Goal: Task Accomplishment & Management: Use online tool/utility

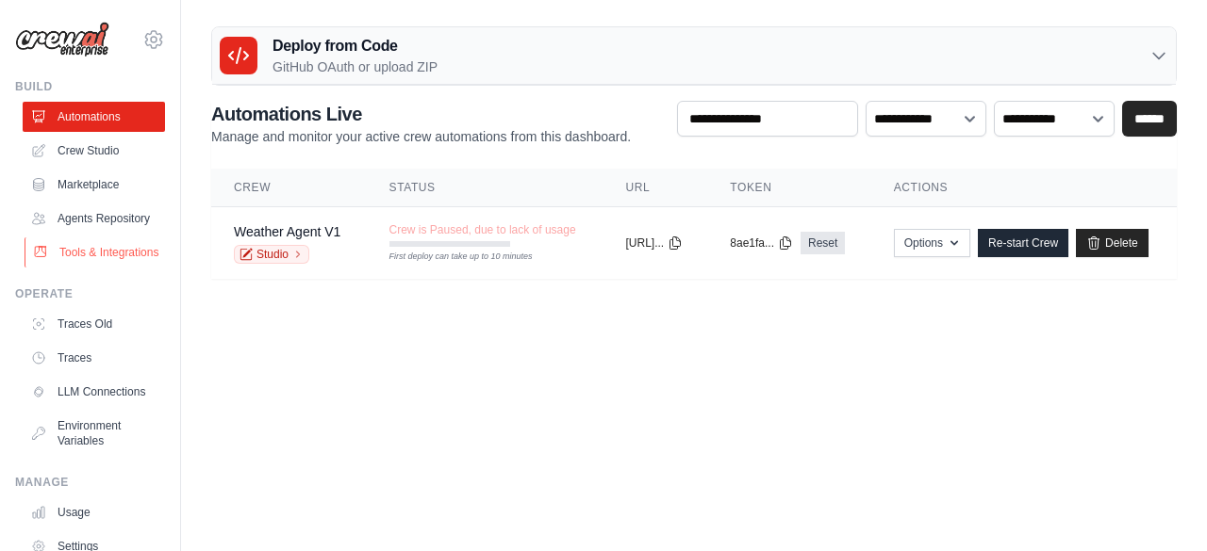
click at [58, 268] on link "Tools & Integrations" at bounding box center [96, 253] width 142 height 30
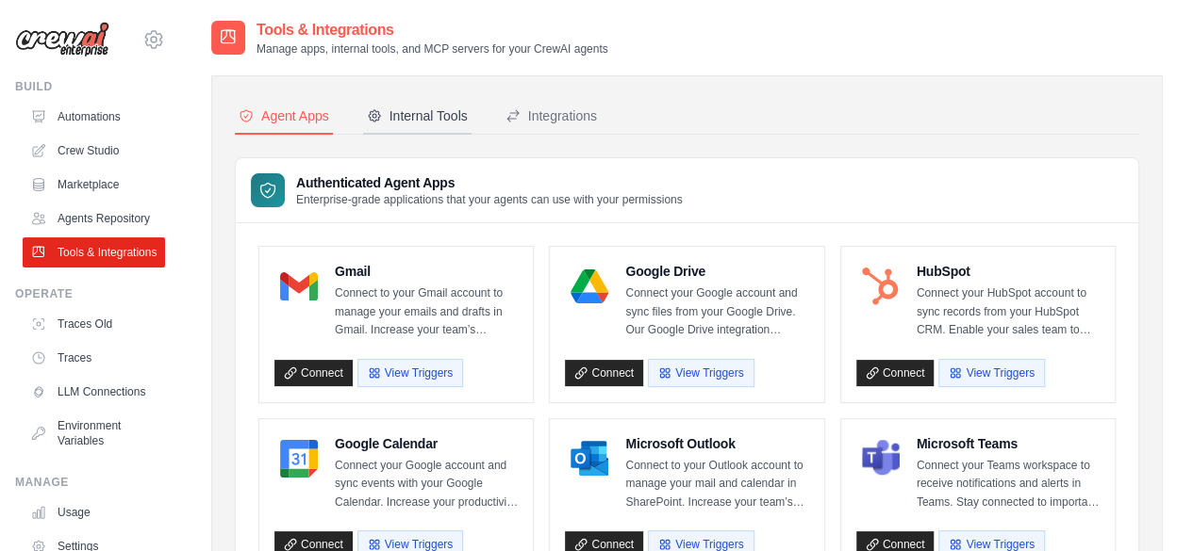
click at [394, 115] on div "Internal Tools" at bounding box center [417, 116] width 101 height 19
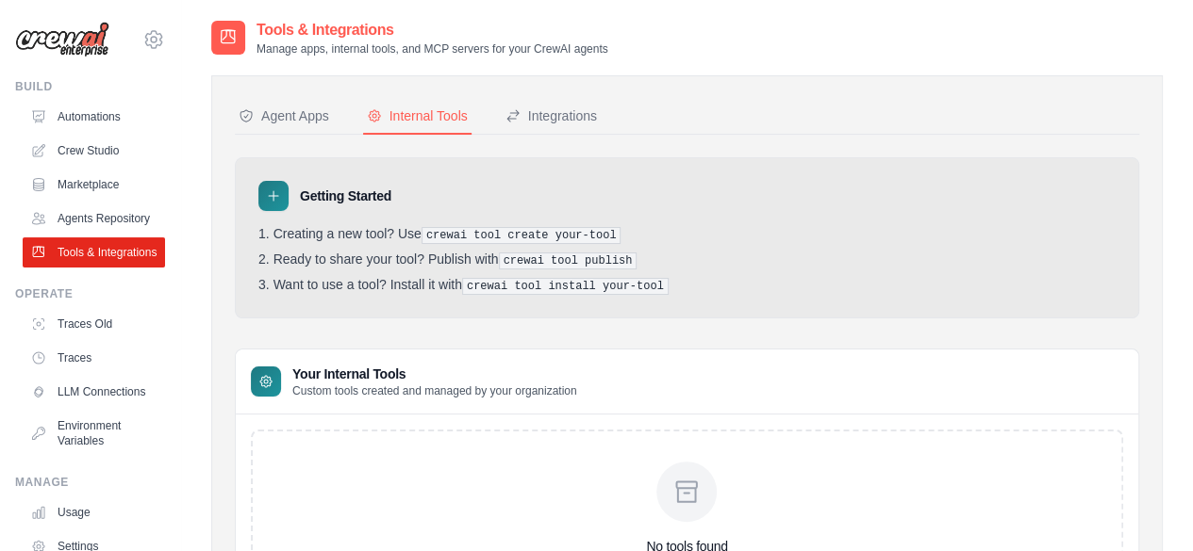
scroll to position [165, 0]
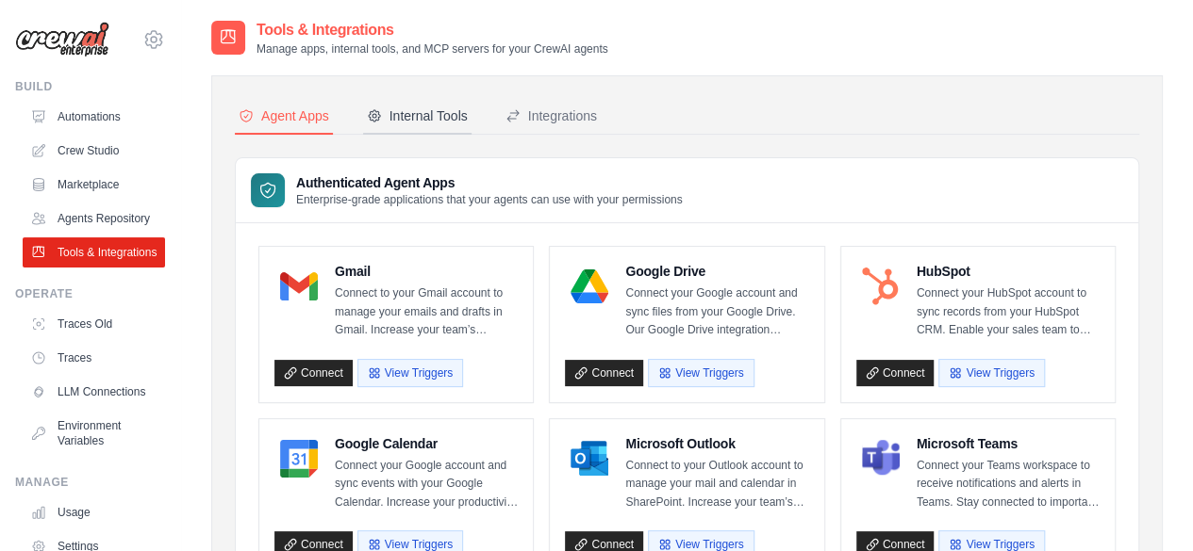
click at [429, 107] on div "Internal Tools" at bounding box center [417, 116] width 101 height 19
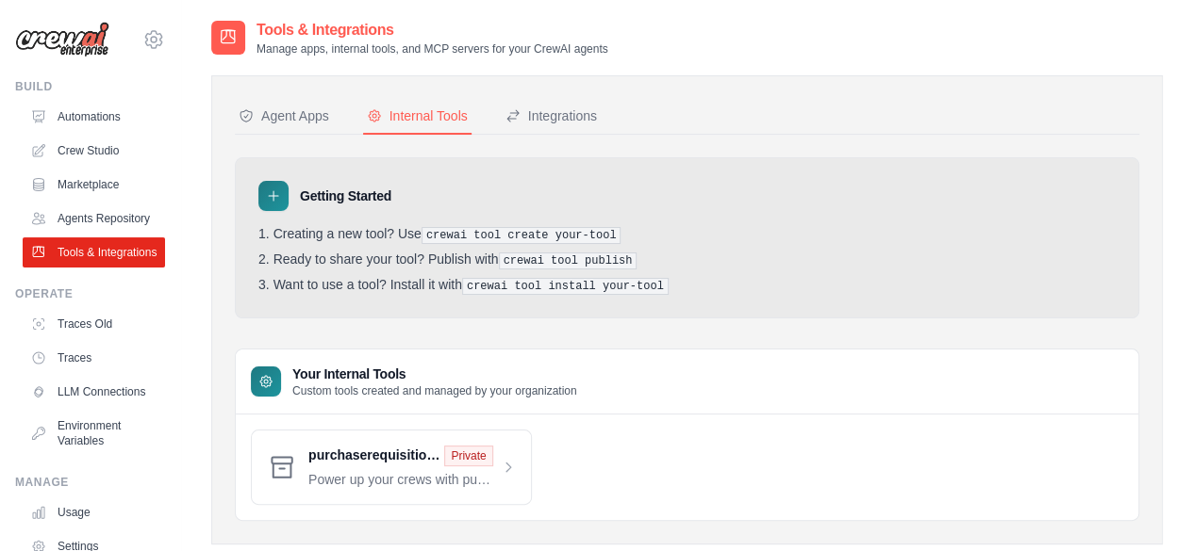
scroll to position [38, 0]
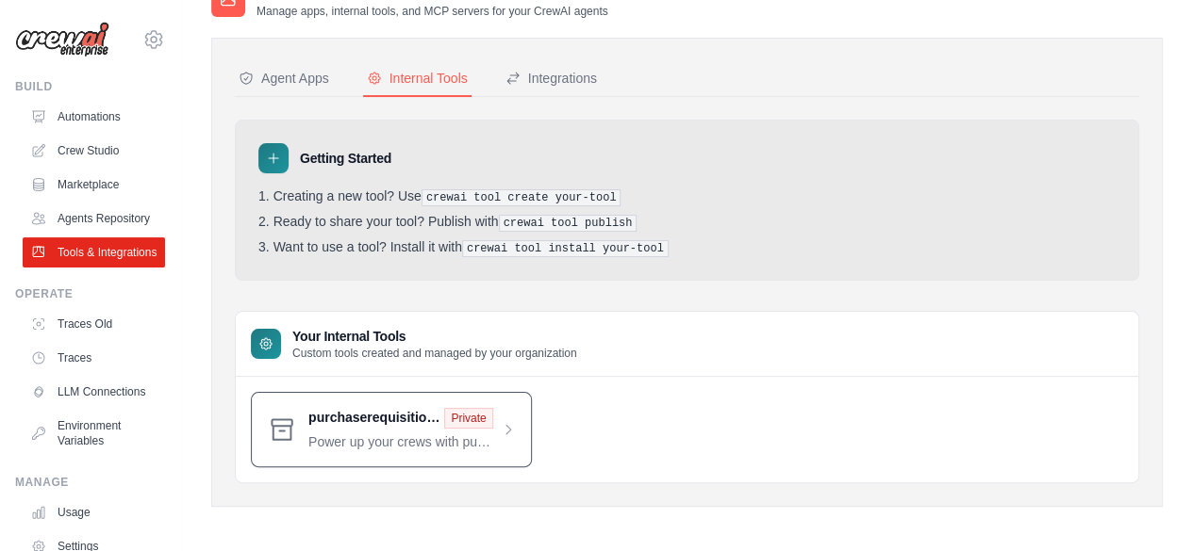
click at [509, 428] on span at bounding box center [411, 429] width 207 height 43
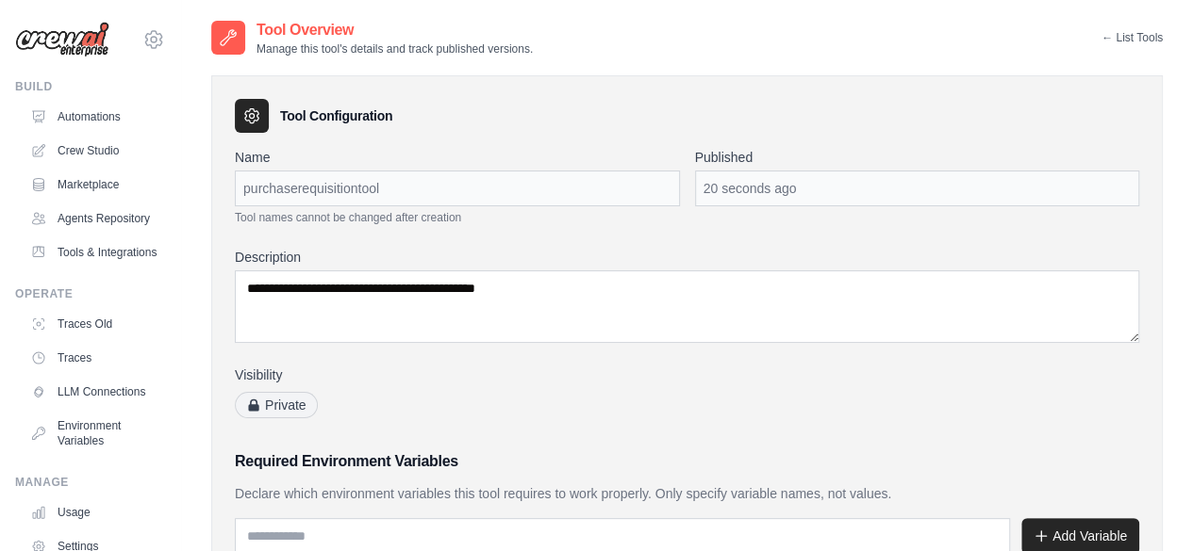
click at [1114, 41] on link "← List Tools" at bounding box center [1131, 37] width 61 height 15
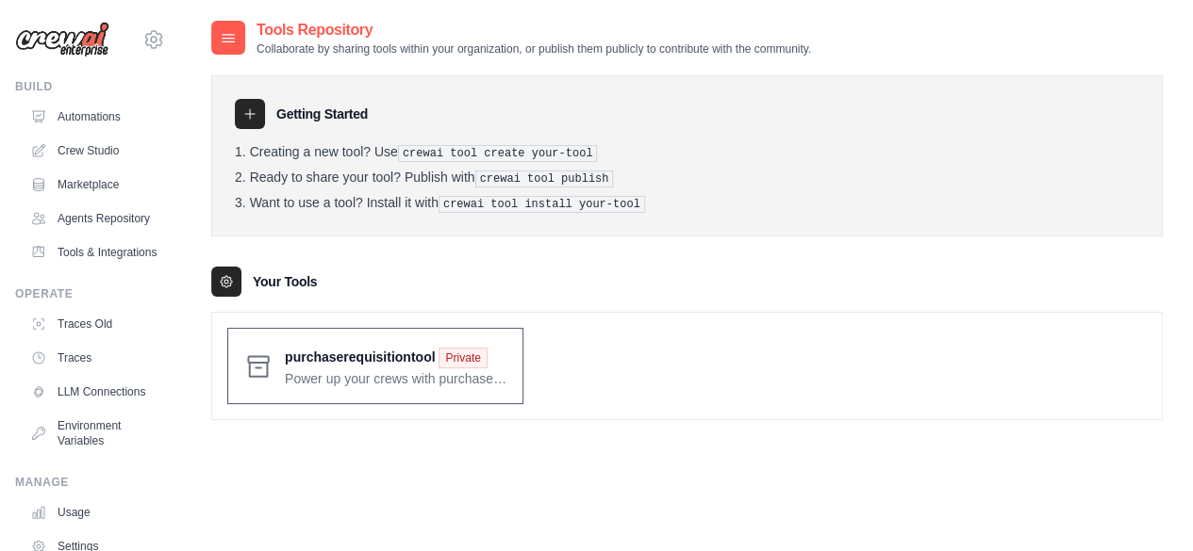
click at [482, 359] on span at bounding box center [396, 366] width 222 height 44
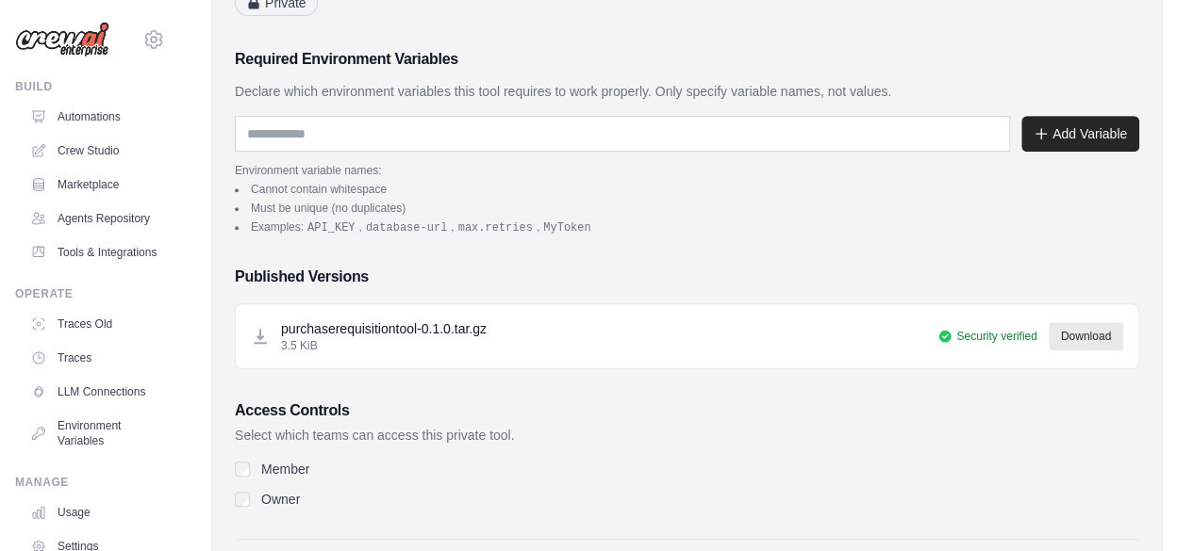
scroll to position [518, 0]
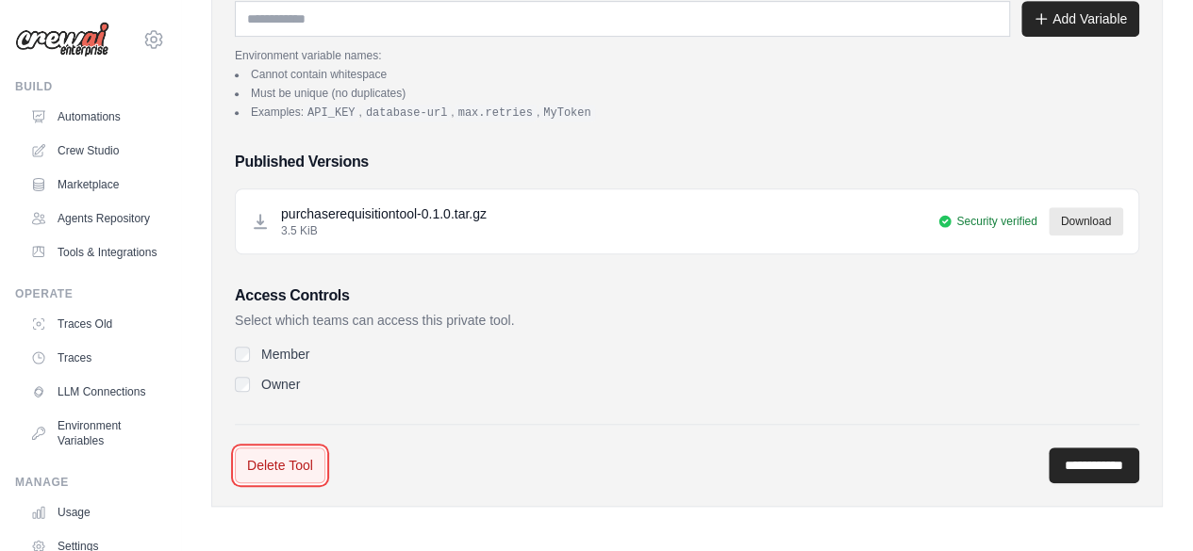
click at [273, 476] on link "Delete Tool" at bounding box center [280, 466] width 91 height 36
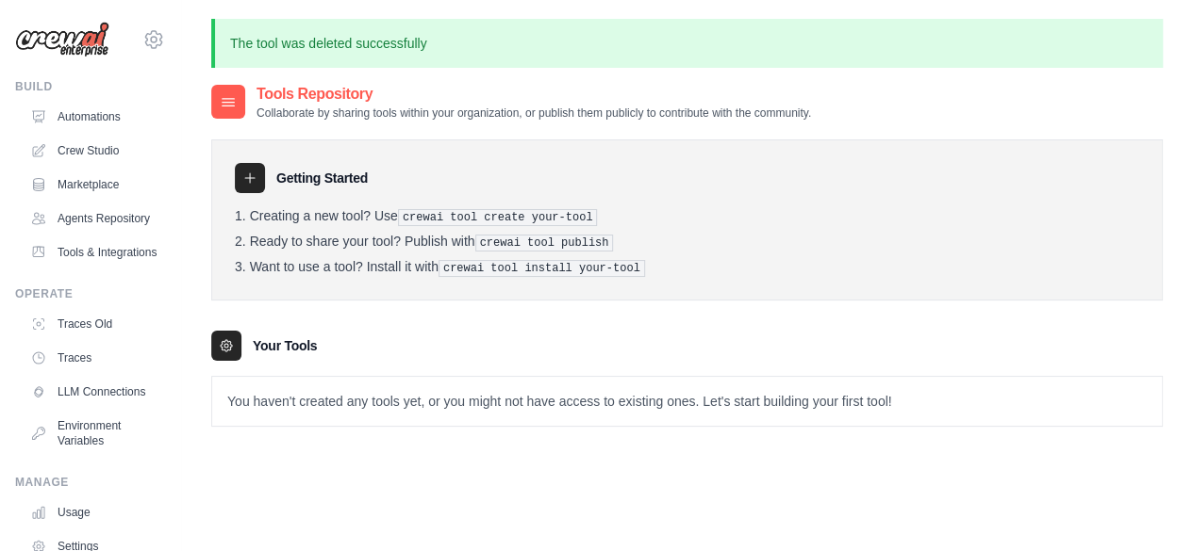
click at [217, 98] on div at bounding box center [228, 102] width 34 height 34
click at [85, 261] on link "Tools & Integrations" at bounding box center [96, 253] width 142 height 30
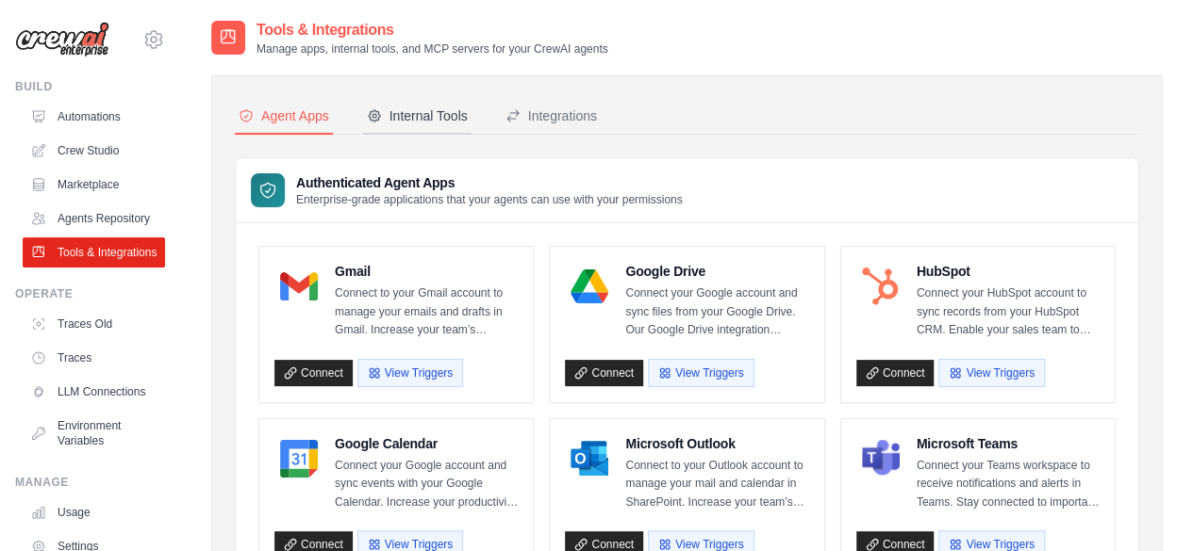
click at [425, 118] on div "Internal Tools" at bounding box center [417, 116] width 101 height 19
click at [420, 108] on div "Internal Tools" at bounding box center [417, 116] width 101 height 19
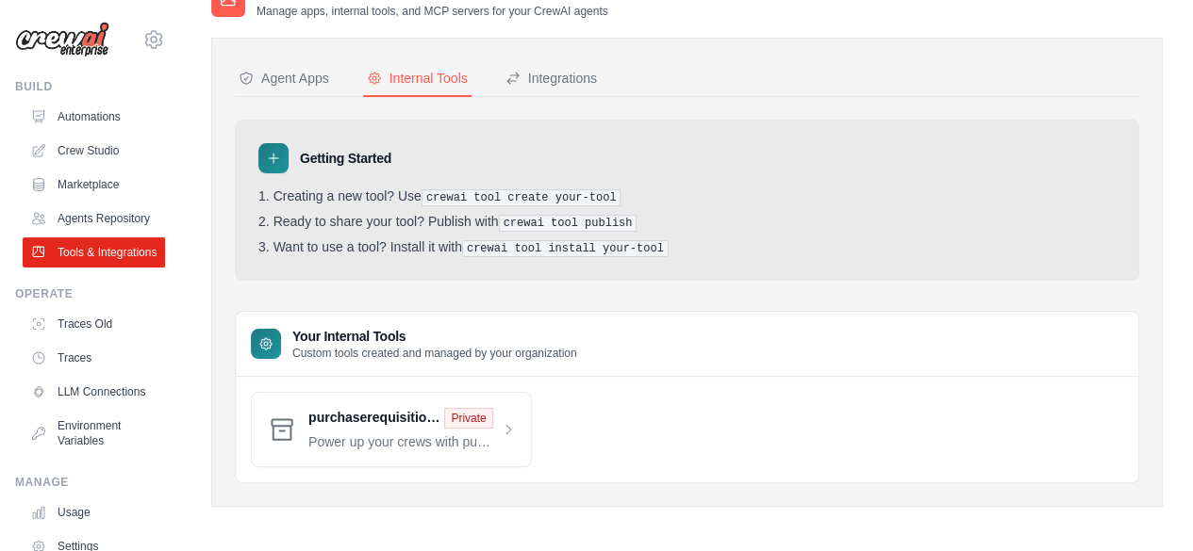
scroll to position [37, 0]
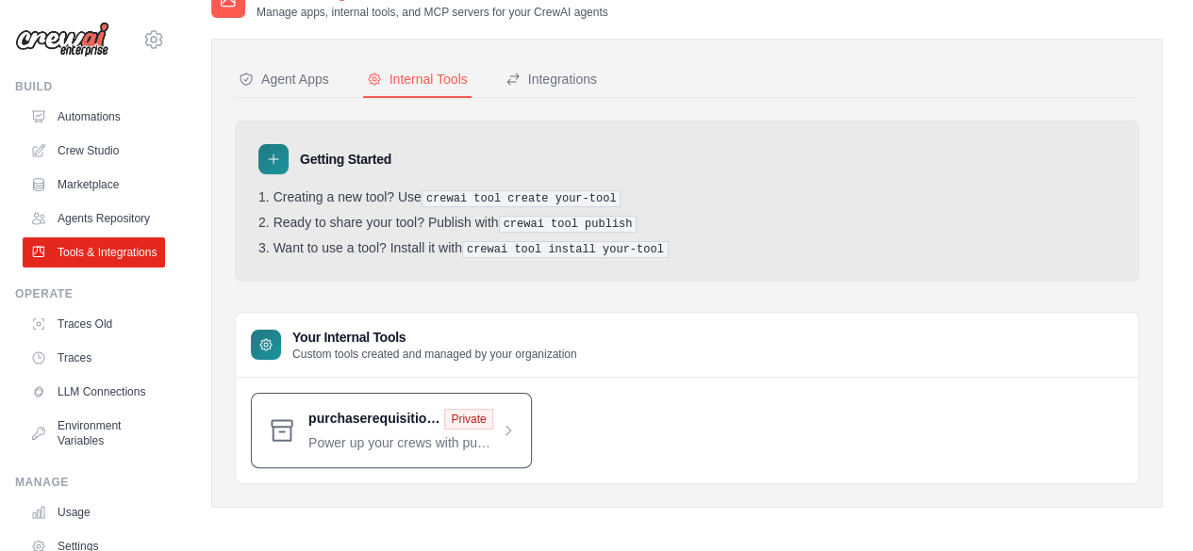
click at [390, 412] on span at bounding box center [411, 430] width 207 height 43
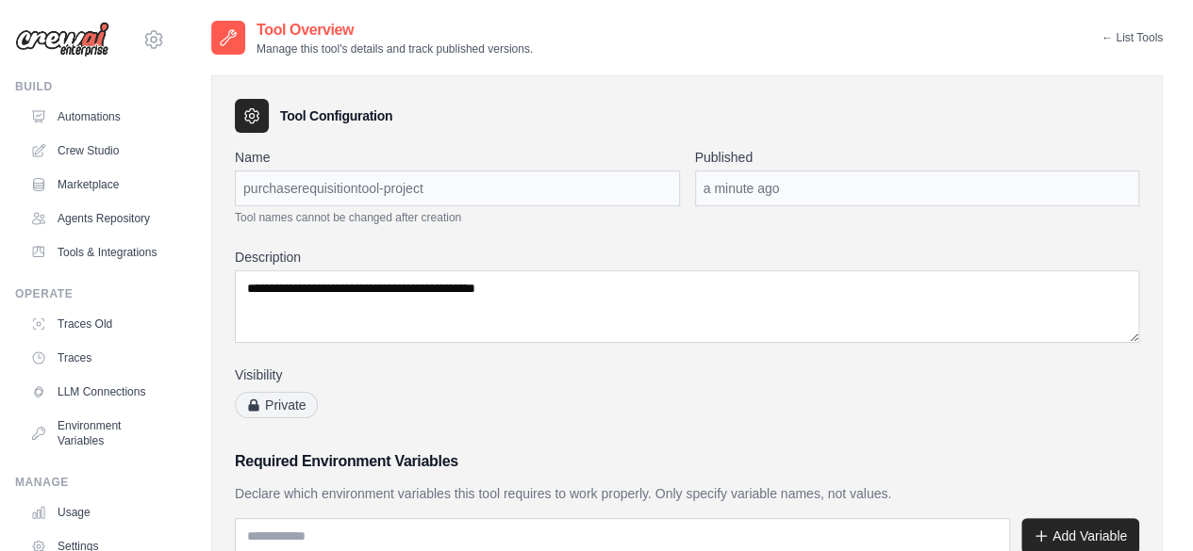
click at [1112, 43] on link "← List Tools" at bounding box center [1131, 37] width 61 height 15
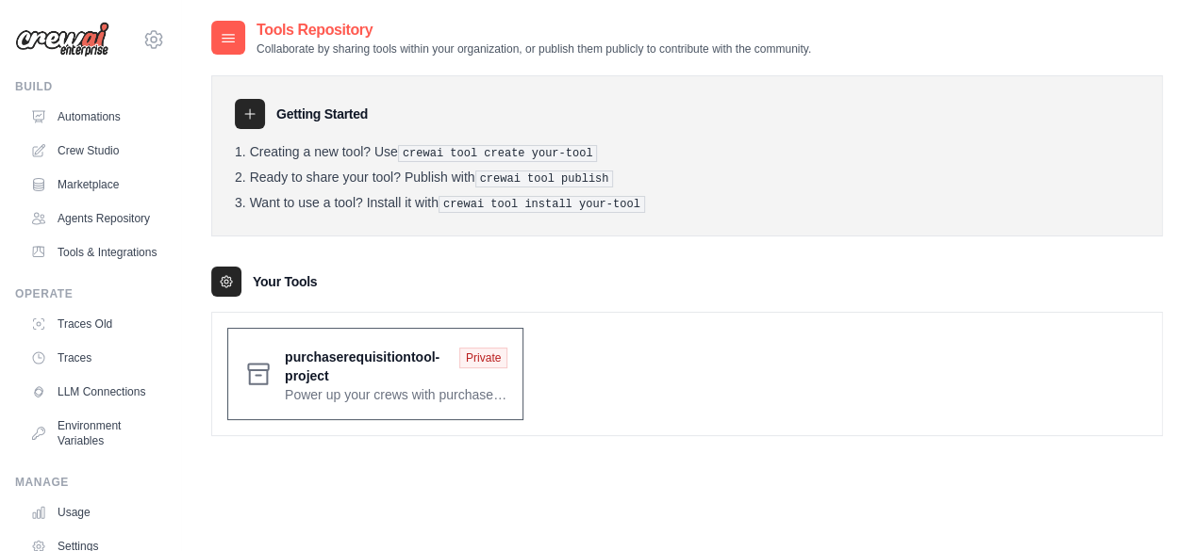
click at [388, 386] on span at bounding box center [396, 374] width 222 height 60
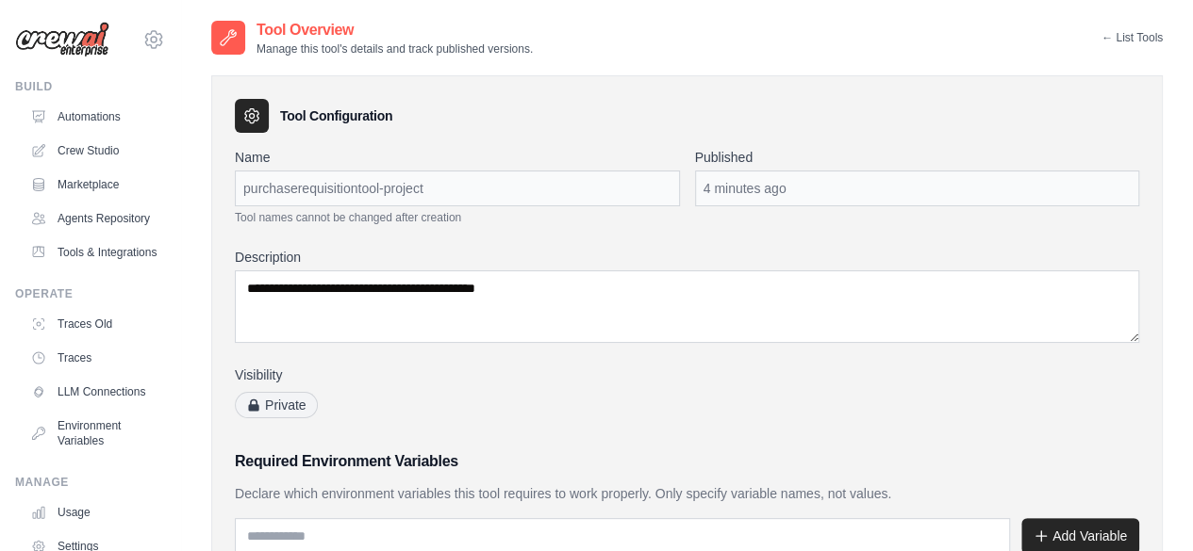
click at [1114, 30] on link "← List Tools" at bounding box center [1131, 37] width 61 height 15
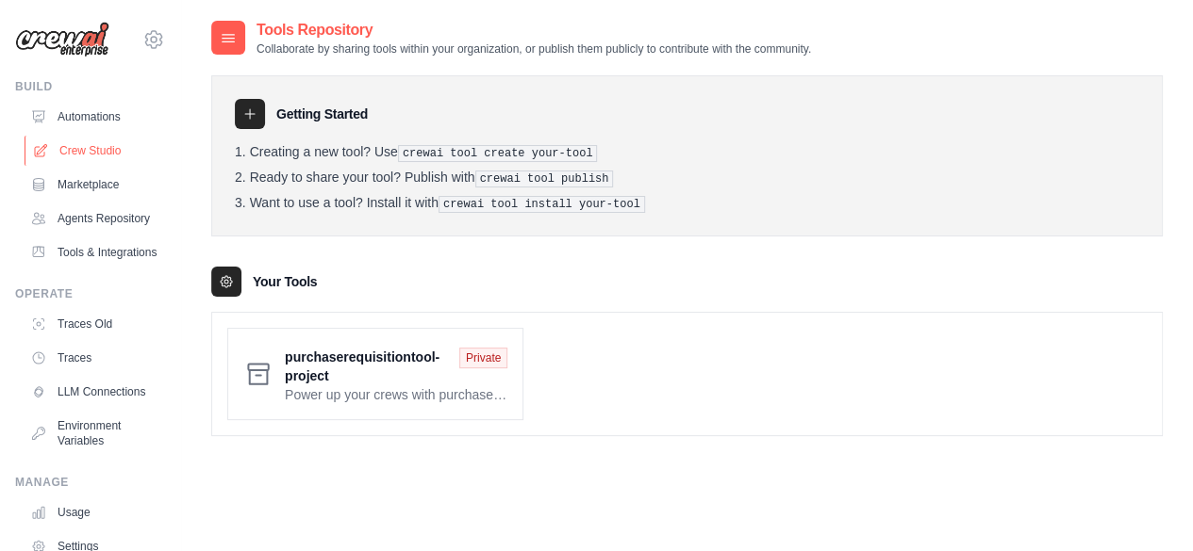
click at [107, 148] on link "Crew Studio" at bounding box center [96, 151] width 142 height 30
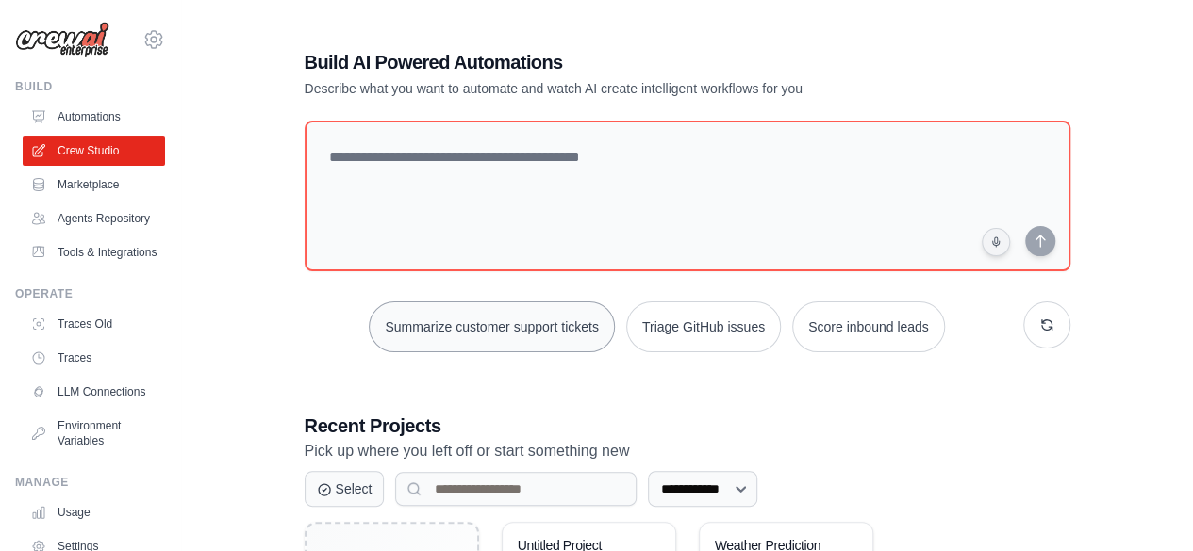
scroll to position [206, 0]
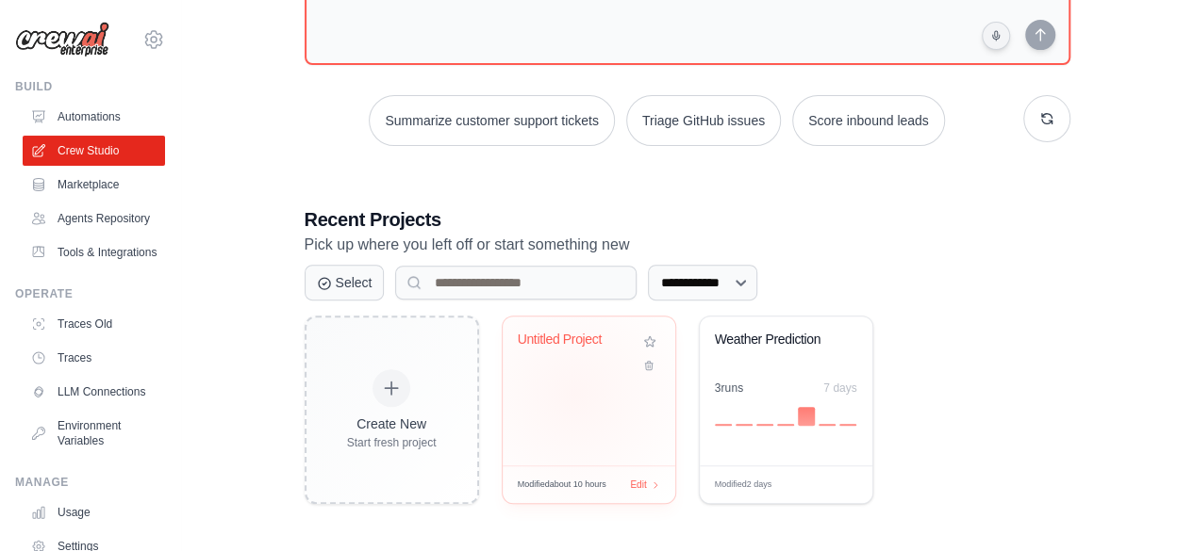
click at [574, 393] on div "Untitled Project" at bounding box center [588, 391] width 173 height 149
click at [101, 268] on link "Tools & Integrations" at bounding box center [96, 253] width 142 height 30
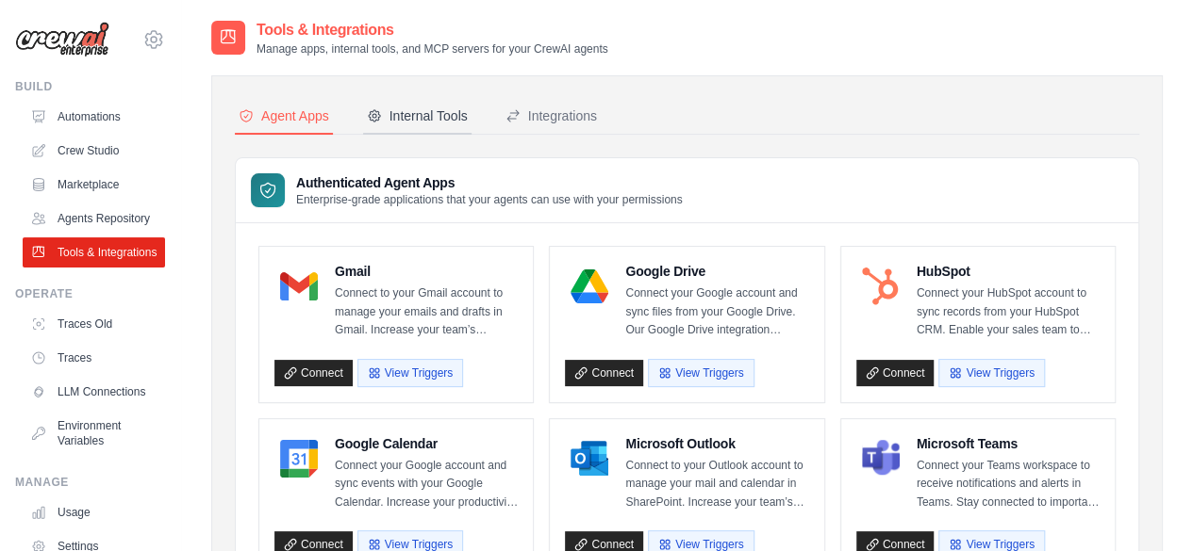
click at [395, 107] on div "Internal Tools" at bounding box center [417, 116] width 101 height 19
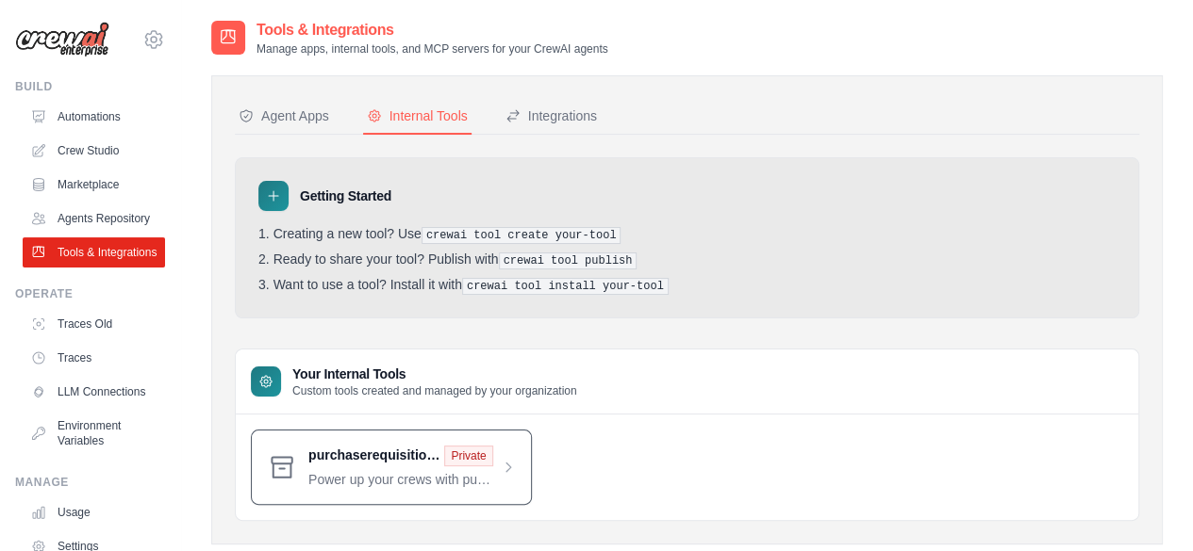
click at [500, 469] on span at bounding box center [411, 467] width 207 height 43
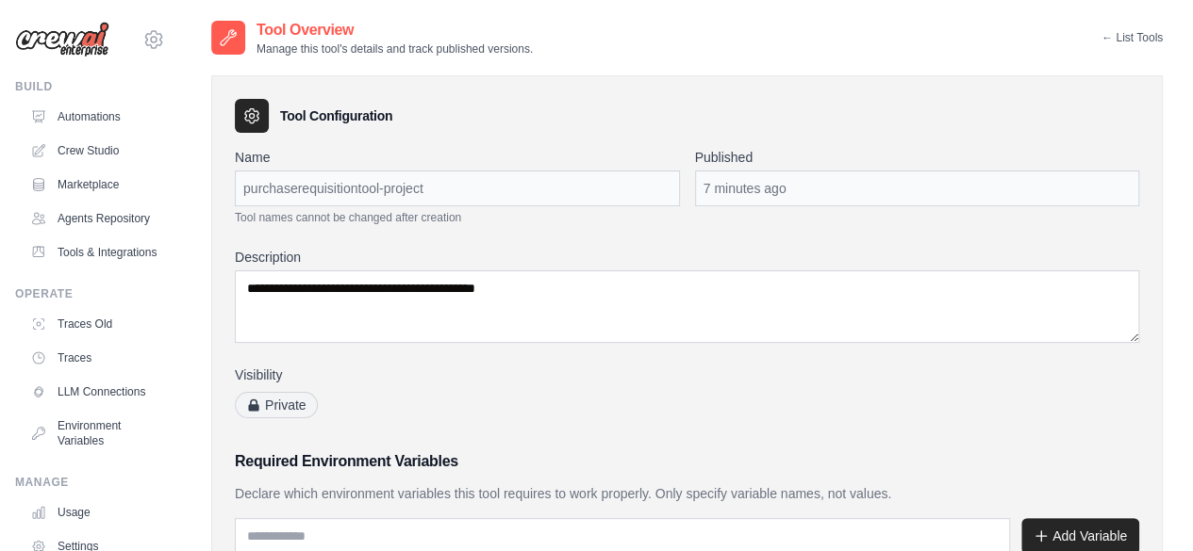
click at [469, 184] on div "purchaserequisitiontool-project" at bounding box center [457, 189] width 445 height 36
click at [1112, 36] on link "← List Tools" at bounding box center [1131, 37] width 61 height 15
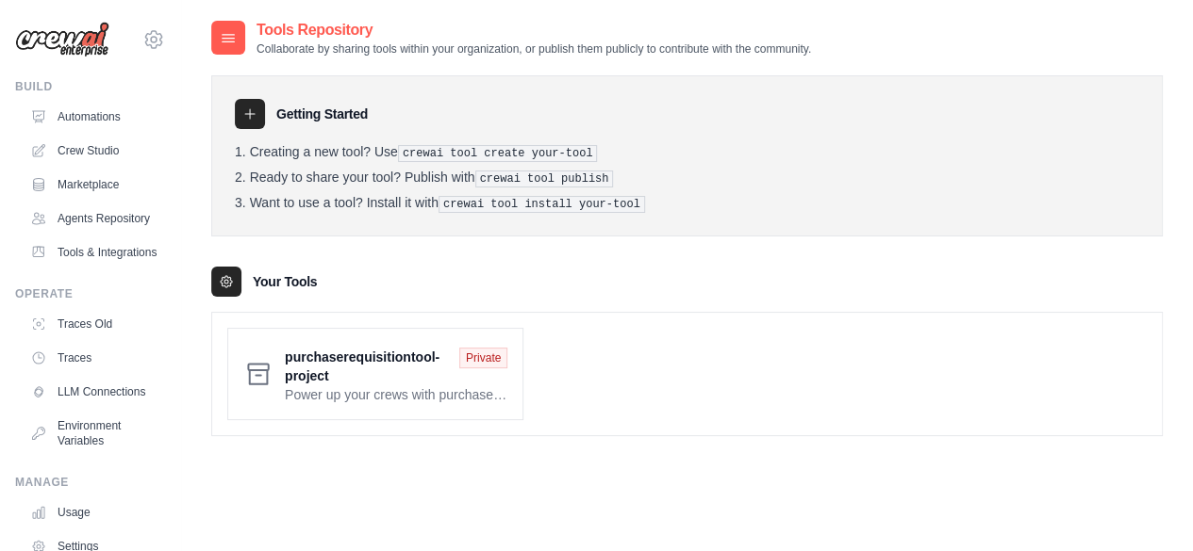
click at [883, 352] on div "purchaserequisitiontool-project Private Power up your crews with purchaserequis…" at bounding box center [686, 374] width 949 height 123
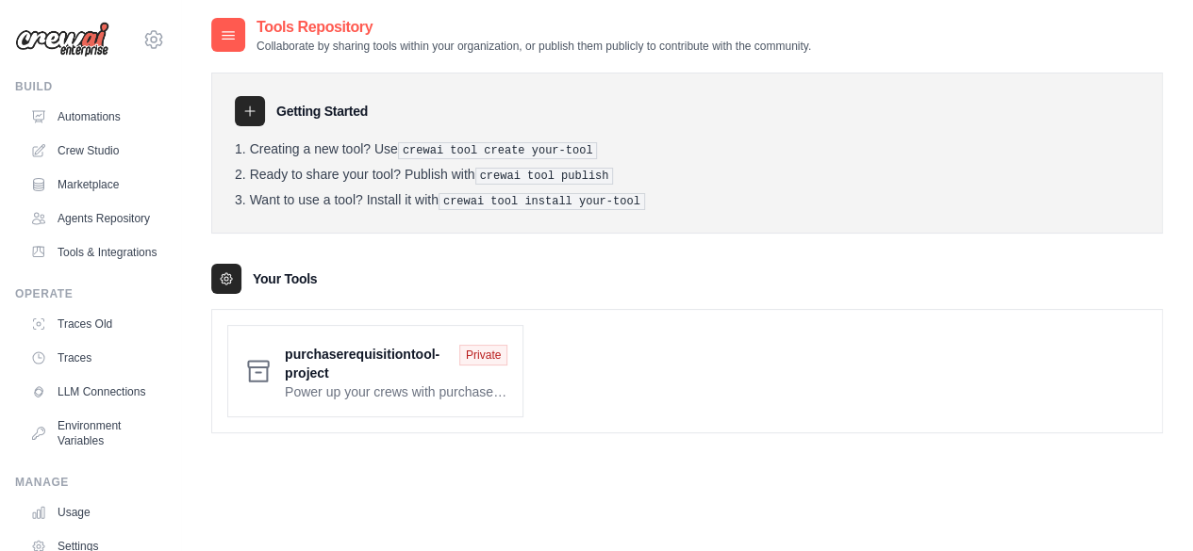
scroll to position [4, 0]
click at [103, 151] on link "Crew Studio" at bounding box center [96, 151] width 142 height 30
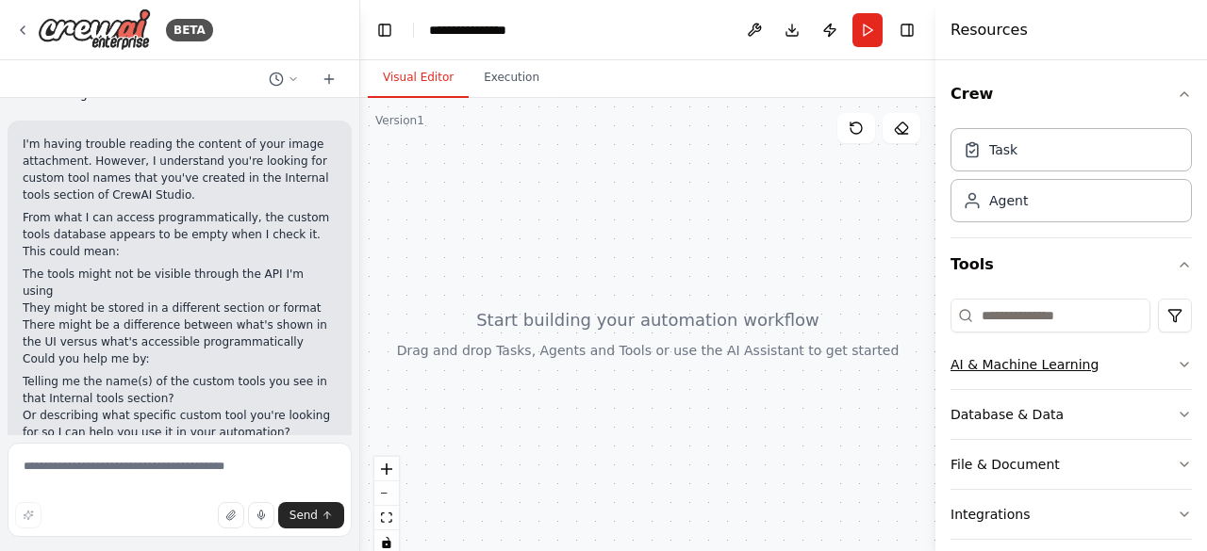
scroll to position [168, 0]
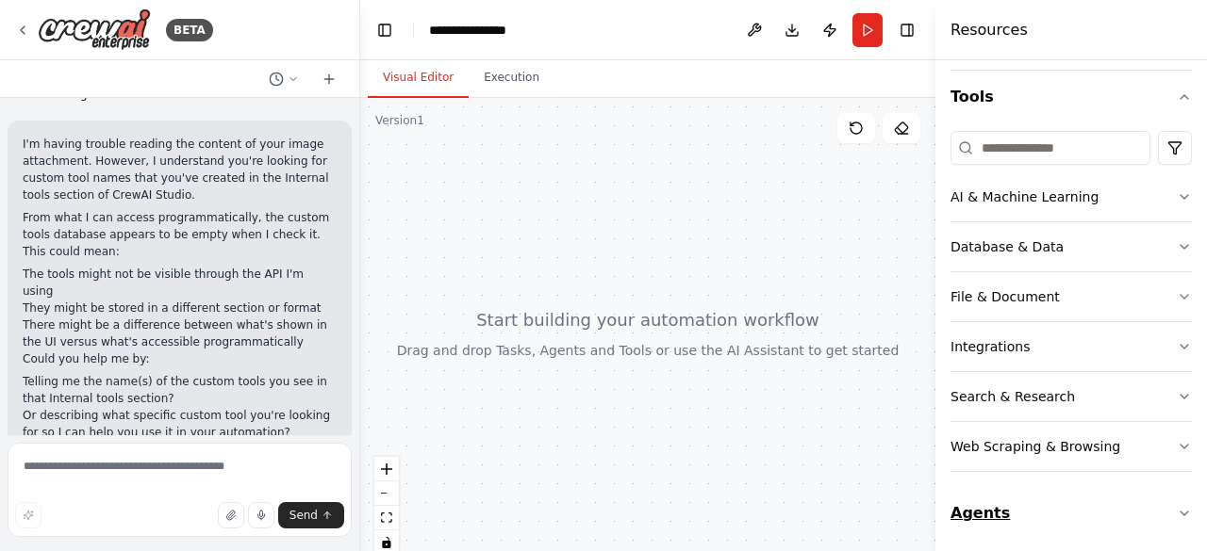
click at [977, 514] on button "Agents" at bounding box center [1070, 513] width 241 height 53
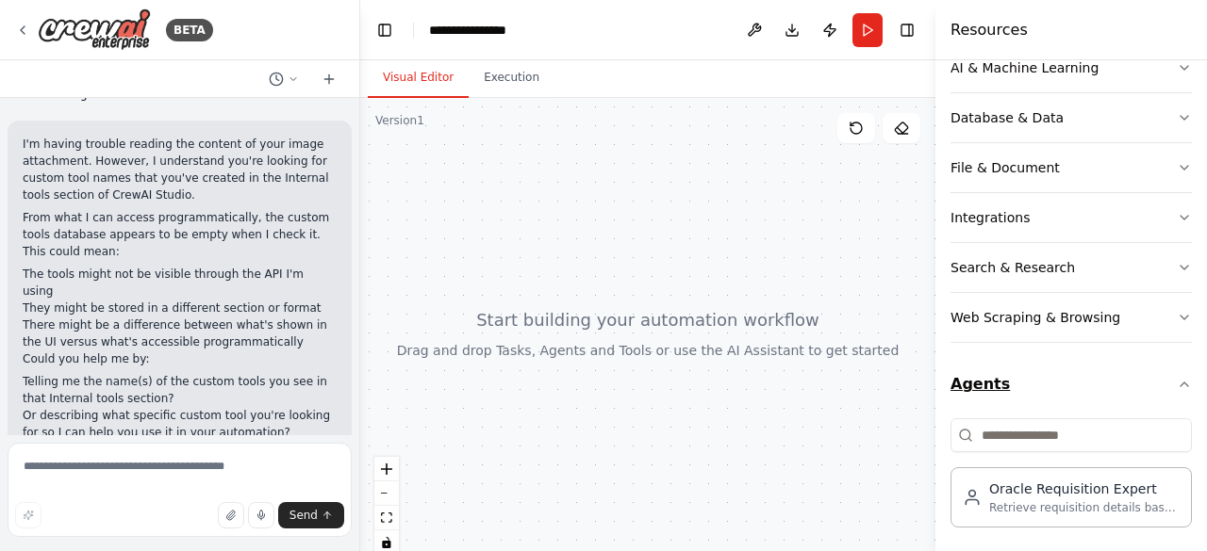
scroll to position [296, 0]
click at [25, 23] on icon at bounding box center [22, 30] width 15 height 15
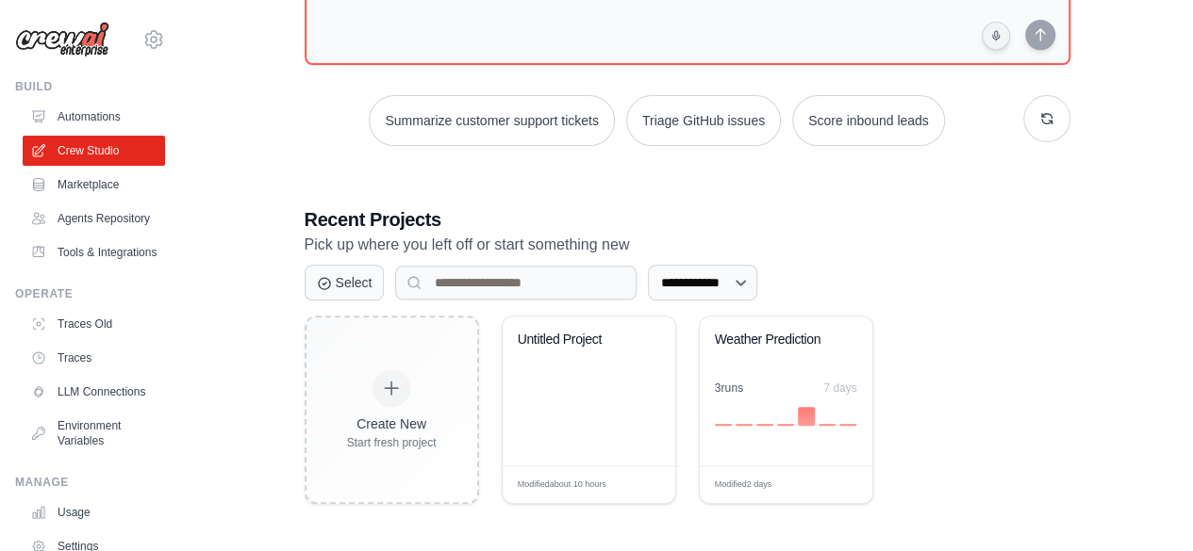
scroll to position [206, 0]
click at [585, 397] on div "Untitled Project" at bounding box center [588, 392] width 173 height 149
click at [90, 219] on link "Agents Repository" at bounding box center [96, 219] width 142 height 30
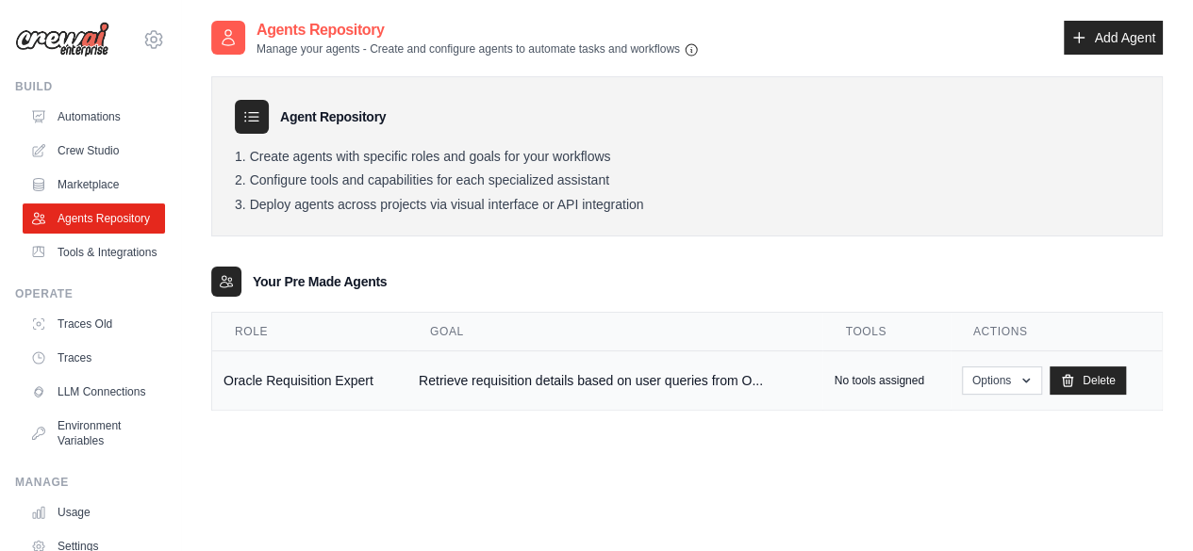
click at [884, 373] on p "No tools assigned" at bounding box center [878, 380] width 90 height 15
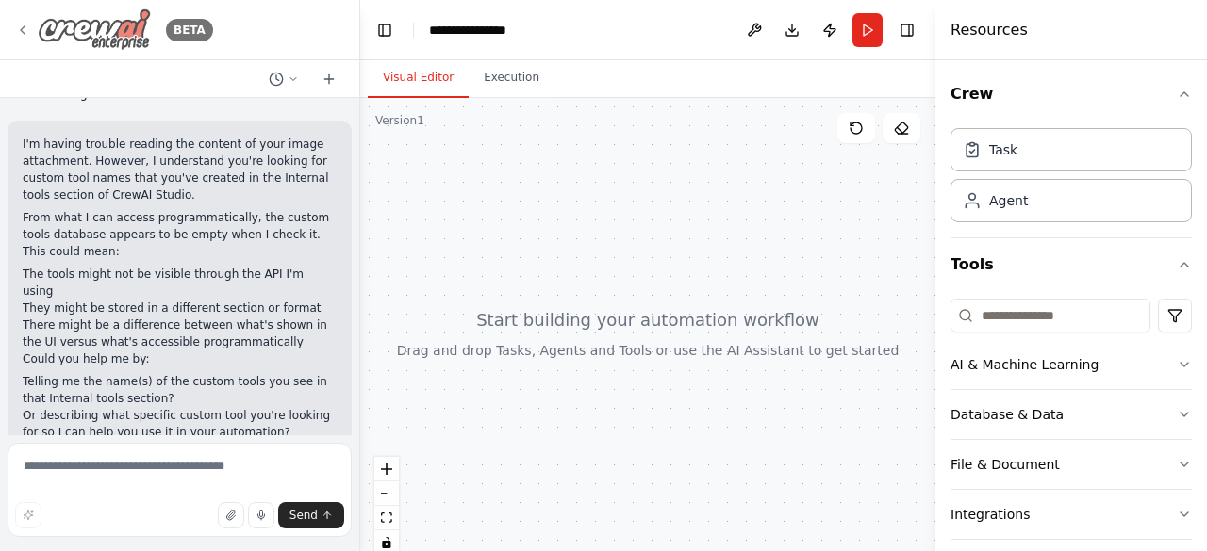
click at [21, 27] on icon at bounding box center [22, 30] width 15 height 15
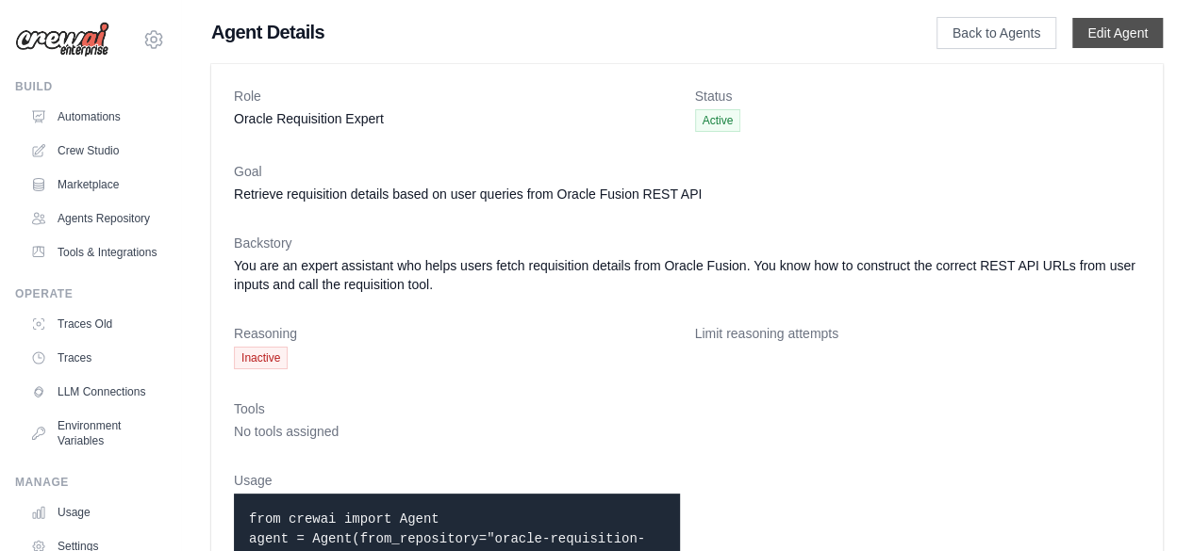
click at [1135, 31] on link "Edit Agent" at bounding box center [1117, 33] width 91 height 30
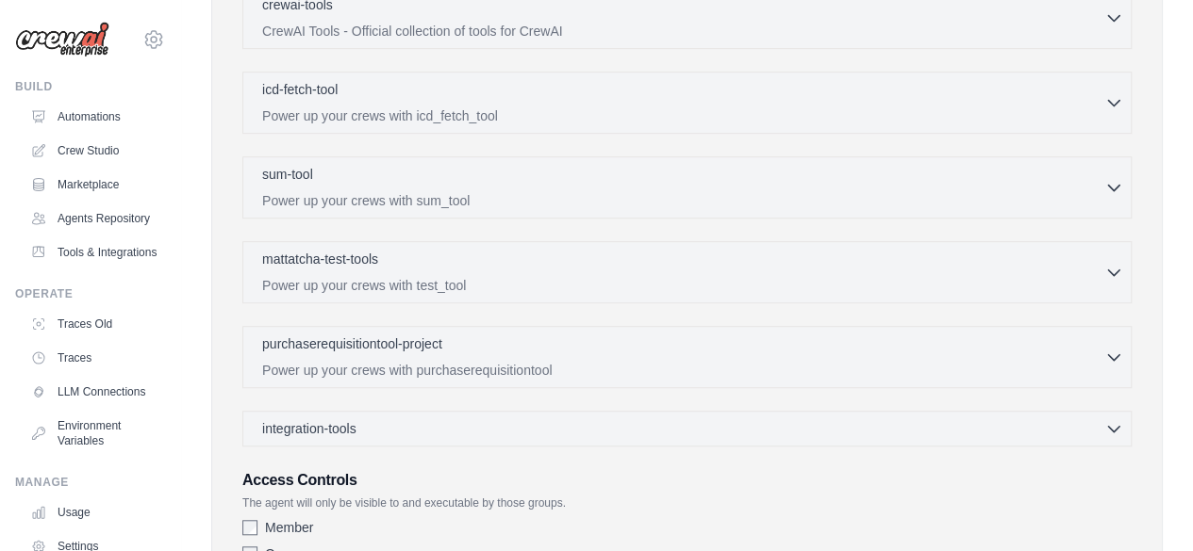
scroll to position [537, 0]
click at [307, 360] on p "Power up your crews with purchaserequisitiontool" at bounding box center [683, 368] width 842 height 19
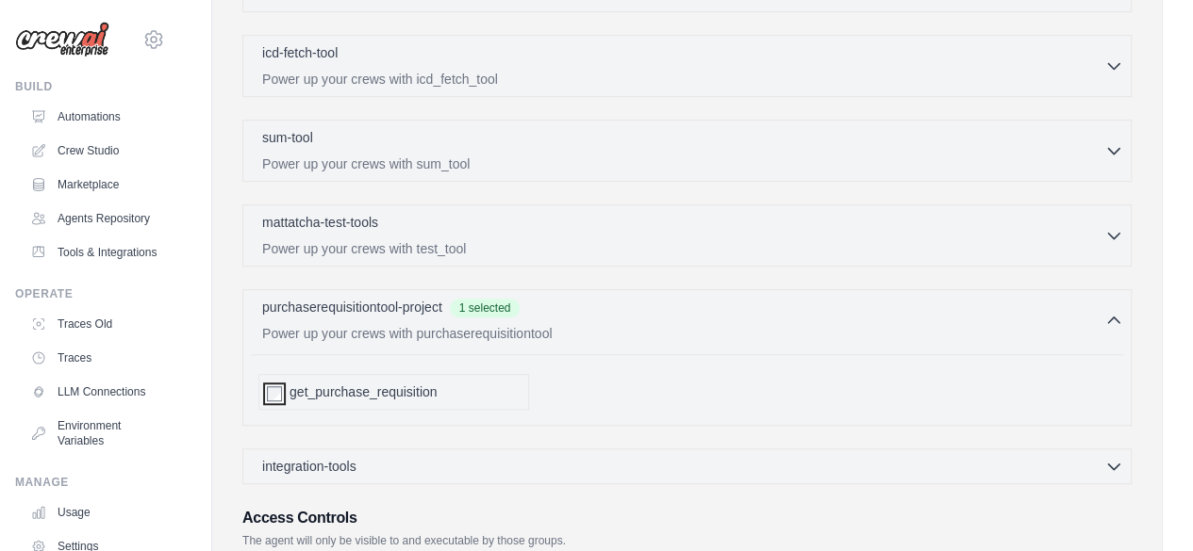
scroll to position [754, 0]
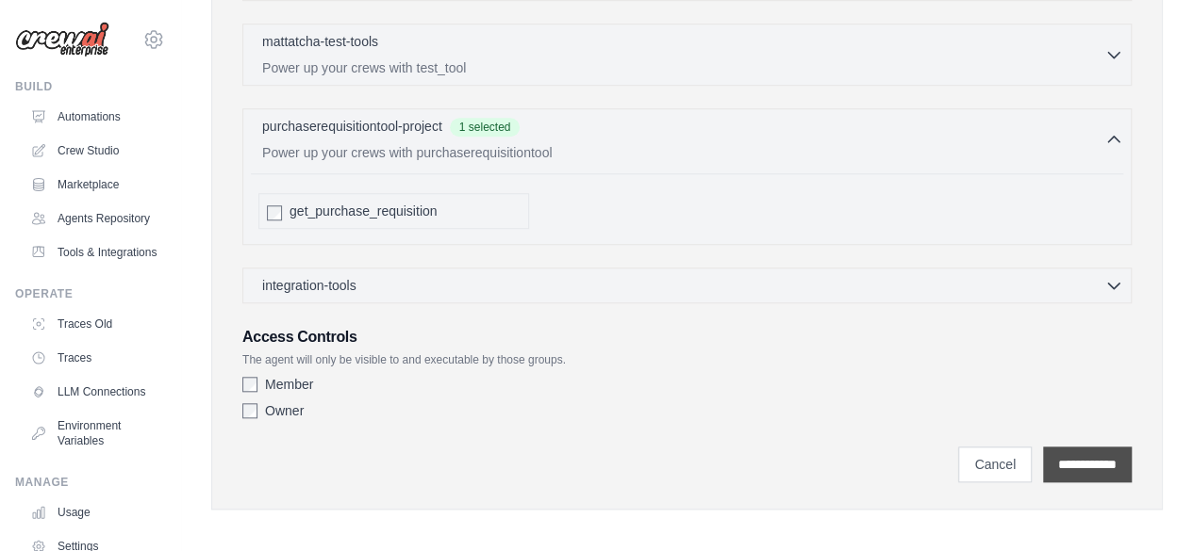
click at [1063, 461] on input "**********" at bounding box center [1087, 465] width 89 height 36
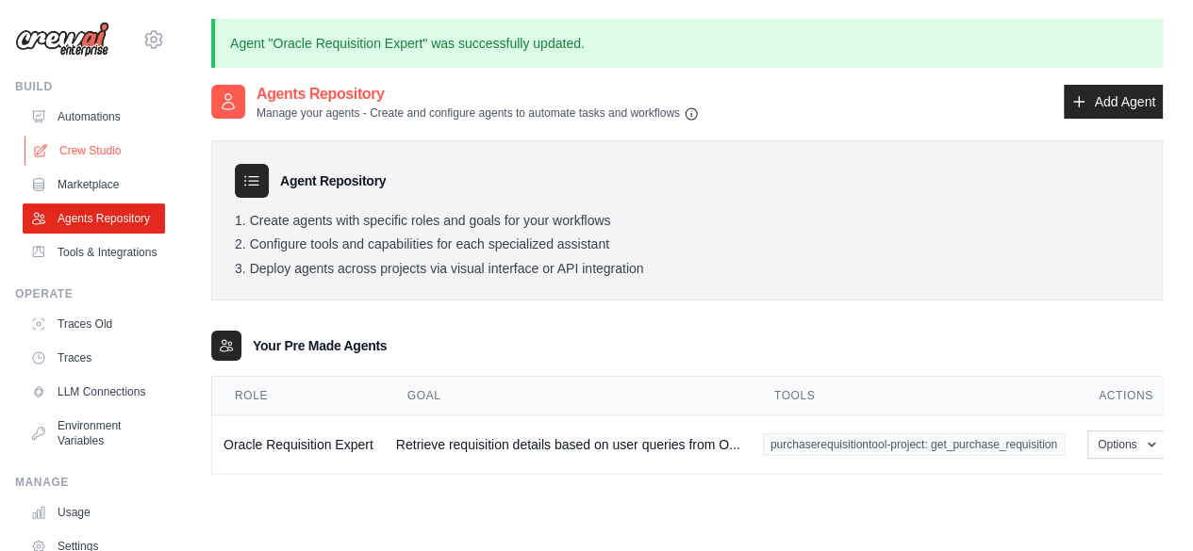
click at [83, 156] on link "Crew Studio" at bounding box center [96, 151] width 142 height 30
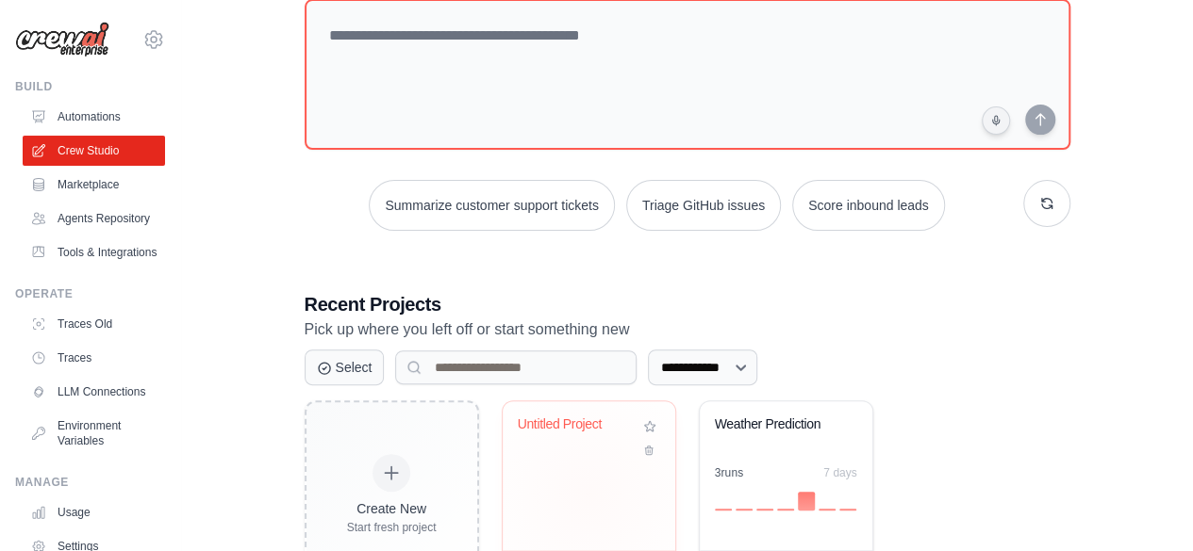
scroll to position [119, 0]
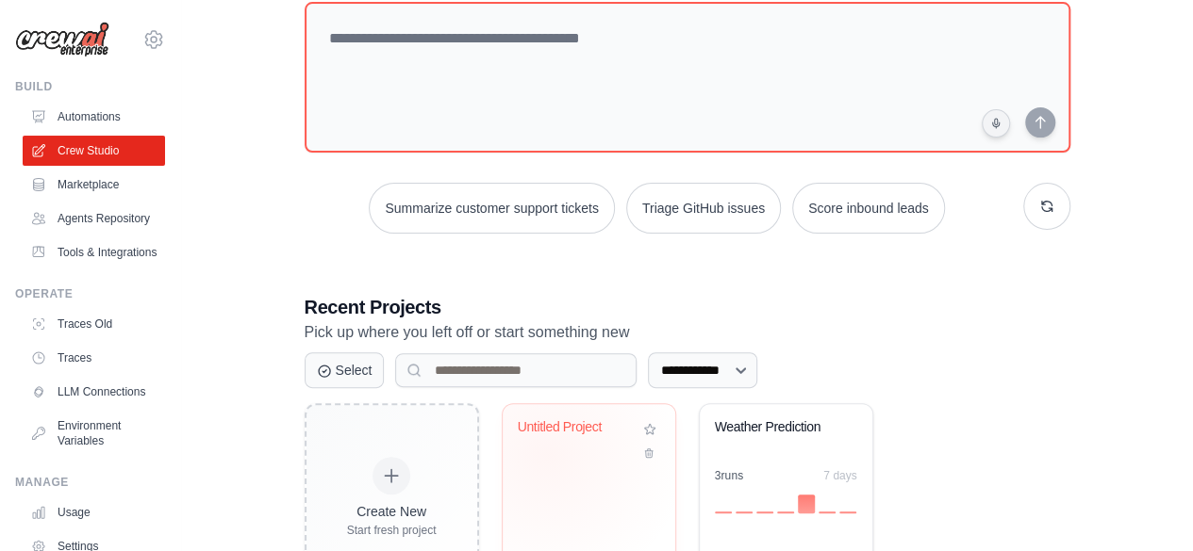
click at [546, 453] on div "Untitled Project" at bounding box center [589, 441] width 142 height 43
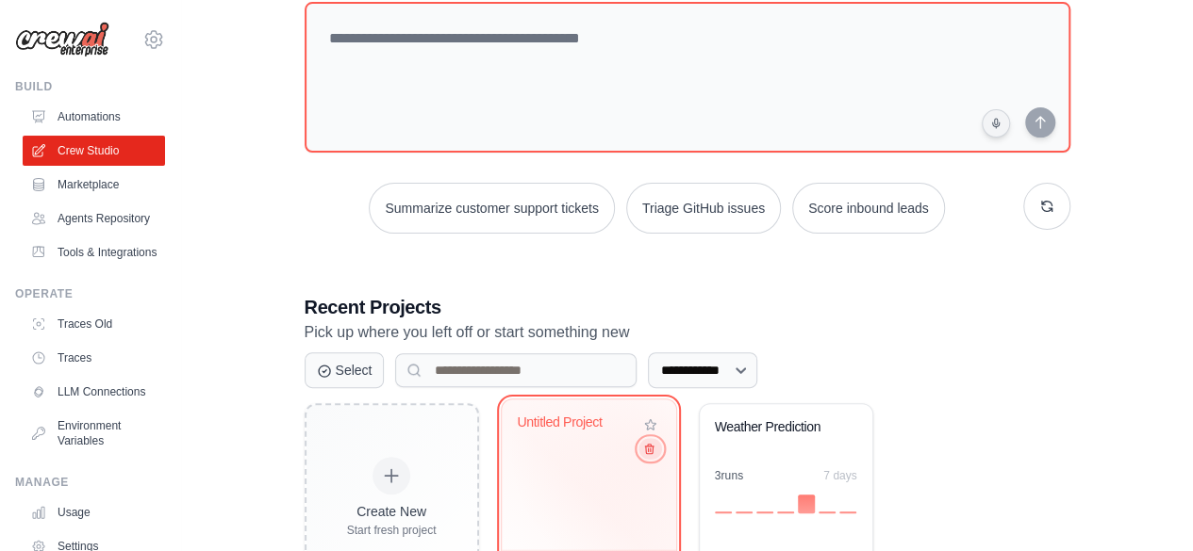
click at [649, 450] on icon at bounding box center [648, 449] width 12 height 12
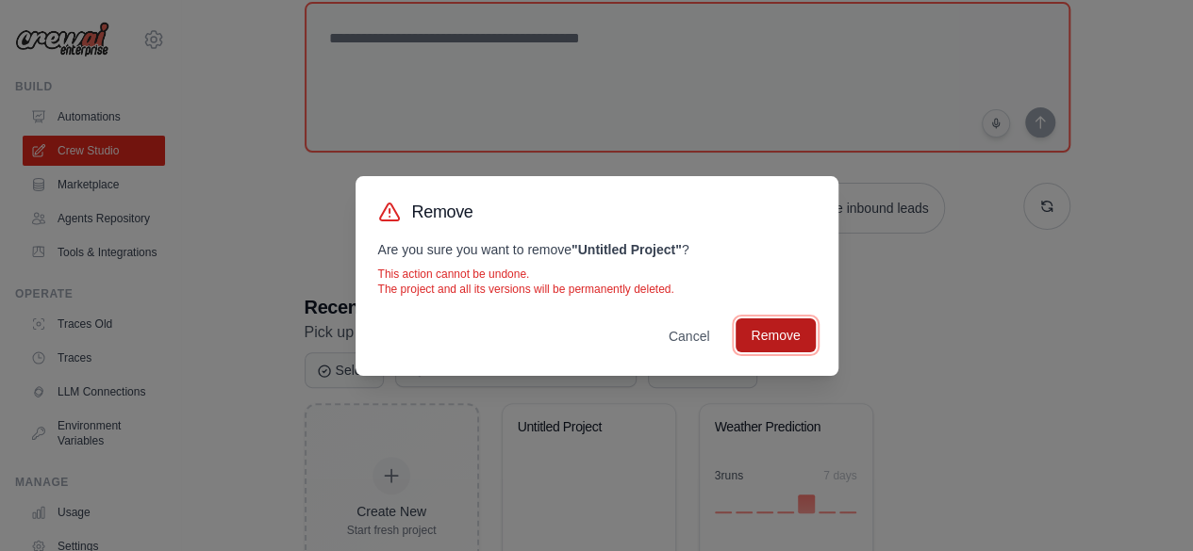
click at [775, 334] on button "Remove" at bounding box center [774, 336] width 79 height 34
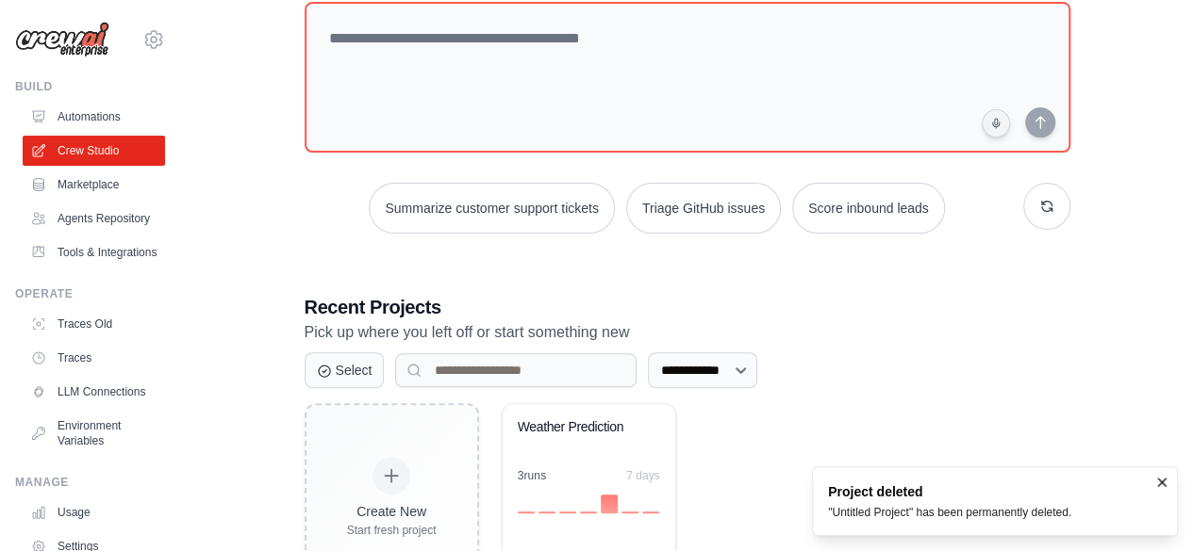
scroll to position [206, 0]
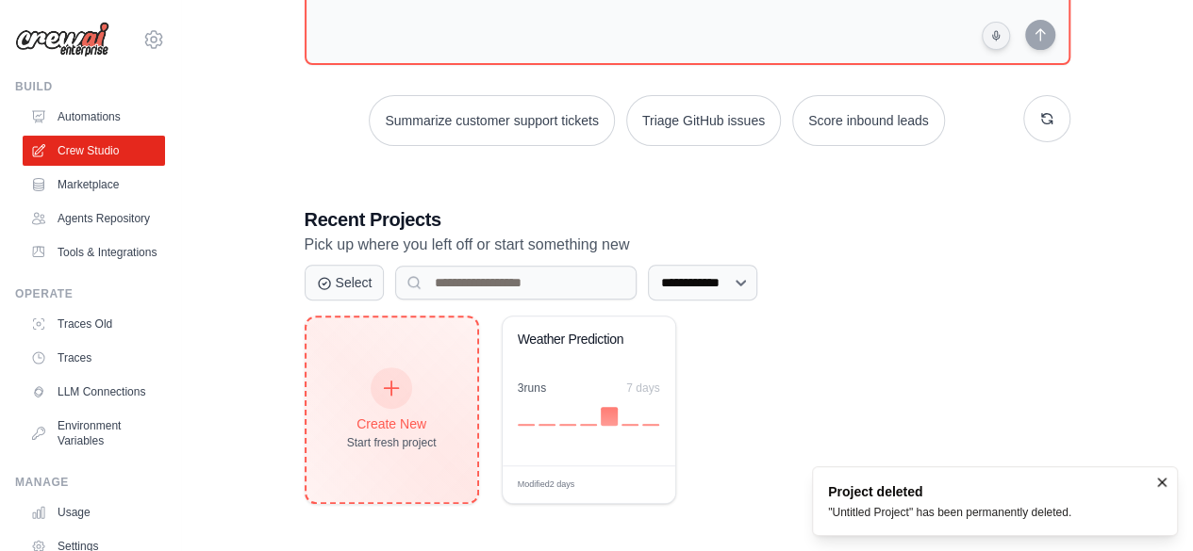
click at [396, 383] on icon at bounding box center [391, 388] width 21 height 21
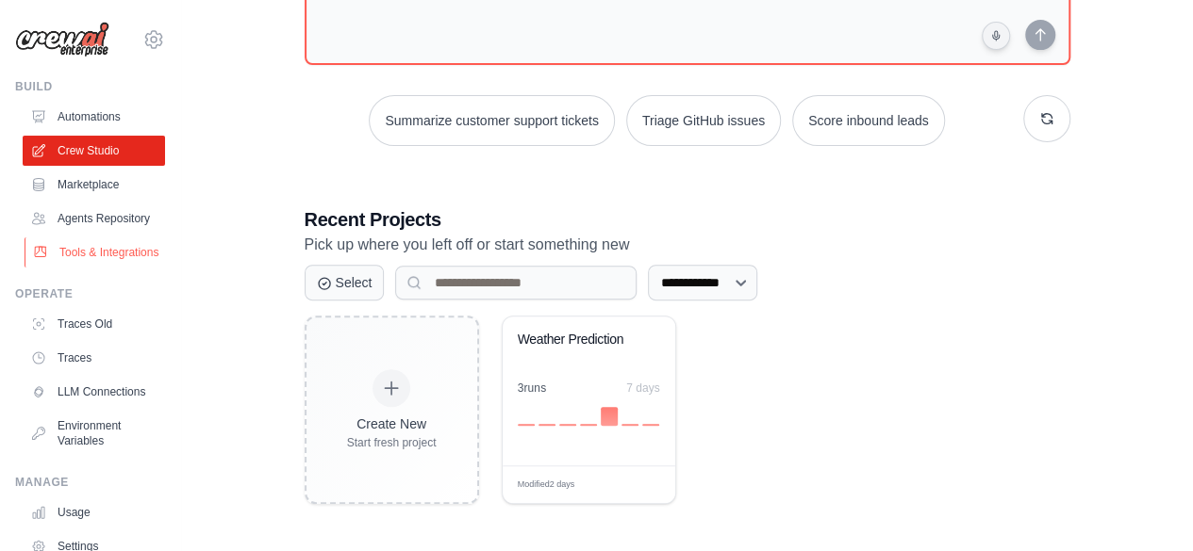
click at [89, 262] on link "Tools & Integrations" at bounding box center [96, 253] width 142 height 30
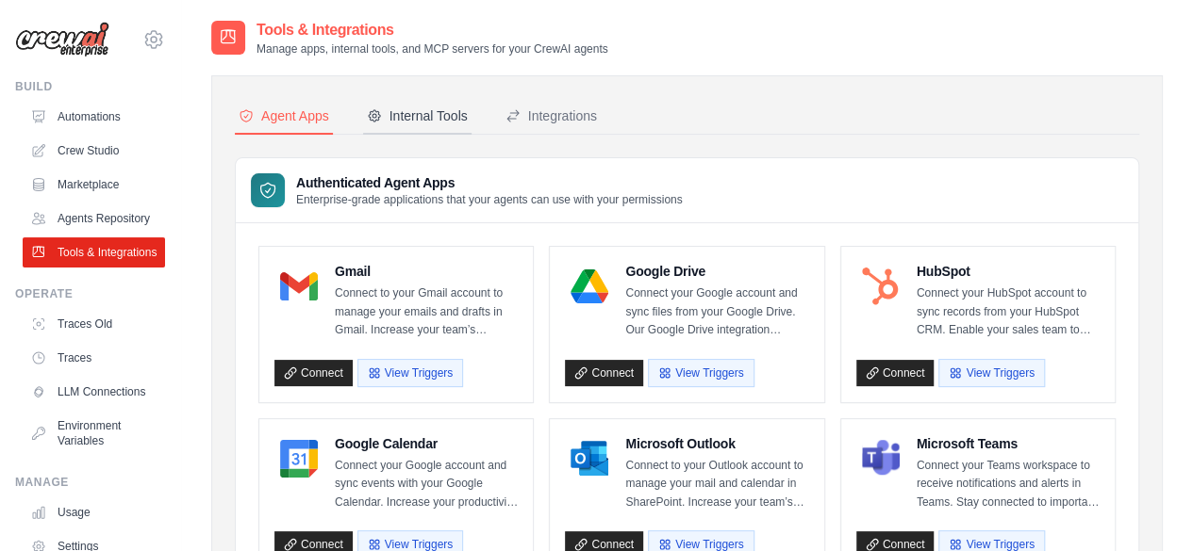
click at [434, 110] on div "Internal Tools" at bounding box center [417, 116] width 101 height 19
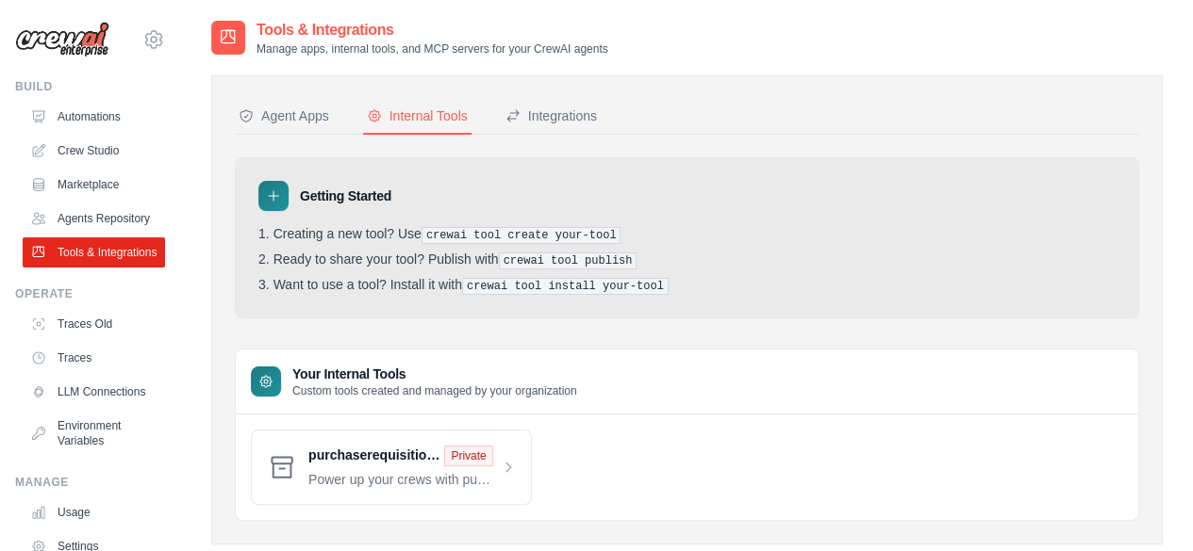
scroll to position [38, 0]
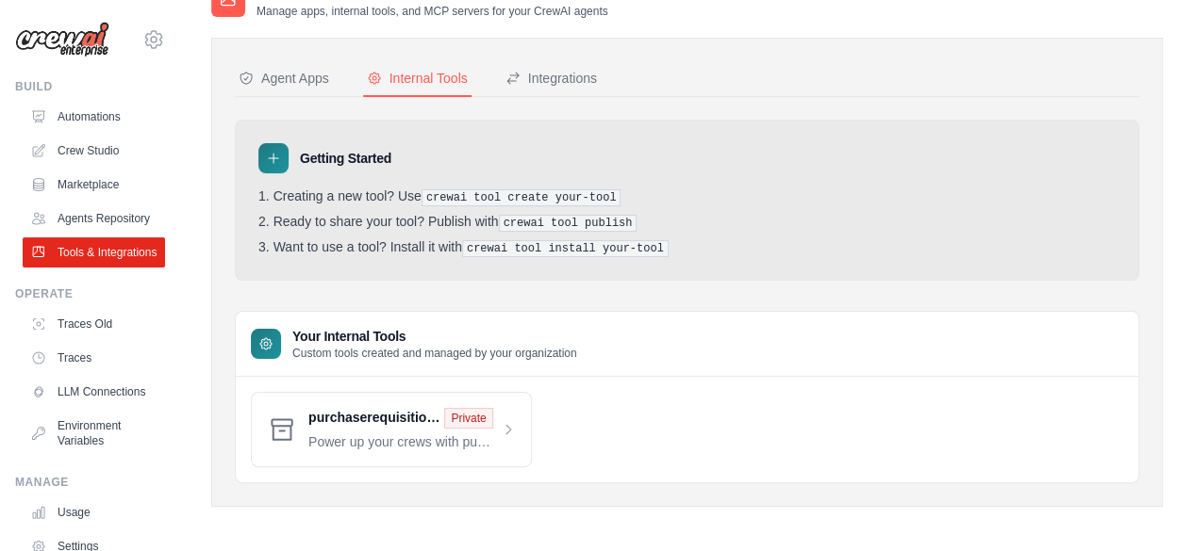
click at [258, 337] on icon at bounding box center [265, 344] width 15 height 15
click at [320, 412] on span at bounding box center [411, 429] width 207 height 43
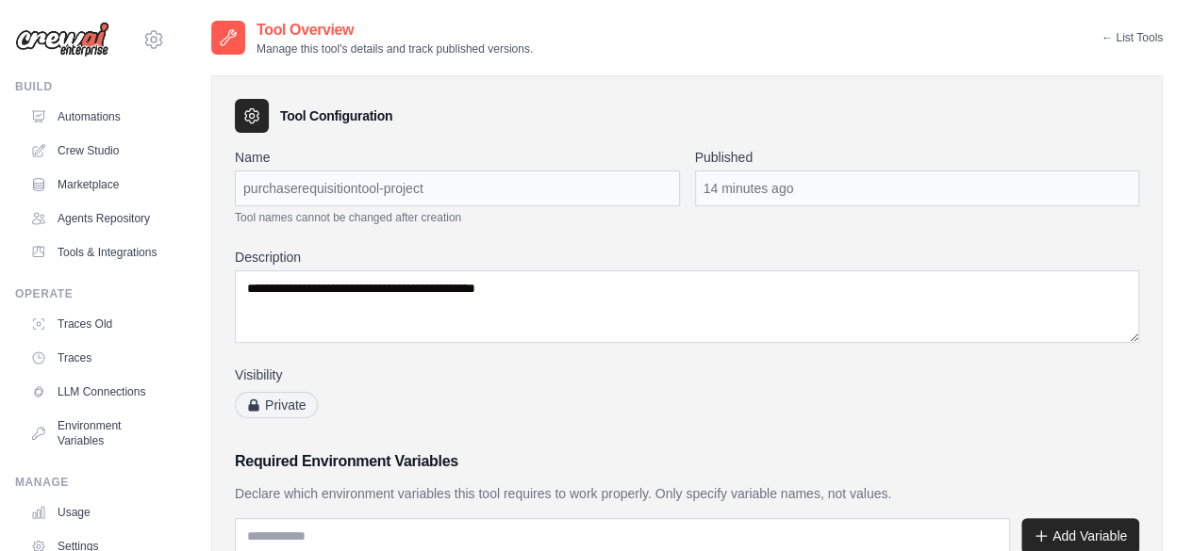
click at [285, 408] on span "Private" at bounding box center [276, 405] width 83 height 26
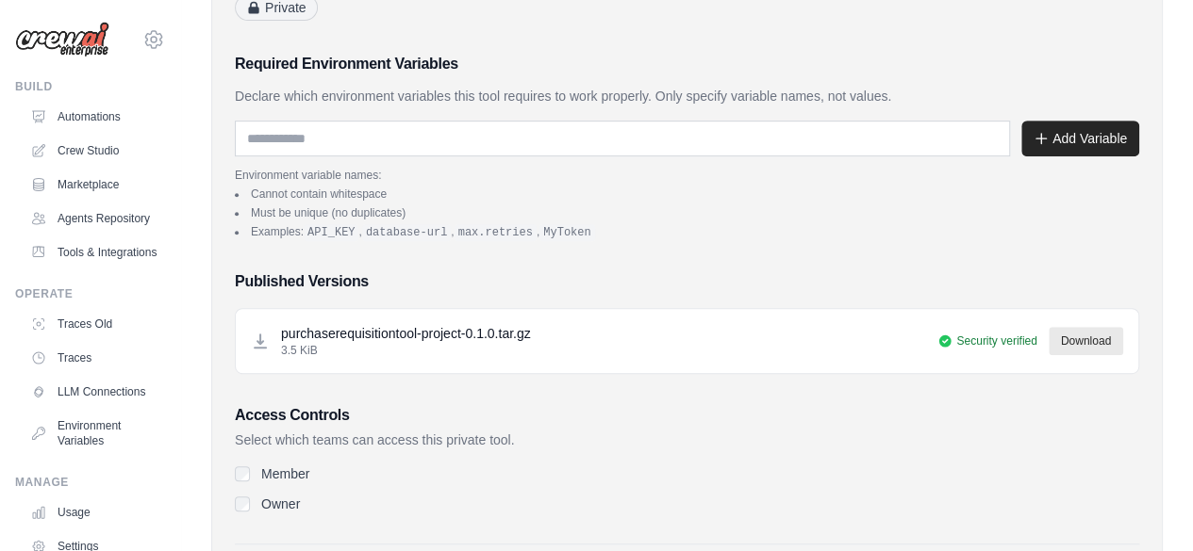
scroll to position [399, 0]
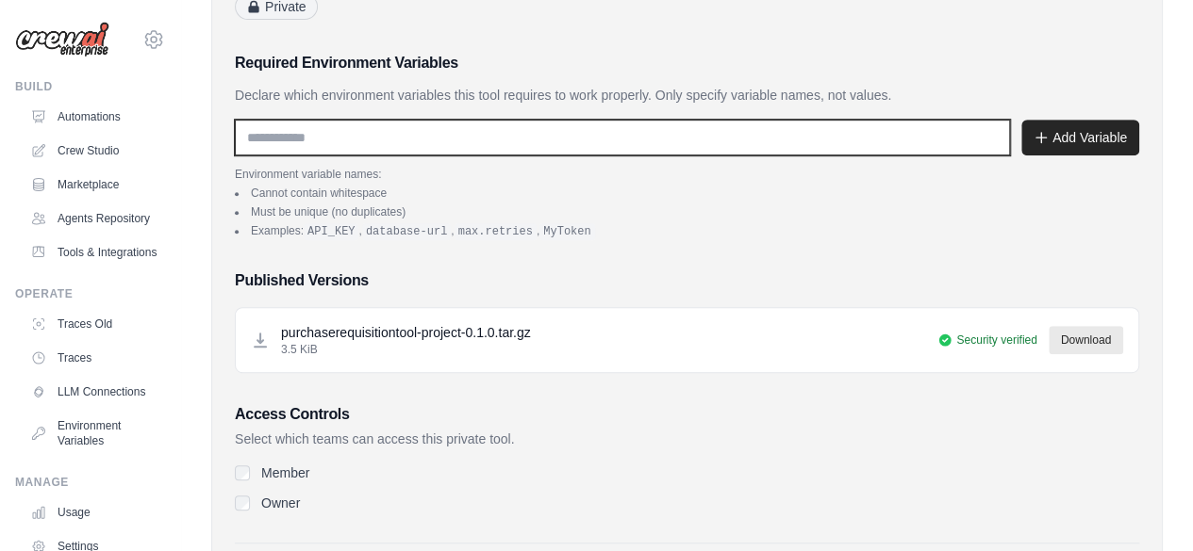
click at [473, 134] on input "text" at bounding box center [622, 138] width 775 height 36
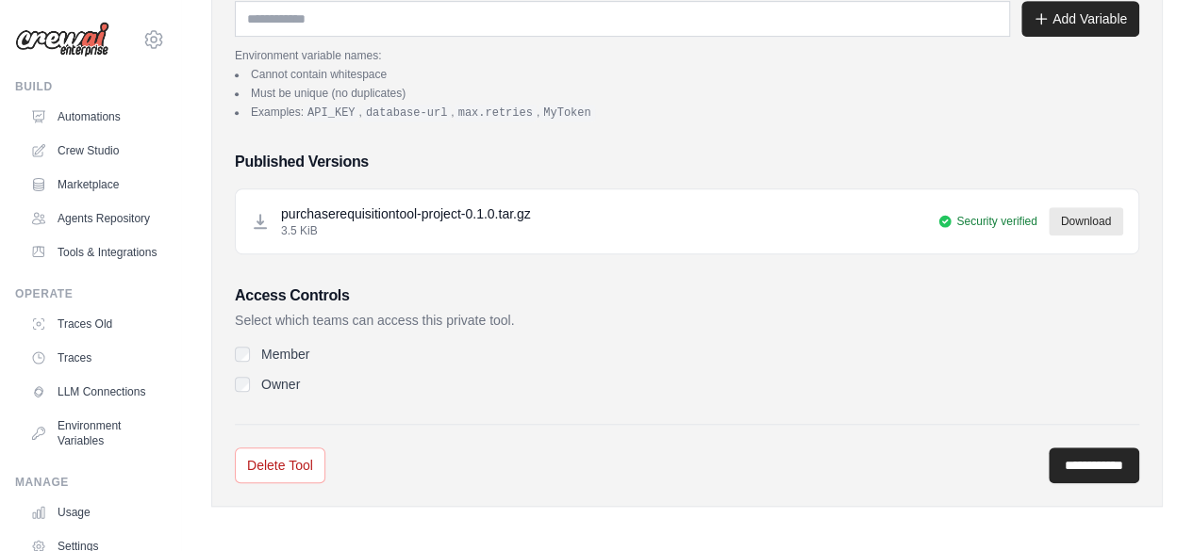
click at [243, 358] on div "Member" at bounding box center [687, 354] width 904 height 19
click at [451, 384] on div "Member Owner" at bounding box center [687, 369] width 904 height 49
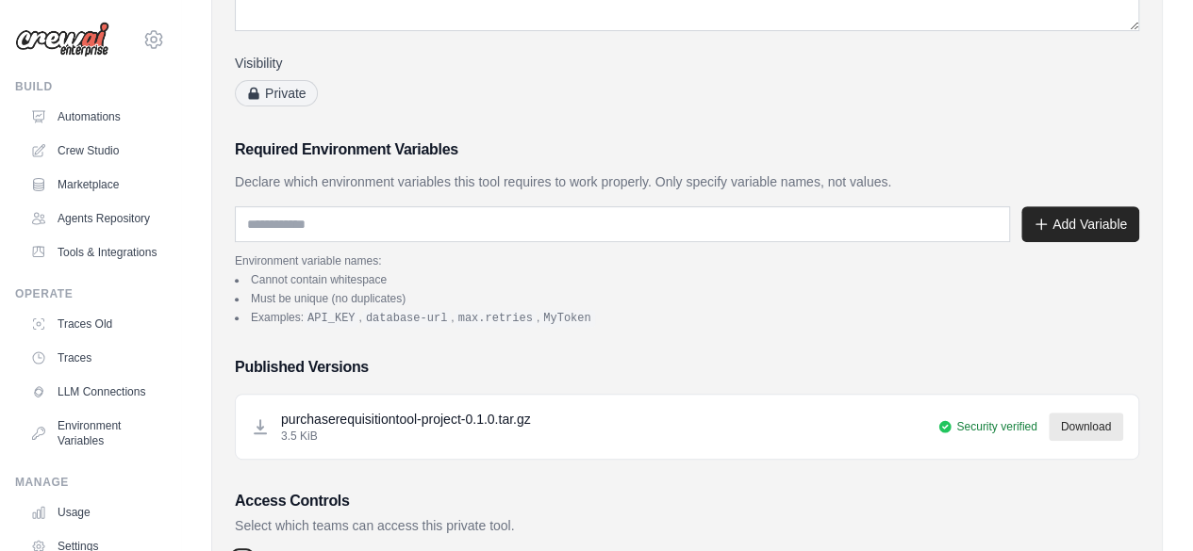
scroll to position [311, 0]
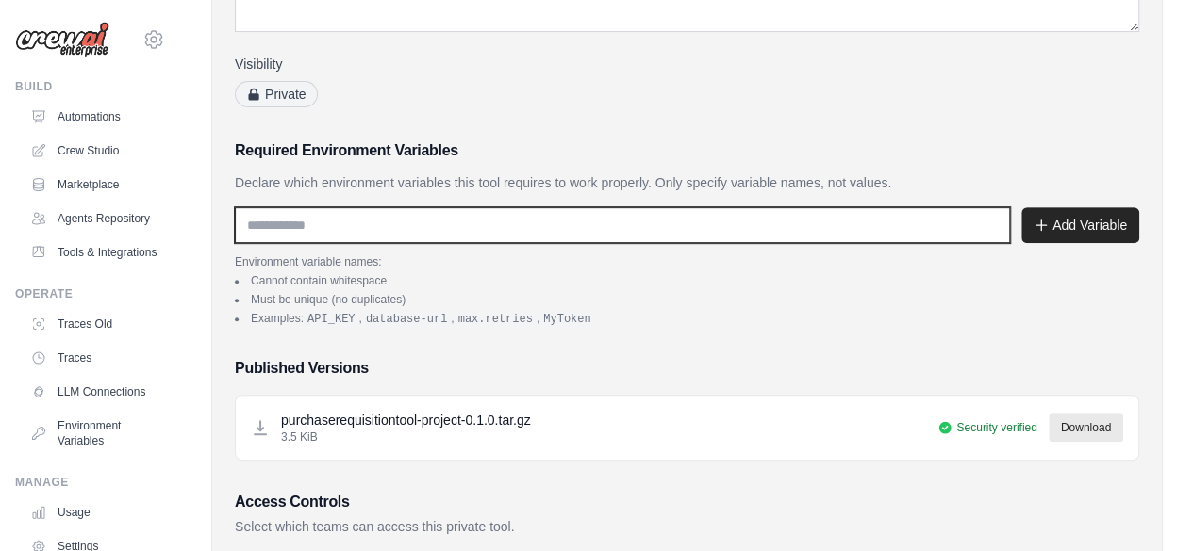
click at [448, 222] on input "text" at bounding box center [622, 225] width 775 height 36
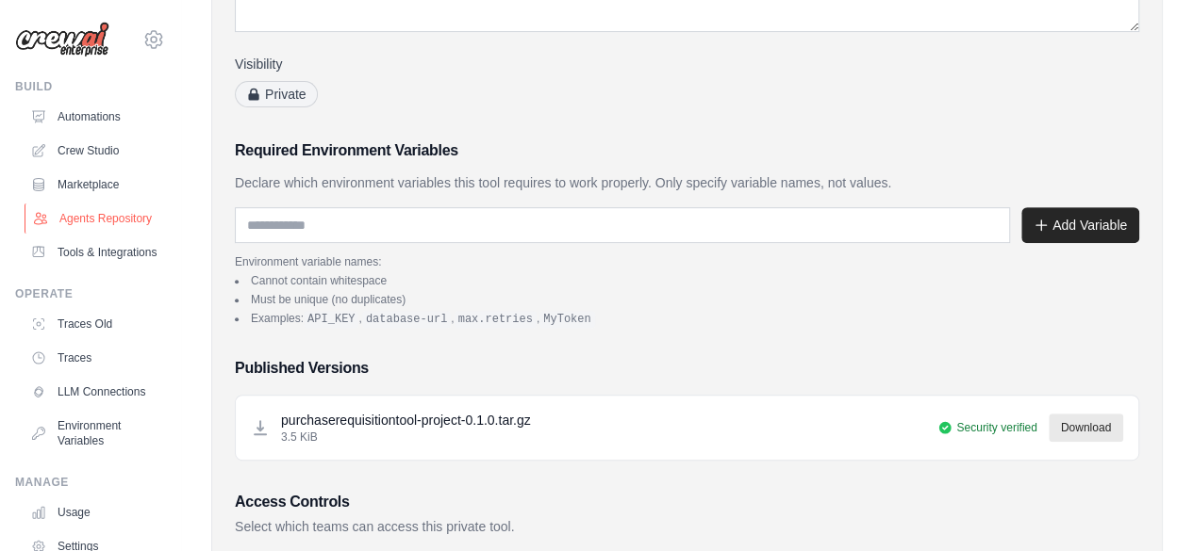
click at [90, 212] on link "Agents Repository" at bounding box center [96, 219] width 142 height 30
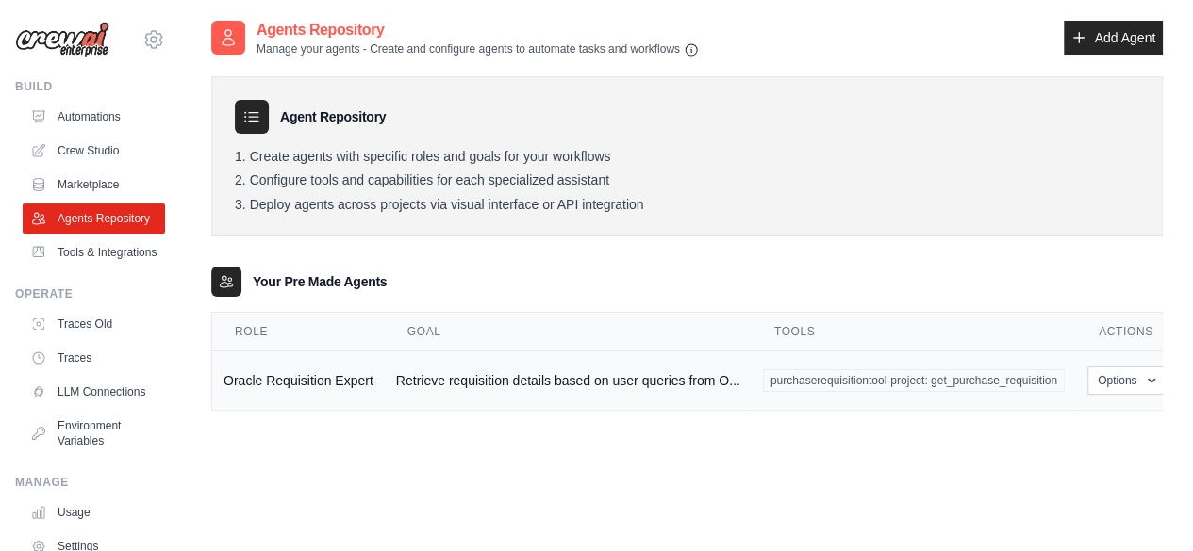
click at [298, 386] on td "Oracle Requisition Expert" at bounding box center [298, 381] width 173 height 59
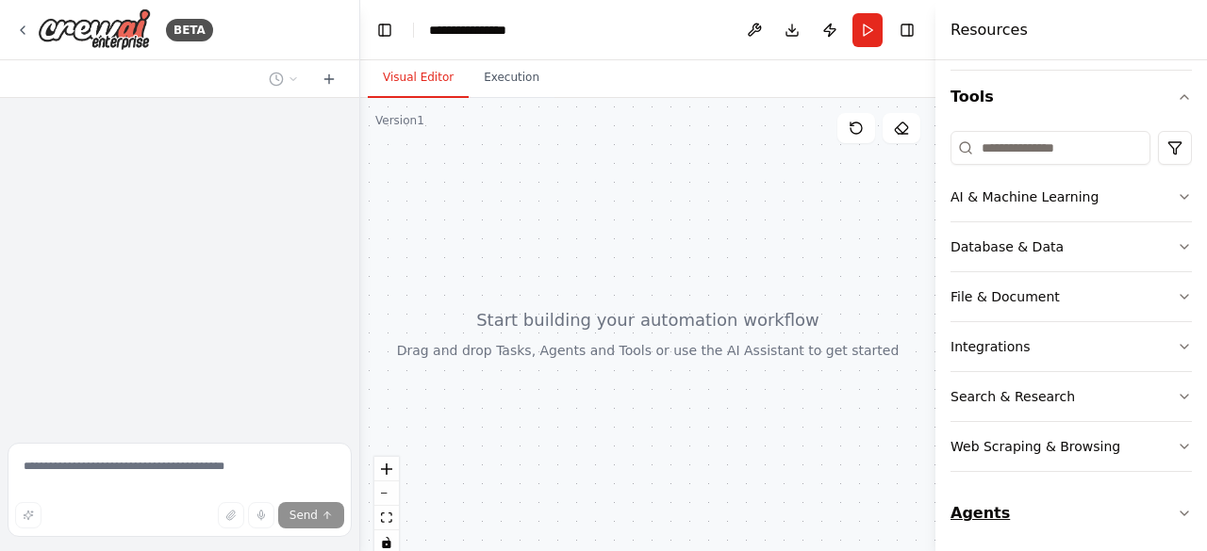
scroll to position [2017, 0]
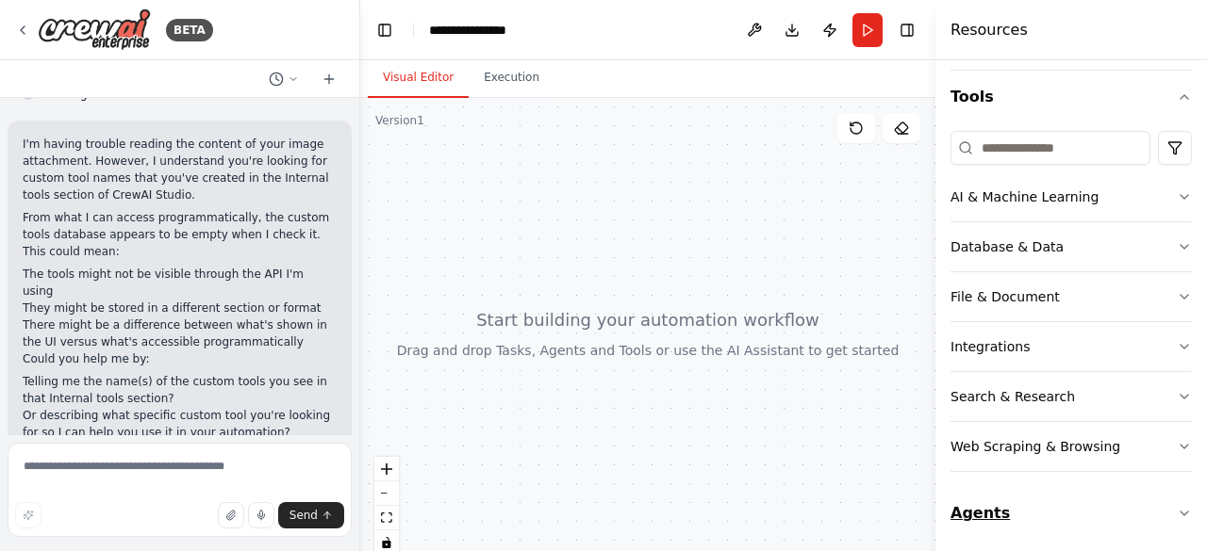
click at [986, 505] on button "Agents" at bounding box center [1070, 513] width 241 height 53
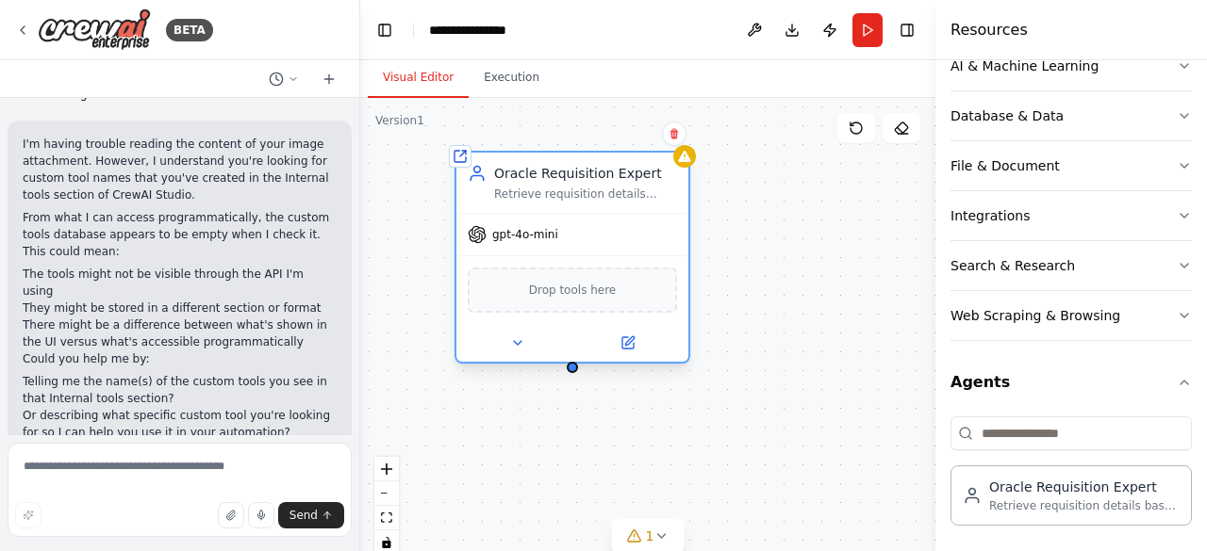
drag, startPoint x: 673, startPoint y: 278, endPoint x: 560, endPoint y: 191, distance: 142.5
click at [560, 191] on div "Oracle Requisition Expert Retrieve requisition details based on user queries fr…" at bounding box center [585, 183] width 183 height 38
click at [637, 347] on button at bounding box center [627, 343] width 107 height 23
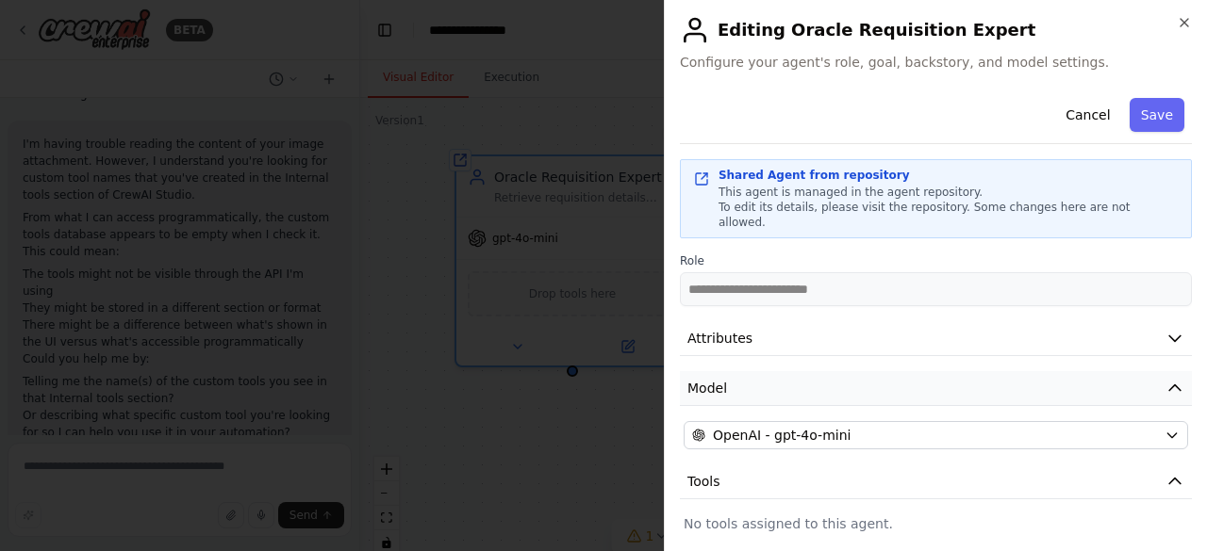
scroll to position [143, 0]
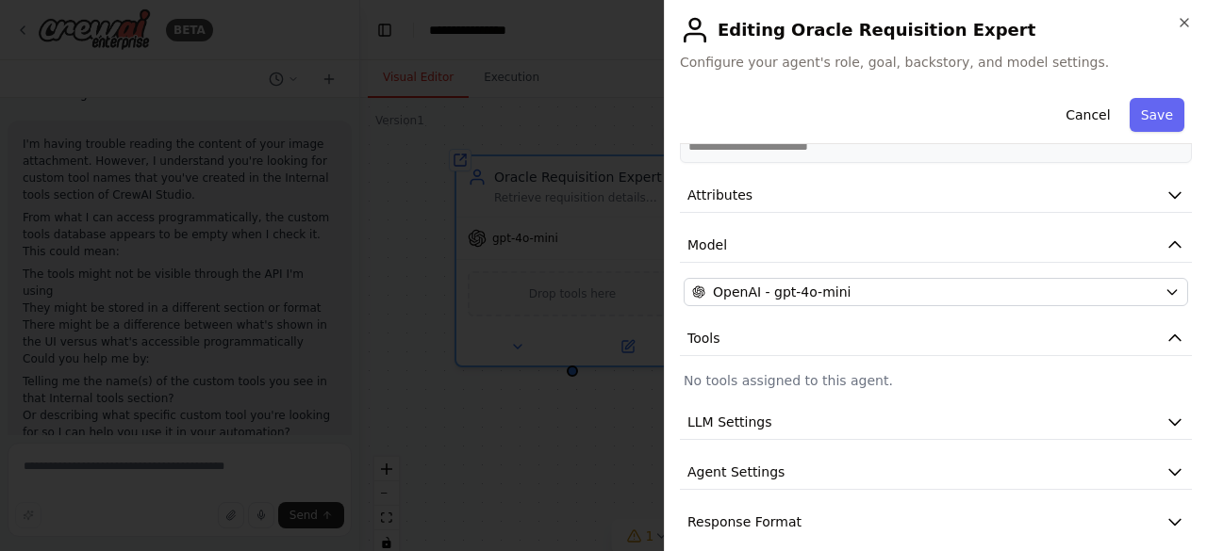
click at [781, 371] on p "No tools assigned to this agent." at bounding box center [935, 380] width 504 height 19
click at [900, 380] on div "**********" at bounding box center [936, 243] width 512 height 593
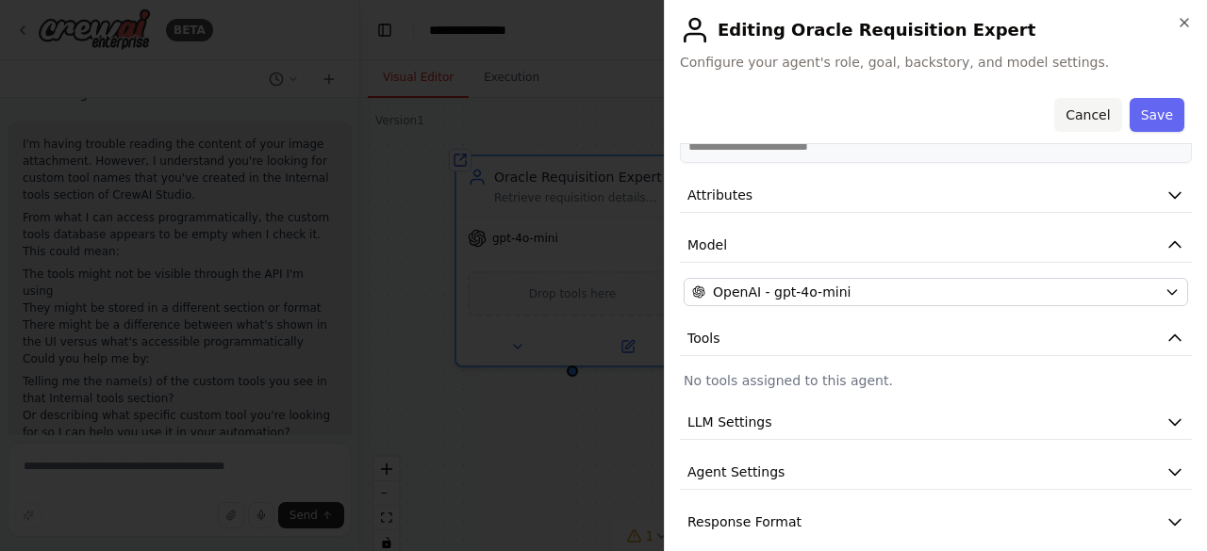
click at [1088, 101] on button "Cancel" at bounding box center [1087, 115] width 67 height 34
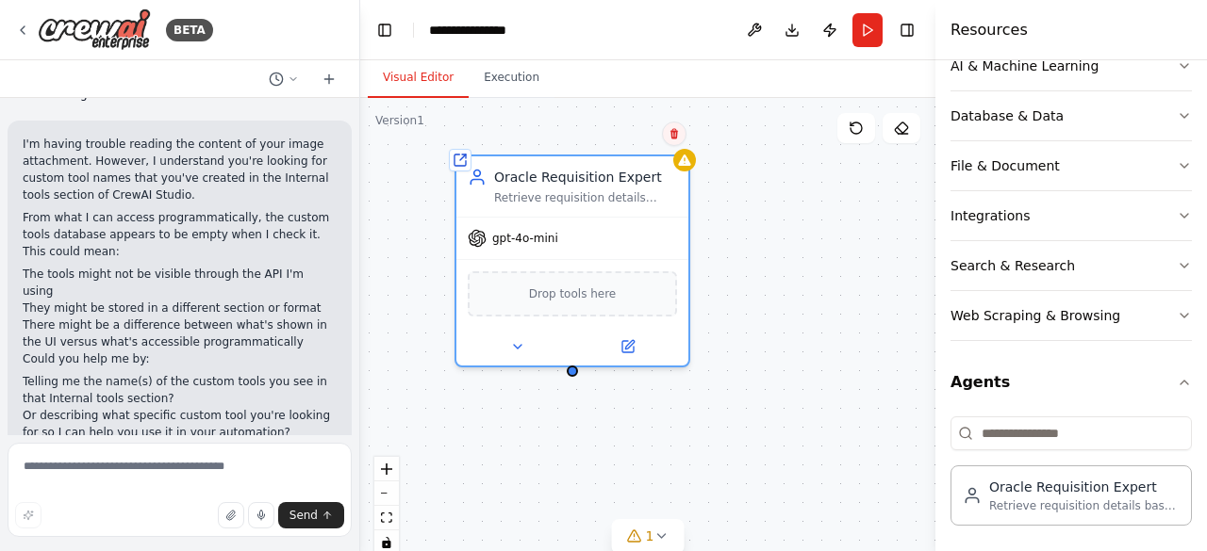
click at [673, 141] on button at bounding box center [674, 134] width 25 height 25
click at [626, 129] on button "Confirm" at bounding box center [620, 134] width 67 height 23
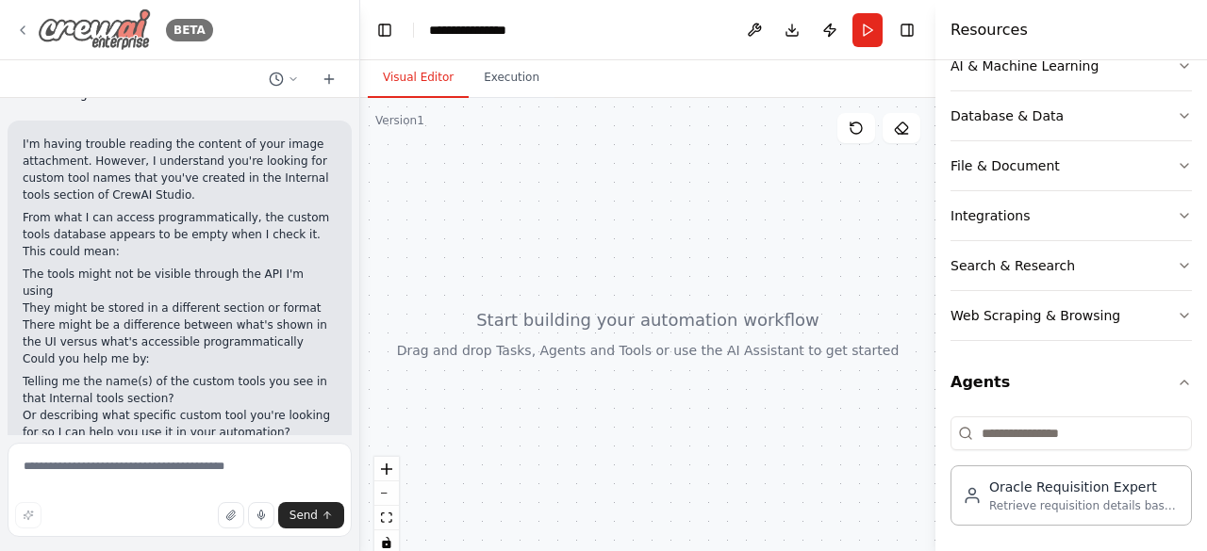
click at [25, 25] on icon at bounding box center [22, 30] width 15 height 15
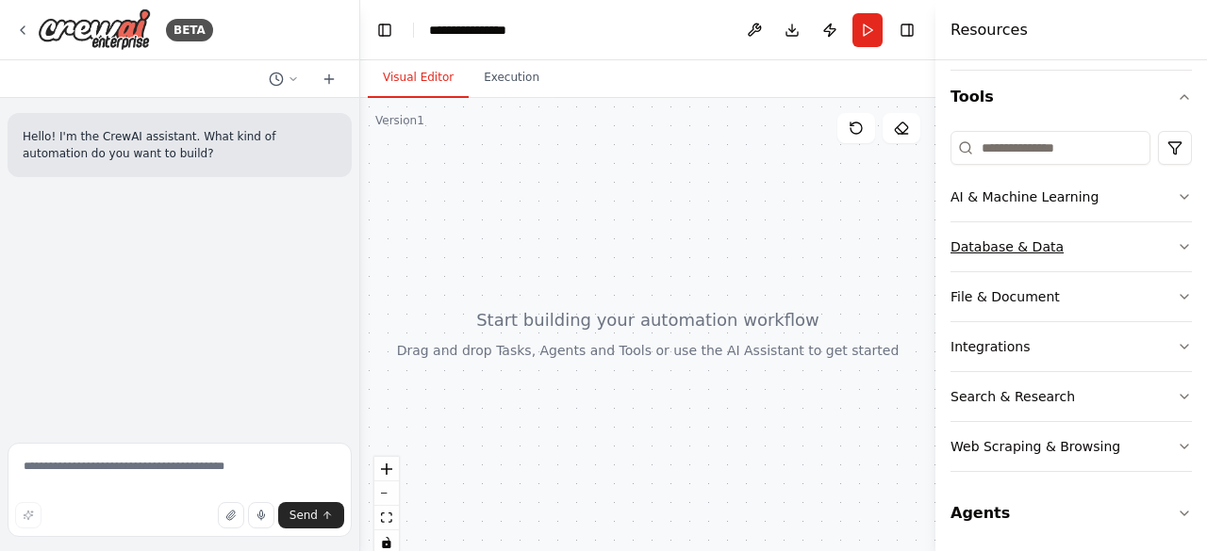
scroll to position [168, 0]
click at [980, 501] on button "Agents" at bounding box center [1070, 513] width 241 height 53
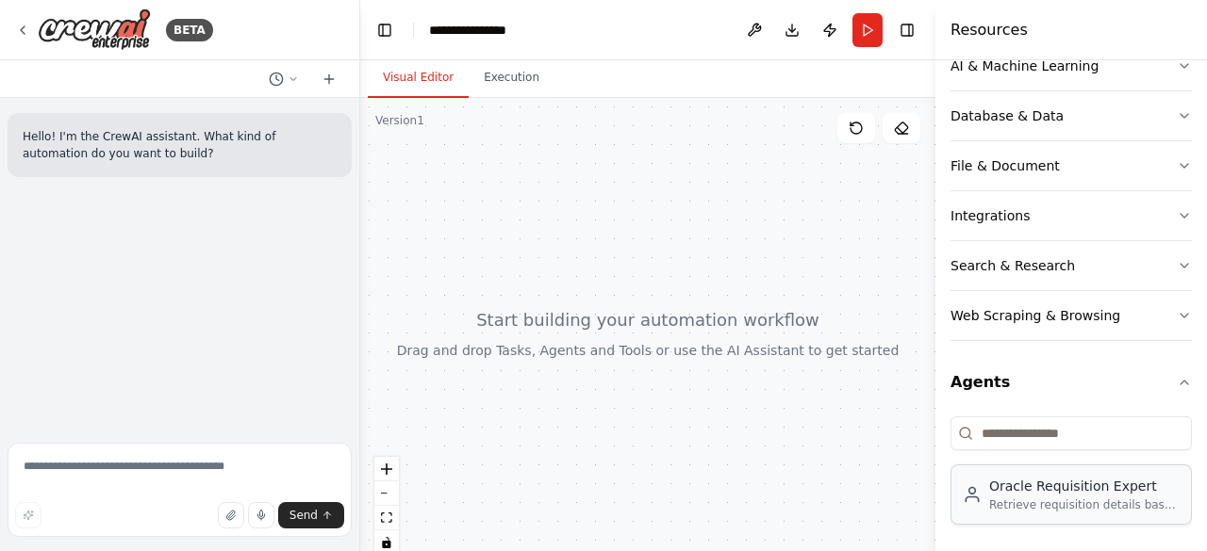
click at [1039, 498] on div "Retrieve requisition details based on user queries from Oracle Fusion REST API" at bounding box center [1084, 505] width 190 height 15
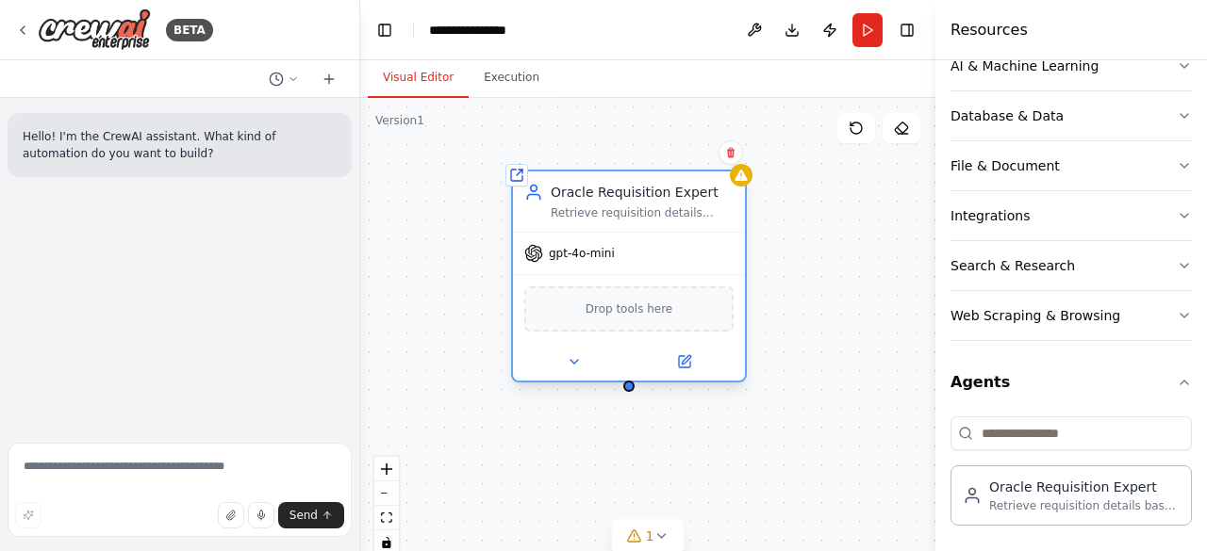
drag, startPoint x: 749, startPoint y: 269, endPoint x: 622, endPoint y: 217, distance: 136.6
click at [622, 217] on div "Retrieve requisition details based on user queries from Oracle Fusion REST API" at bounding box center [642, 213] width 183 height 15
click at [637, 304] on span "Drop tools here" at bounding box center [629, 309] width 88 height 19
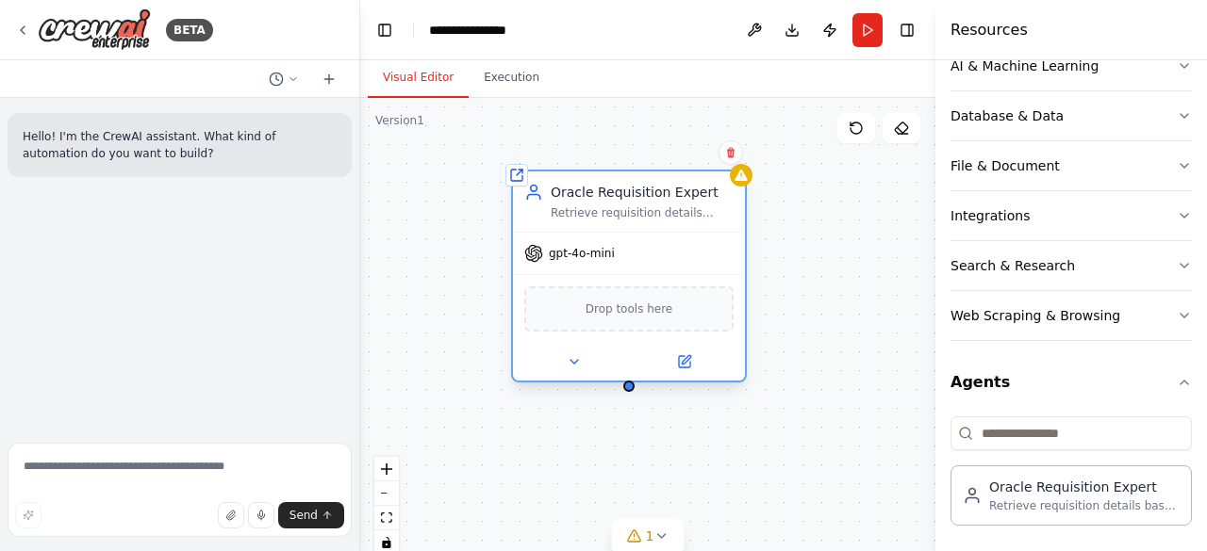
click at [637, 304] on span "Drop tools here" at bounding box center [629, 309] width 88 height 19
click at [564, 366] on button at bounding box center [573, 362] width 107 height 23
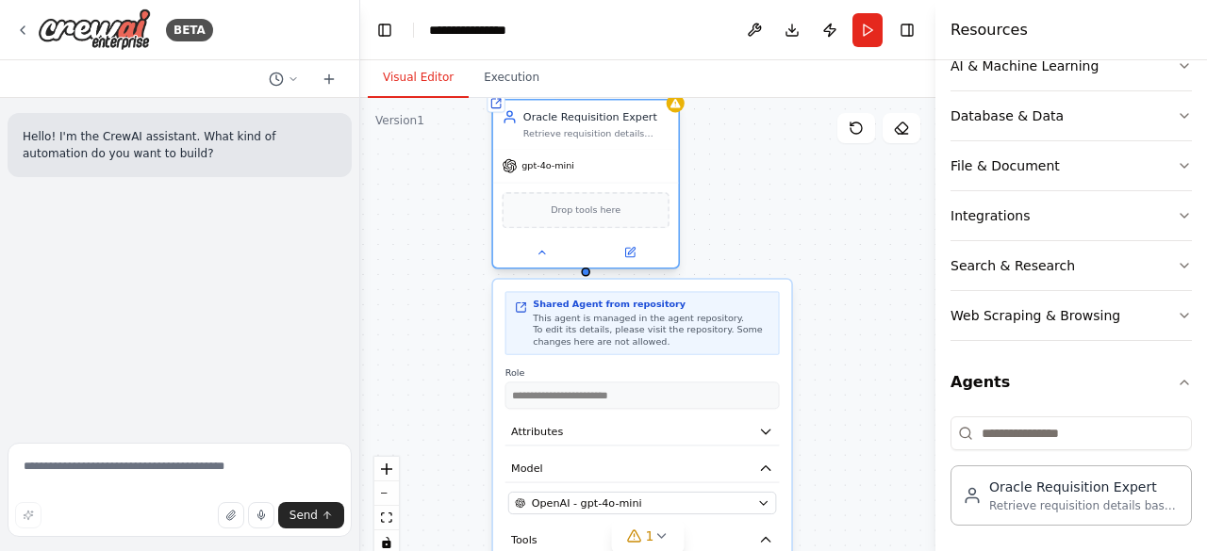
drag, startPoint x: 599, startPoint y: 239, endPoint x: 575, endPoint y: 119, distance: 122.0
click at [575, 119] on div "Oracle Requisition Expert Retrieve requisition details based on user queries fr…" at bounding box center [596, 124] width 146 height 30
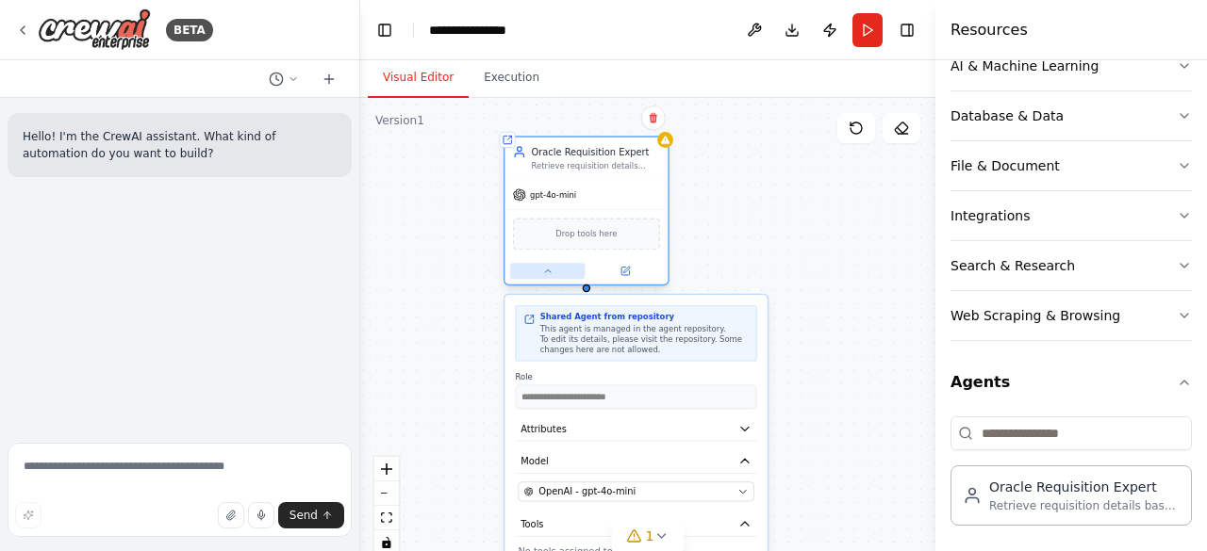
click at [548, 268] on icon at bounding box center [547, 271] width 10 height 10
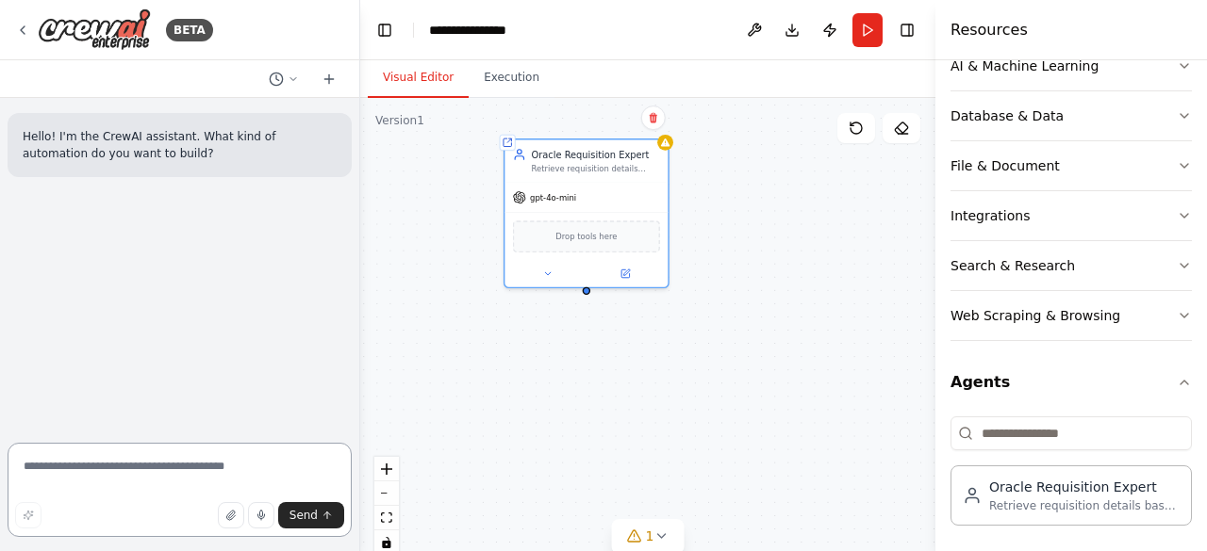
click at [96, 481] on textarea at bounding box center [180, 490] width 344 height 94
click at [100, 465] on textarea "**********" at bounding box center [180, 490] width 344 height 94
click at [333, 470] on textarea "**********" at bounding box center [180, 490] width 344 height 94
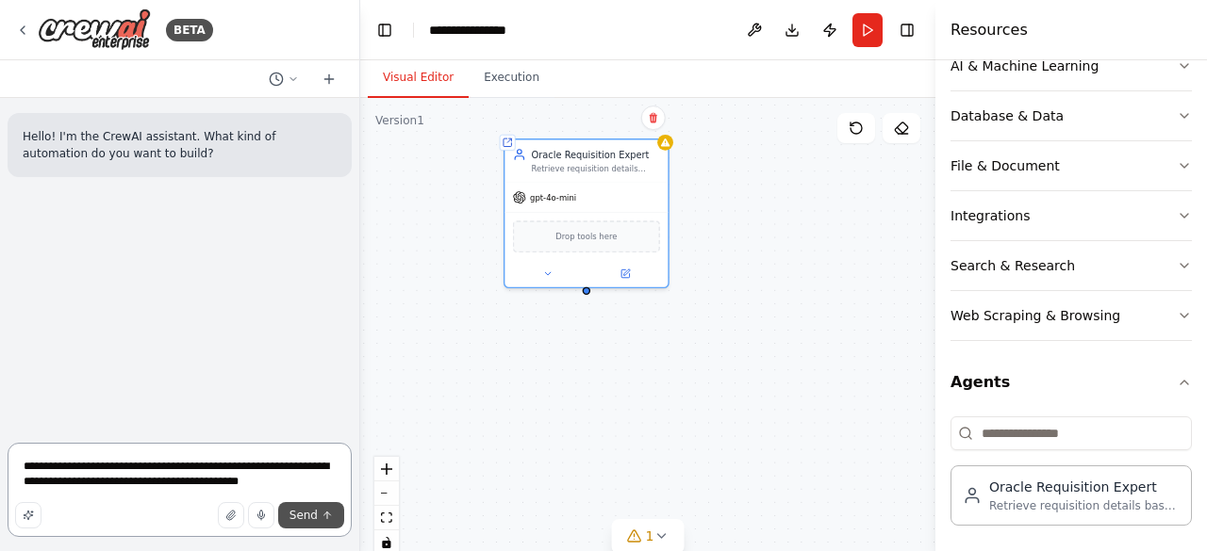
type textarea "**********"
click at [315, 527] on button "Send" at bounding box center [311, 515] width 66 height 26
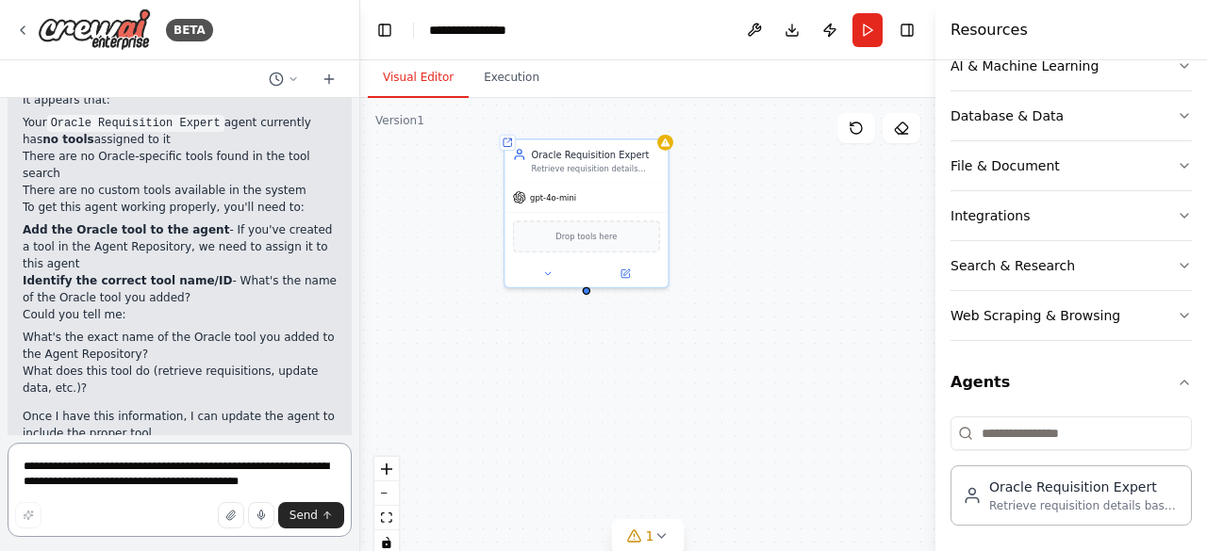
scroll to position [711, 0]
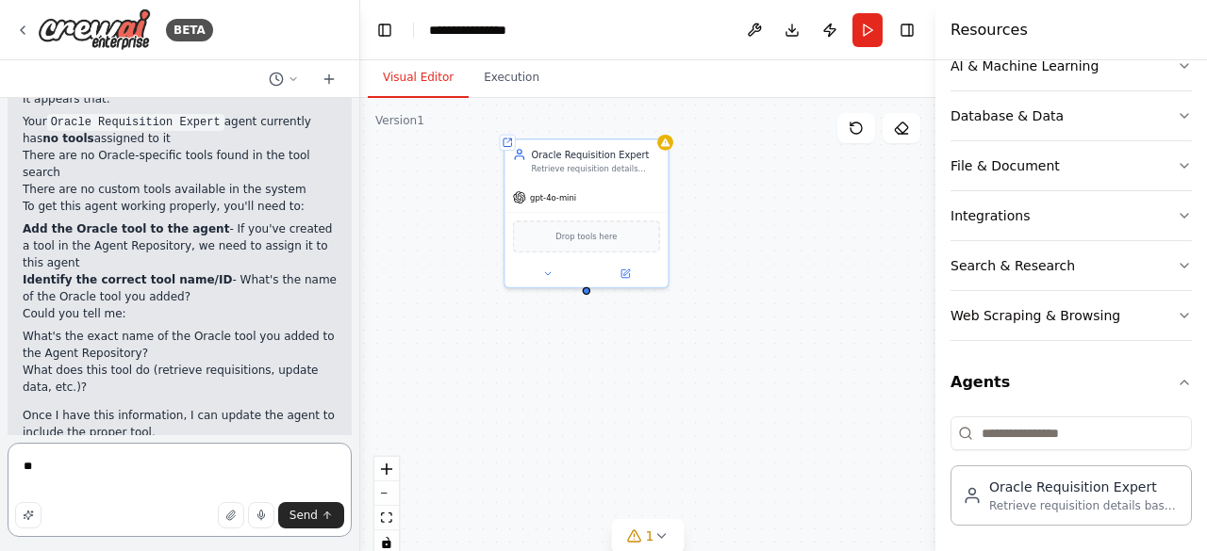
type textarea "*"
click at [183, 469] on textarea "**********" at bounding box center [180, 490] width 344 height 94
click at [226, 465] on textarea "**********" at bounding box center [180, 490] width 344 height 94
click at [135, 469] on textarea "**********" at bounding box center [180, 490] width 344 height 94
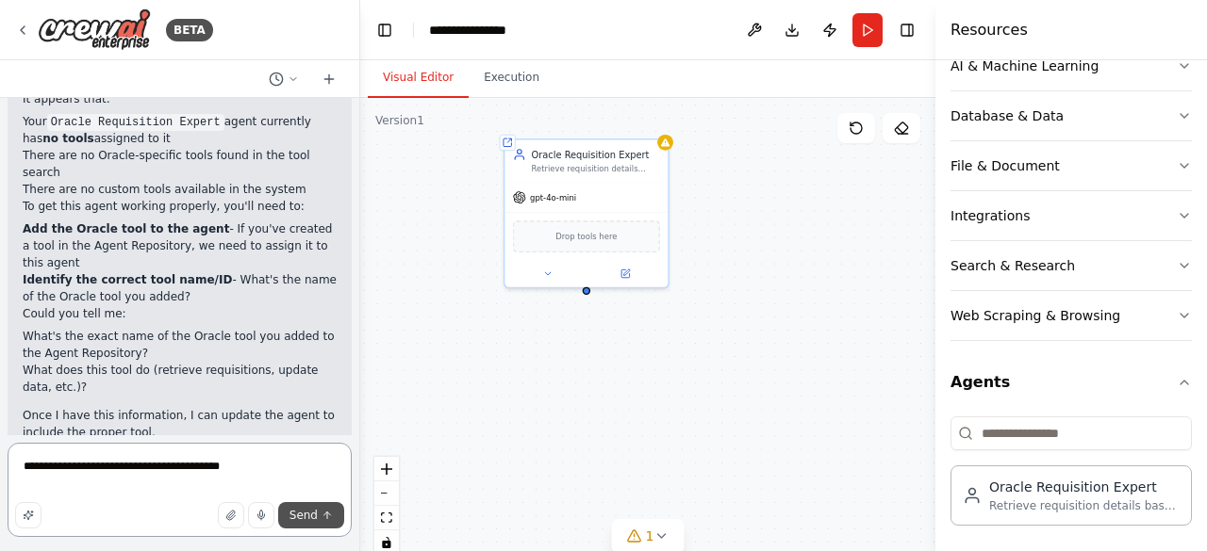
type textarea "**********"
click at [304, 512] on span "Send" at bounding box center [303, 515] width 28 height 15
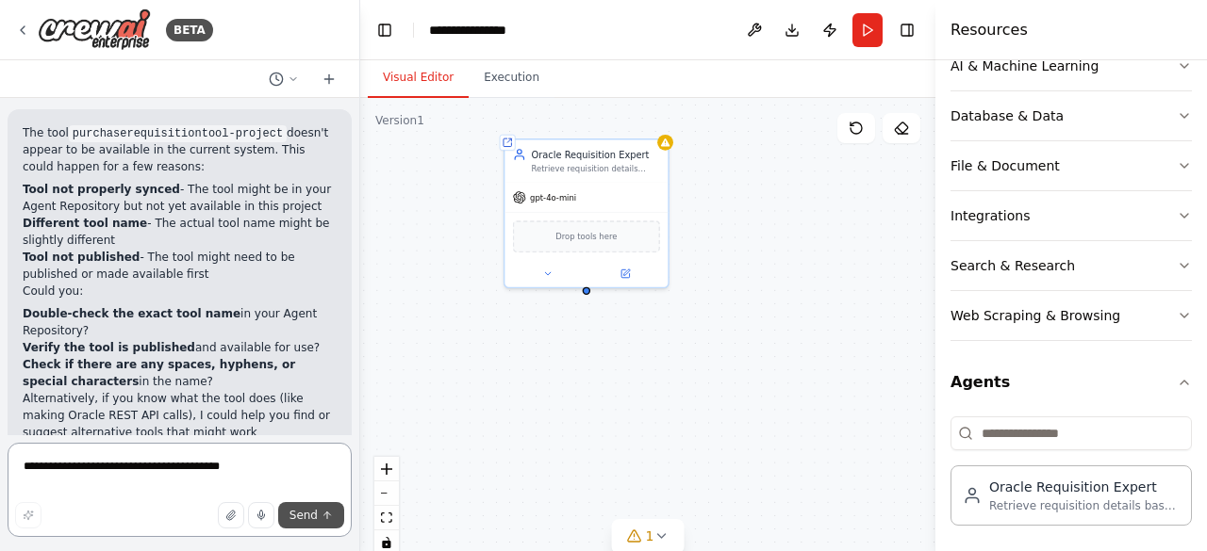
scroll to position [1459, 0]
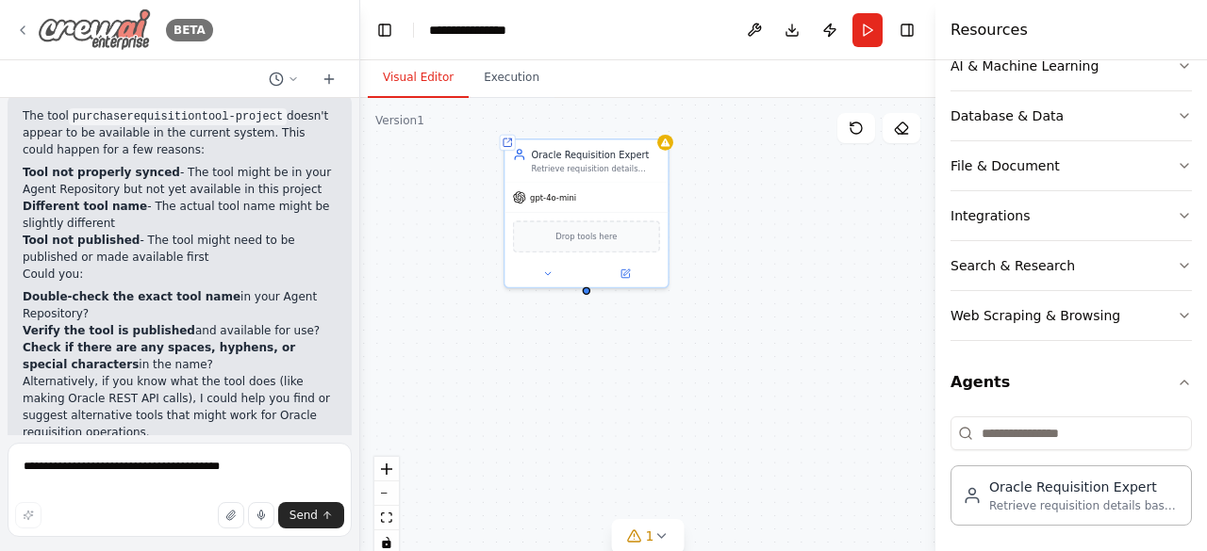
click at [23, 23] on icon at bounding box center [22, 30] width 15 height 15
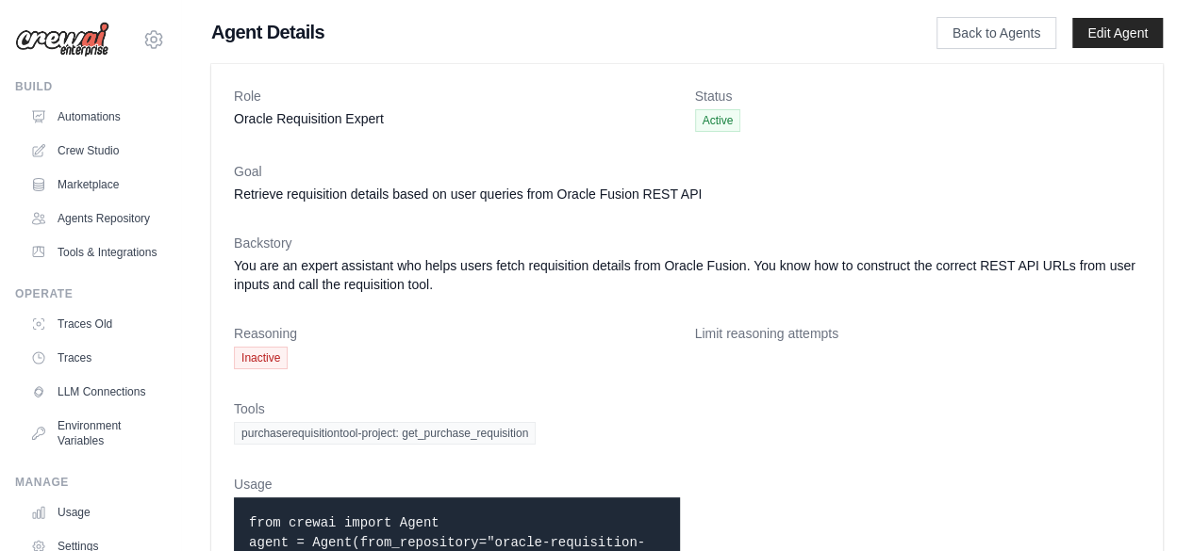
scroll to position [89, 0]
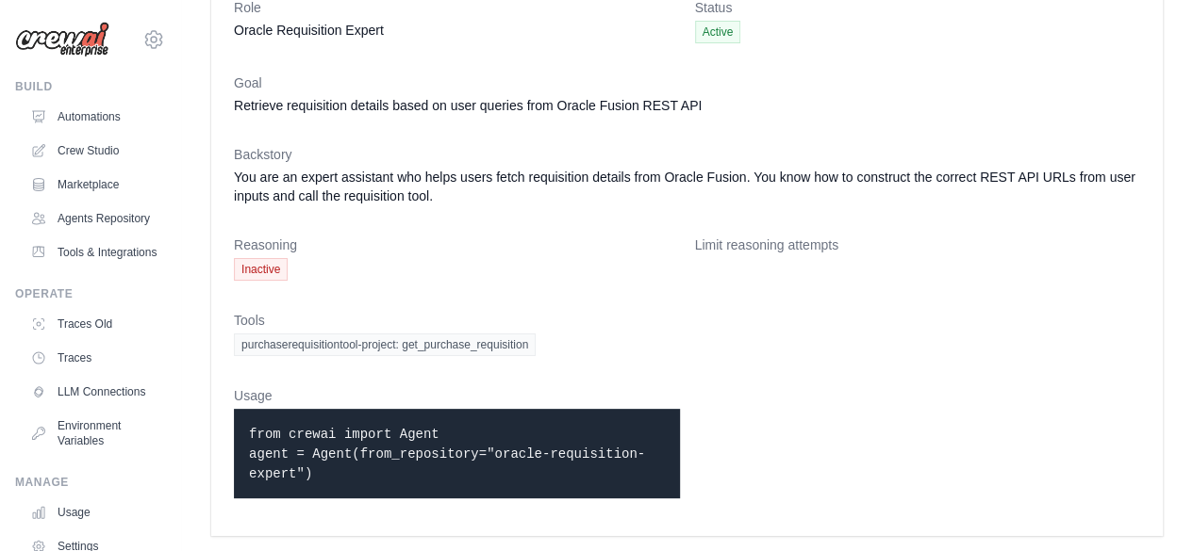
click at [477, 344] on span "purchaserequisitiontool-project: get_purchase_requisition" at bounding box center [385, 345] width 302 height 23
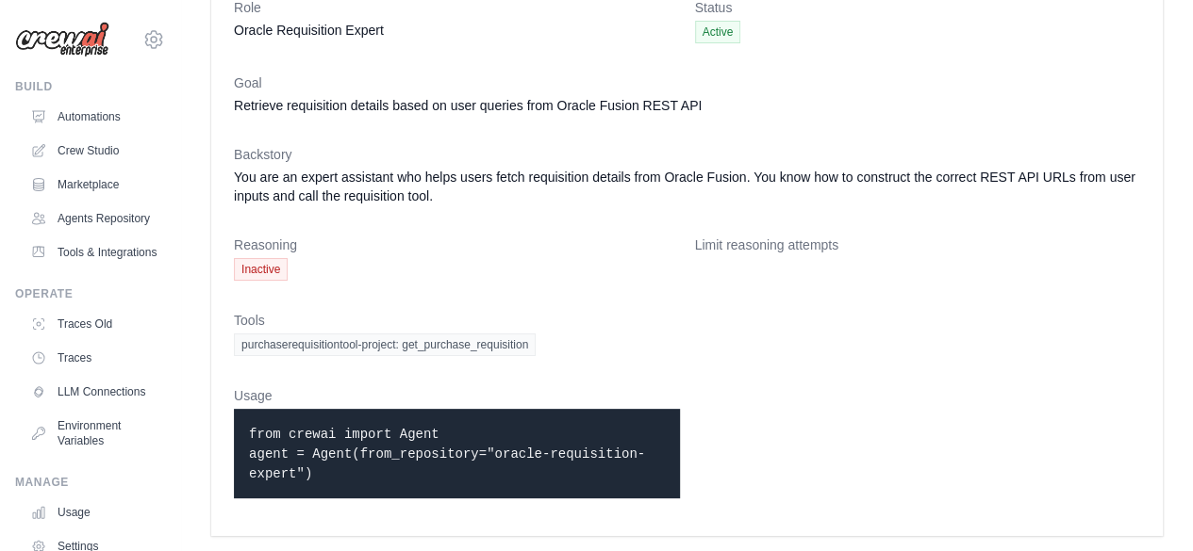
click at [477, 344] on span "purchaserequisitiontool-project: get_purchase_requisition" at bounding box center [385, 345] width 302 height 23
drag, startPoint x: 251, startPoint y: 435, endPoint x: 420, endPoint y: 462, distance: 171.9
click at [420, 462] on p "from crewai import Agent agent = Agent(from_repository="oracle-requisition-expe…" at bounding box center [457, 453] width 416 height 59
copy code "from crewai import Agent agent = Agent(from_repository="oracle-requisition-expe…"
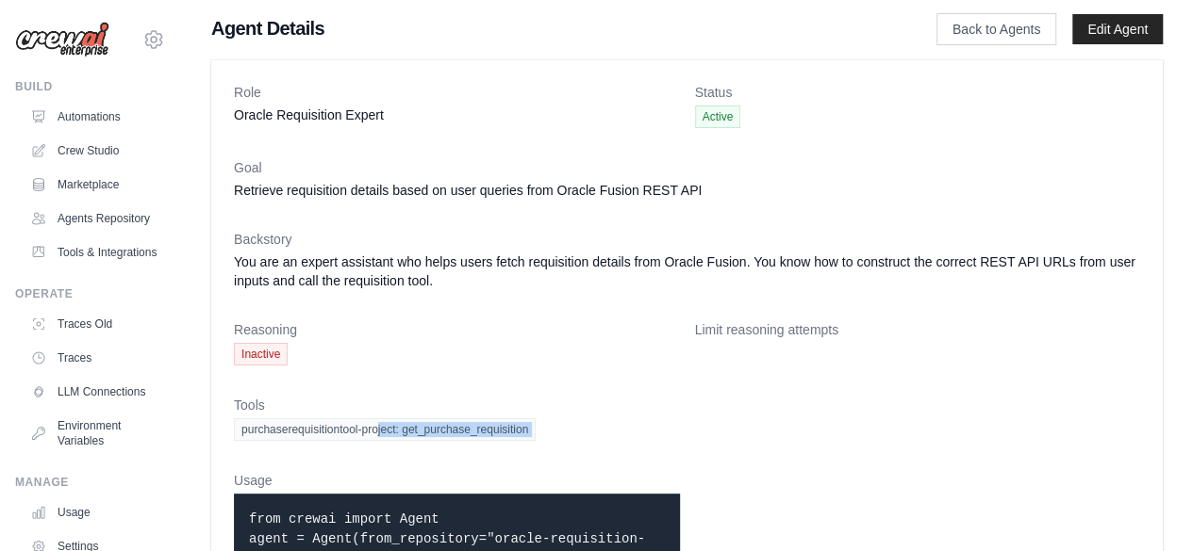
scroll to position [0, 0]
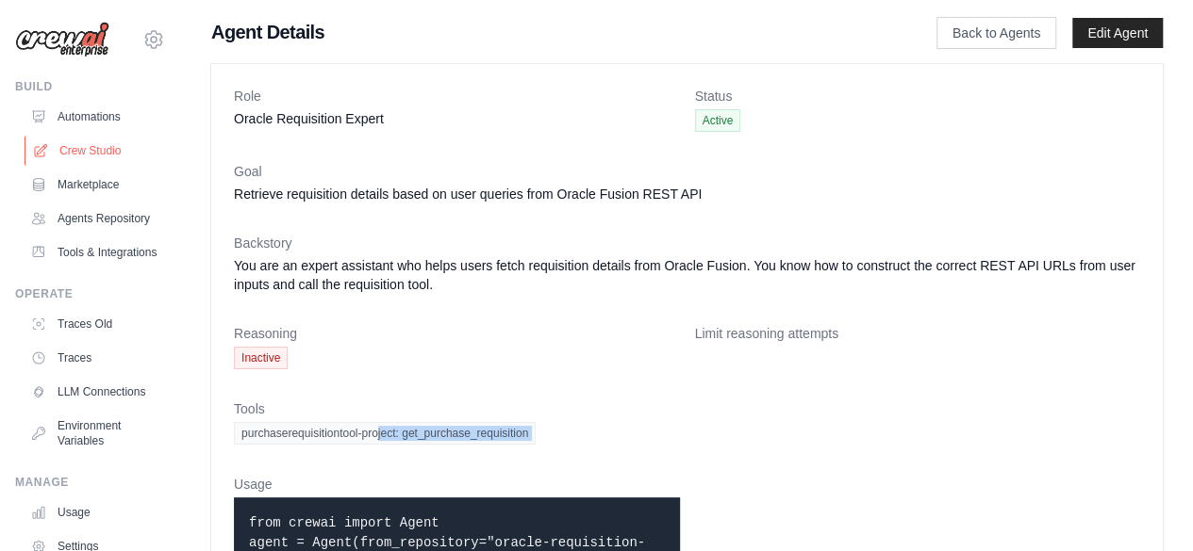
click at [85, 157] on link "Crew Studio" at bounding box center [96, 151] width 142 height 30
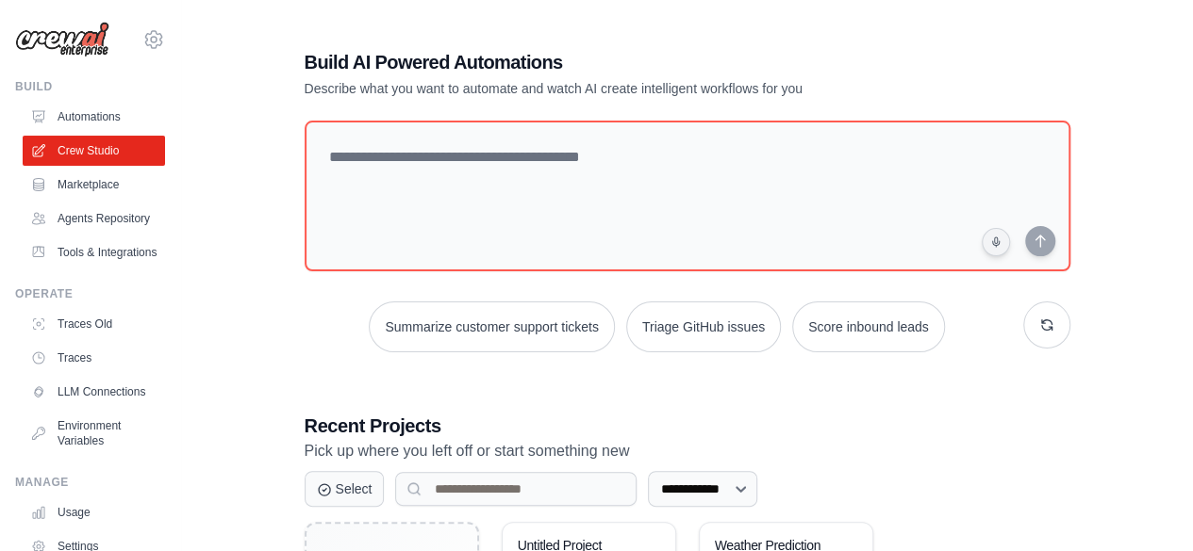
scroll to position [206, 0]
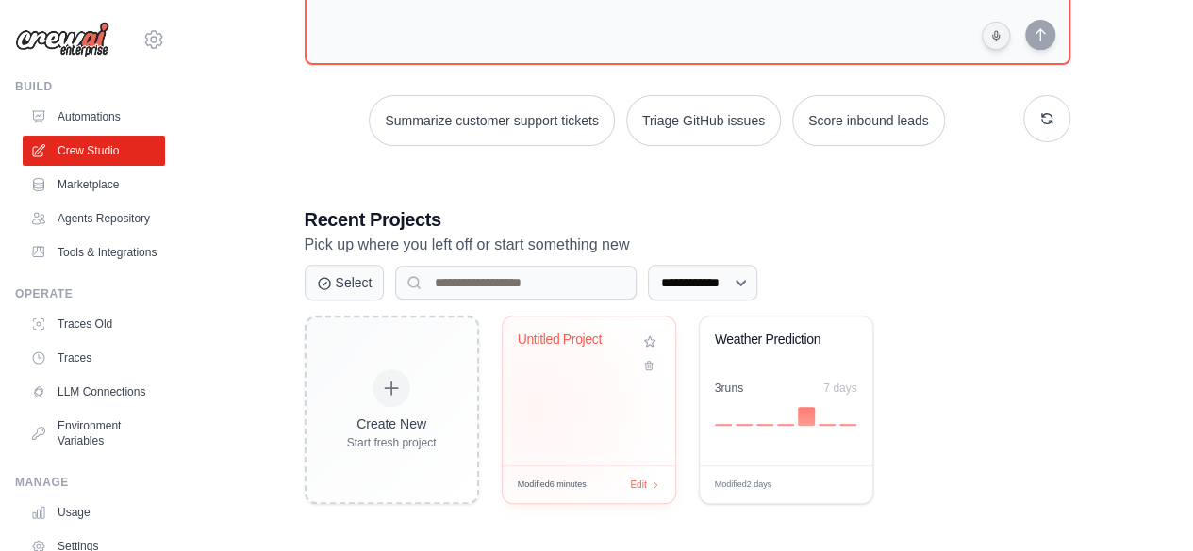
click at [535, 408] on div "Untitled Project" at bounding box center [588, 391] width 173 height 149
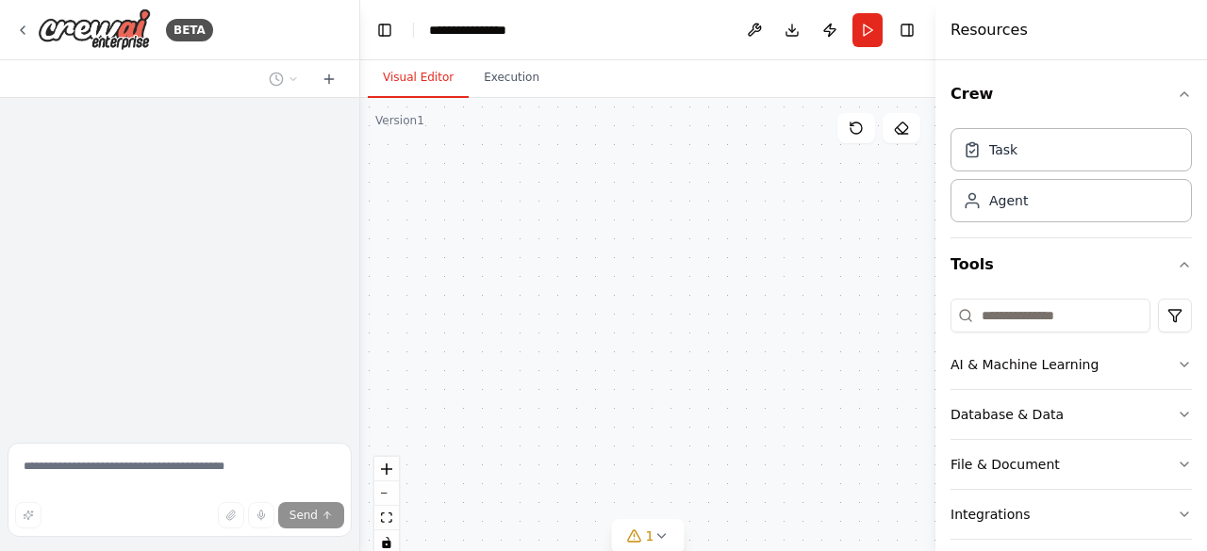
scroll to position [1459, 0]
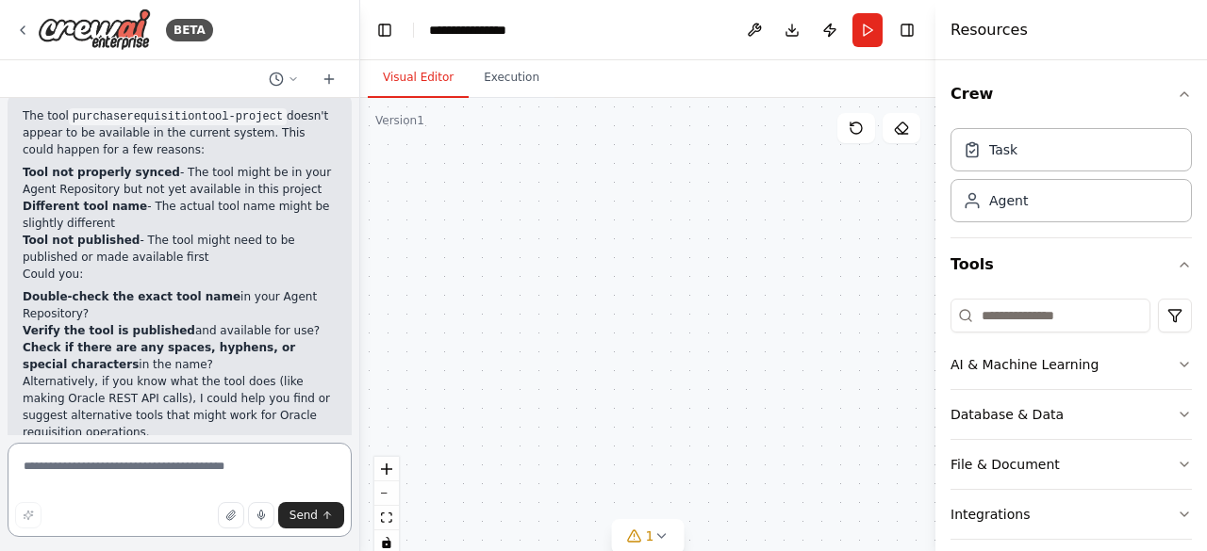
click at [196, 467] on textarea at bounding box center [180, 490] width 344 height 94
paste textarea "**********"
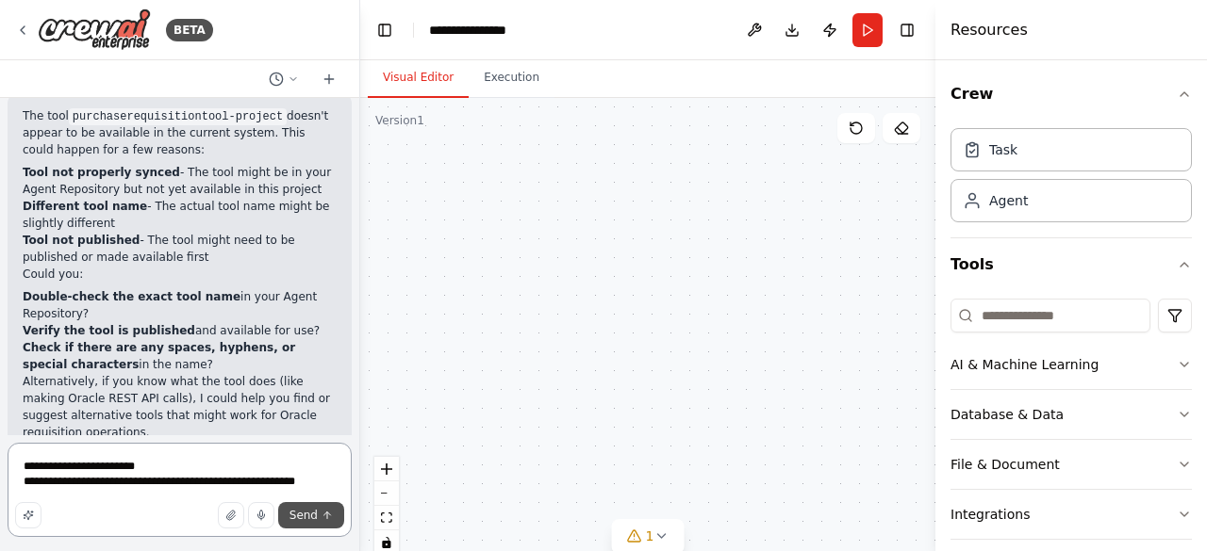
type textarea "**********"
click at [337, 511] on button "Send" at bounding box center [311, 515] width 66 height 26
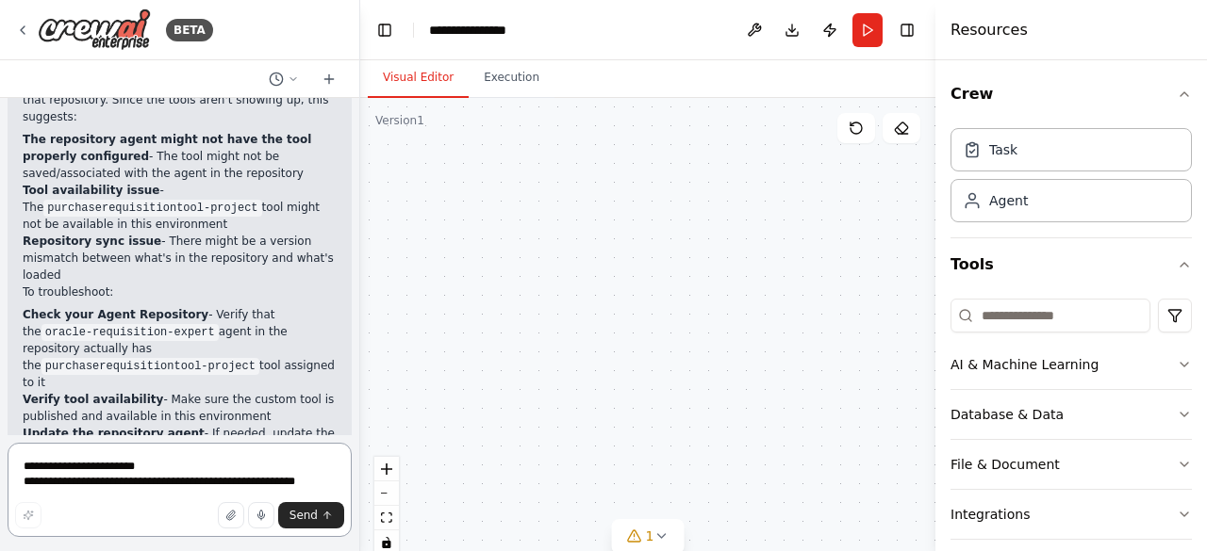
scroll to position [2155, 0]
drag, startPoint x: 245, startPoint y: 293, endPoint x: 23, endPoint y: 284, distance: 222.7
click at [23, 390] on p "Verify tool availability - Make sure the custom tool is published and available…" at bounding box center [180, 407] width 314 height 34
copy p "Verify tool availability - Make sure the custom tool is published and available…"
click at [74, 484] on textarea "**********" at bounding box center [180, 490] width 344 height 94
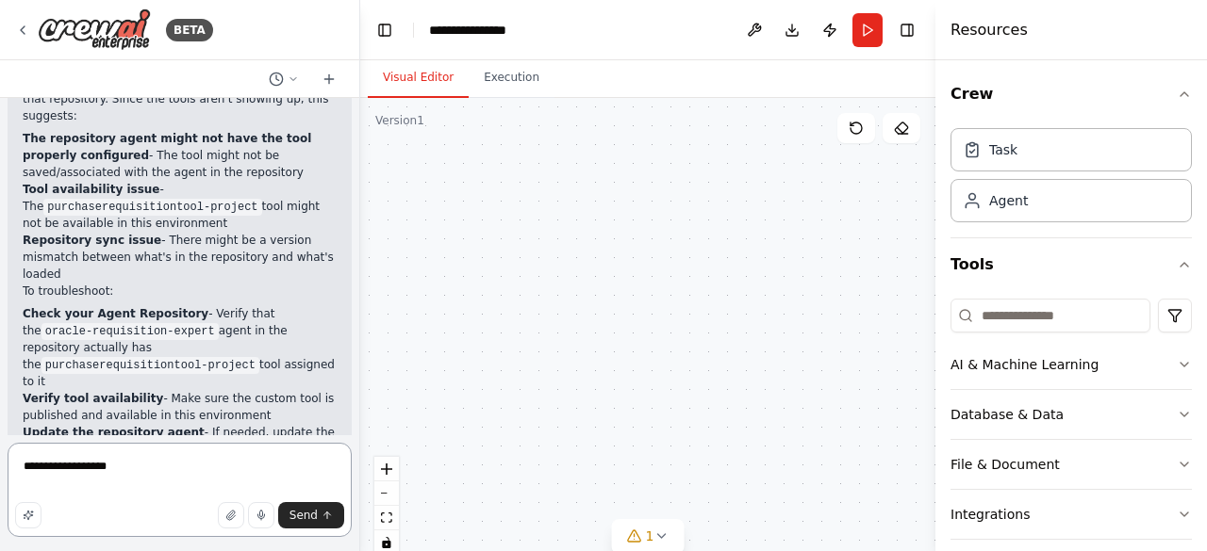
paste textarea "**********"
type textarea "**********"
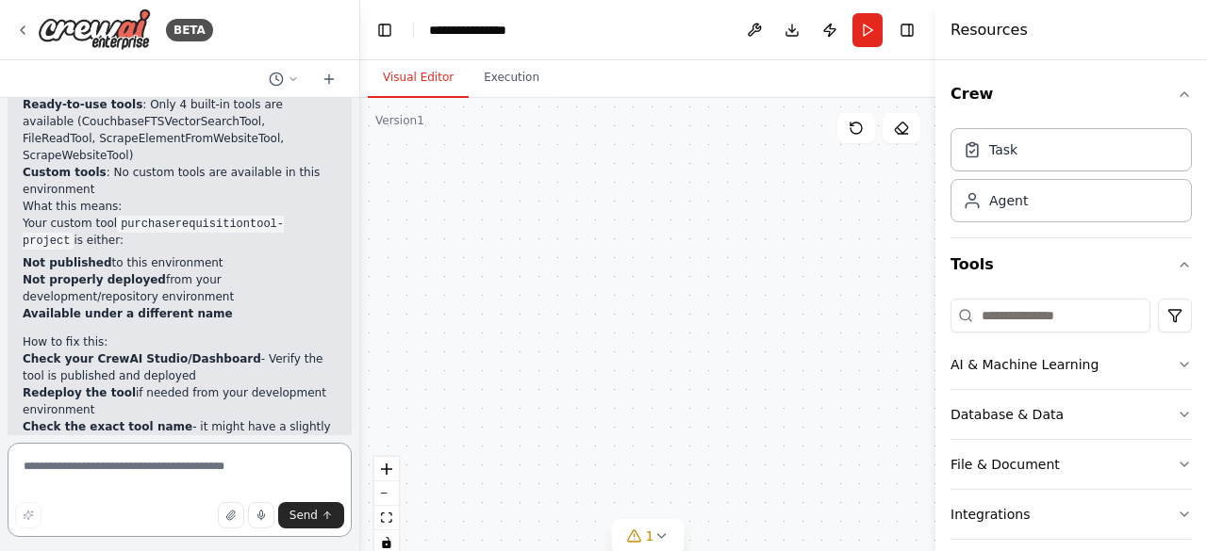
scroll to position [3122, 0]
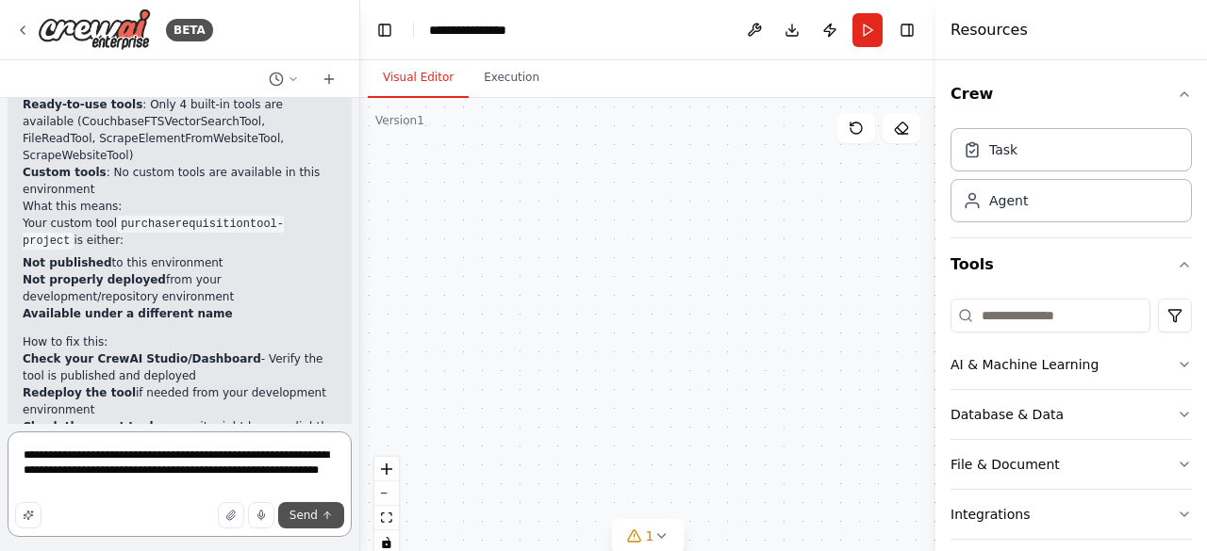
type textarea "**********"
click at [292, 518] on button "Send" at bounding box center [311, 515] width 66 height 26
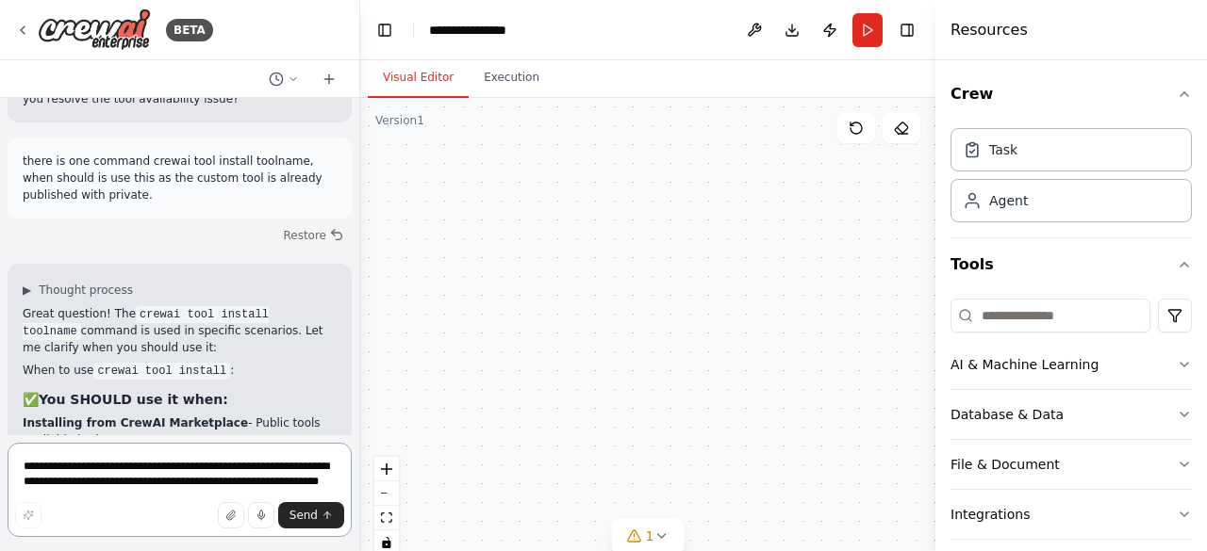
scroll to position [3592, 0]
drag, startPoint x: 129, startPoint y: 149, endPoint x: 293, endPoint y: 144, distance: 164.1
click at [269, 306] on code "crewai tool install toolname" at bounding box center [146, 323] width 246 height 34
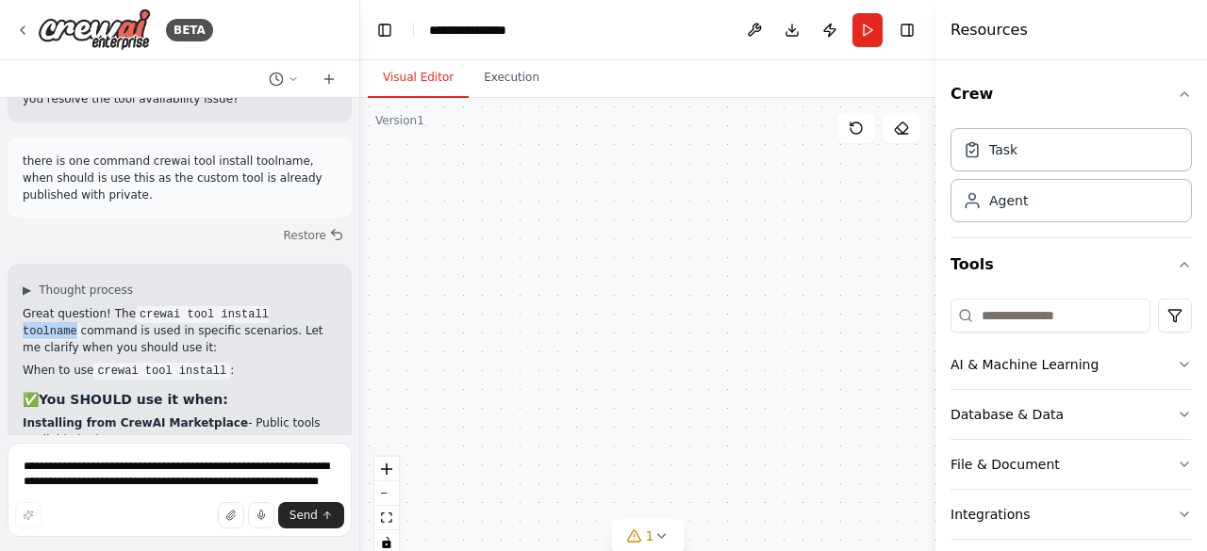
click at [269, 306] on code "crewai tool install toolname" at bounding box center [146, 323] width 246 height 34
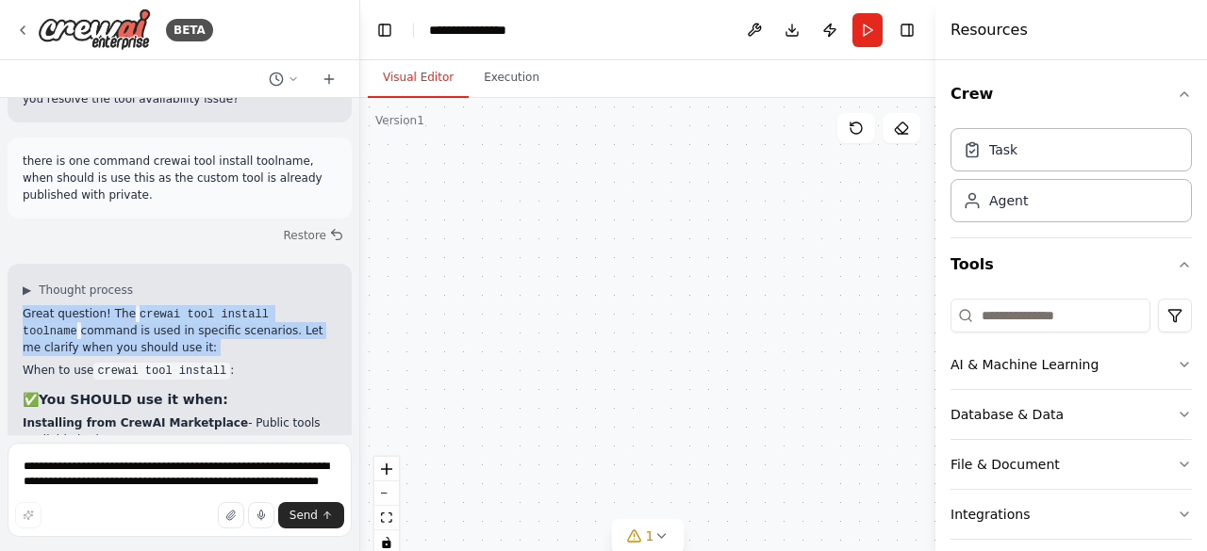
click at [269, 306] on code "crewai tool install toolname" at bounding box center [146, 323] width 246 height 34
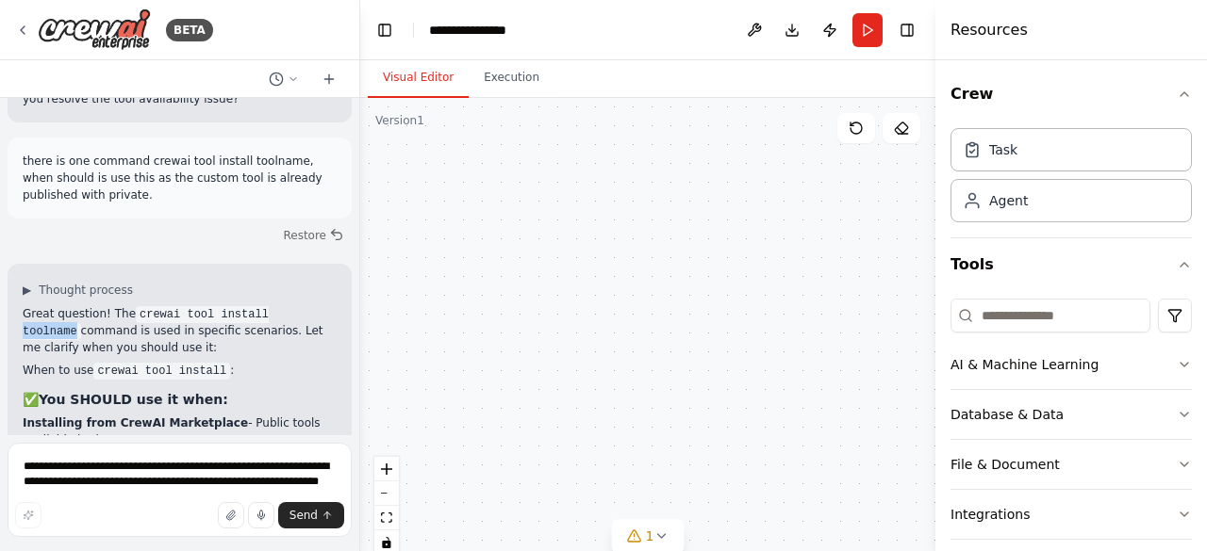
click at [269, 306] on code "crewai tool install toolname" at bounding box center [146, 323] width 246 height 34
drag, startPoint x: 127, startPoint y: 140, endPoint x: 300, endPoint y: 140, distance: 172.5
click at [269, 306] on code "crewai tool install toolname" at bounding box center [146, 323] width 246 height 34
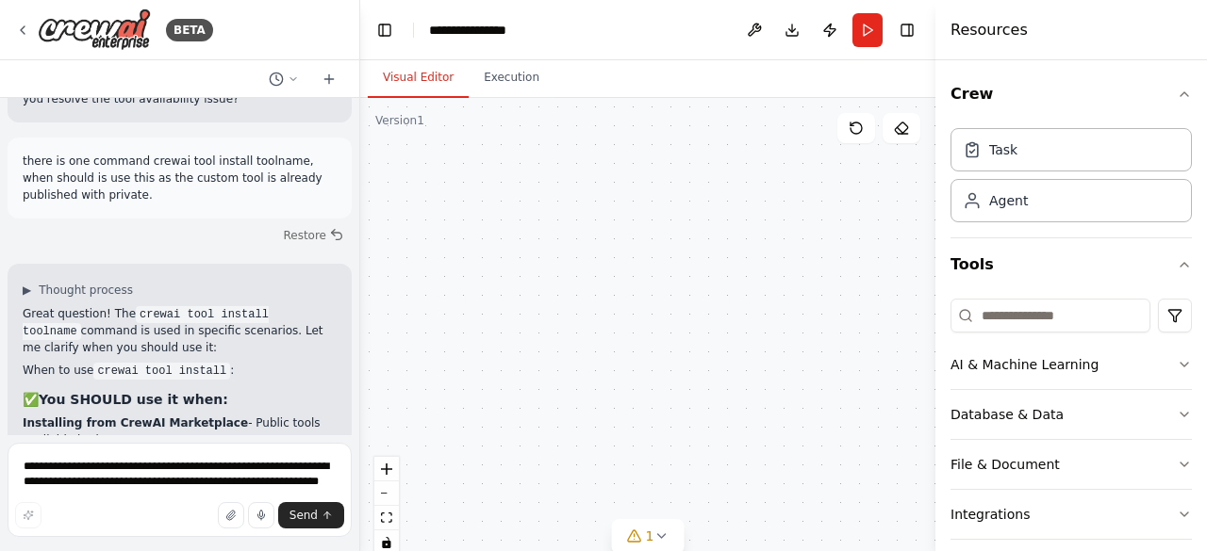
click at [170, 305] on p "Great question! The crewai tool install toolname command is used in specific sc…" at bounding box center [180, 330] width 314 height 51
drag, startPoint x: 127, startPoint y: 144, endPoint x: 189, endPoint y: 145, distance: 61.3
click at [189, 306] on code "crewai tool install toolname" at bounding box center [146, 323] width 246 height 34
drag, startPoint x: 23, startPoint y: 164, endPoint x: 255, endPoint y: 171, distance: 232.9
click at [255, 305] on p "Great question! The crewai tool install toolname command is used in specific sc…" at bounding box center [180, 330] width 314 height 51
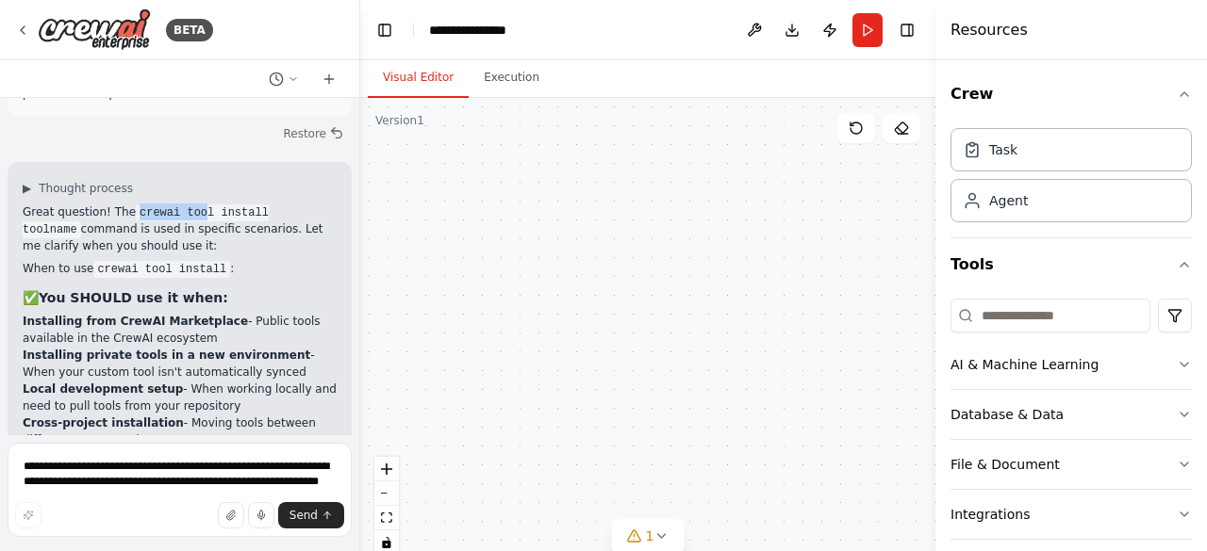
scroll to position [3694, 0]
drag, startPoint x: 167, startPoint y: 253, endPoint x: 175, endPoint y: 265, distance: 14.9
click at [175, 415] on li "Cross-project installation - Moving tools between different CrewAI projects" at bounding box center [180, 432] width 314 height 34
click at [163, 415] on li "Cross-project installation - Moving tools between different CrewAI projects" at bounding box center [180, 432] width 314 height 34
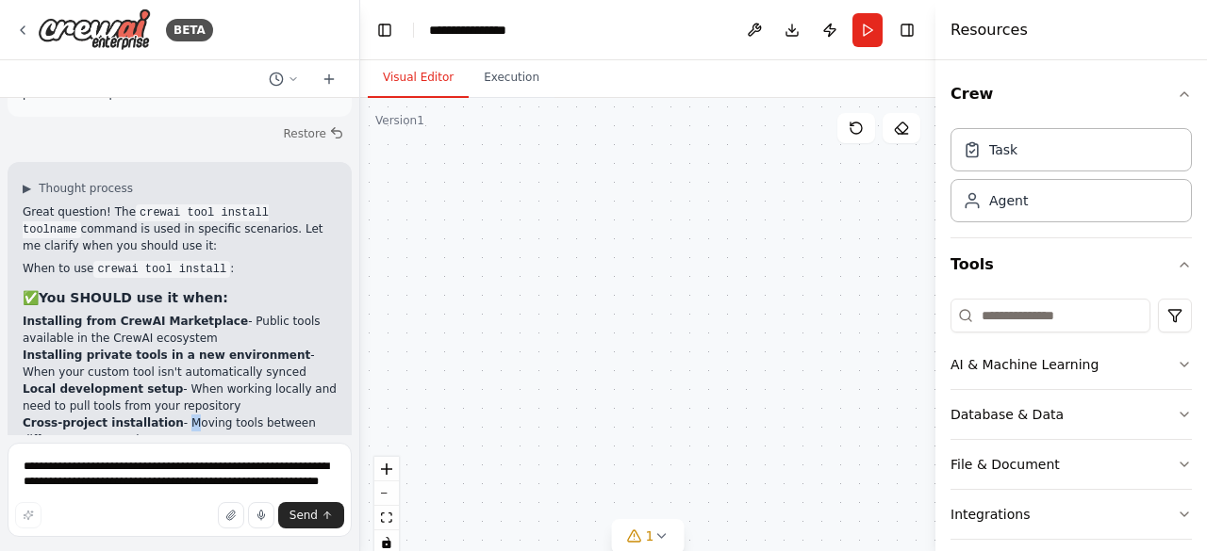
click at [163, 415] on li "Cross-project installation - Moving tools between different CrewAI projects" at bounding box center [180, 432] width 314 height 34
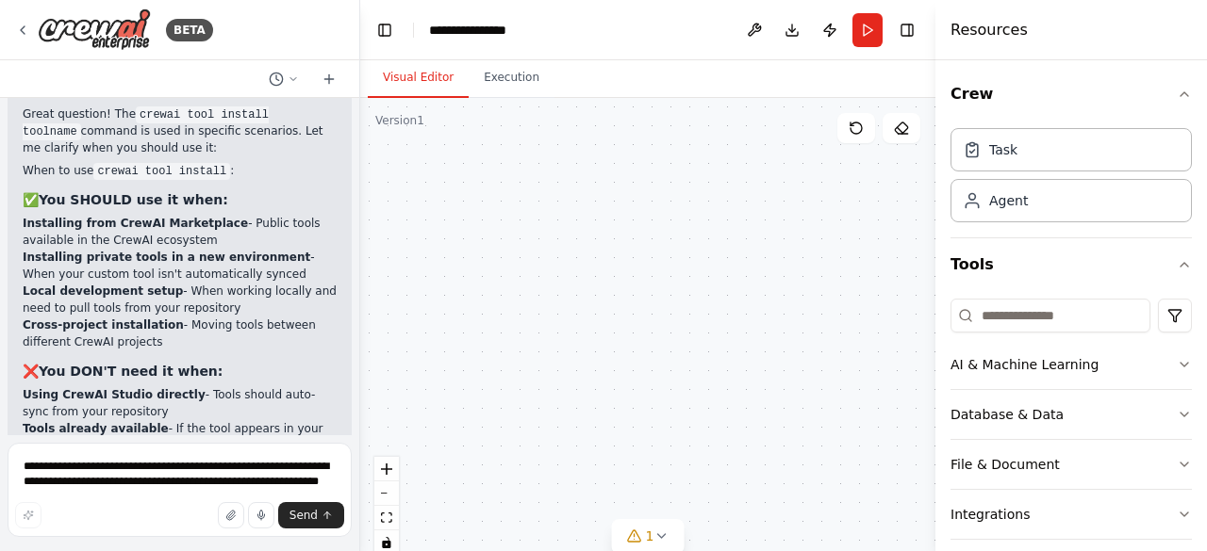
scroll to position [3794, 0]
drag, startPoint x: 184, startPoint y: 221, endPoint x: 192, endPoint y: 233, distance: 14.9
click at [192, 385] on li "Using CrewAI Studio directly - Tools should auto-sync from your repository" at bounding box center [180, 402] width 314 height 34
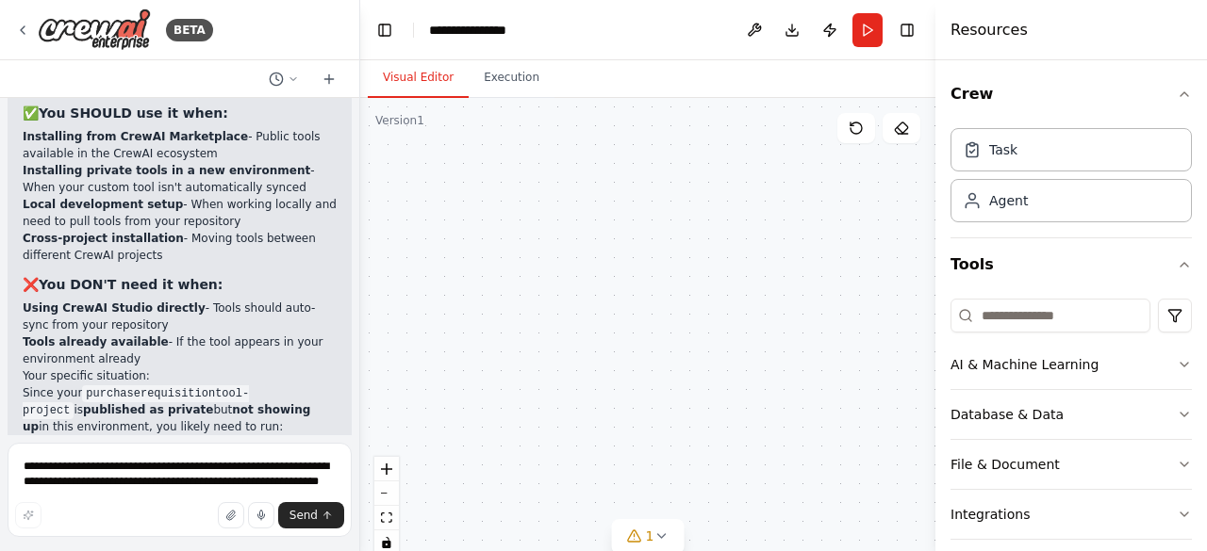
scroll to position [3880, 0]
drag, startPoint x: 186, startPoint y: 136, endPoint x: 297, endPoint y: 151, distance: 112.3
click at [297, 298] on li "Using CrewAI Studio directly - Tools should auto-sync from your repository" at bounding box center [180, 315] width 314 height 34
click at [154, 332] on li "Tools already available - If the tool appears in your environment already" at bounding box center [180, 349] width 314 height 34
drag, startPoint x: 154, startPoint y: 165, endPoint x: 174, endPoint y: 179, distance: 25.1
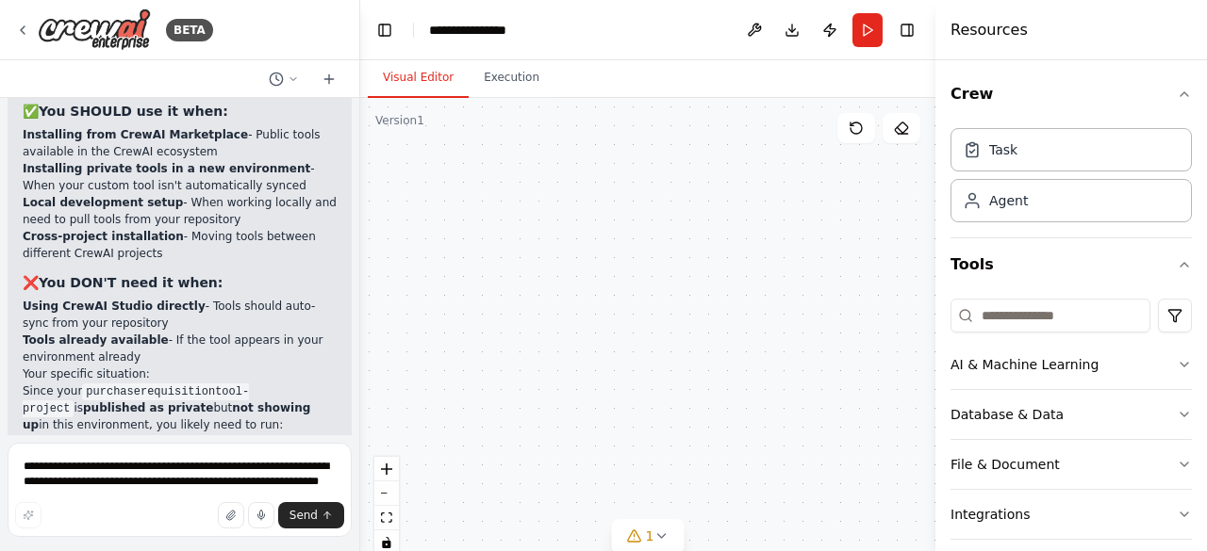
click at [174, 332] on li "Tools already available - If the tool appears in your environment already" at bounding box center [180, 349] width 314 height 34
drag, startPoint x: 154, startPoint y: 172, endPoint x: 290, endPoint y: 217, distance: 144.0
click at [290, 217] on div "Great question! The crewai tool install toolname command is used in specific sc…" at bounding box center [180, 383] width 314 height 733
click at [290, 383] on p "Since your purchaserequisitiontool-project is published as private but not show…" at bounding box center [180, 408] width 314 height 51
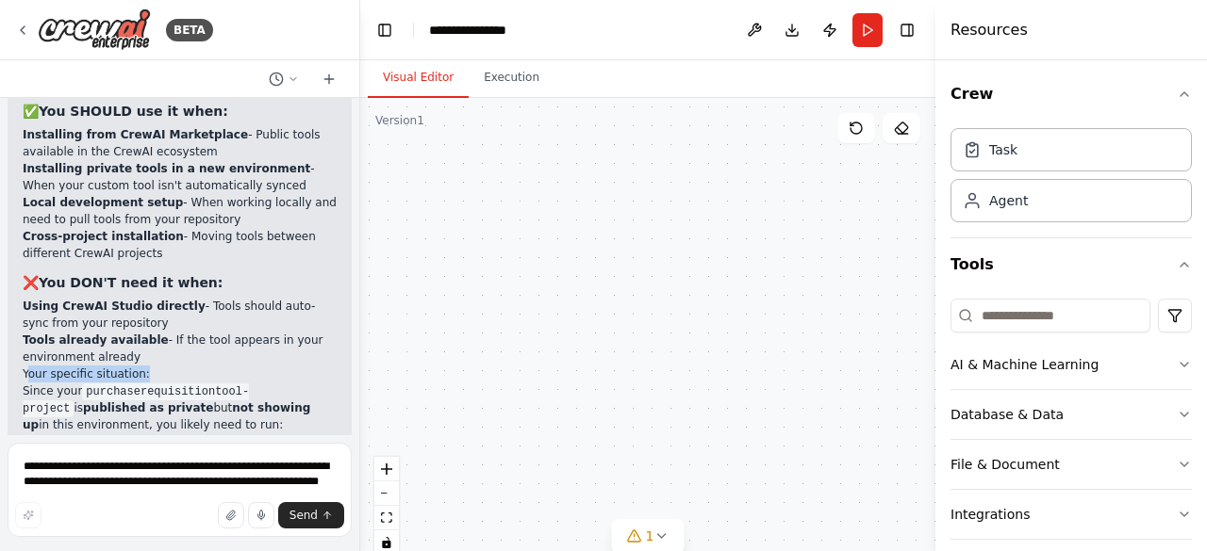
drag, startPoint x: 28, startPoint y: 204, endPoint x: 138, endPoint y: 205, distance: 109.4
click at [138, 366] on h2 "Your specific situation:" at bounding box center [180, 374] width 314 height 17
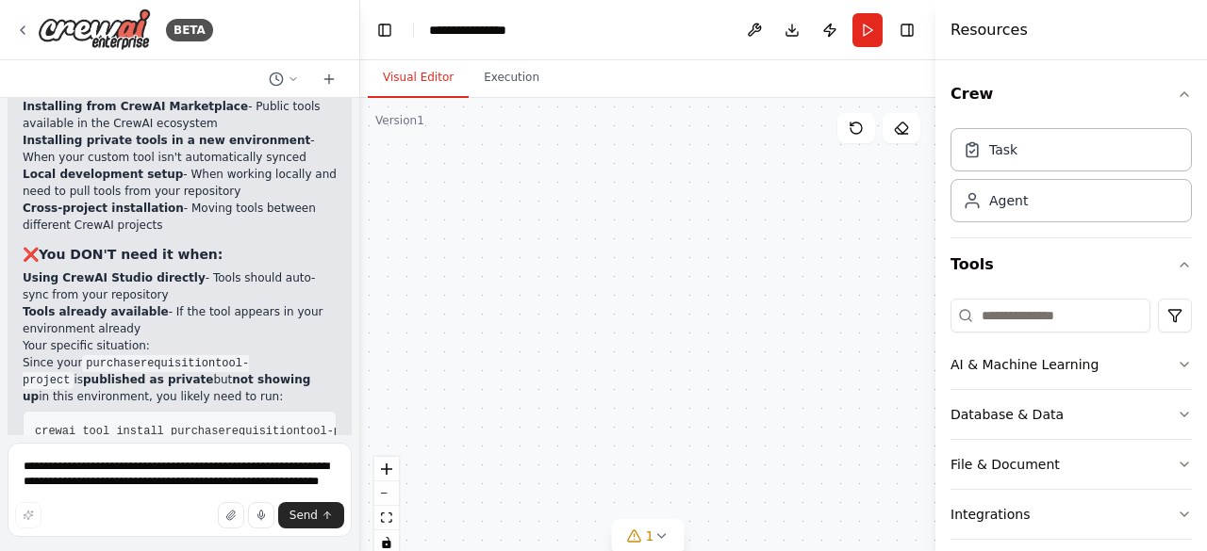
scroll to position [3907, 0]
drag, startPoint x: 21, startPoint y: 197, endPoint x: 74, endPoint y: 197, distance: 53.7
click at [74, 197] on div "▶ Thought process Great question! The crewai tool install toolname command is u…" at bounding box center [180, 344] width 344 height 790
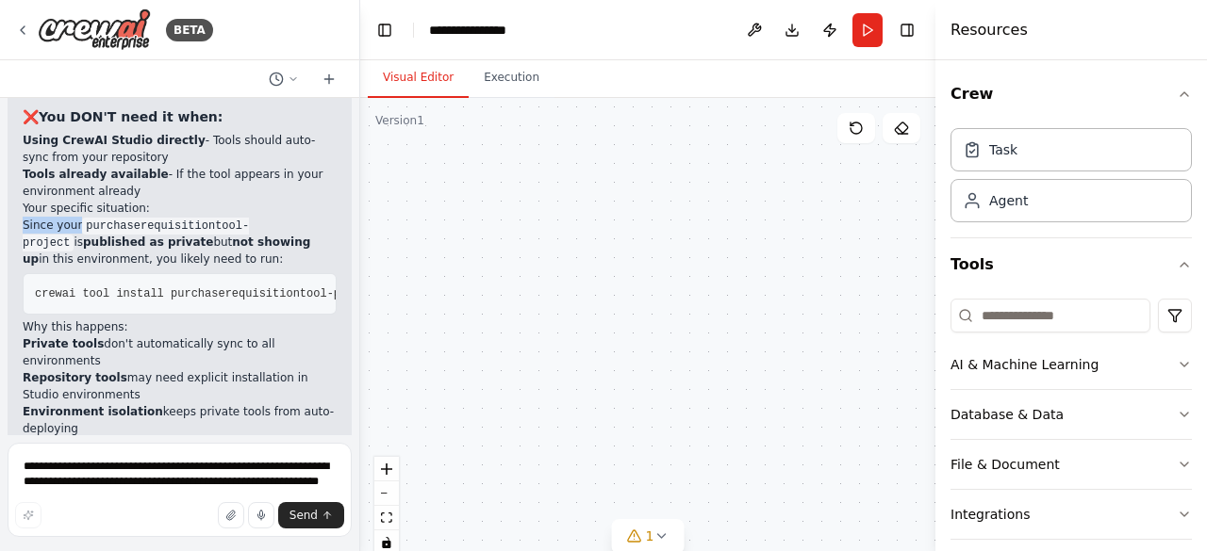
scroll to position [4050, 0]
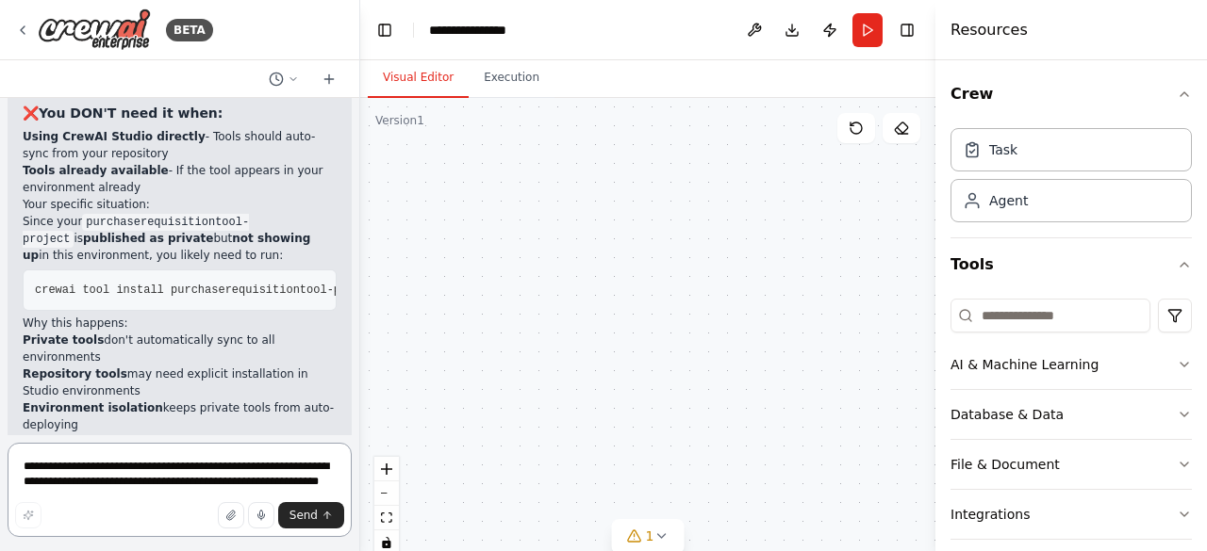
click at [130, 481] on textarea "**********" at bounding box center [180, 490] width 344 height 94
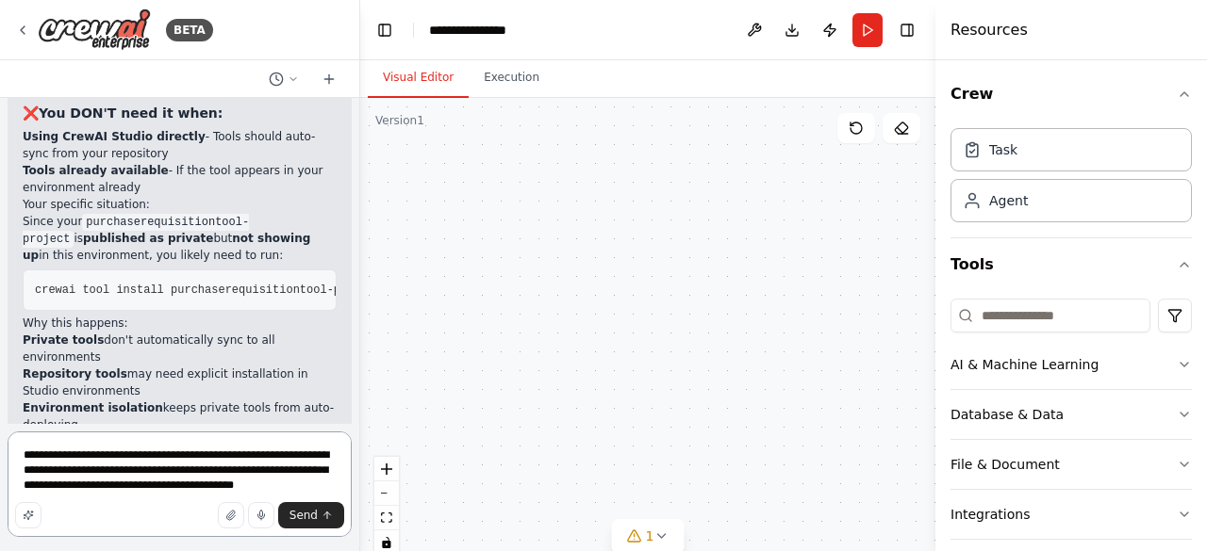
type textarea "**********"
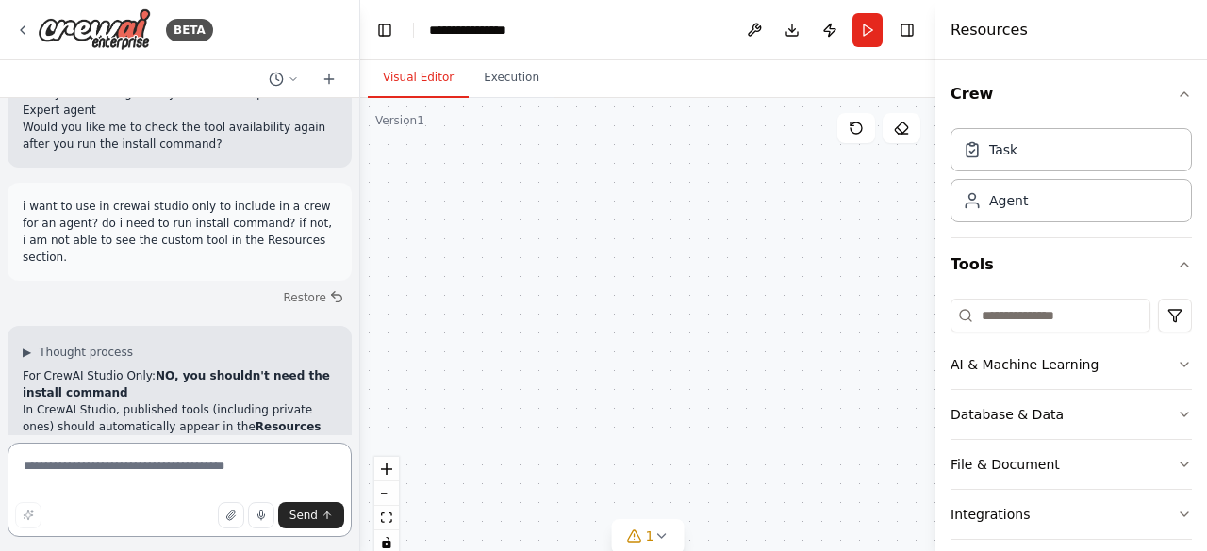
scroll to position [4478, 0]
click at [164, 475] on p "This indicates one of these issues:" at bounding box center [180, 483] width 314 height 17
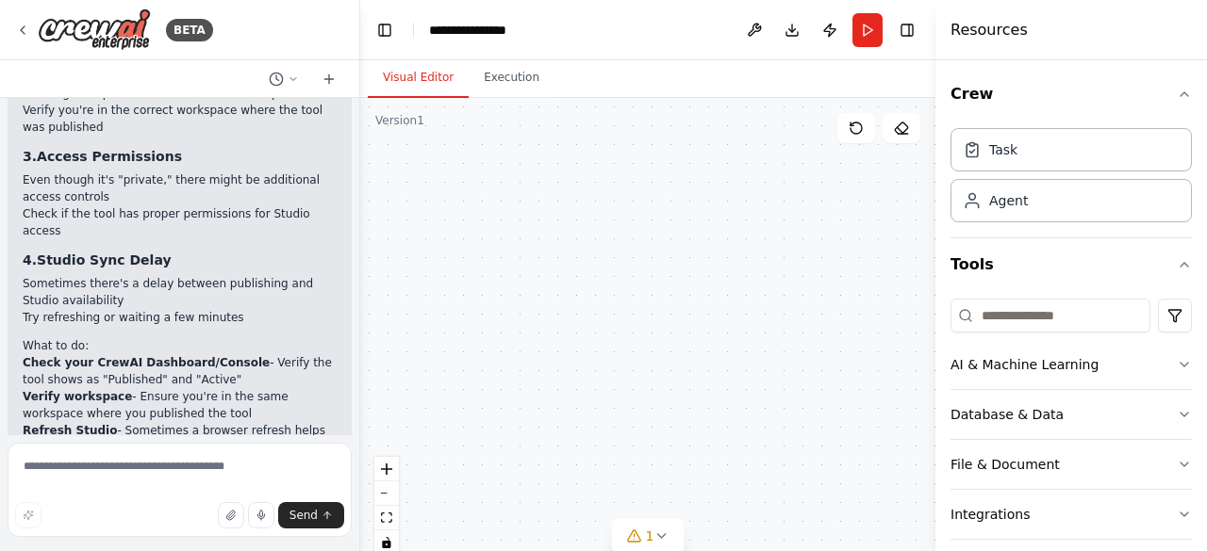
scroll to position [5008, 0]
click at [25, 27] on icon at bounding box center [22, 30] width 15 height 15
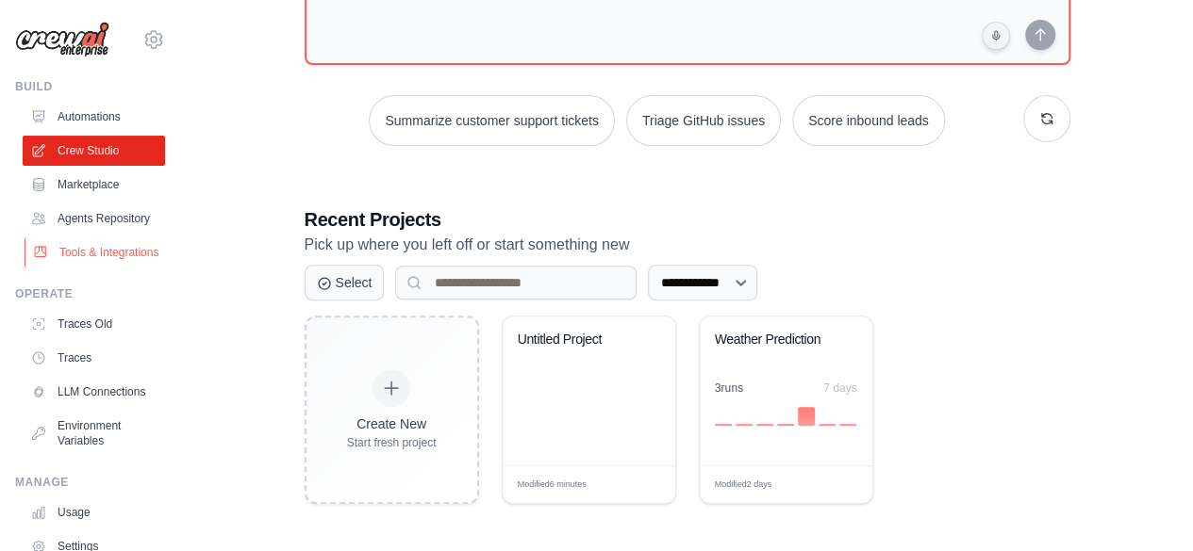
click at [109, 268] on link "Tools & Integrations" at bounding box center [96, 253] width 142 height 30
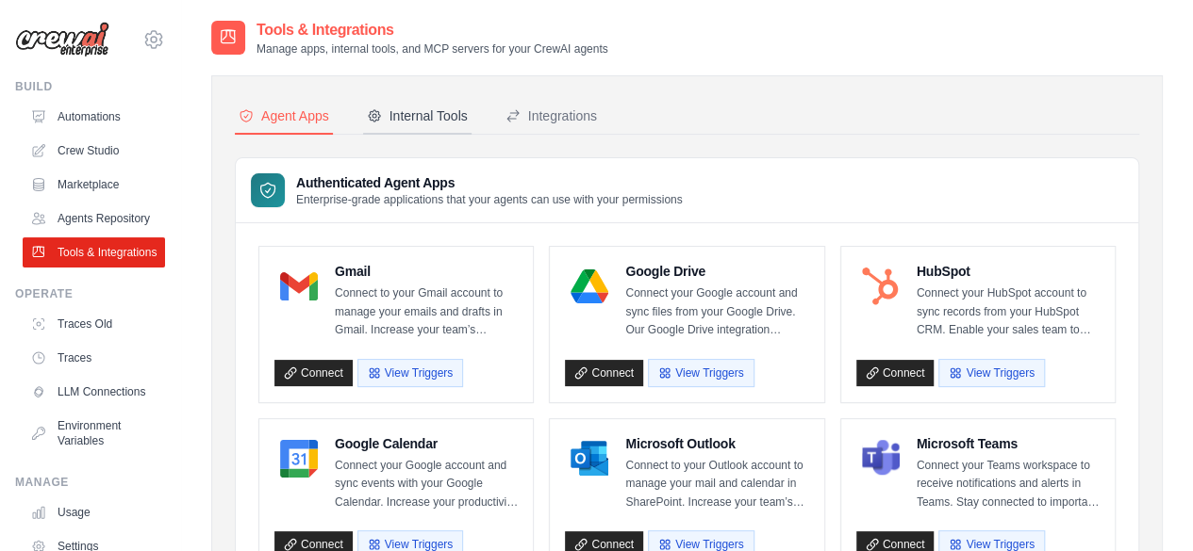
click at [407, 102] on button "Internal Tools" at bounding box center [417, 117] width 108 height 36
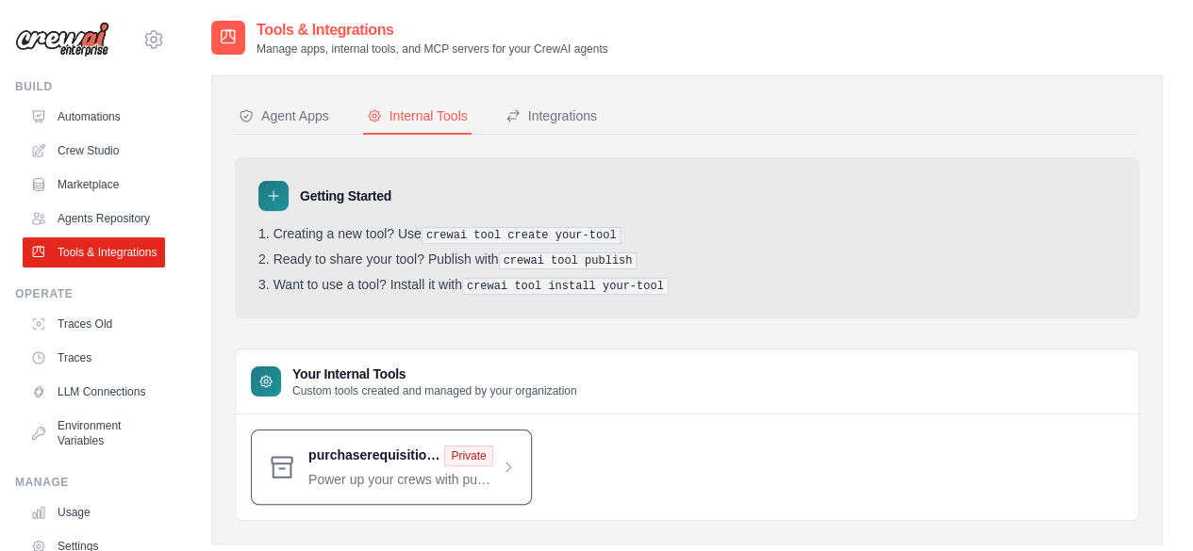
click at [377, 446] on span at bounding box center [411, 467] width 207 height 43
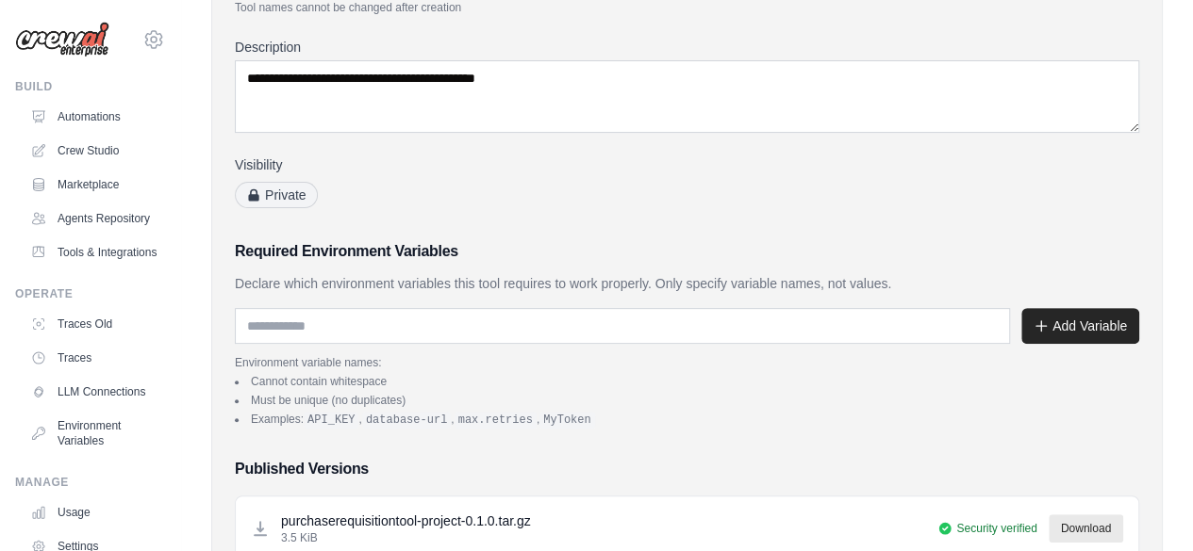
scroll to position [229, 0]
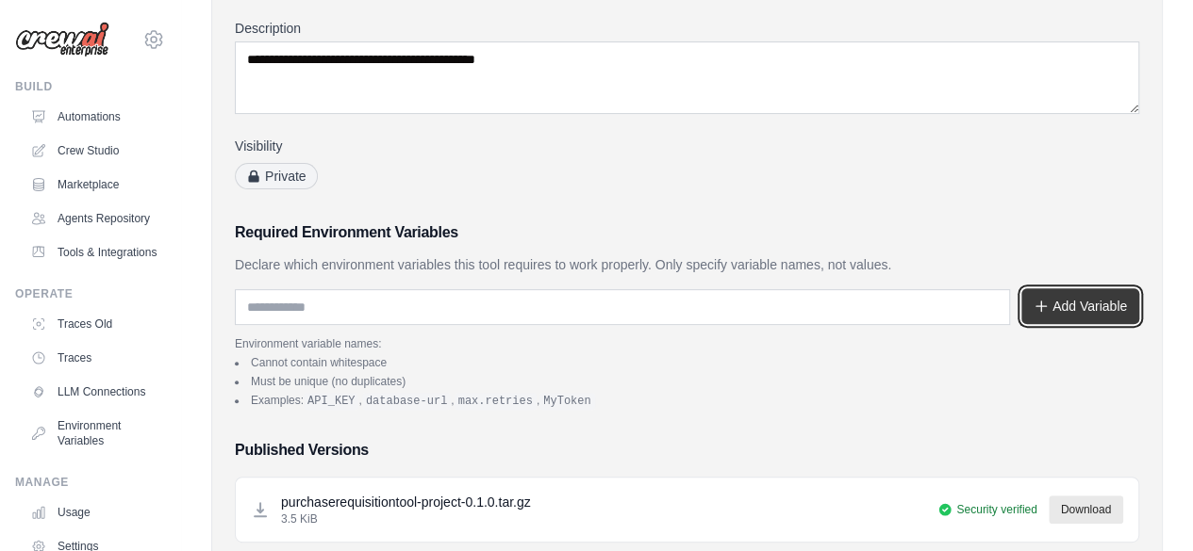
click at [1052, 301] on button "Add Variable" at bounding box center [1080, 306] width 118 height 36
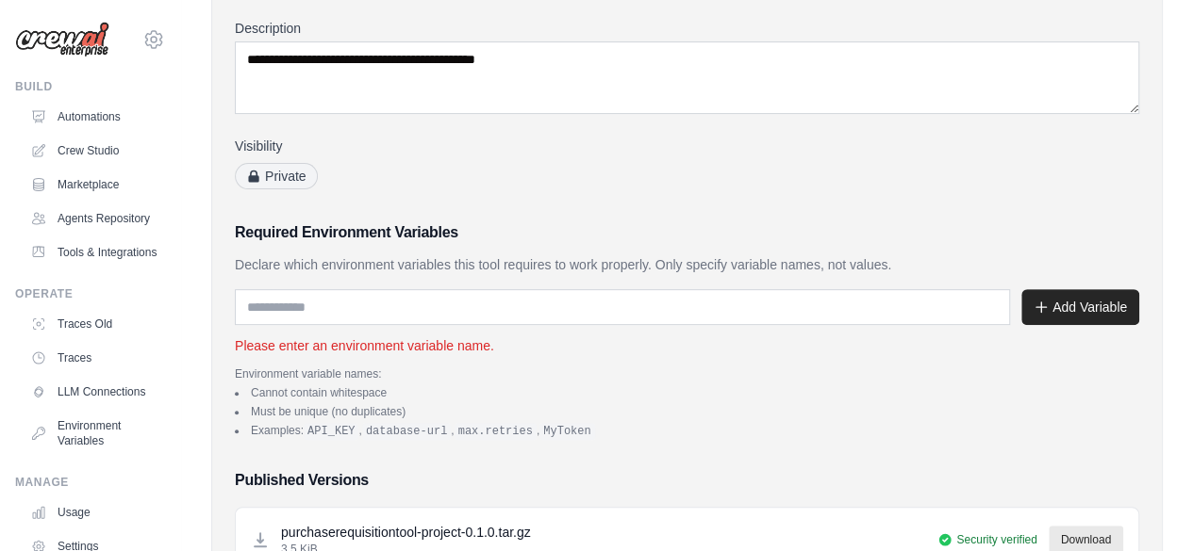
click at [764, 383] on div "Environment variable names: Cannot contain whitespace Must be unique (no duplic…" at bounding box center [687, 403] width 904 height 73
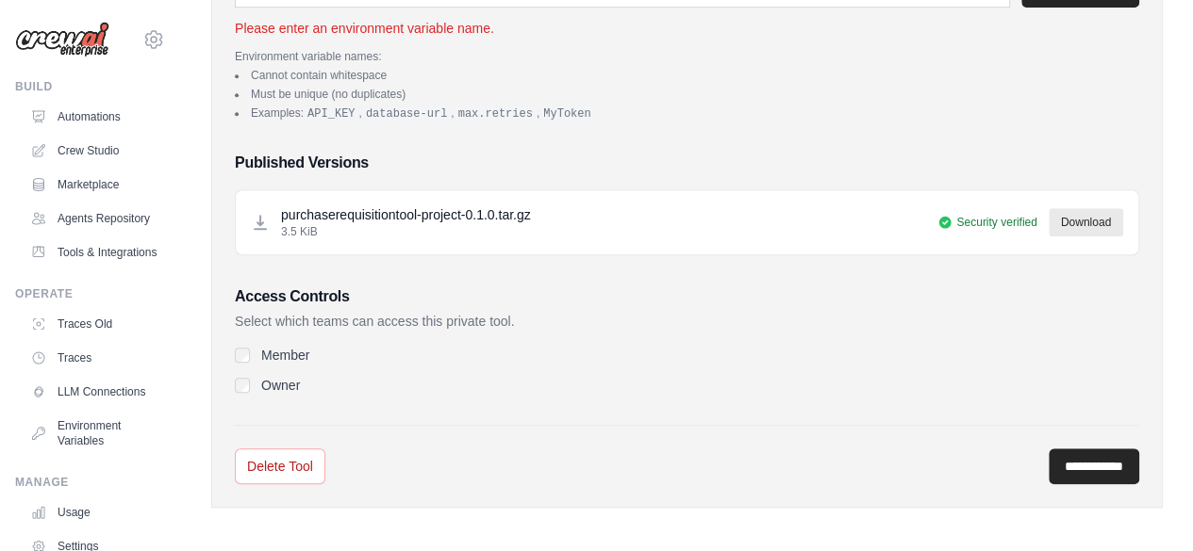
scroll to position [546, 0]
click at [961, 219] on span "Security verified" at bounding box center [996, 223] width 80 height 15
click at [738, 250] on div "purchaserequisitiontool-project-0.1.0.tar.gz 3.5 KiB Security verified Download" at bounding box center [687, 223] width 902 height 64
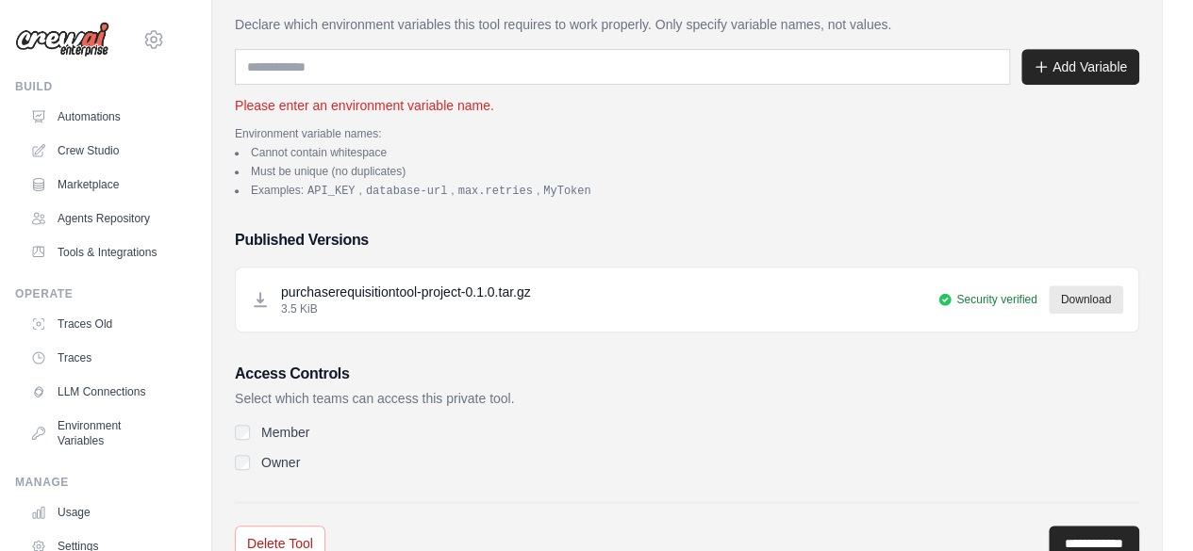
scroll to position [548, 0]
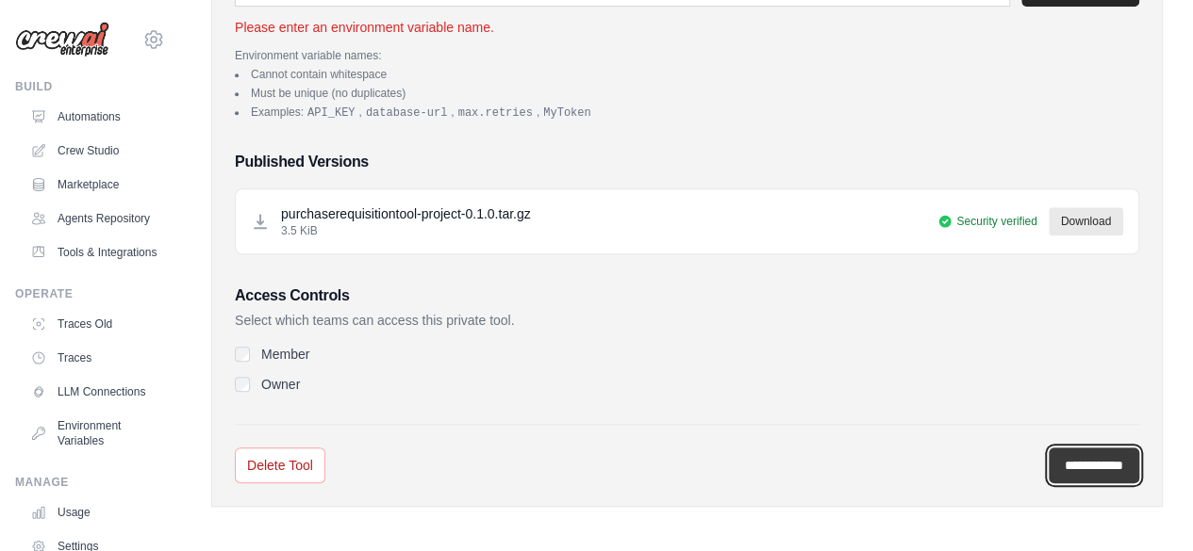
click at [1062, 467] on input "**********" at bounding box center [1093, 466] width 91 height 36
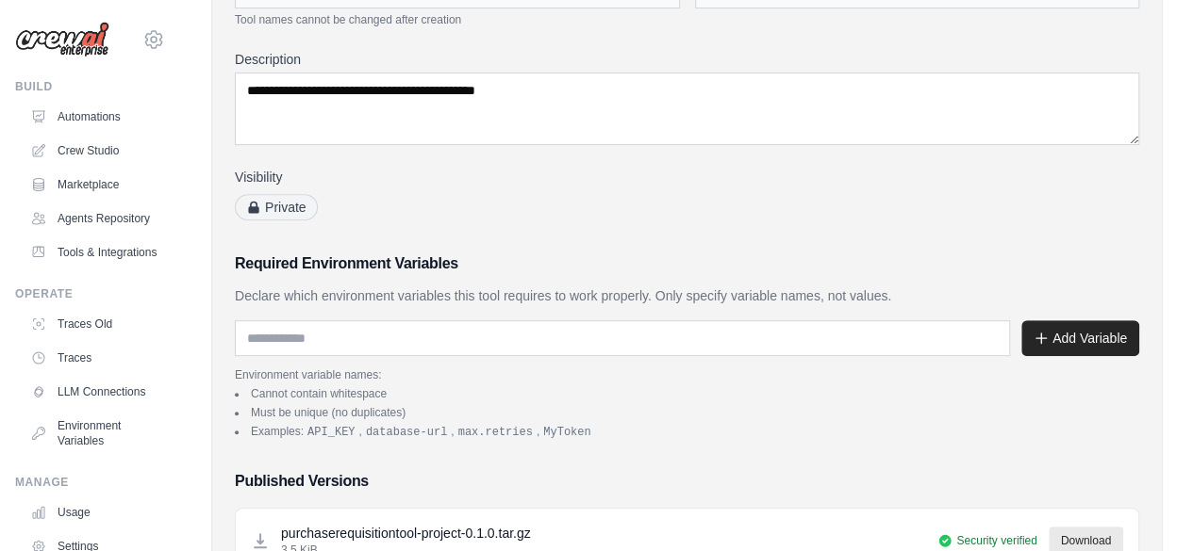
scroll to position [0, 0]
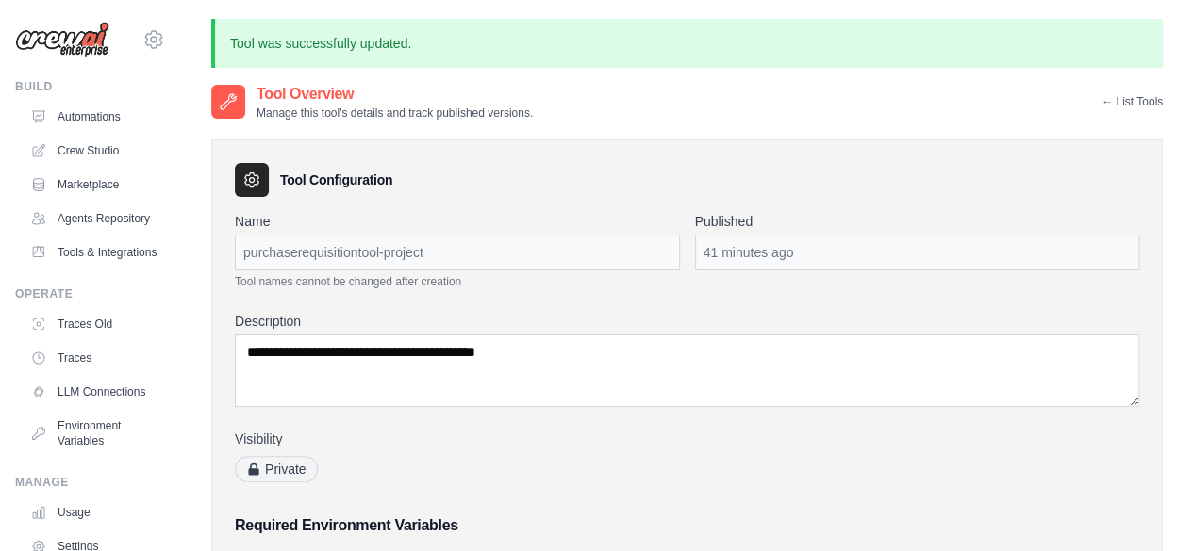
click at [1112, 94] on link "← List Tools" at bounding box center [1131, 101] width 61 height 15
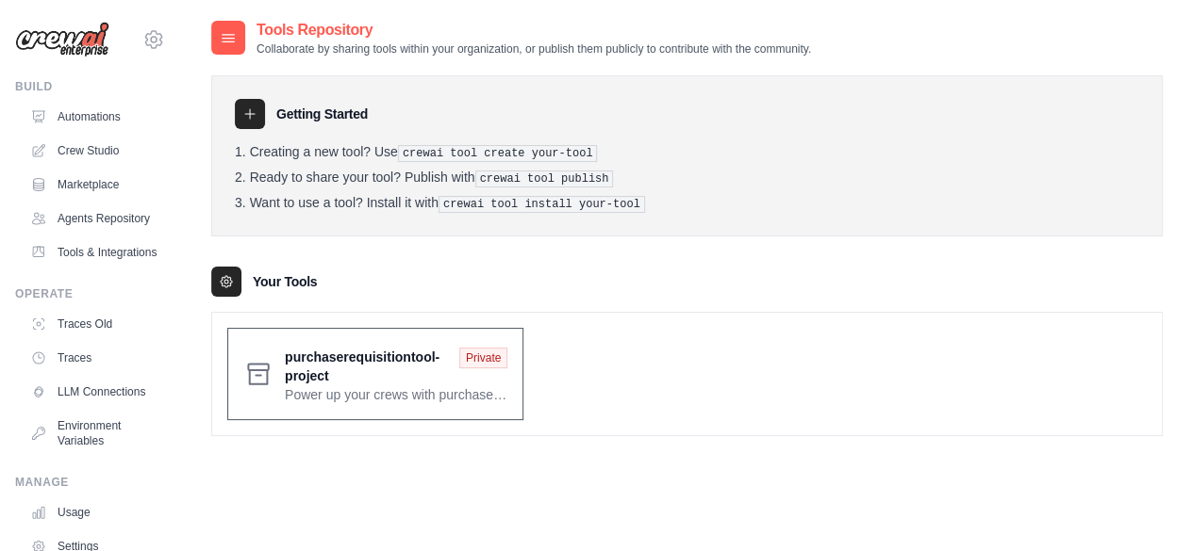
click at [479, 372] on span at bounding box center [396, 374] width 222 height 60
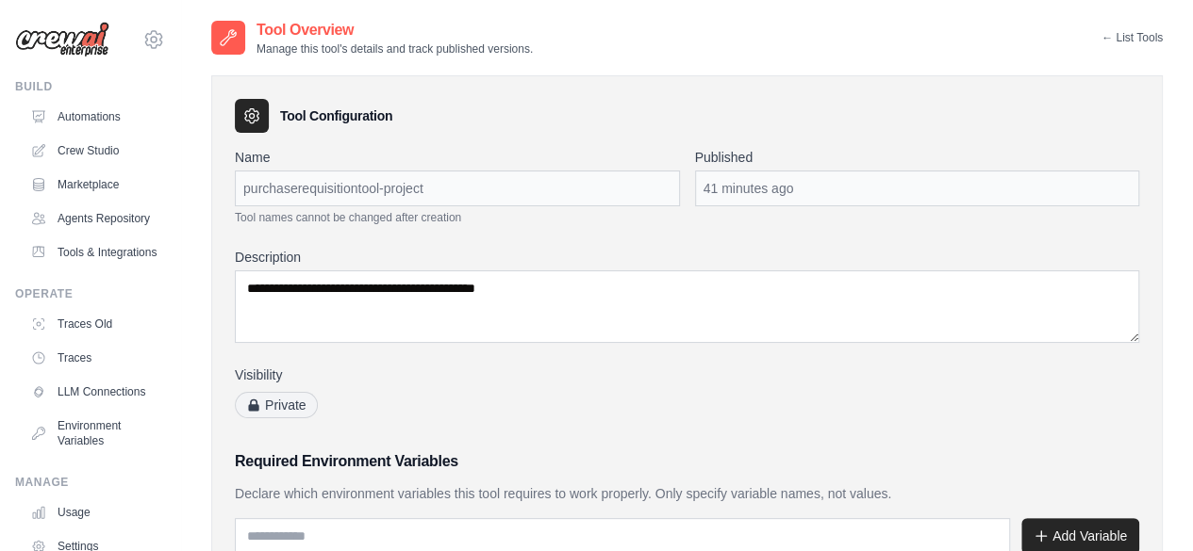
click at [1110, 30] on link "← List Tools" at bounding box center [1131, 37] width 61 height 15
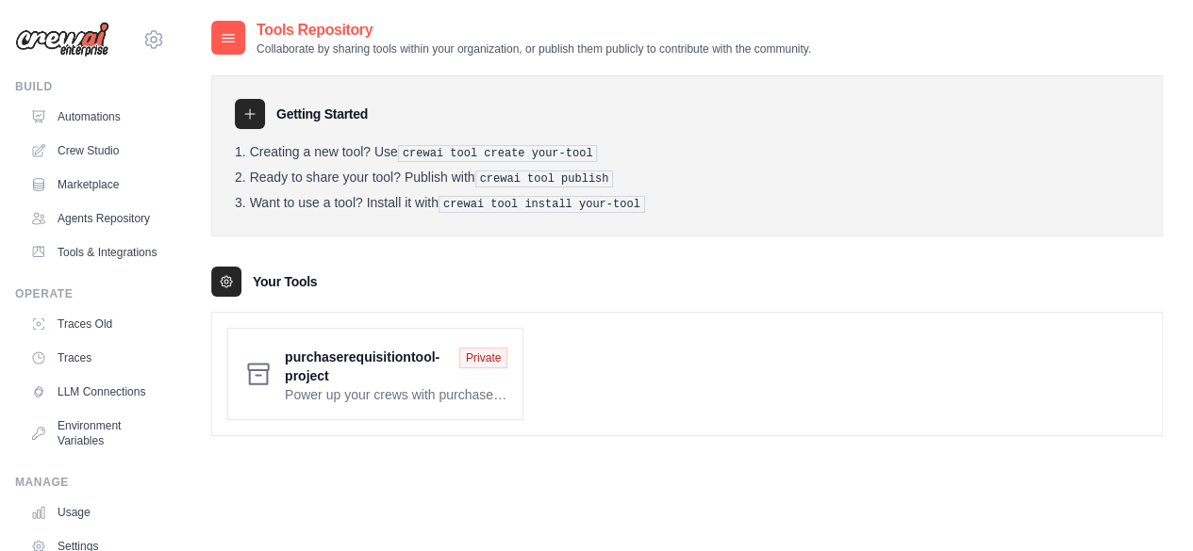
click at [217, 275] on div at bounding box center [226, 282] width 30 height 30
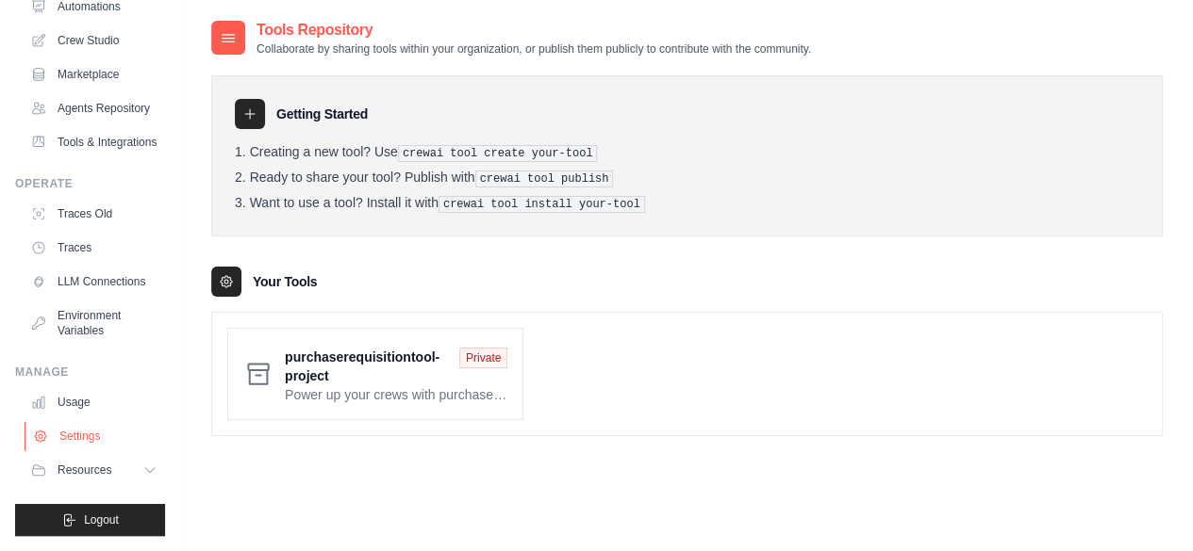
click at [71, 429] on link "Settings" at bounding box center [96, 436] width 142 height 30
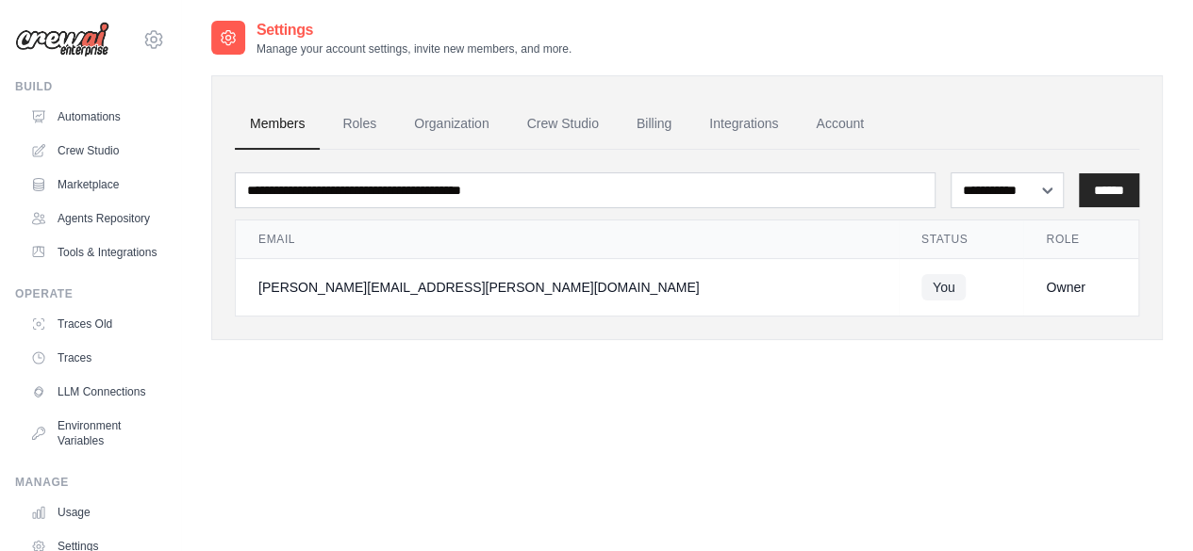
click at [921, 284] on span "You" at bounding box center [943, 287] width 45 height 26
click at [1045, 284] on div "Owner" at bounding box center [1080, 287] width 70 height 19
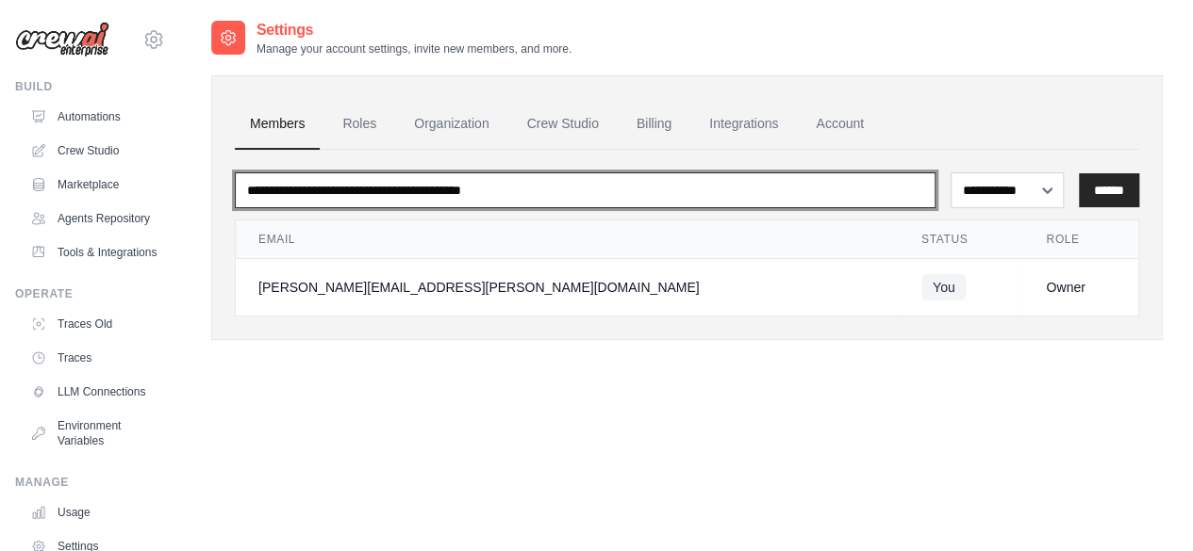
click at [411, 193] on input "email" at bounding box center [585, 191] width 700 height 36
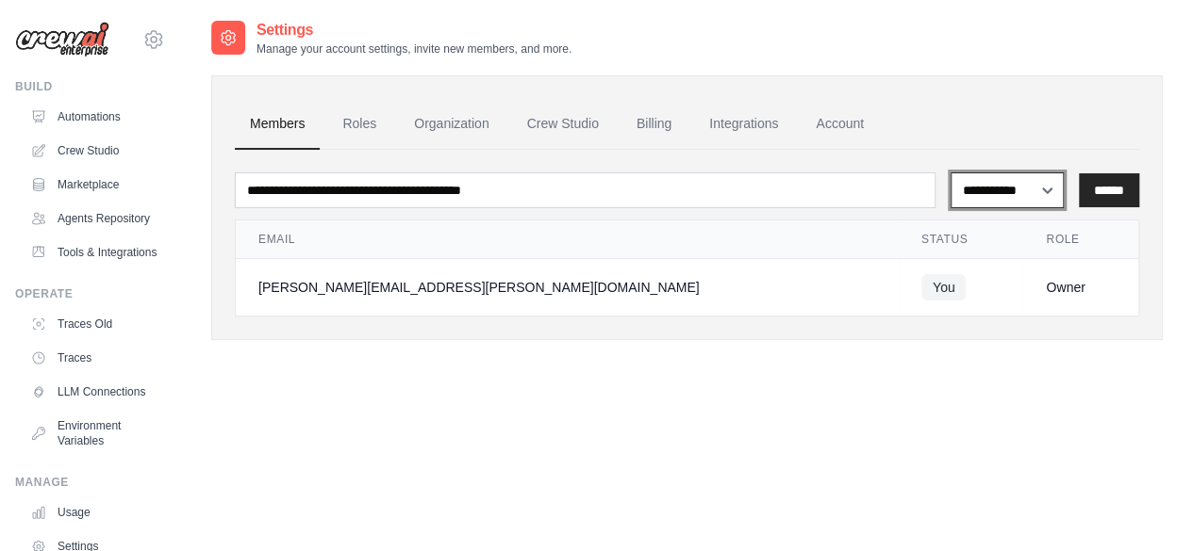
click at [967, 189] on select "**********" at bounding box center [1006, 190] width 113 height 35
click at [363, 119] on link "Roles" at bounding box center [359, 124] width 64 height 51
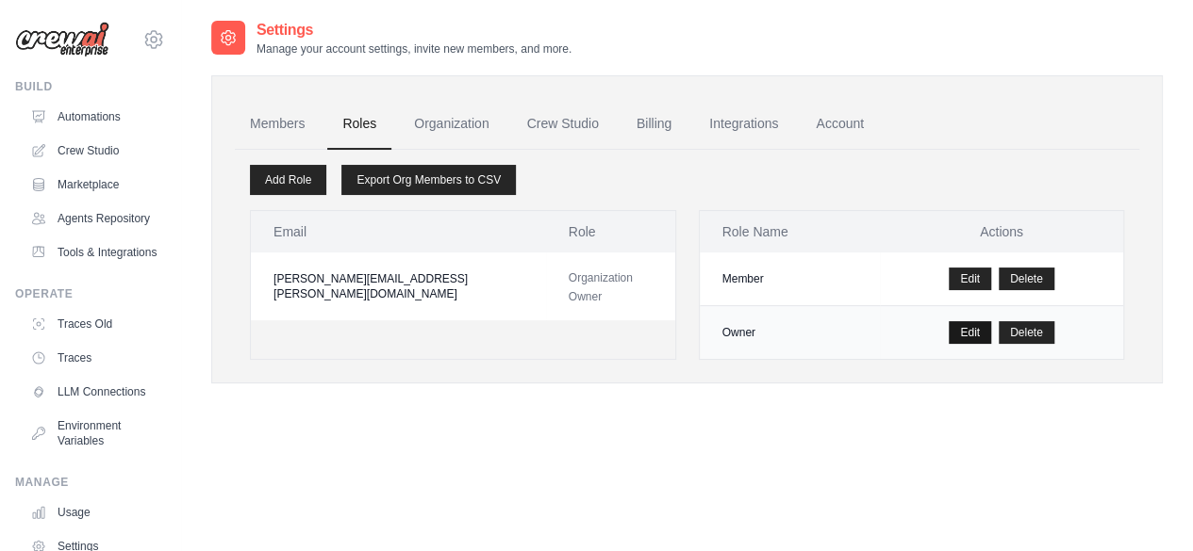
click at [965, 327] on link "Edit" at bounding box center [969, 332] width 42 height 23
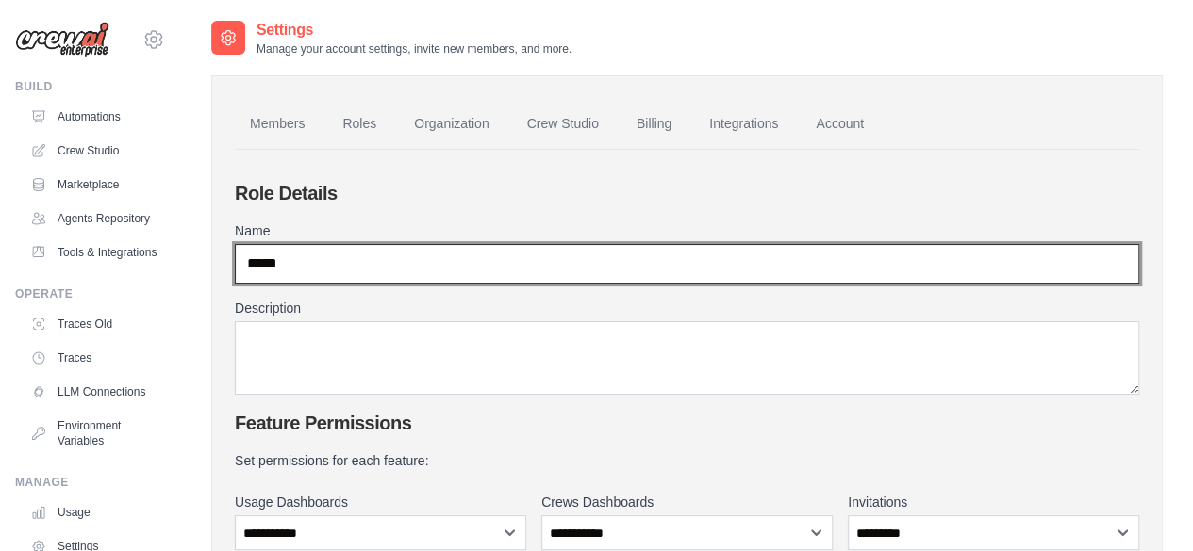
click at [675, 269] on input "*****" at bounding box center [687, 264] width 904 height 40
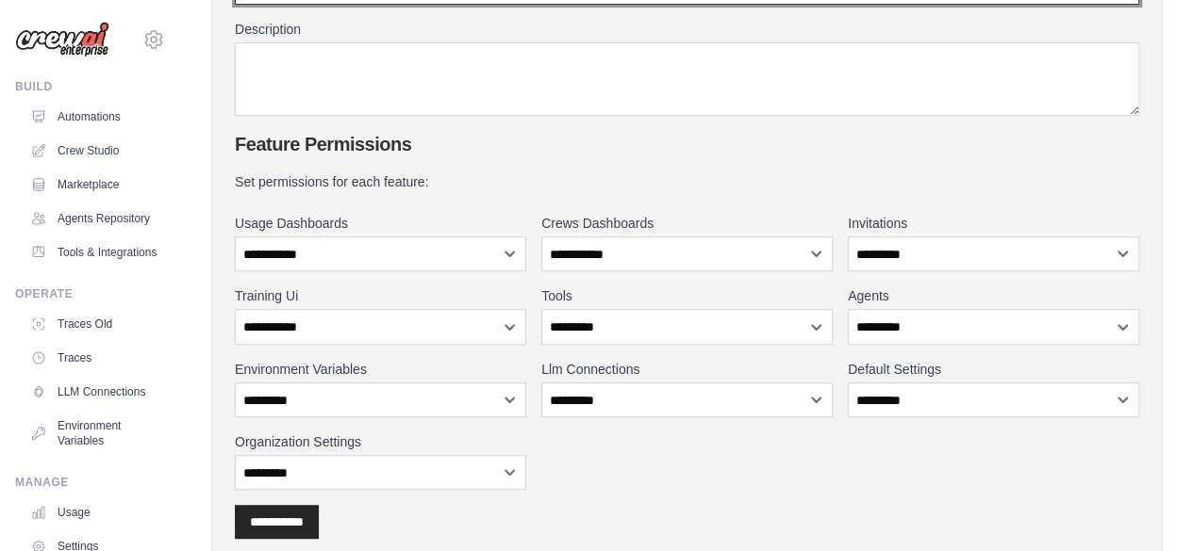
scroll to position [284, 0]
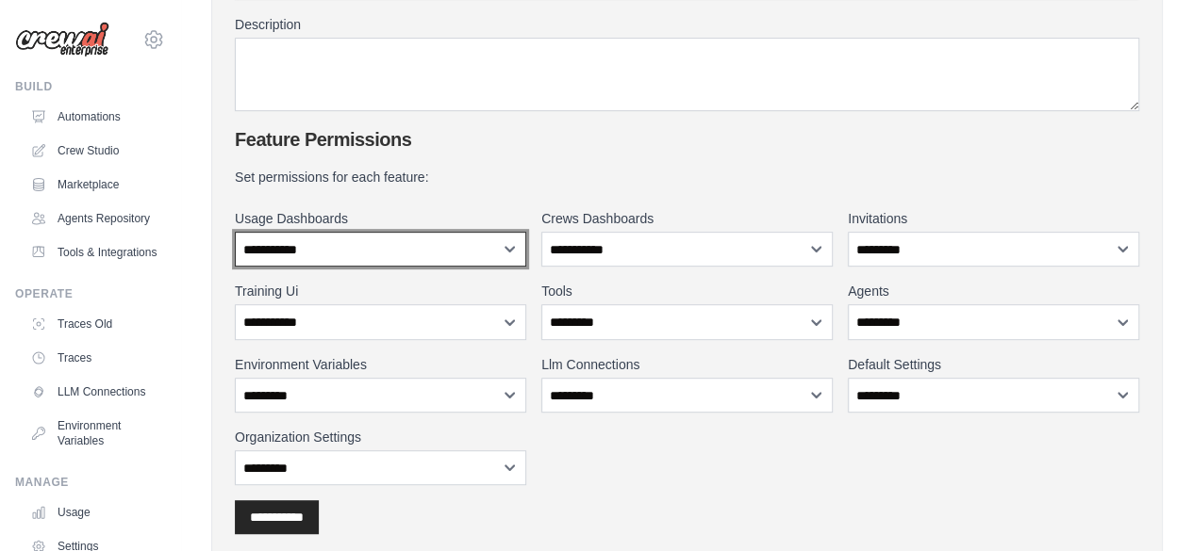
click at [437, 247] on select "**********" at bounding box center [380, 249] width 291 height 35
select select "******"
click at [235, 232] on select "**********" at bounding box center [380, 249] width 291 height 35
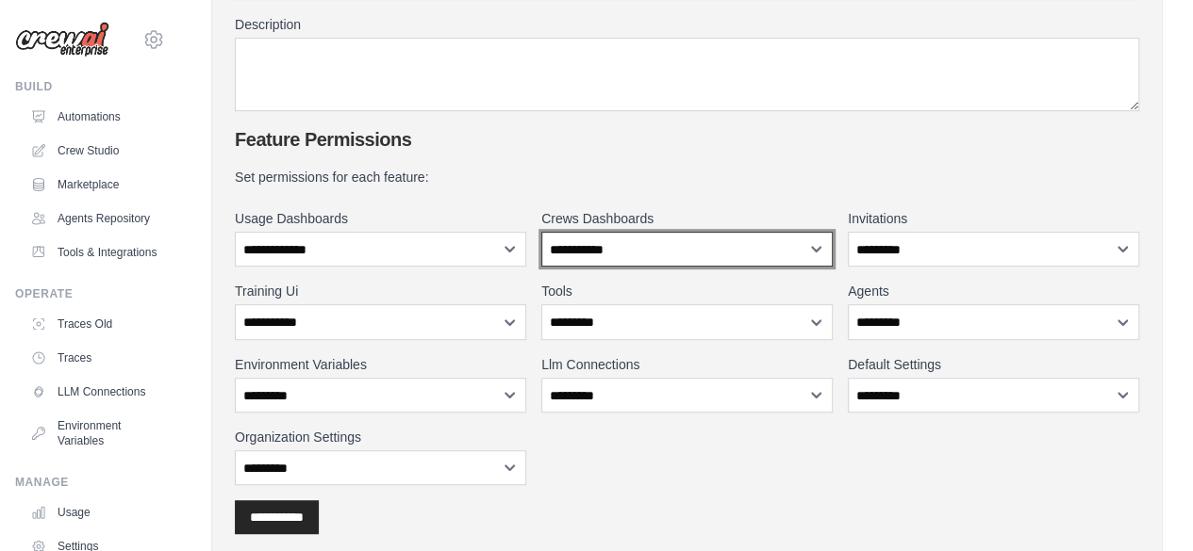
click at [585, 240] on select "**********" at bounding box center [686, 249] width 291 height 35
select select "******"
click at [541, 232] on select "**********" at bounding box center [686, 249] width 291 height 35
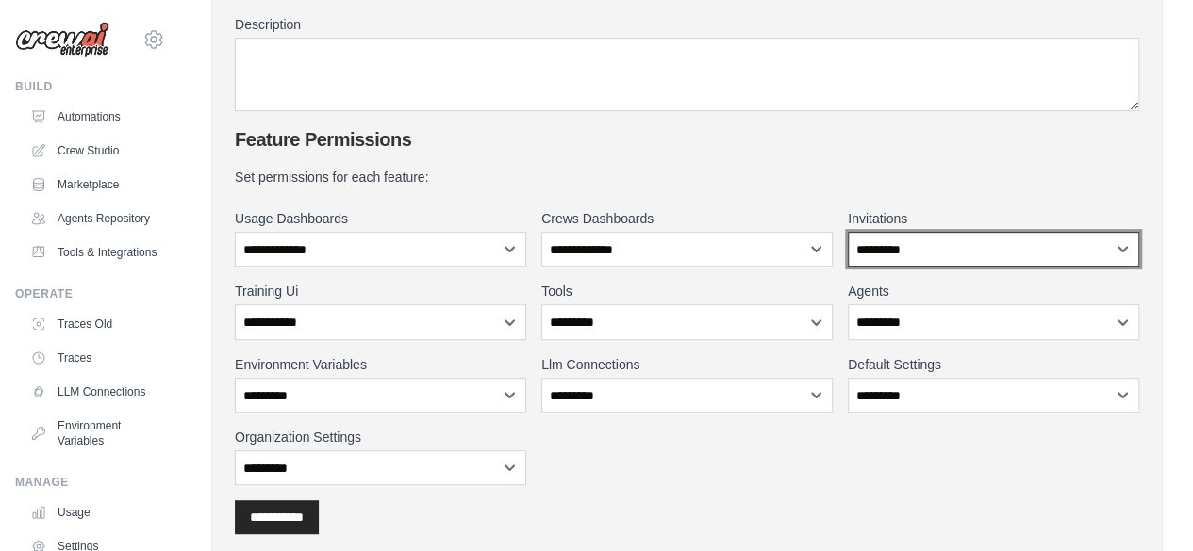
click at [875, 246] on select "**********" at bounding box center [993, 249] width 291 height 35
select select "******"
click at [848, 232] on select "**********" at bounding box center [993, 249] width 291 height 35
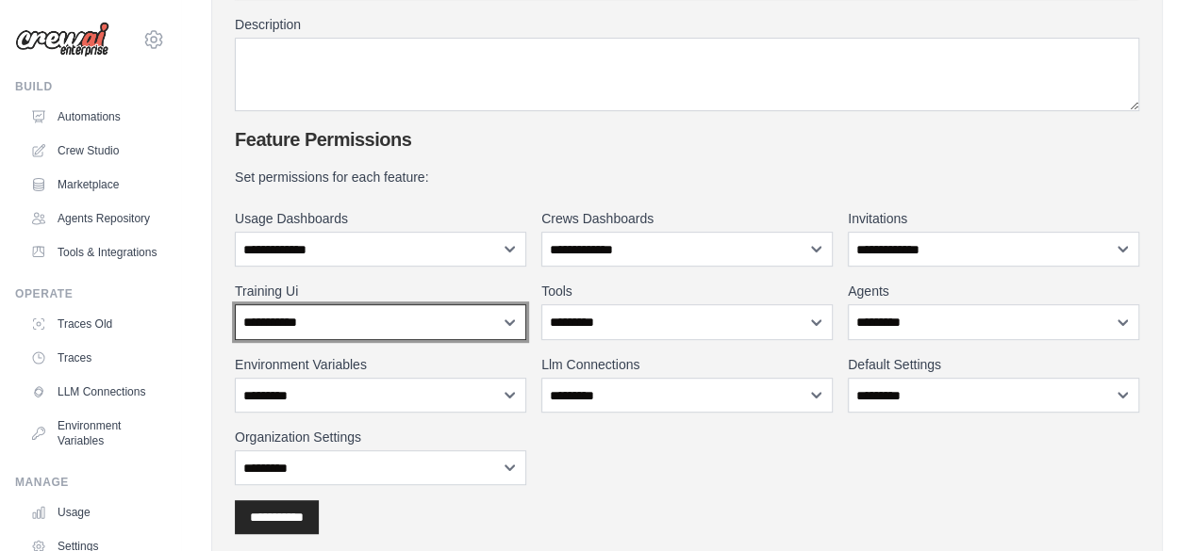
click at [419, 327] on select "**********" at bounding box center [380, 321] width 291 height 35
select select "******"
click at [235, 304] on select "**********" at bounding box center [380, 321] width 291 height 35
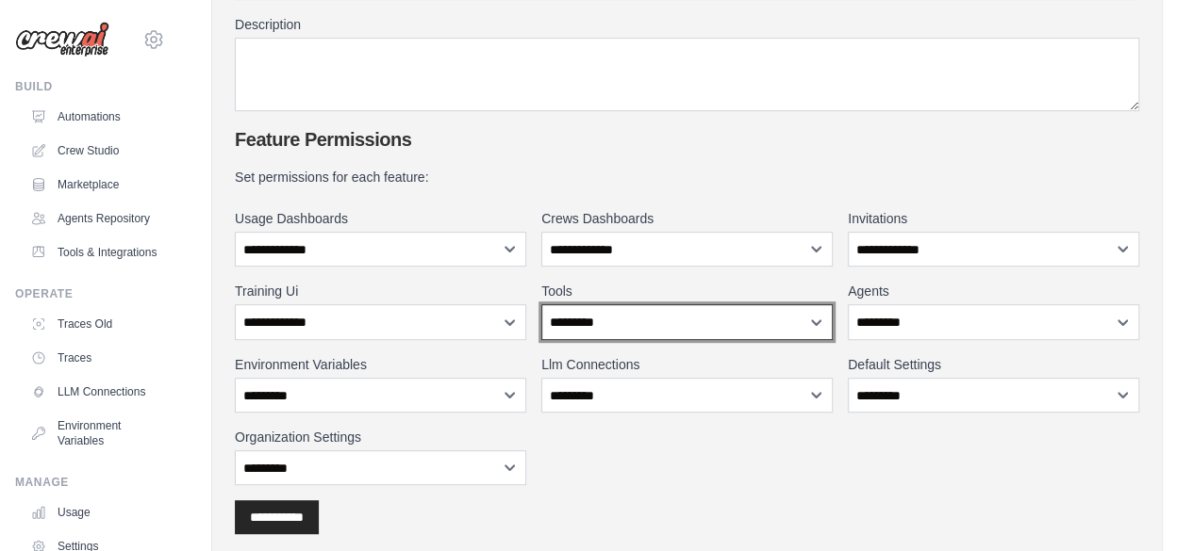
click at [591, 318] on select "**********" at bounding box center [686, 321] width 291 height 35
select select "******"
click at [541, 304] on select "**********" at bounding box center [686, 321] width 291 height 35
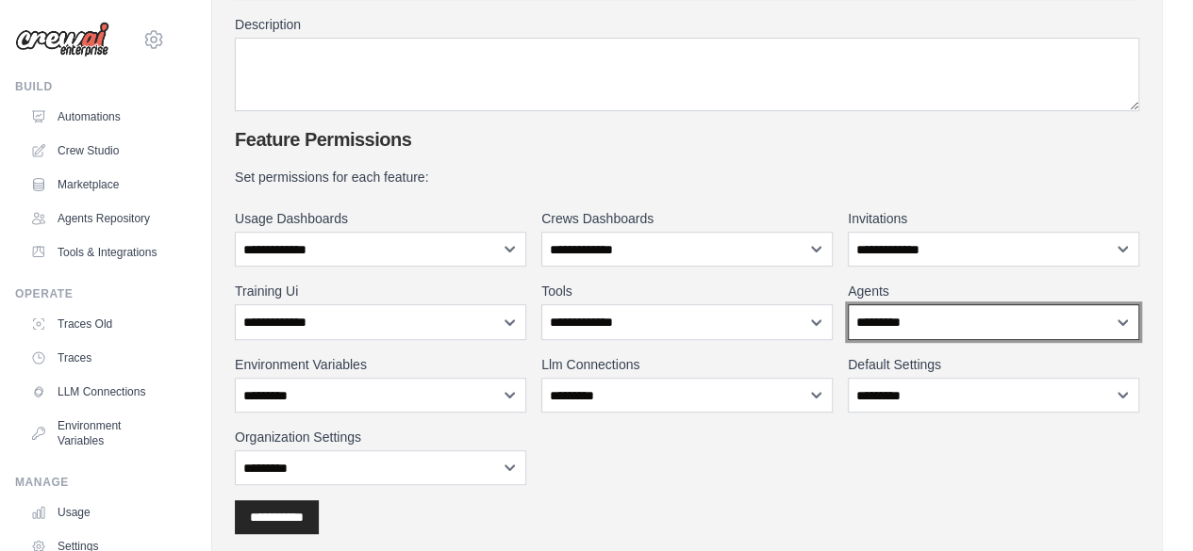
click at [873, 320] on select "**********" at bounding box center [993, 321] width 291 height 35
select select "******"
click at [848, 304] on select "**********" at bounding box center [993, 321] width 291 height 35
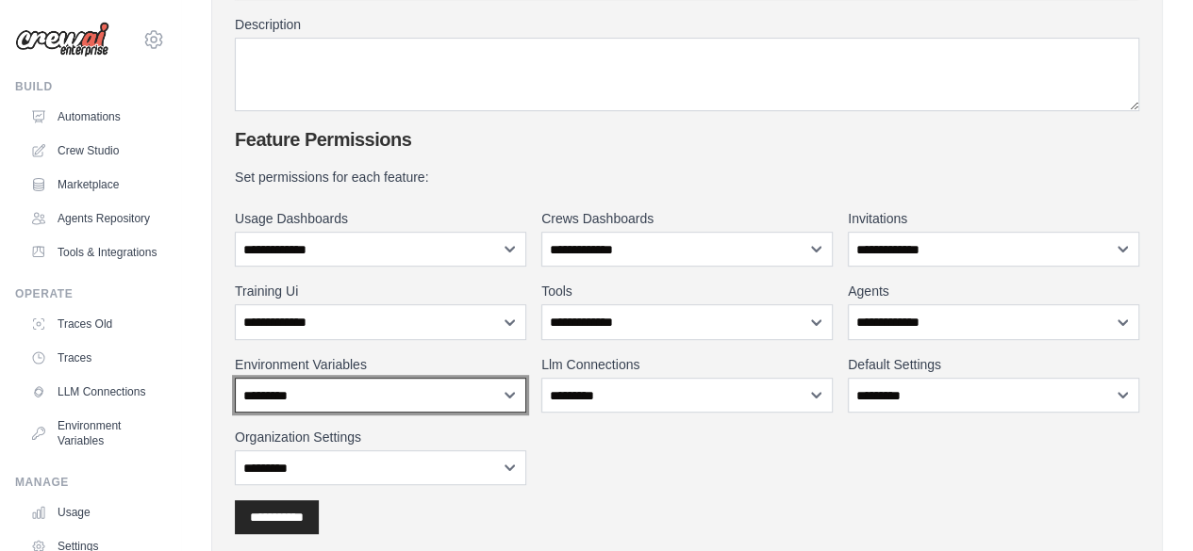
click at [414, 391] on select "**********" at bounding box center [380, 395] width 291 height 35
select select "******"
click at [235, 378] on select "**********" at bounding box center [380, 395] width 291 height 35
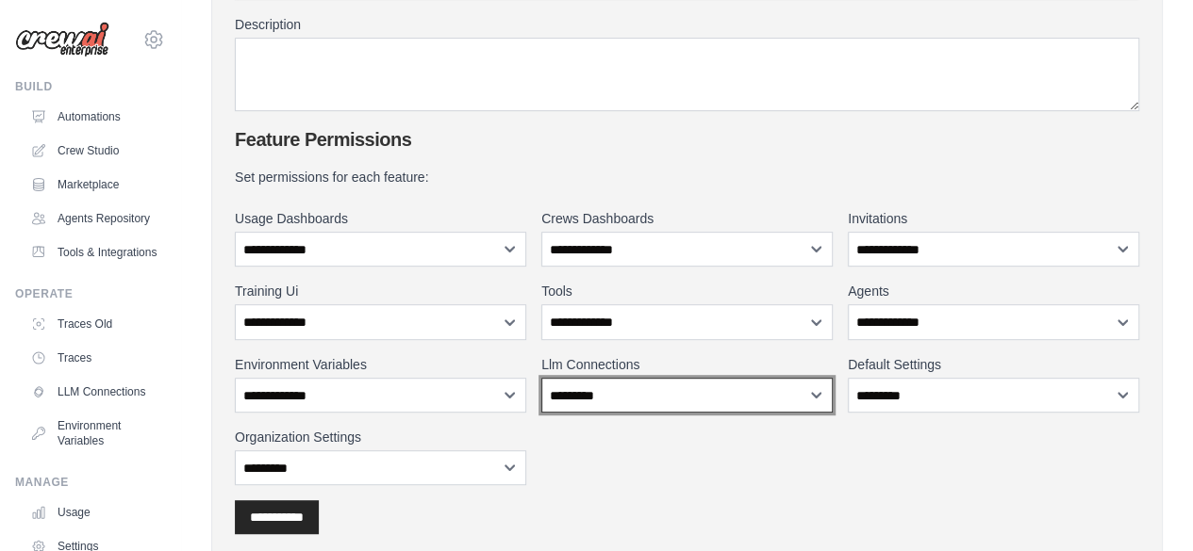
click at [584, 401] on select "**********" at bounding box center [686, 395] width 291 height 35
select select "******"
click at [541, 378] on select "**********" at bounding box center [686, 395] width 291 height 35
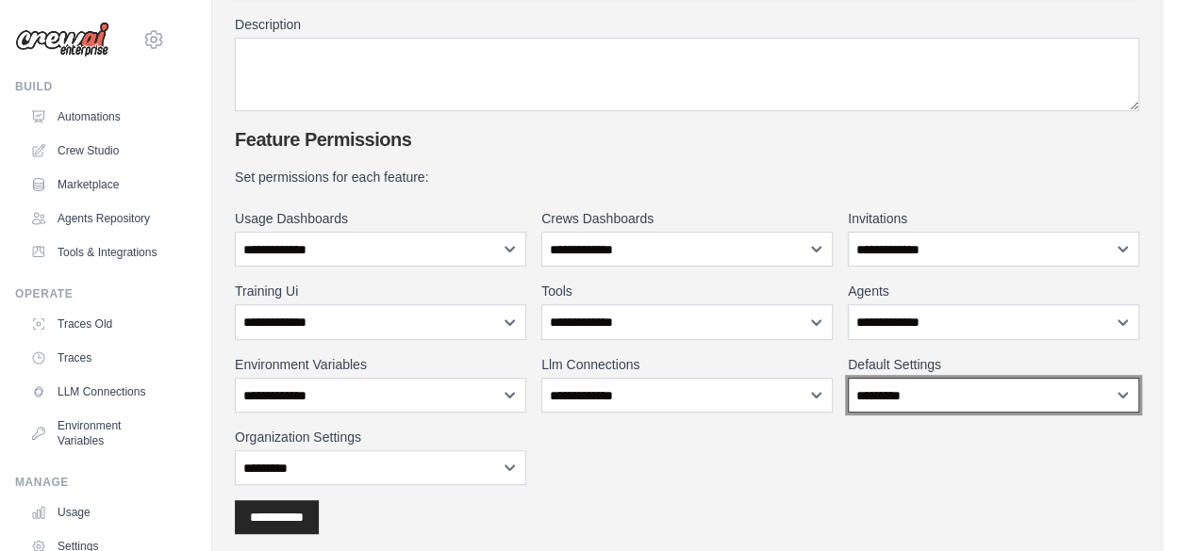
click at [864, 384] on select "**********" at bounding box center [993, 395] width 291 height 35
select select "******"
click at [848, 378] on select "**********" at bounding box center [993, 395] width 291 height 35
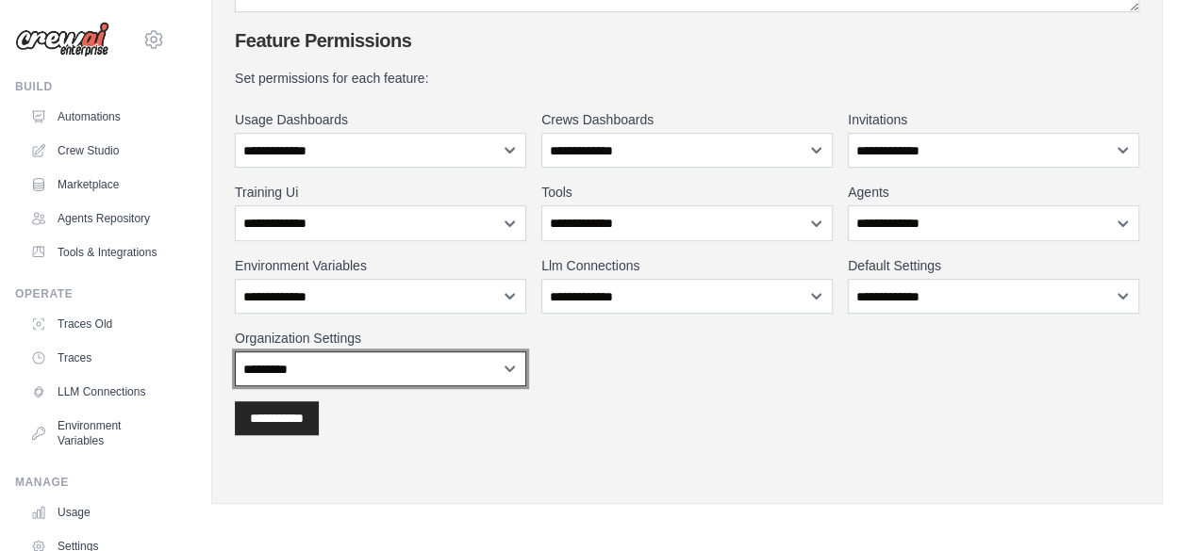
click at [437, 374] on select "**********" at bounding box center [380, 369] width 291 height 35
select select "******"
click at [235, 352] on select "**********" at bounding box center [380, 369] width 291 height 35
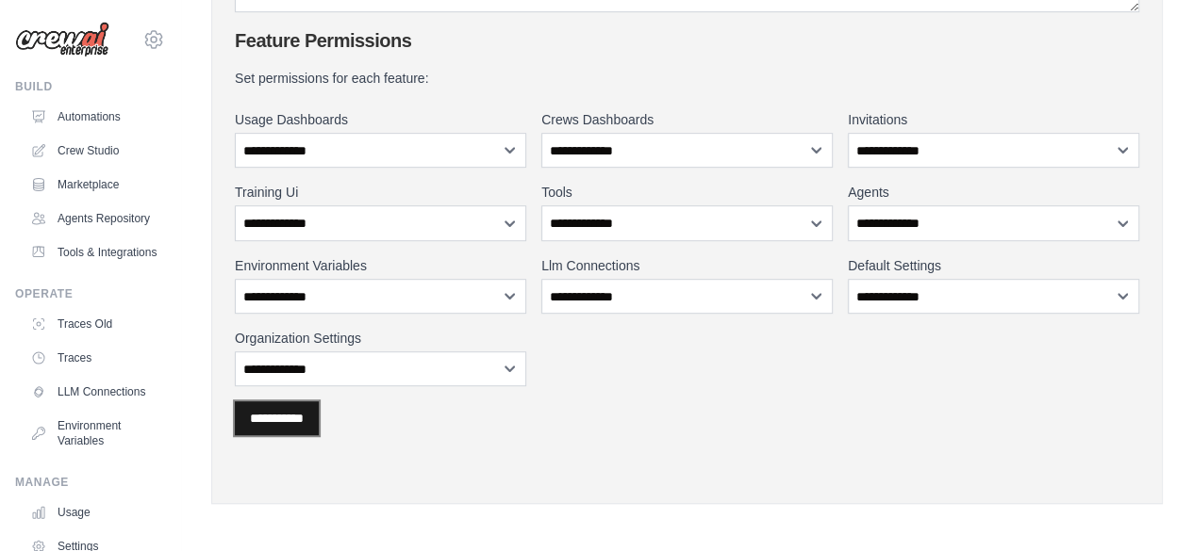
click at [319, 410] on input "**********" at bounding box center [277, 419] width 84 height 34
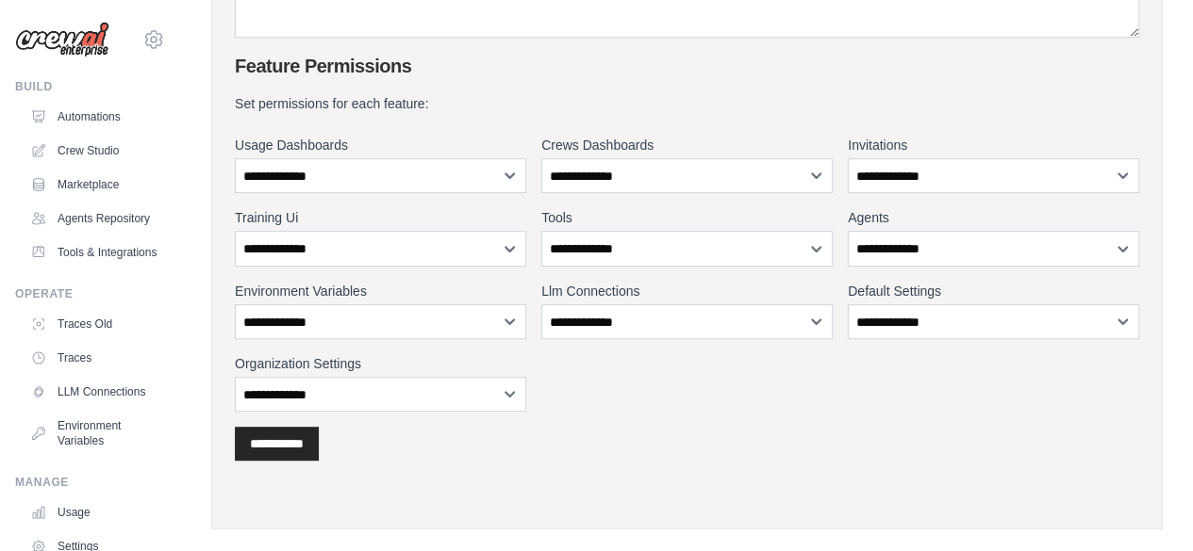
scroll to position [0, 0]
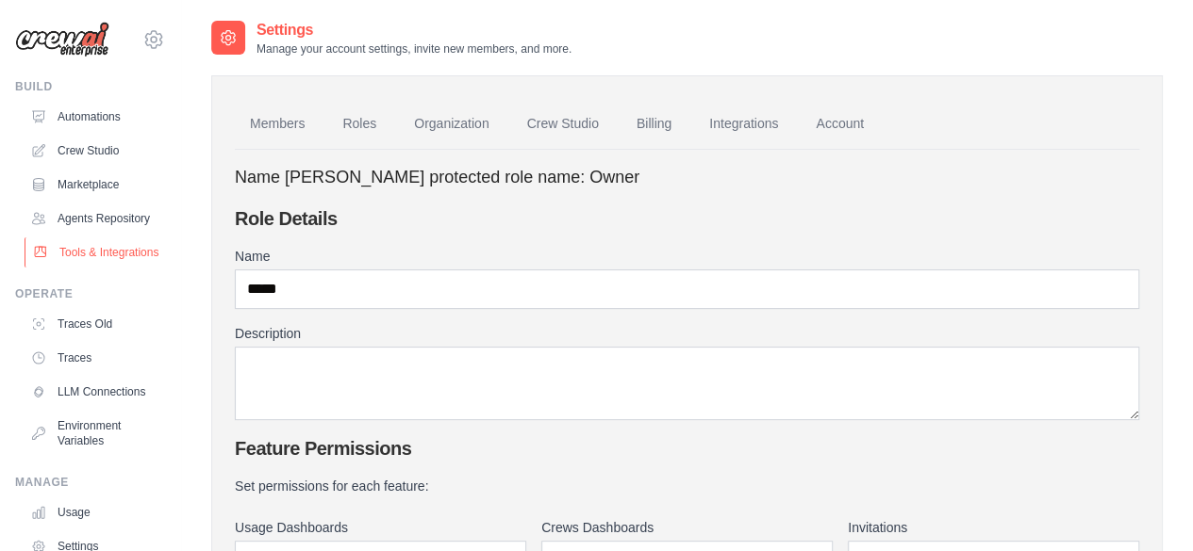
click at [109, 268] on link "Tools & Integrations" at bounding box center [96, 253] width 142 height 30
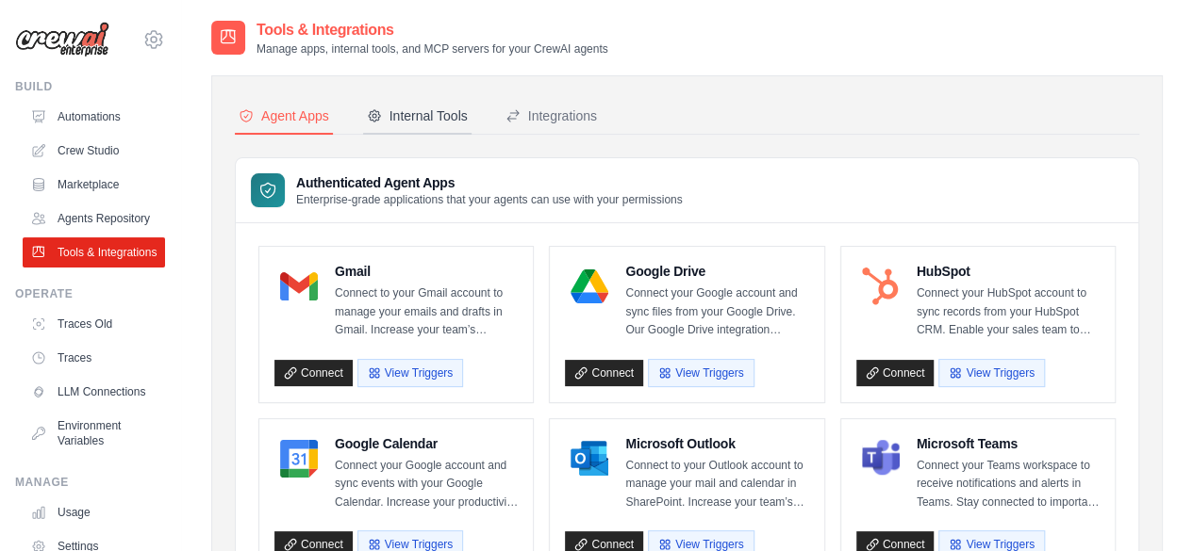
click at [413, 107] on div "Internal Tools" at bounding box center [417, 116] width 101 height 19
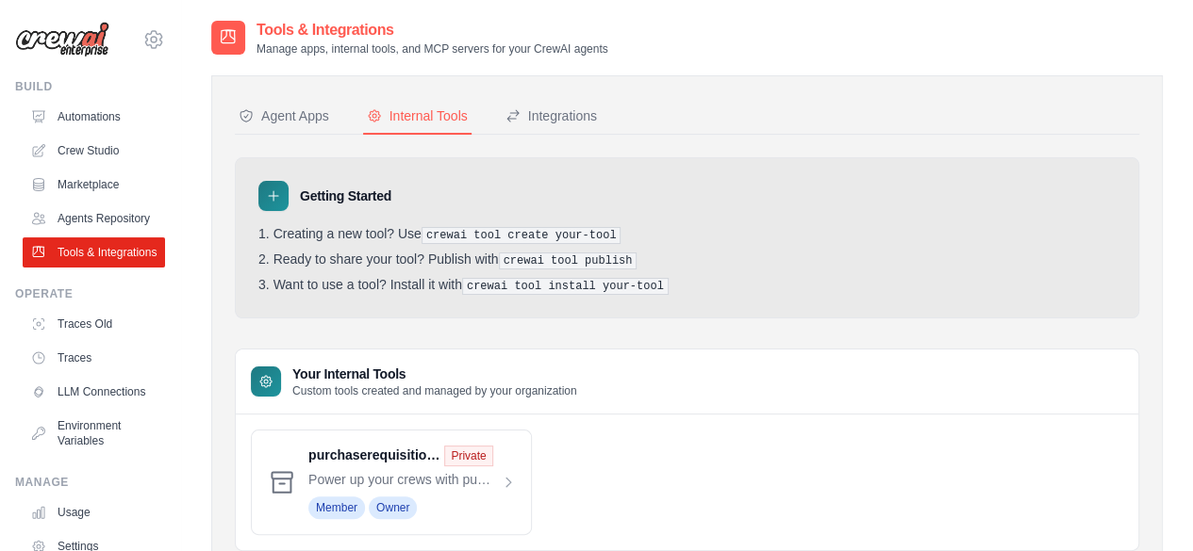
scroll to position [66, 0]
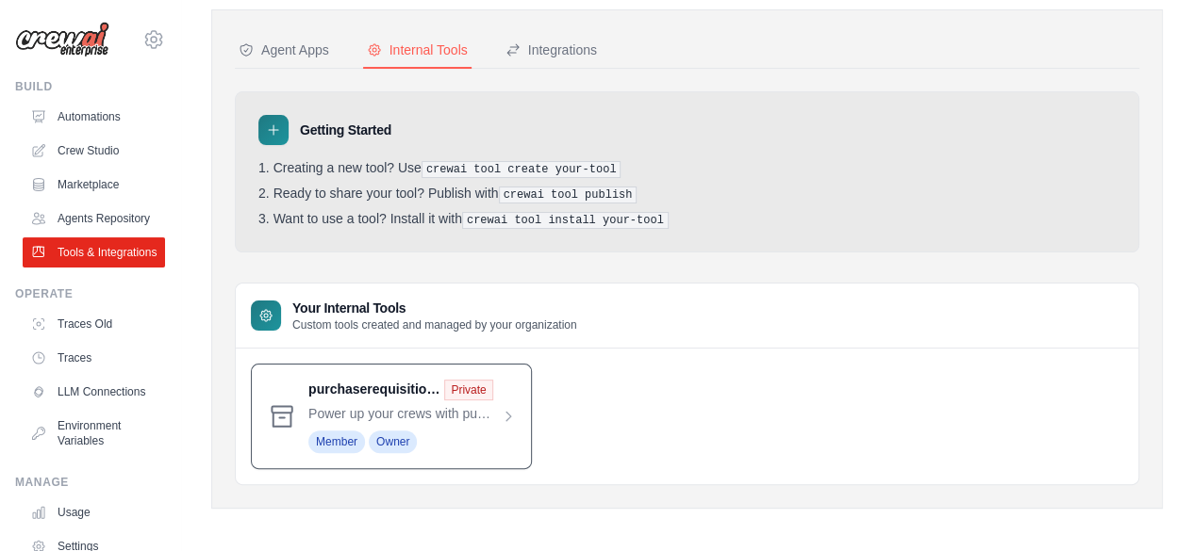
click at [481, 411] on span at bounding box center [411, 417] width 207 height 74
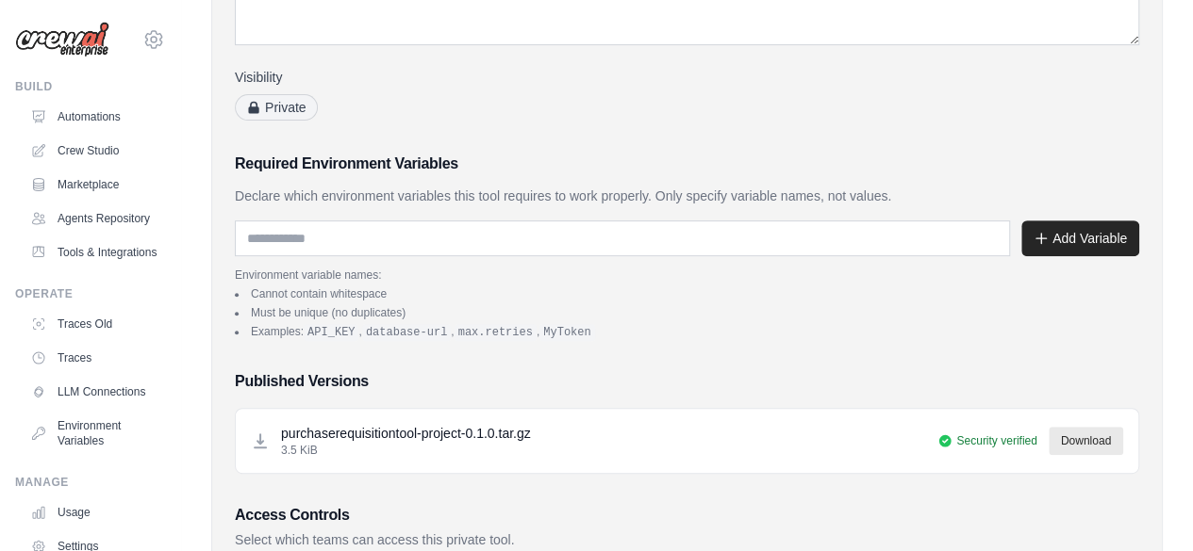
scroll to position [466, 0]
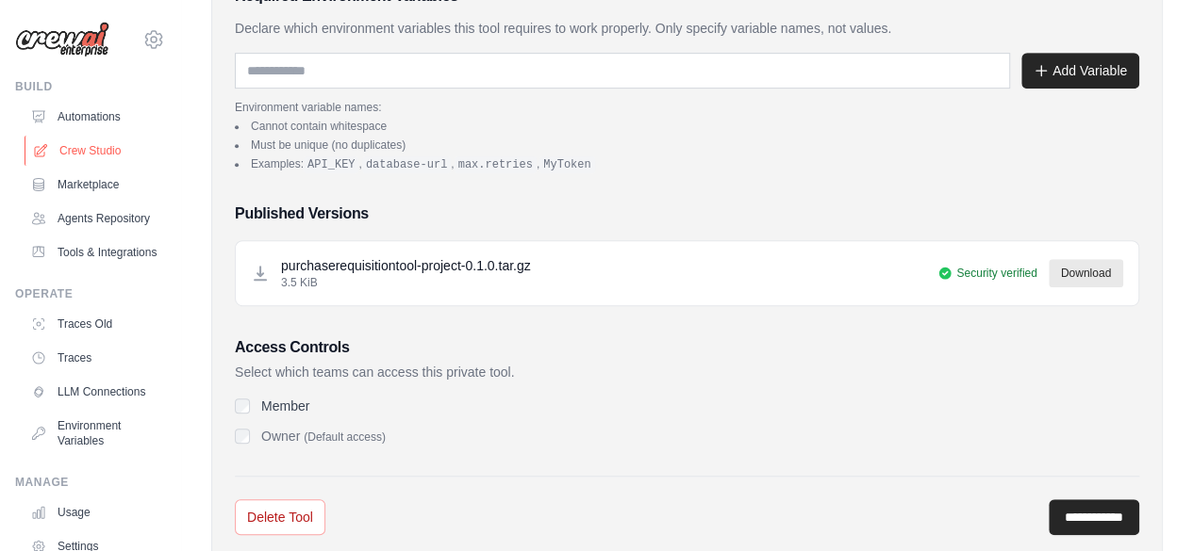
click at [91, 157] on link "Crew Studio" at bounding box center [96, 151] width 142 height 30
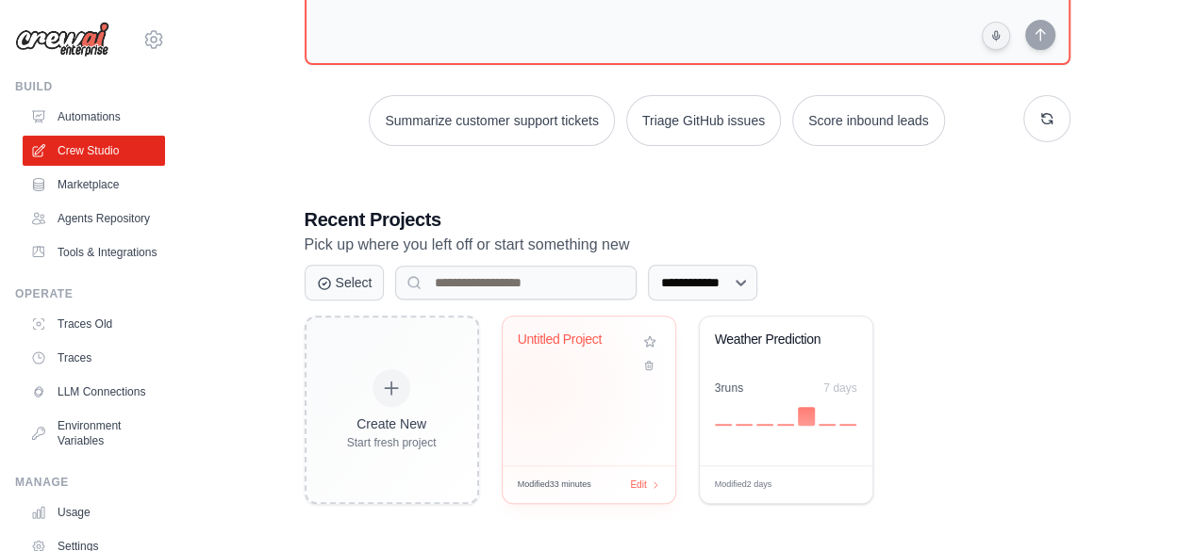
click at [532, 384] on div "Untitled Project" at bounding box center [588, 391] width 173 height 149
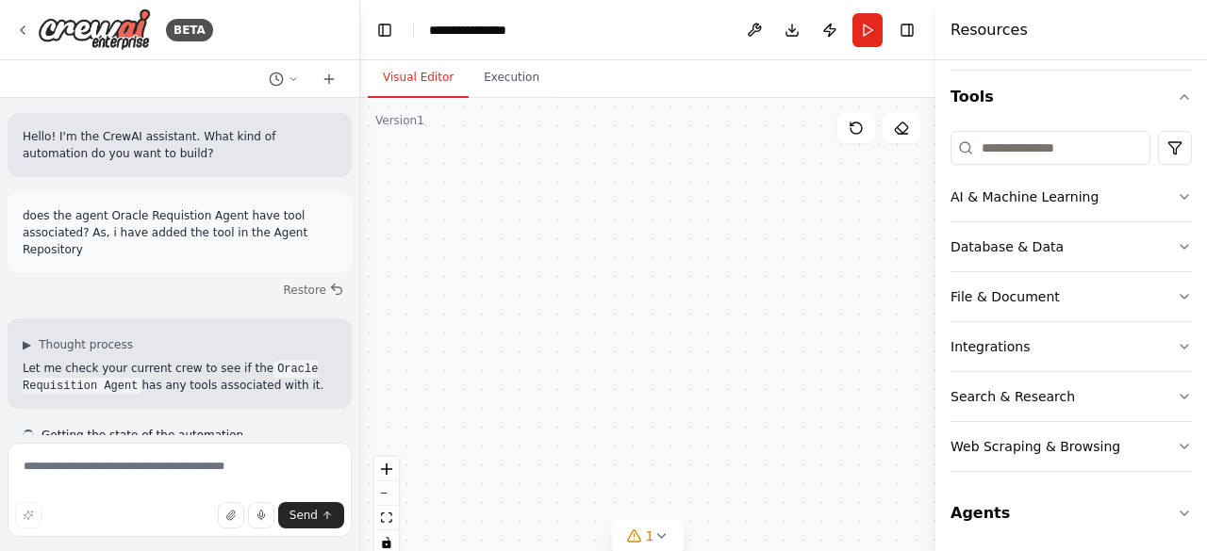
scroll to position [5008, 0]
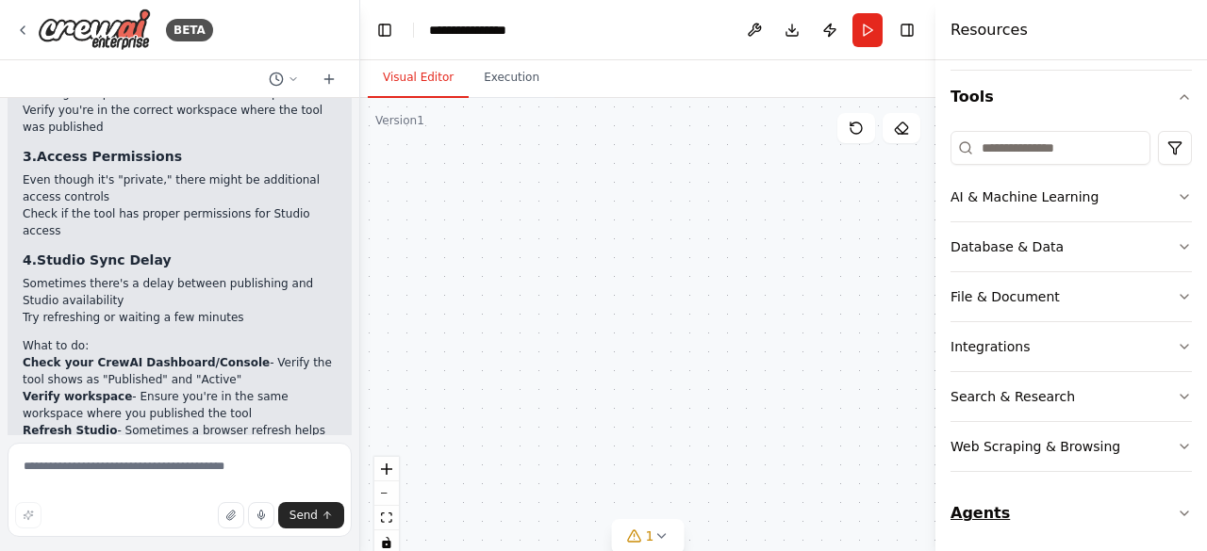
click at [1012, 503] on button "Agents" at bounding box center [1070, 513] width 241 height 53
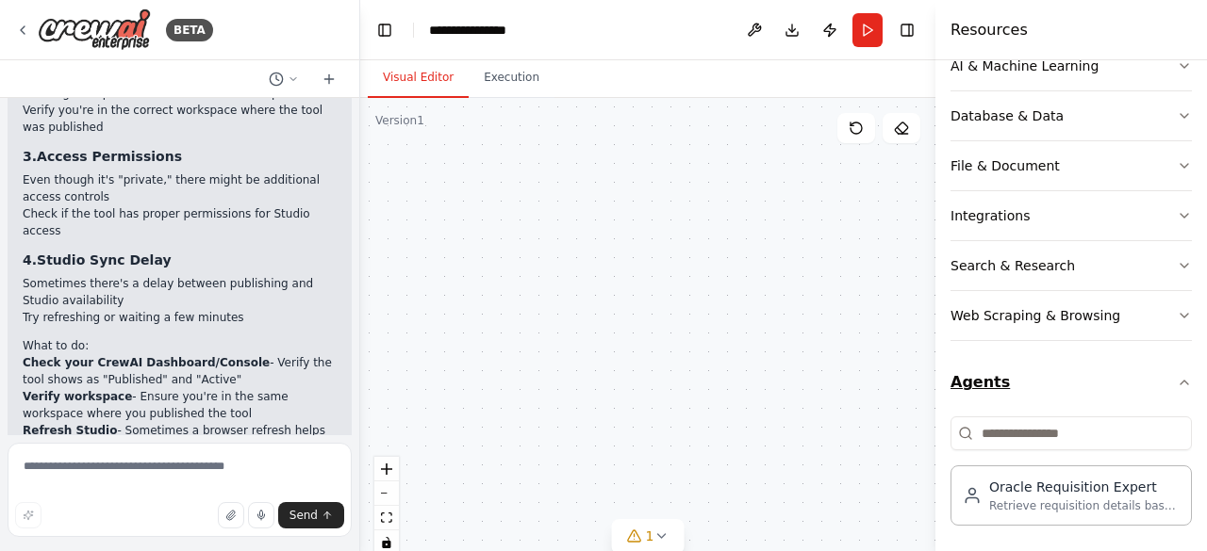
click at [979, 373] on button "Agents" at bounding box center [1070, 382] width 241 height 53
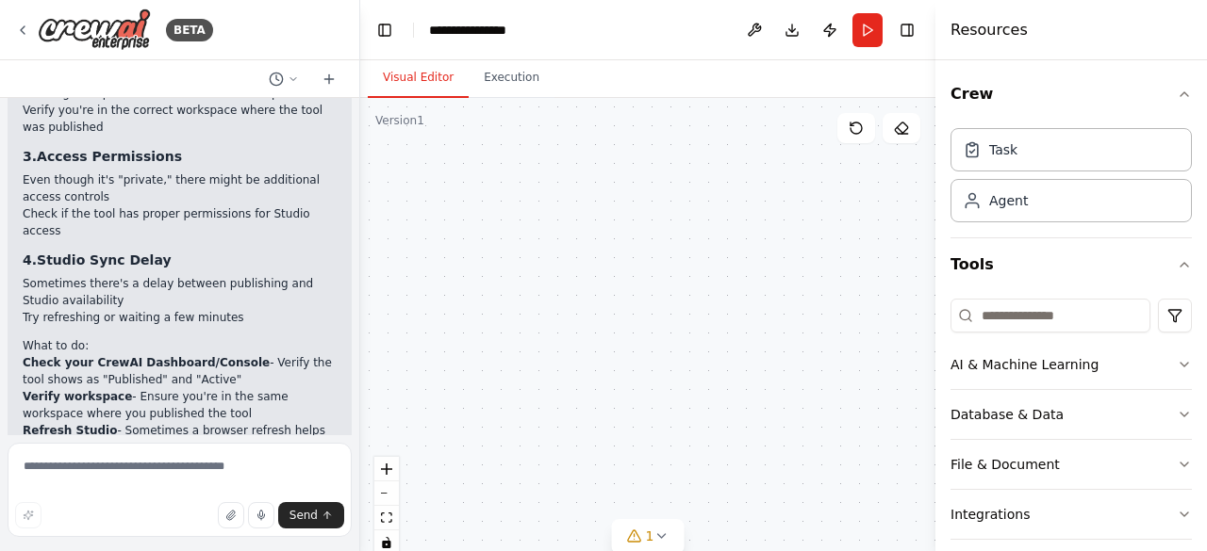
scroll to position [12, 0]
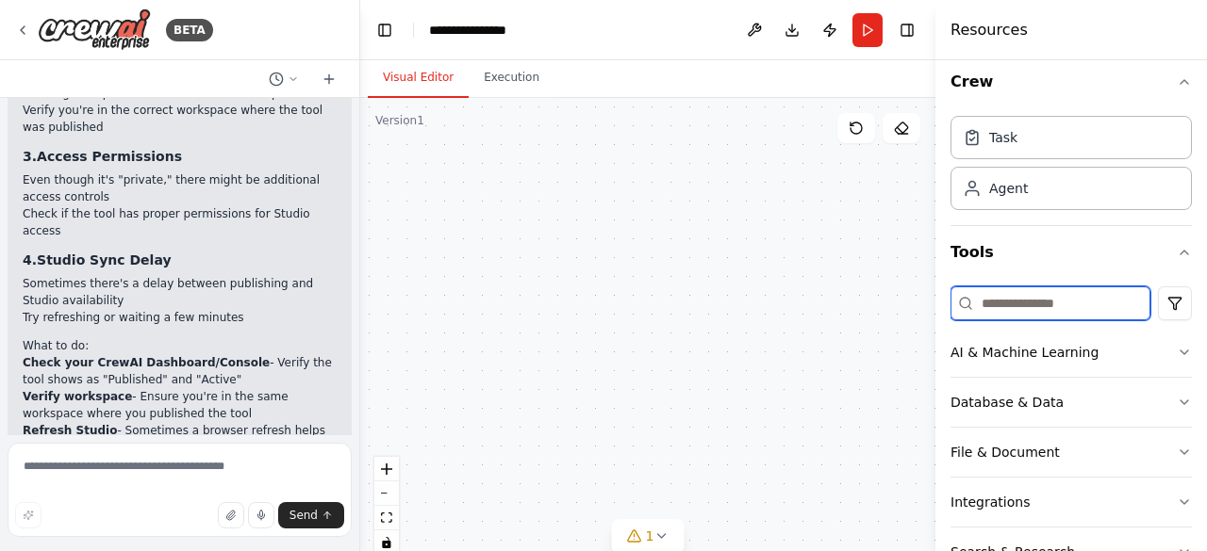
click at [988, 290] on input at bounding box center [1050, 304] width 200 height 34
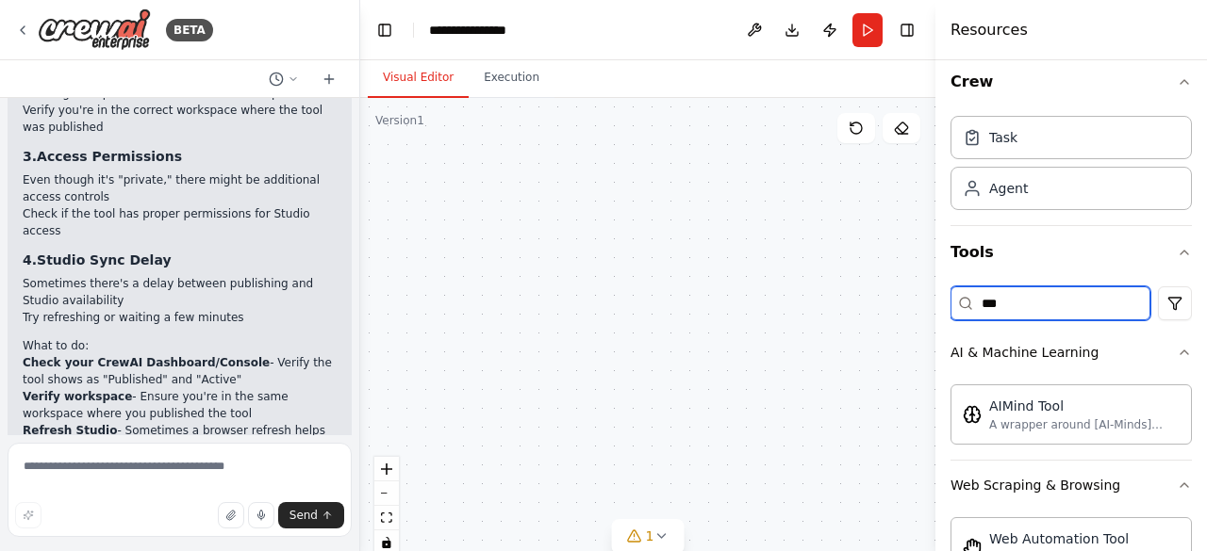
scroll to position [0, 0]
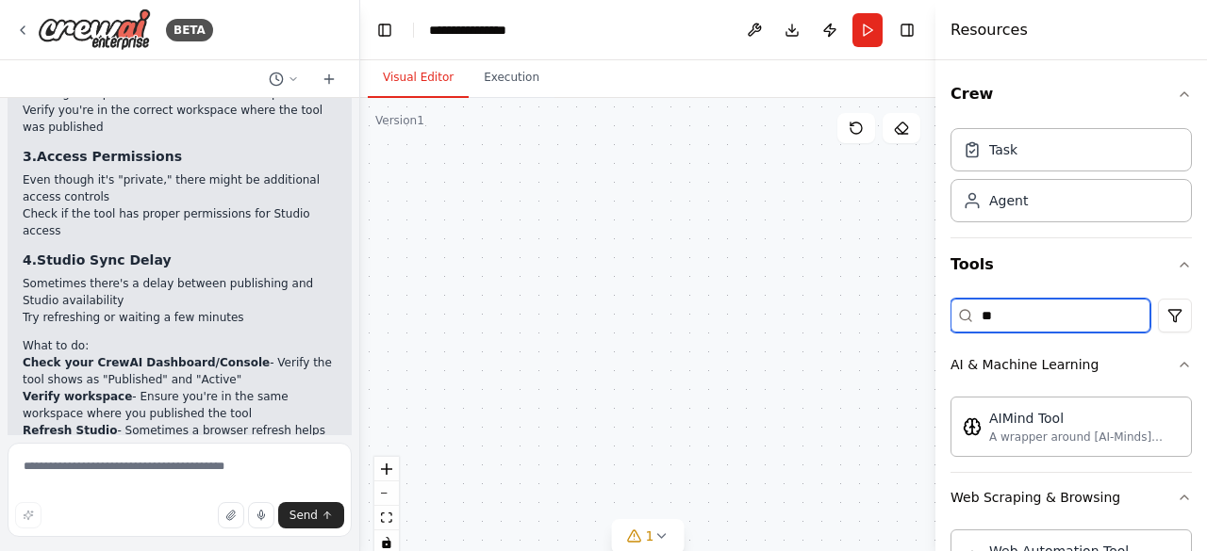
type input "*"
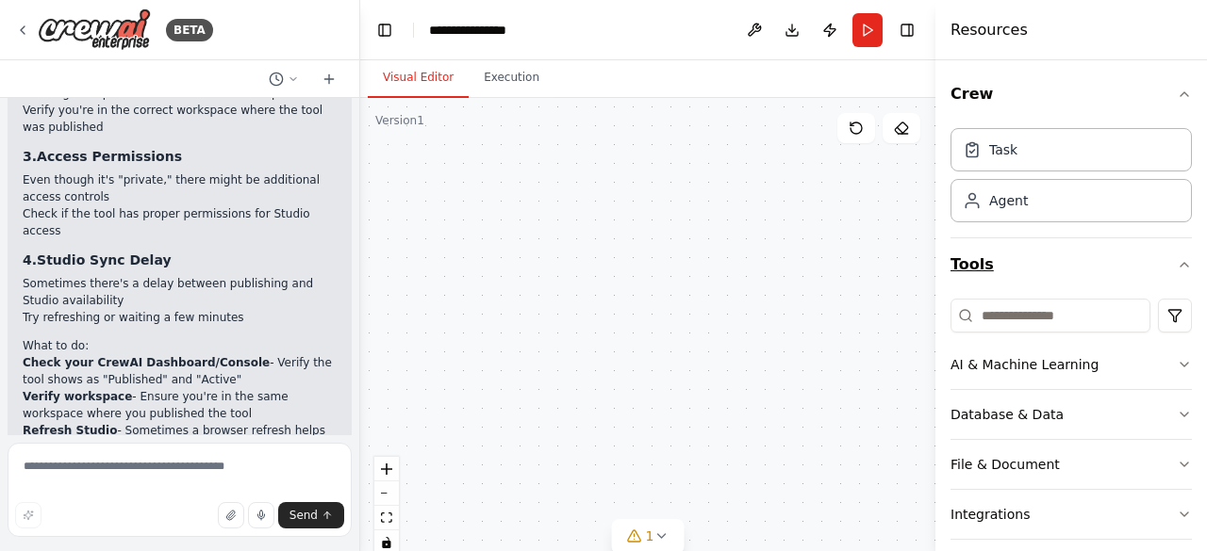
click at [1036, 262] on button "Tools" at bounding box center [1070, 265] width 241 height 53
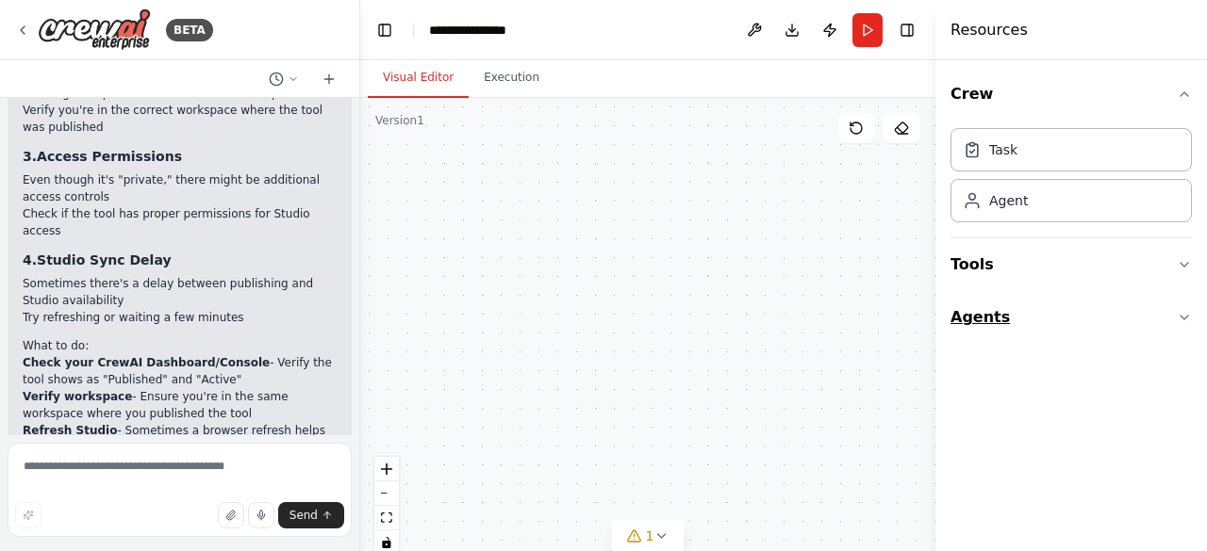
click at [1018, 318] on button "Agents" at bounding box center [1070, 317] width 241 height 53
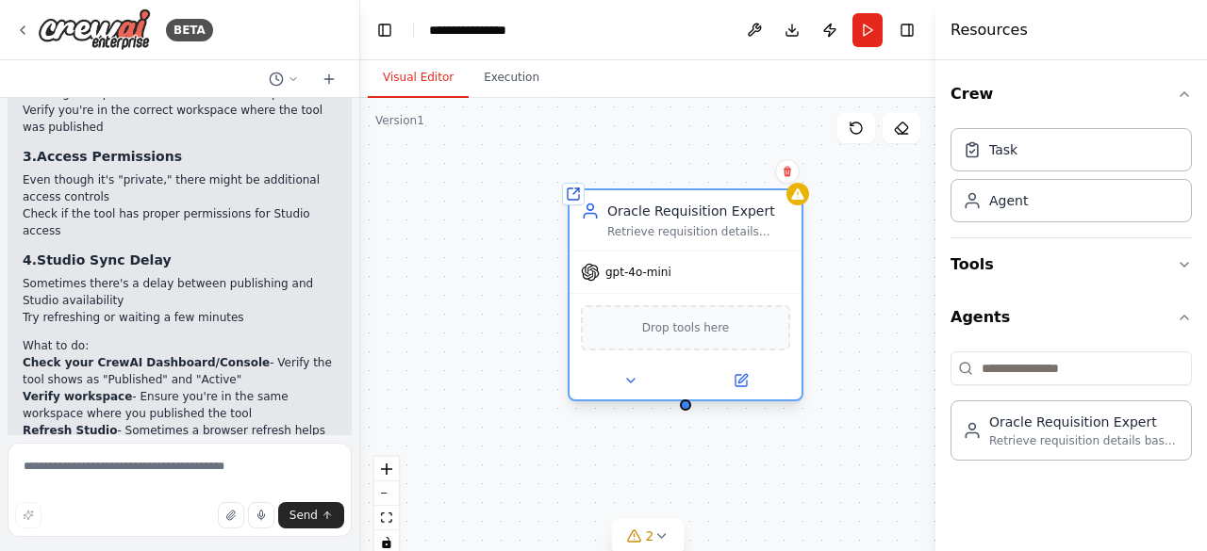
drag, startPoint x: 794, startPoint y: 270, endPoint x: 645, endPoint y: 216, distance: 158.3
click at [645, 216] on div "Oracle Requisition Expert" at bounding box center [698, 211] width 183 height 19
click at [701, 324] on span "Drop tools here" at bounding box center [686, 328] width 88 height 19
click at [738, 385] on icon at bounding box center [740, 380] width 11 height 11
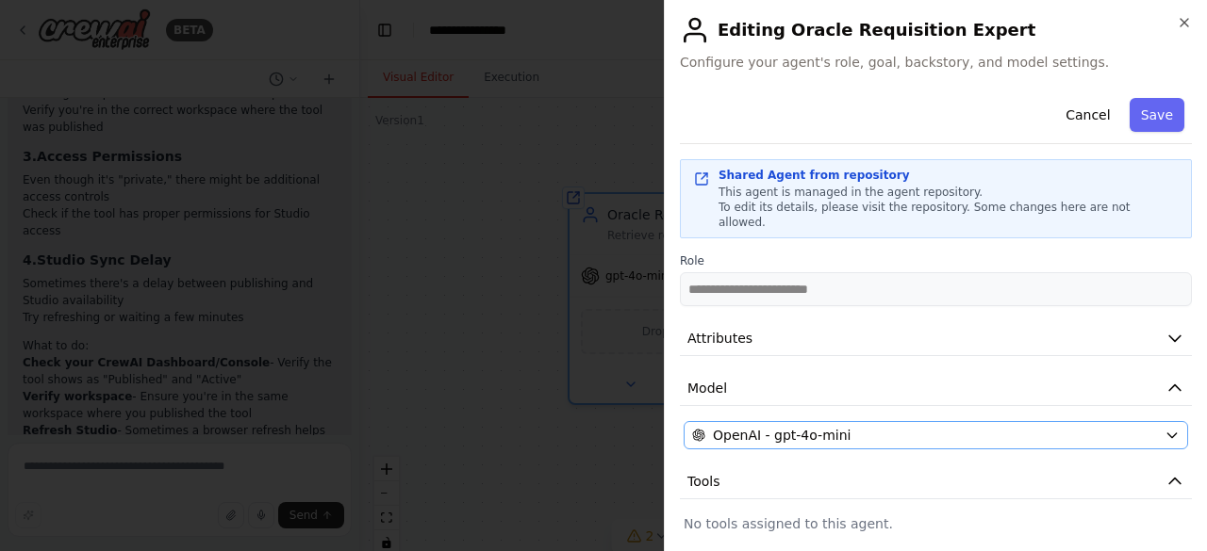
scroll to position [143, 0]
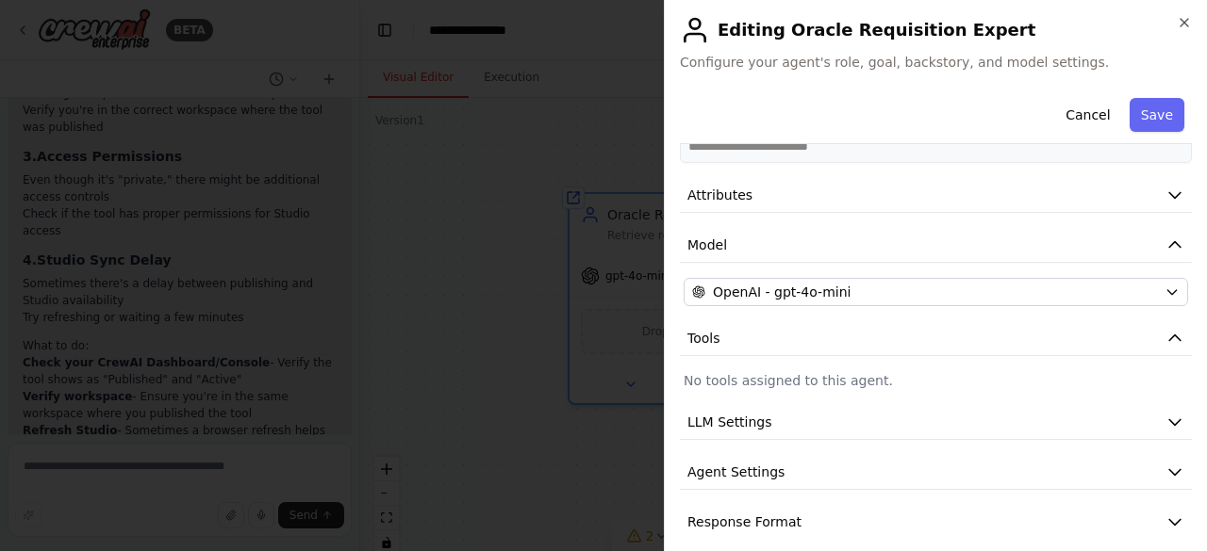
click at [781, 353] on div "**********" at bounding box center [936, 243] width 512 height 593
click at [1056, 127] on button "Cancel" at bounding box center [1087, 115] width 67 height 34
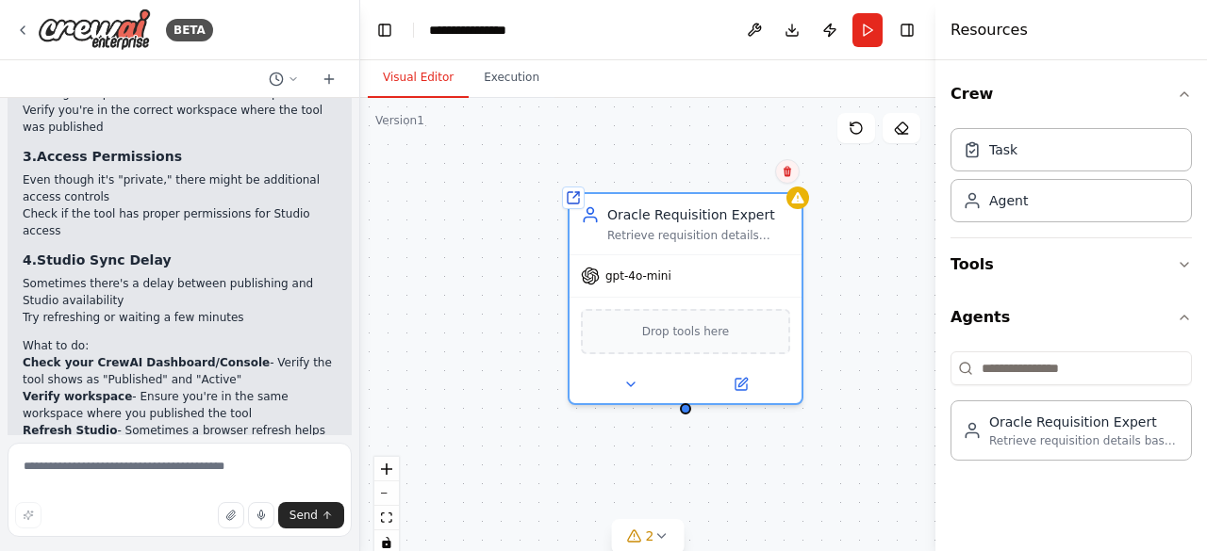
click at [786, 173] on icon at bounding box center [787, 171] width 11 height 11
click at [749, 183] on button "Confirm" at bounding box center [733, 171] width 67 height 23
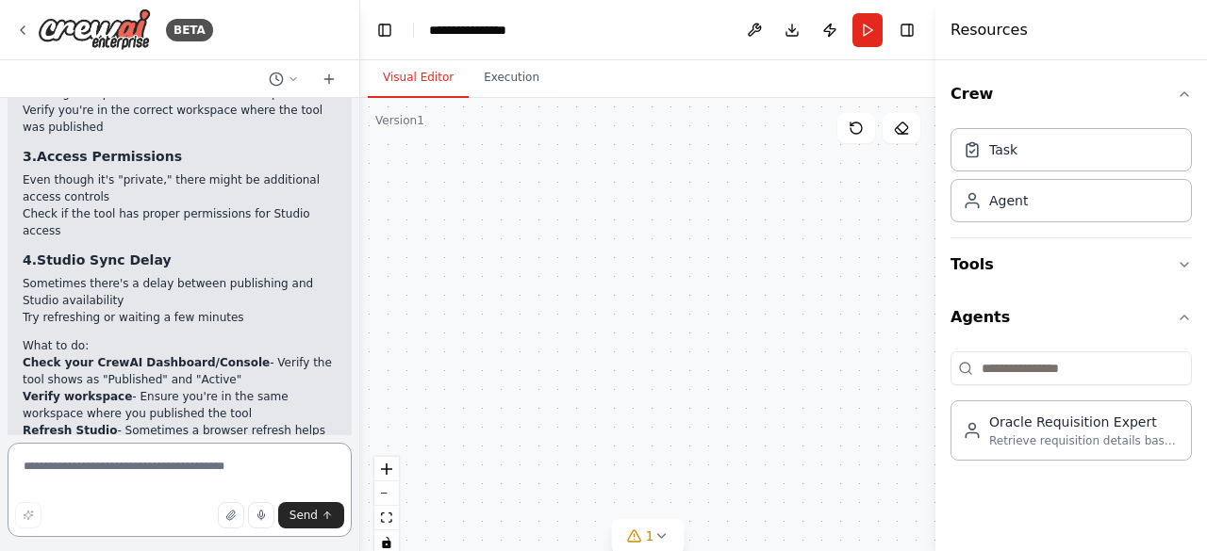
click at [152, 456] on textarea at bounding box center [180, 490] width 344 height 94
type textarea "*"
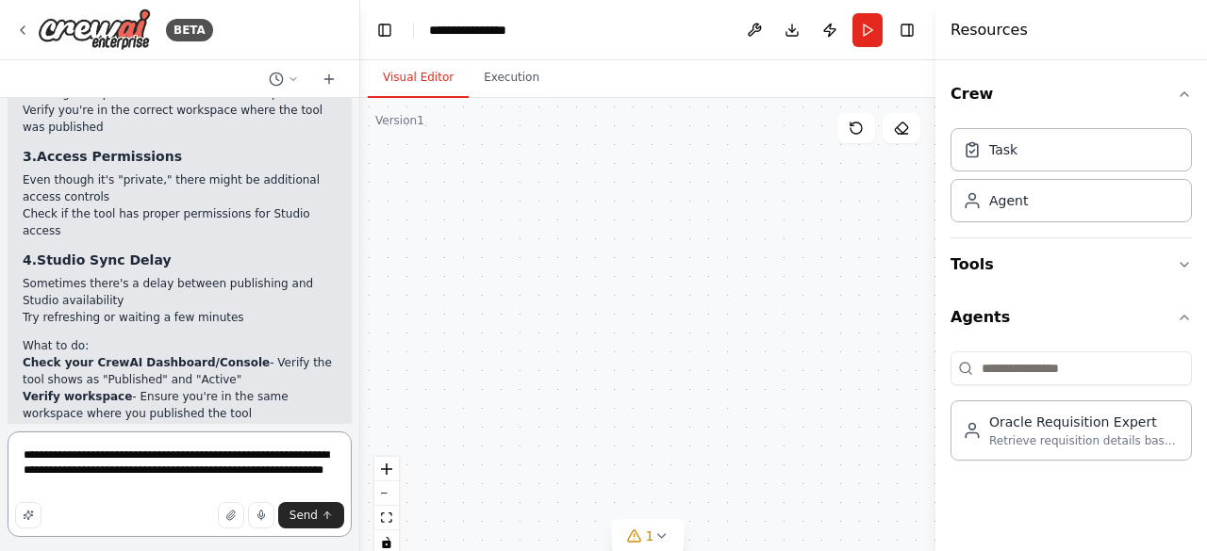
type textarea "**********"
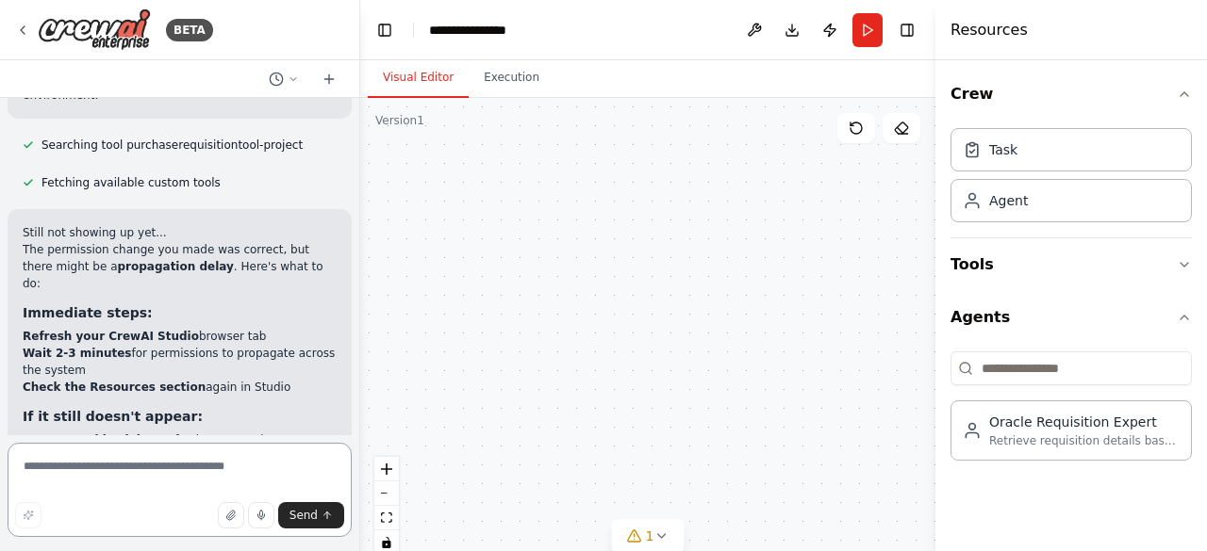
scroll to position [5864, 0]
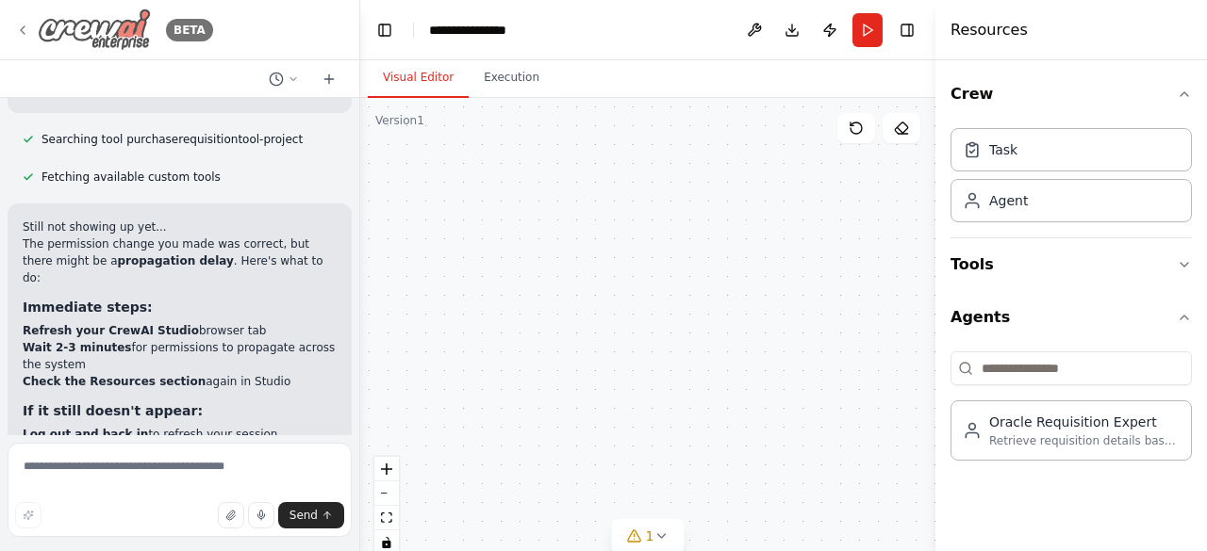
click at [30, 23] on div "BETA" at bounding box center [114, 29] width 198 height 42
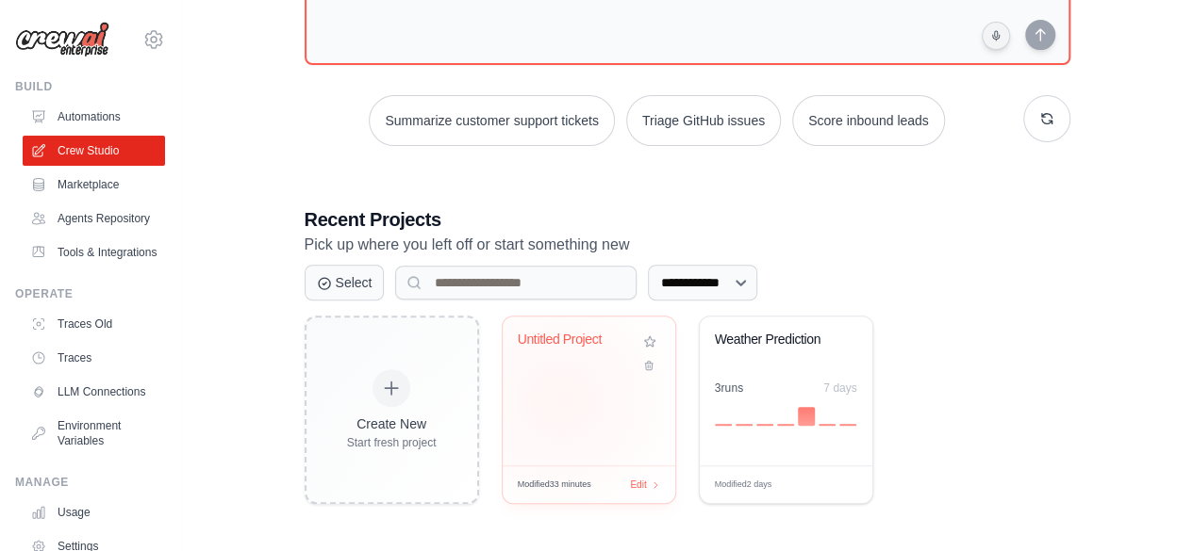
click at [560, 399] on div "Untitled Project" at bounding box center [588, 391] width 173 height 149
click at [79, 266] on link "Tools & Integrations" at bounding box center [96, 253] width 142 height 30
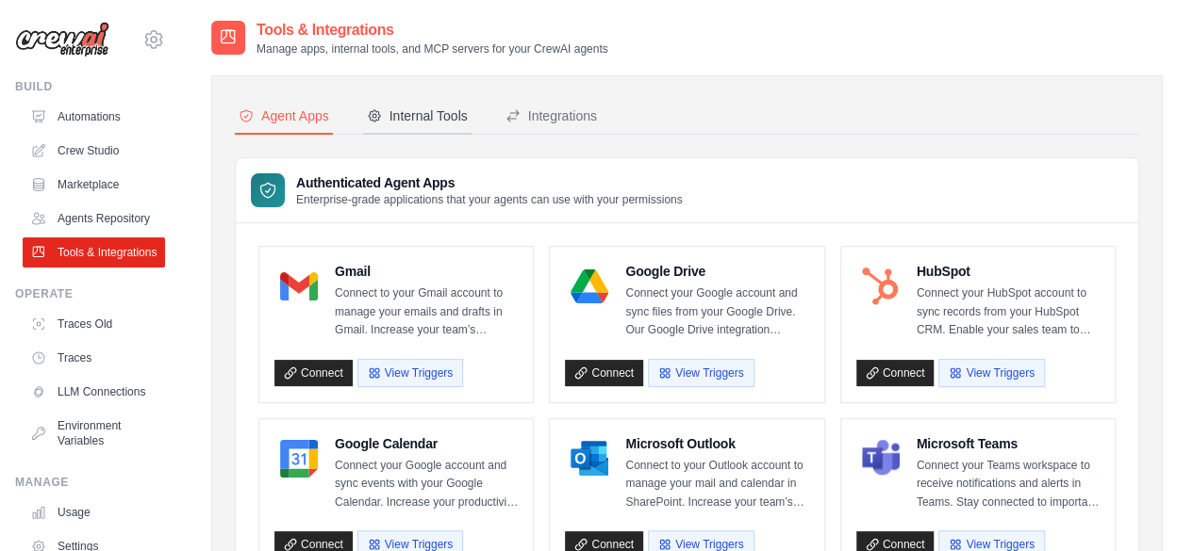
click at [407, 122] on div "Internal Tools" at bounding box center [417, 116] width 101 height 19
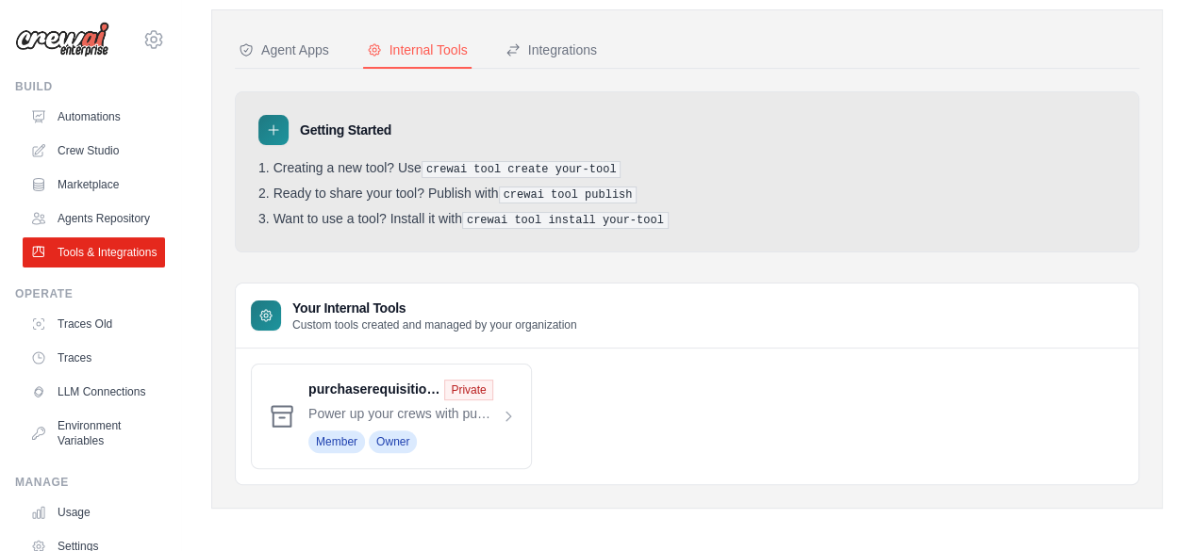
scroll to position [65, 0]
click at [493, 412] on span at bounding box center [411, 418] width 207 height 74
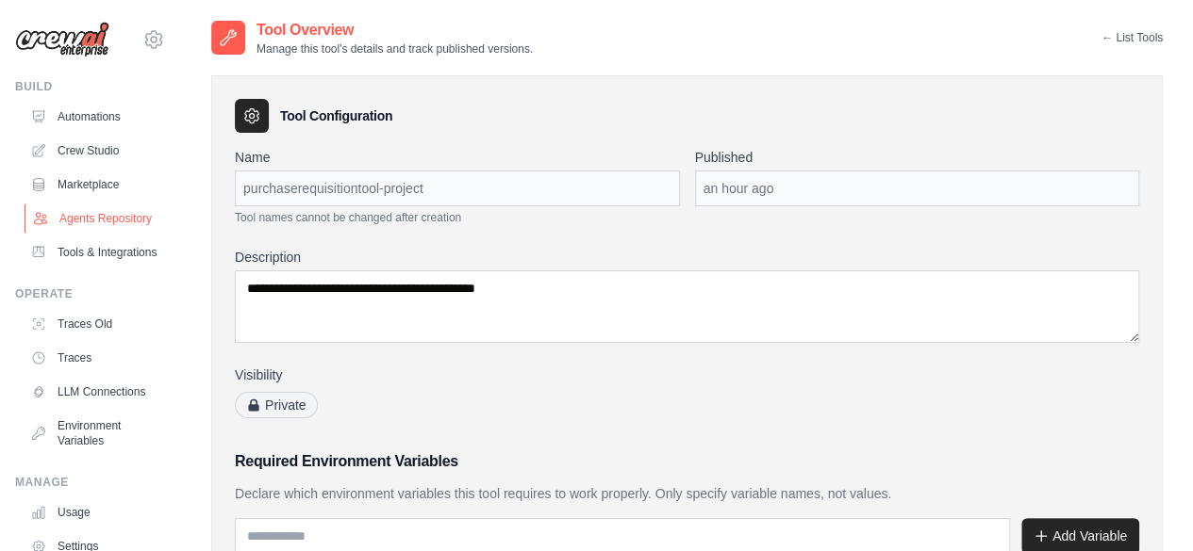
click at [100, 229] on link "Agents Repository" at bounding box center [96, 219] width 142 height 30
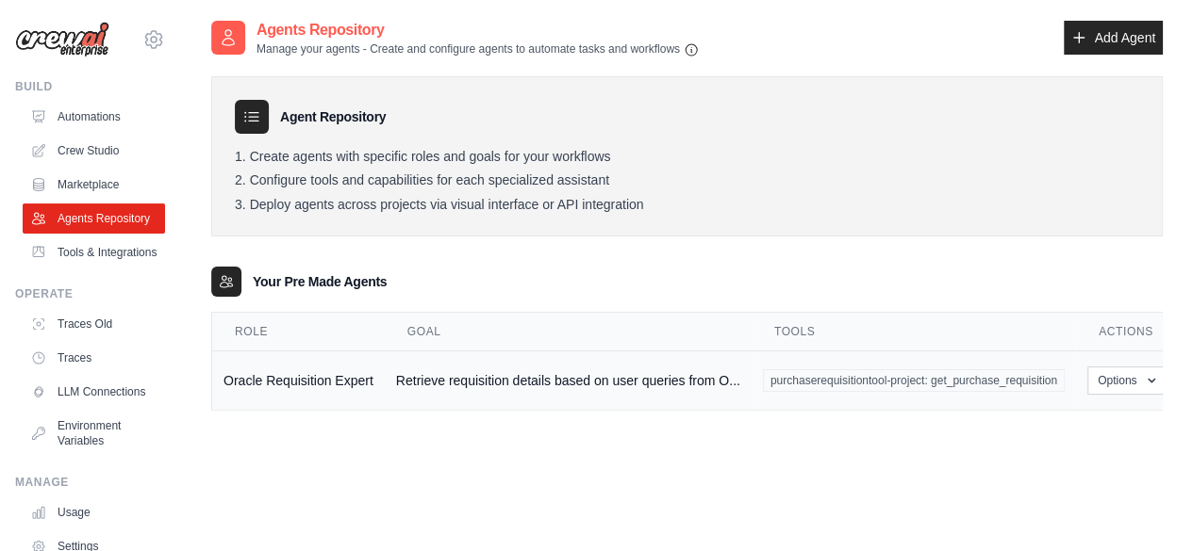
click at [957, 382] on span "purchaserequisitiontool-project: get_purchase_requisition" at bounding box center [914, 381] width 302 height 23
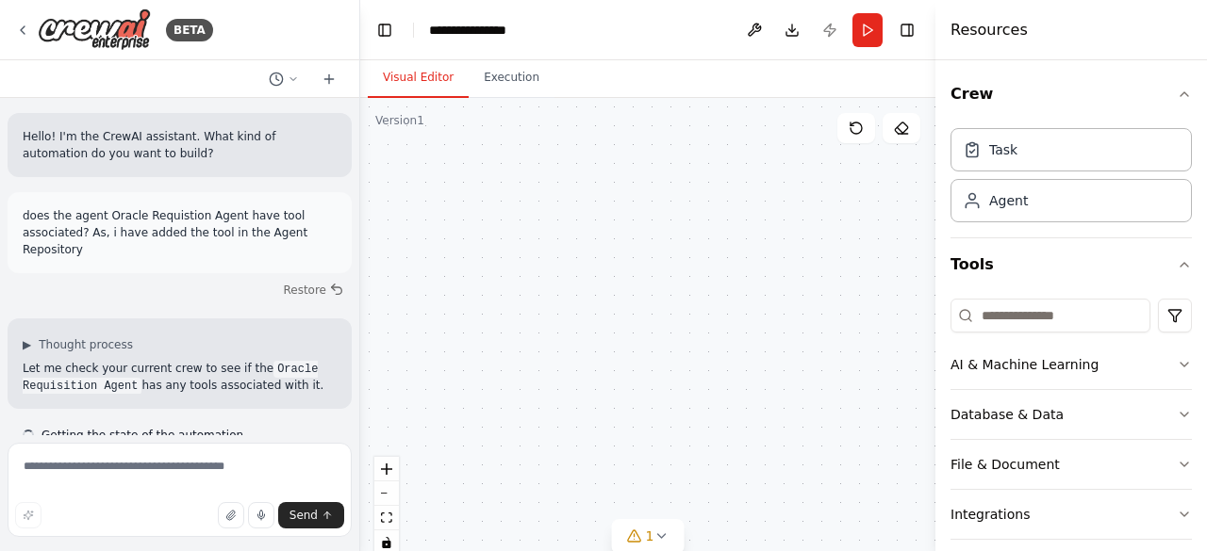
scroll to position [168, 0]
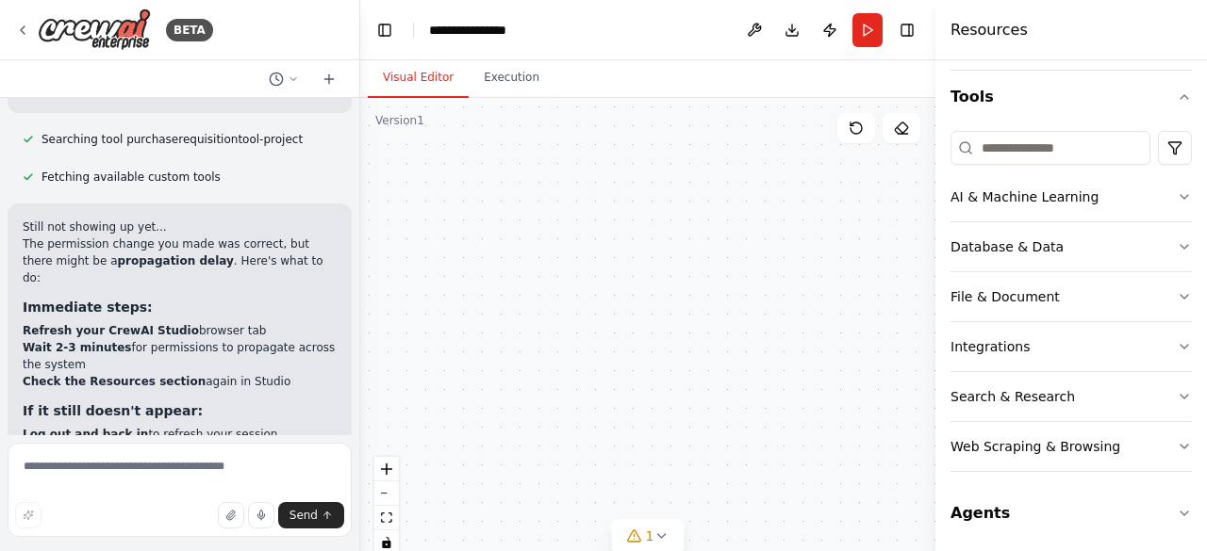
click at [1014, 333] on button "Integrations" at bounding box center [1070, 346] width 241 height 49
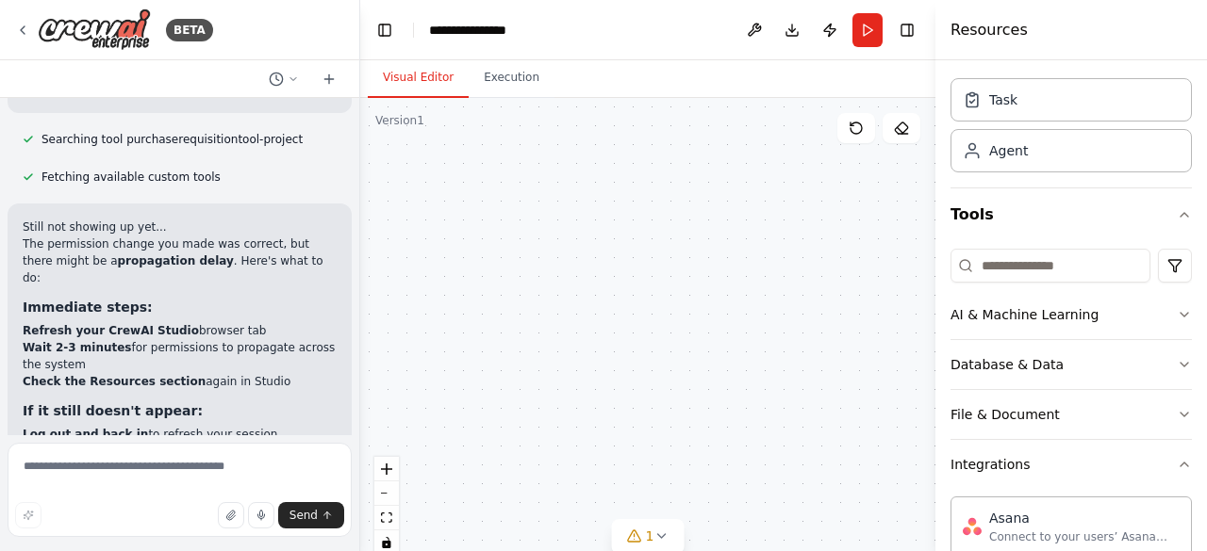
scroll to position [0, 0]
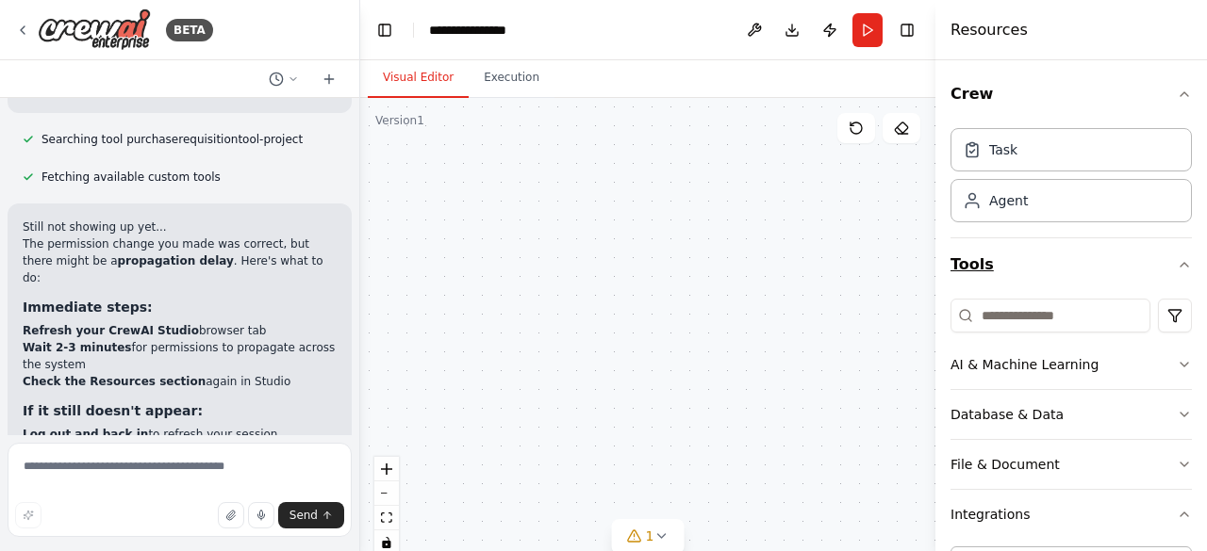
click at [984, 265] on button "Tools" at bounding box center [1070, 265] width 241 height 53
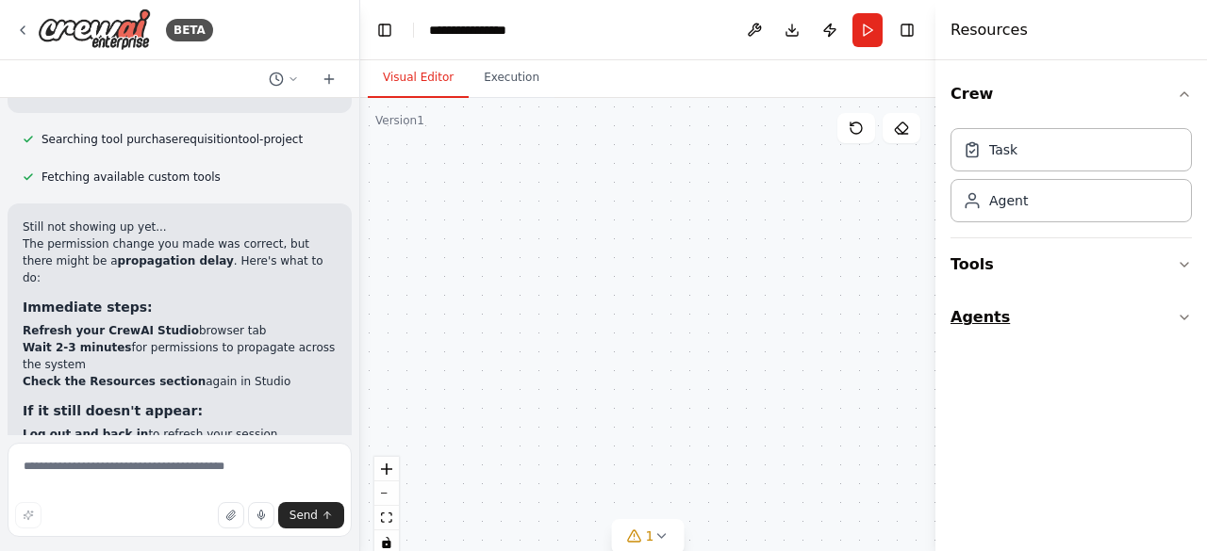
click at [979, 303] on button "Agents" at bounding box center [1070, 317] width 241 height 53
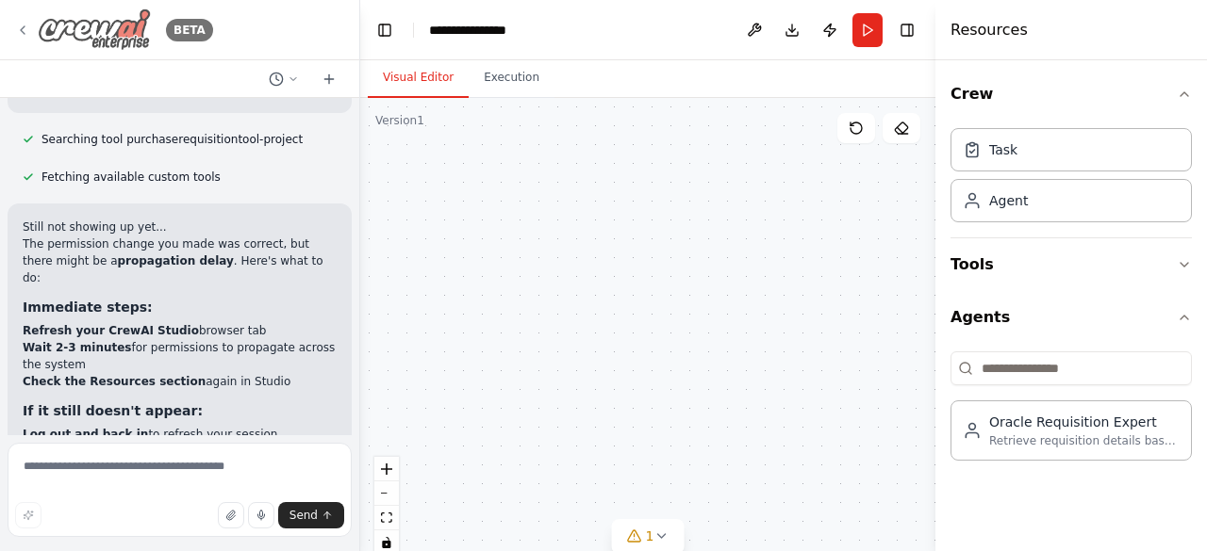
click at [19, 27] on icon at bounding box center [22, 30] width 15 height 15
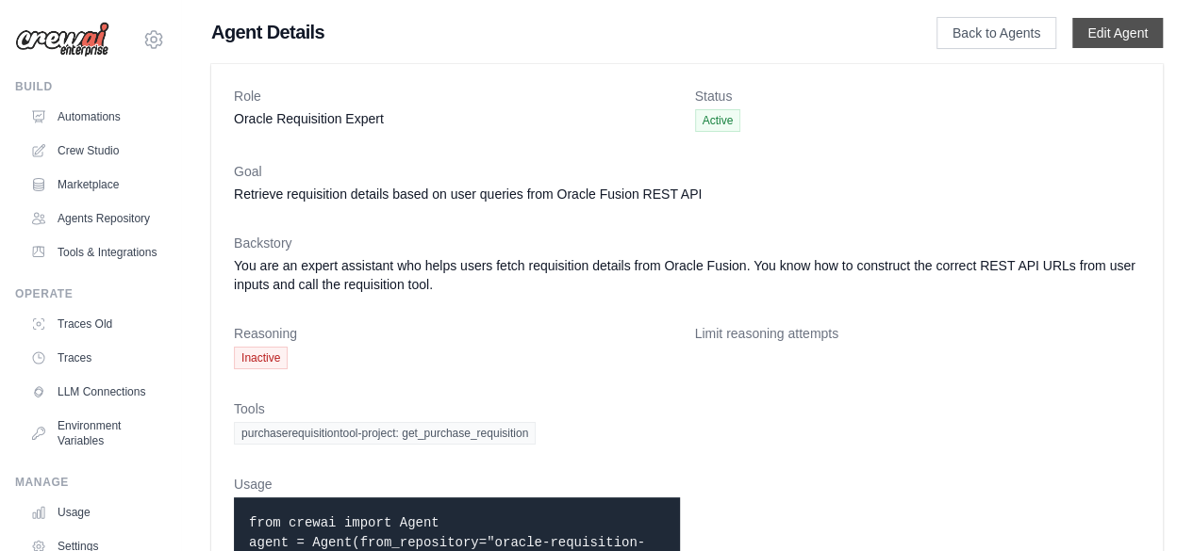
click at [1106, 26] on link "Edit Agent" at bounding box center [1117, 33] width 91 height 30
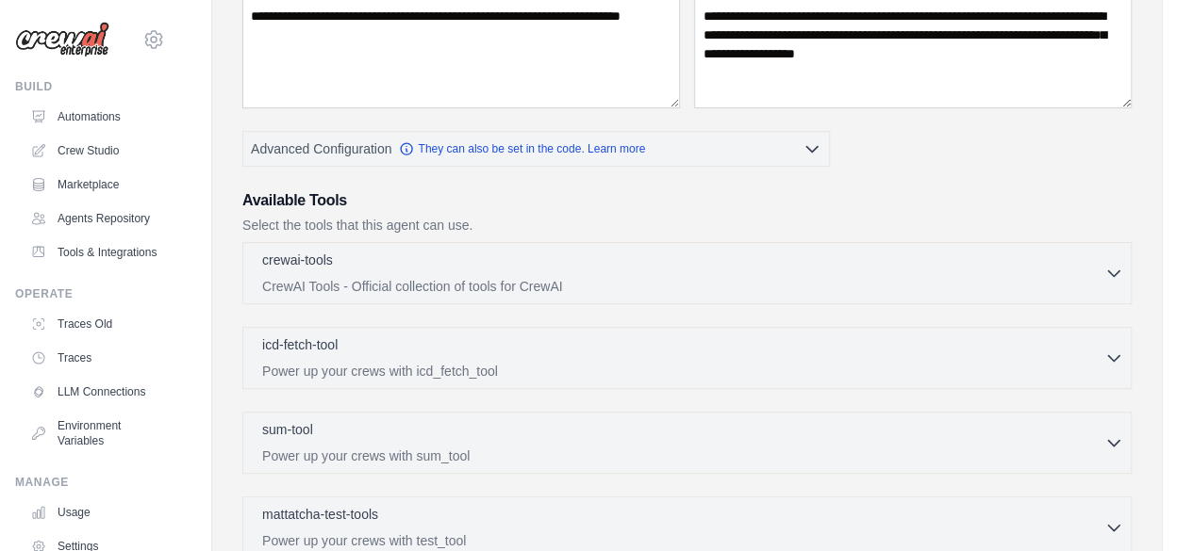
scroll to position [282, 0]
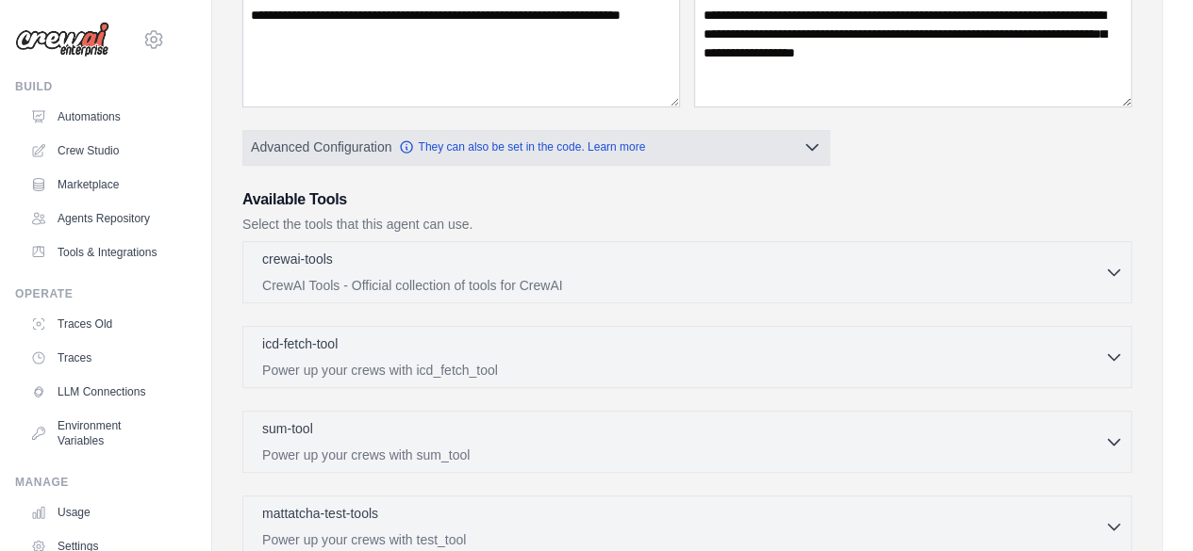
click at [818, 148] on icon "button" at bounding box center [811, 147] width 19 height 19
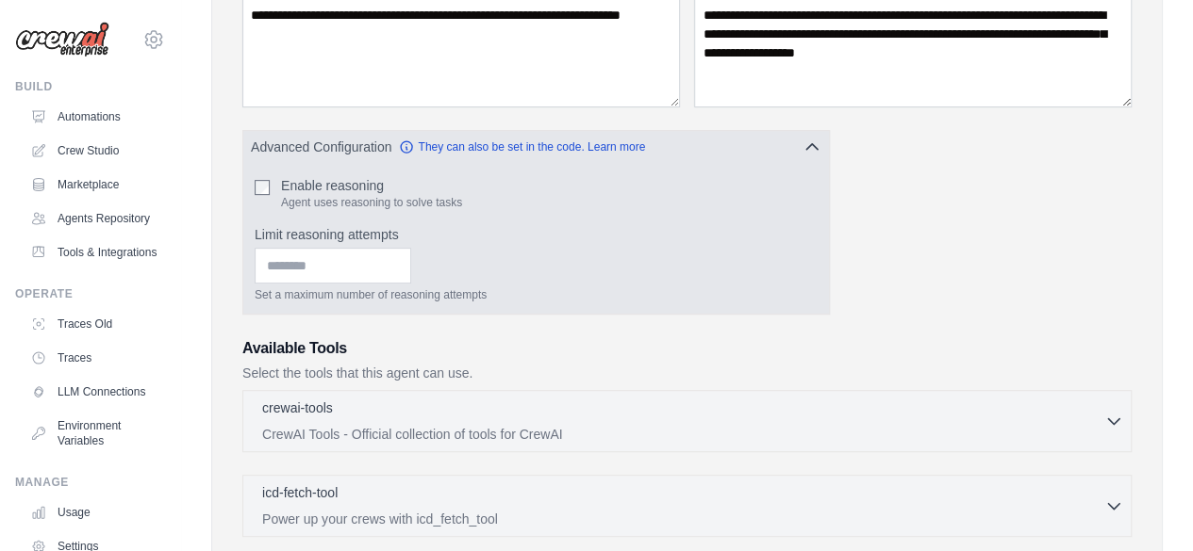
click at [818, 148] on icon "button" at bounding box center [811, 147] width 19 height 19
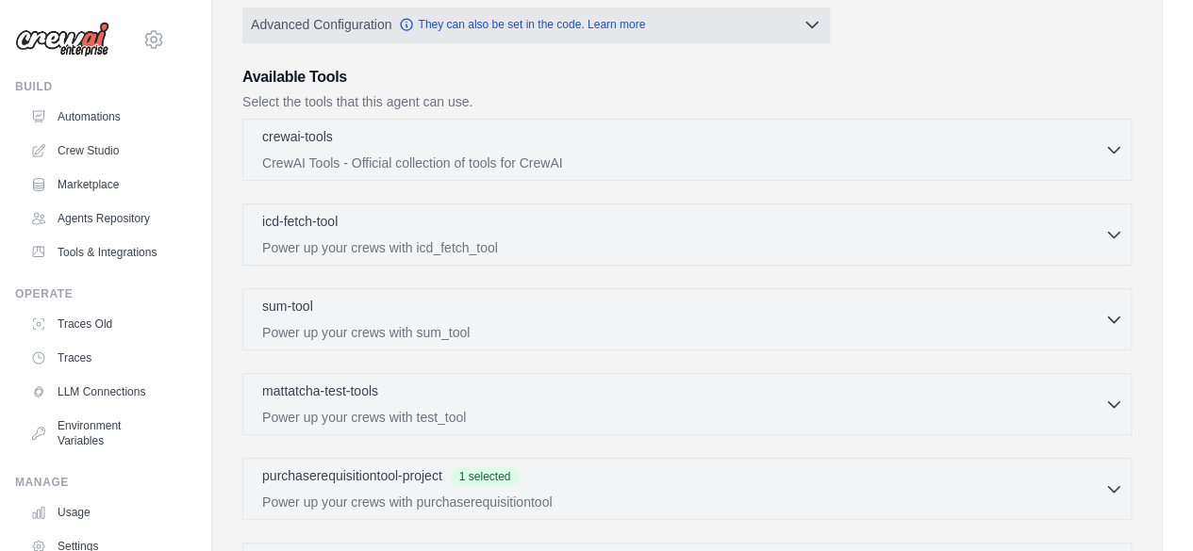
scroll to position [403, 0]
click at [818, 148] on div "crewai-tools 0 selected CrewAI Tools - Official collection of tools for CrewAI" at bounding box center [683, 150] width 842 height 45
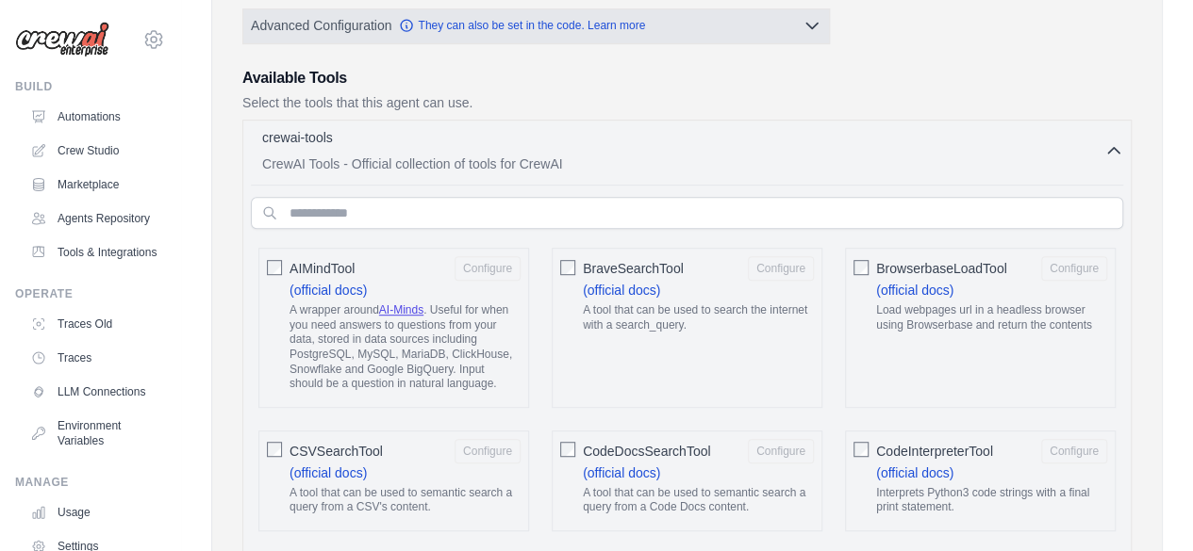
click at [818, 148] on div "crewai-tools 0 selected CrewAI Tools - Official collection of tools for CrewAI" at bounding box center [683, 150] width 842 height 45
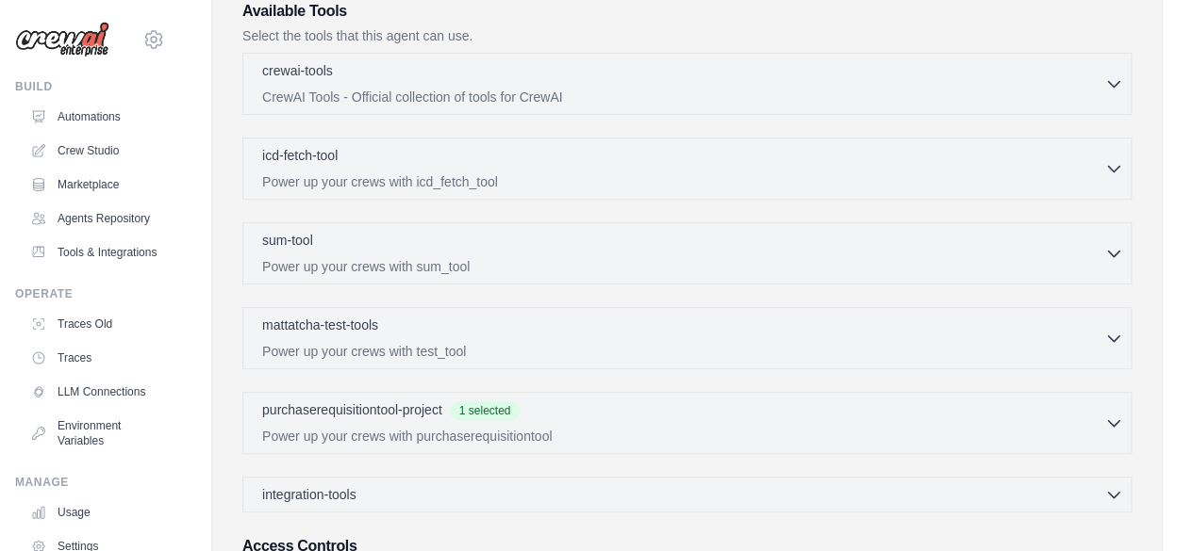
scroll to position [475, 0]
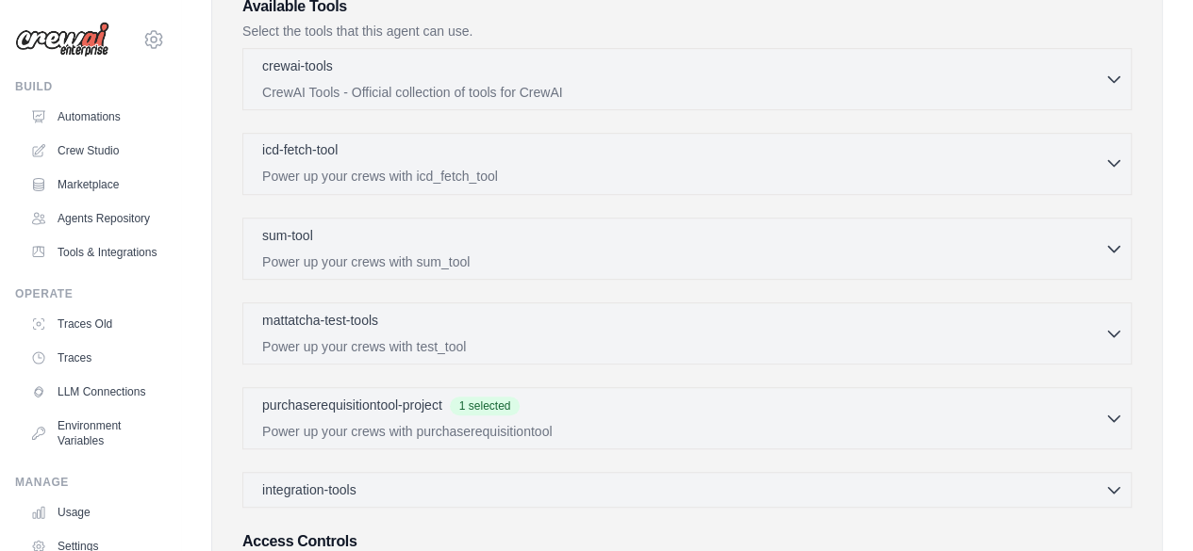
click at [782, 167] on p "Power up your crews with icd_fetch_tool" at bounding box center [683, 176] width 842 height 19
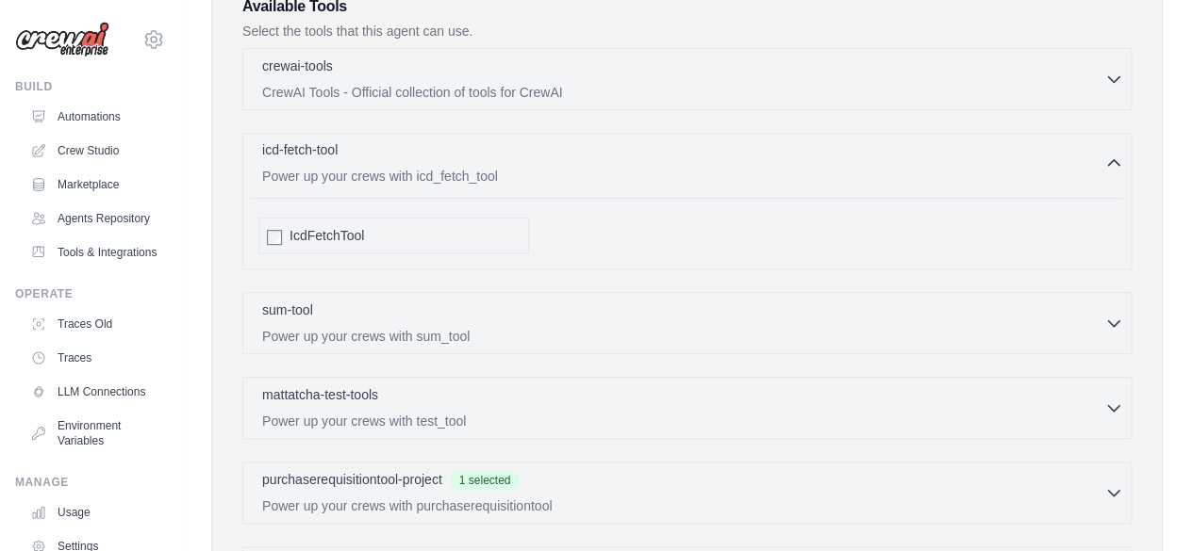
click at [782, 167] on p "Power up your crews with icd_fetch_tool" at bounding box center [683, 176] width 842 height 19
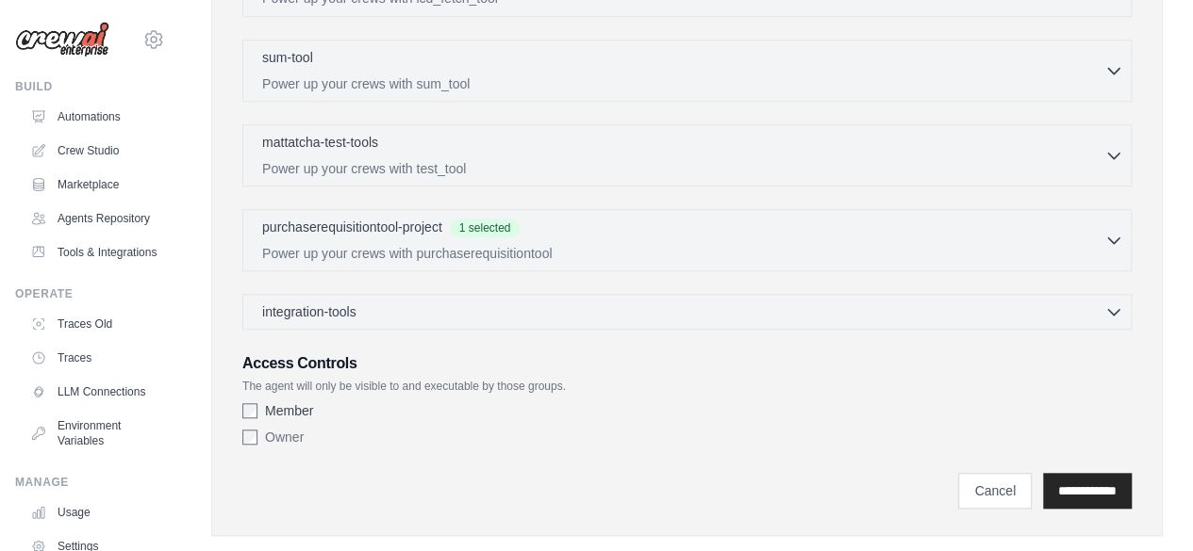
scroll to position [658, 0]
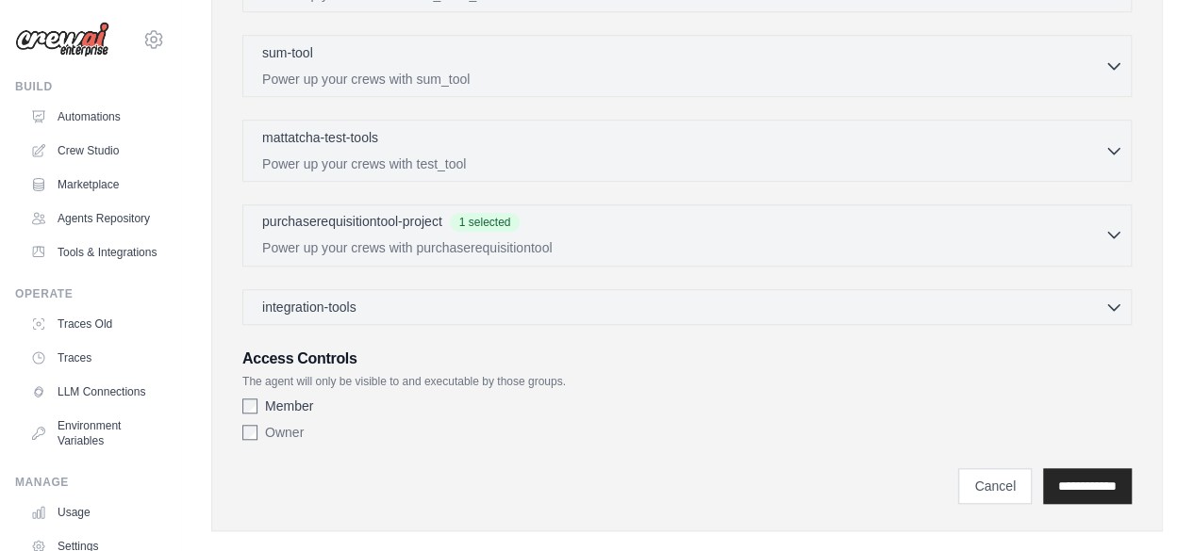
click at [751, 216] on div "purchaserequisitiontool-project 1 selected" at bounding box center [683, 223] width 842 height 23
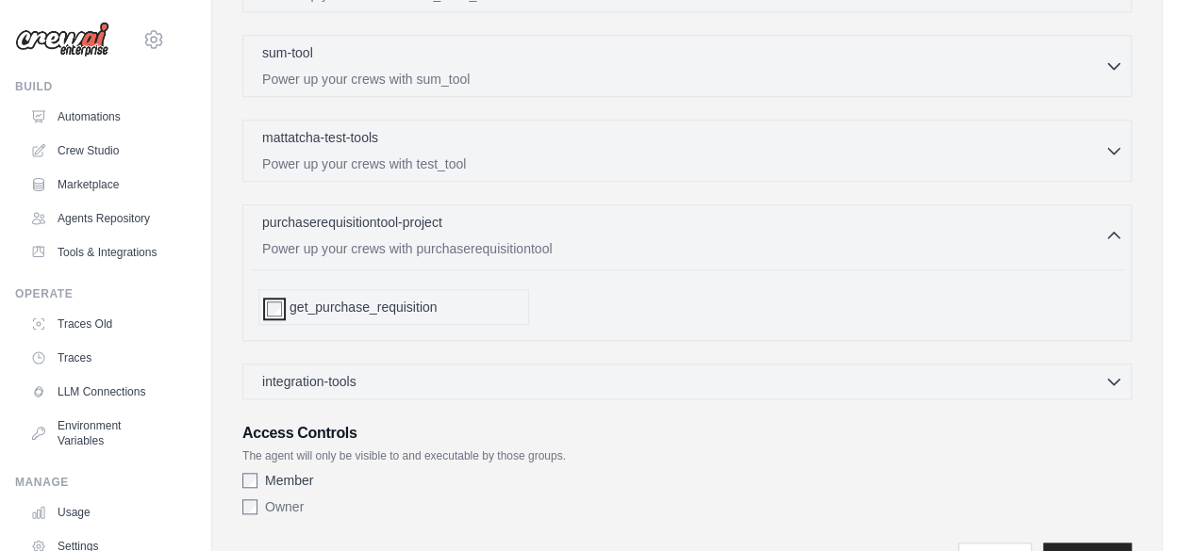
scroll to position [754, 0]
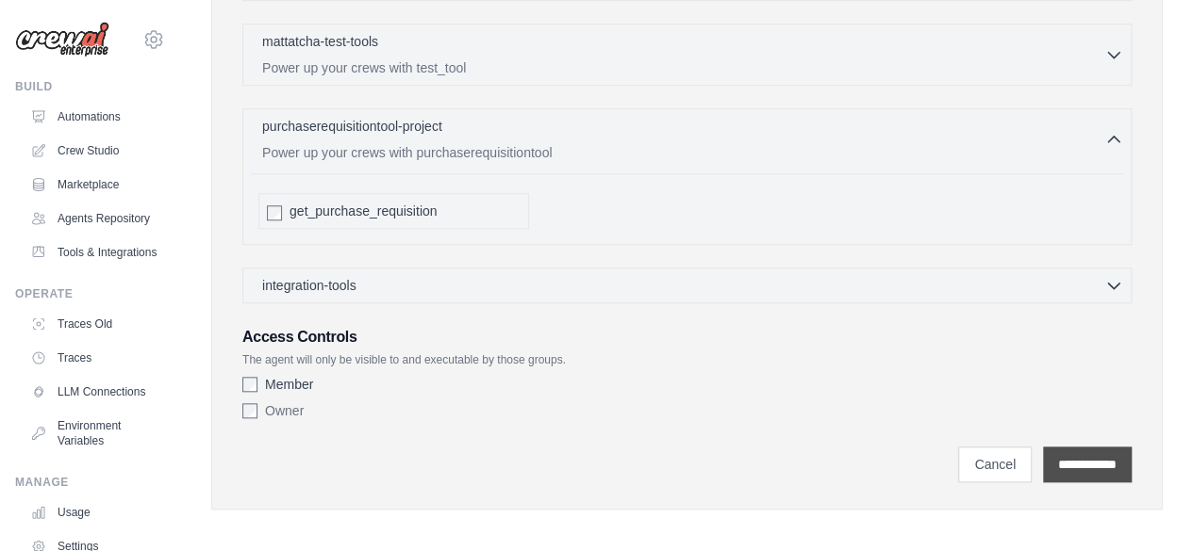
click at [1067, 458] on input "**********" at bounding box center [1087, 465] width 89 height 36
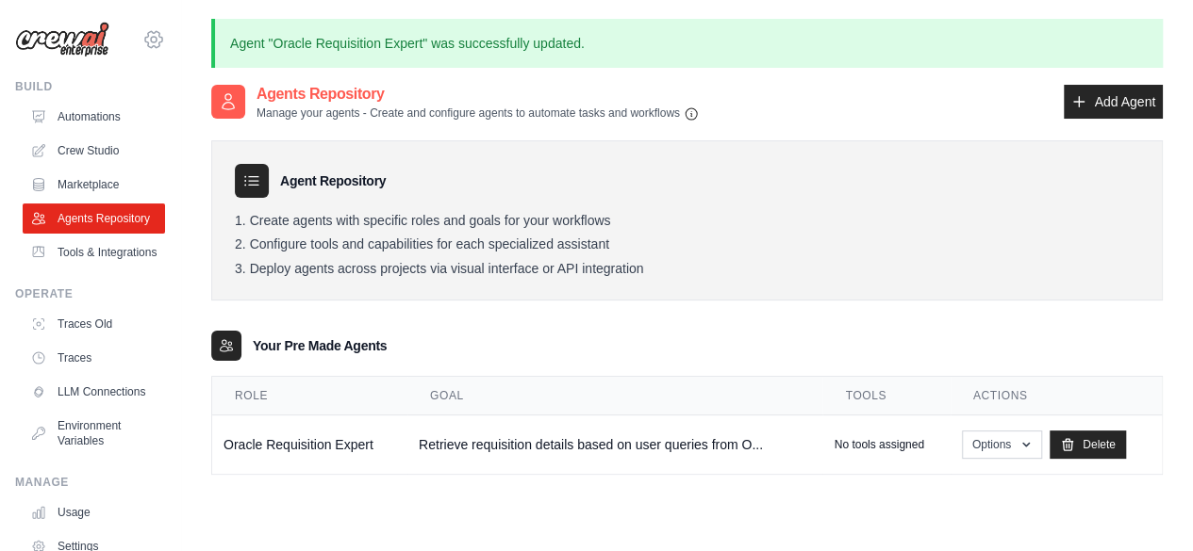
click at [145, 31] on icon at bounding box center [153, 39] width 17 height 16
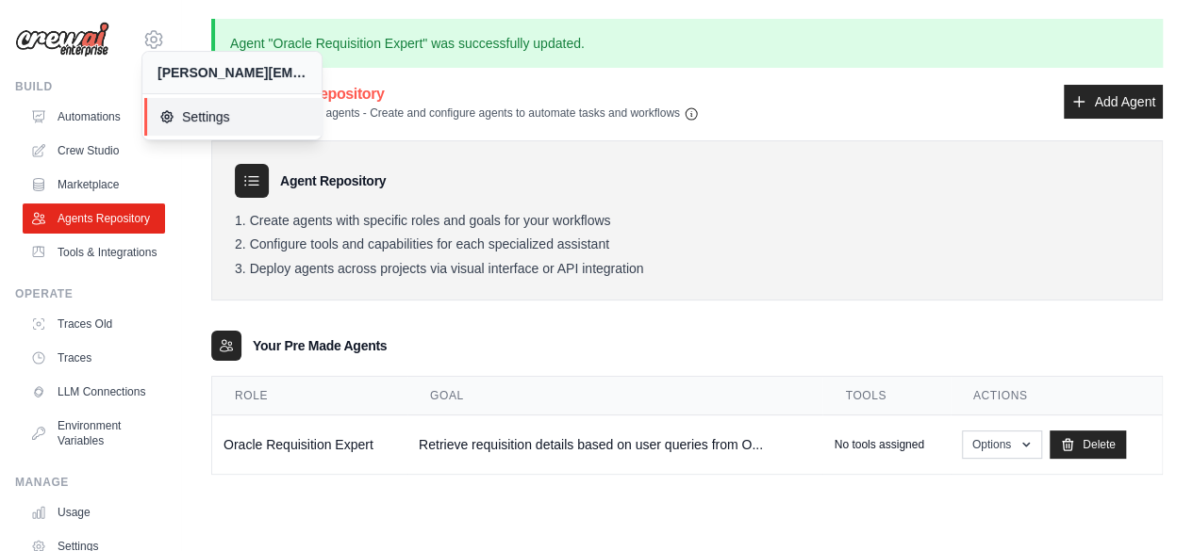
click at [187, 108] on span "Settings" at bounding box center [233, 116] width 149 height 19
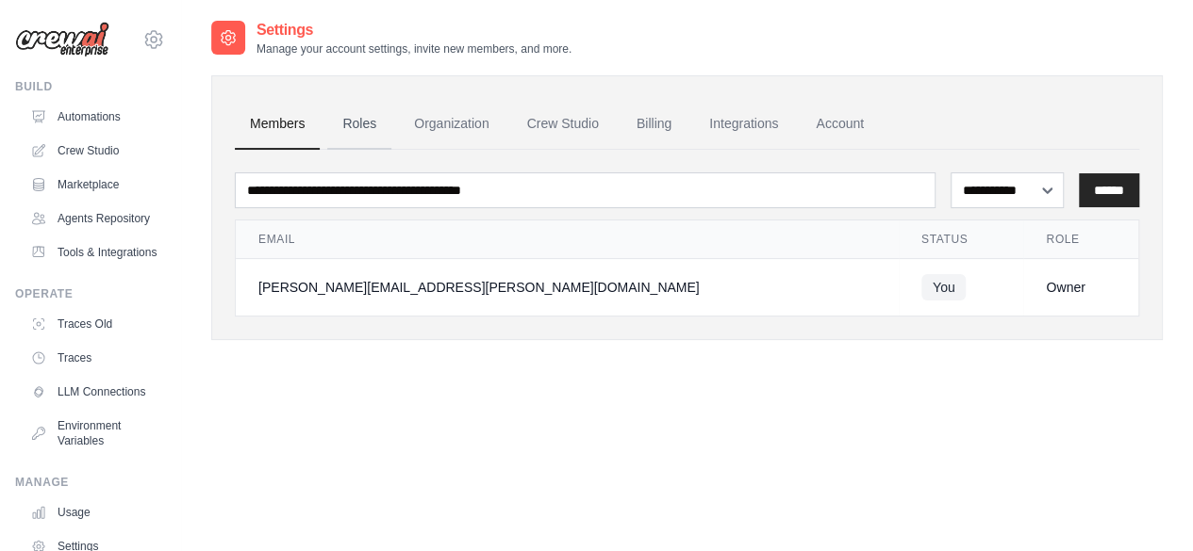
click at [368, 117] on link "Roles" at bounding box center [359, 124] width 64 height 51
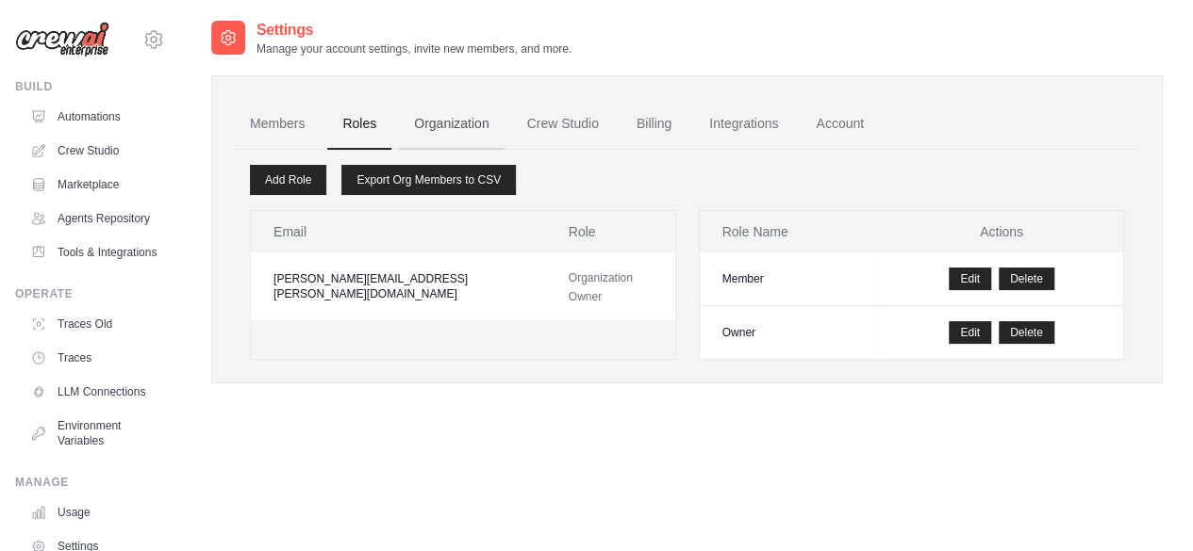
click at [436, 118] on link "Organization" at bounding box center [451, 124] width 105 height 51
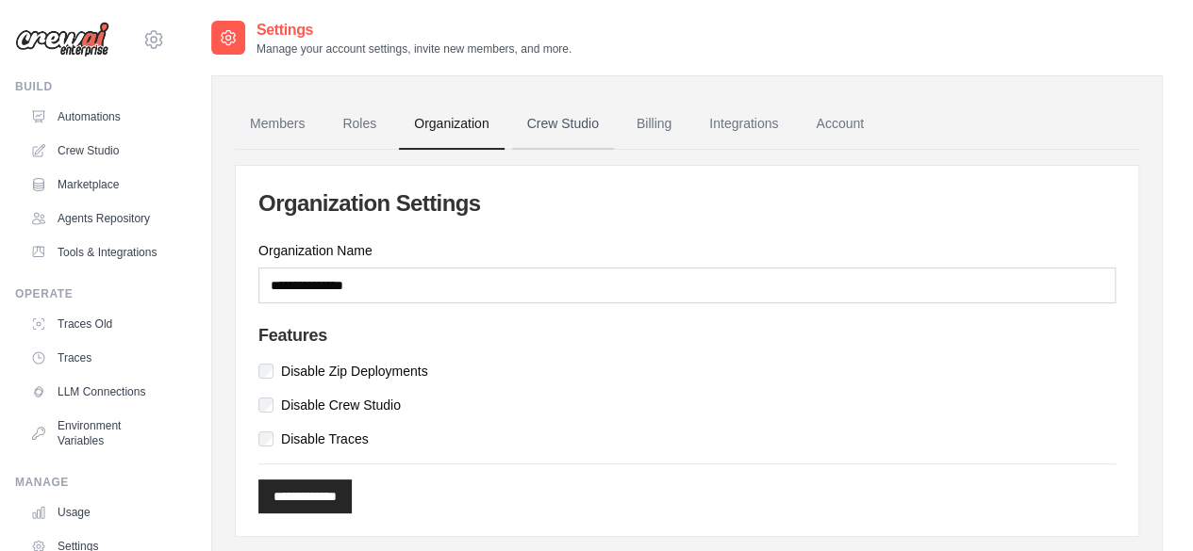
click at [542, 129] on link "Crew Studio" at bounding box center [563, 124] width 102 height 51
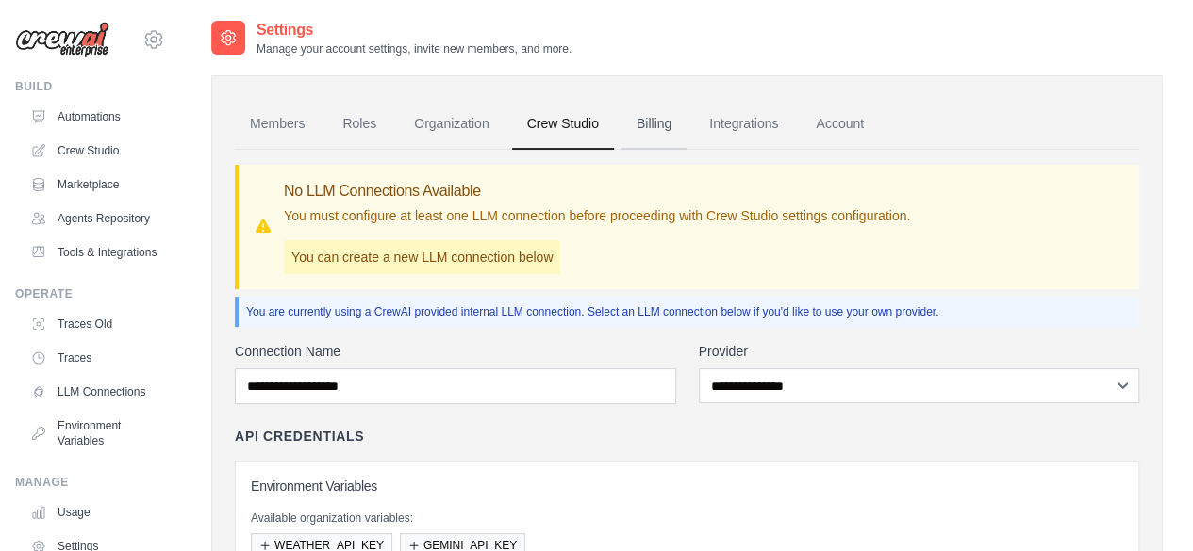
click at [652, 123] on link "Billing" at bounding box center [653, 124] width 65 height 51
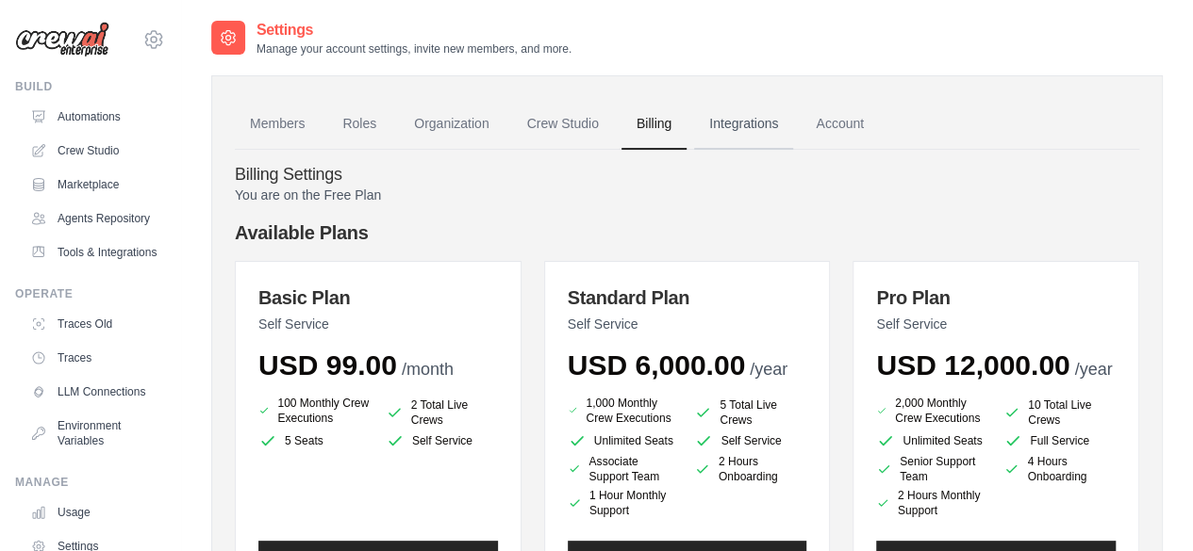
click at [738, 116] on link "Integrations" at bounding box center [743, 124] width 99 height 51
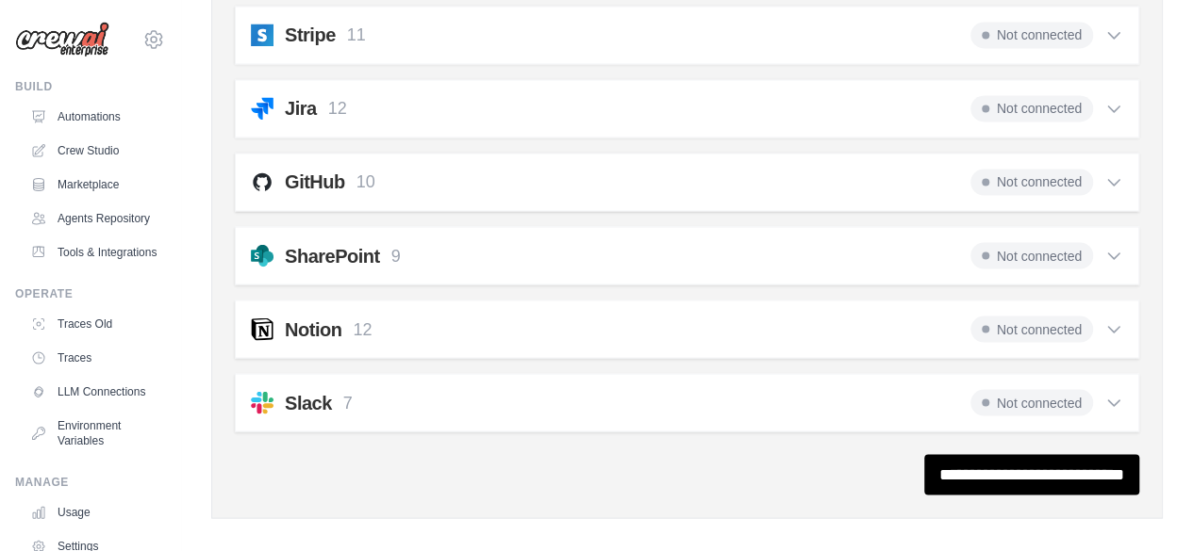
scroll to position [1580, 0]
click at [590, 169] on div "GitHub 10 Not connected" at bounding box center [687, 182] width 872 height 26
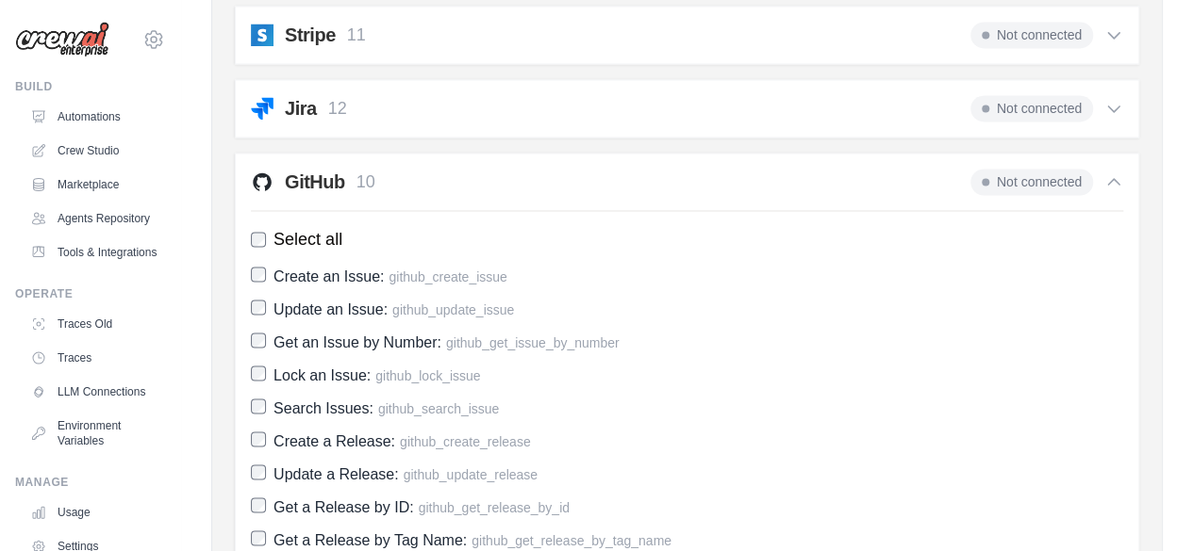
click at [590, 169] on div "GitHub 10 Not connected" at bounding box center [687, 182] width 872 height 26
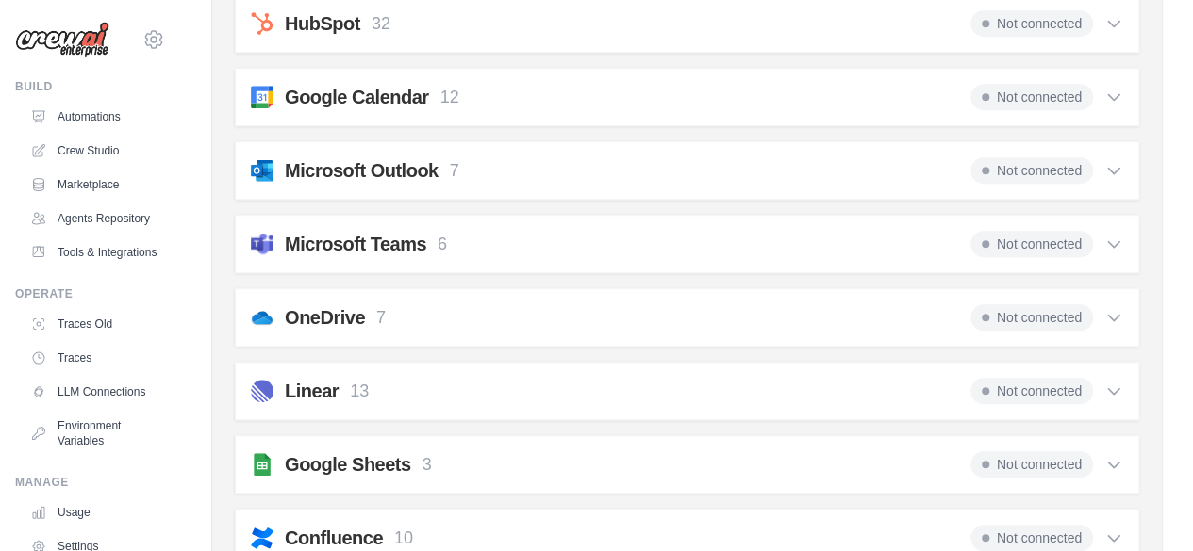
scroll to position [0, 0]
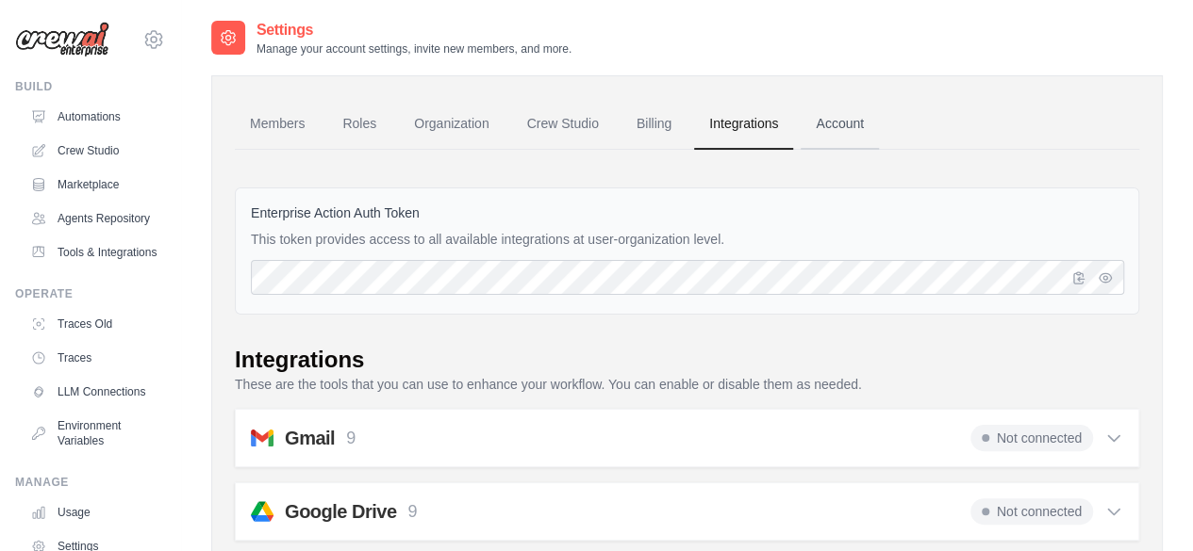
click at [831, 113] on link "Account" at bounding box center [839, 124] width 78 height 51
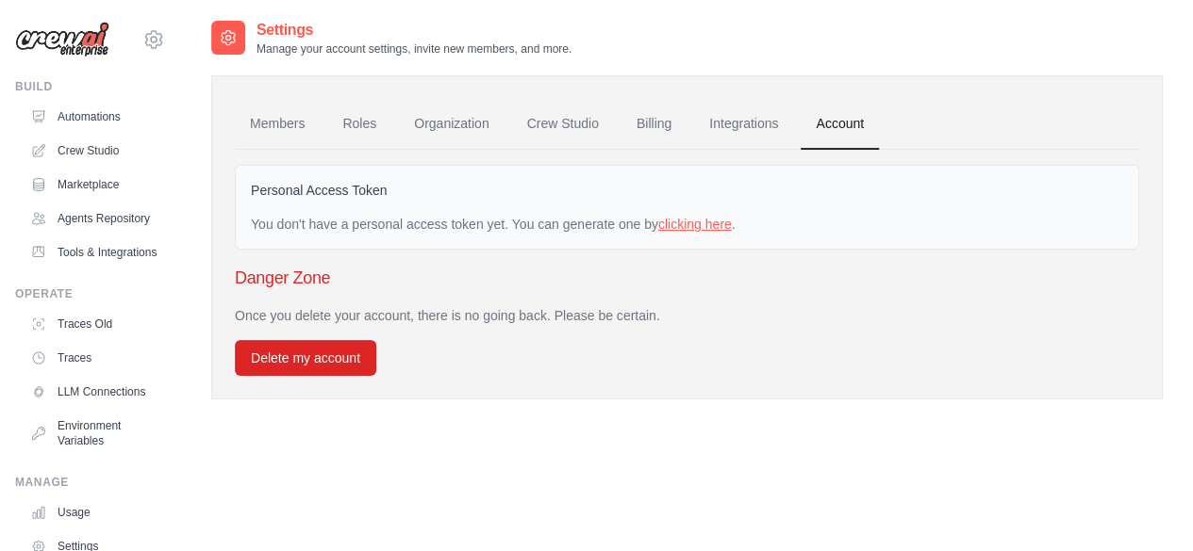
click at [685, 222] on link "clicking here" at bounding box center [695, 224] width 74 height 15
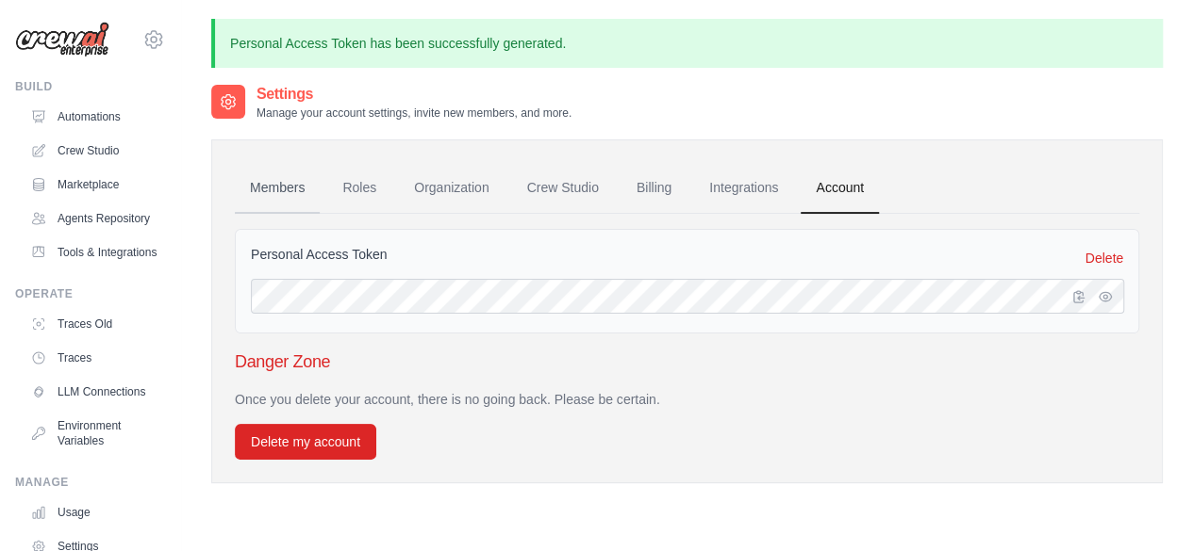
click at [290, 184] on link "Members" at bounding box center [277, 188] width 85 height 51
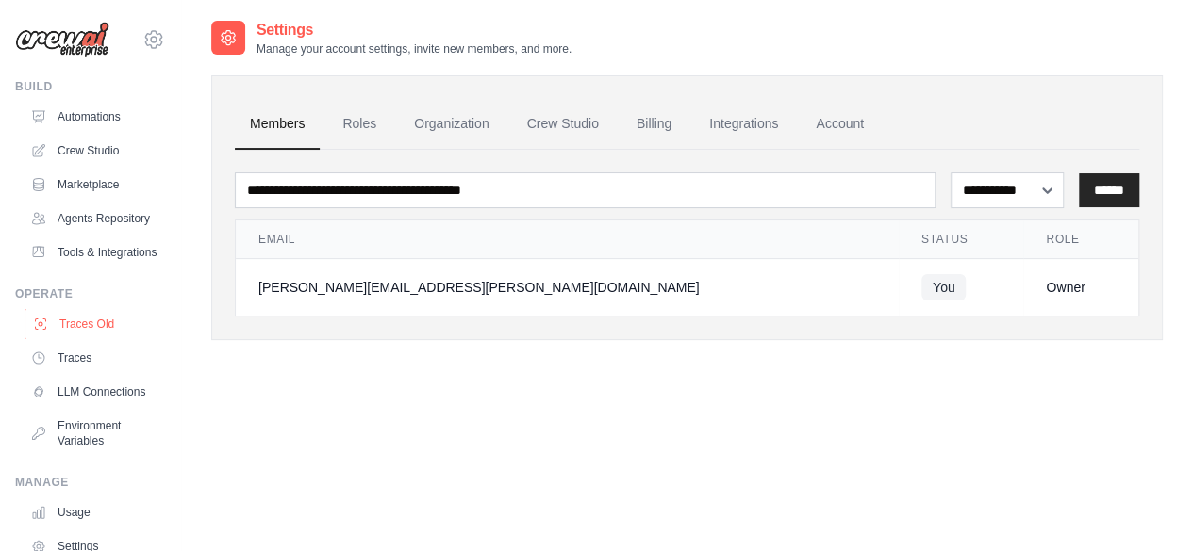
click at [83, 339] on link "Traces Old" at bounding box center [96, 324] width 142 height 30
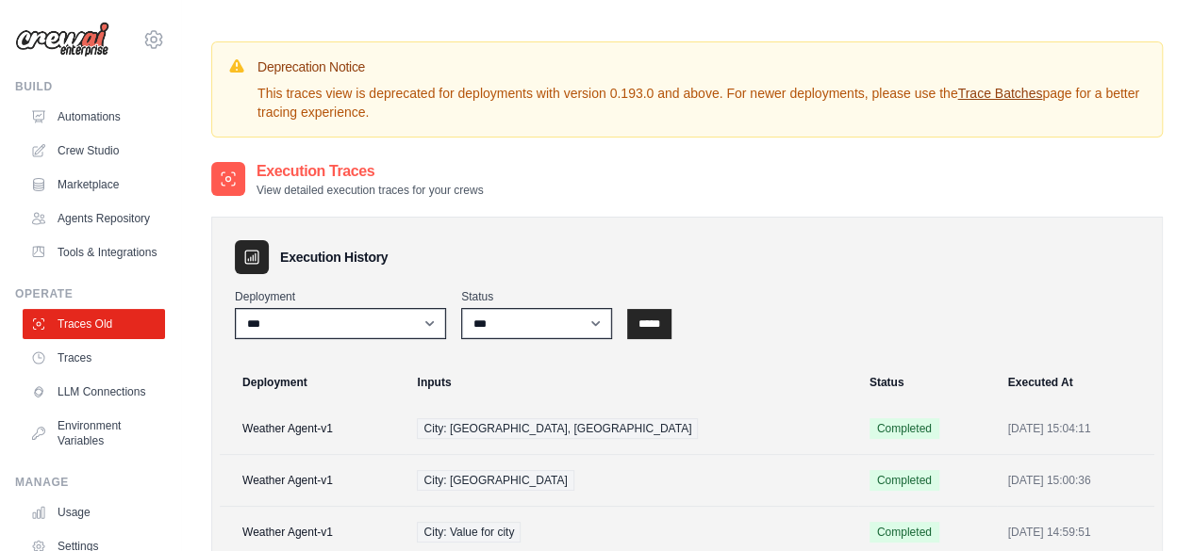
scroll to position [178, 0]
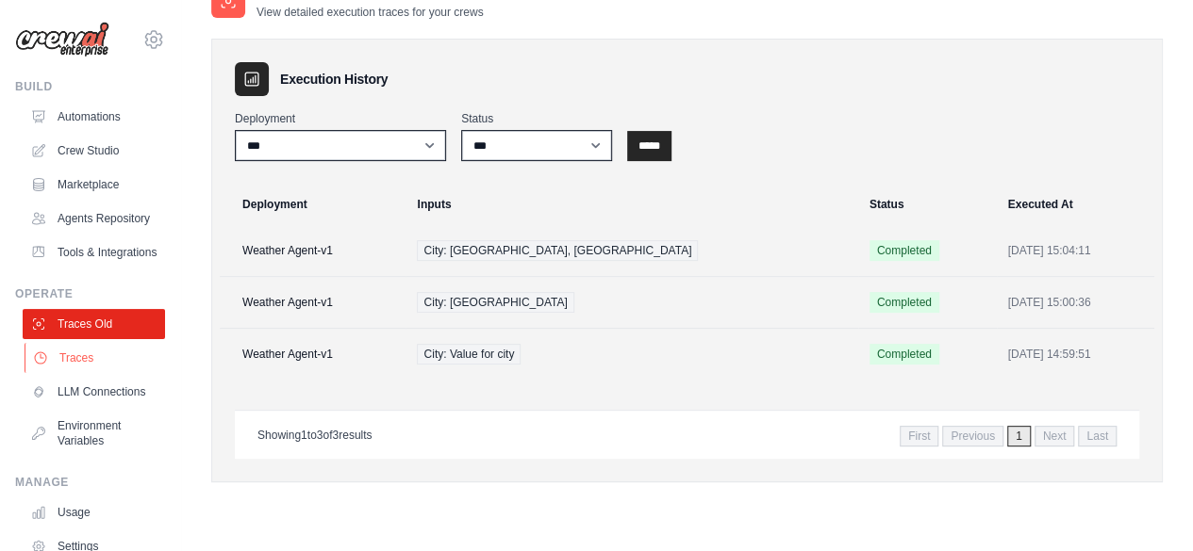
click at [87, 373] on link "Traces" at bounding box center [96, 358] width 142 height 30
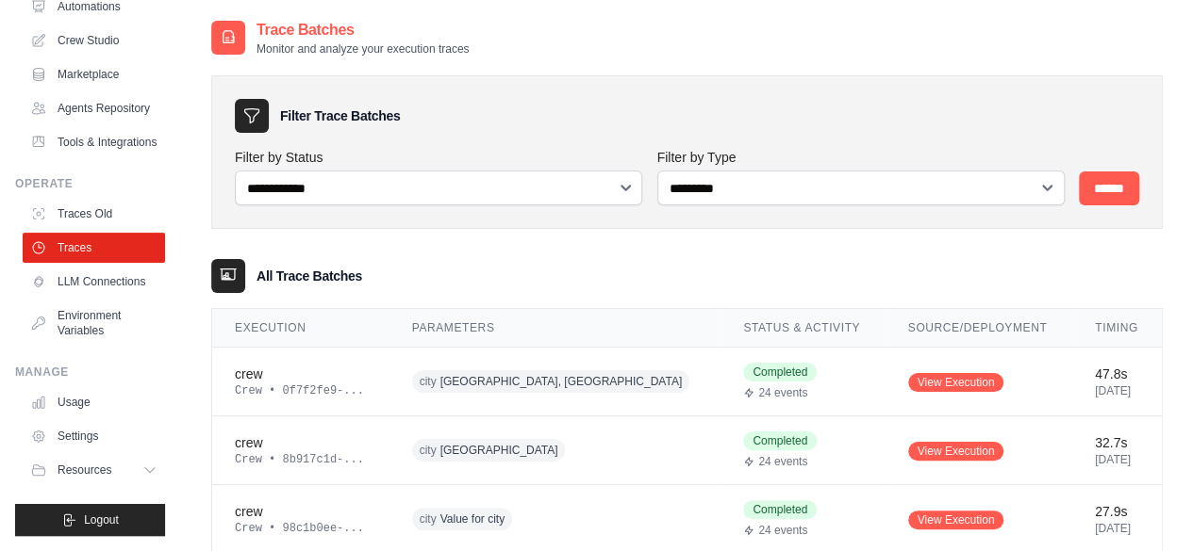
scroll to position [155, 0]
click at [87, 397] on link "Usage" at bounding box center [96, 402] width 142 height 30
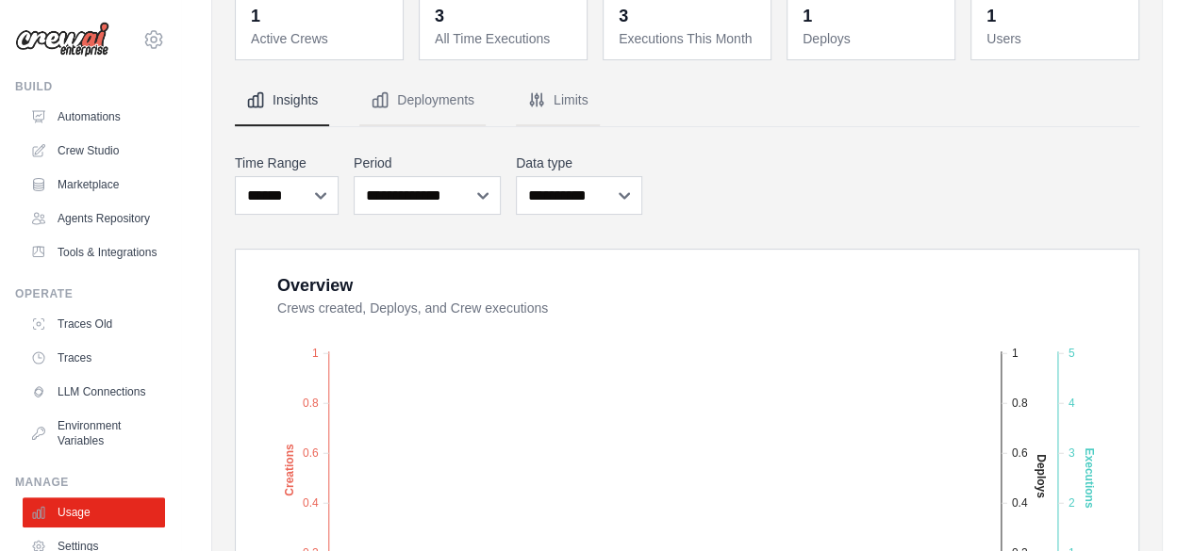
scroll to position [98, 0]
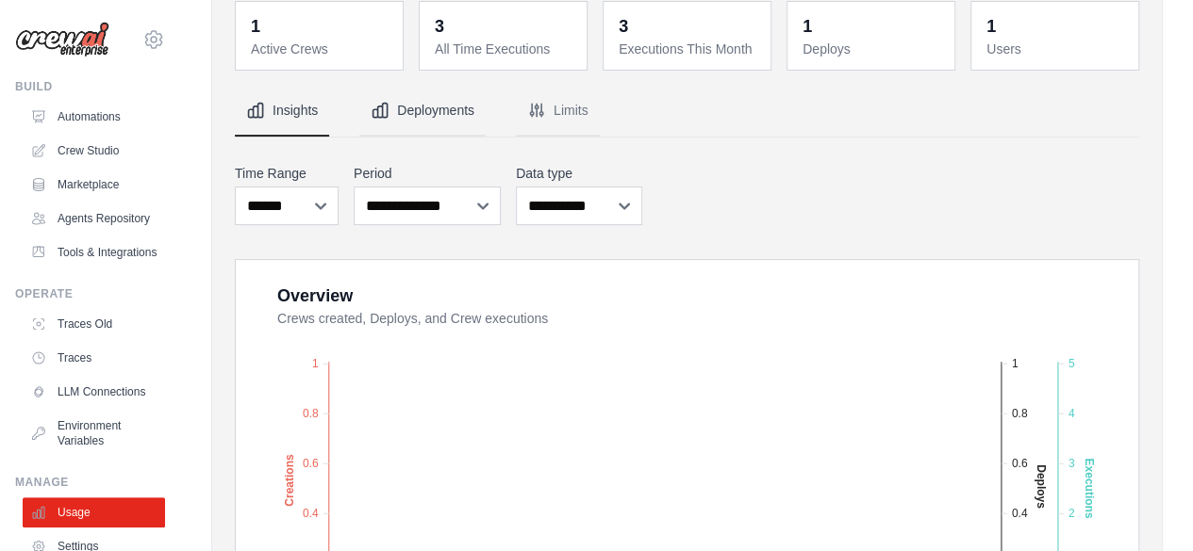
click at [405, 122] on button "Deployments" at bounding box center [422, 111] width 126 height 51
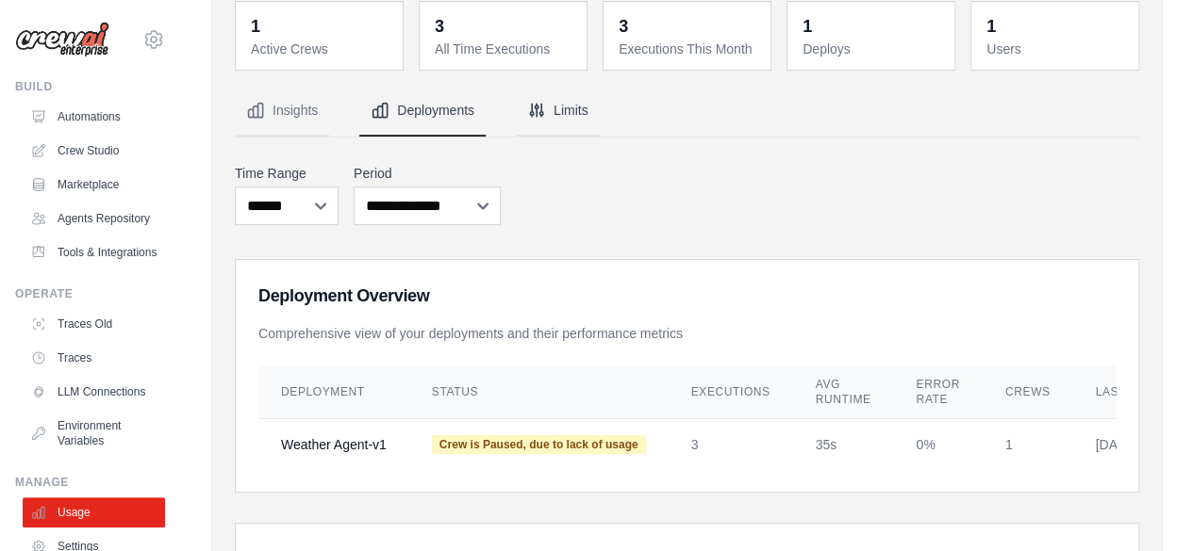
click at [566, 103] on button "Limits" at bounding box center [558, 111] width 84 height 51
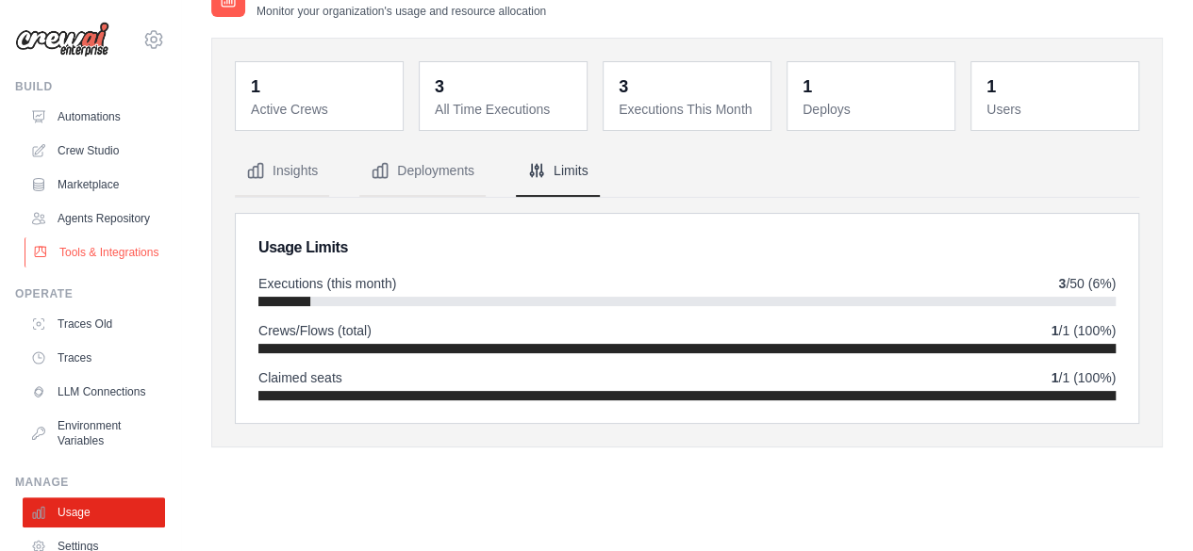
click at [71, 268] on link "Tools & Integrations" at bounding box center [96, 253] width 142 height 30
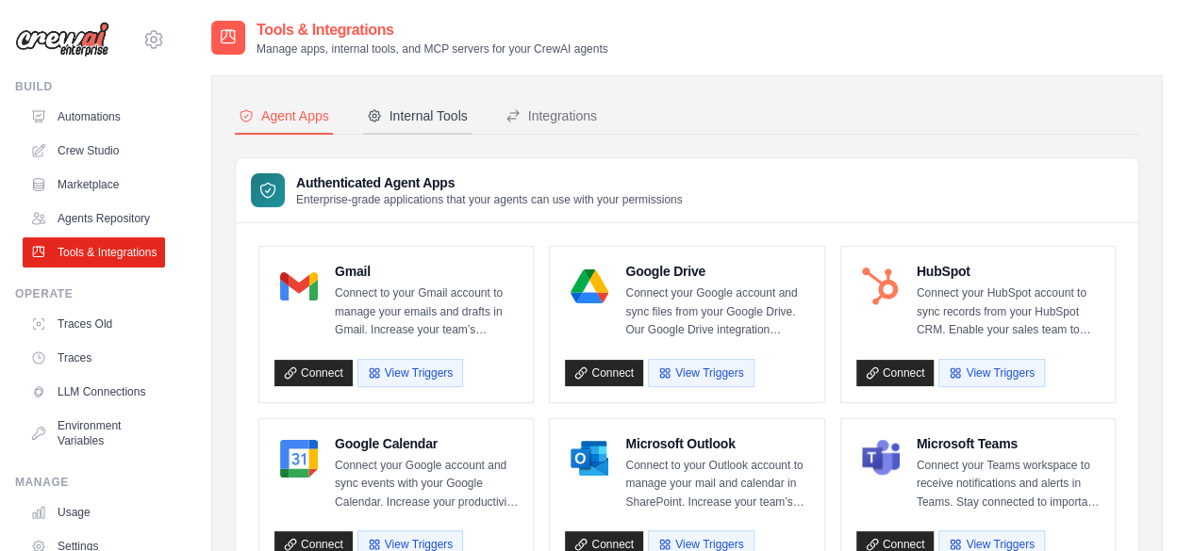
click at [430, 102] on button "Internal Tools" at bounding box center [417, 117] width 108 height 36
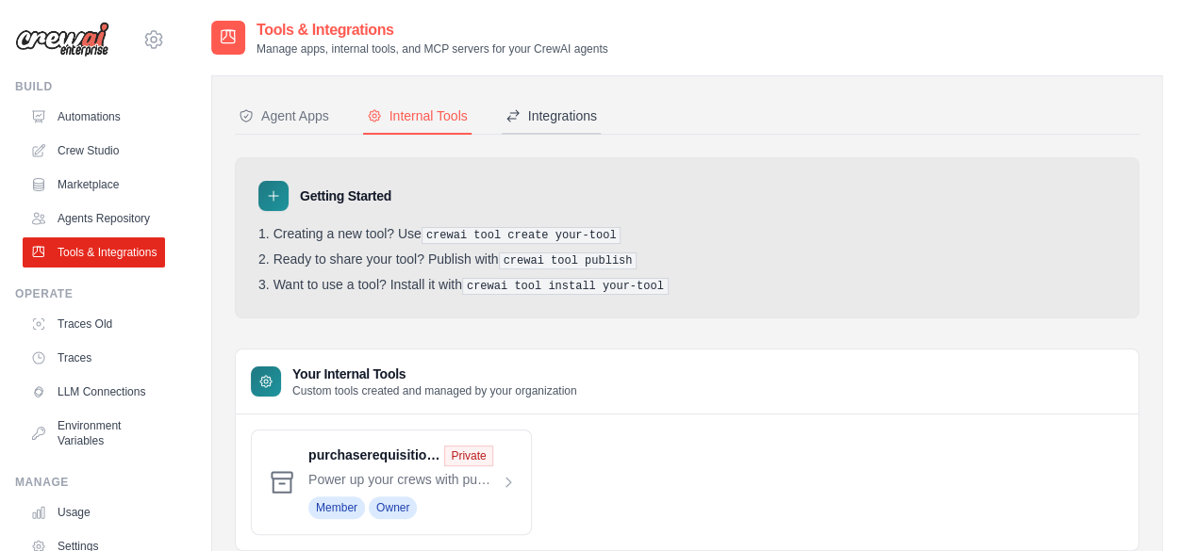
click at [577, 105] on button "Integrations" at bounding box center [551, 117] width 99 height 36
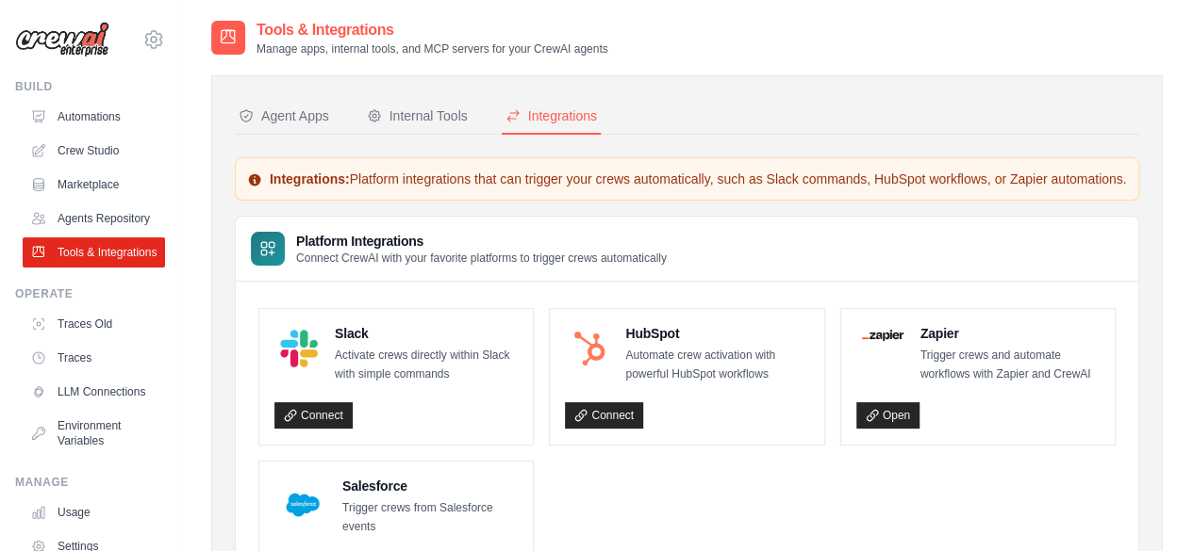
scroll to position [1, 0]
click at [413, 118] on div "Internal Tools" at bounding box center [417, 115] width 101 height 19
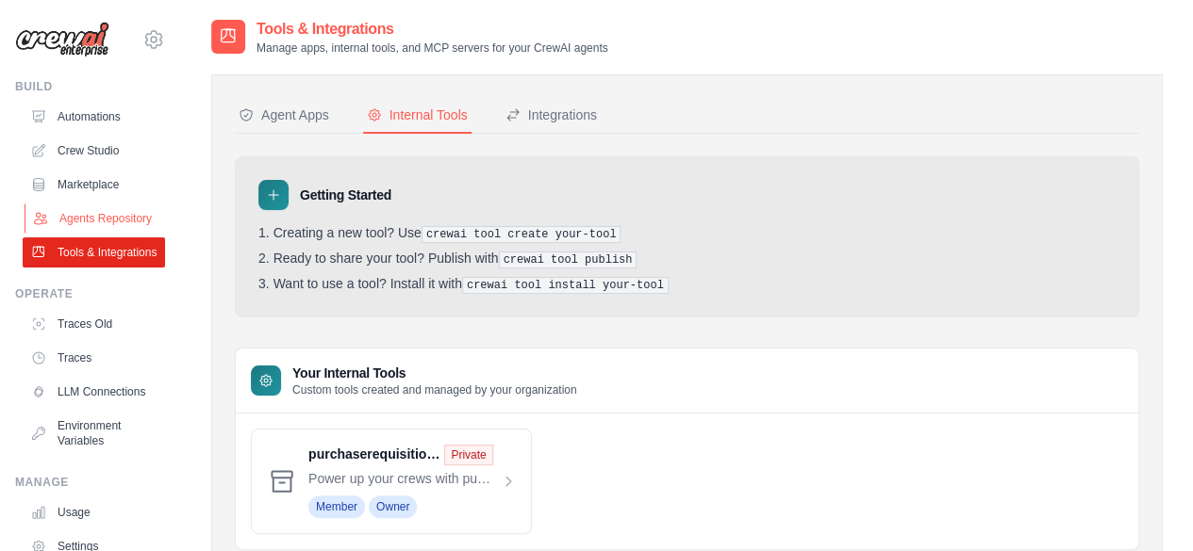
click at [87, 208] on link "Agents Repository" at bounding box center [96, 219] width 142 height 30
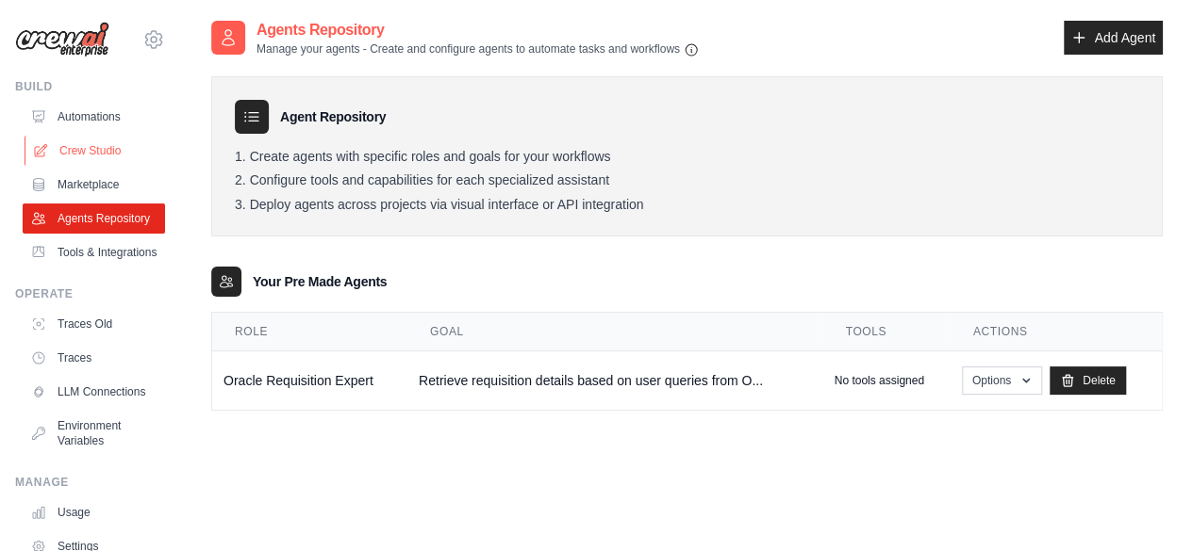
click at [93, 140] on link "Crew Studio" at bounding box center [96, 151] width 142 height 30
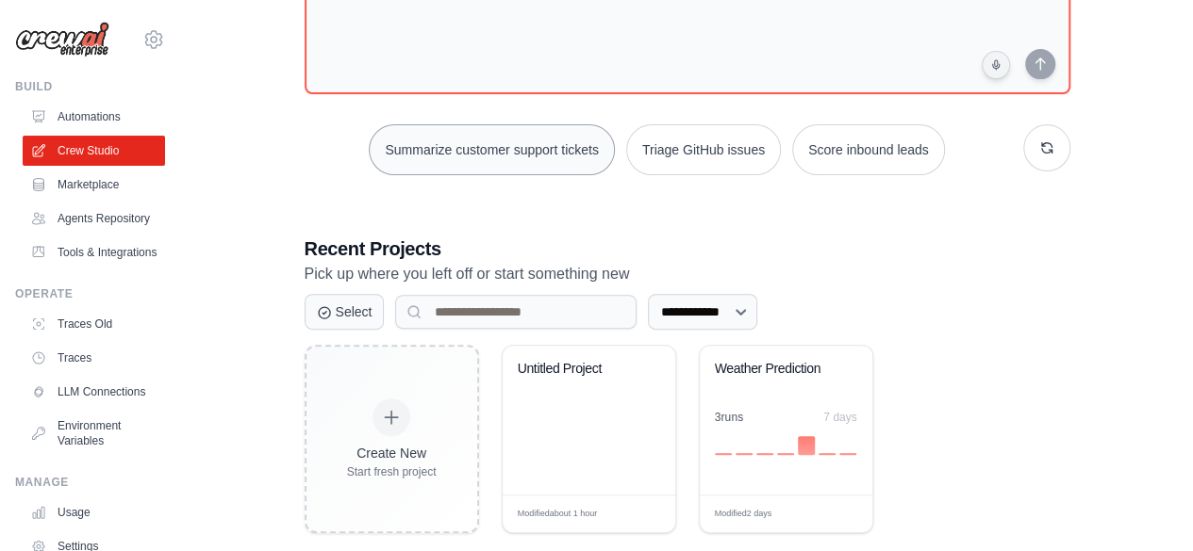
scroll to position [178, 0]
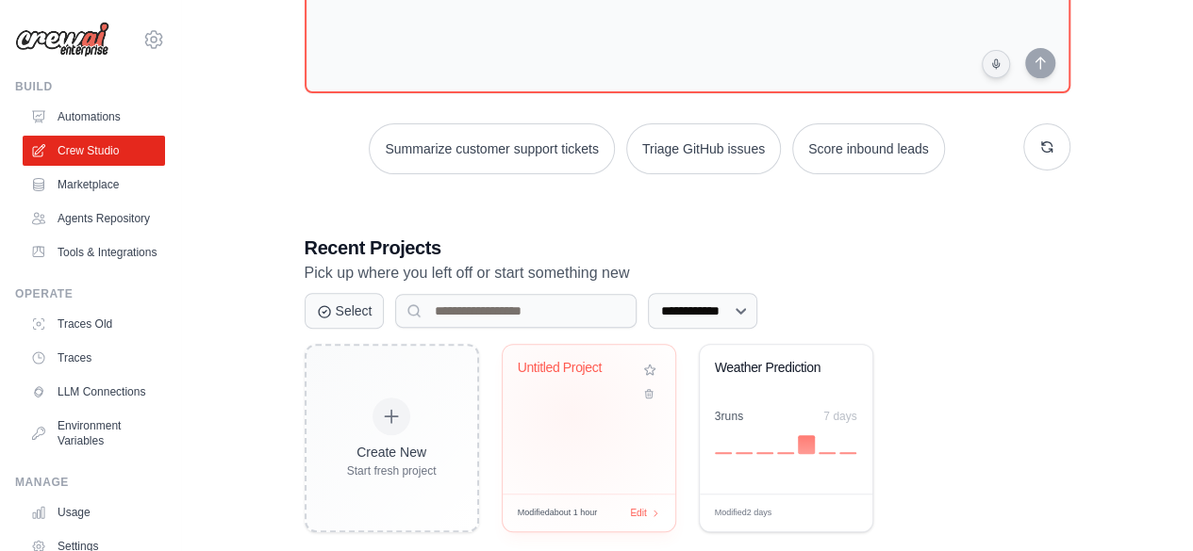
click at [569, 413] on div "Untitled Project" at bounding box center [588, 419] width 173 height 149
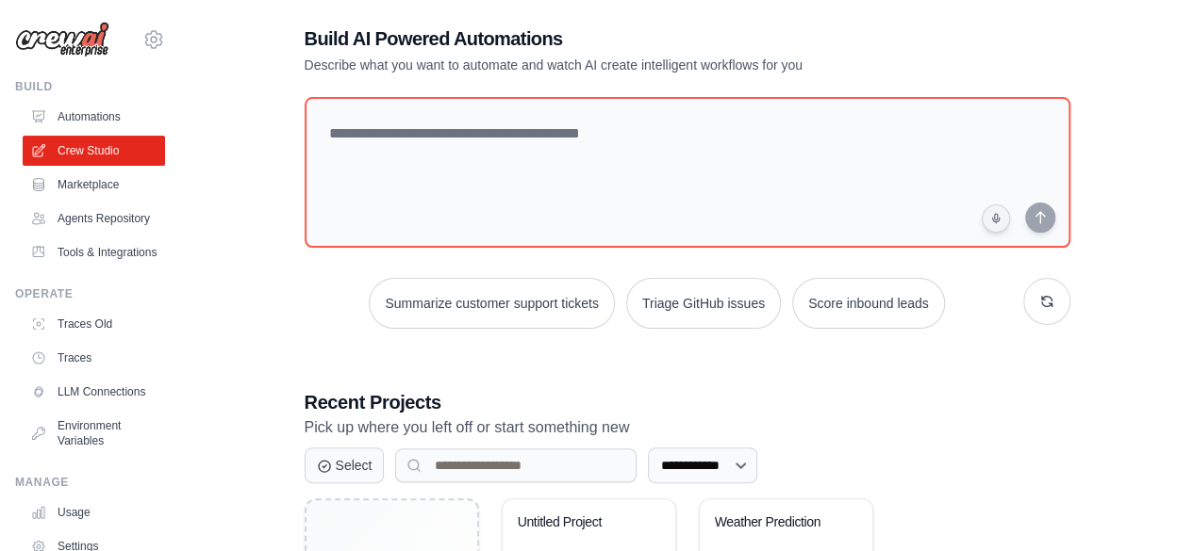
scroll to position [0, 0]
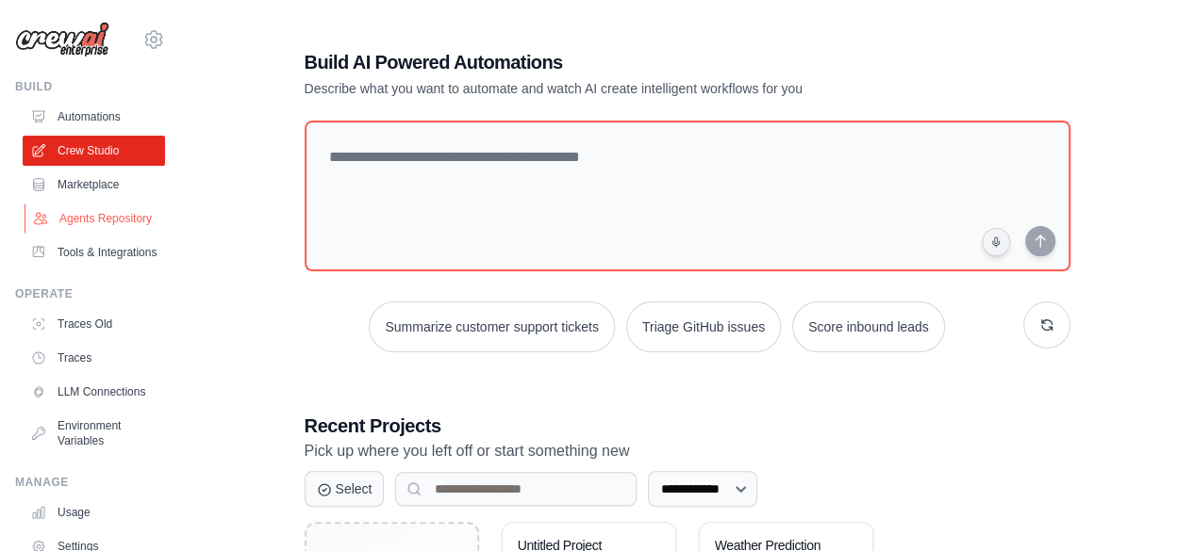
click at [100, 216] on link "Agents Repository" at bounding box center [96, 219] width 142 height 30
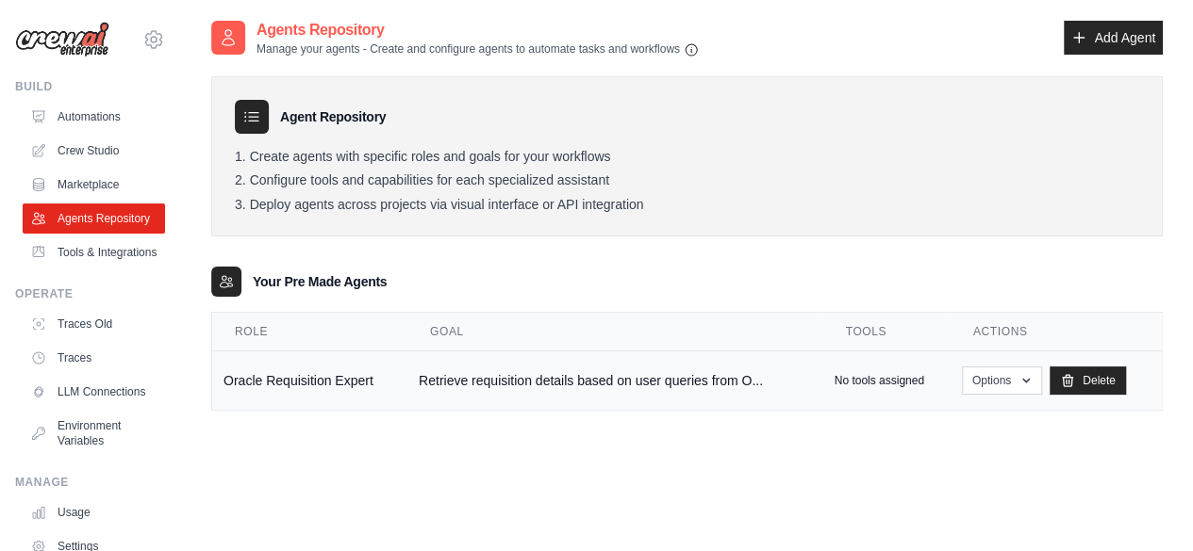
click at [884, 377] on p "No tools assigned" at bounding box center [878, 380] width 90 height 15
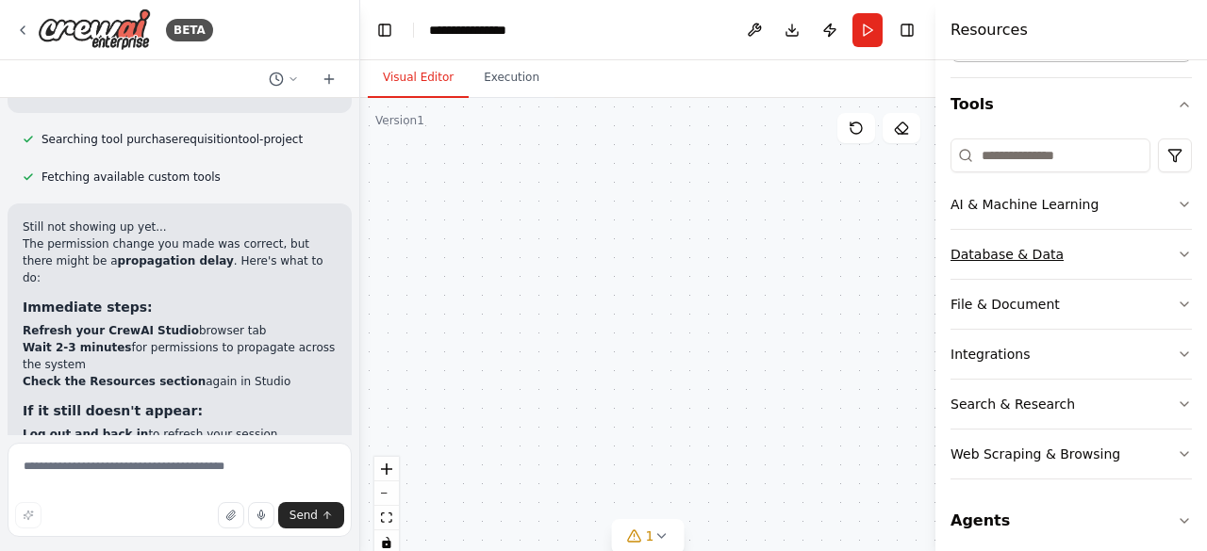
scroll to position [168, 0]
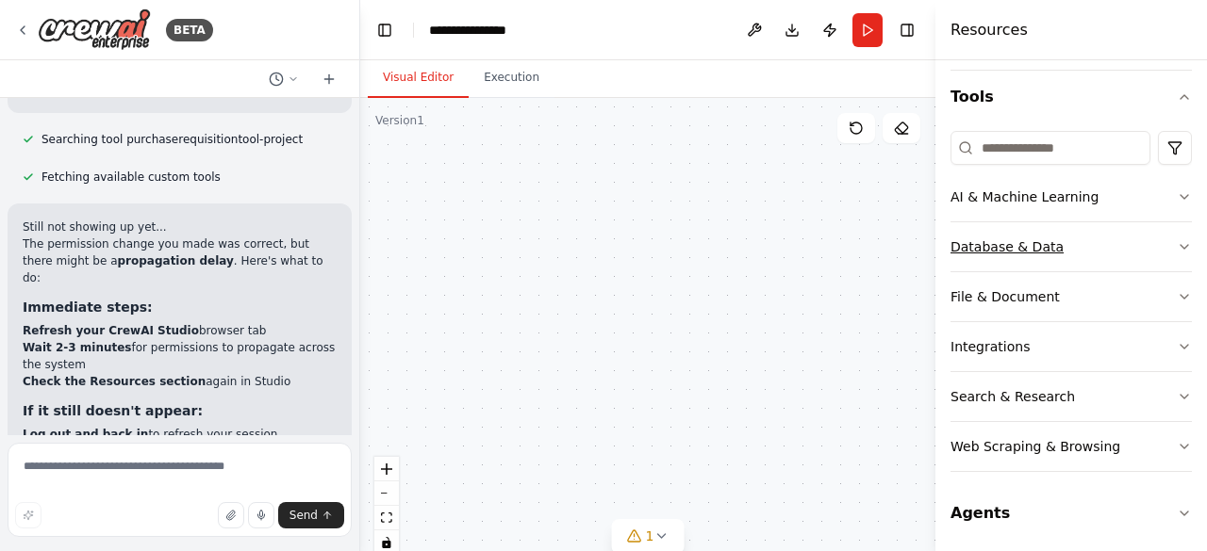
click at [1023, 390] on div "Search & Research" at bounding box center [1012, 396] width 124 height 19
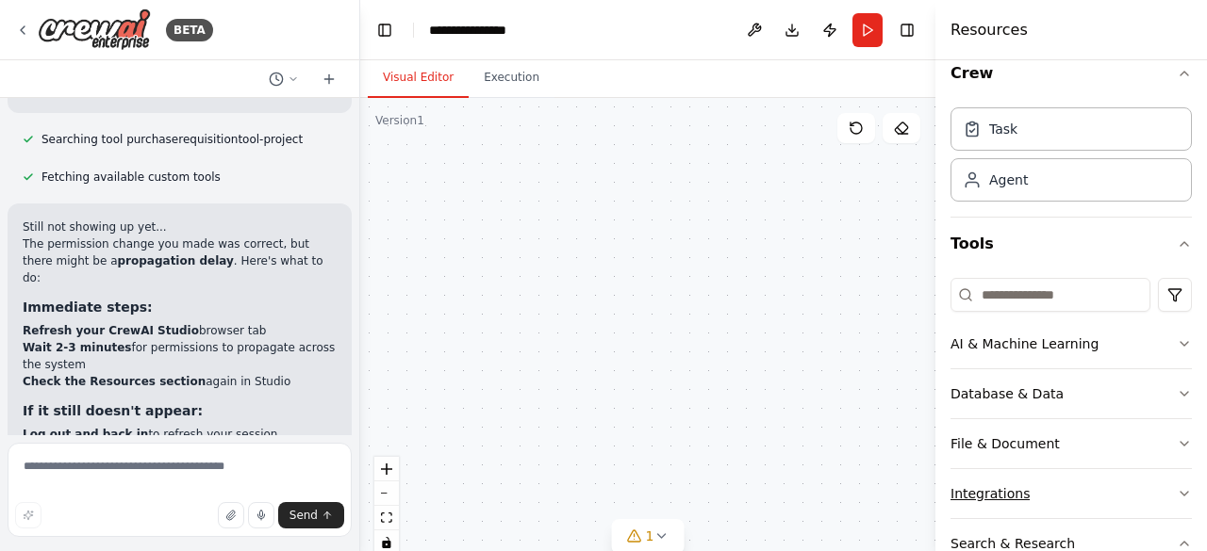
scroll to position [19, 0]
click at [990, 539] on div "Search & Research" at bounding box center [1012, 545] width 124 height 19
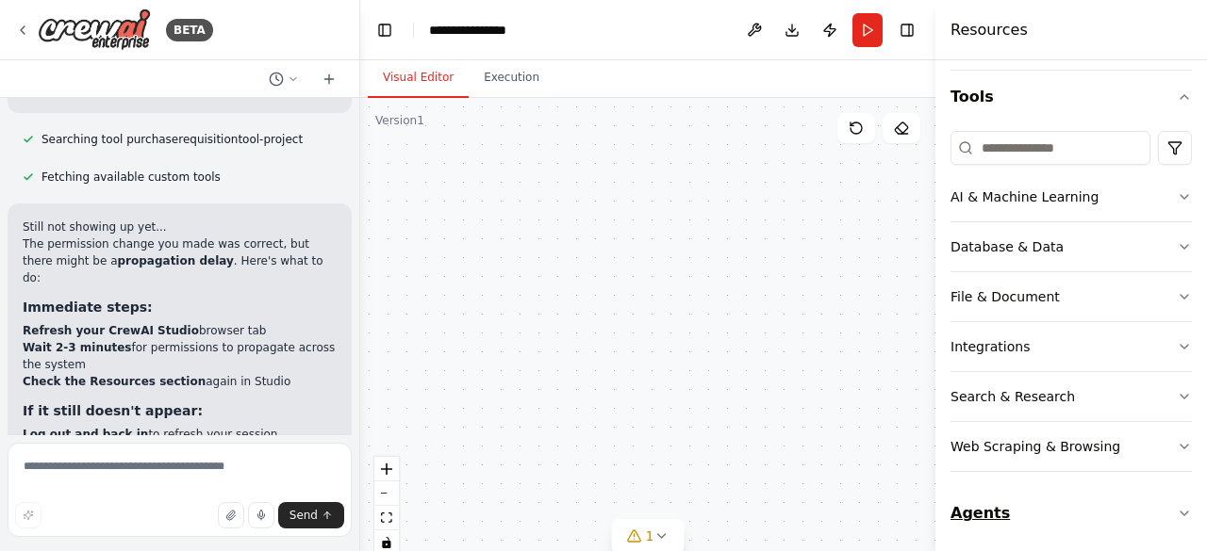
click at [979, 506] on button "Agents" at bounding box center [1070, 513] width 241 height 53
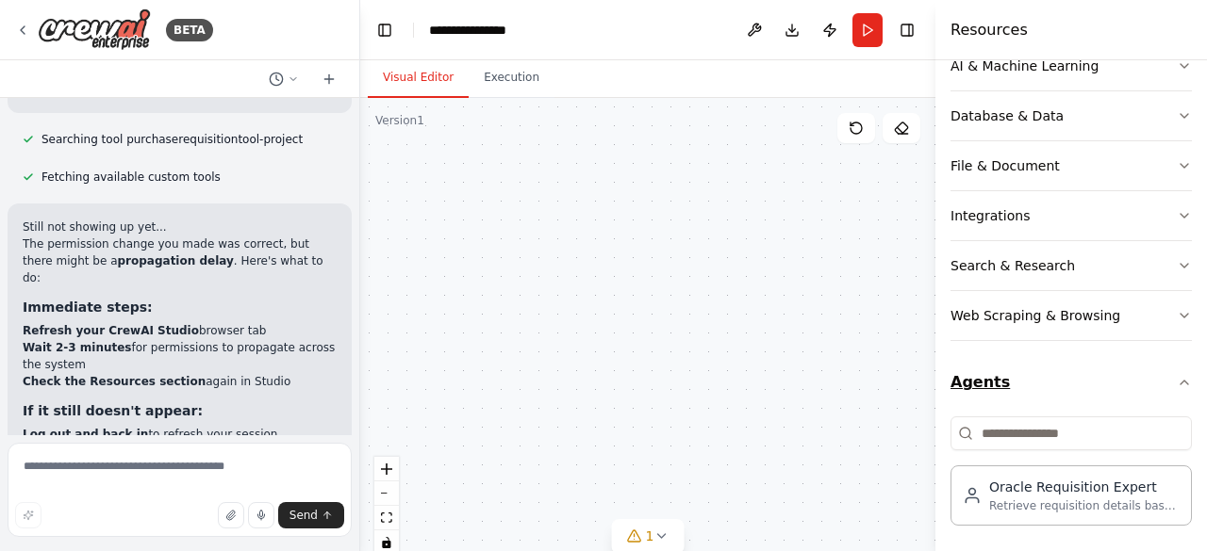
scroll to position [298, 0]
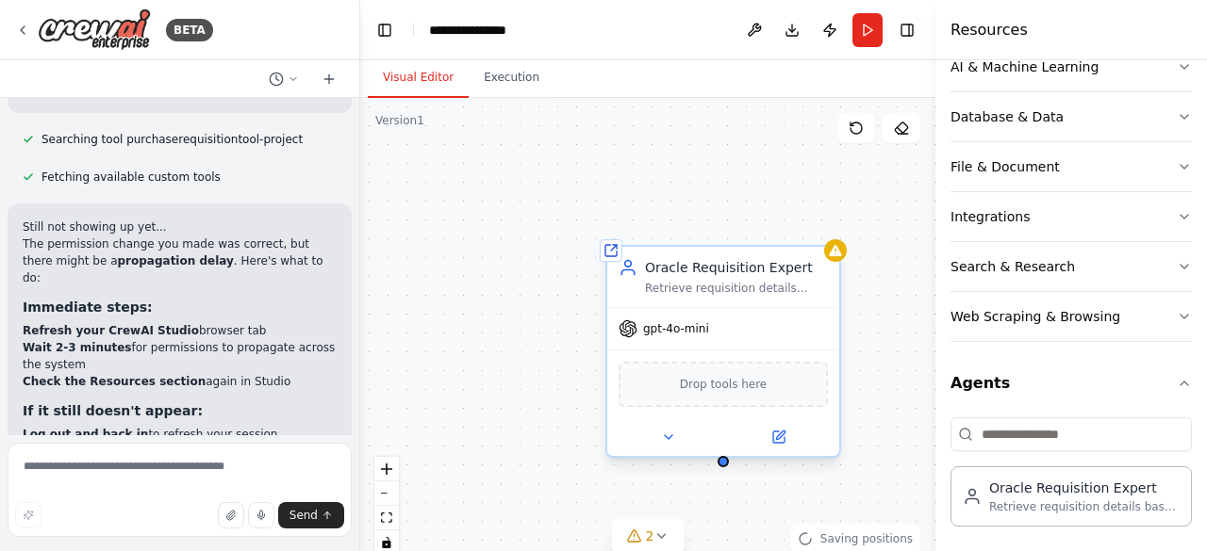
click at [731, 383] on span "Drop tools here" at bounding box center [724, 384] width 88 height 19
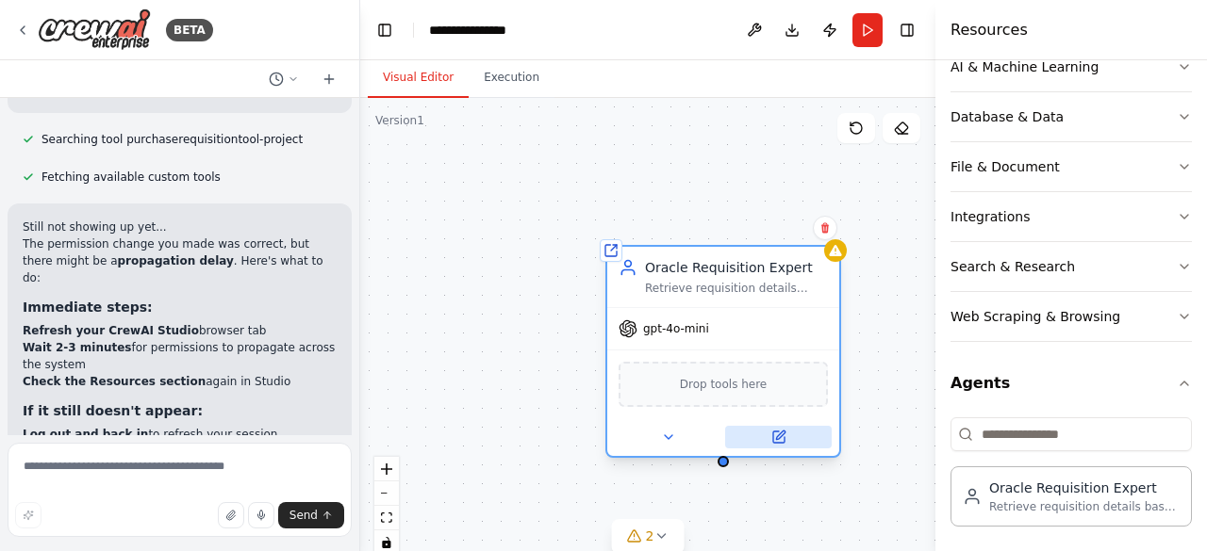
click at [771, 437] on icon at bounding box center [778, 437] width 15 height 15
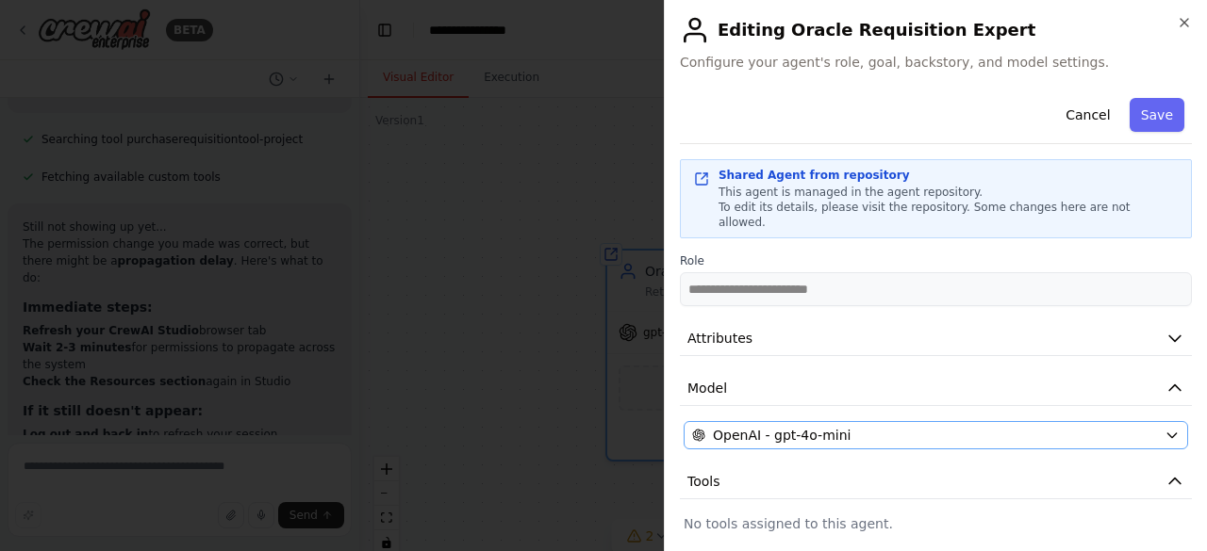
scroll to position [143, 0]
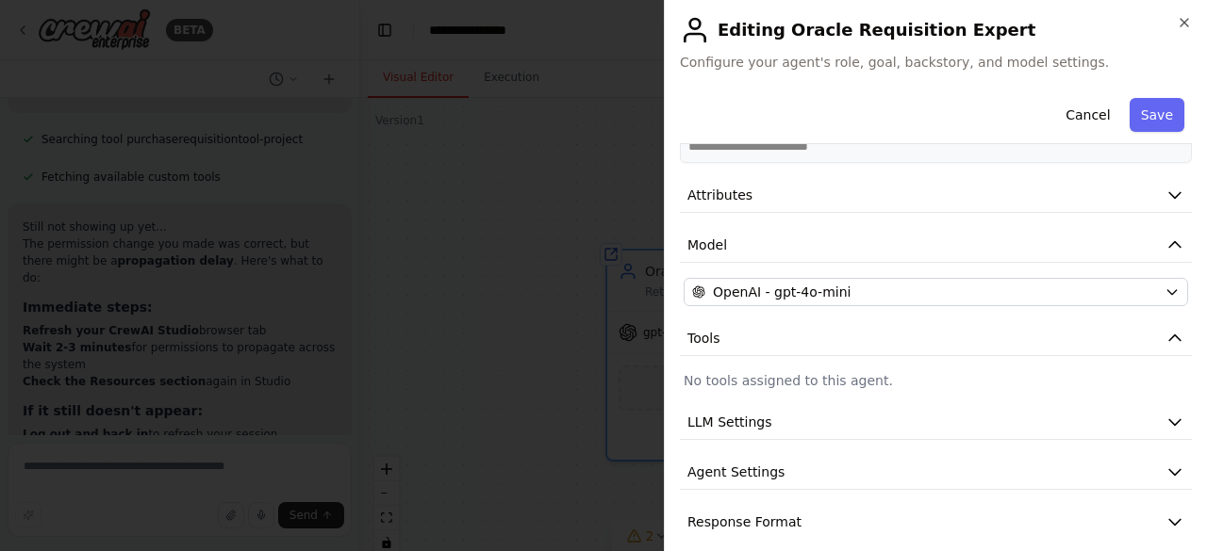
click at [799, 371] on p "No tools assigned to this agent." at bounding box center [935, 380] width 504 height 19
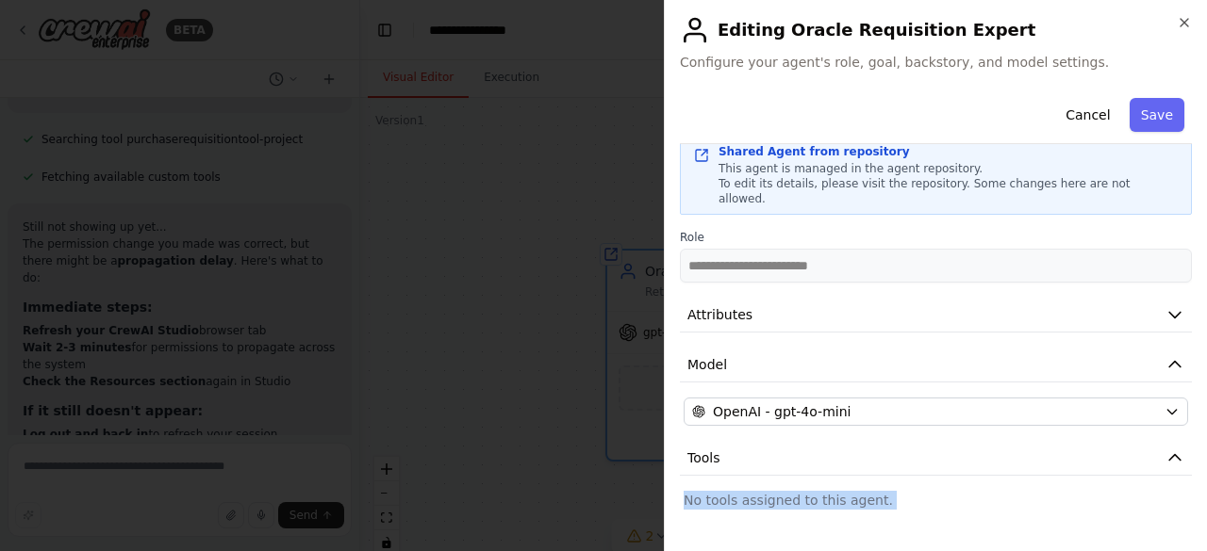
scroll to position [0, 0]
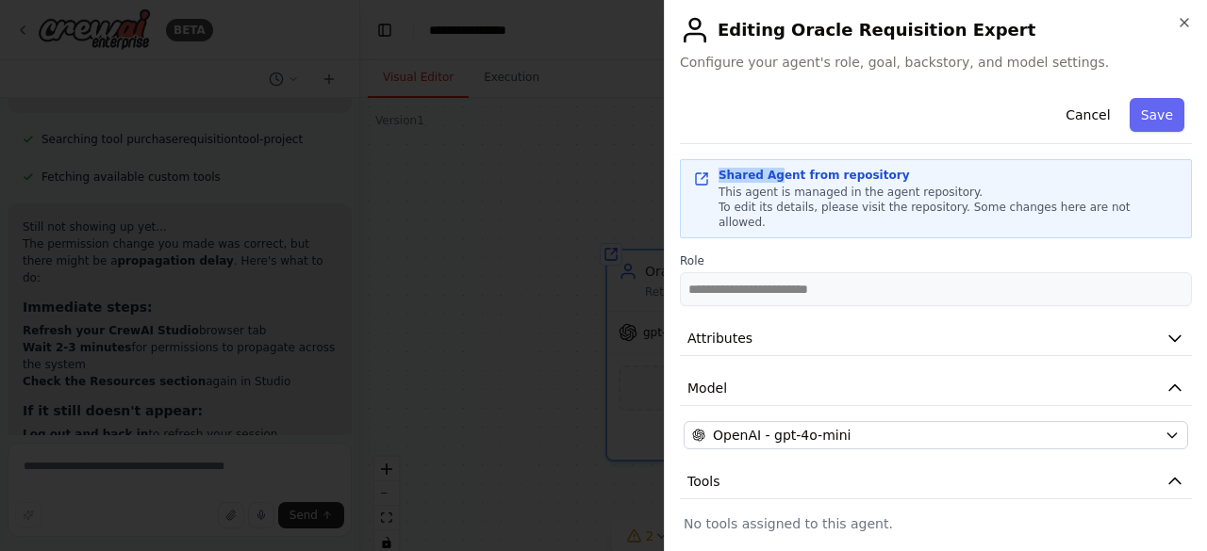
drag, startPoint x: 772, startPoint y: 176, endPoint x: 702, endPoint y: 174, distance: 69.8
click at [702, 174] on div "Shared Agent from repository This agent is managed in the agent repository. To …" at bounding box center [936, 198] width 512 height 79
click at [702, 174] on icon at bounding box center [701, 179] width 15 height 15
click at [696, 177] on icon at bounding box center [701, 179] width 15 height 15
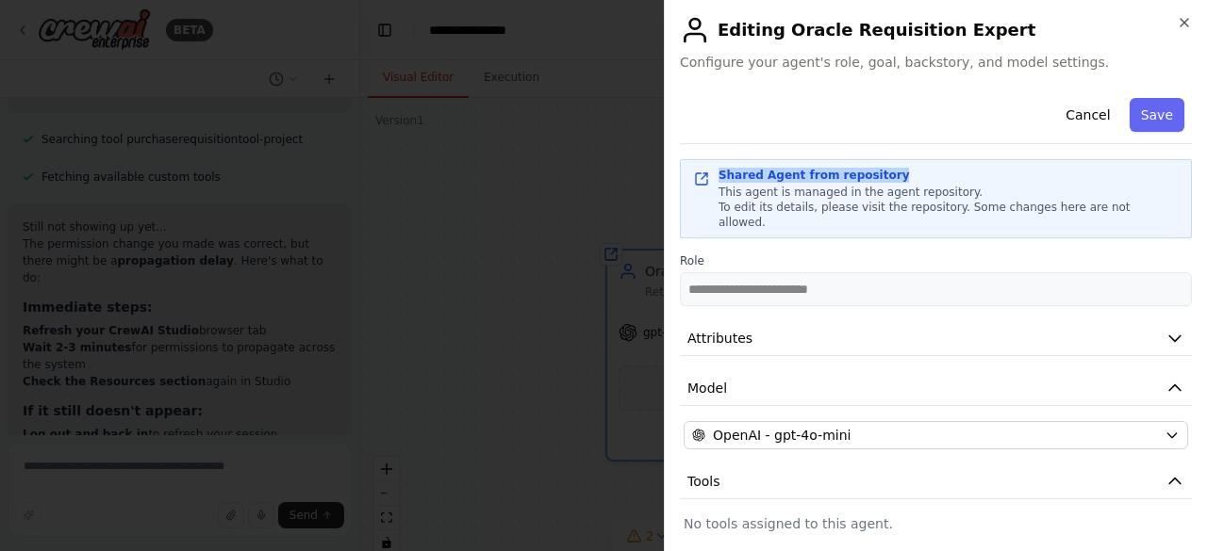
click at [696, 177] on icon at bounding box center [701, 179] width 15 height 15
click at [749, 209] on span "To edit its details, please visit the repository. Some changes here are not all…" at bounding box center [924, 215] width 412 height 28
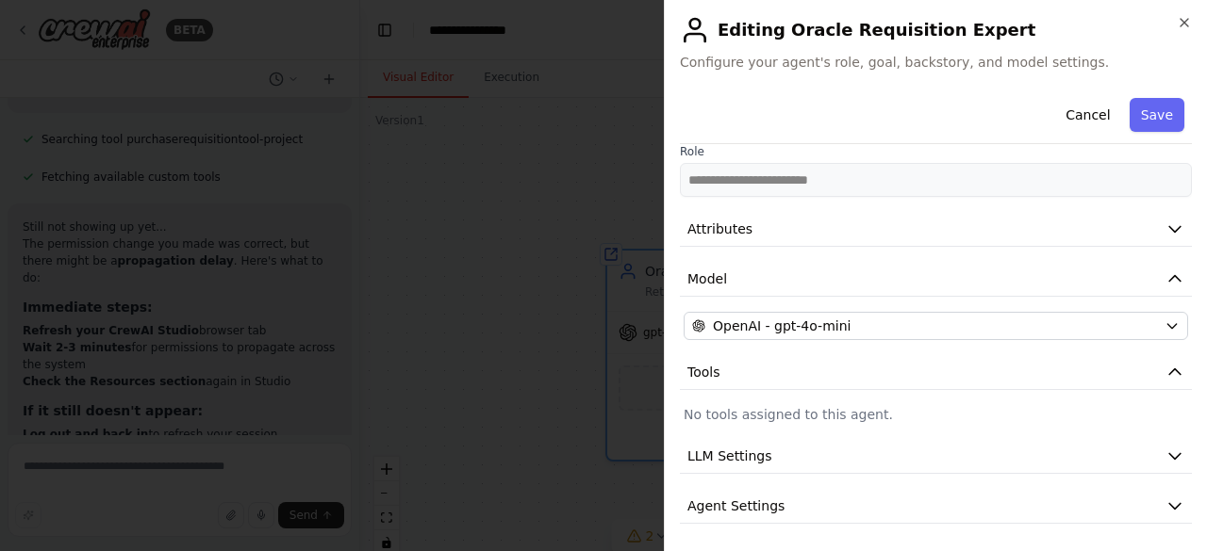
scroll to position [143, 0]
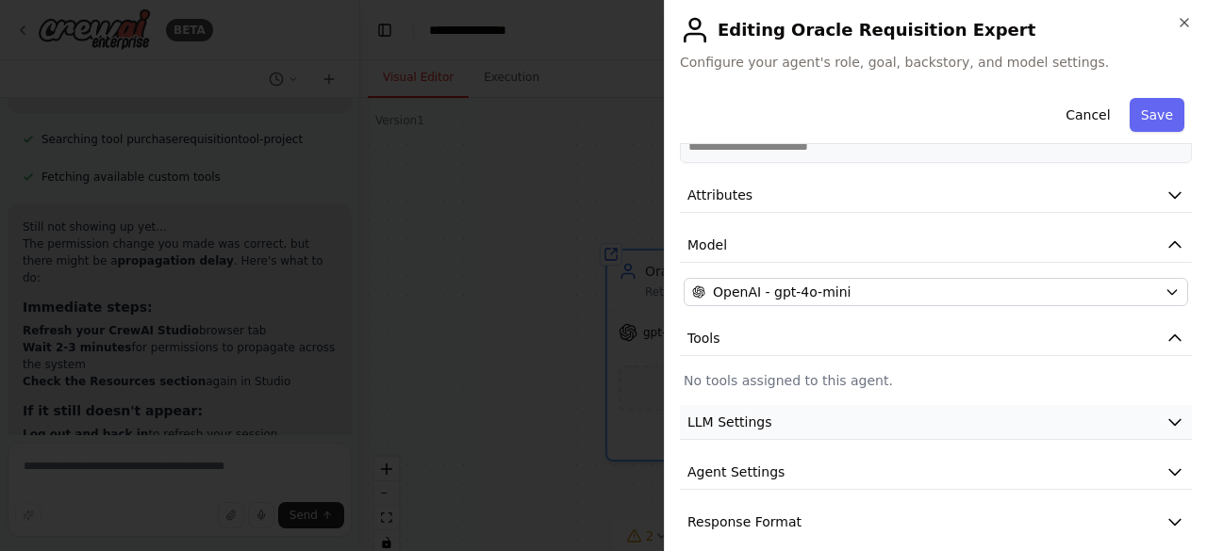
click at [751, 413] on span "LLM Settings" at bounding box center [729, 422] width 85 height 19
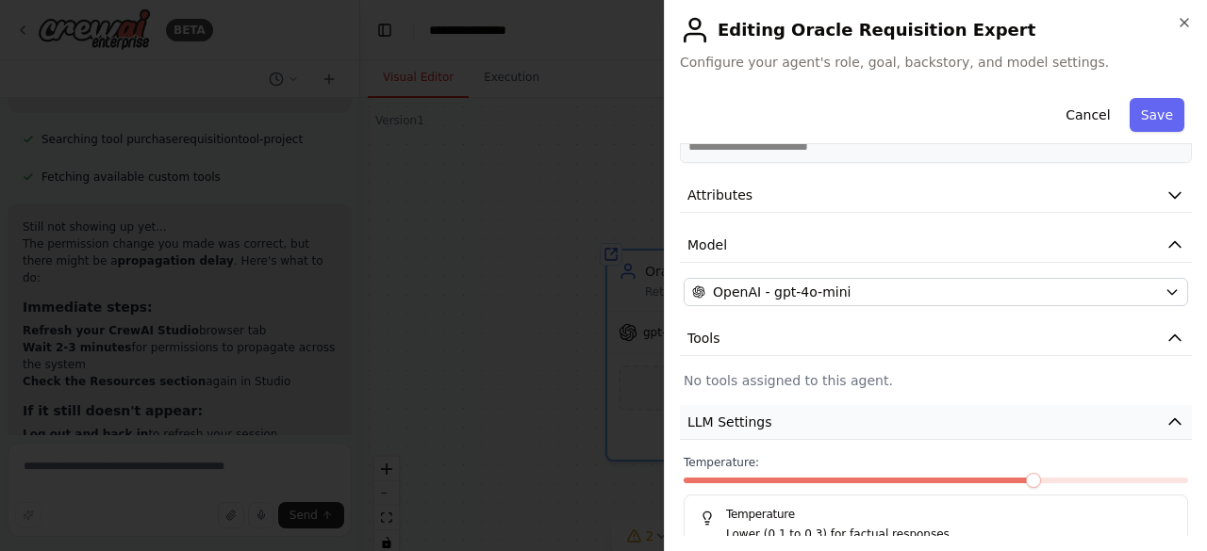
scroll to position [277, 0]
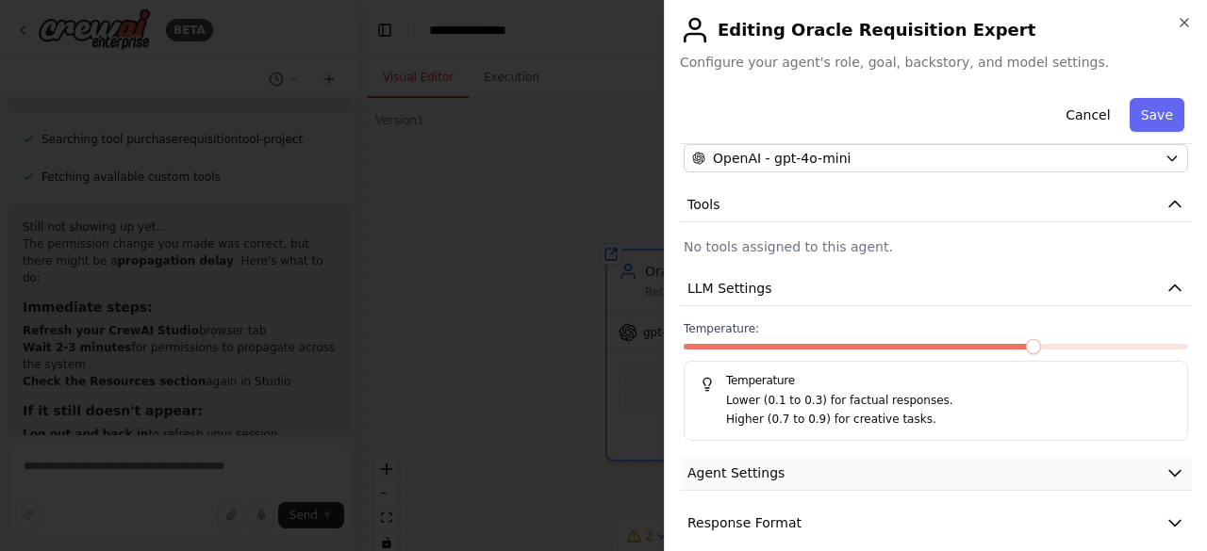
click at [739, 464] on span "Agent Settings" at bounding box center [735, 473] width 97 height 19
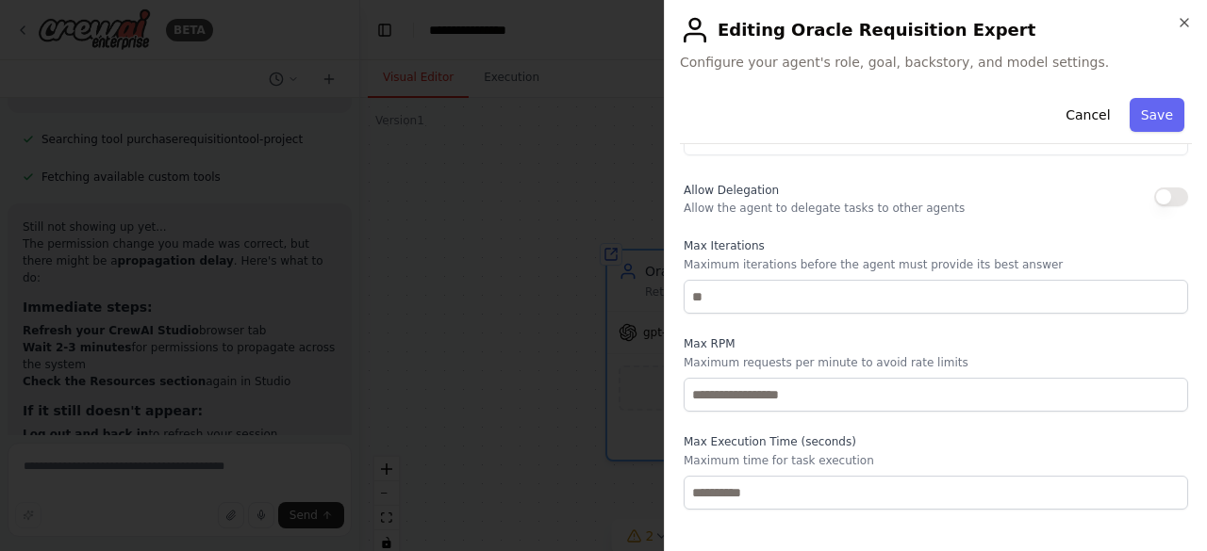
scroll to position [782, 0]
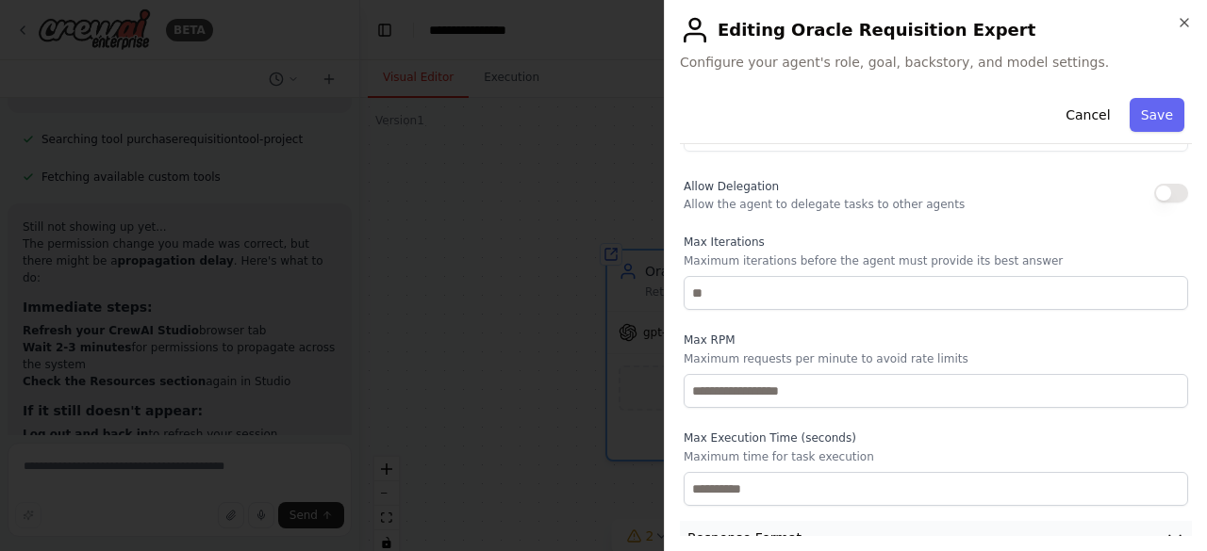
click at [765, 529] on span "Response Format" at bounding box center [744, 538] width 114 height 19
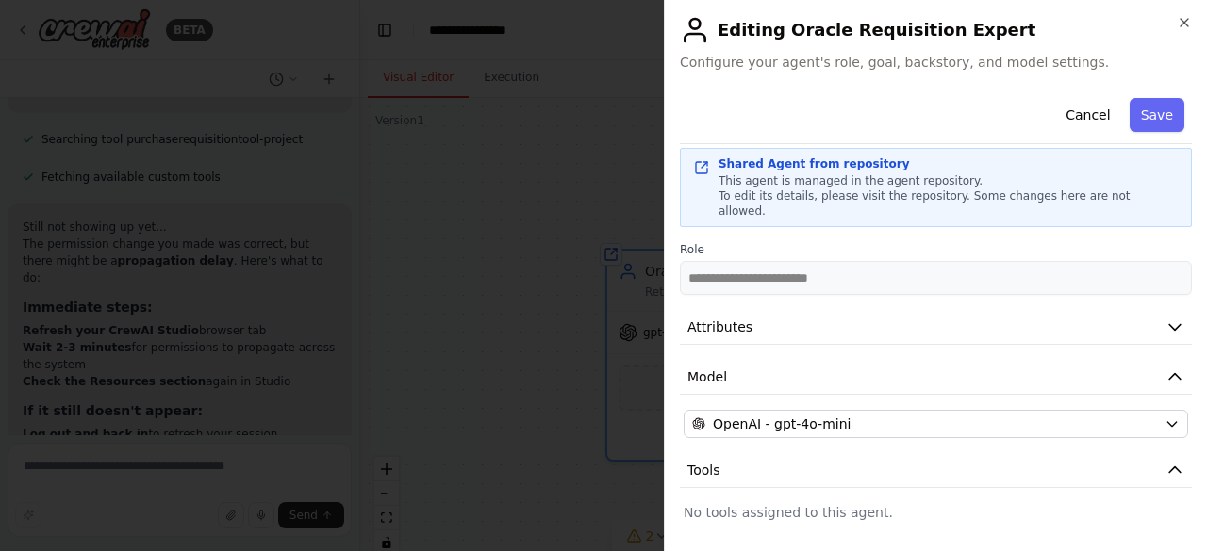
scroll to position [0, 0]
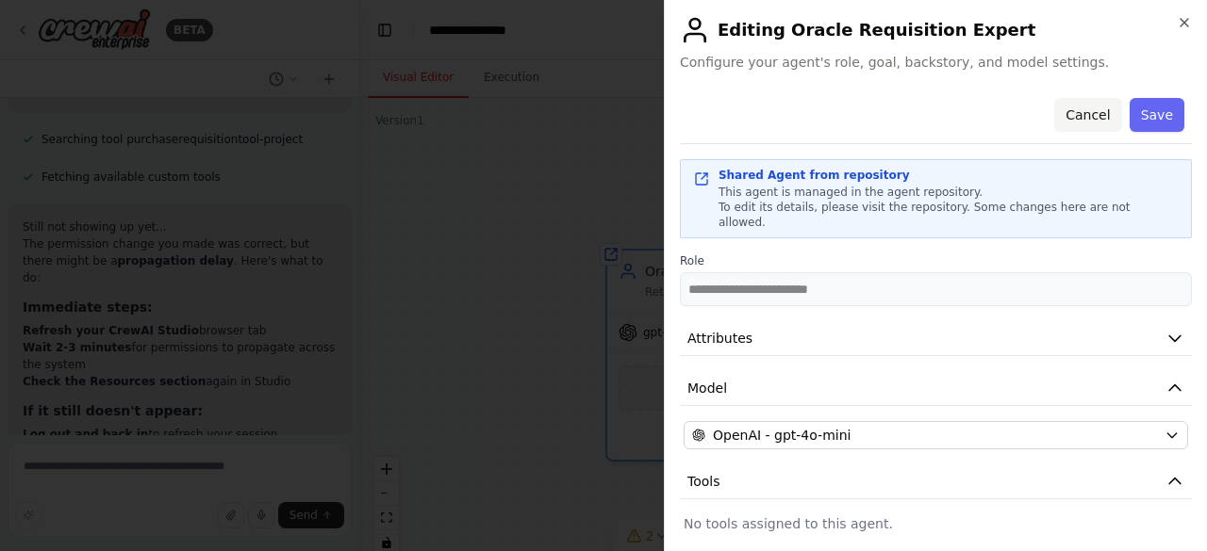
click at [1090, 108] on button "Cancel" at bounding box center [1087, 115] width 67 height 34
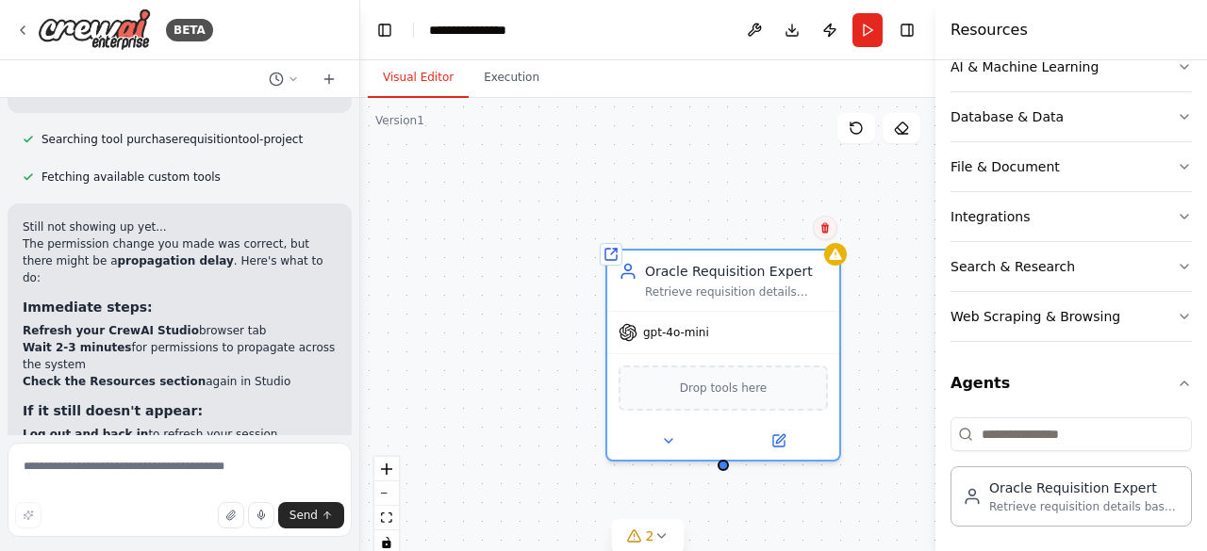
click at [830, 227] on icon at bounding box center [824, 227] width 11 height 11
click at [791, 227] on button "Confirm" at bounding box center [771, 228] width 67 height 23
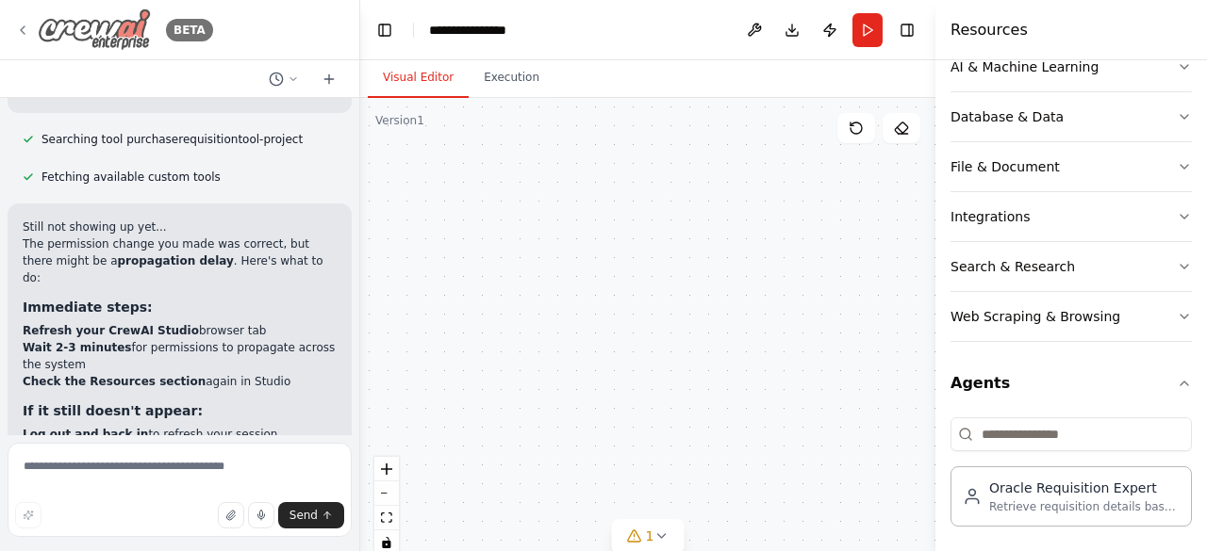
click at [23, 28] on icon at bounding box center [23, 30] width 4 height 8
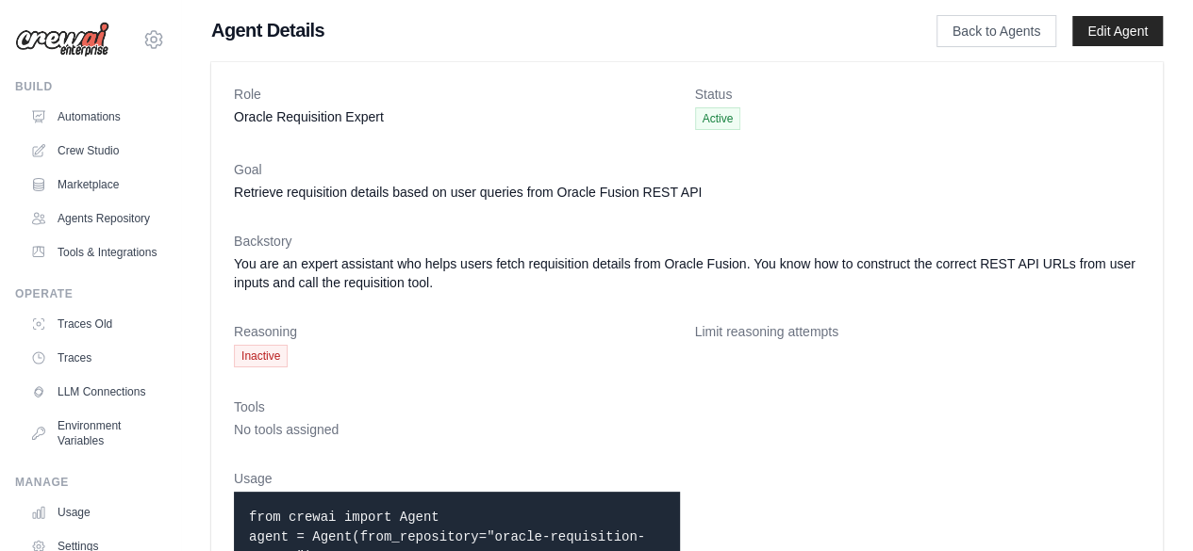
scroll to position [2, 0]
click at [1097, 17] on link "Edit Agent" at bounding box center [1117, 31] width 91 height 30
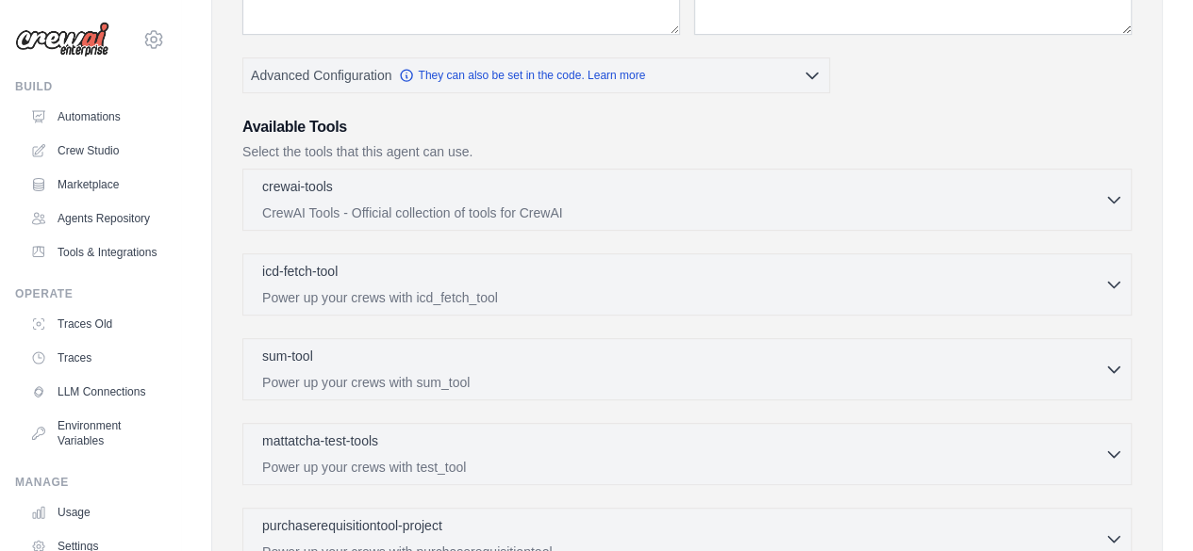
scroll to position [563, 0]
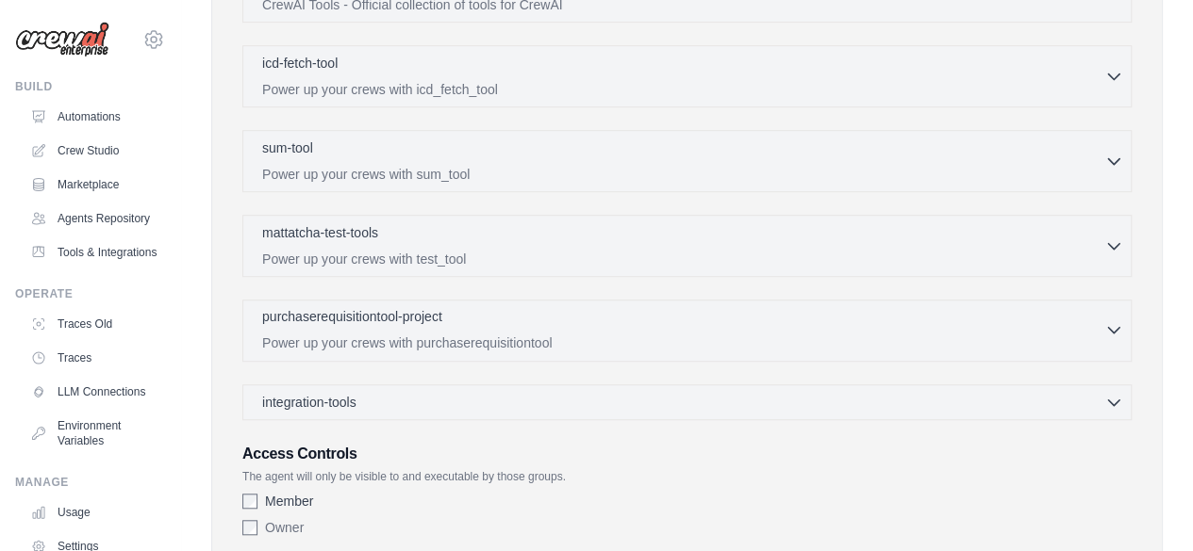
click at [434, 321] on p "purchaserequisitiontool-project" at bounding box center [352, 316] width 180 height 19
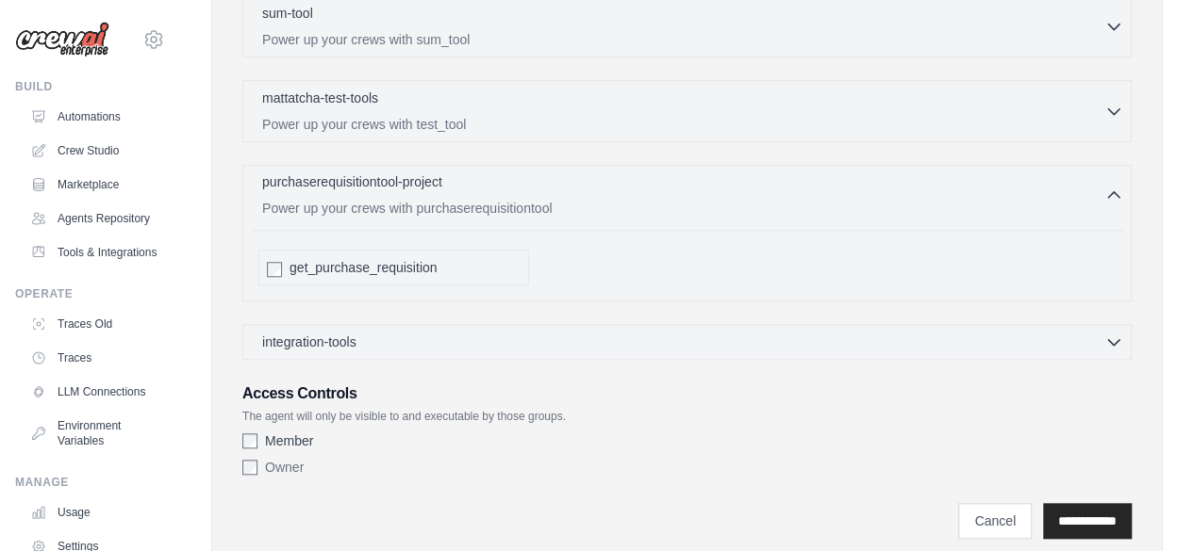
scroll to position [699, 0]
click at [1080, 515] on input "**********" at bounding box center [1087, 520] width 89 height 36
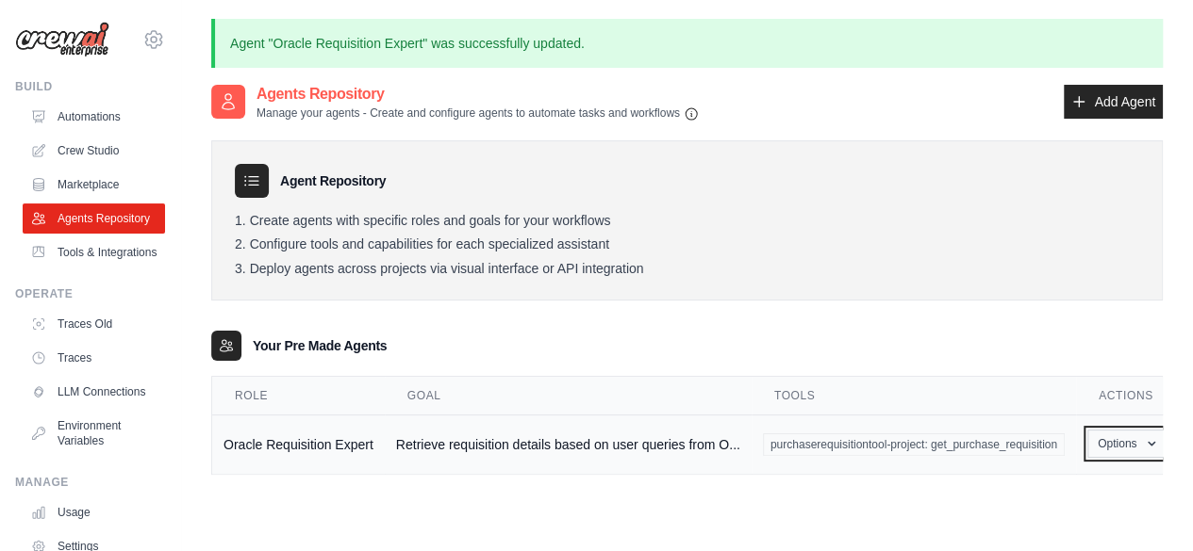
click at [1137, 442] on button "Options" at bounding box center [1127, 444] width 80 height 28
click at [1061, 484] on link "Show" at bounding box center [1099, 487] width 136 height 34
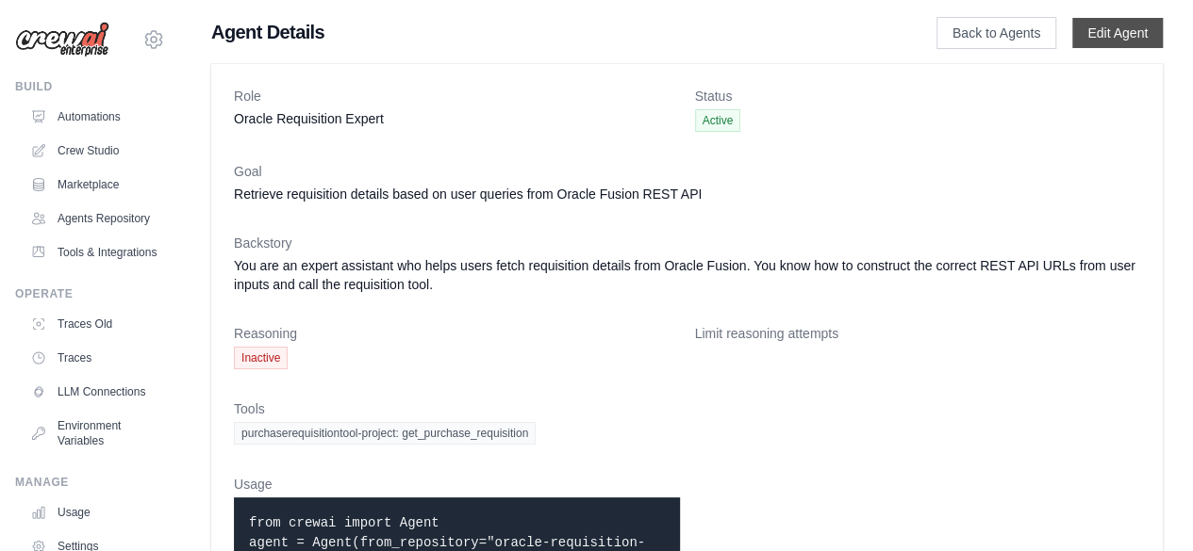
click at [1139, 22] on link "Edit Agent" at bounding box center [1117, 33] width 91 height 30
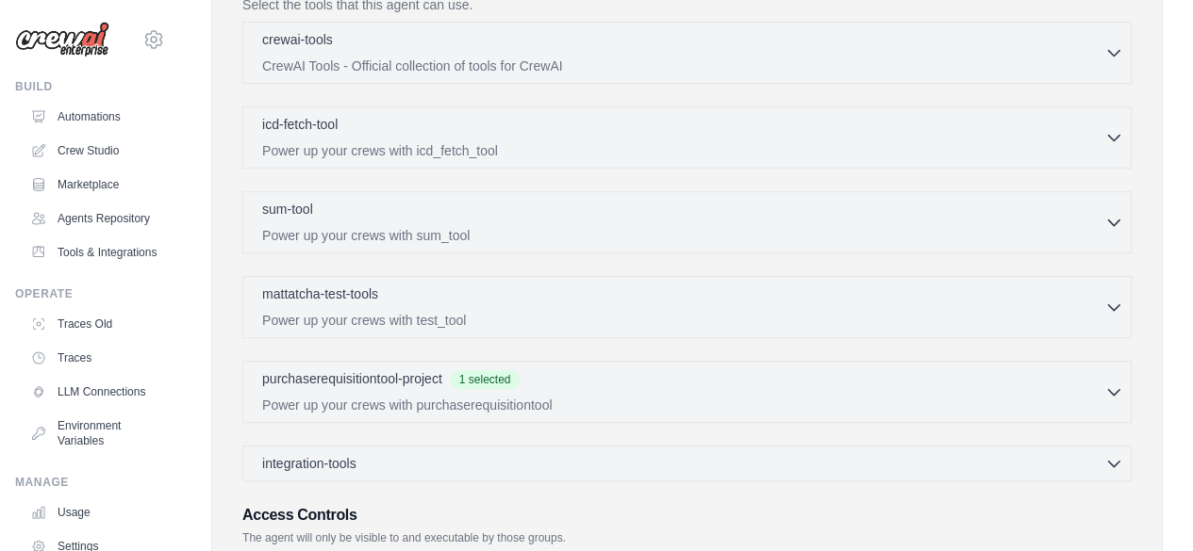
scroll to position [681, 0]
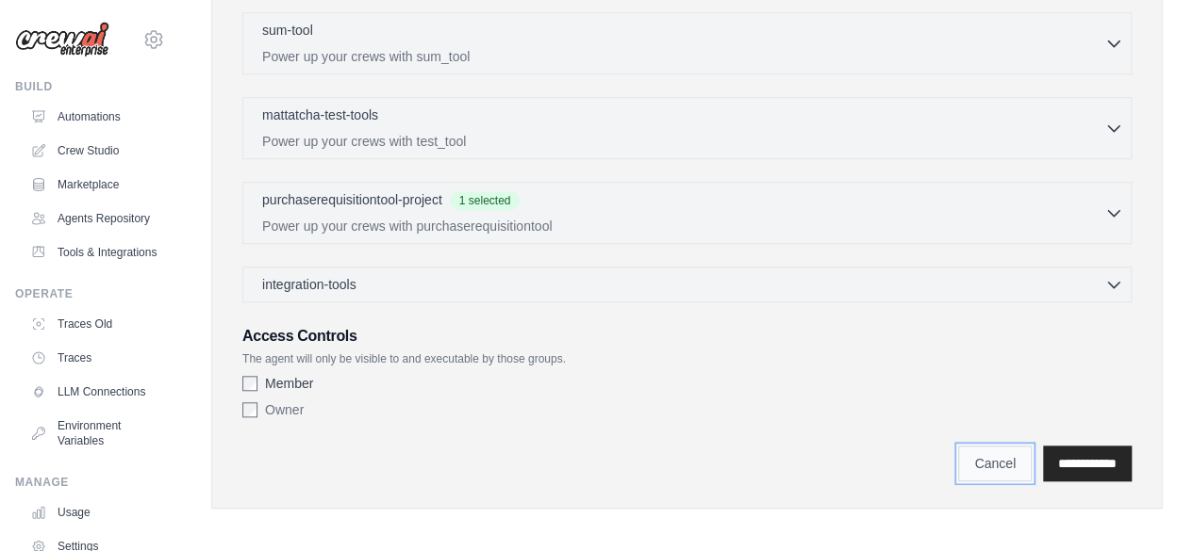
click at [970, 464] on link "Cancel" at bounding box center [995, 464] width 74 height 36
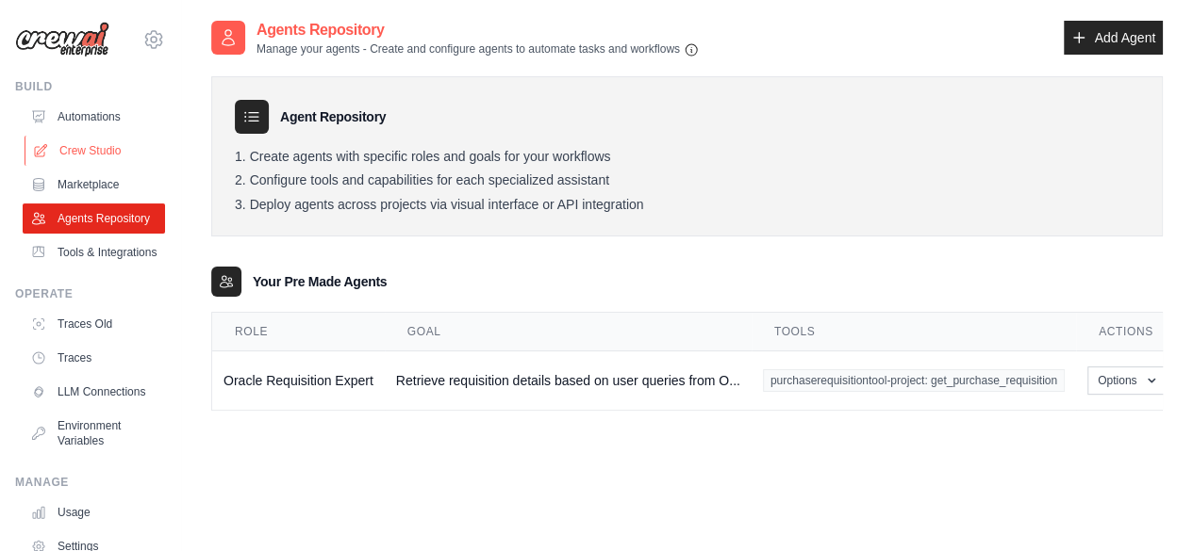
click at [89, 152] on link "Crew Studio" at bounding box center [96, 151] width 142 height 30
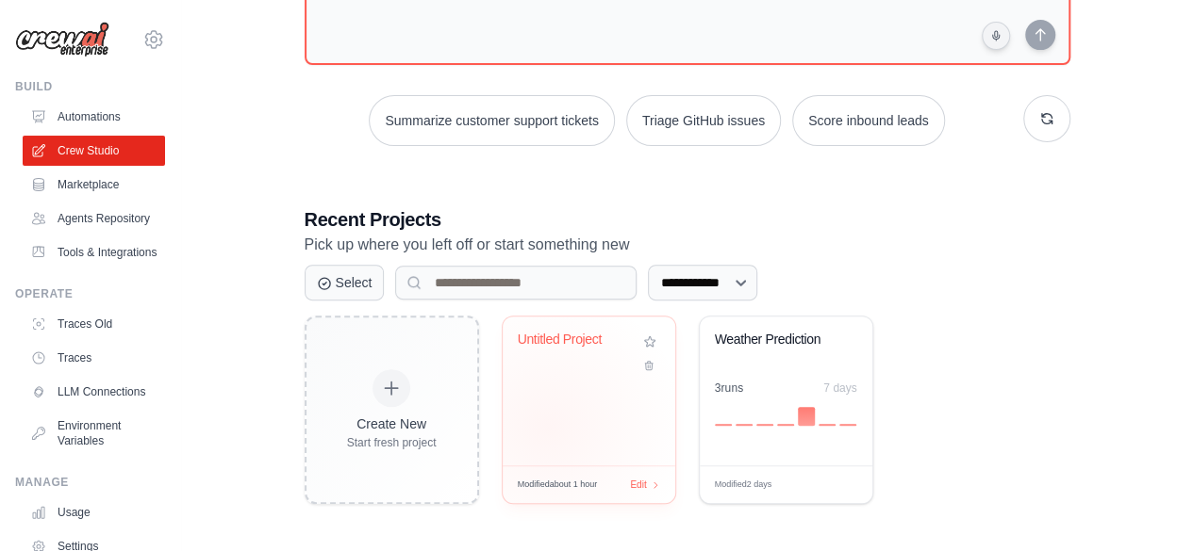
click at [547, 426] on div "Untitled Project" at bounding box center [588, 391] width 173 height 149
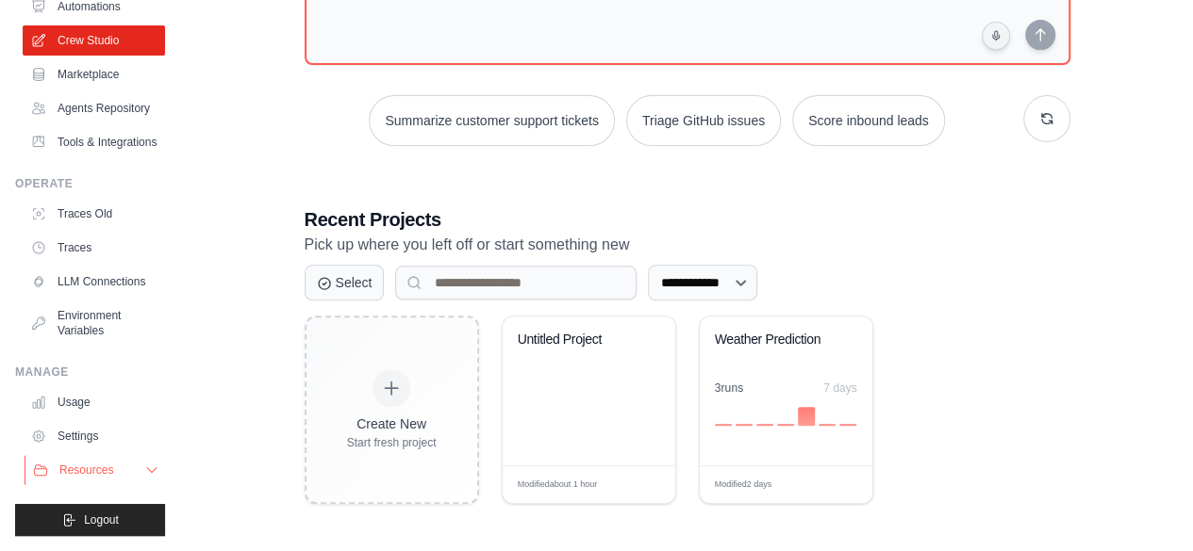
click at [75, 459] on button "Resources" at bounding box center [96, 470] width 142 height 30
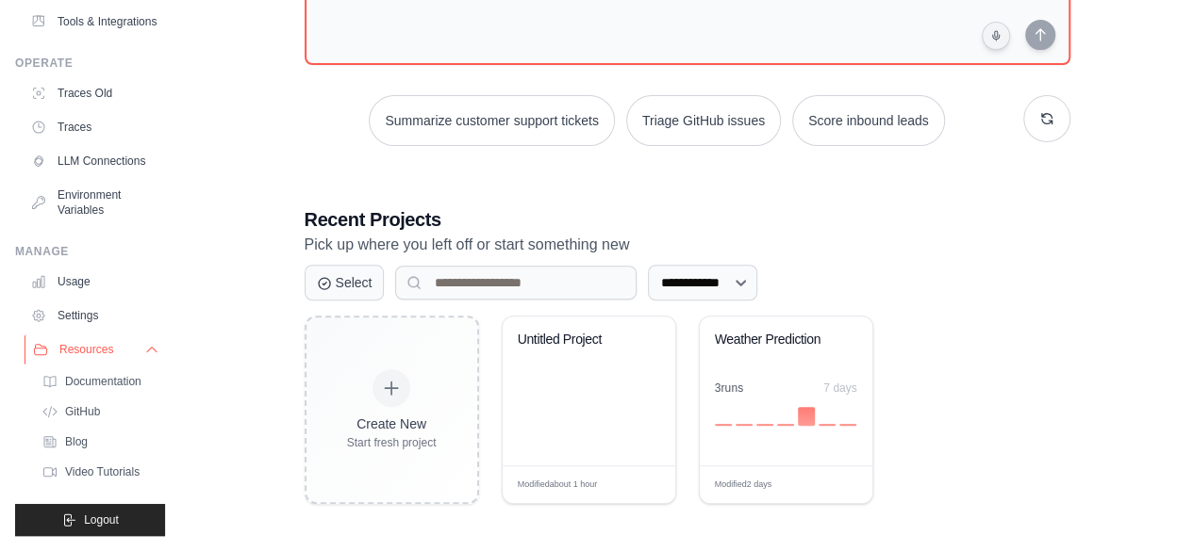
scroll to position [274, 0]
click at [99, 323] on link "Settings" at bounding box center [96, 316] width 142 height 30
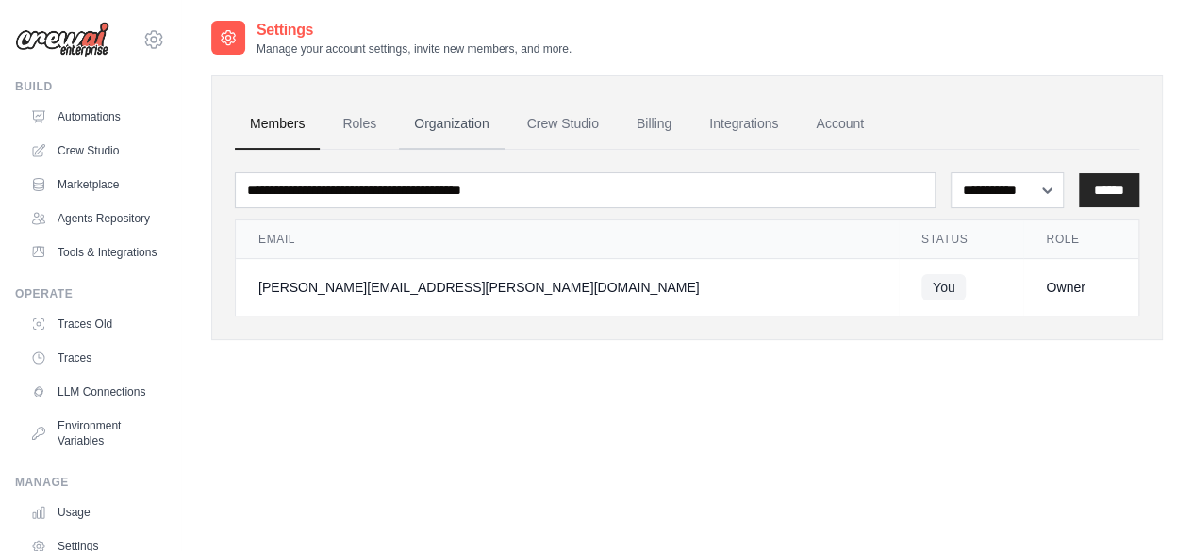
click at [471, 131] on link "Organization" at bounding box center [451, 124] width 105 height 51
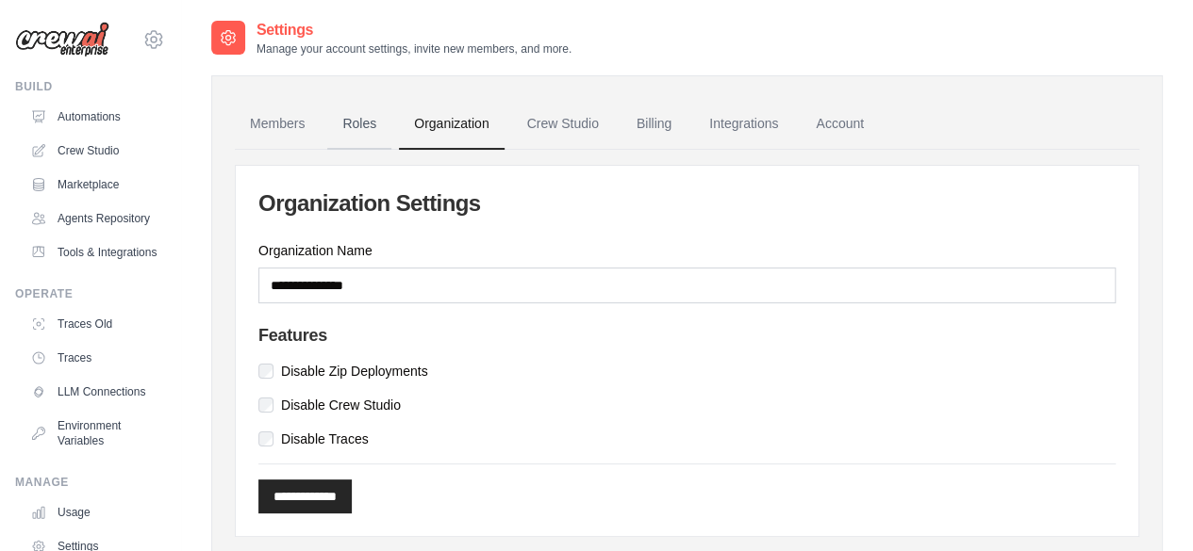
click at [353, 131] on link "Roles" at bounding box center [359, 124] width 64 height 51
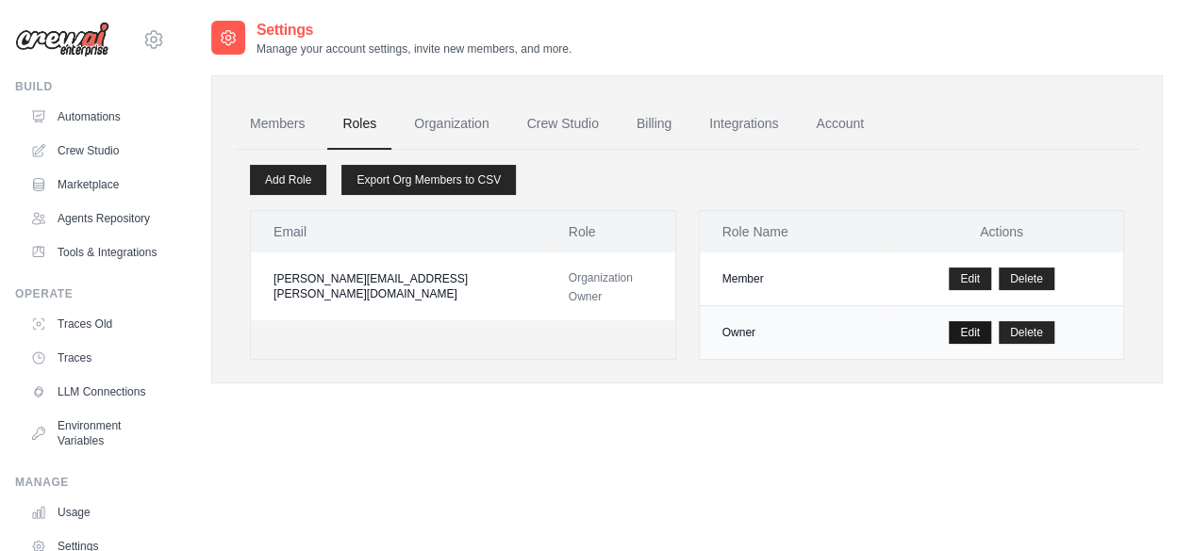
click at [955, 333] on link "Edit" at bounding box center [969, 332] width 42 height 23
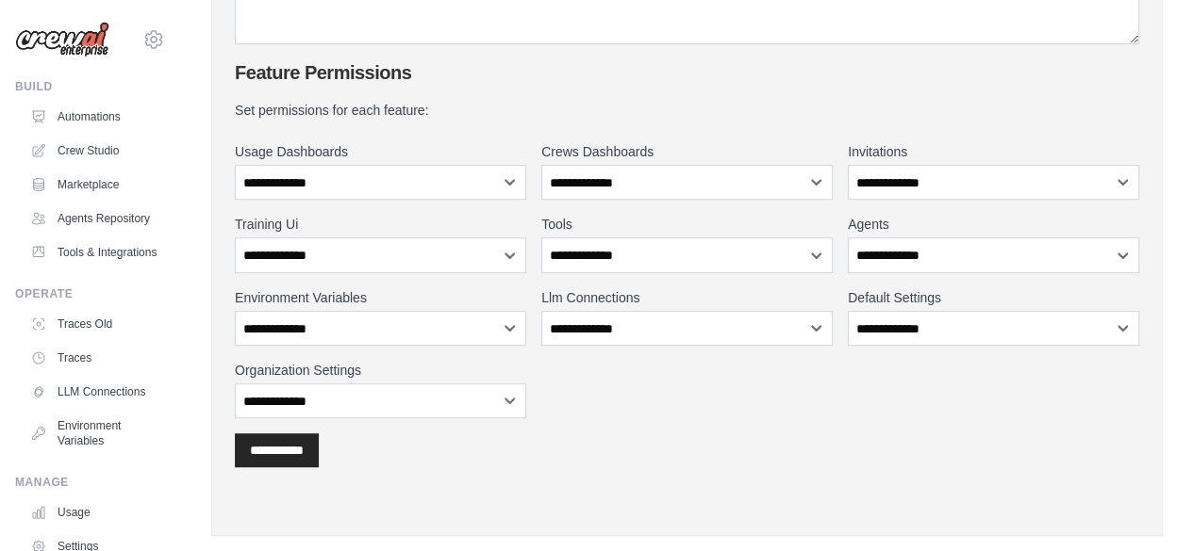
scroll to position [366, 0]
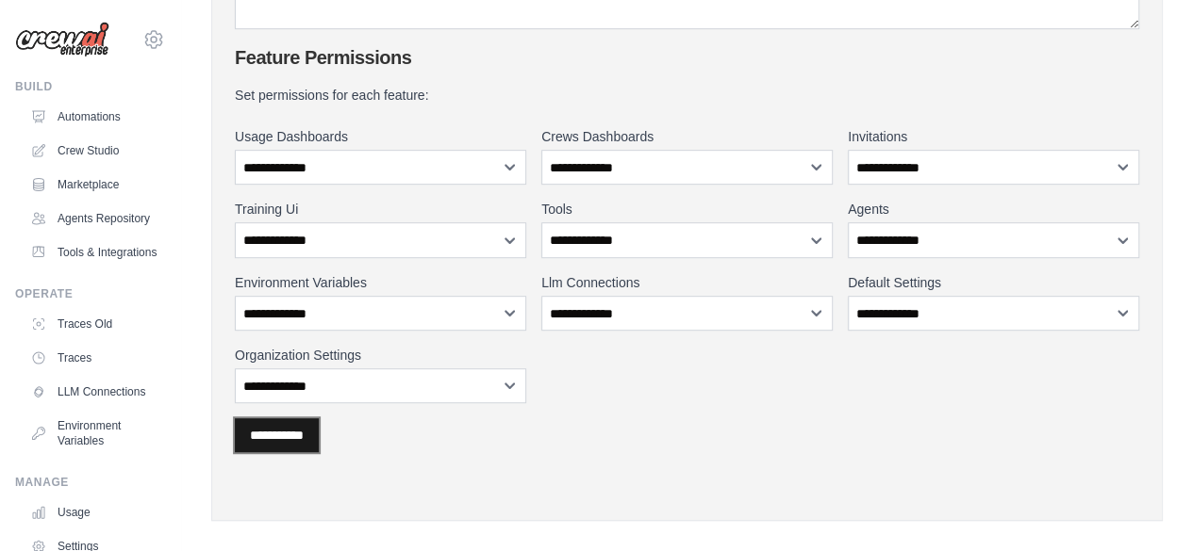
click at [315, 436] on input "**********" at bounding box center [277, 436] width 84 height 34
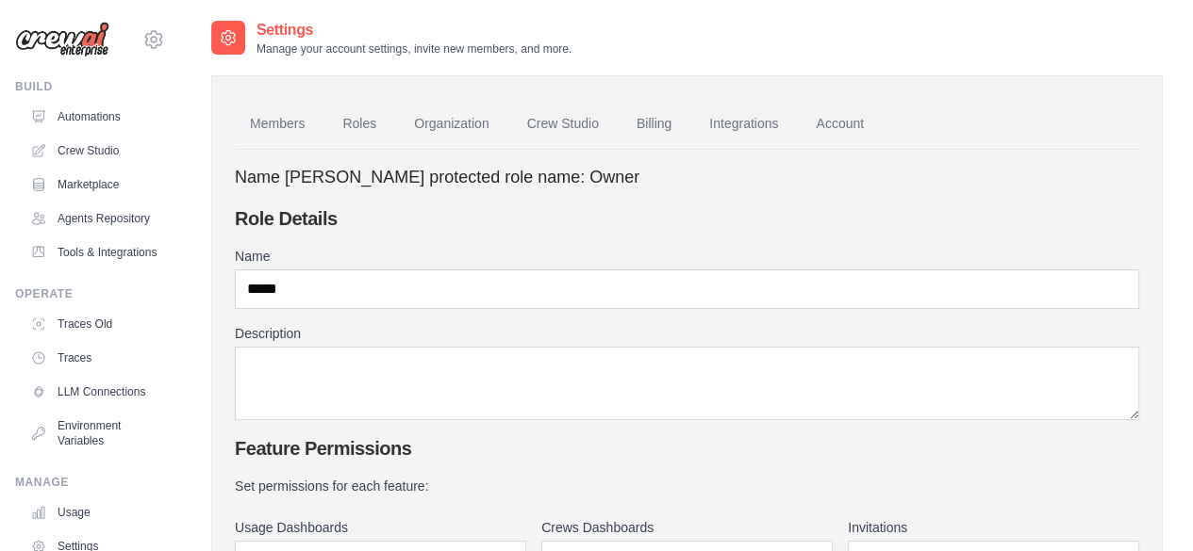
scroll to position [2, 0]
click at [357, 119] on link "Roles" at bounding box center [359, 122] width 64 height 51
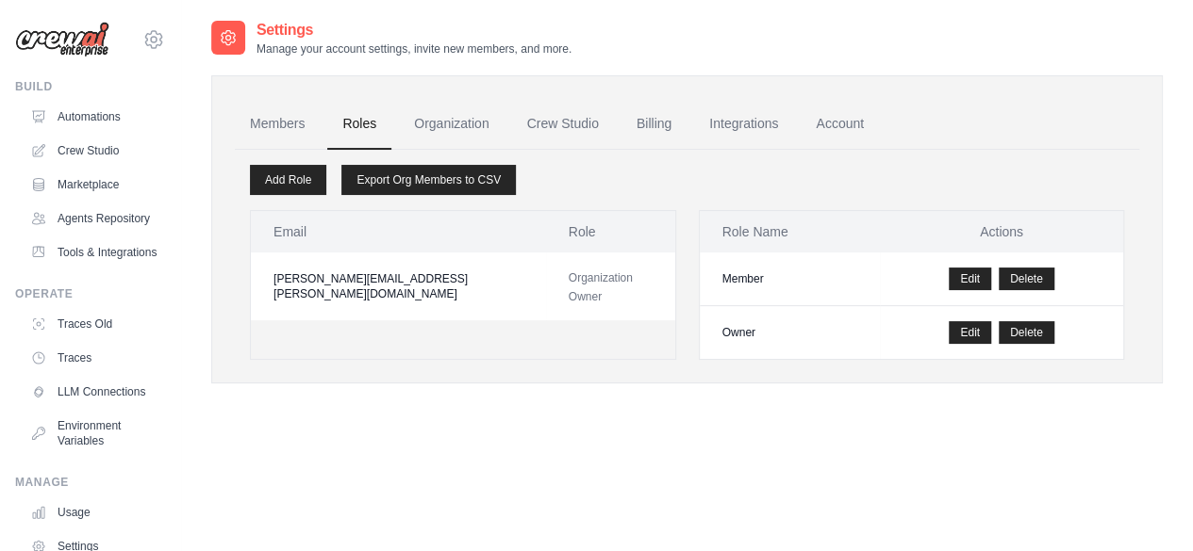
click at [635, 333] on div "Email Role abhiram.mudumba@winfosolutions.com Organization Owner" at bounding box center [463, 285] width 426 height 150
click at [731, 335] on td "Owner" at bounding box center [790, 333] width 180 height 54
click at [261, 120] on link "Members" at bounding box center [277, 124] width 85 height 51
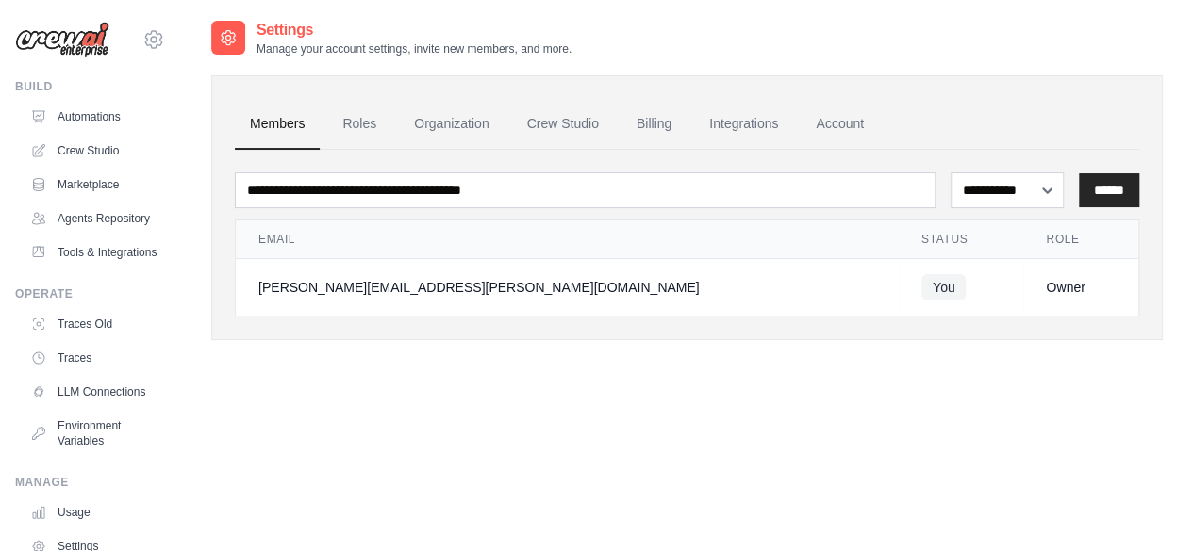
click at [1045, 286] on div "Owner" at bounding box center [1080, 287] width 70 height 19
click at [354, 111] on link "Roles" at bounding box center [359, 124] width 64 height 51
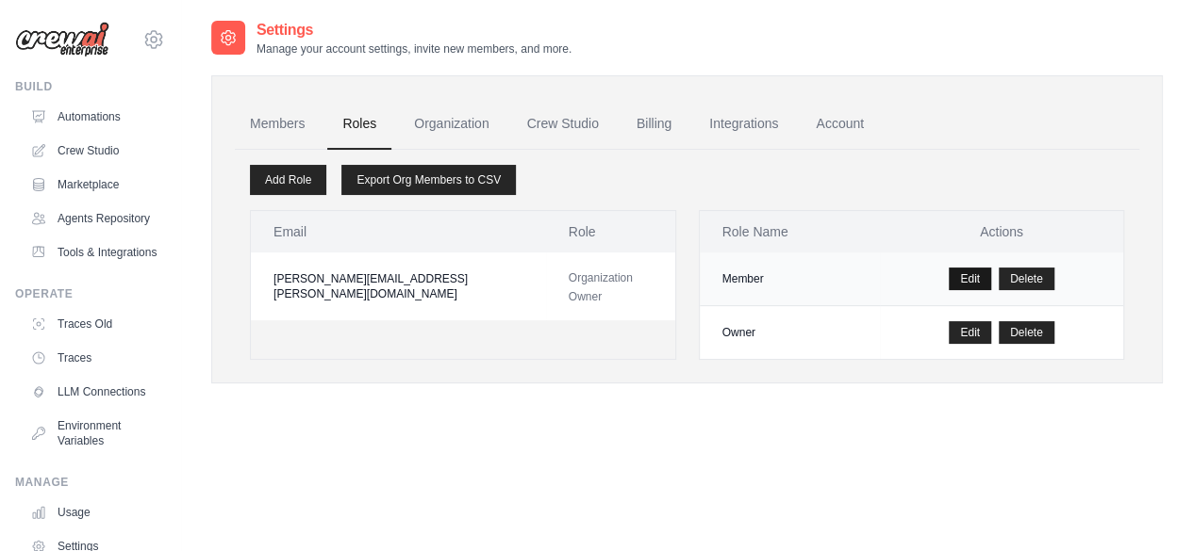
click at [956, 274] on link "Edit" at bounding box center [969, 279] width 42 height 23
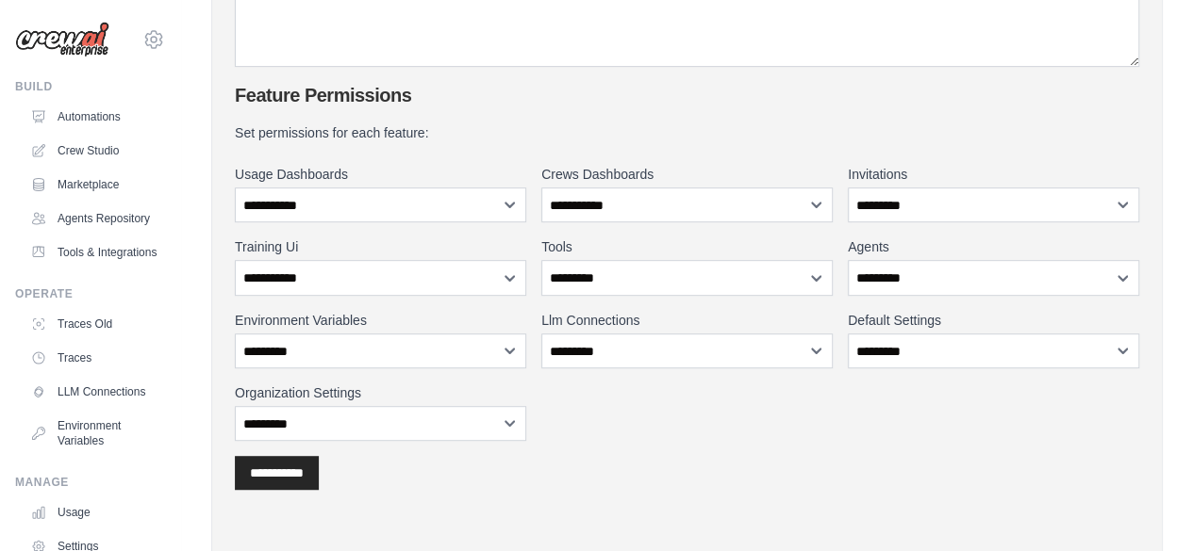
scroll to position [330, 0]
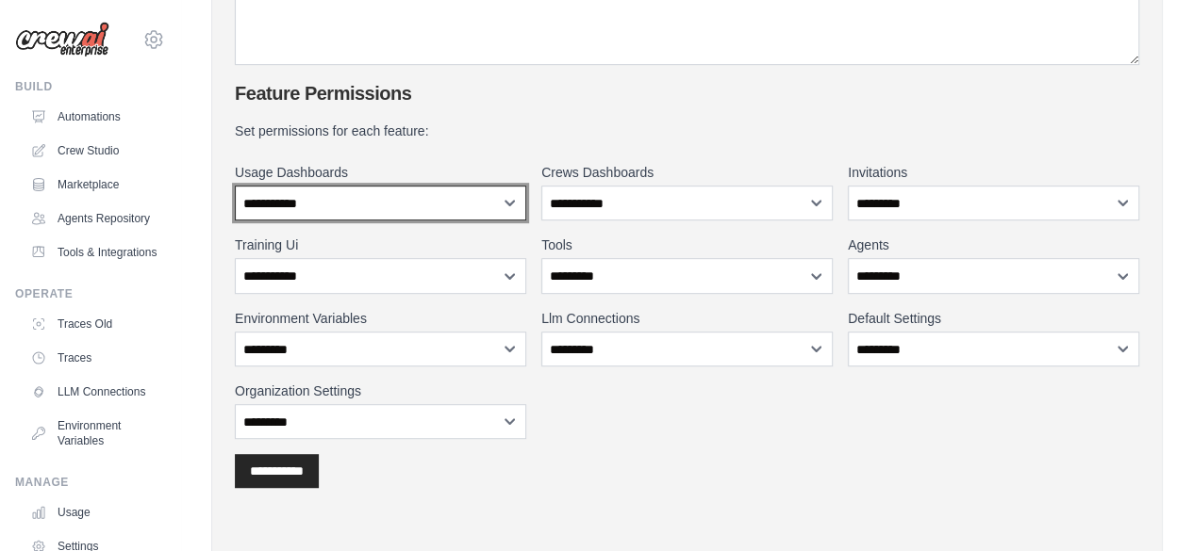
drag, startPoint x: 407, startPoint y: 211, endPoint x: 404, endPoint y: 253, distance: 41.6
click at [404, 253] on div "**********" at bounding box center [687, 281] width 904 height 318
select select "******"
click at [235, 186] on select "**********" at bounding box center [380, 203] width 291 height 35
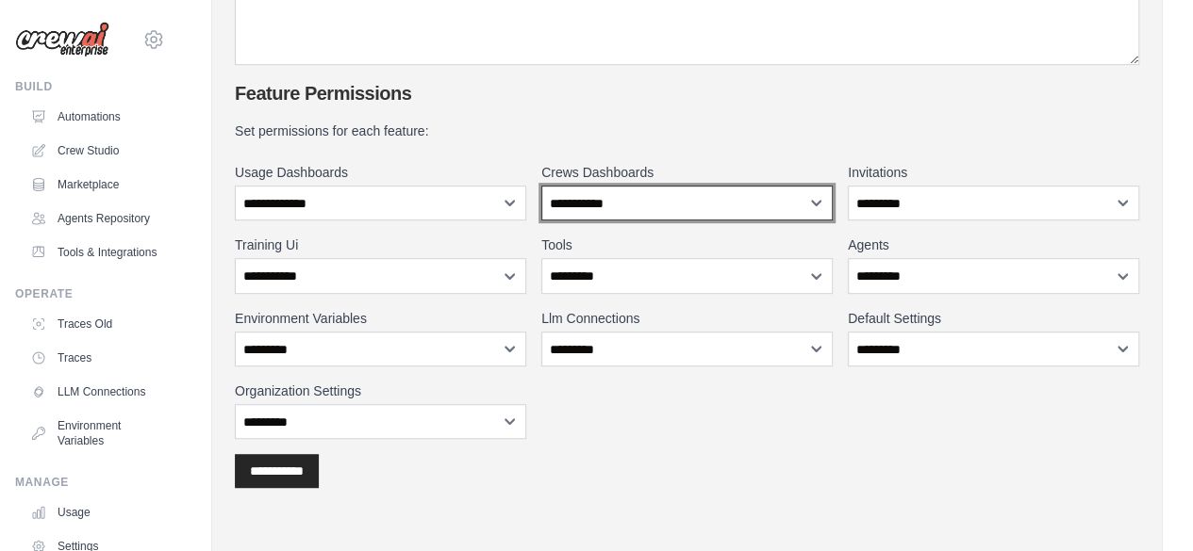
drag, startPoint x: 589, startPoint y: 208, endPoint x: 602, endPoint y: 261, distance: 54.4
click at [602, 261] on div "**********" at bounding box center [687, 281] width 904 height 318
select select "******"
click at [541, 186] on select "**********" at bounding box center [686, 203] width 291 height 35
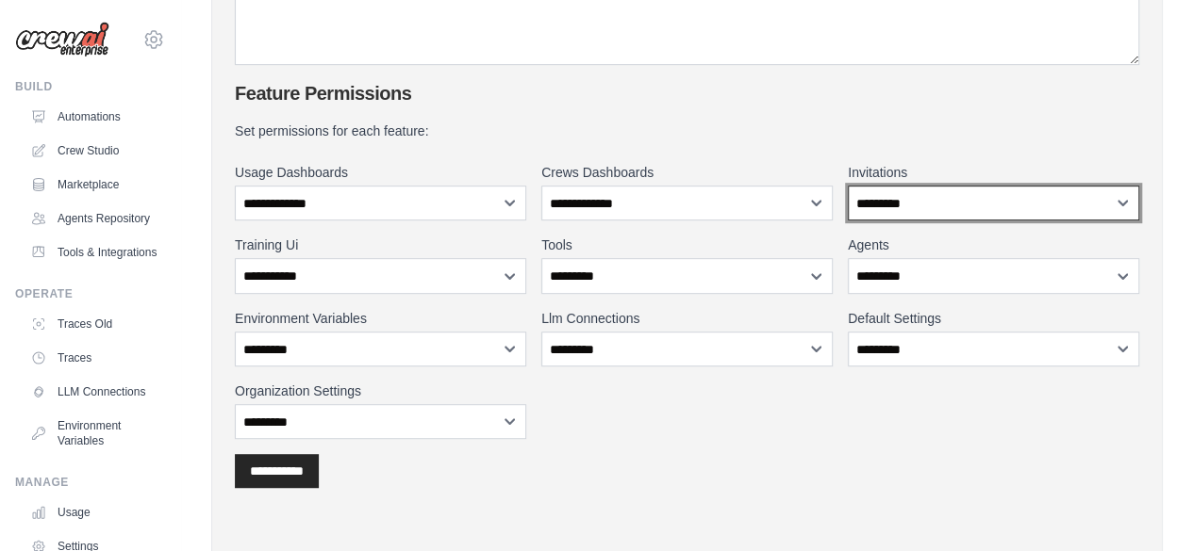
click at [877, 197] on select "**********" at bounding box center [993, 203] width 291 height 35
select select "******"
click at [848, 186] on select "**********" at bounding box center [993, 203] width 291 height 35
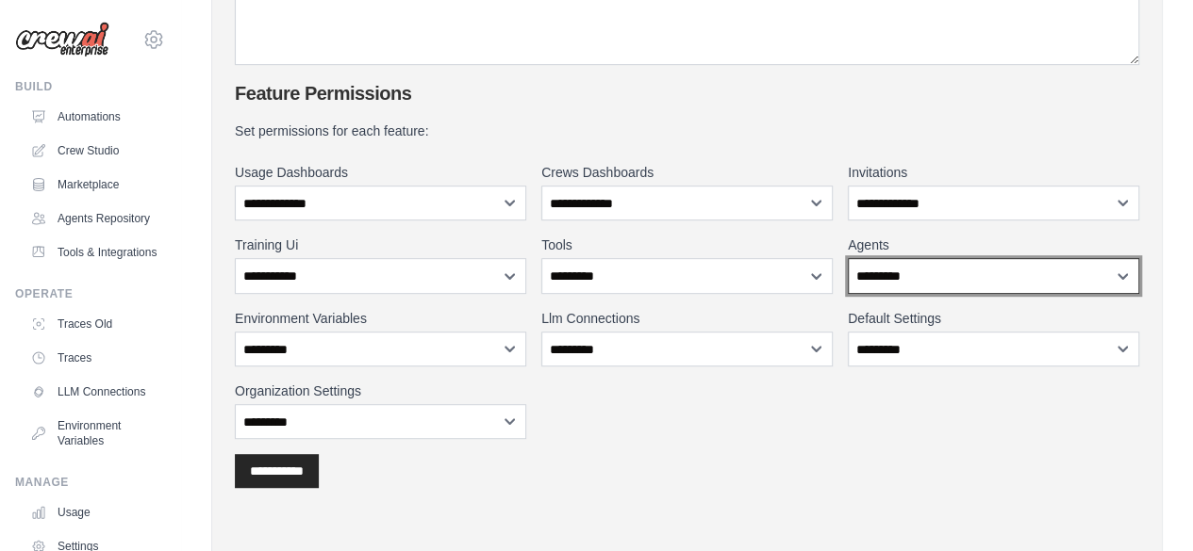
drag, startPoint x: 872, startPoint y: 276, endPoint x: 886, endPoint y: 327, distance: 52.8
click at [886, 327] on div "**********" at bounding box center [687, 281] width 904 height 318
select select "******"
click at [848, 258] on select "**********" at bounding box center [993, 275] width 291 height 35
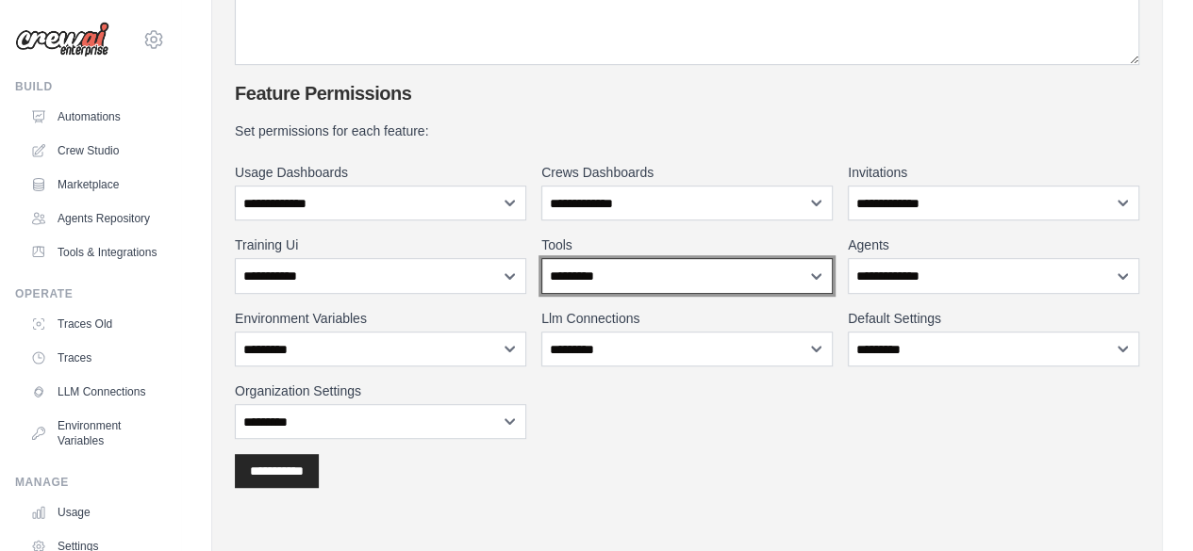
drag, startPoint x: 650, startPoint y: 275, endPoint x: 639, endPoint y: 326, distance: 52.0
click at [639, 326] on div "**********" at bounding box center [687, 281] width 904 height 318
select select "******"
click at [541, 258] on select "**********" at bounding box center [686, 275] width 291 height 35
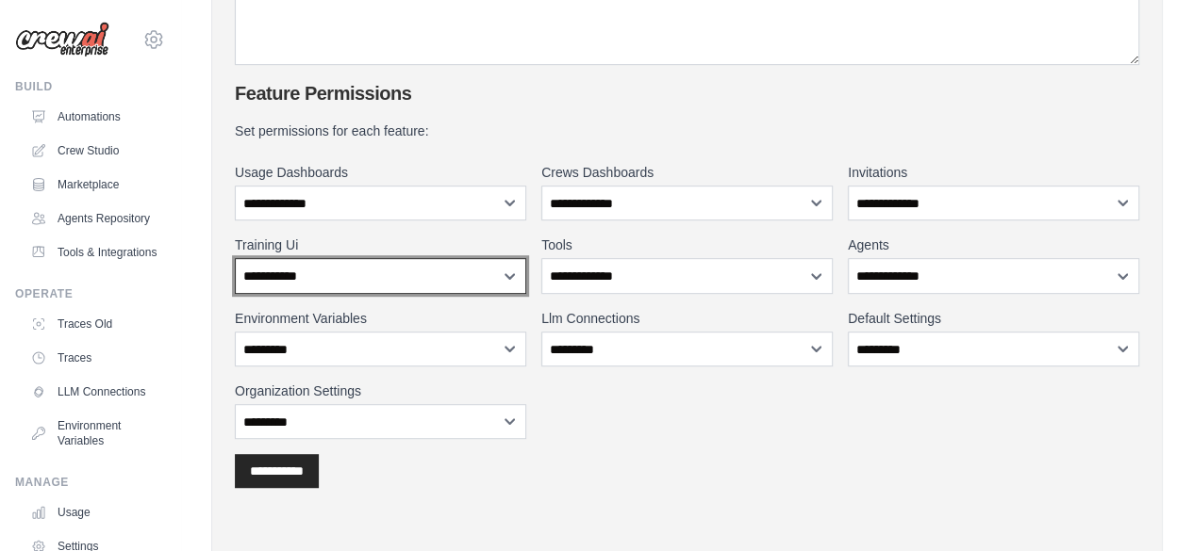
click at [420, 273] on select "**********" at bounding box center [380, 275] width 291 height 35
select select "******"
click at [235, 258] on select "**********" at bounding box center [380, 275] width 291 height 35
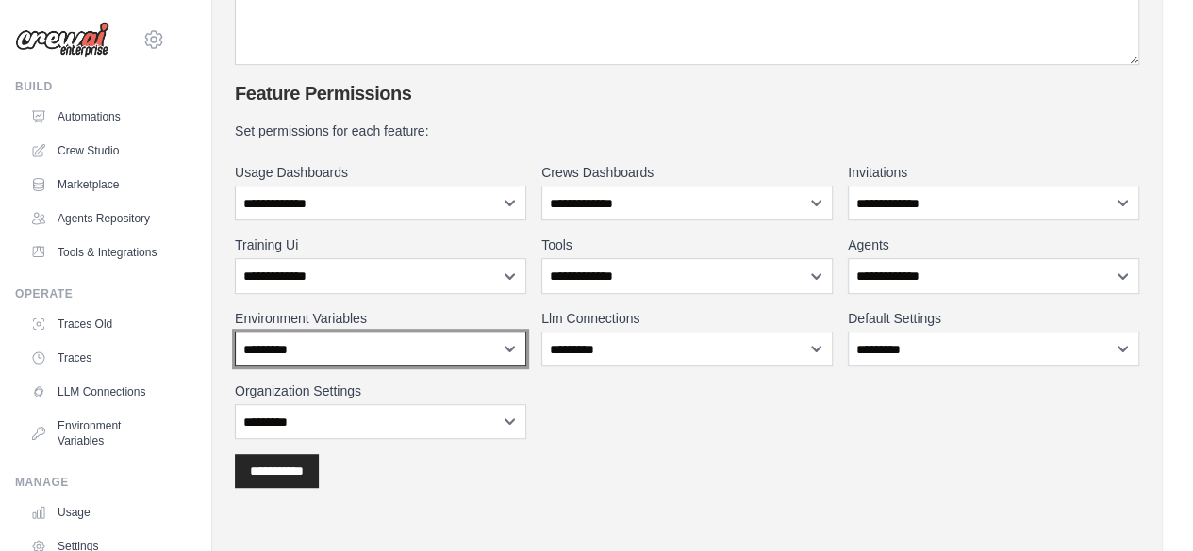
click at [413, 352] on select "**********" at bounding box center [380, 349] width 291 height 35
select select "******"
click at [235, 332] on select "**********" at bounding box center [380, 349] width 291 height 35
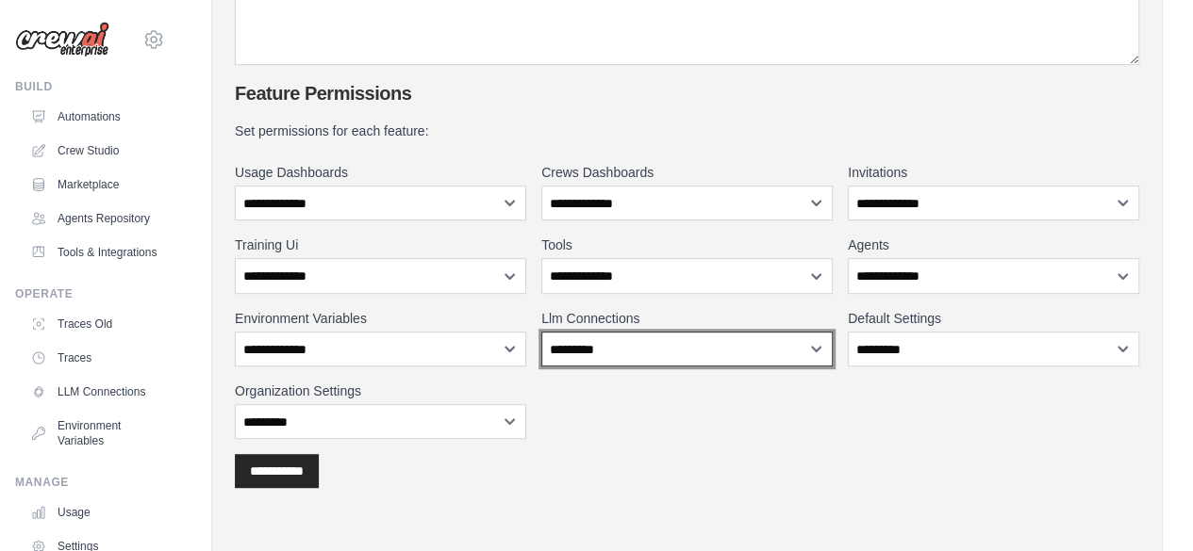
click at [609, 359] on select "**********" at bounding box center [686, 349] width 291 height 35
select select "******"
click at [541, 332] on select "**********" at bounding box center [686, 349] width 291 height 35
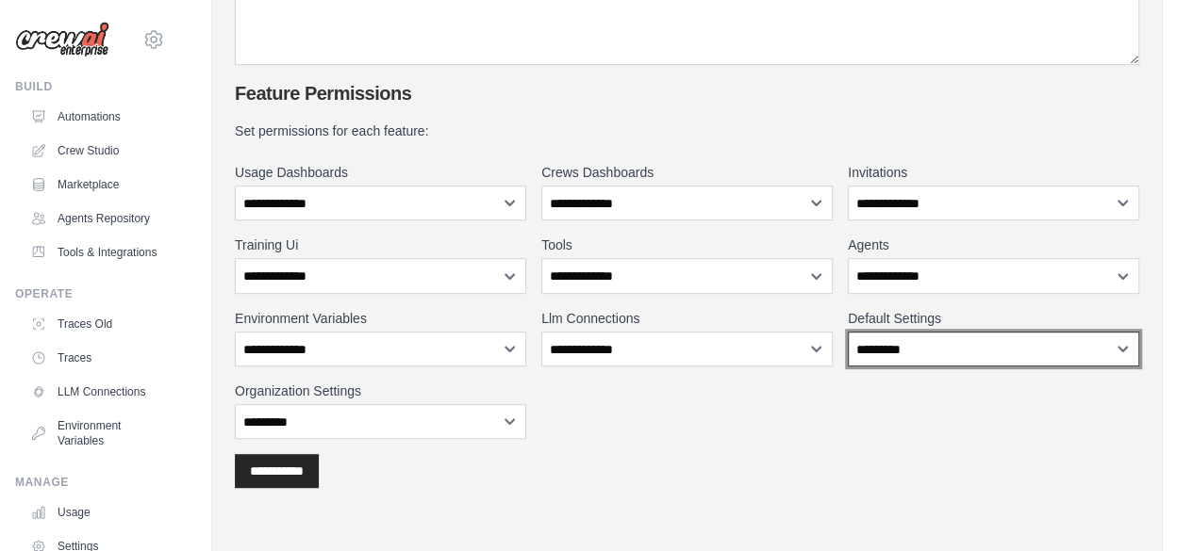
drag, startPoint x: 903, startPoint y: 343, endPoint x: 905, endPoint y: 393, distance: 50.0
click at [905, 393] on div "**********" at bounding box center [687, 281] width 904 height 318
select select "******"
click at [848, 332] on select "**********" at bounding box center [993, 349] width 291 height 35
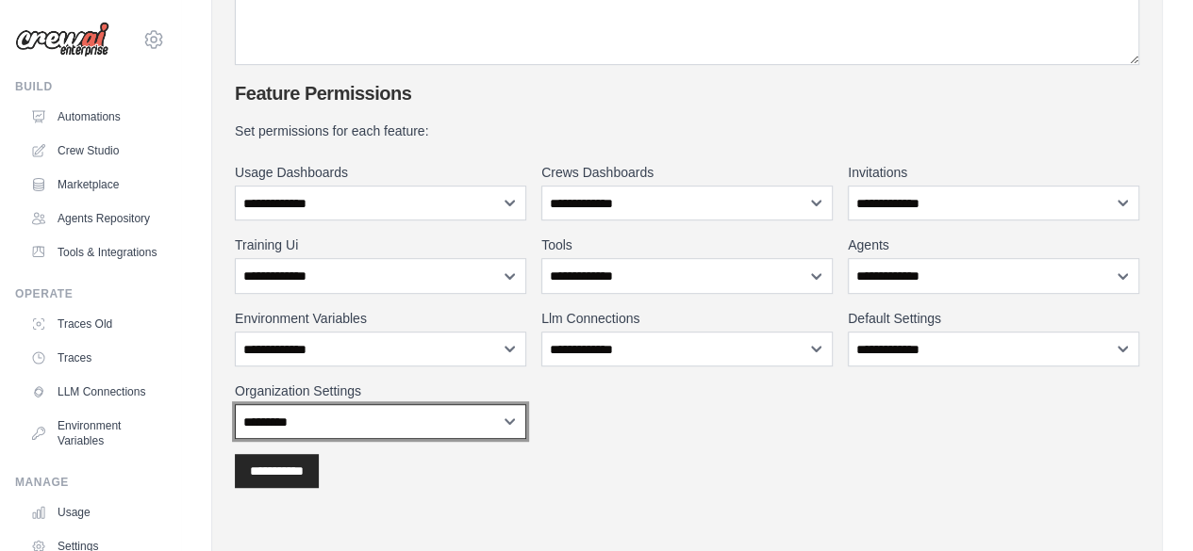
click at [402, 428] on select "**********" at bounding box center [380, 421] width 291 height 35
select select "******"
click at [235, 404] on select "**********" at bounding box center [380, 421] width 291 height 35
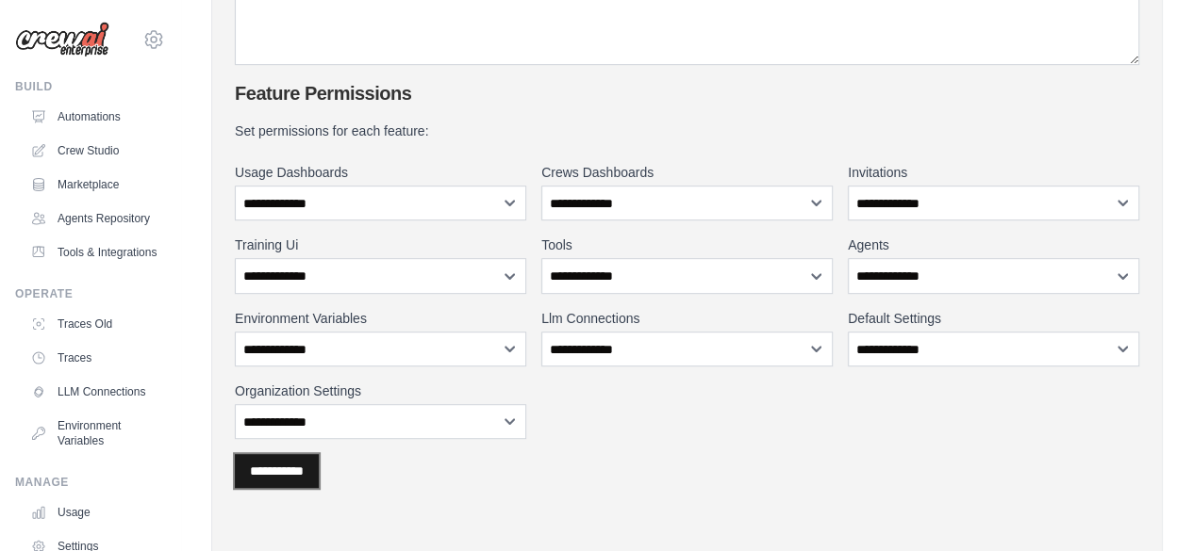
click at [307, 469] on input "**********" at bounding box center [277, 471] width 84 height 34
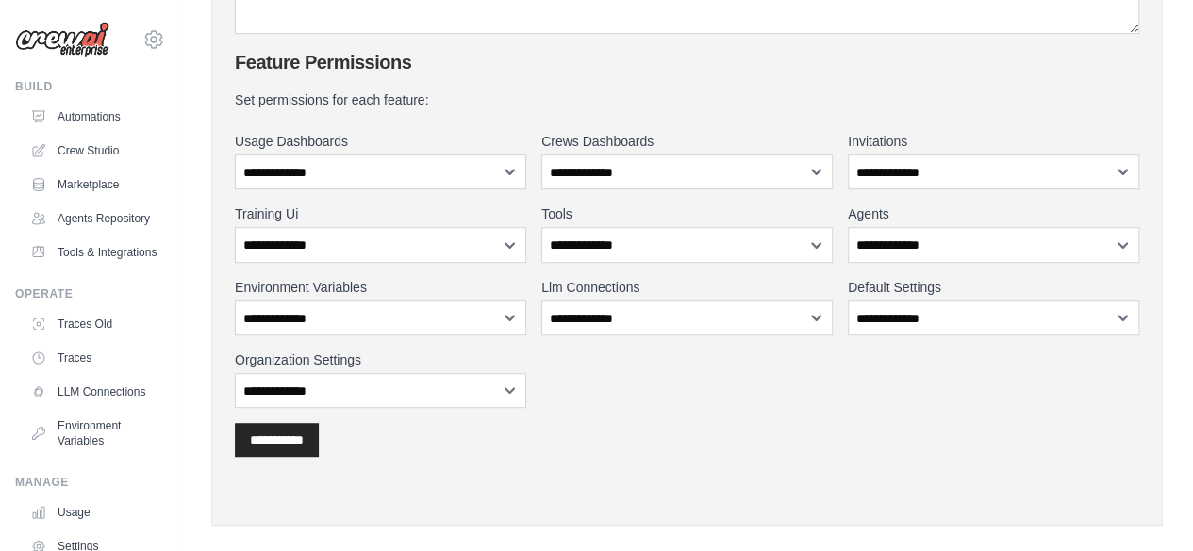
scroll to position [407, 0]
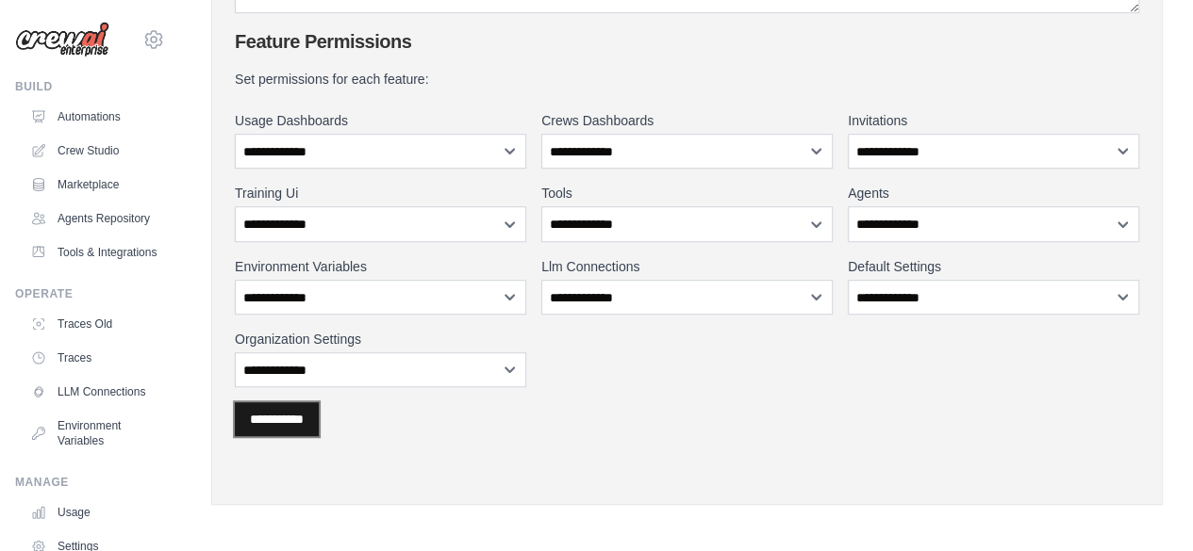
click at [319, 408] on input "**********" at bounding box center [277, 420] width 84 height 34
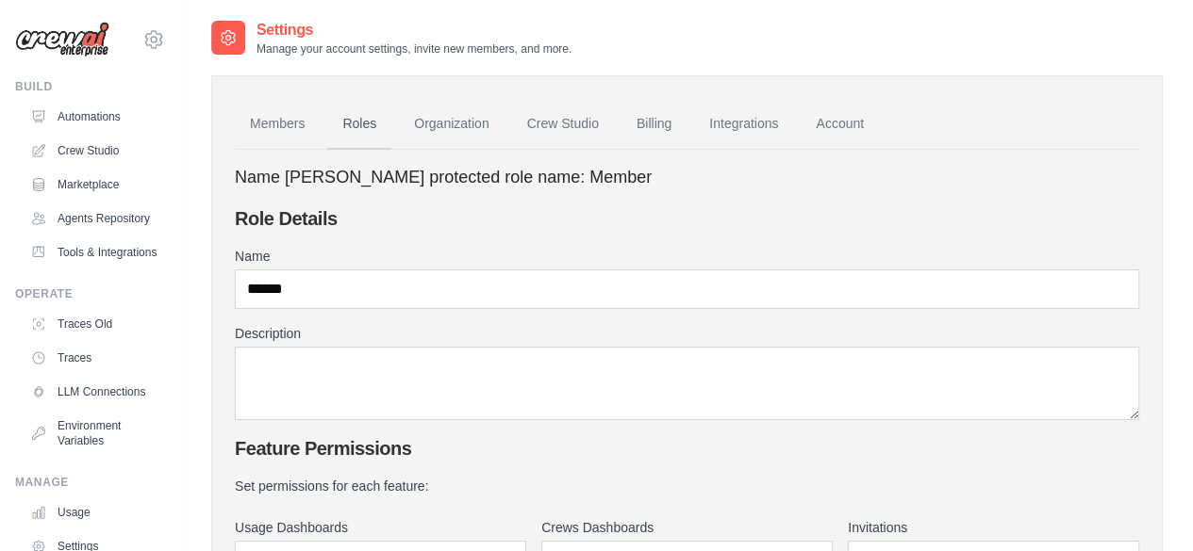
click at [374, 120] on link "Roles" at bounding box center [359, 124] width 64 height 51
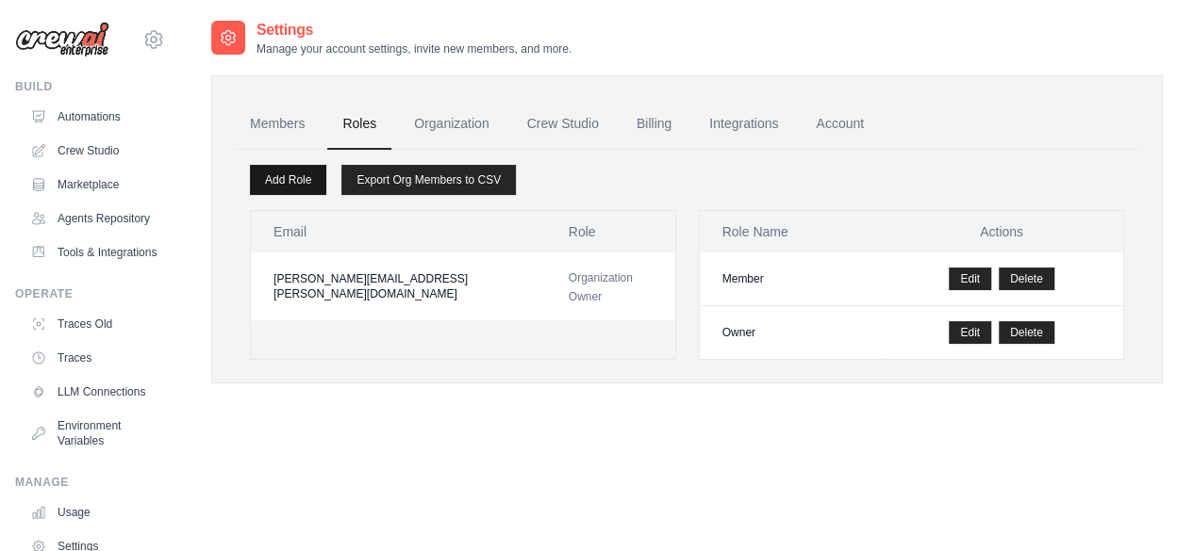
click at [286, 178] on link "Add Role" at bounding box center [288, 180] width 76 height 30
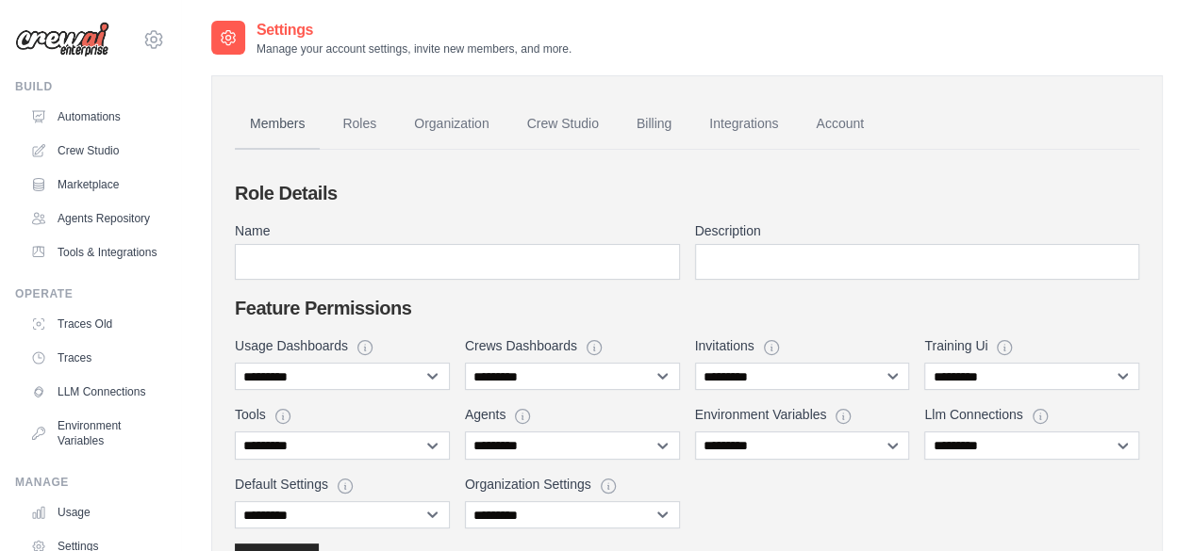
click at [279, 115] on link "Members" at bounding box center [277, 124] width 85 height 51
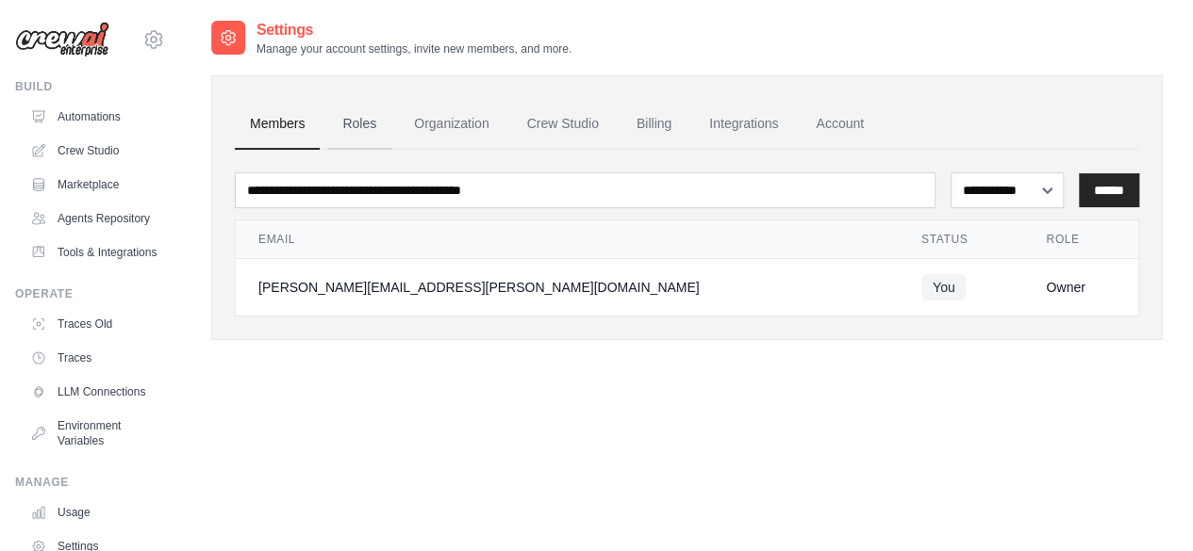
click at [364, 120] on link "Roles" at bounding box center [359, 124] width 64 height 51
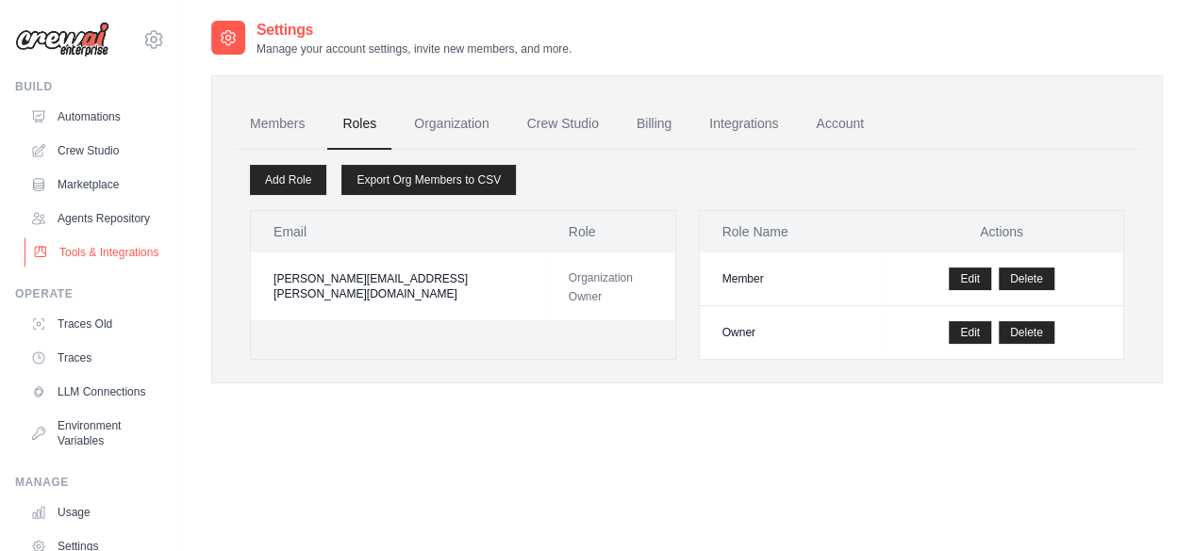
click at [74, 268] on link "Tools & Integrations" at bounding box center [96, 253] width 142 height 30
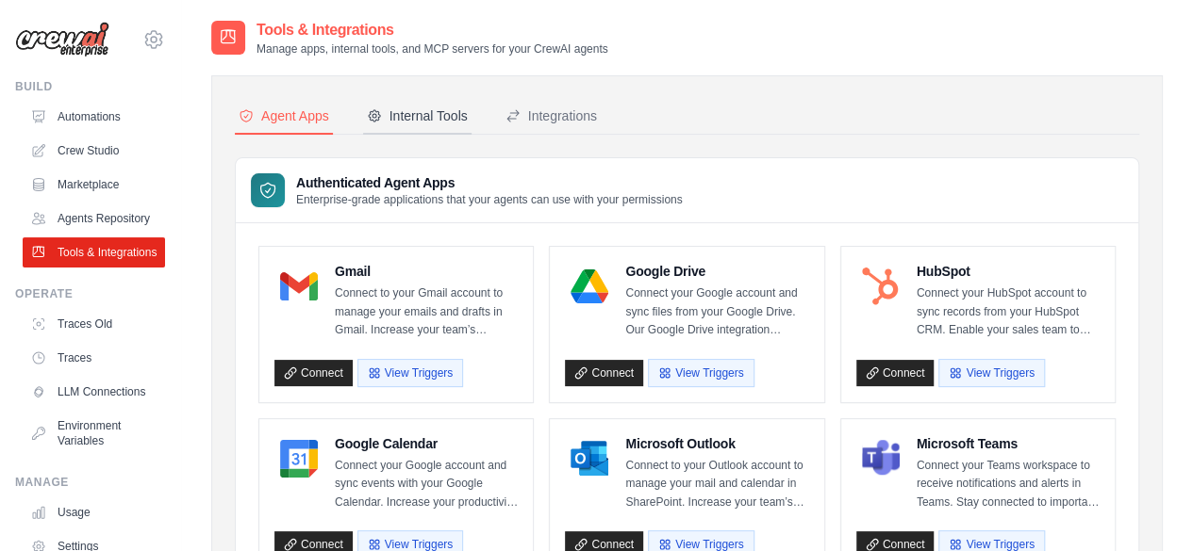
click at [424, 114] on div "Internal Tools" at bounding box center [417, 116] width 101 height 19
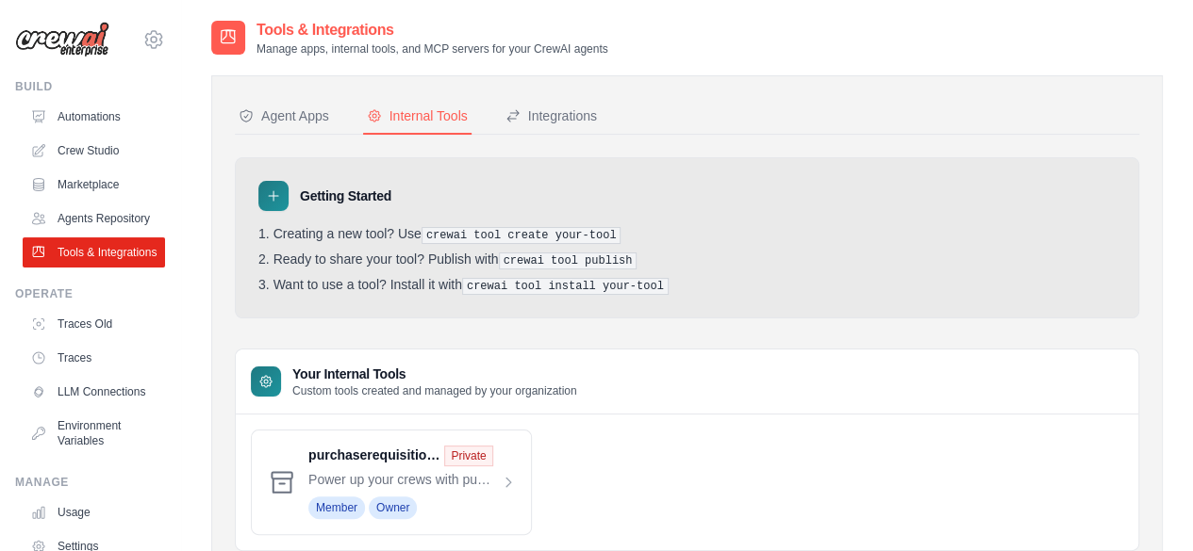
scroll to position [66, 0]
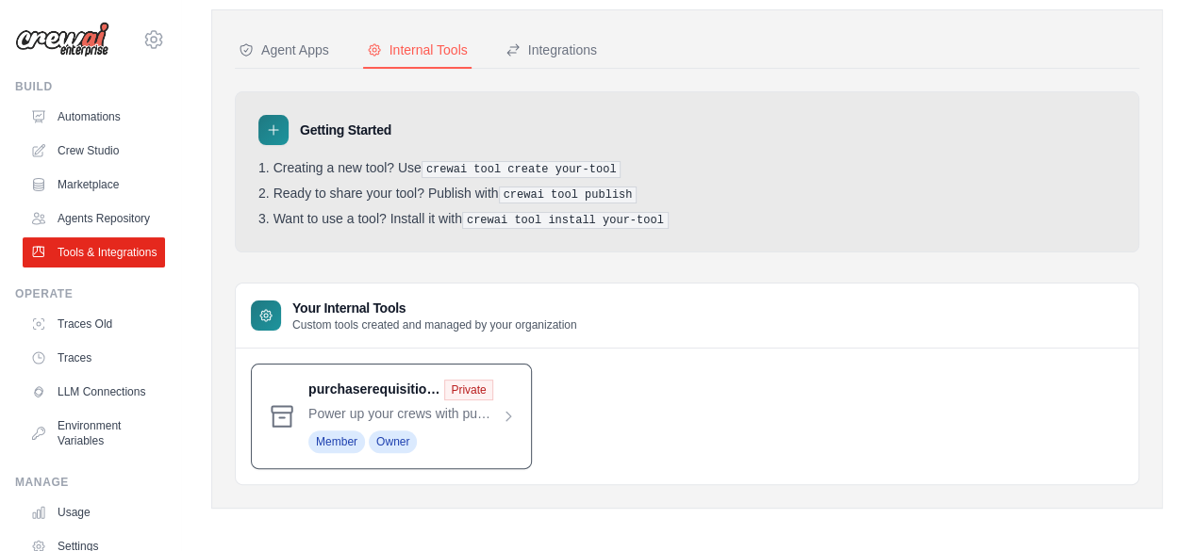
click at [463, 414] on span at bounding box center [411, 417] width 207 height 74
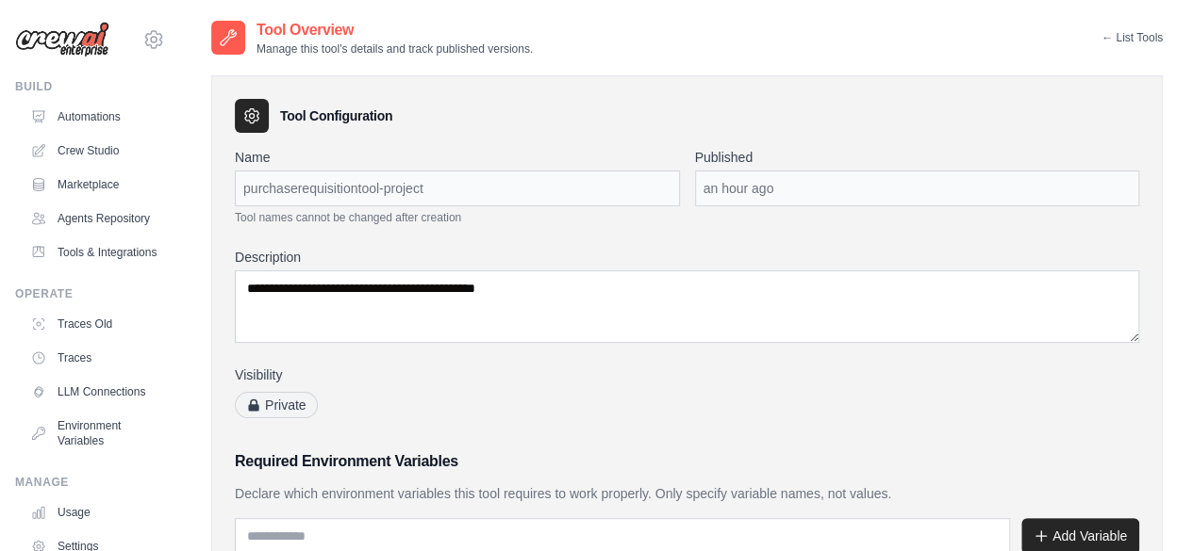
click at [1117, 44] on link "← List Tools" at bounding box center [1131, 37] width 61 height 15
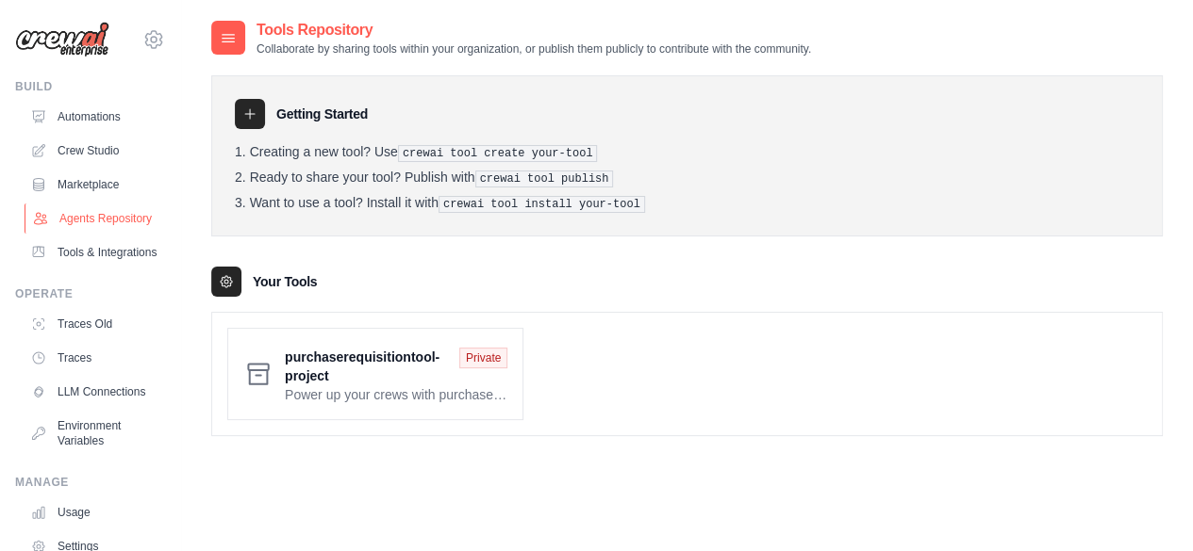
click at [109, 216] on link "Agents Repository" at bounding box center [96, 219] width 142 height 30
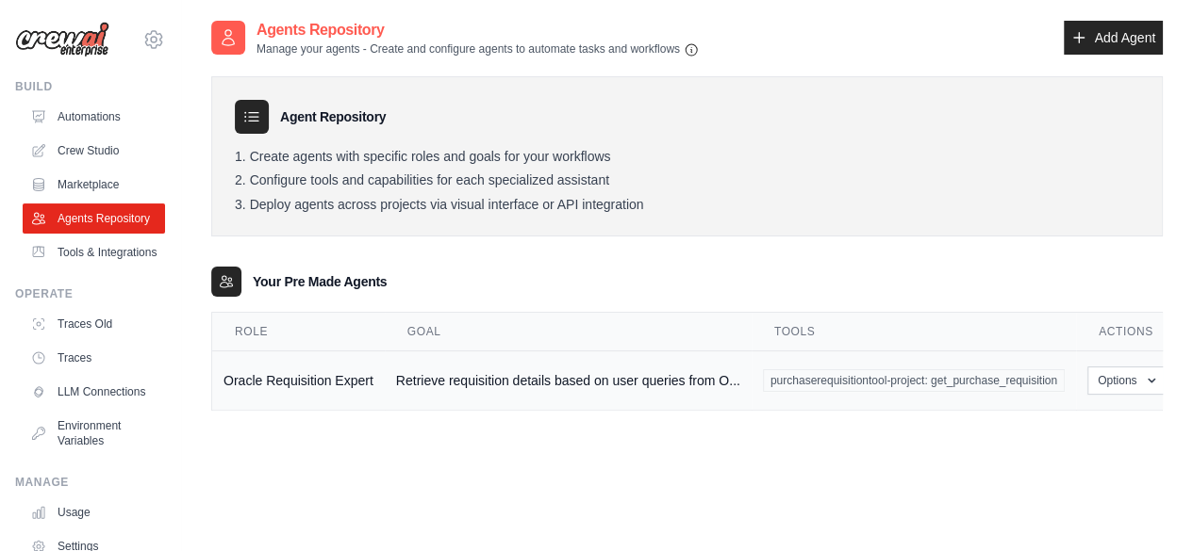
click at [325, 372] on td "Oracle Requisition Expert" at bounding box center [298, 381] width 173 height 59
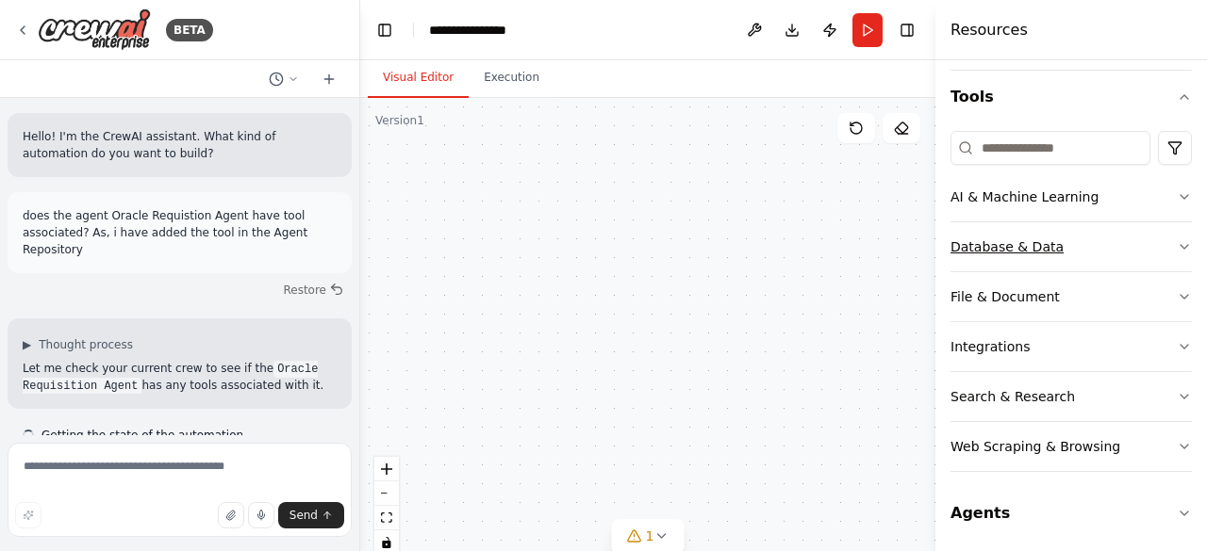
scroll to position [5864, 0]
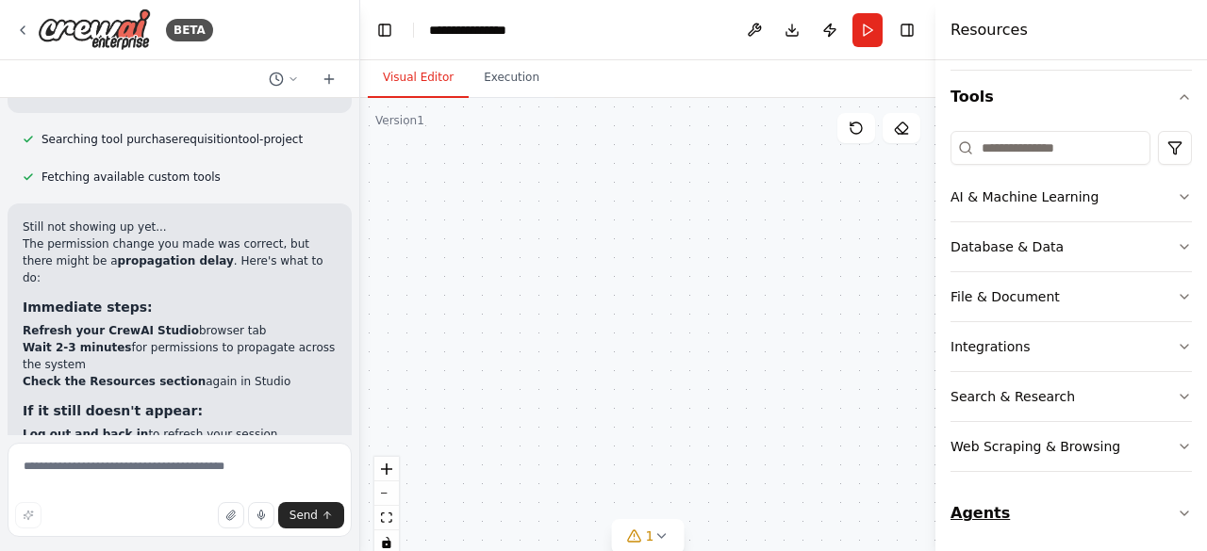
click at [988, 519] on button "Agents" at bounding box center [1070, 513] width 241 height 53
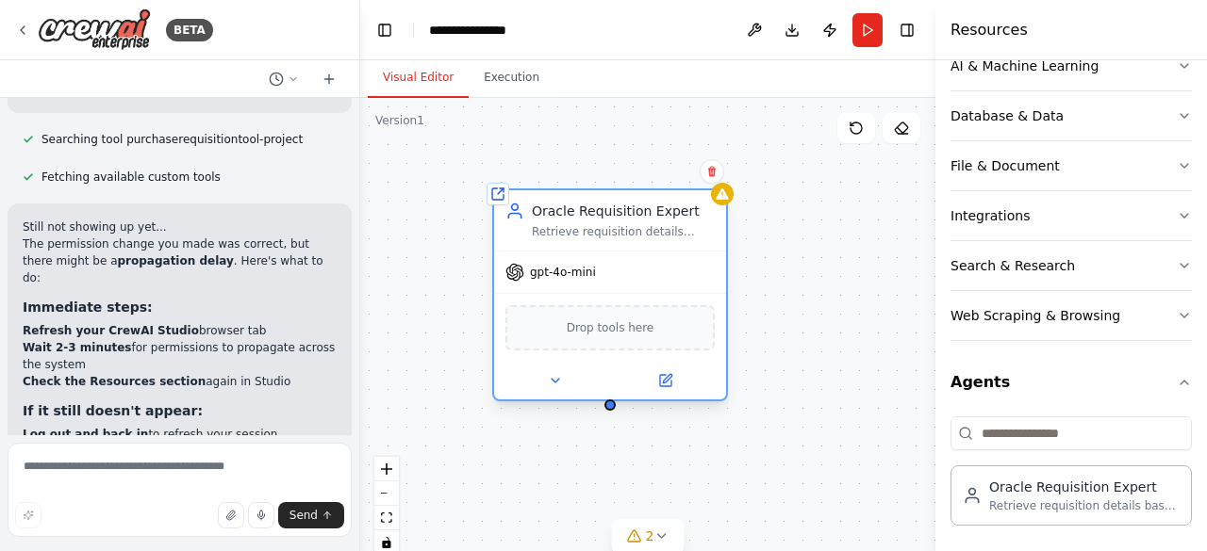
drag, startPoint x: 823, startPoint y: 328, endPoint x: 642, endPoint y: 245, distance: 199.1
click at [642, 245] on div "Shared agent from repository Oracle Requisition Expert Retrieve requisition det…" at bounding box center [610, 295] width 236 height 213
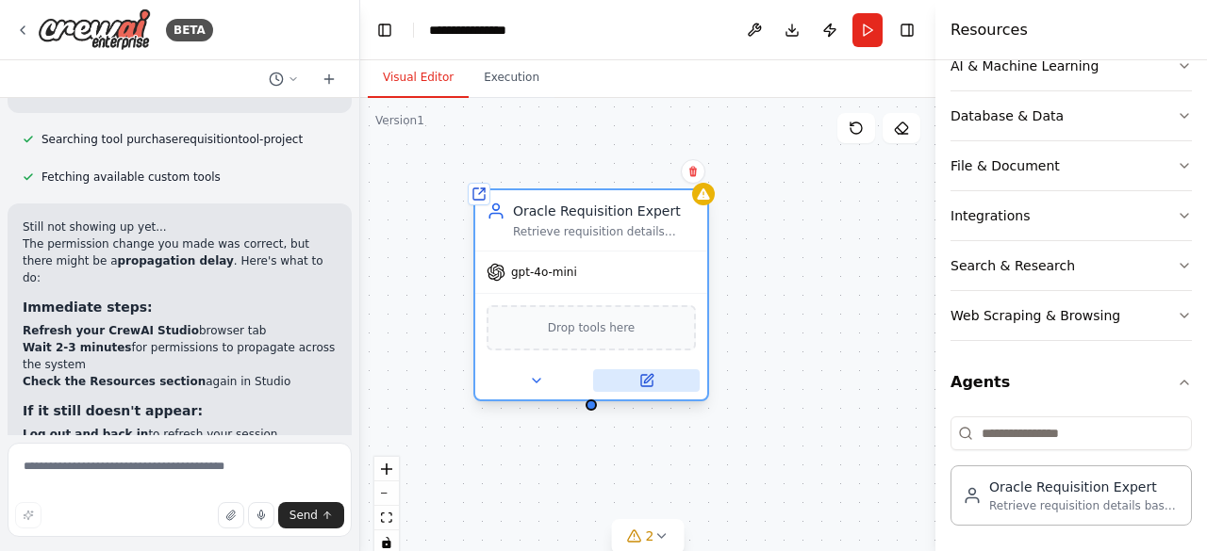
click at [643, 379] on icon at bounding box center [646, 380] width 11 height 11
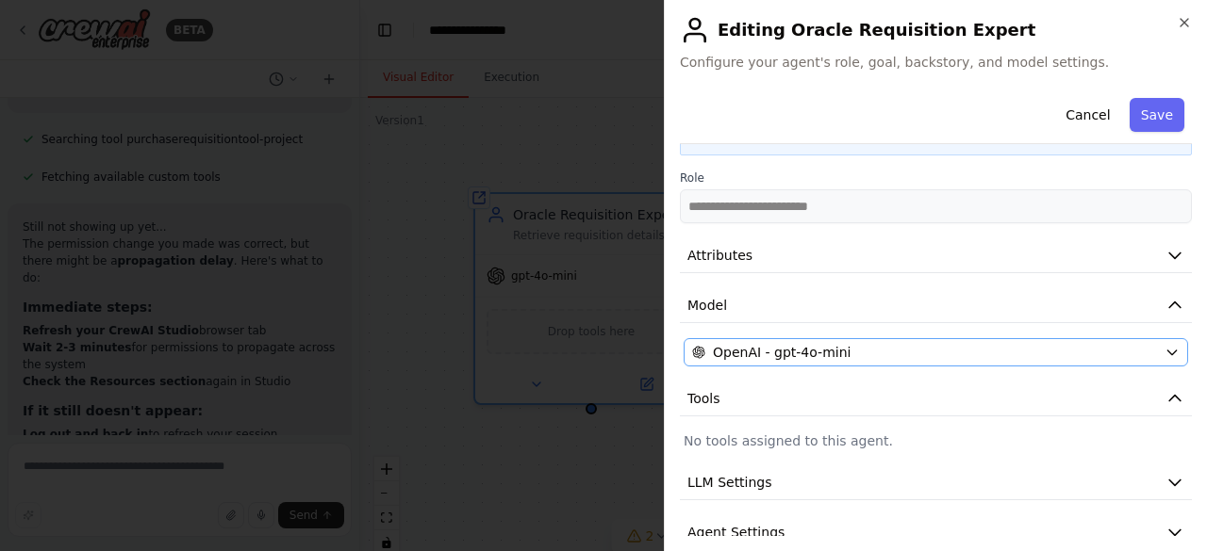
scroll to position [0, 0]
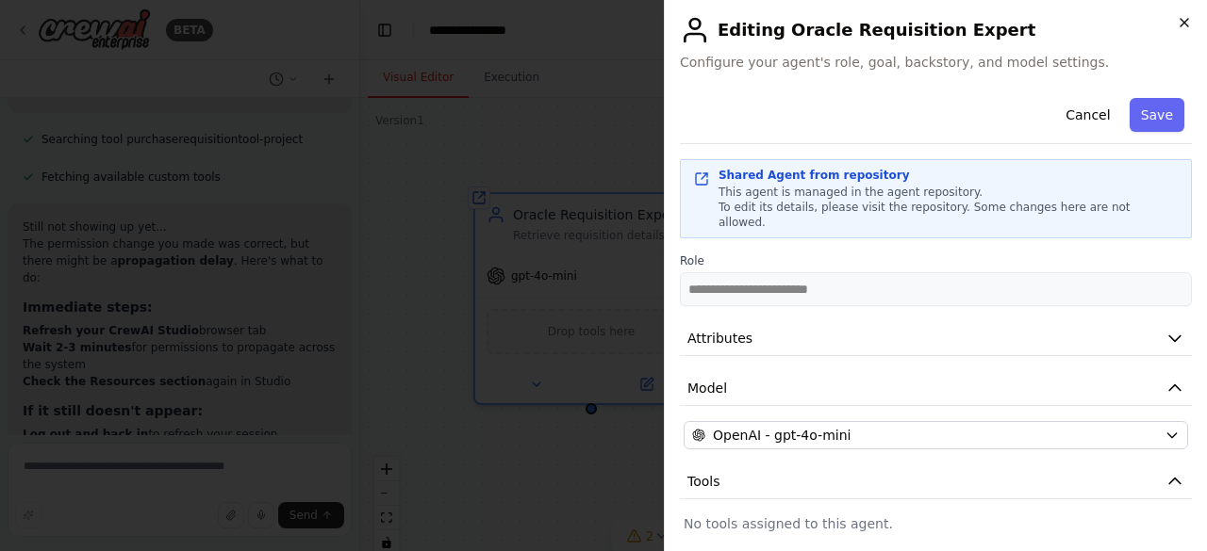
click at [1185, 16] on icon "button" at bounding box center [1184, 22] width 15 height 15
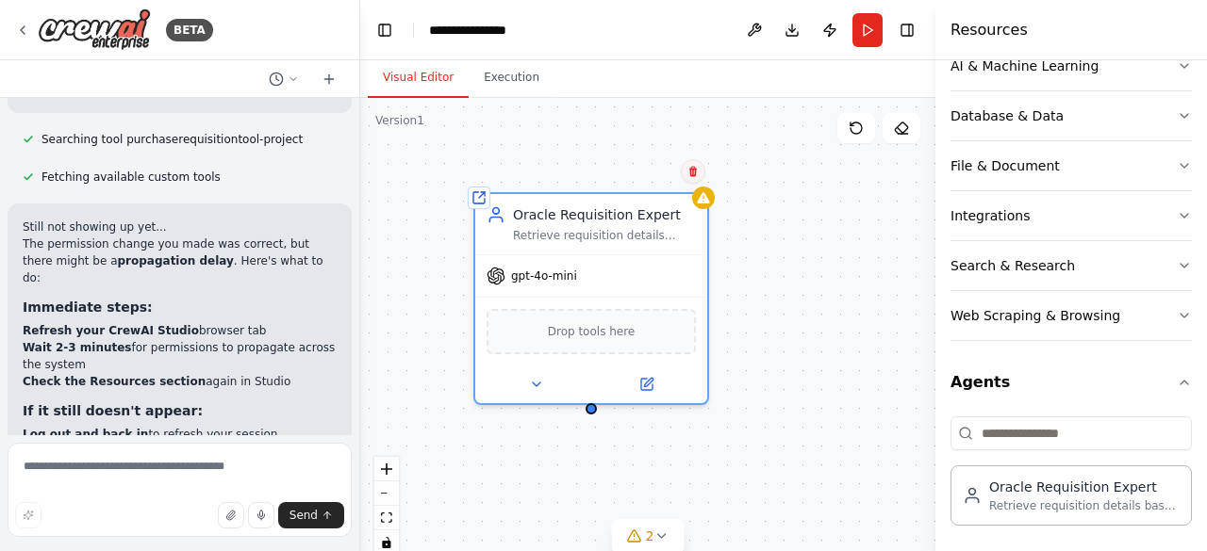
click at [694, 168] on icon at bounding box center [692, 171] width 11 height 11
click at [648, 169] on button "Confirm" at bounding box center [639, 171] width 67 height 23
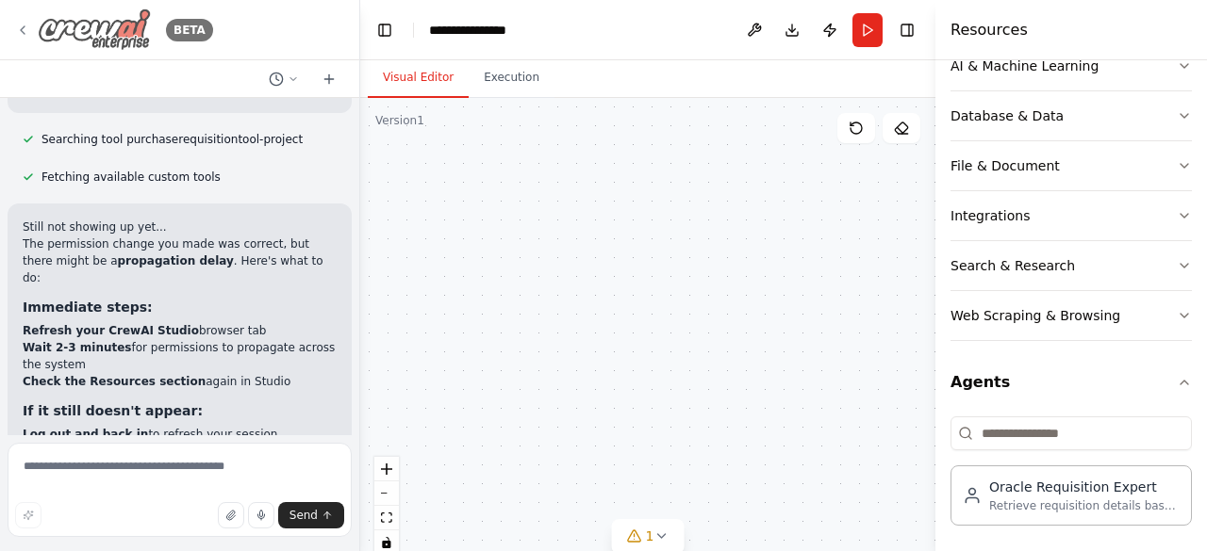
click at [24, 39] on div "BETA" at bounding box center [114, 29] width 198 height 42
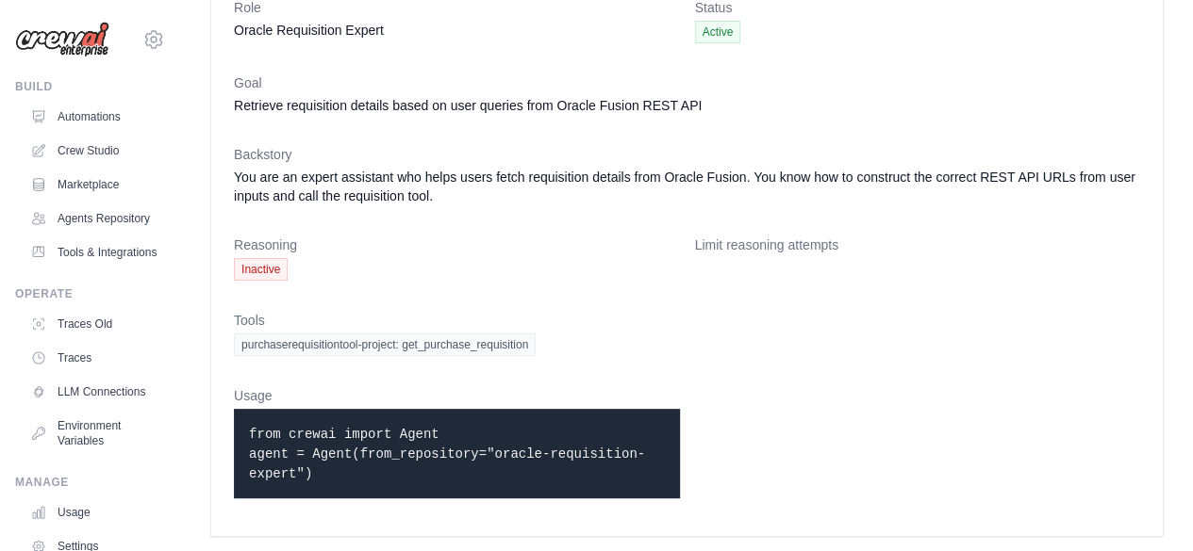
click at [325, 352] on span "purchaserequisitiontool-project: get_purchase_requisition" at bounding box center [385, 345] width 302 height 23
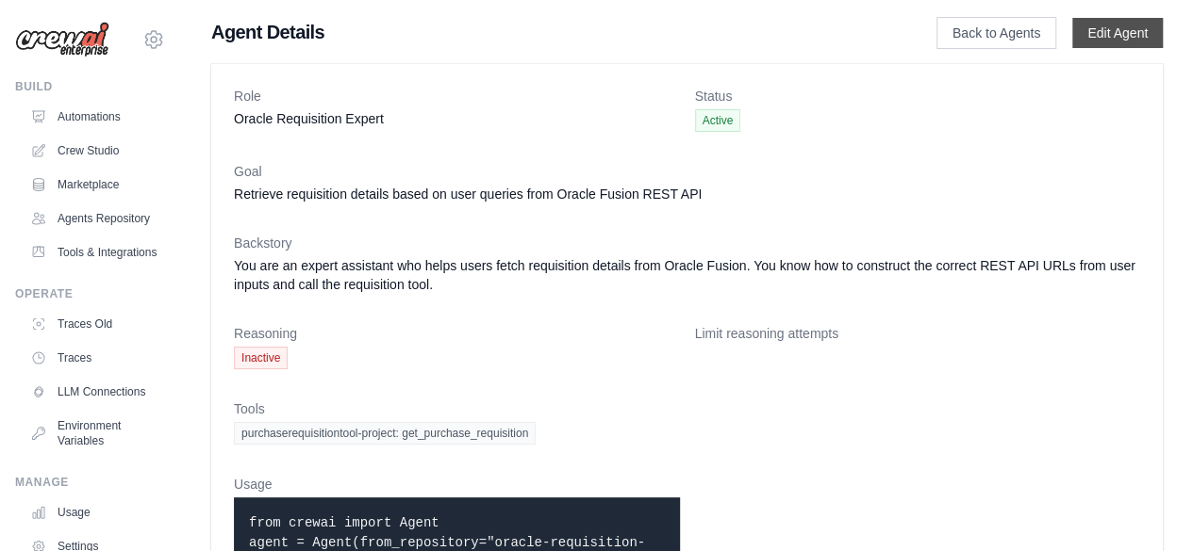
click at [1101, 26] on link "Edit Agent" at bounding box center [1117, 33] width 91 height 30
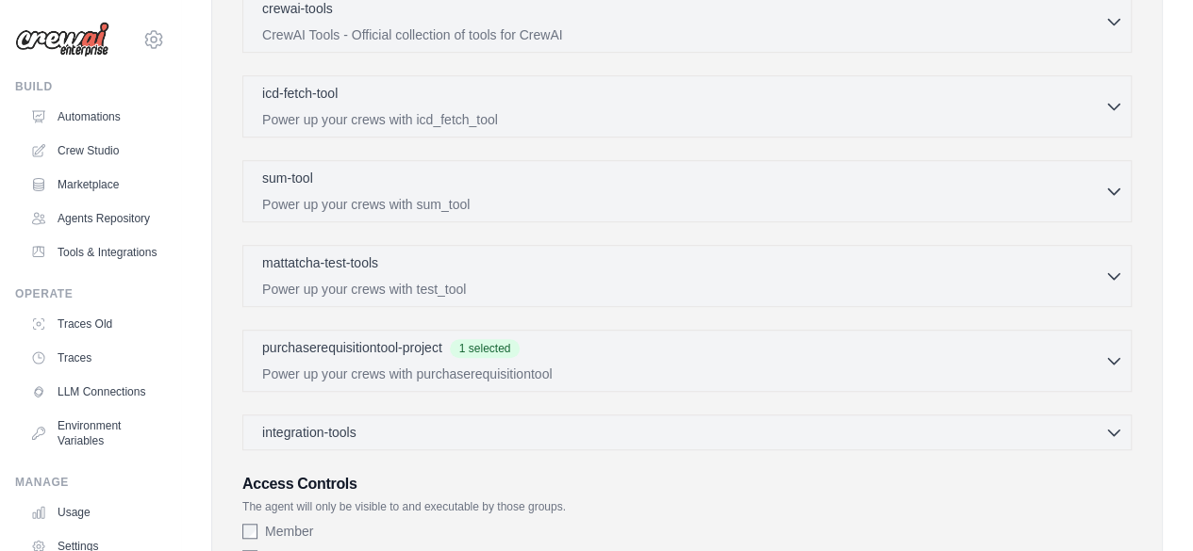
scroll to position [681, 0]
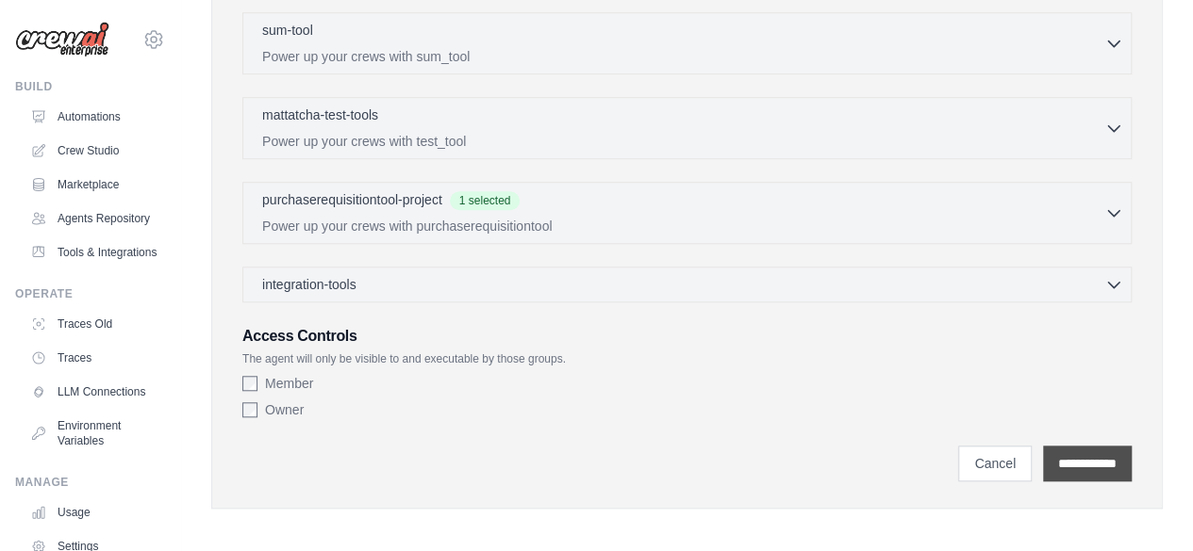
click at [1056, 447] on input "**********" at bounding box center [1087, 464] width 89 height 36
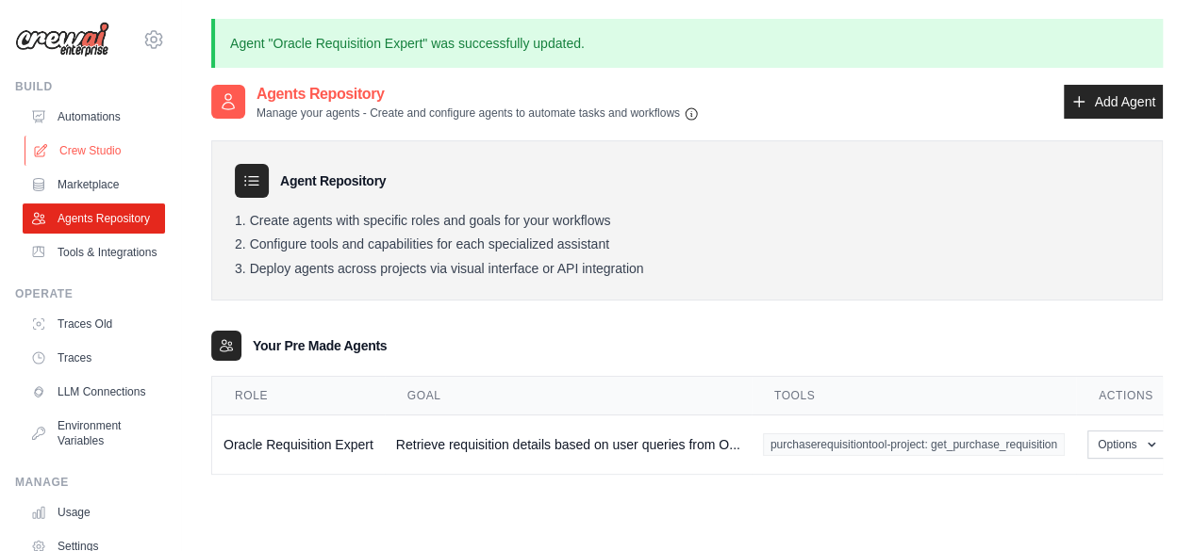
click at [68, 159] on link "Crew Studio" at bounding box center [96, 151] width 142 height 30
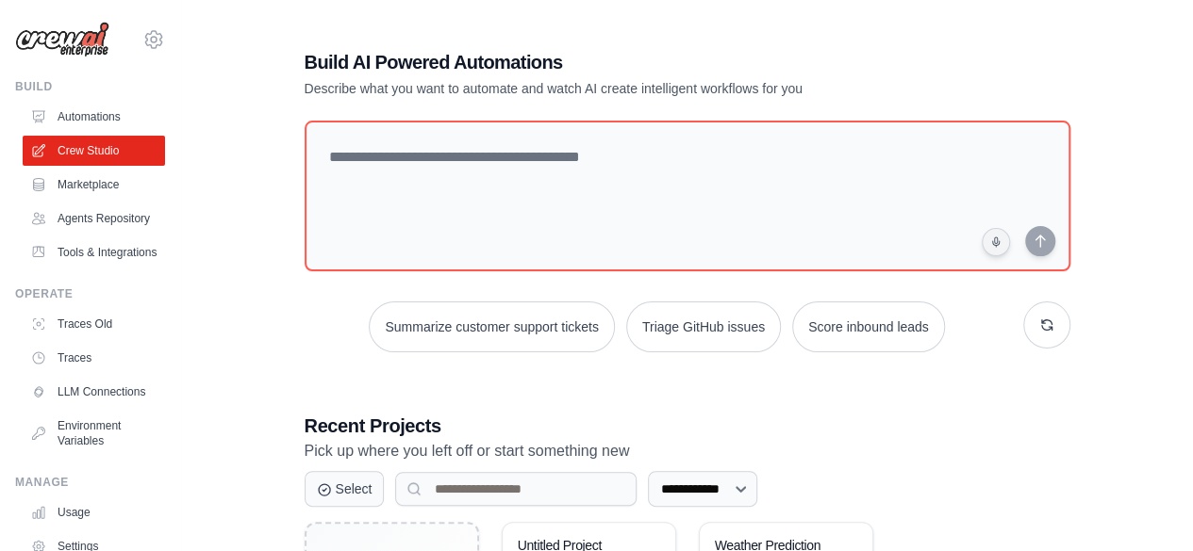
scroll to position [206, 0]
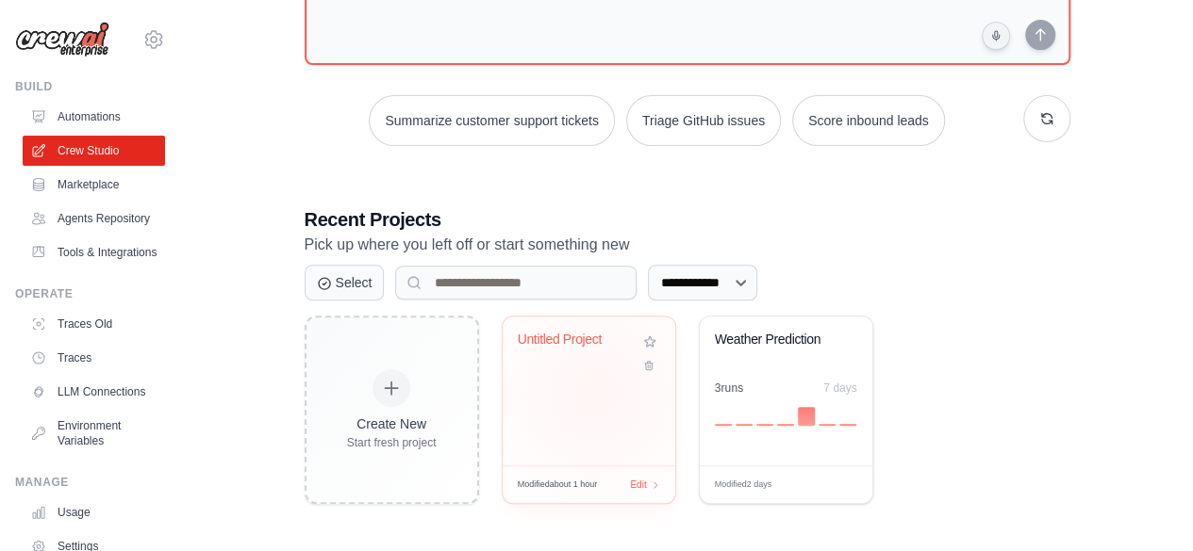
click at [596, 391] on div "Untitled Project" at bounding box center [588, 391] width 173 height 149
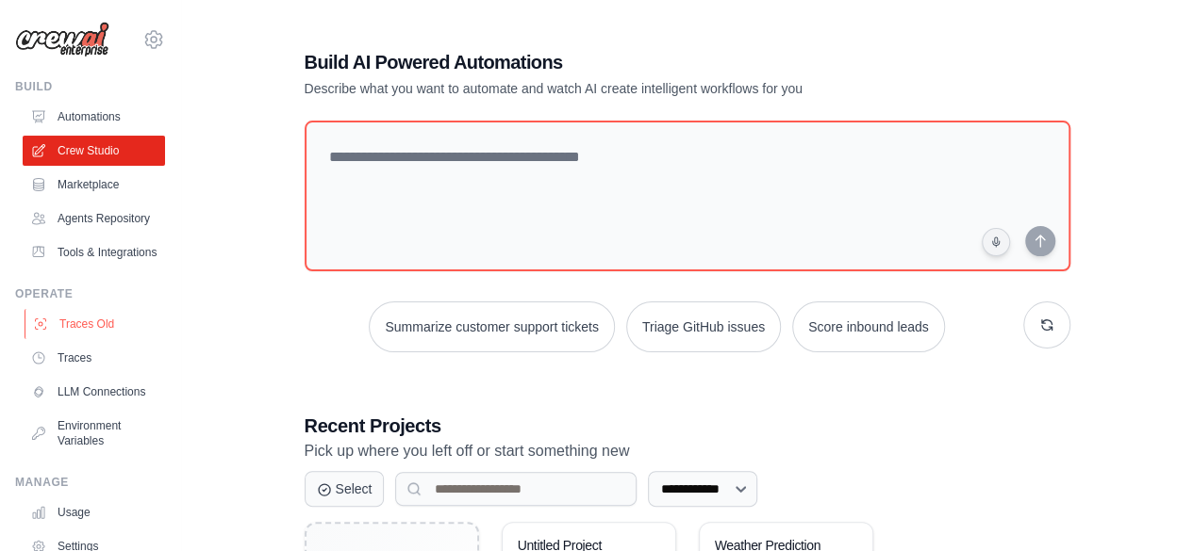
scroll to position [155, 0]
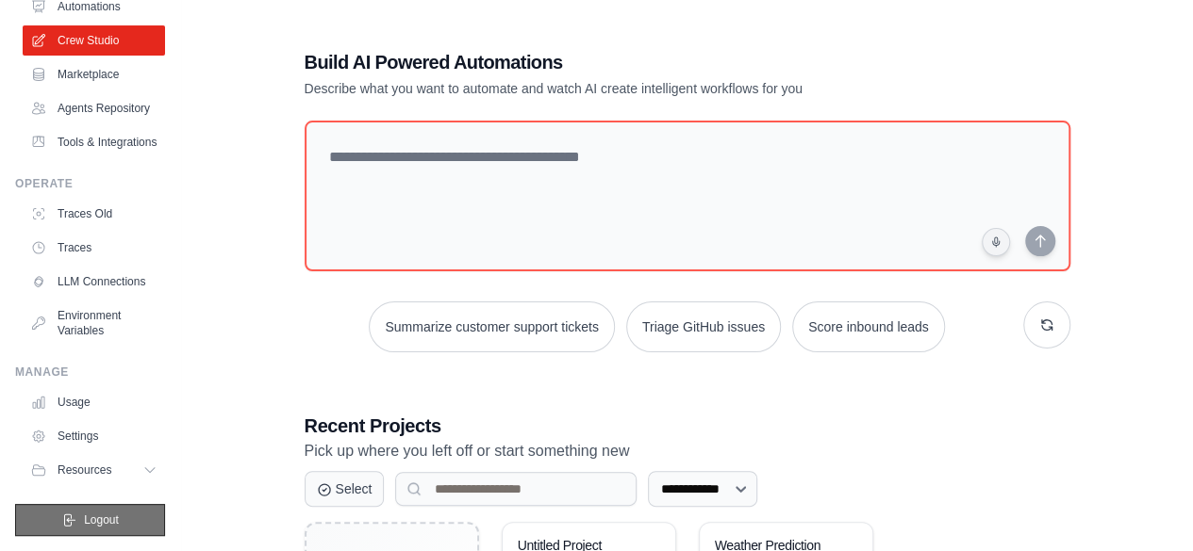
click at [75, 512] on button "Logout" at bounding box center [90, 520] width 150 height 32
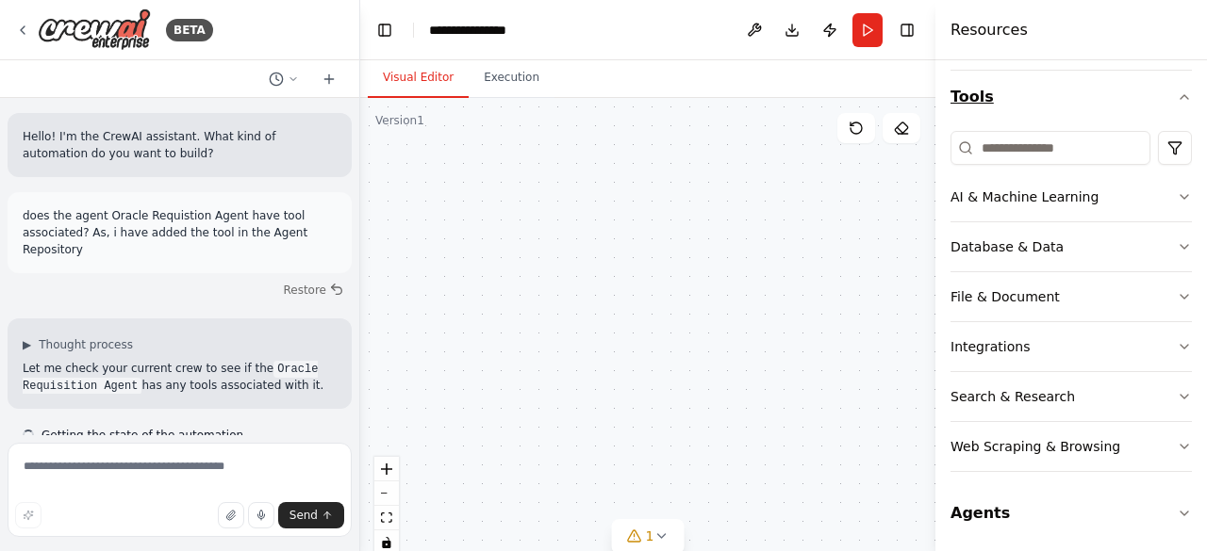
scroll to position [5864, 0]
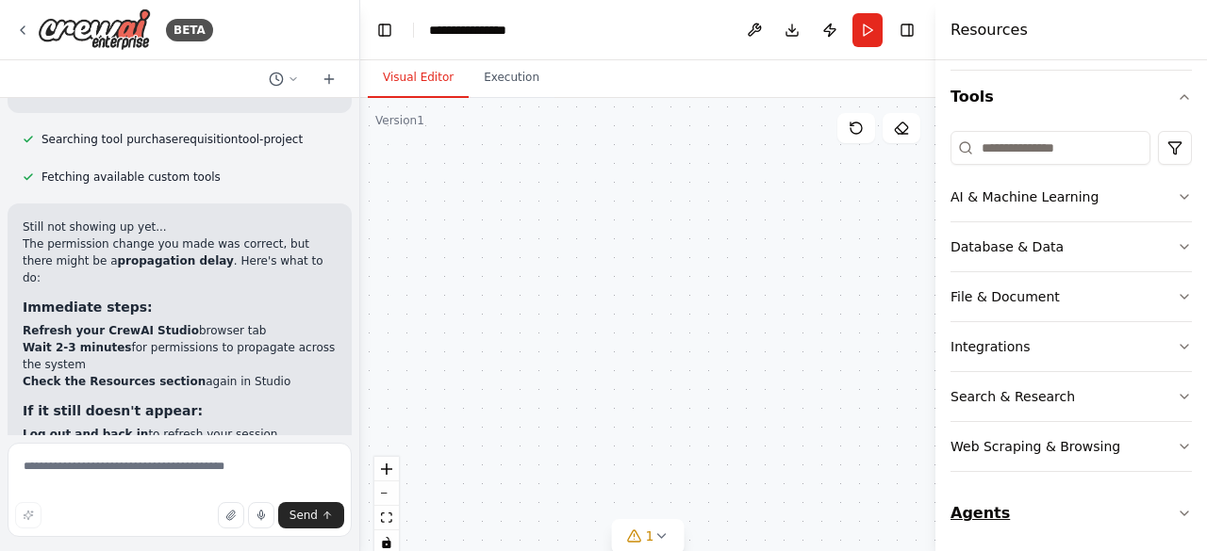
click at [996, 514] on button "Agents" at bounding box center [1070, 513] width 241 height 53
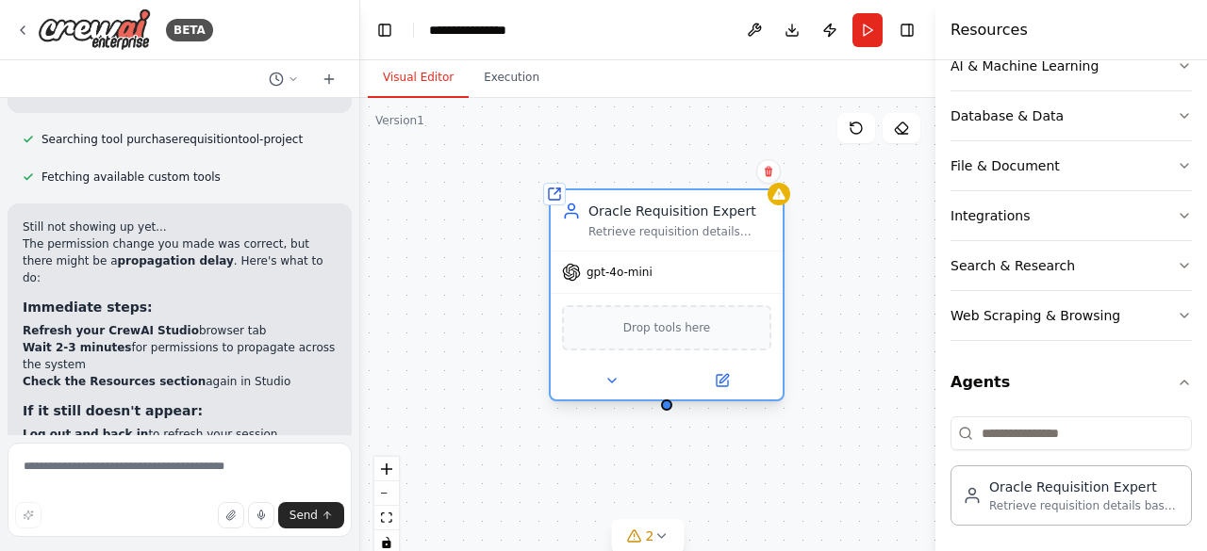
drag, startPoint x: 824, startPoint y: 303, endPoint x: 652, endPoint y: 219, distance: 191.0
click at [652, 219] on div "Oracle Requisition Expert Retrieve requisition details based on user queries fr…" at bounding box center [679, 221] width 183 height 38
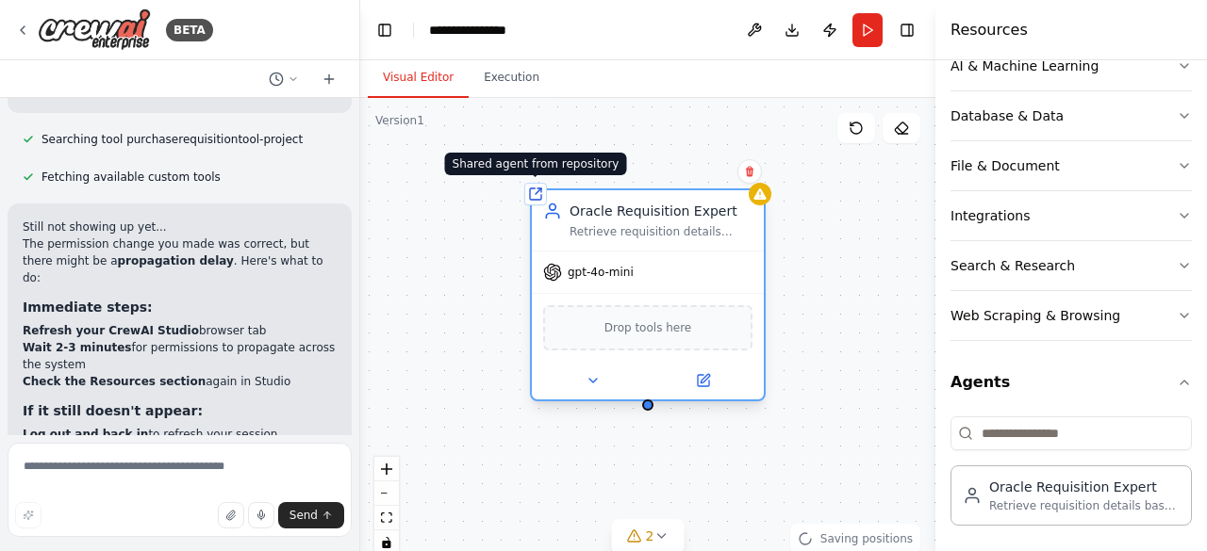
click at [537, 199] on icon at bounding box center [535, 194] width 11 height 11
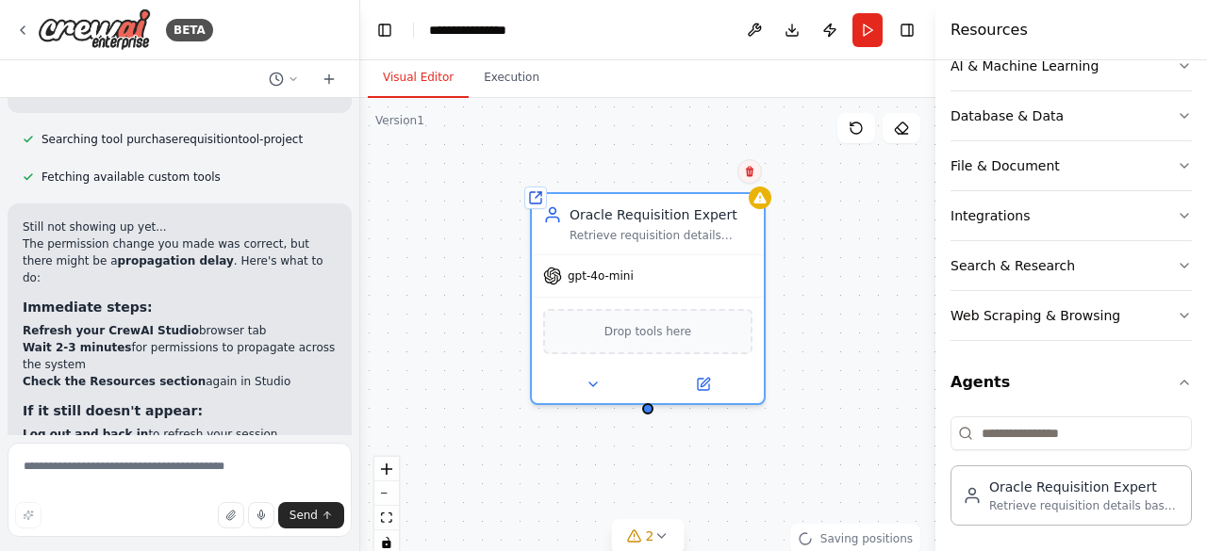
click at [752, 170] on icon at bounding box center [750, 172] width 8 height 10
click at [688, 186] on div "Shared agent from repository Oracle Requisition Expert Retrieve requisition det…" at bounding box center [647, 333] width 575 height 471
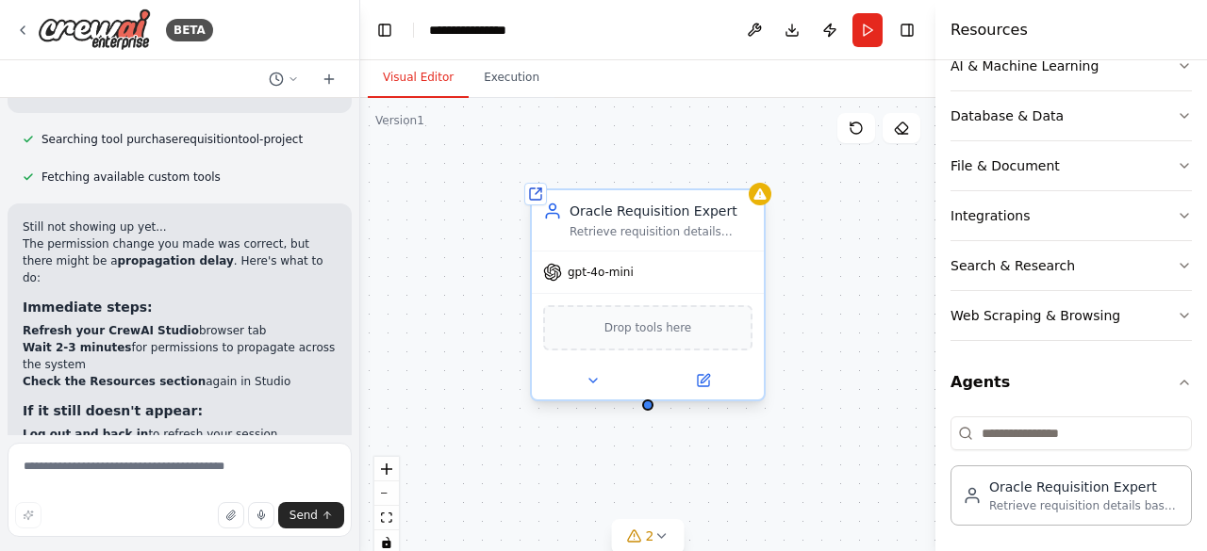
click at [704, 256] on div "gpt-4o-mini" at bounding box center [648, 272] width 232 height 41
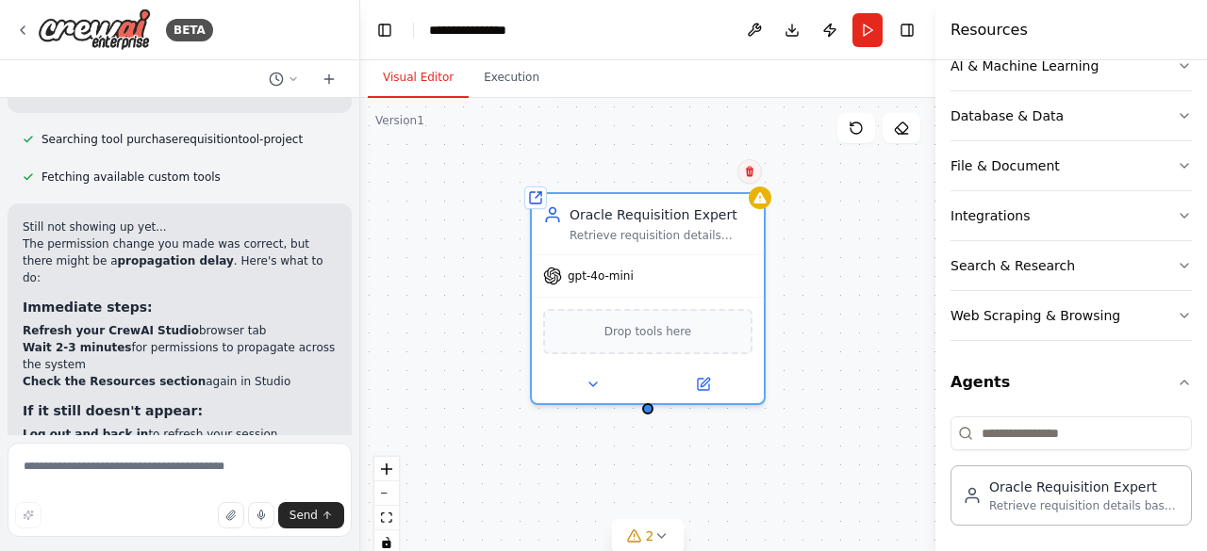
click at [749, 168] on icon at bounding box center [749, 171] width 11 height 11
click at [700, 171] on button "Confirm" at bounding box center [696, 171] width 67 height 23
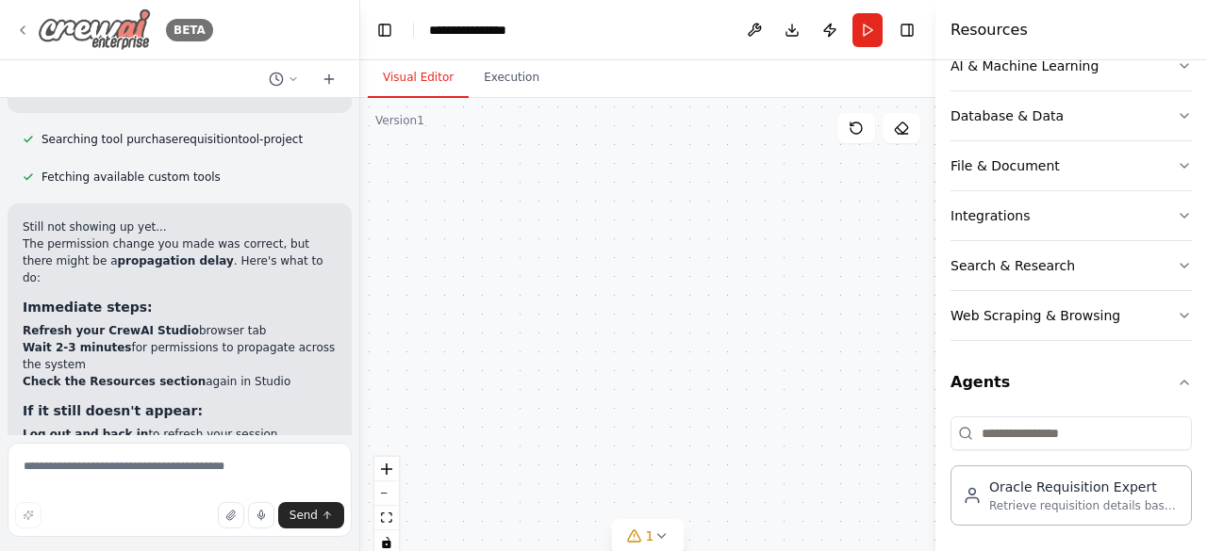
click at [22, 20] on div "BETA" at bounding box center [114, 29] width 198 height 42
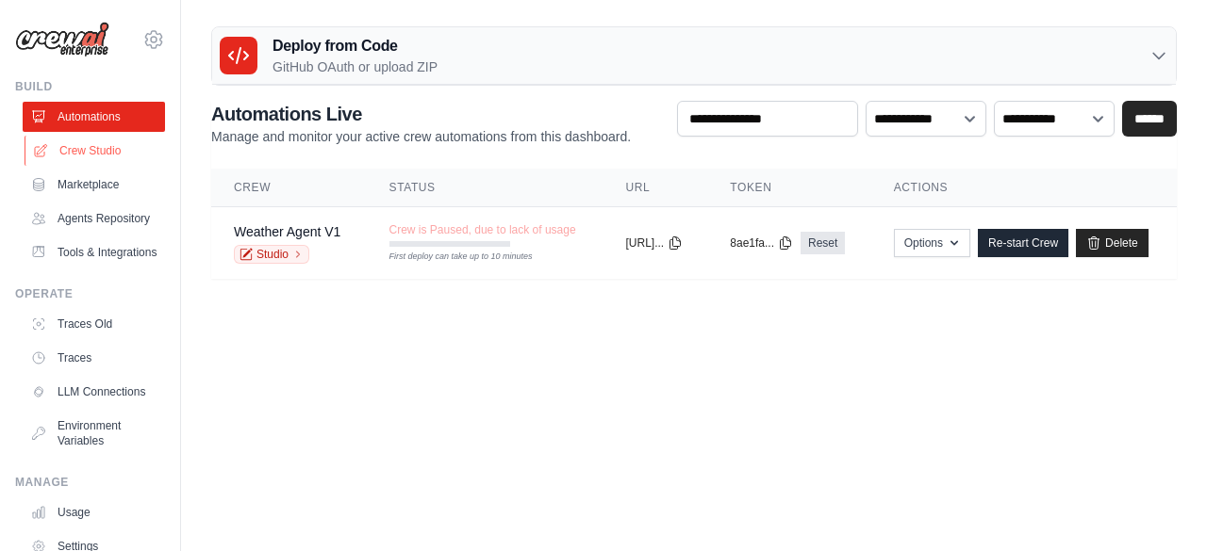
click at [77, 154] on link "Crew Studio" at bounding box center [96, 151] width 142 height 30
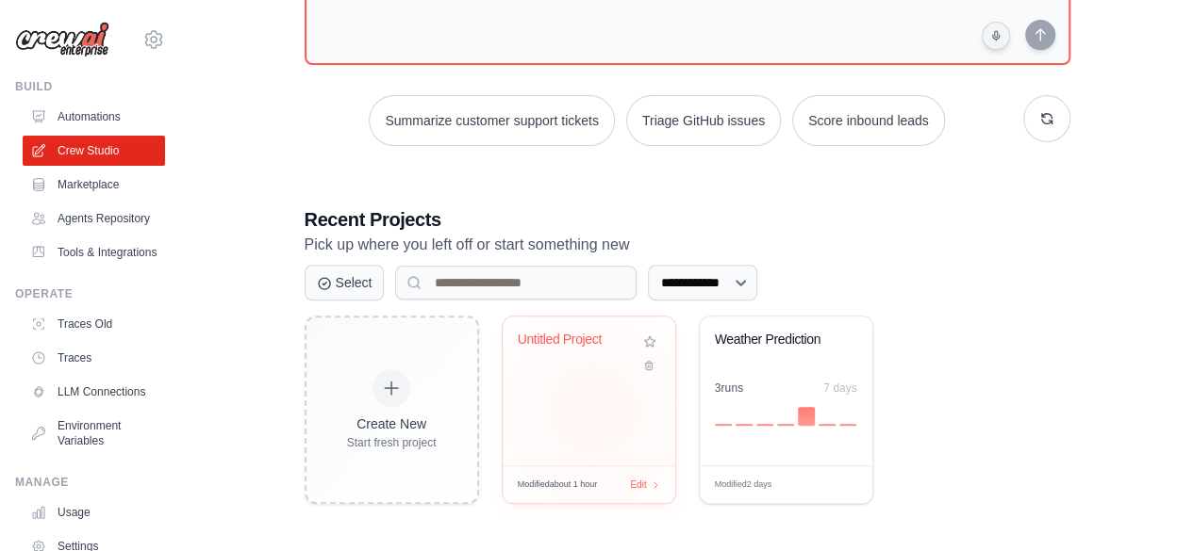
click at [593, 408] on div "Untitled Project" at bounding box center [588, 391] width 173 height 149
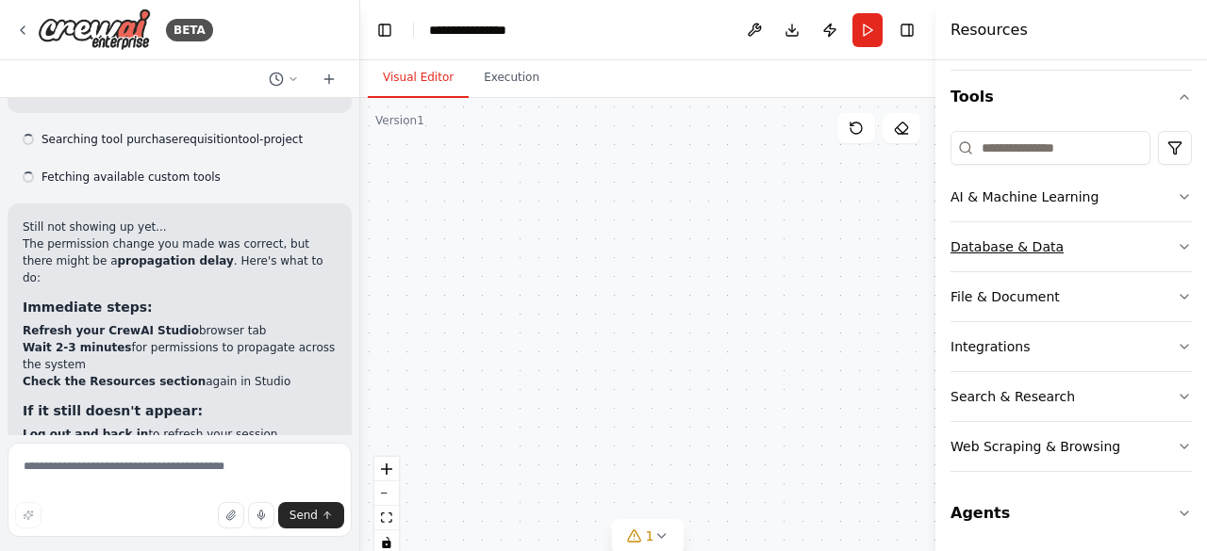
scroll to position [167, 0]
click at [986, 510] on button "Agents" at bounding box center [1070, 514] width 241 height 53
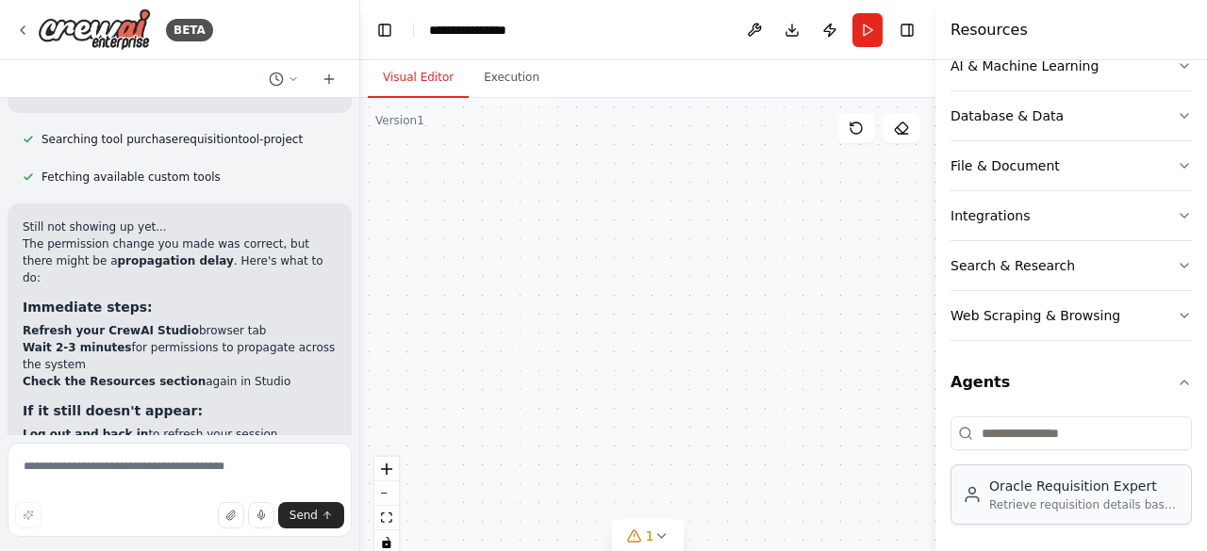
click at [1005, 504] on div "Retrieve requisition details based on user queries from Oracle Fusion REST API" at bounding box center [1084, 505] width 190 height 15
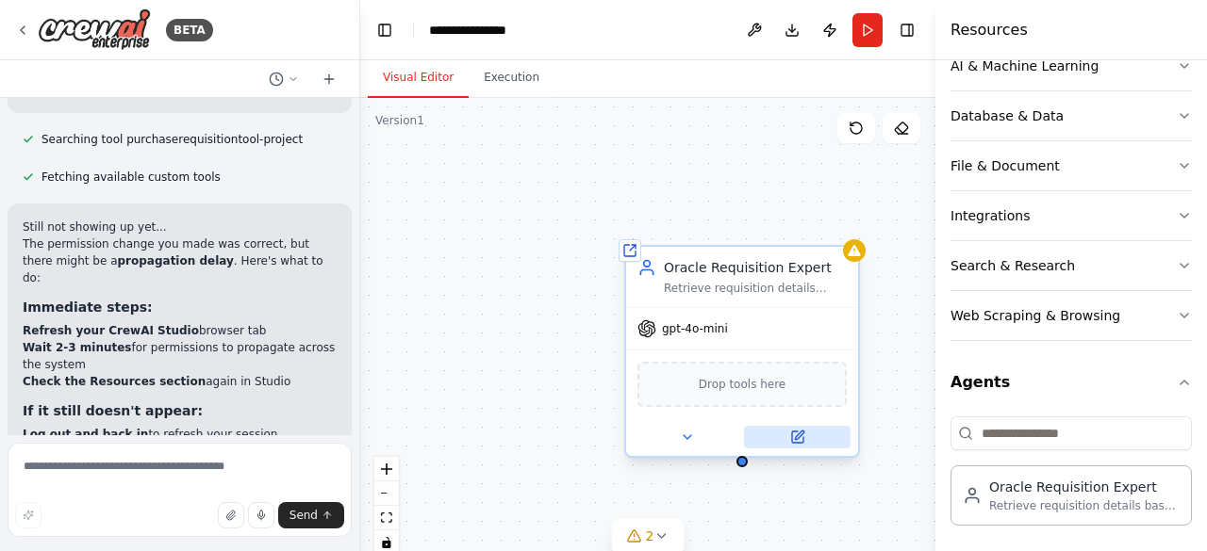
click at [799, 446] on button at bounding box center [797, 437] width 107 height 23
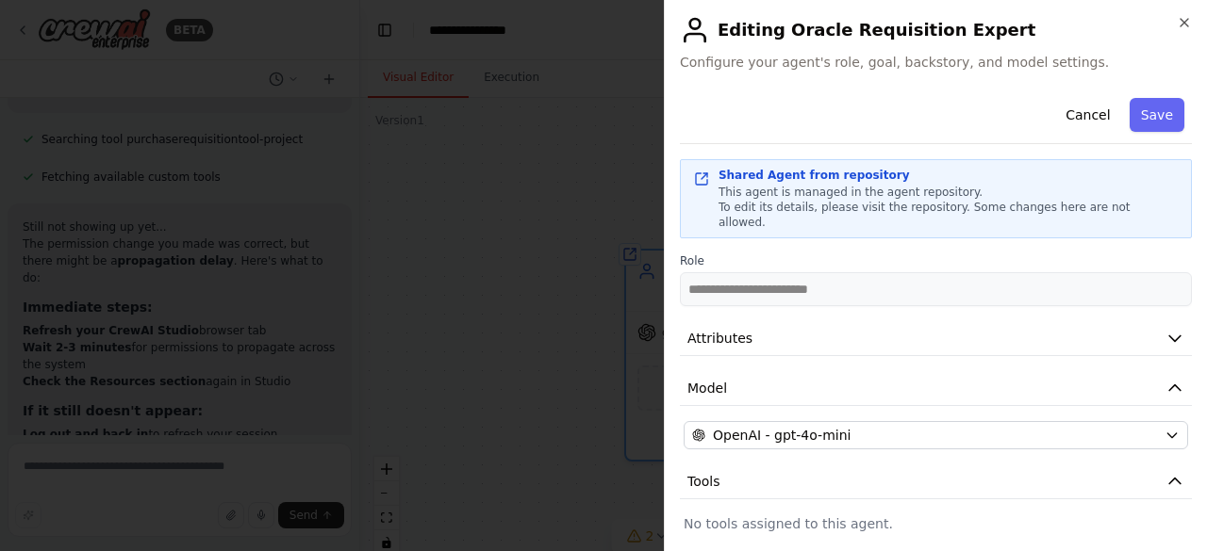
scroll to position [1, 0]
click at [1062, 114] on button "Cancel" at bounding box center [1087, 115] width 67 height 34
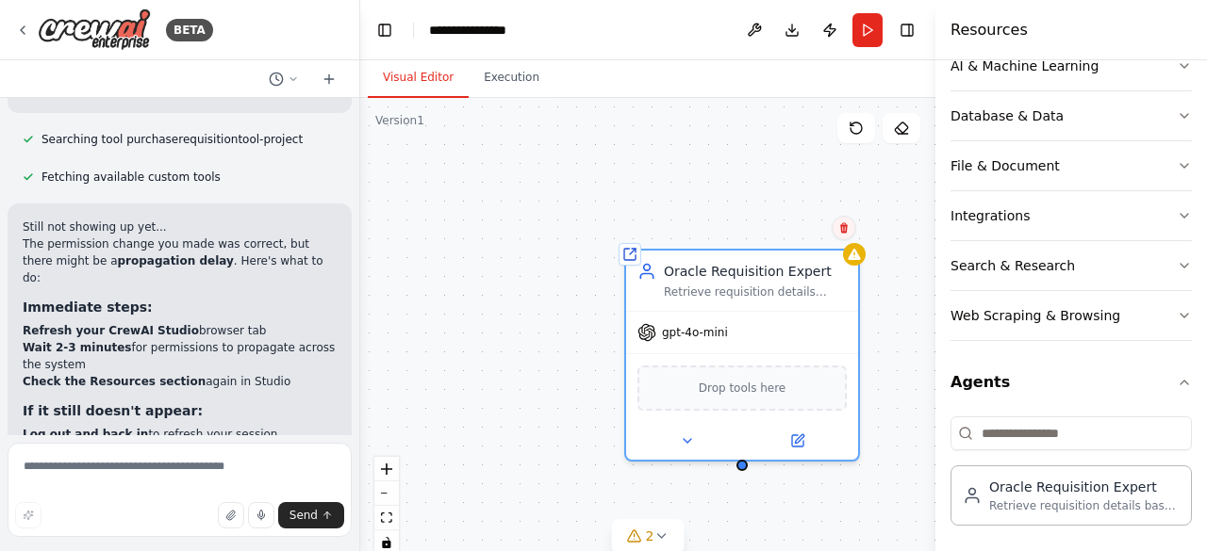
click at [844, 225] on icon at bounding box center [844, 228] width 8 height 10
click at [809, 222] on button "Confirm" at bounding box center [790, 228] width 67 height 23
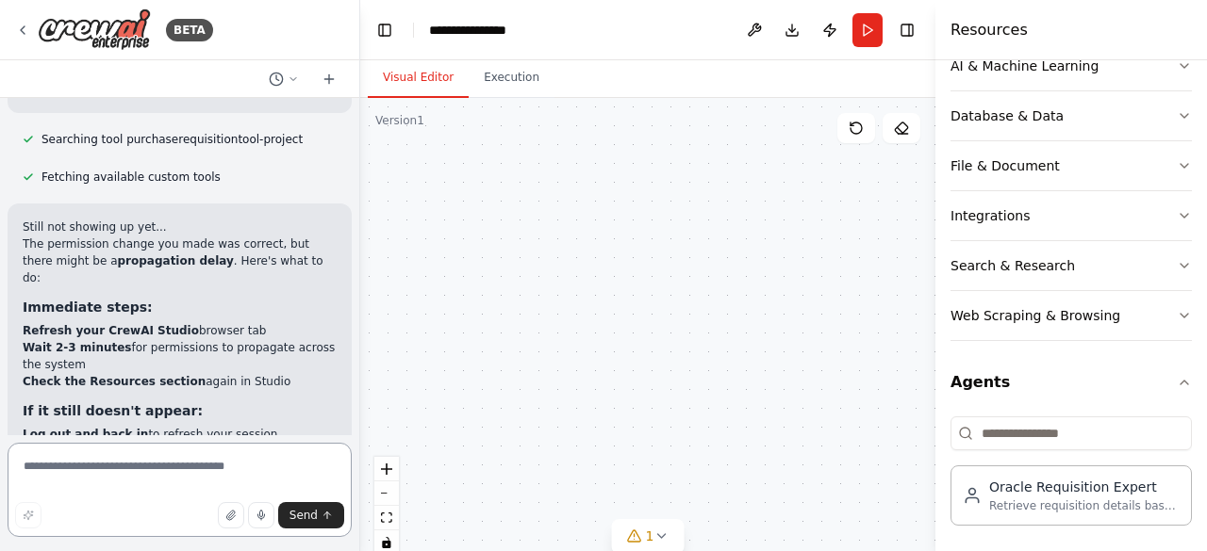
click at [221, 466] on textarea at bounding box center [180, 490] width 344 height 94
type textarea "**********"
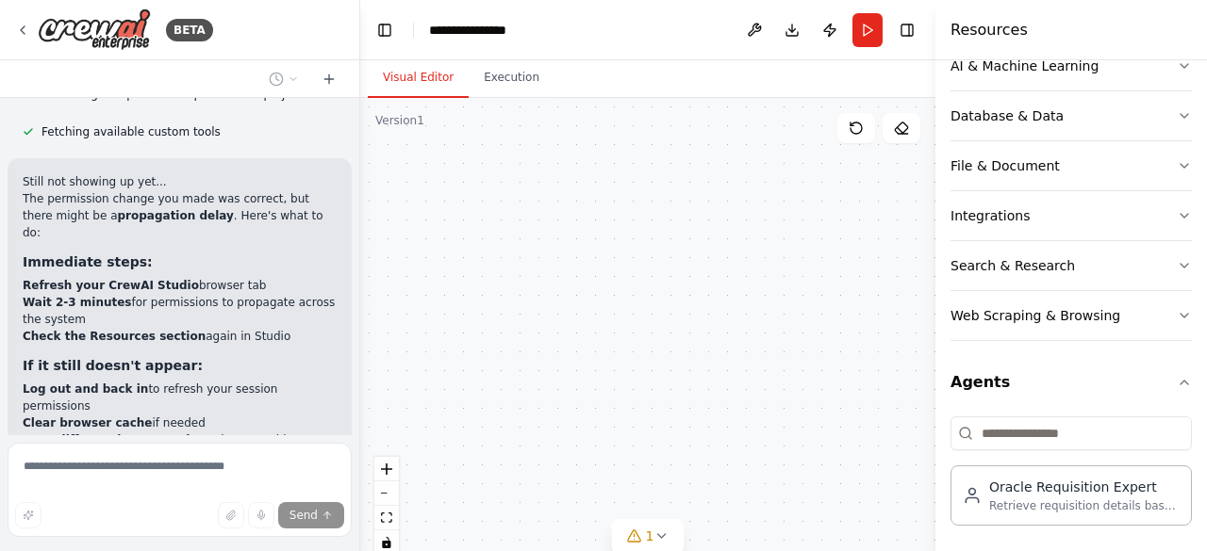
scroll to position [6016, 0]
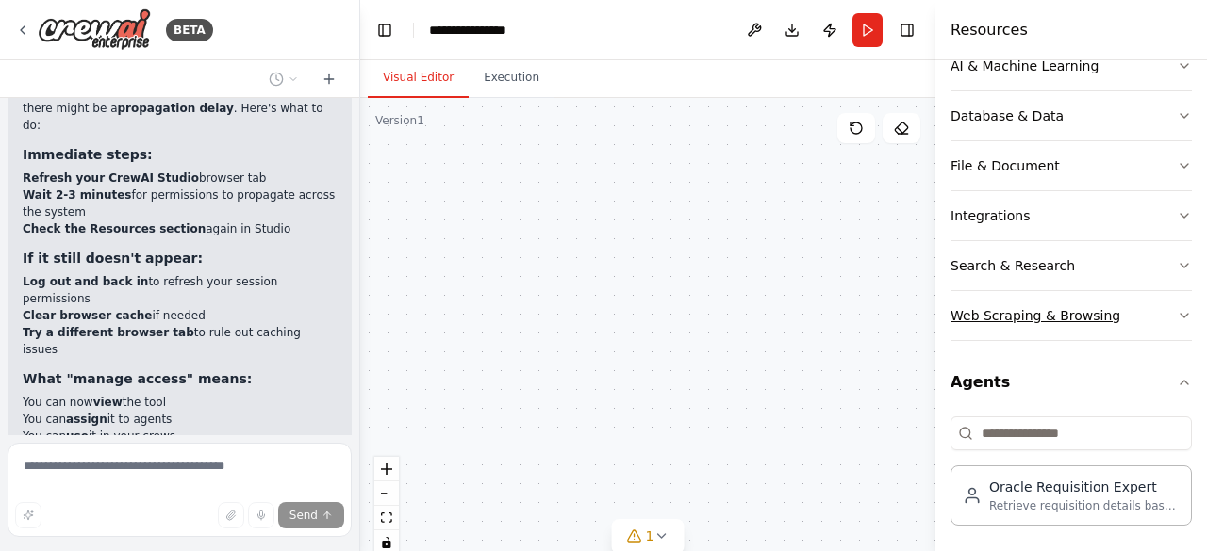
click at [1009, 309] on div "Web Scraping & Browsing" at bounding box center [1035, 315] width 170 height 19
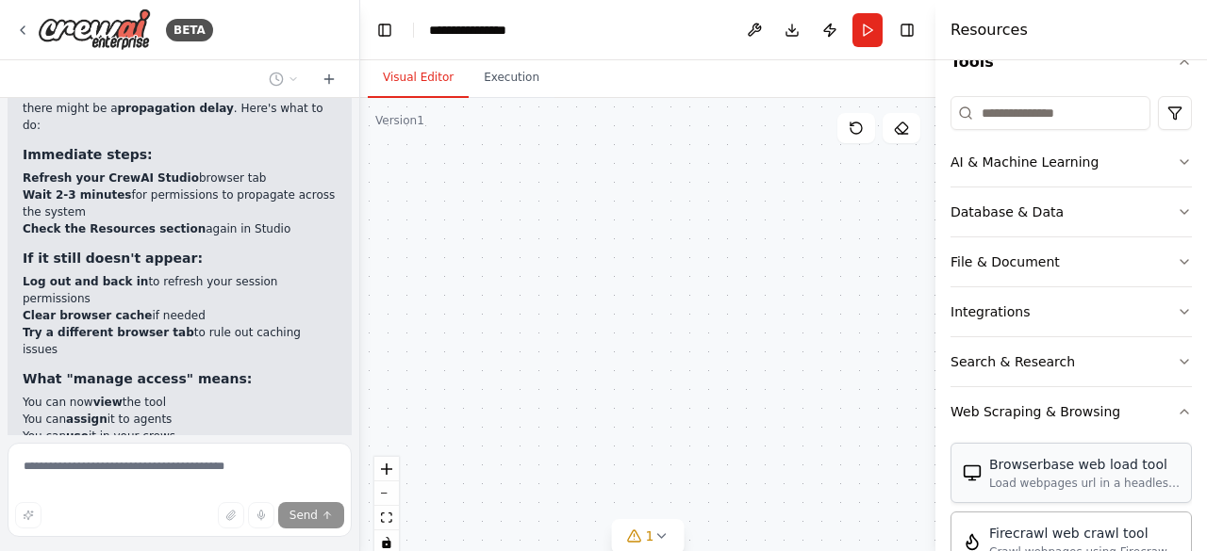
scroll to position [206, 0]
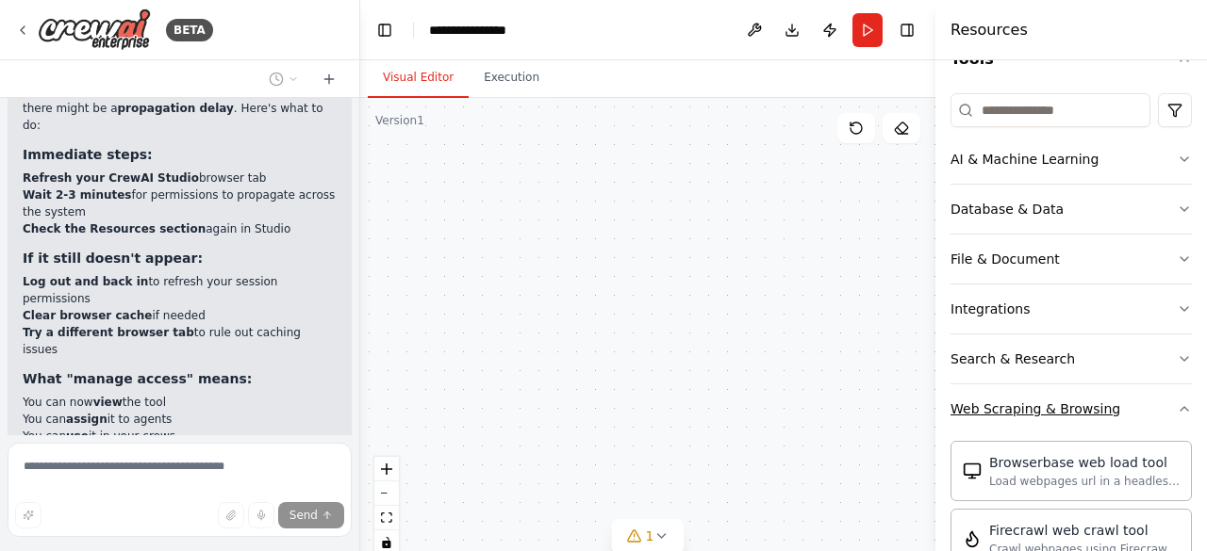
click at [1009, 400] on div "Web Scraping & Browsing" at bounding box center [1035, 409] width 170 height 19
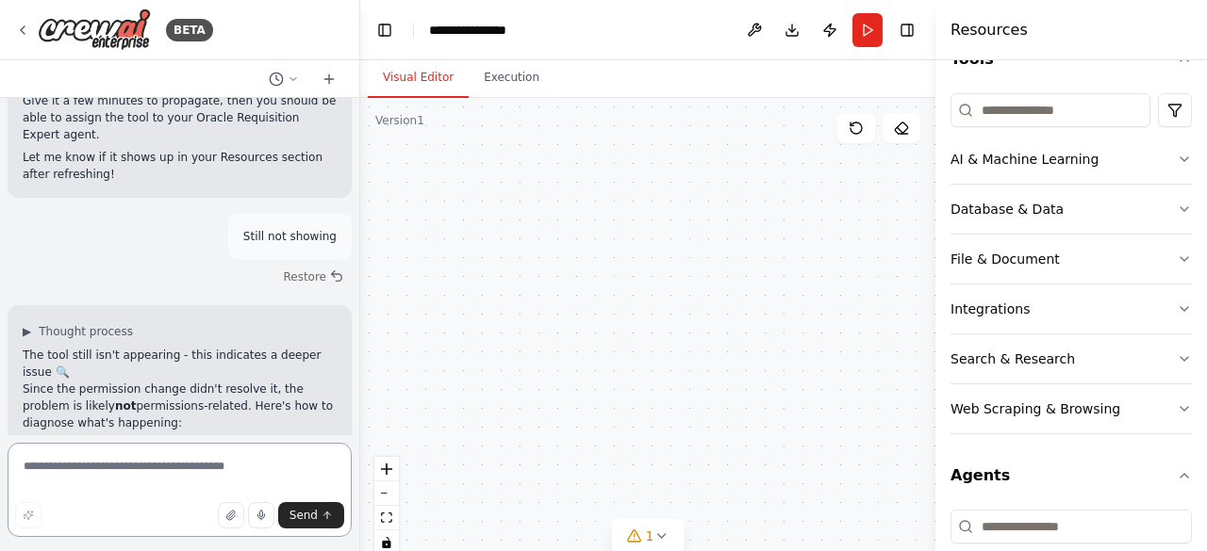
scroll to position [6740, 0]
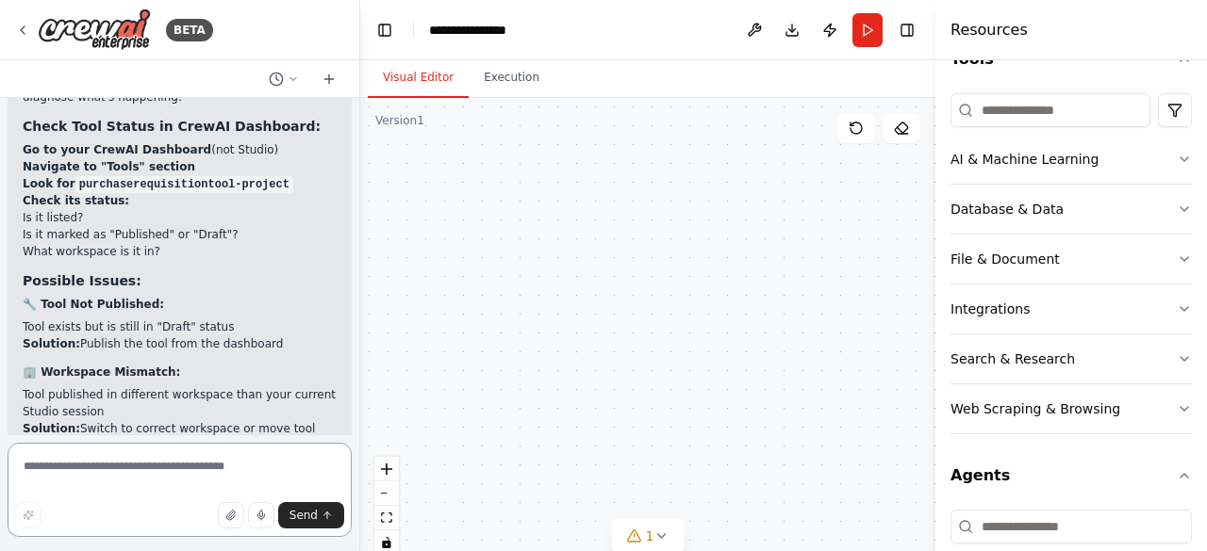
click at [123, 457] on textarea at bounding box center [180, 490] width 344 height 94
type textarea "**********"
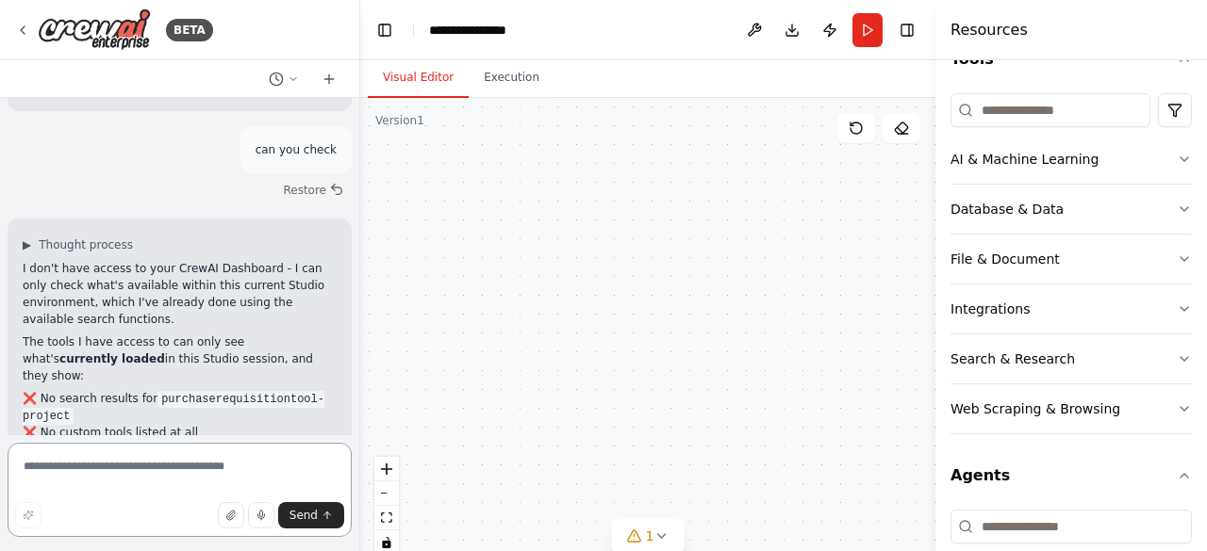
scroll to position [7378, 0]
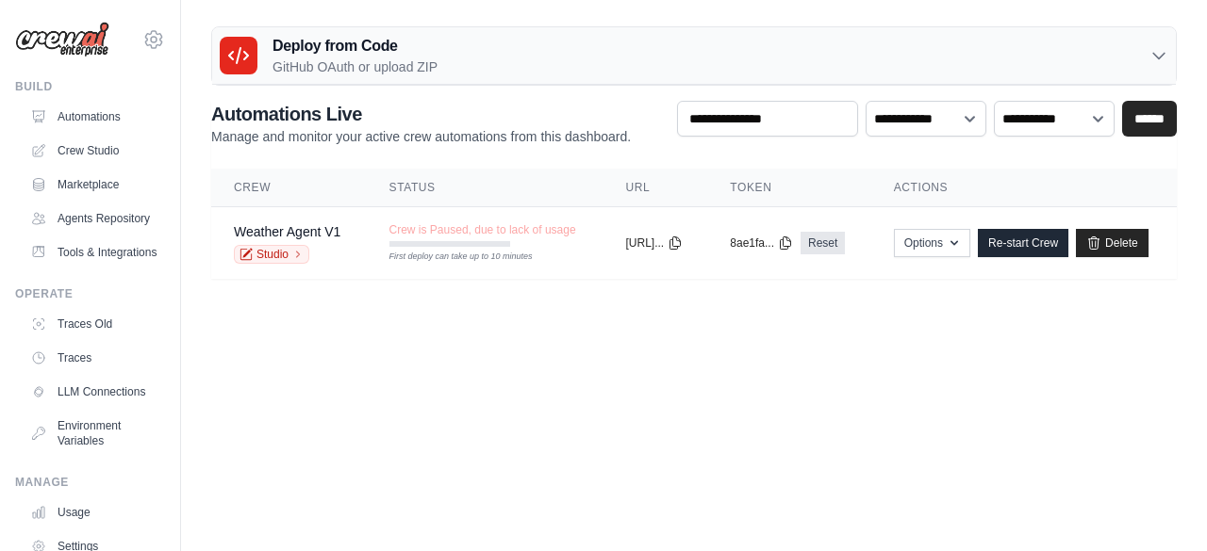
click at [63, 46] on img at bounding box center [62, 40] width 94 height 36
click at [84, 114] on link "Automations" at bounding box center [96, 117] width 142 height 30
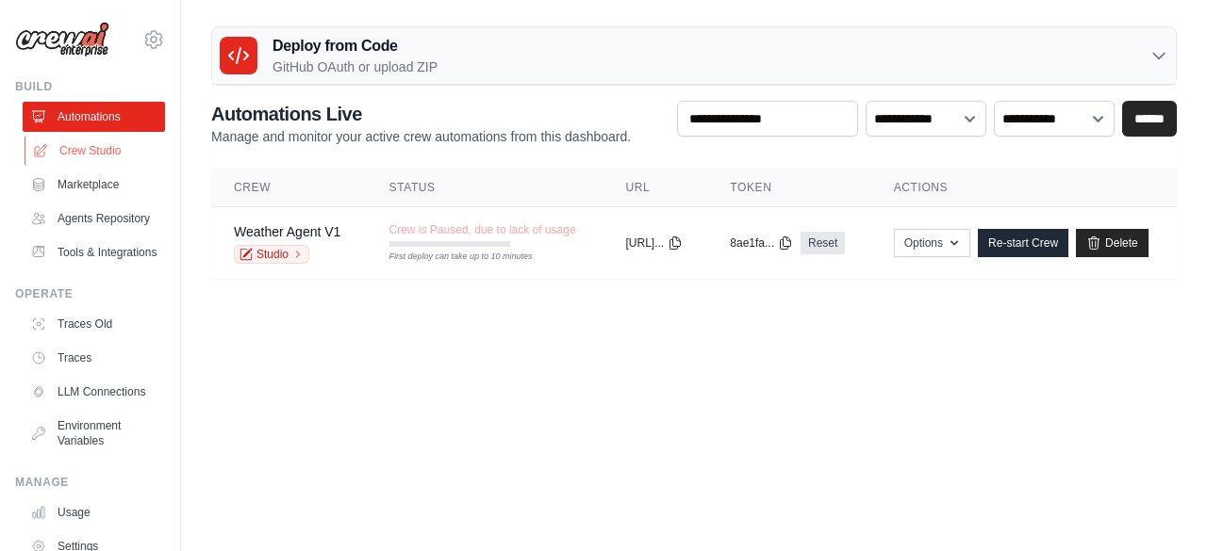
click at [92, 145] on link "Crew Studio" at bounding box center [96, 151] width 142 height 30
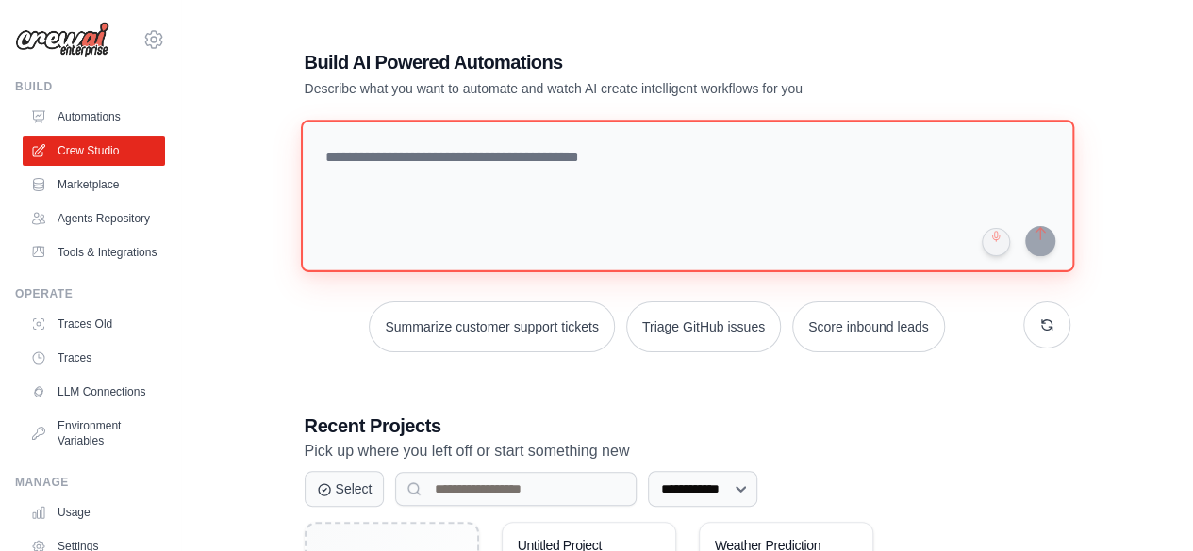
click at [400, 145] on textarea at bounding box center [686, 196] width 773 height 153
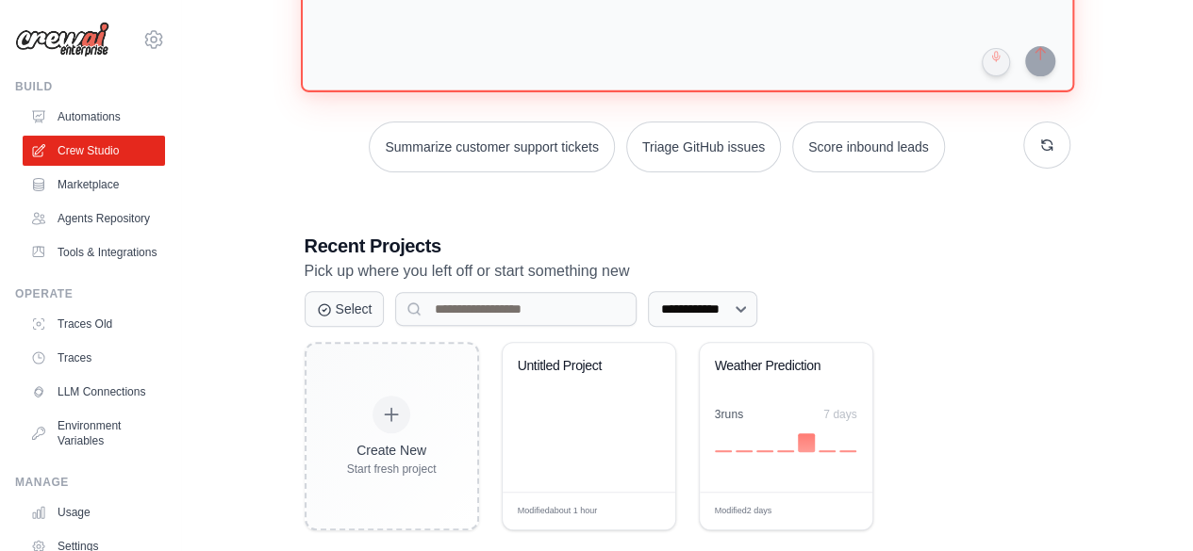
scroll to position [181, 0]
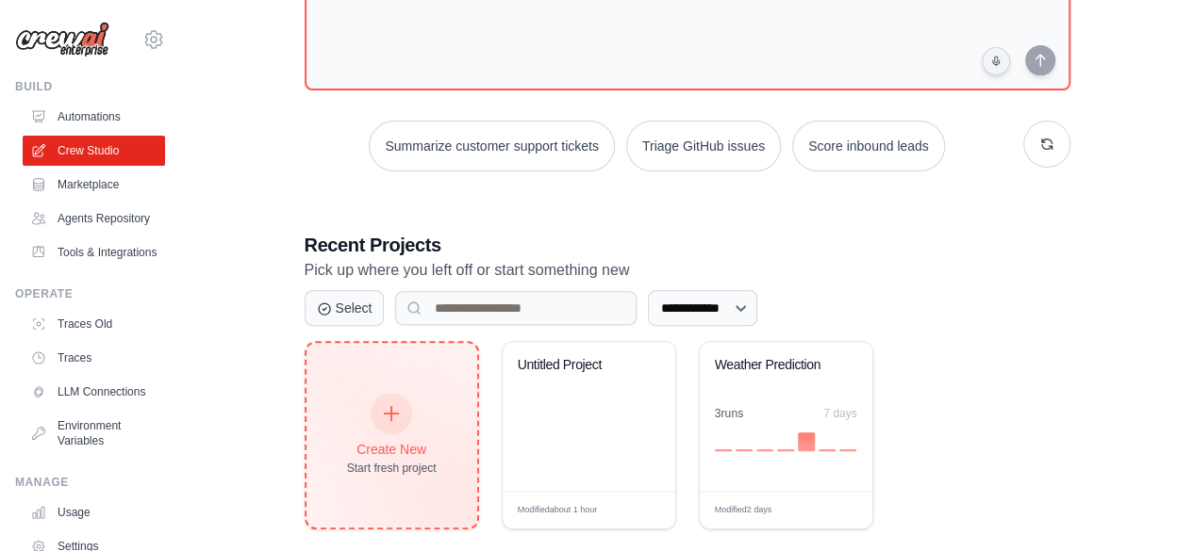
click at [416, 401] on div "Create New Start fresh project" at bounding box center [392, 435] width 90 height 81
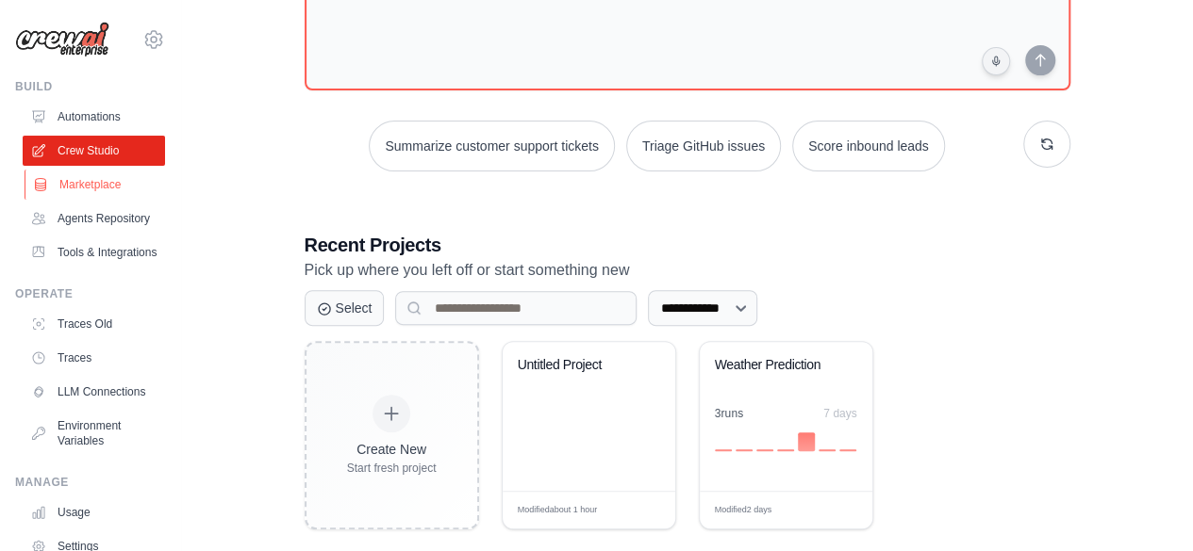
click at [58, 180] on link "Marketplace" at bounding box center [96, 185] width 142 height 30
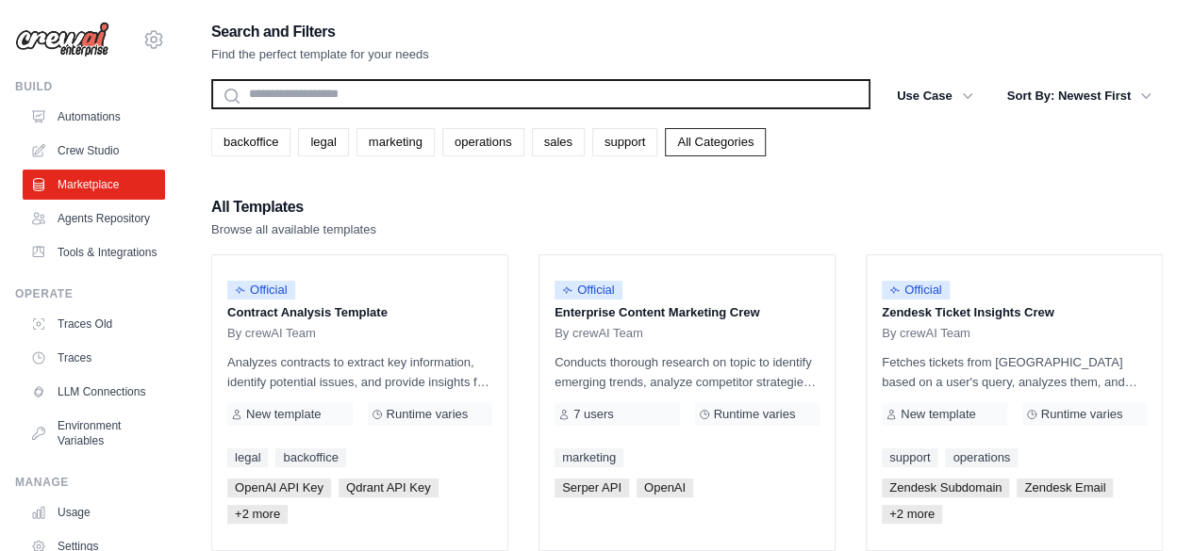
click at [398, 88] on input "text" at bounding box center [540, 94] width 659 height 30
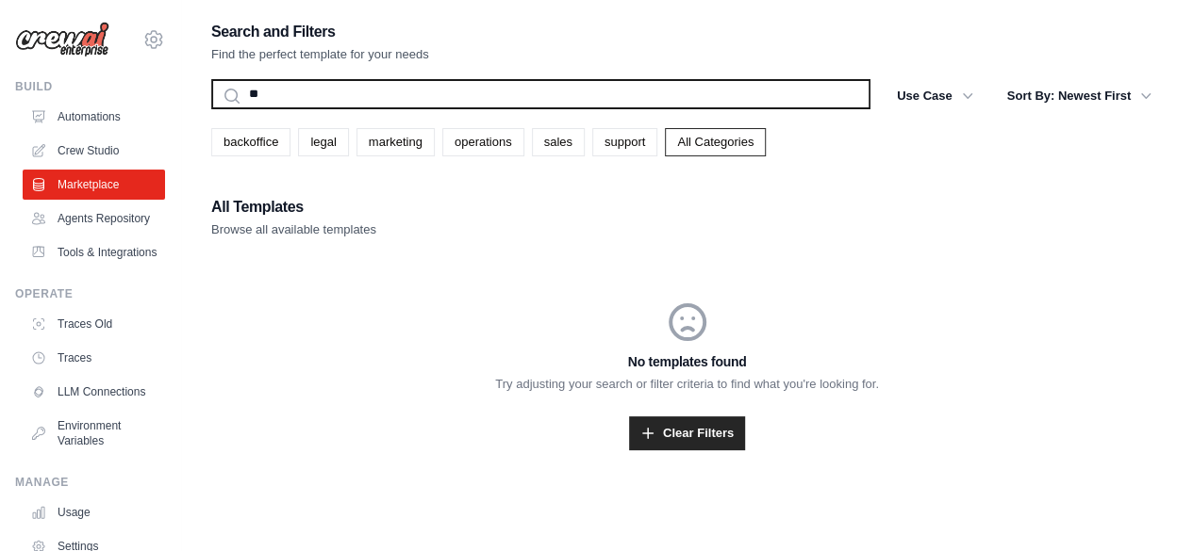
type input "*"
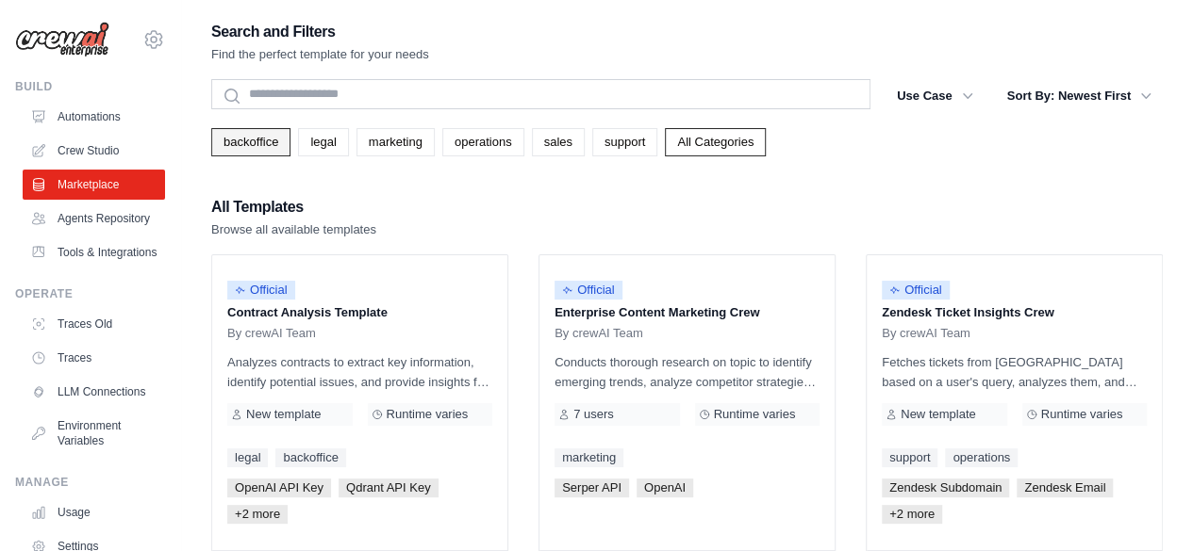
click at [265, 137] on link "backoffice" at bounding box center [250, 142] width 79 height 28
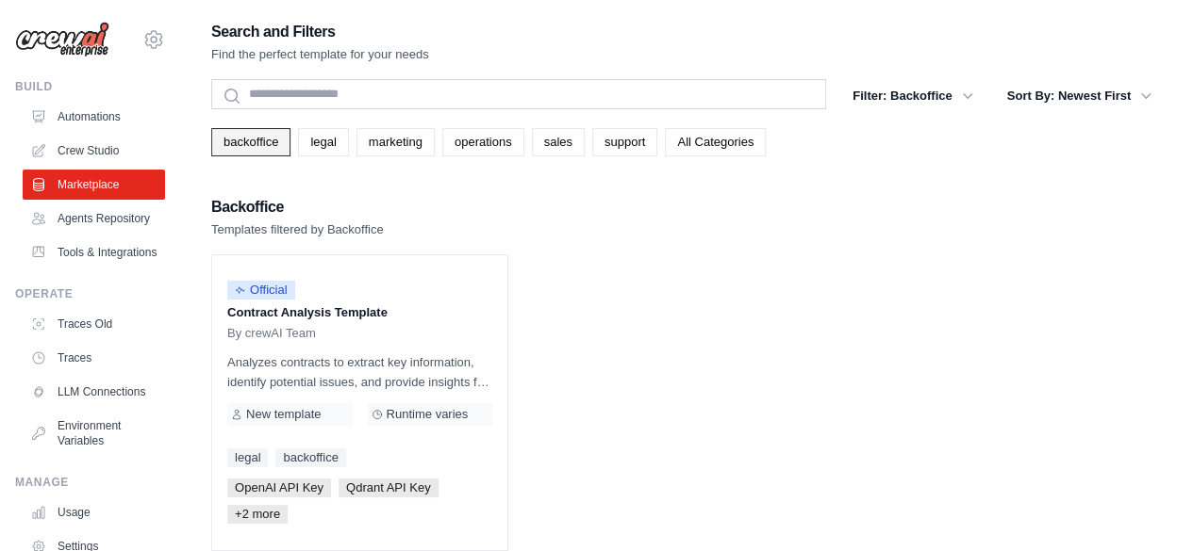
click at [252, 144] on link "backoffice" at bounding box center [250, 142] width 79 height 28
click at [951, 89] on button "Filter: Backoffice" at bounding box center [912, 95] width 142 height 34
click at [250, 140] on link "backoffice" at bounding box center [250, 142] width 79 height 28
click at [1066, 90] on button "Sort By: Newest First" at bounding box center [1079, 95] width 167 height 34
click at [960, 91] on icon "button" at bounding box center [967, 95] width 19 height 19
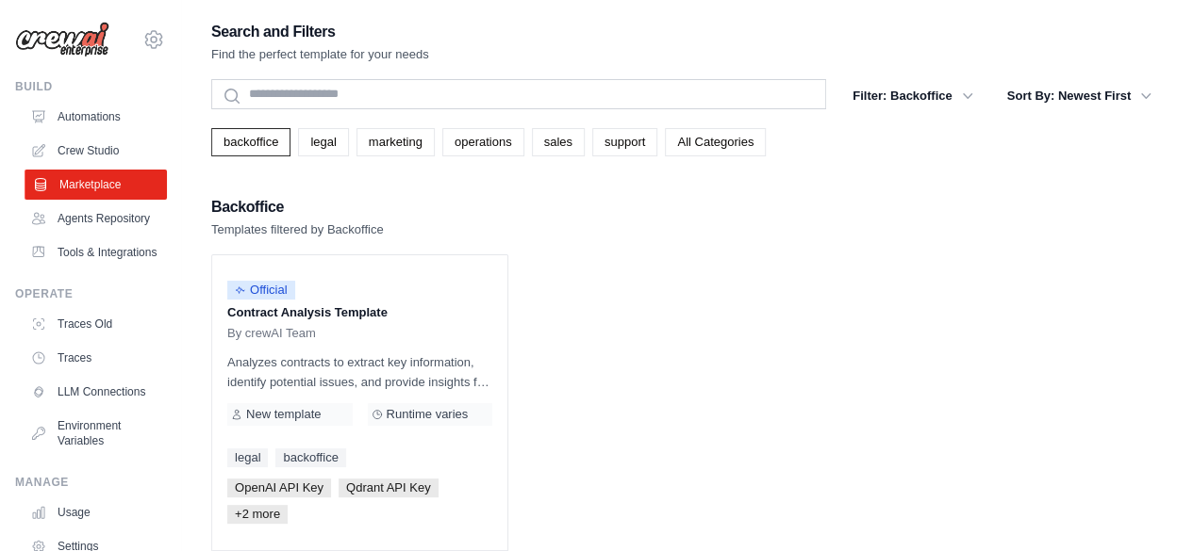
click at [97, 182] on link "Marketplace" at bounding box center [96, 185] width 142 height 30
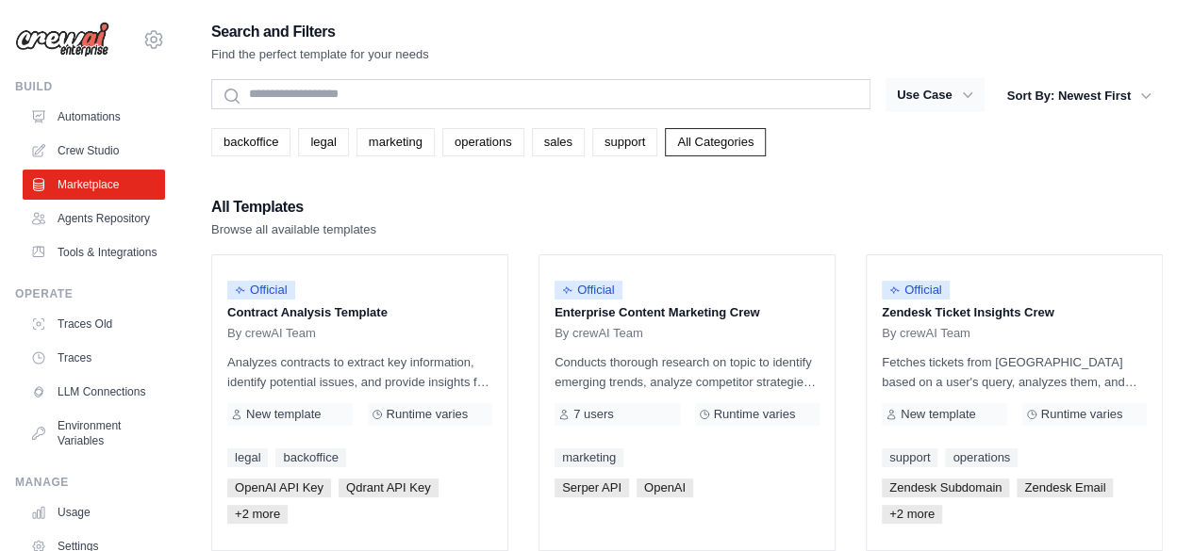
click at [970, 91] on icon "button" at bounding box center [967, 95] width 19 height 19
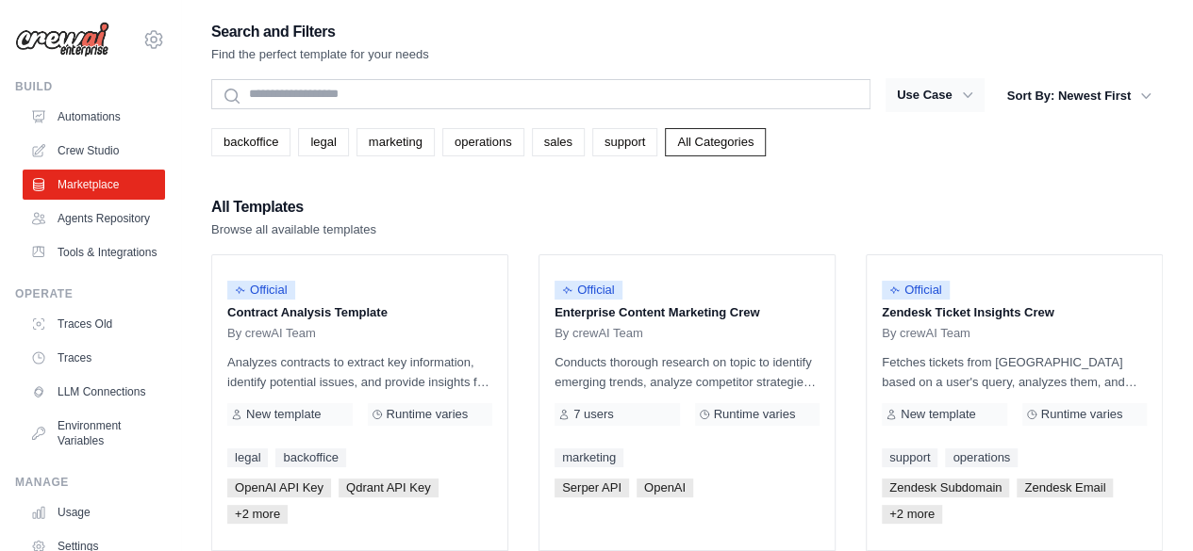
click at [970, 91] on icon "button" at bounding box center [967, 95] width 19 height 19
click at [58, 145] on link "Crew Studio" at bounding box center [96, 151] width 142 height 30
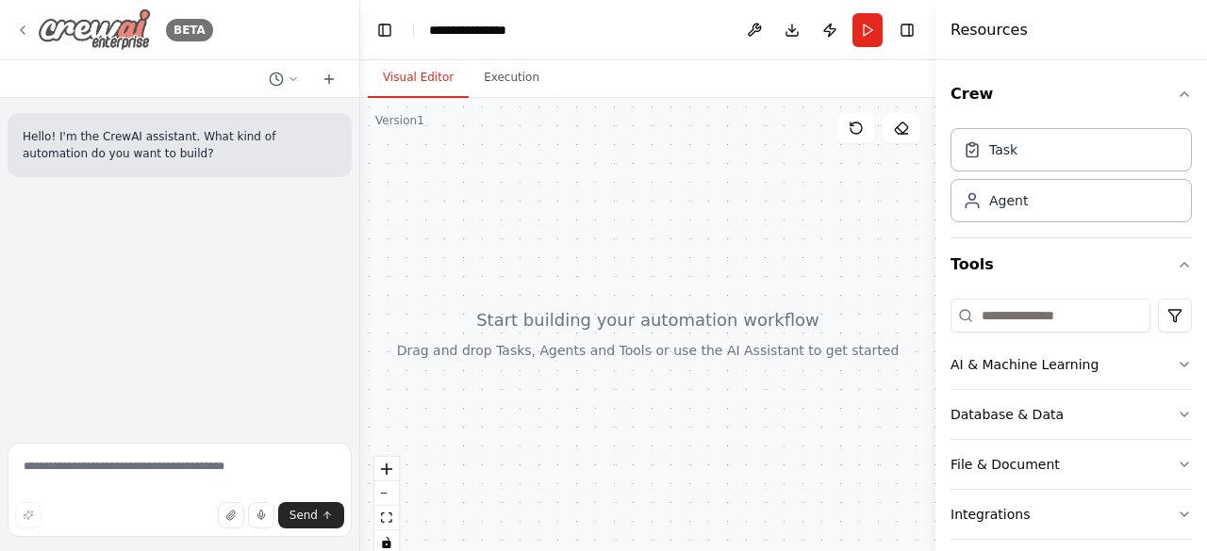
click at [15, 30] on icon at bounding box center [22, 30] width 15 height 15
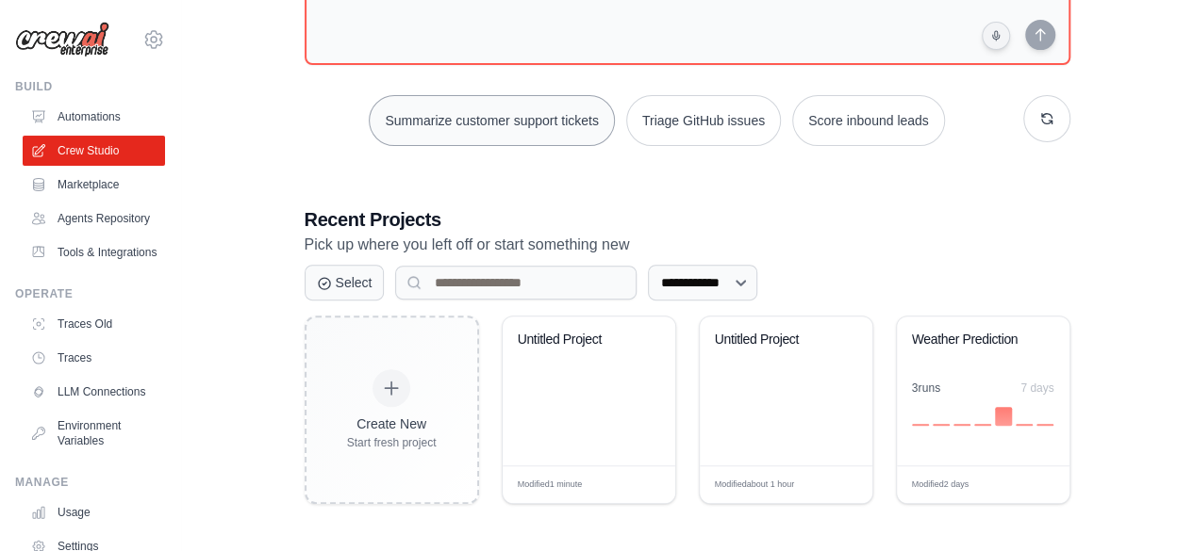
scroll to position [206, 0]
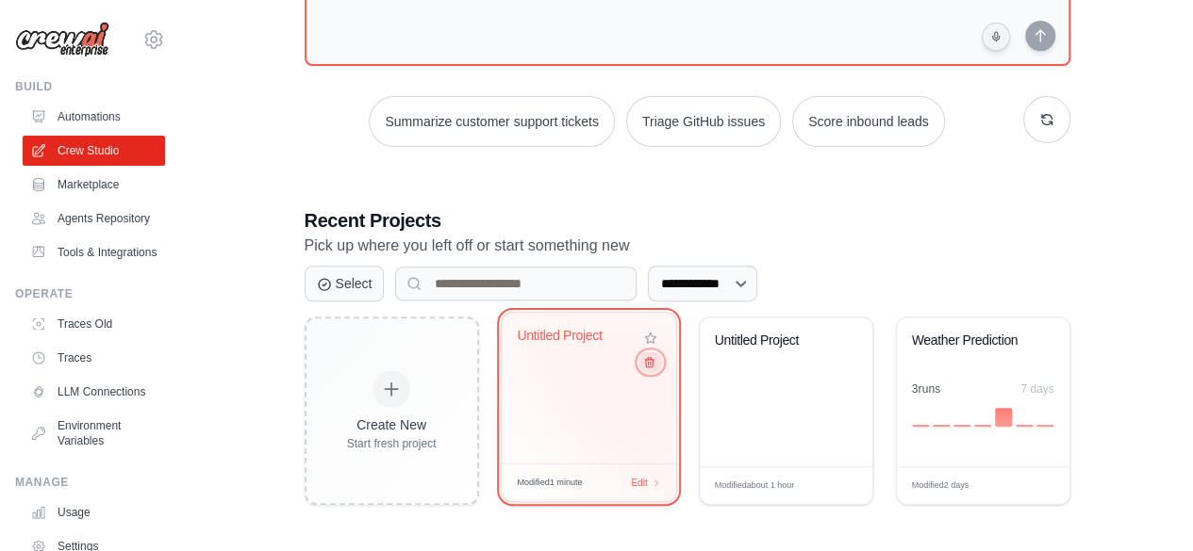
click at [650, 362] on icon at bounding box center [649, 362] width 8 height 9
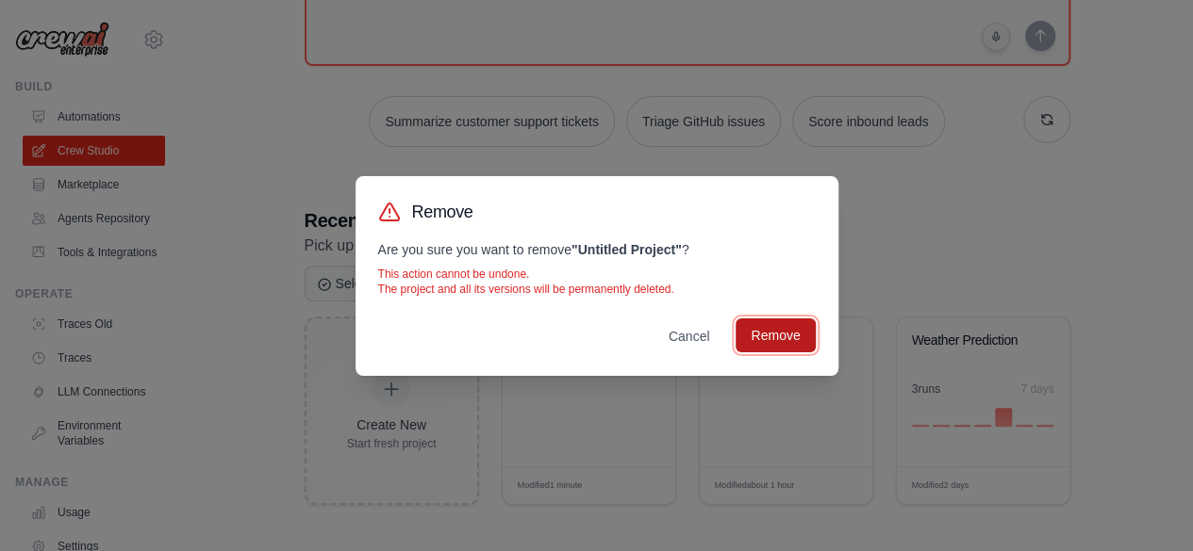
click at [809, 338] on button "Remove" at bounding box center [774, 336] width 79 height 34
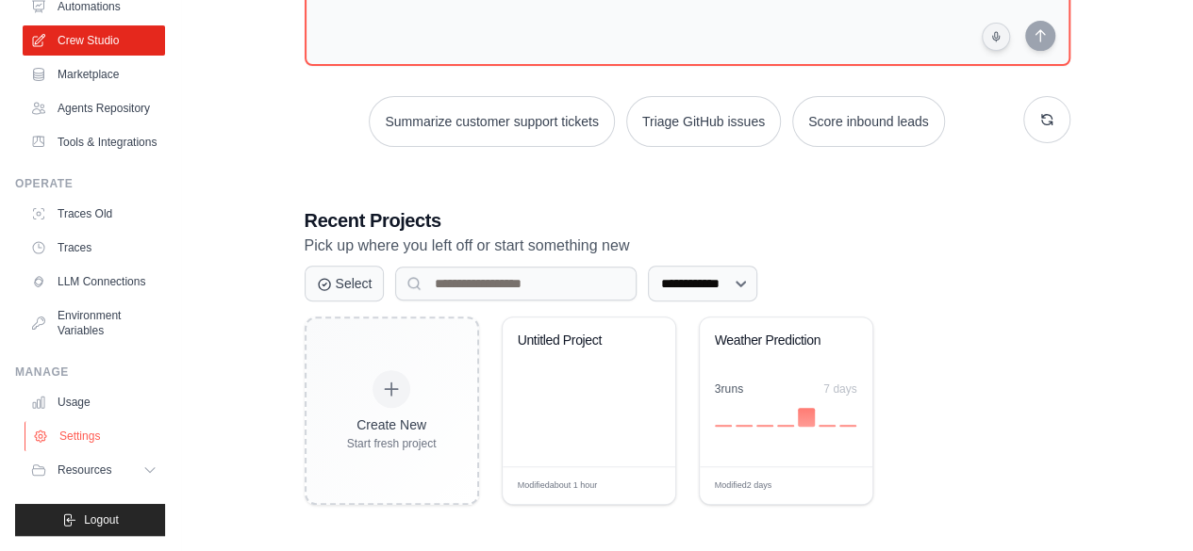
click at [83, 448] on link "Settings" at bounding box center [96, 436] width 142 height 30
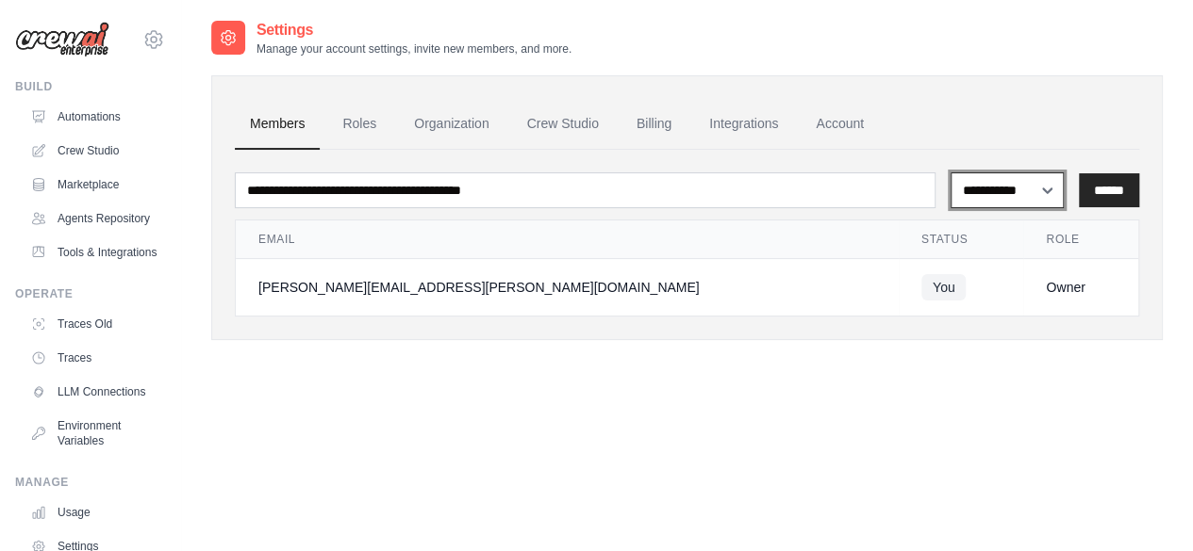
click at [980, 195] on select "**********" at bounding box center [1006, 190] width 113 height 35
select select "******"
click at [950, 173] on select "**********" at bounding box center [1006, 190] width 113 height 35
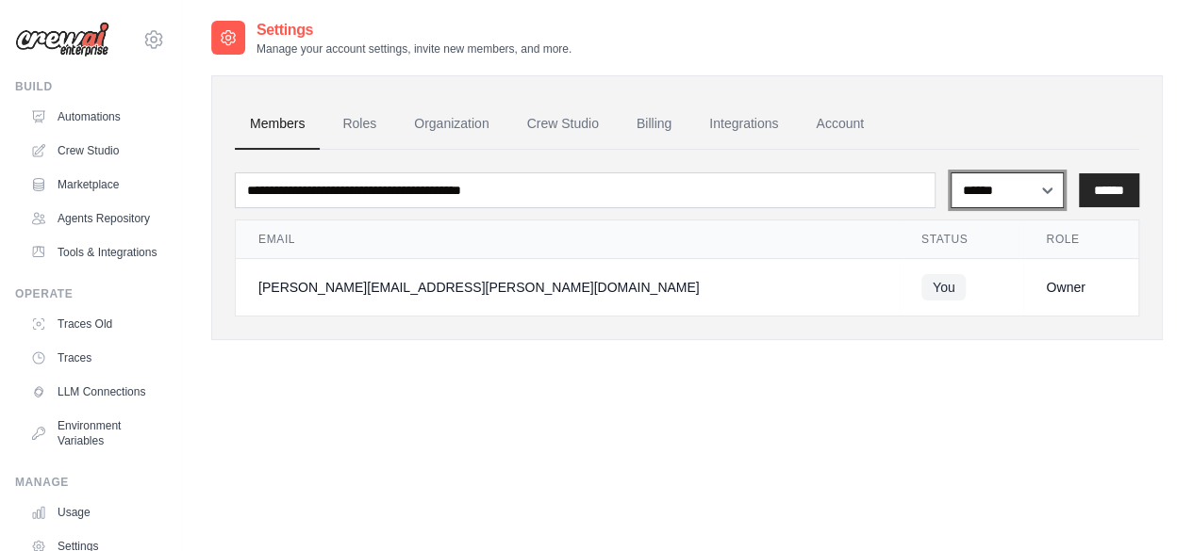
drag, startPoint x: 1022, startPoint y: 195, endPoint x: 1013, endPoint y: 216, distance: 22.4
click at [1013, 216] on div "**********" at bounding box center [687, 241] width 904 height 152
select select
click at [950, 173] on select "**********" at bounding box center [1006, 190] width 113 height 35
click at [821, 120] on link "Account" at bounding box center [839, 124] width 78 height 51
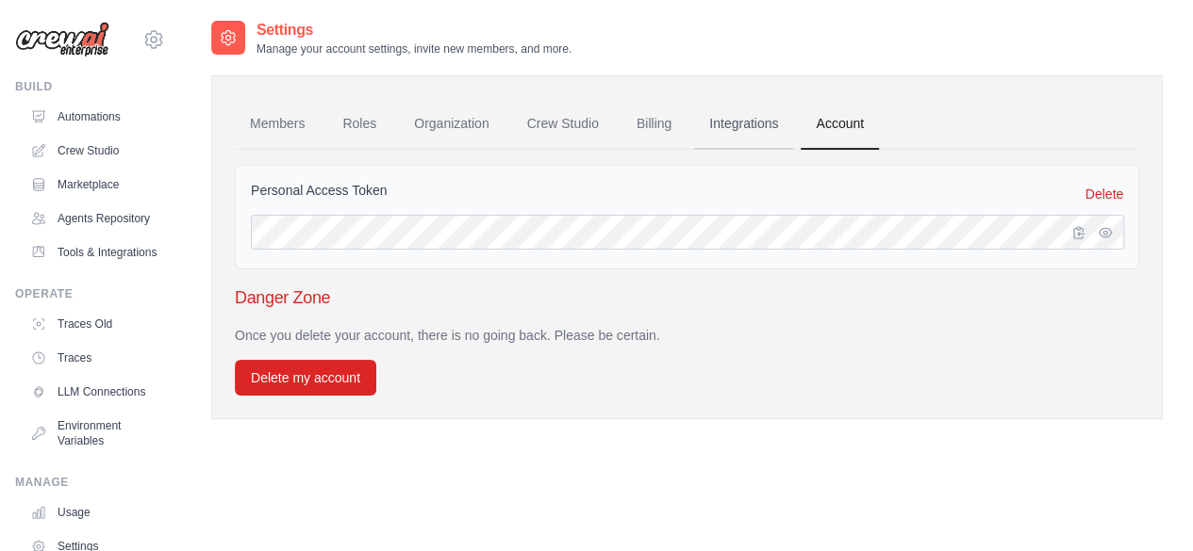
click at [775, 126] on link "Integrations" at bounding box center [743, 124] width 99 height 51
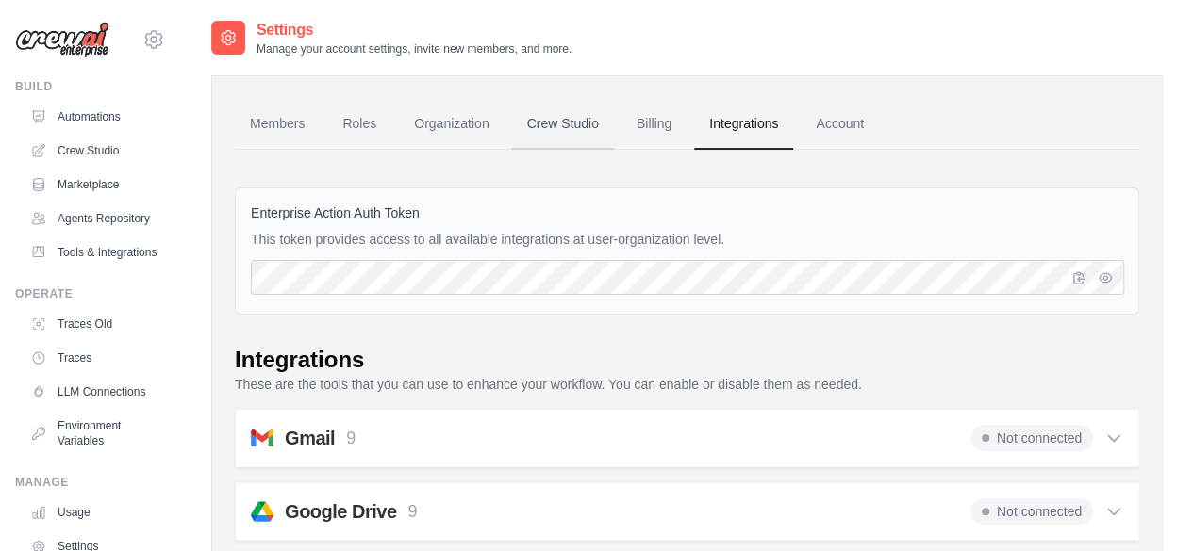
click at [612, 127] on link "Crew Studio" at bounding box center [563, 124] width 102 height 51
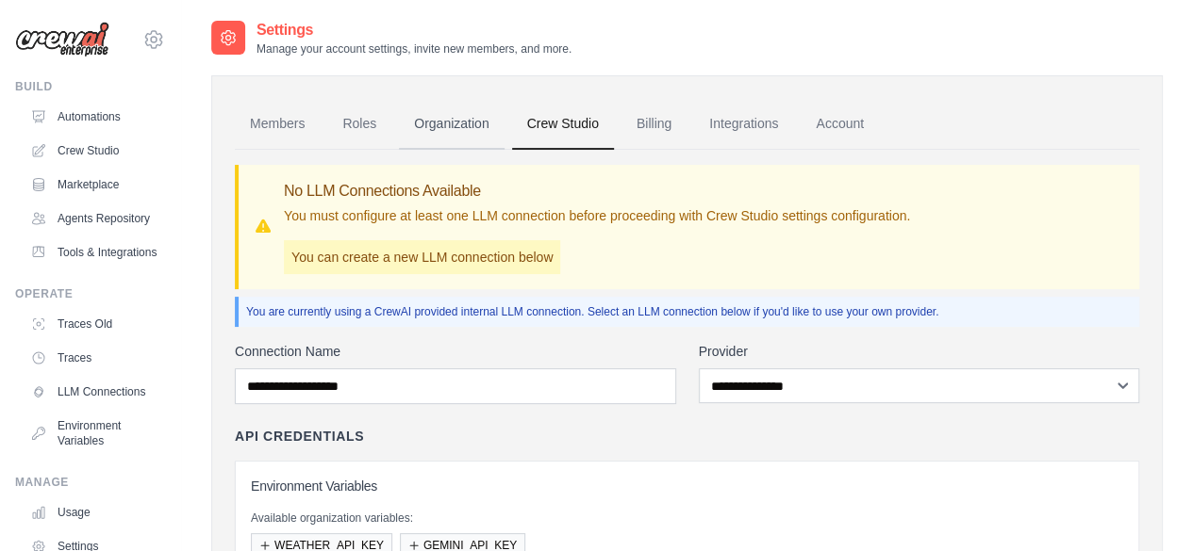
click at [460, 123] on link "Organization" at bounding box center [451, 124] width 105 height 51
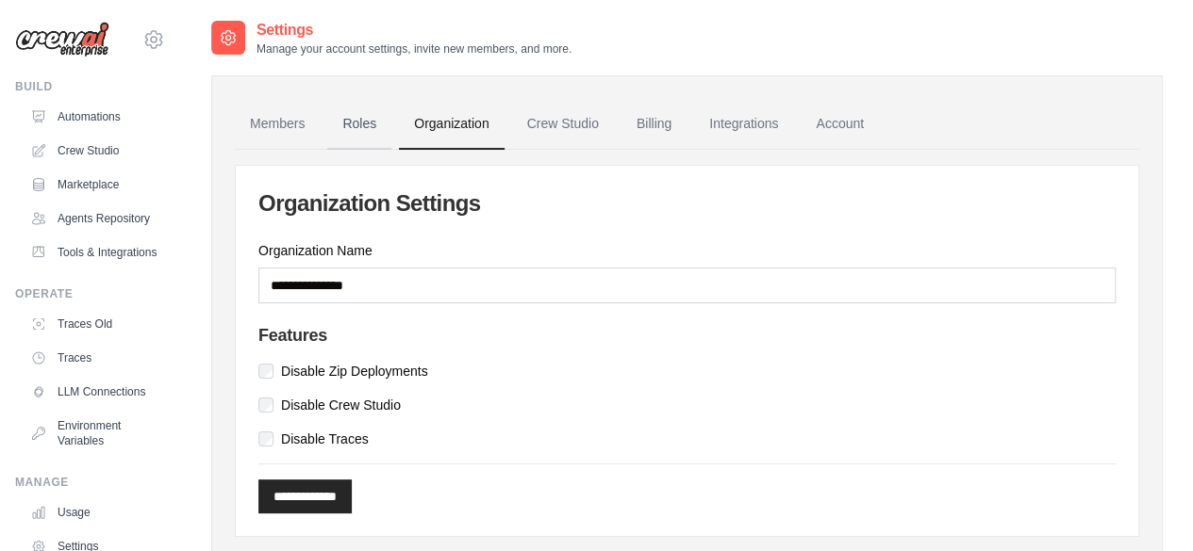
click at [346, 115] on link "Roles" at bounding box center [359, 124] width 64 height 51
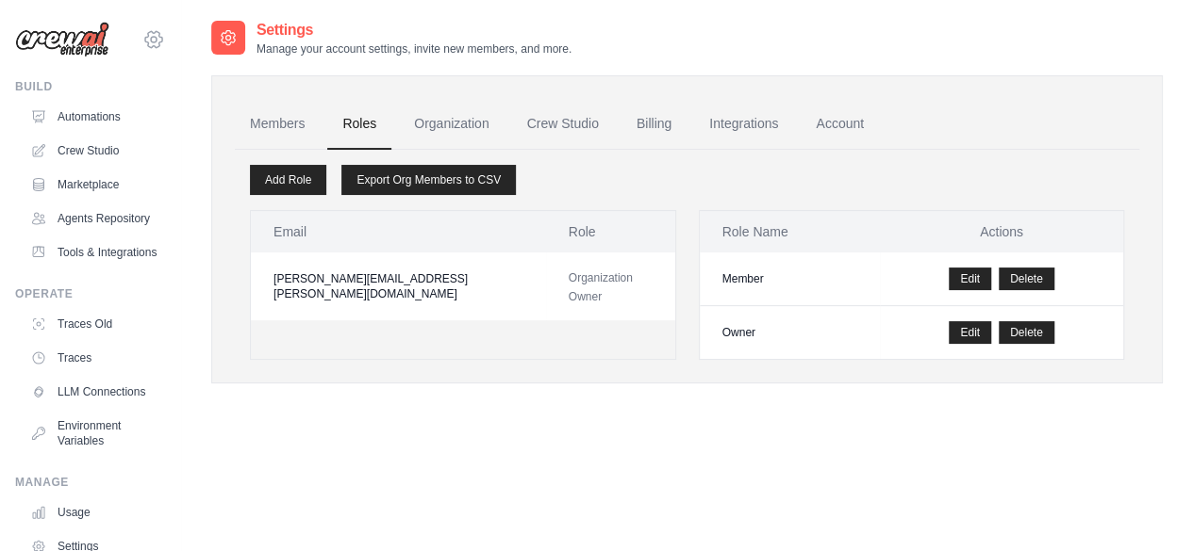
click at [142, 37] on icon at bounding box center [153, 39] width 23 height 23
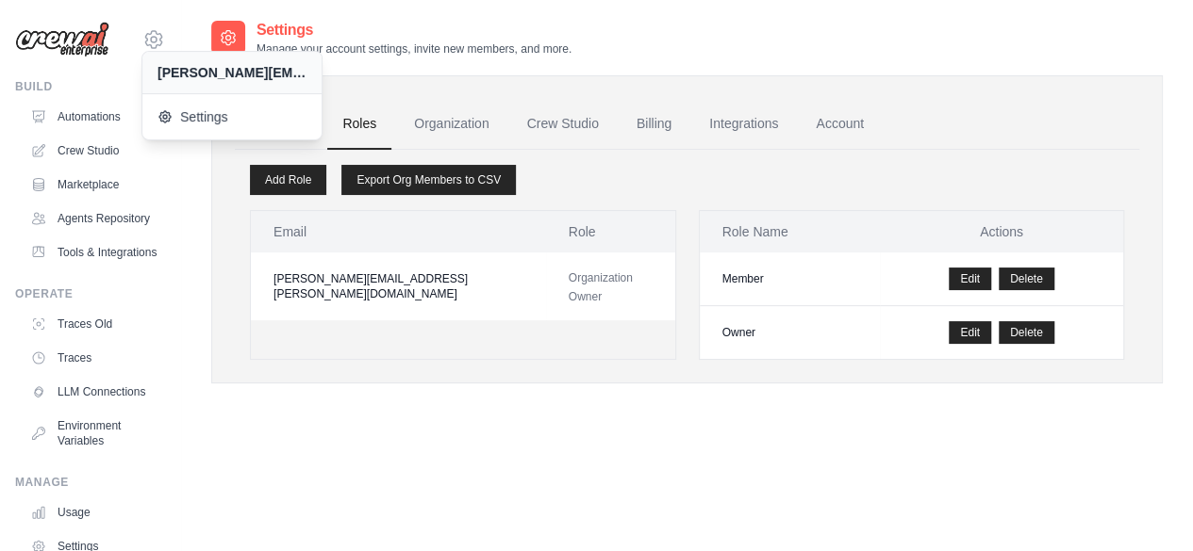
click at [173, 68] on div "[PERSON_NAME][EMAIL_ADDRESS][PERSON_NAME][DOMAIN_NAME]" at bounding box center [231, 72] width 149 height 19
click at [85, 48] on img at bounding box center [62, 40] width 94 height 36
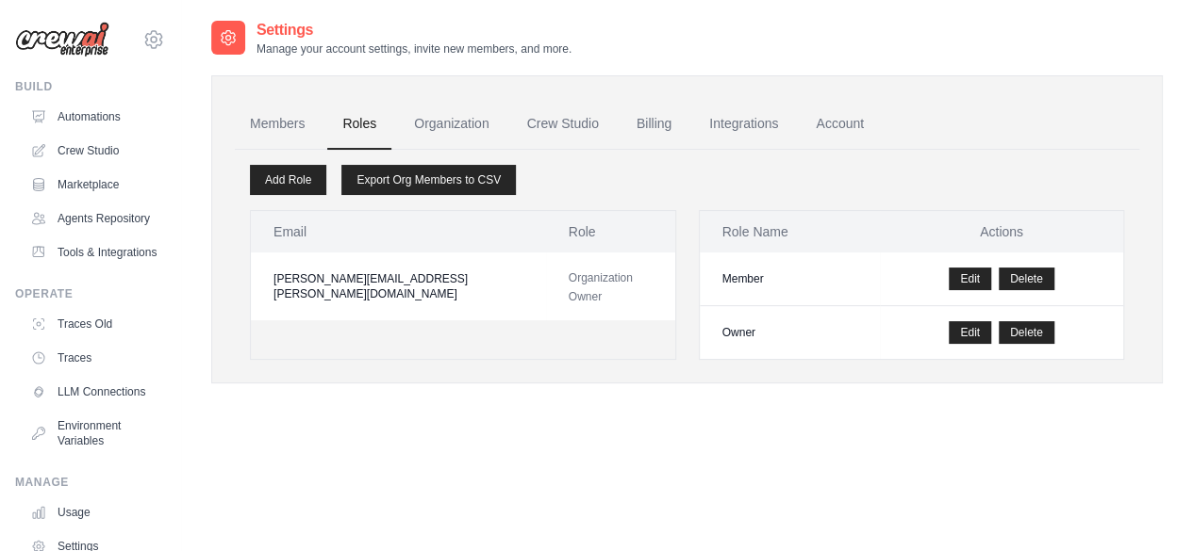
click at [85, 48] on img at bounding box center [62, 40] width 94 height 36
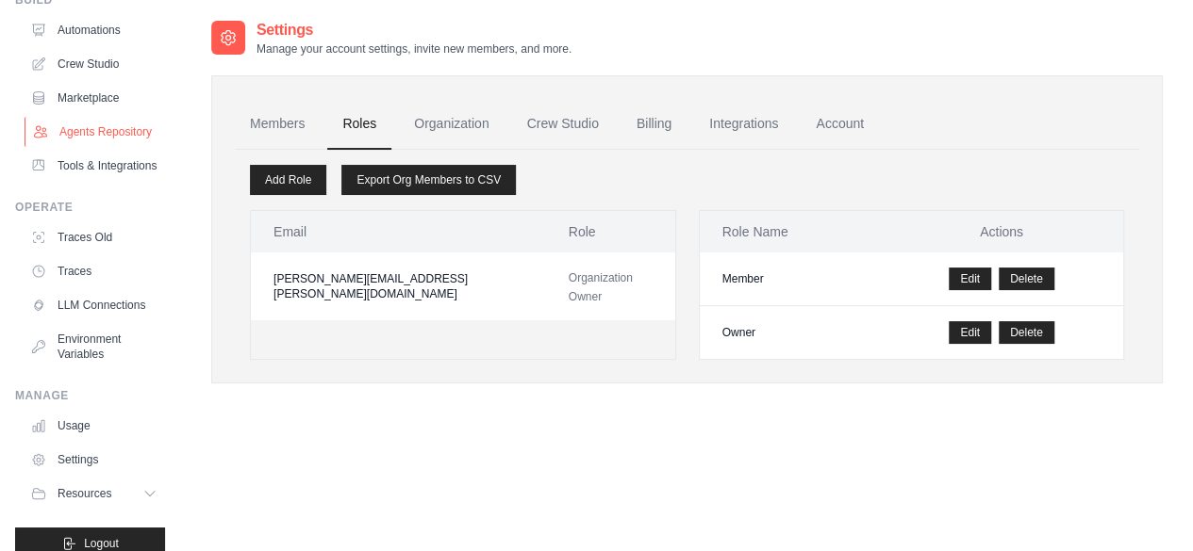
scroll to position [103, 0]
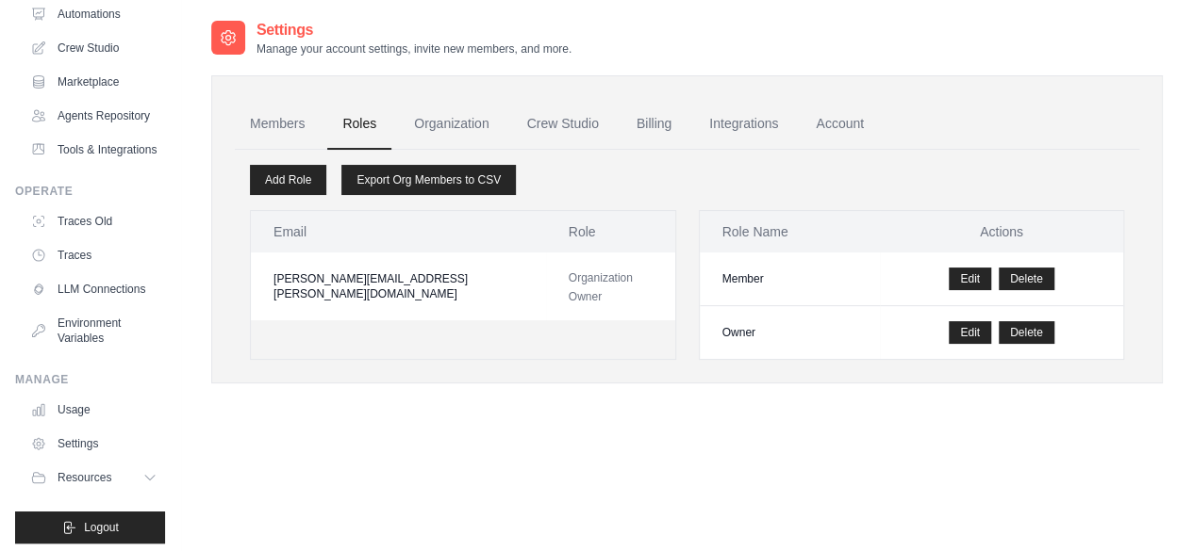
drag, startPoint x: 79, startPoint y: 460, endPoint x: 317, endPoint y: 463, distance: 237.6
click at [317, 463] on div "Settings Manage your account settings, invite new members, and more. Members Ro…" at bounding box center [686, 294] width 951 height 551
click at [104, 123] on link "Agents Repository" at bounding box center [96, 116] width 142 height 30
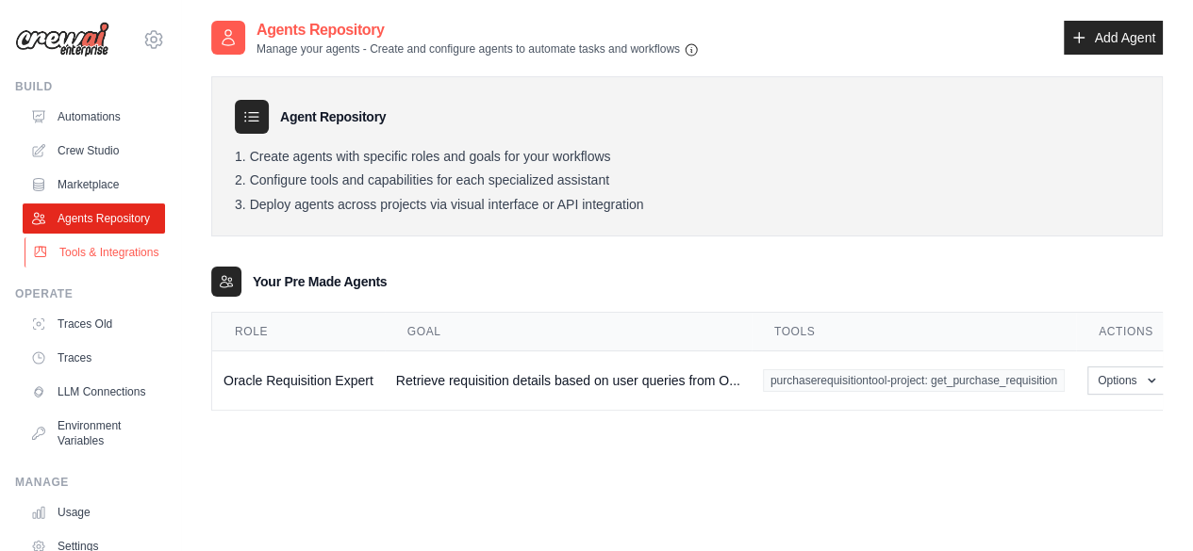
click at [97, 258] on link "Tools & Integrations" at bounding box center [96, 253] width 142 height 30
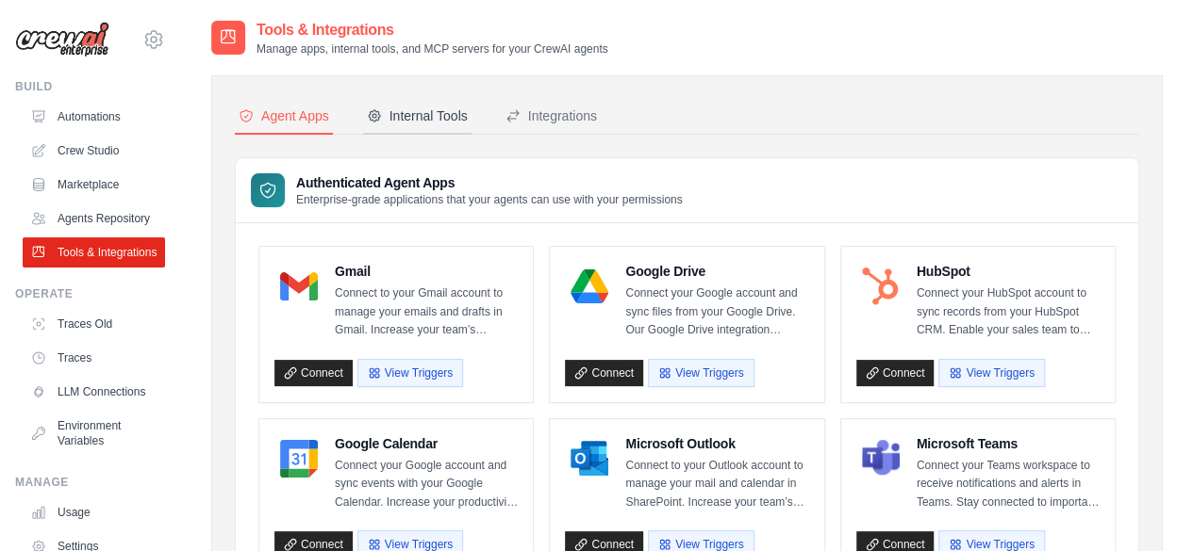
click at [444, 103] on button "Internal Tools" at bounding box center [417, 117] width 108 height 36
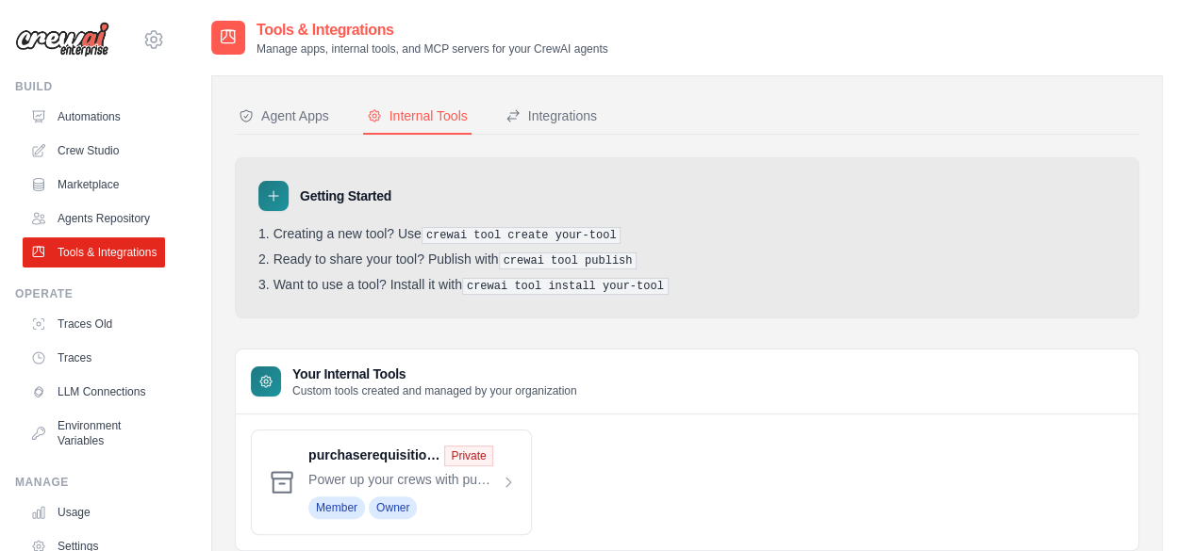
scroll to position [66, 0]
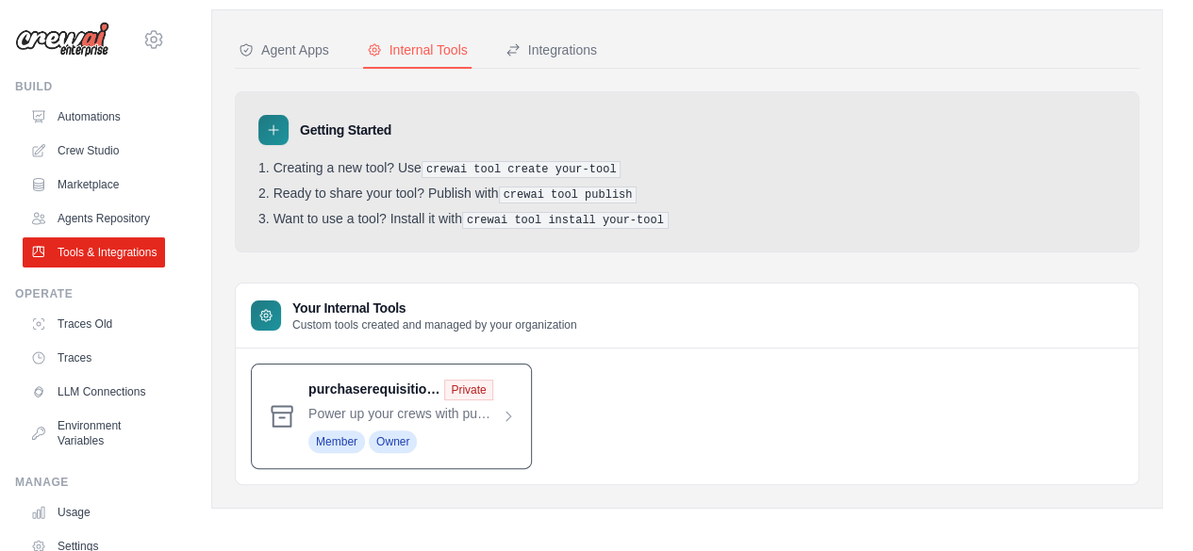
click at [482, 386] on span at bounding box center [411, 417] width 207 height 74
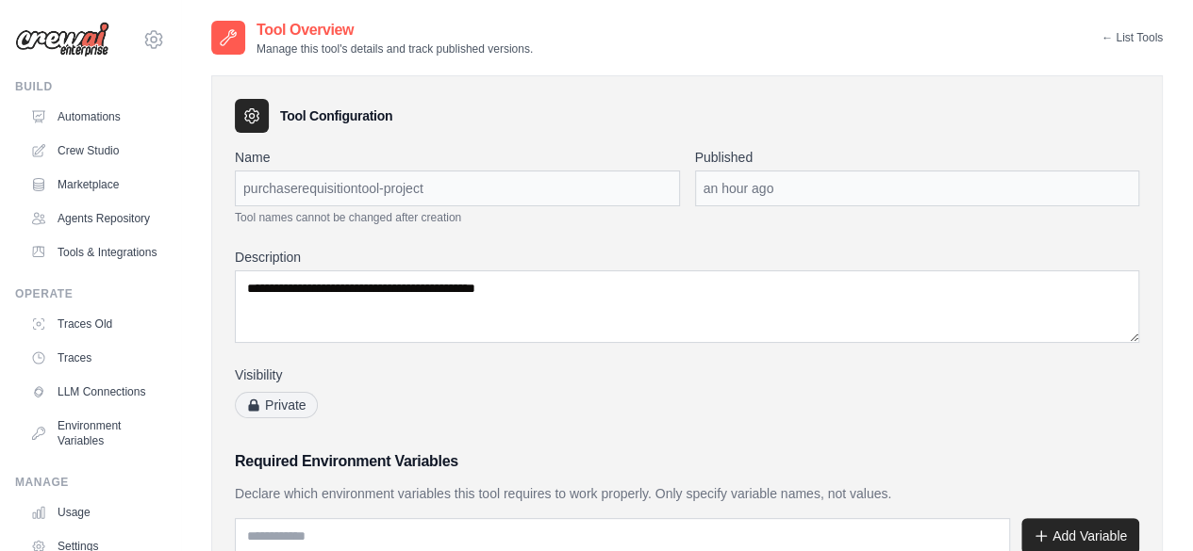
click at [1112, 39] on link "← List Tools" at bounding box center [1131, 37] width 61 height 15
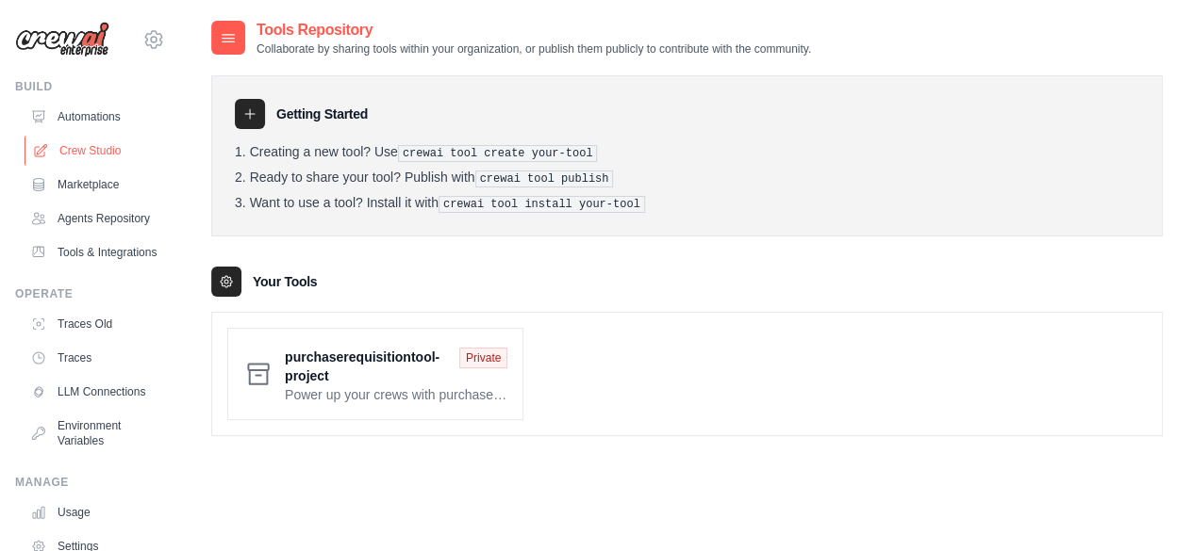
click at [79, 140] on link "Crew Studio" at bounding box center [96, 151] width 142 height 30
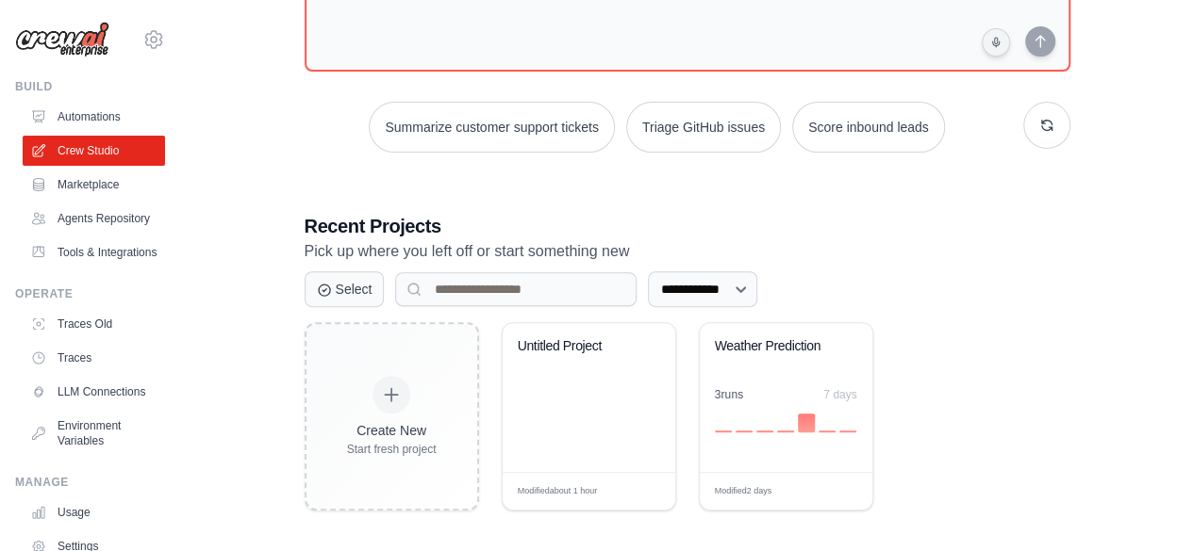
scroll to position [202, 0]
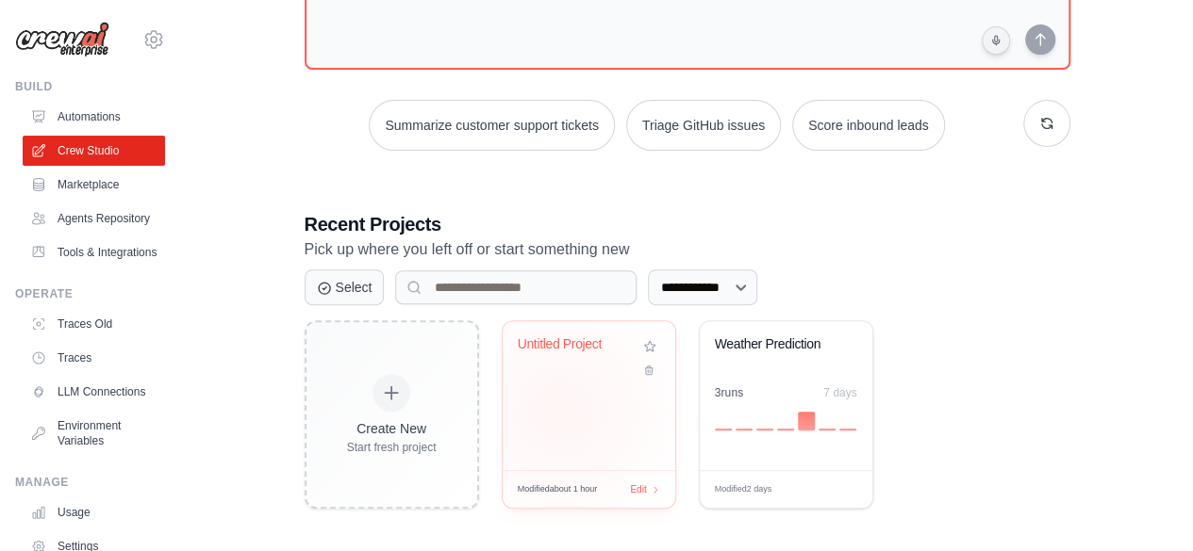
click at [560, 410] on div "Untitled Project" at bounding box center [588, 395] width 173 height 149
click at [1112, 261] on div "**********" at bounding box center [686, 178] width 951 height 722
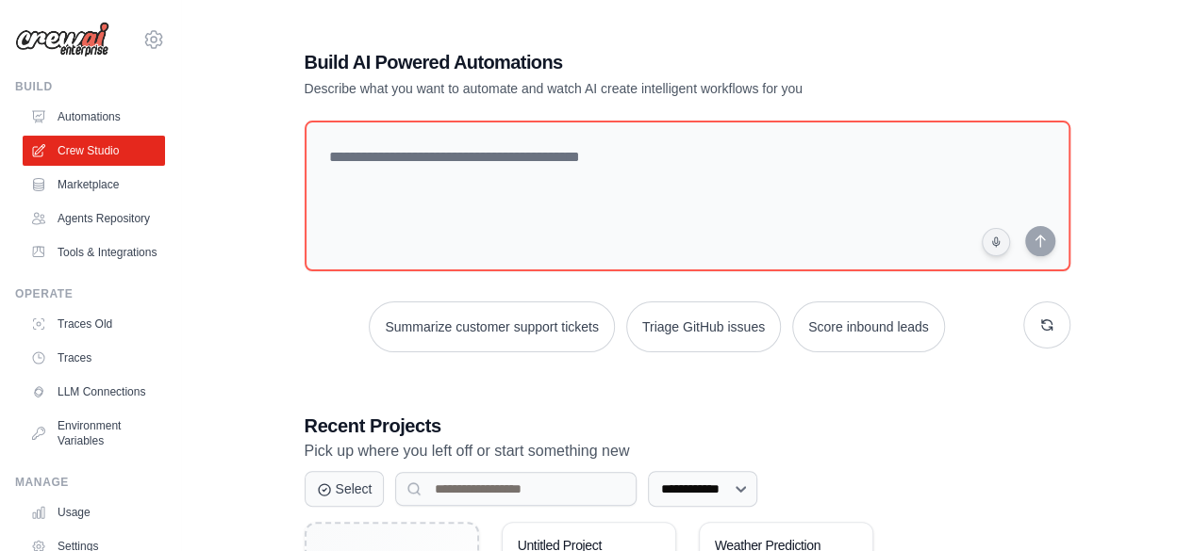
scroll to position [206, 0]
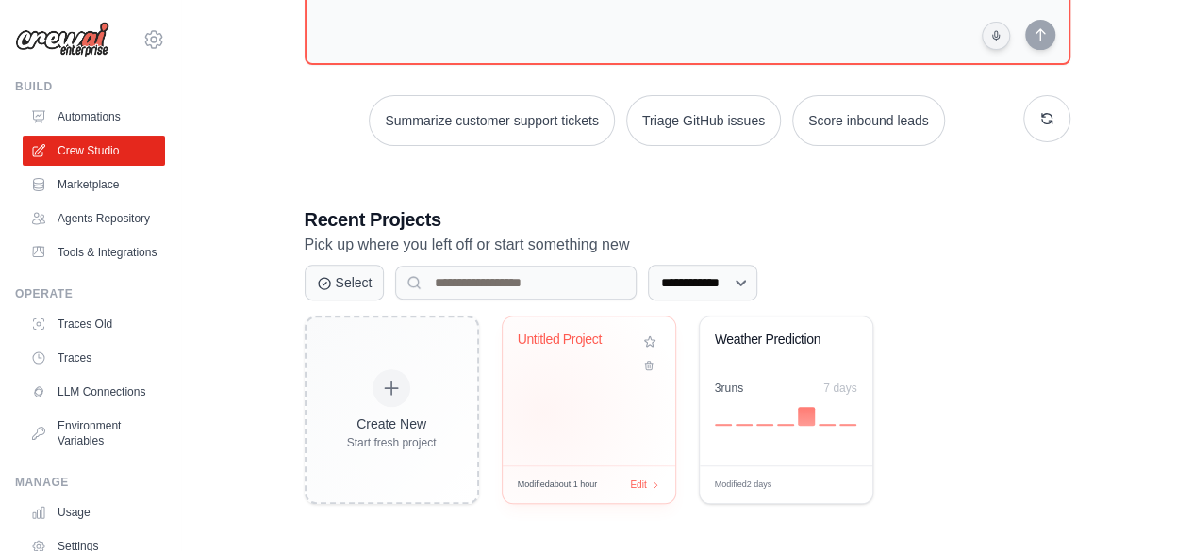
click at [542, 411] on div "Untitled Project" at bounding box center [588, 391] width 173 height 149
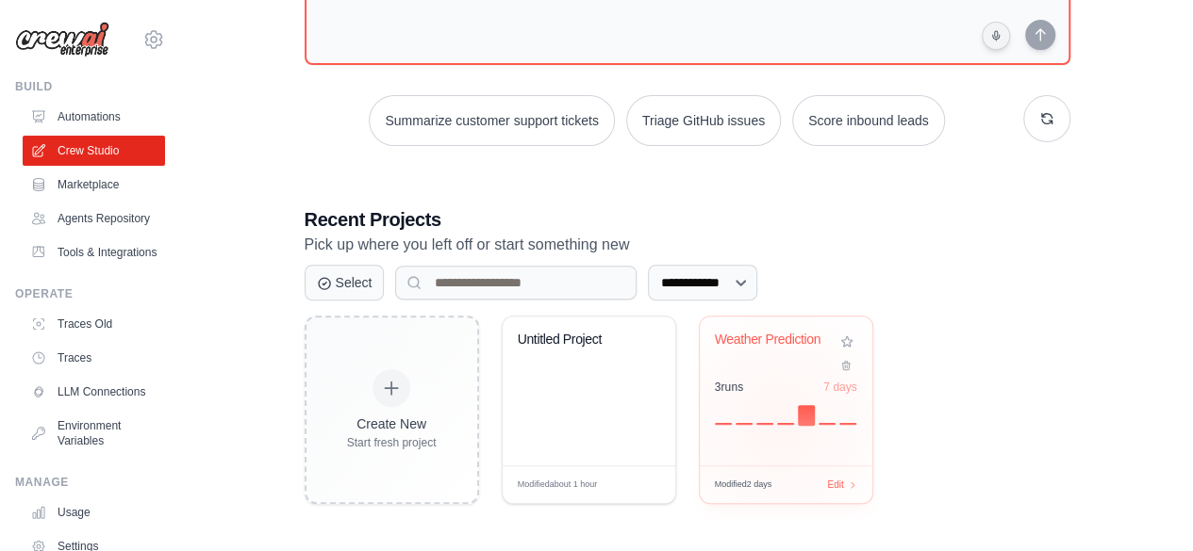
click at [778, 423] on div "Weather Prediction 3 run s 7 days" at bounding box center [786, 391] width 173 height 149
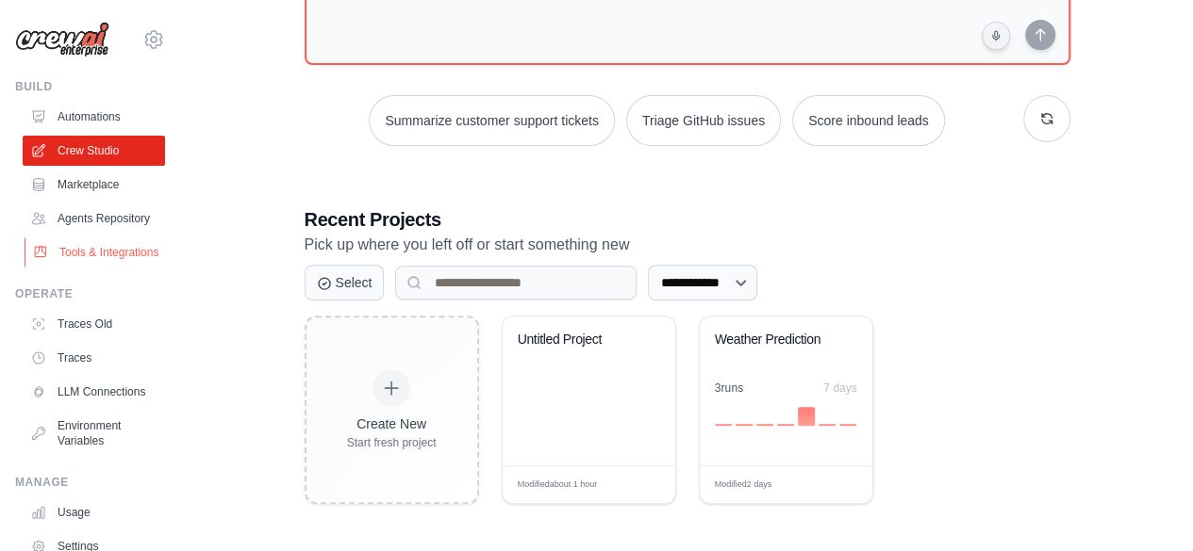
click at [96, 268] on link "Tools & Integrations" at bounding box center [96, 253] width 142 height 30
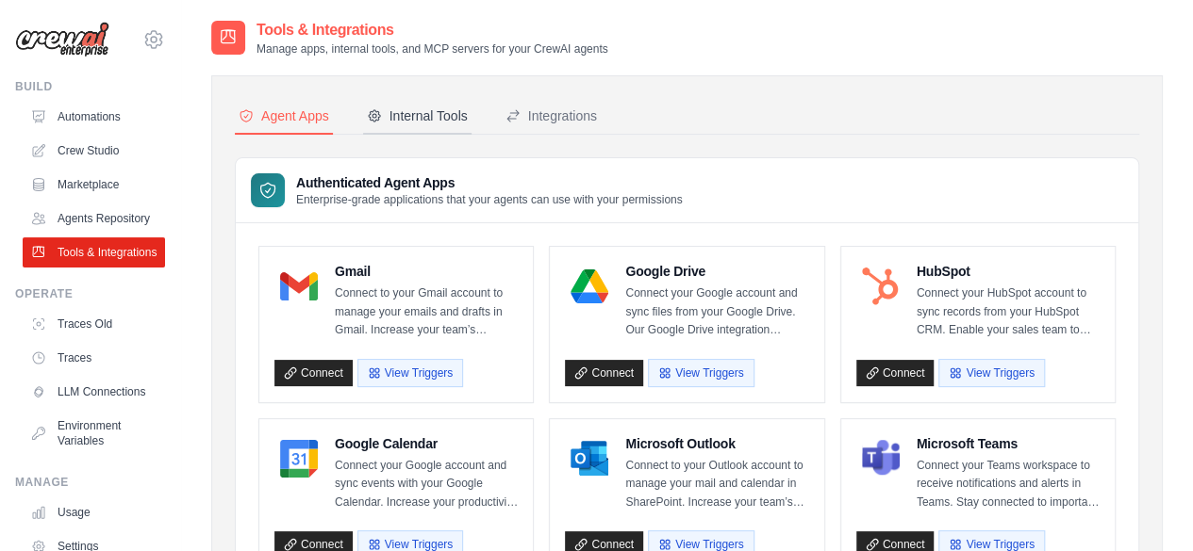
click at [402, 105] on button "Internal Tools" at bounding box center [417, 117] width 108 height 36
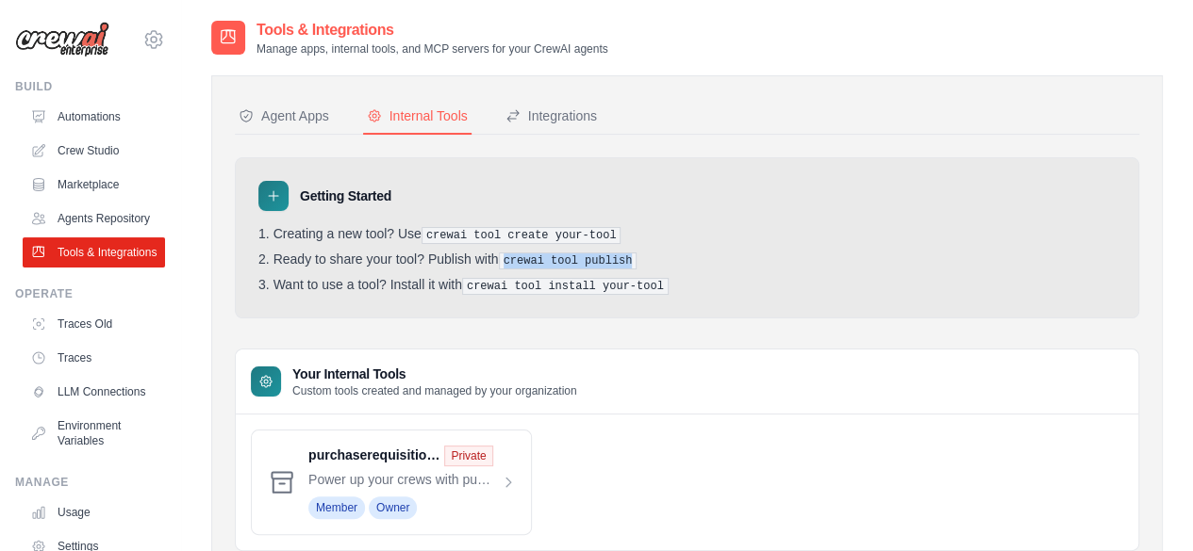
drag, startPoint x: 507, startPoint y: 255, endPoint x: 626, endPoint y: 257, distance: 118.8
click at [626, 257] on pre "crewai tool publish" at bounding box center [568, 261] width 139 height 17
drag, startPoint x: 650, startPoint y: 286, endPoint x: 469, endPoint y: 285, distance: 181.0
click at [469, 285] on pre "crewai tool install your-tool" at bounding box center [565, 286] width 206 height 17
click at [266, 380] on icon at bounding box center [265, 381] width 15 height 15
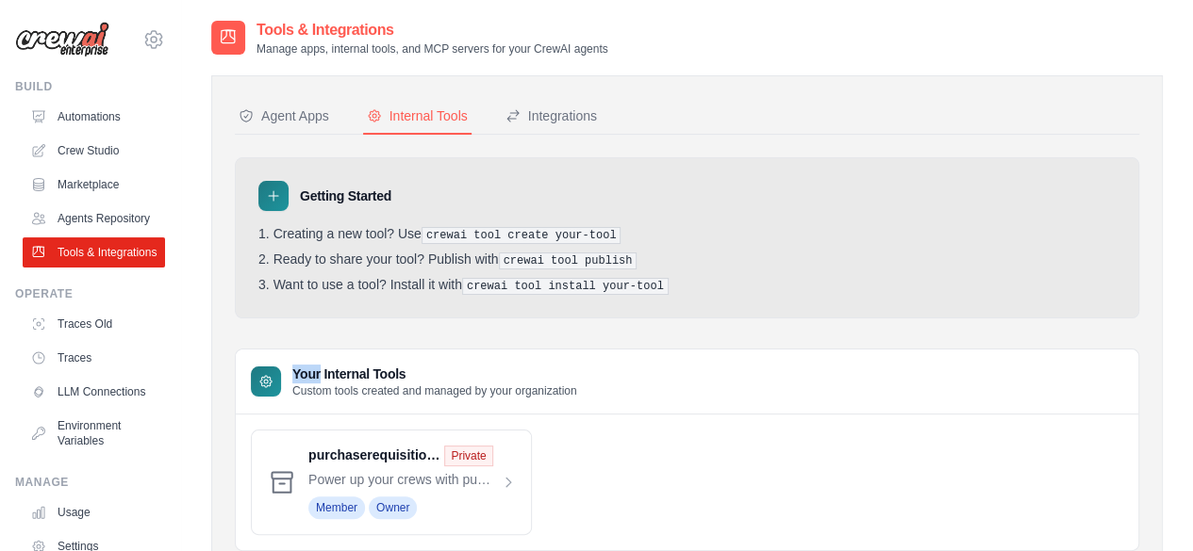
click at [266, 380] on icon at bounding box center [265, 381] width 15 height 15
click at [115, 142] on link "Crew Studio" at bounding box center [96, 151] width 142 height 30
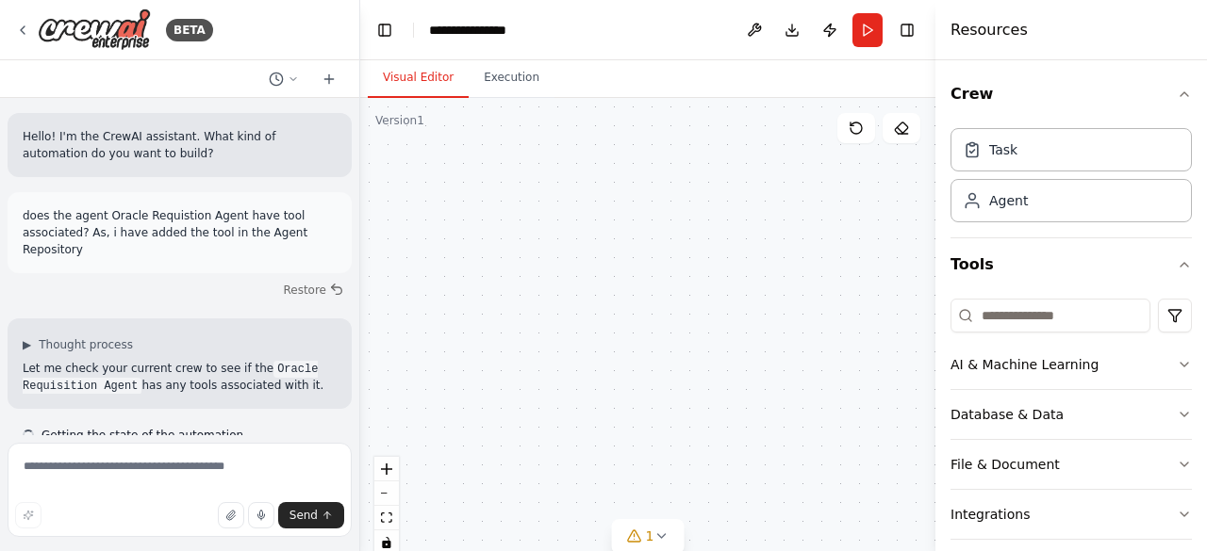
scroll to position [7442, 0]
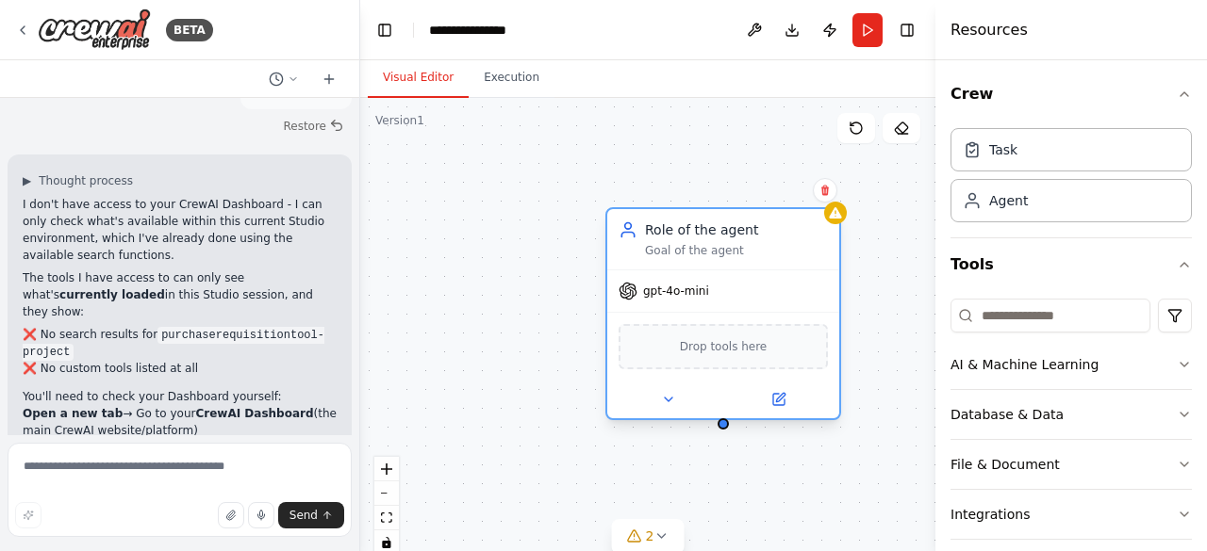
drag, startPoint x: 681, startPoint y: 231, endPoint x: 564, endPoint y: 195, distance: 122.3
click at [645, 221] on div "Role of the agent" at bounding box center [736, 230] width 183 height 19
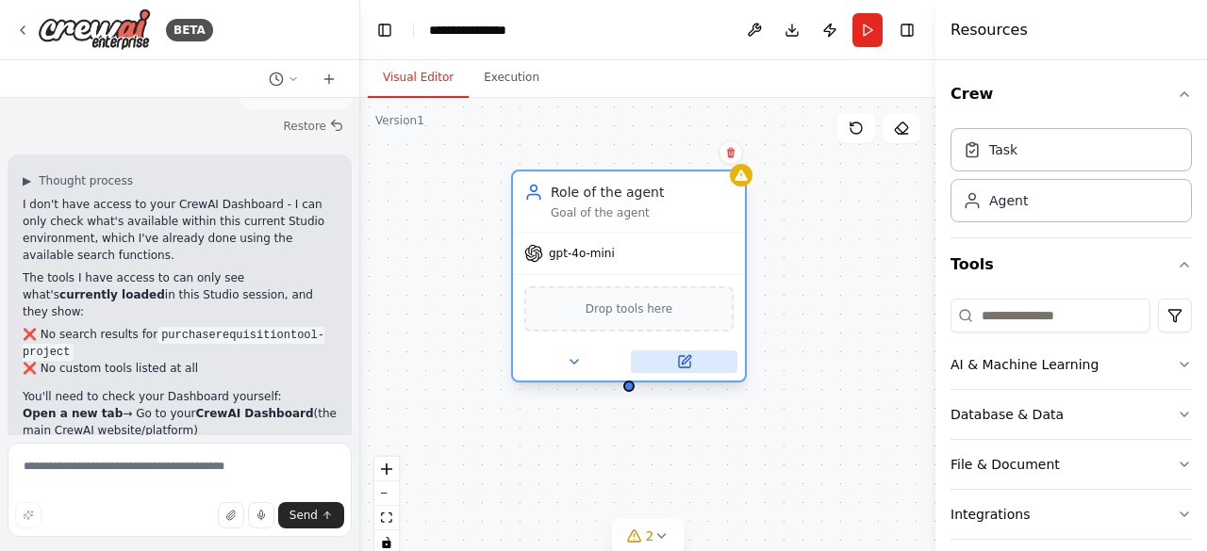
click at [679, 361] on icon at bounding box center [684, 361] width 11 height 11
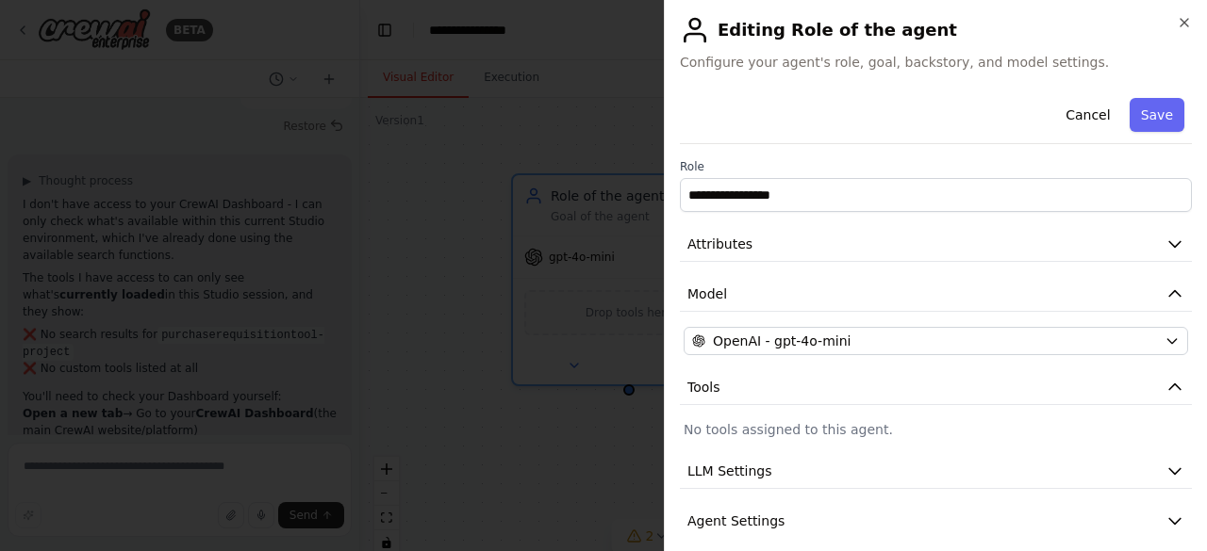
scroll to position [64, 0]
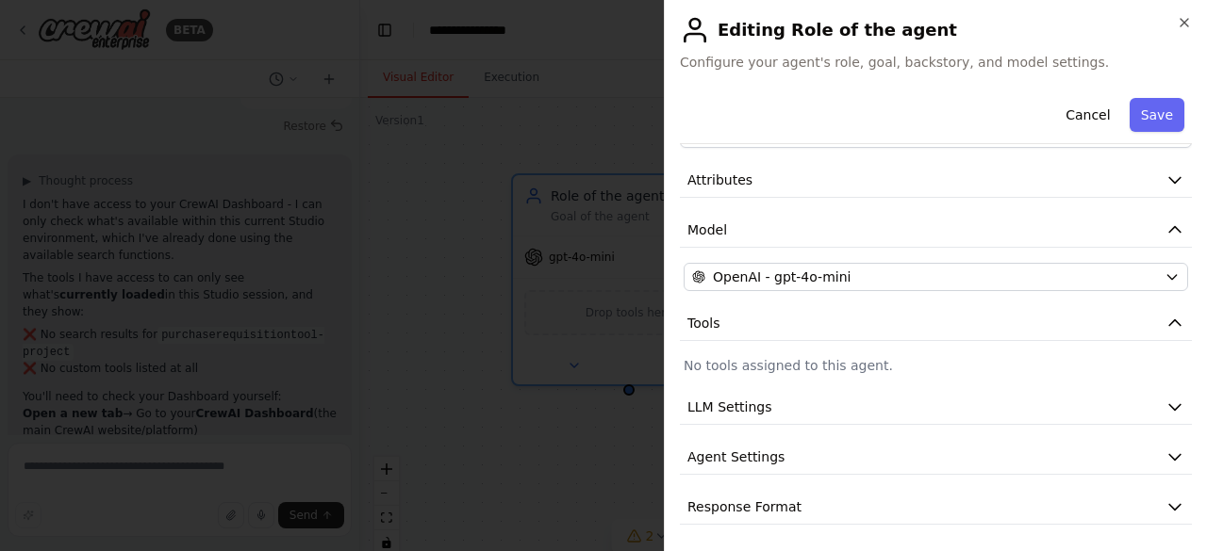
click at [807, 372] on p "No tools assigned to this agent." at bounding box center [935, 365] width 504 height 19
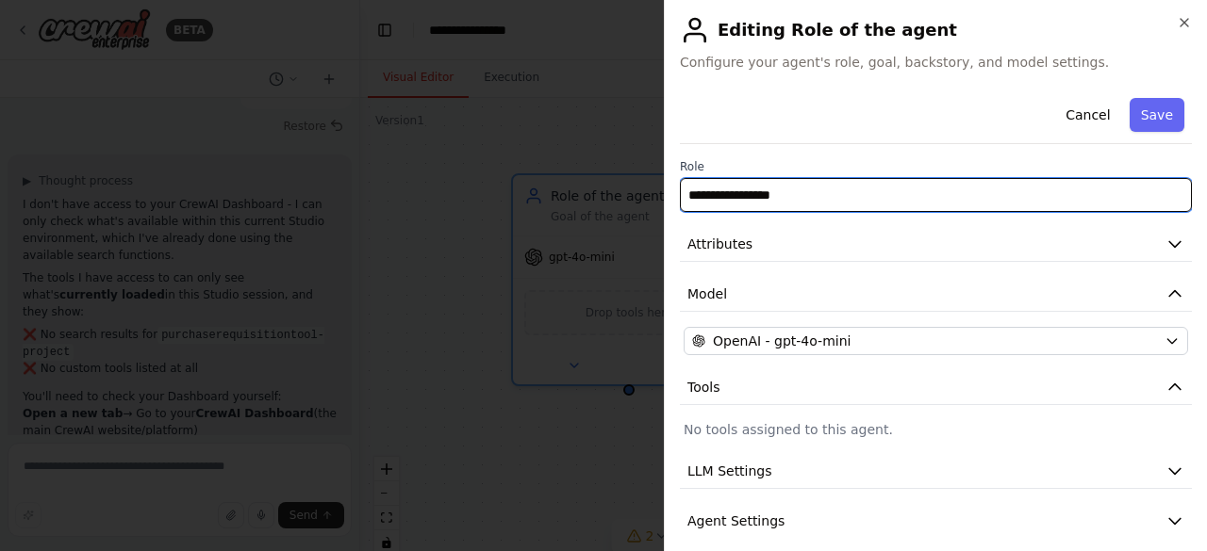
click at [800, 193] on input "**********" at bounding box center [936, 195] width 512 height 34
type input "**********"
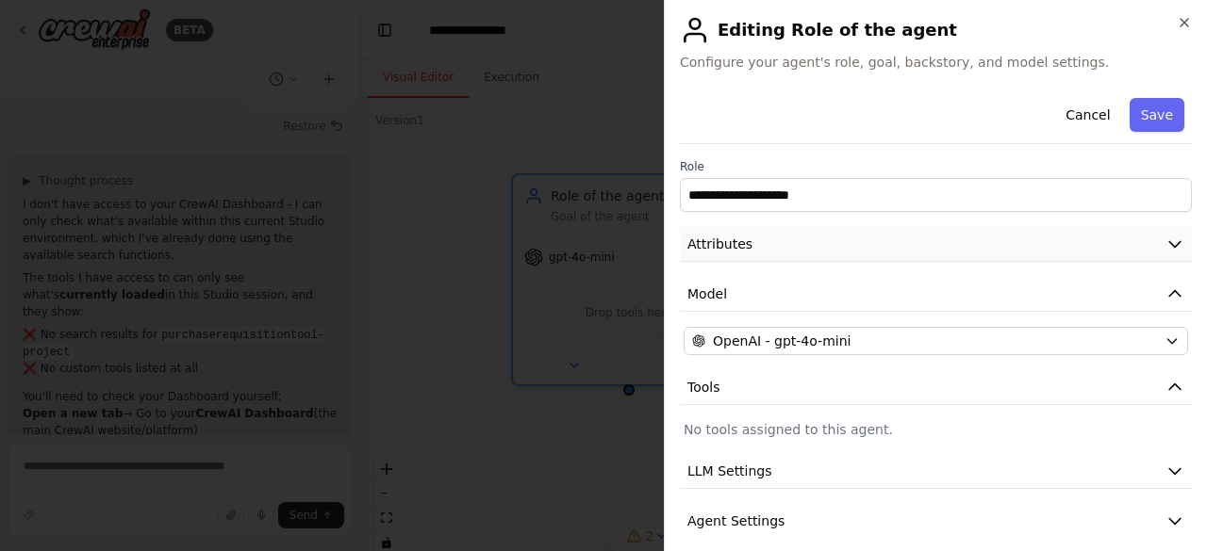
click at [745, 241] on span "Attributes" at bounding box center [719, 244] width 65 height 19
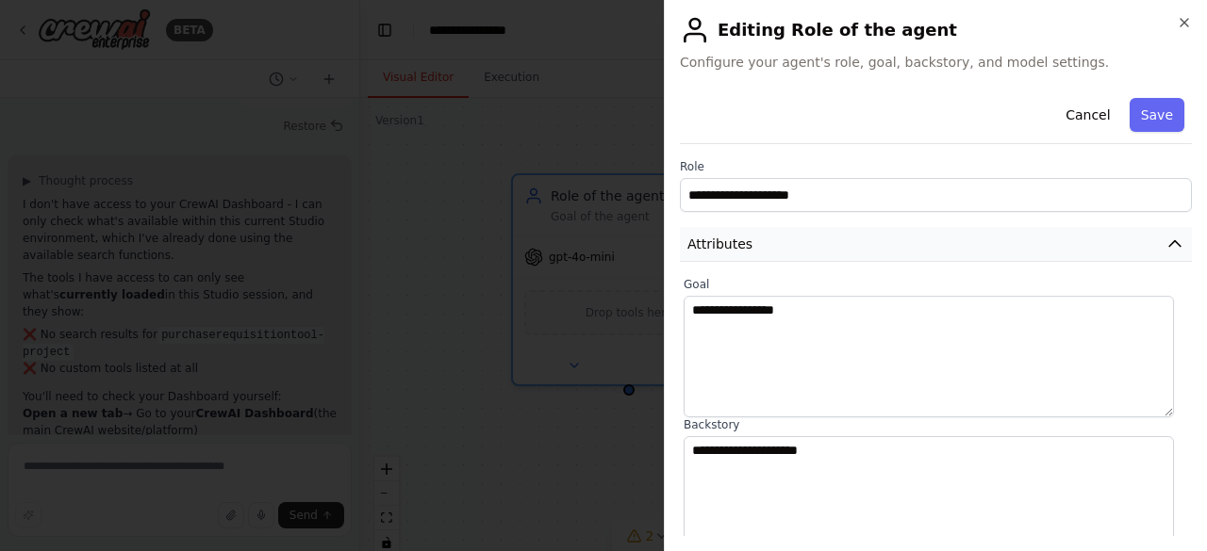
click at [745, 241] on span "Attributes" at bounding box center [719, 244] width 65 height 19
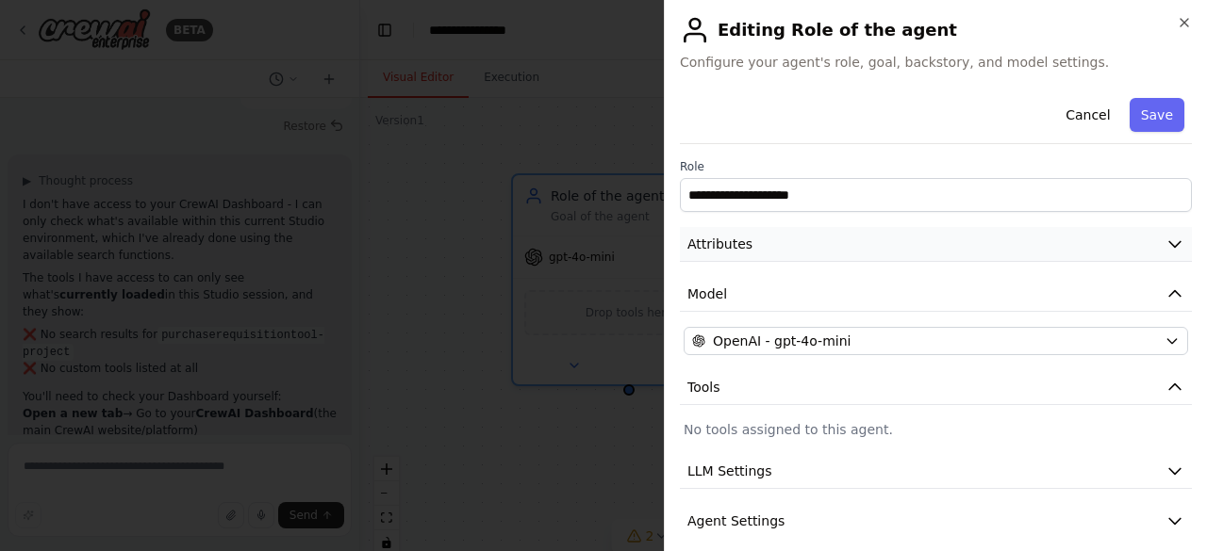
click at [745, 241] on span "Attributes" at bounding box center [719, 244] width 65 height 19
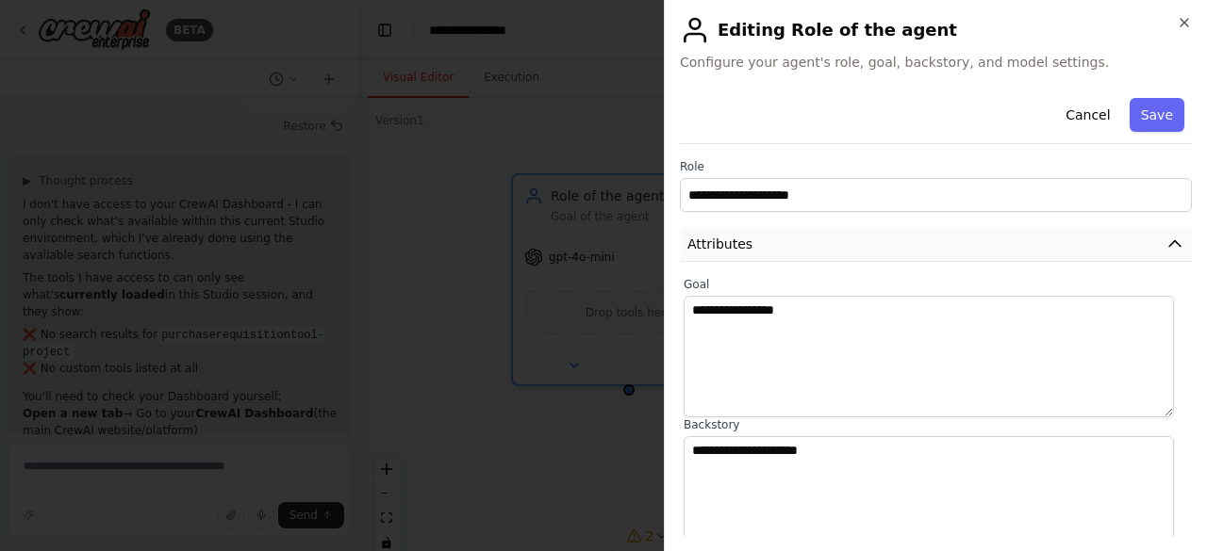
click at [745, 241] on span "Attributes" at bounding box center [719, 244] width 65 height 19
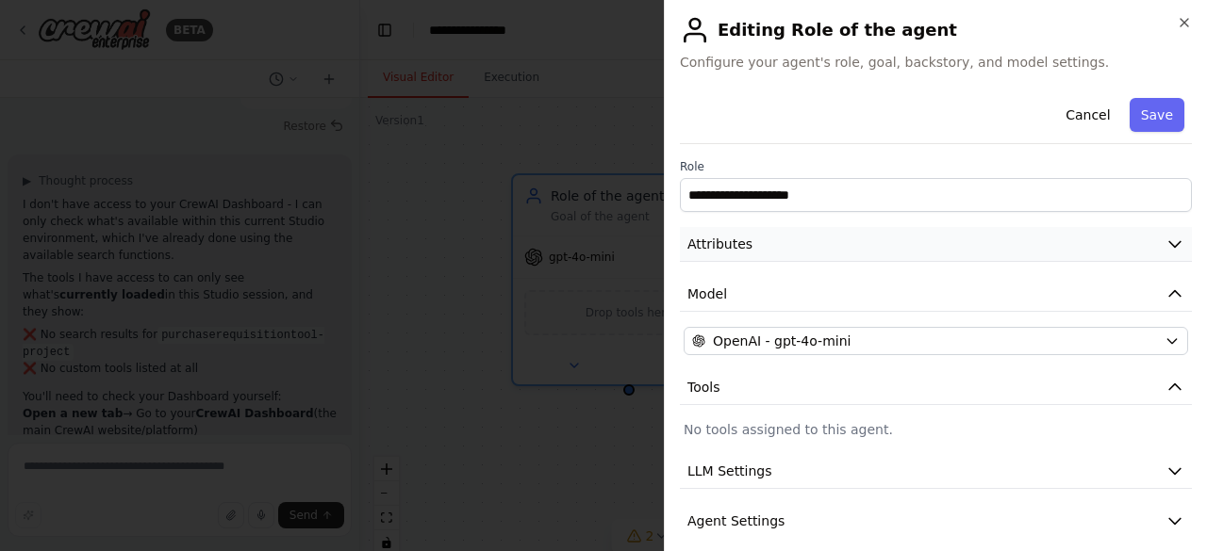
click at [745, 241] on span "Attributes" at bounding box center [719, 244] width 65 height 19
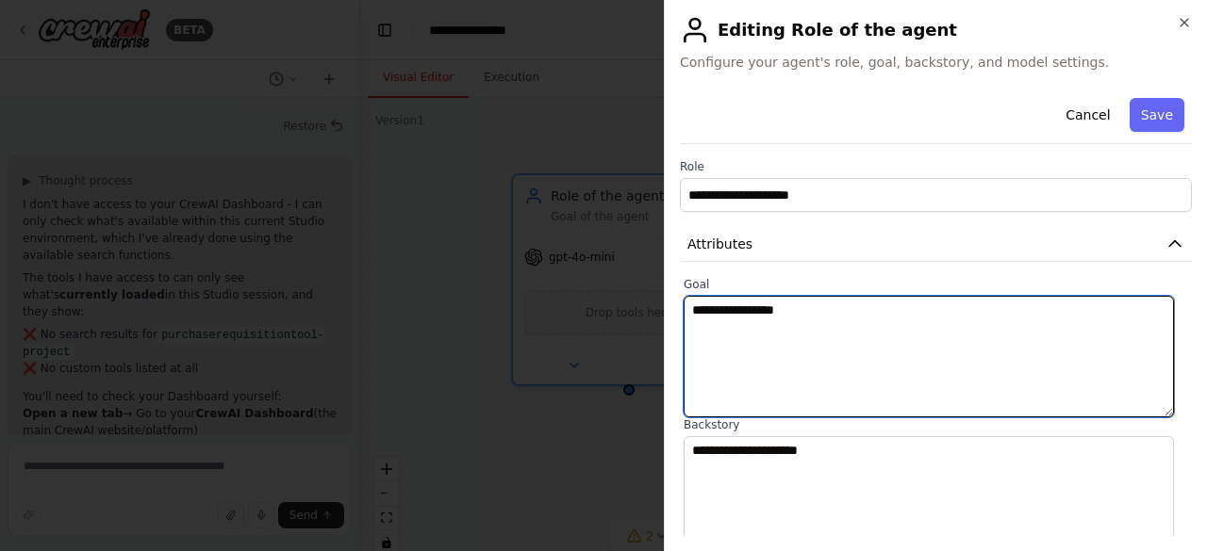
click at [830, 315] on textarea "**********" at bounding box center [928, 357] width 490 height 122
type textarea "**********"
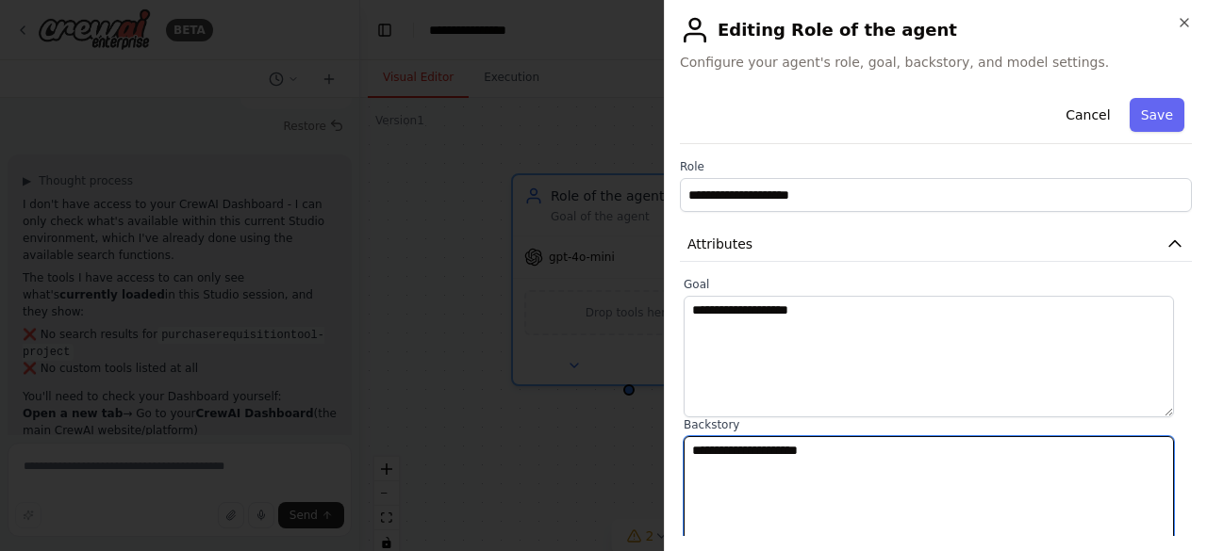
click at [839, 456] on textarea "**********" at bounding box center [928, 497] width 490 height 122
type textarea "**********"
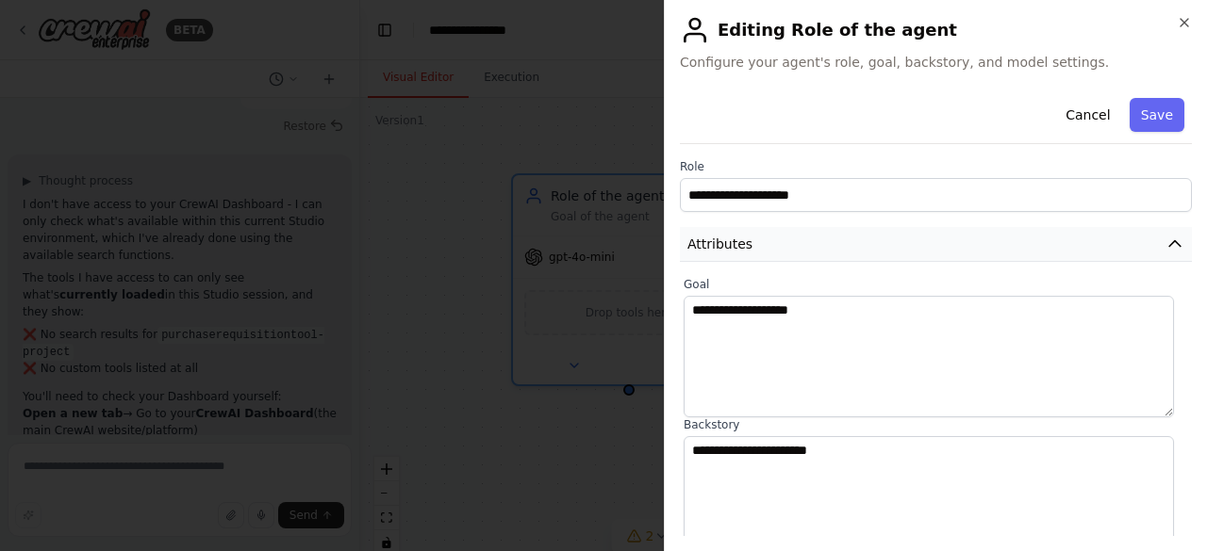
click at [848, 250] on button "Attributes" at bounding box center [936, 244] width 512 height 35
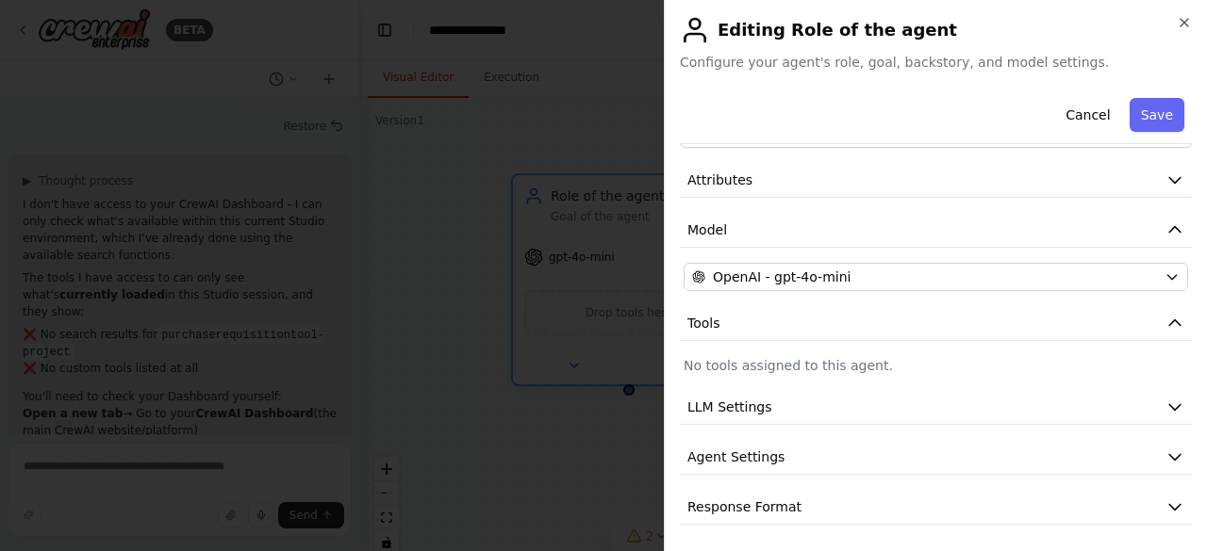
scroll to position [62, 0]
click at [838, 370] on p "No tools assigned to this agent." at bounding box center [935, 367] width 504 height 19
click at [806, 410] on button "LLM Settings" at bounding box center [936, 409] width 512 height 35
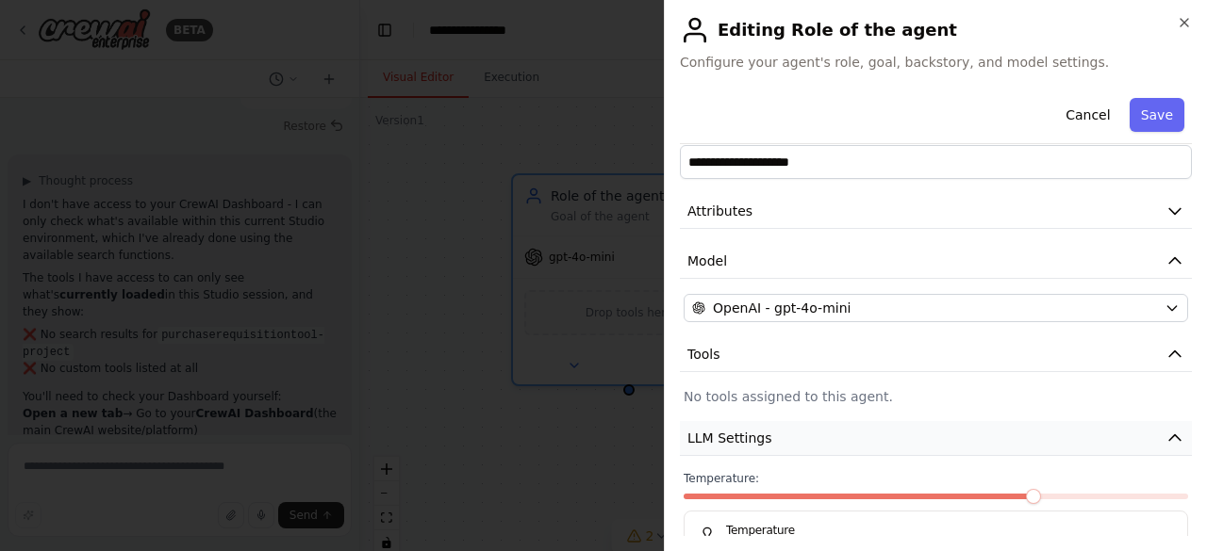
scroll to position [0, 0]
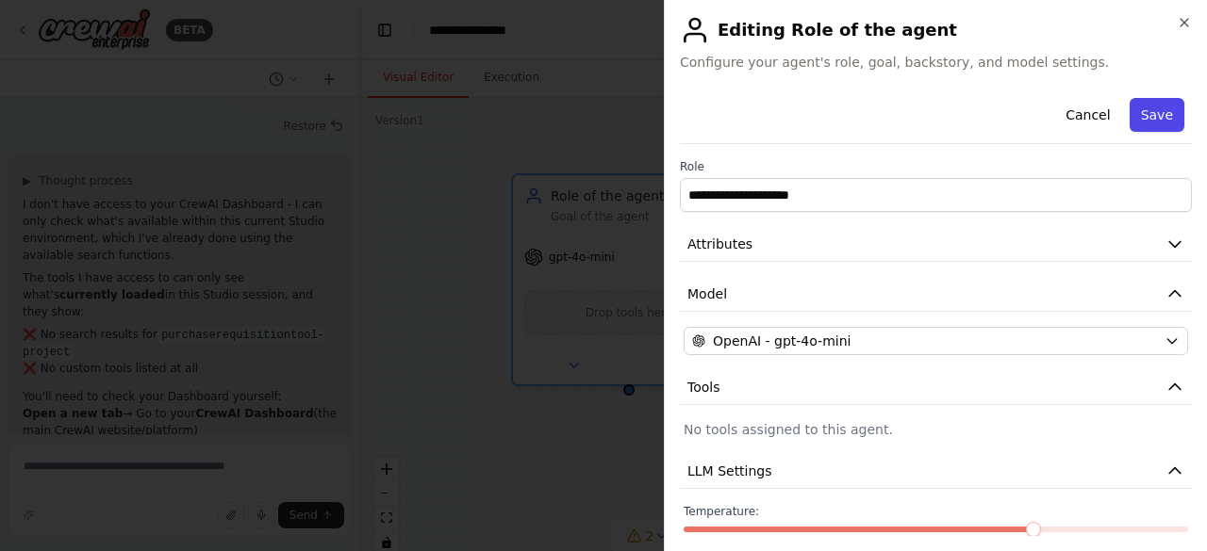
click at [1159, 98] on button "Save" at bounding box center [1156, 115] width 55 height 34
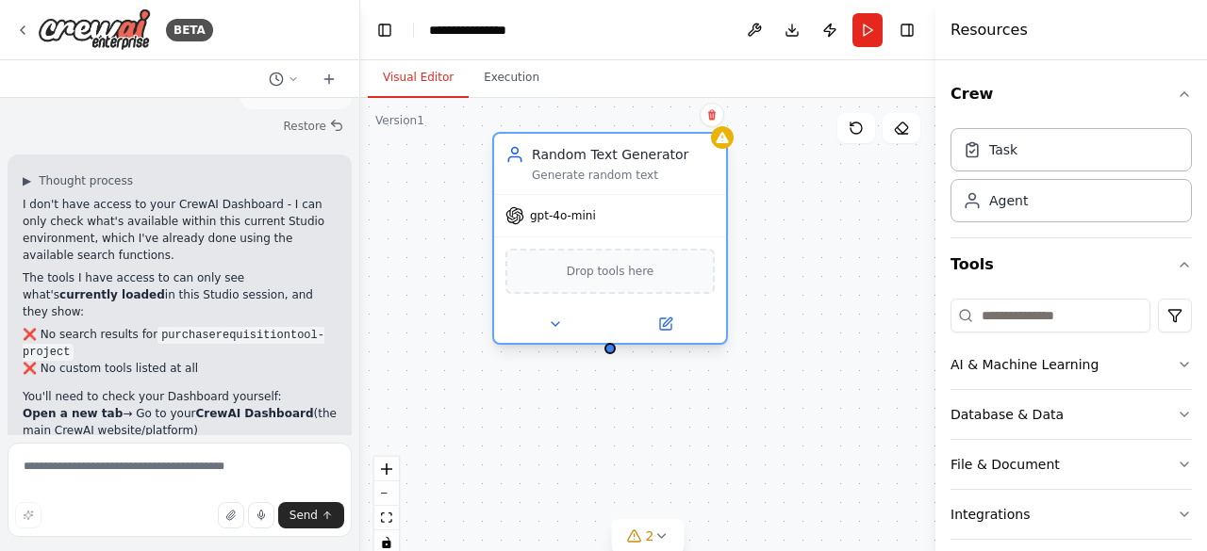
drag, startPoint x: 631, startPoint y: 233, endPoint x: 605, endPoint y: 197, distance: 43.9
click at [605, 197] on div "gpt-4o-mini" at bounding box center [610, 215] width 232 height 41
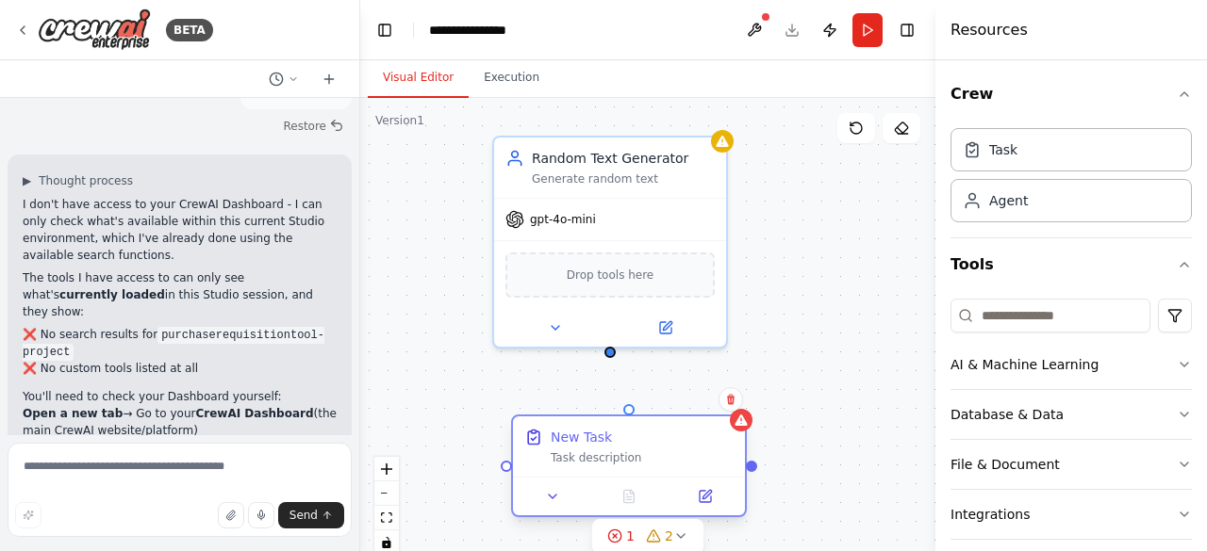
drag, startPoint x: 716, startPoint y: 475, endPoint x: 575, endPoint y: 450, distance: 143.7
click at [575, 450] on div "New Task Task description" at bounding box center [642, 447] width 183 height 38
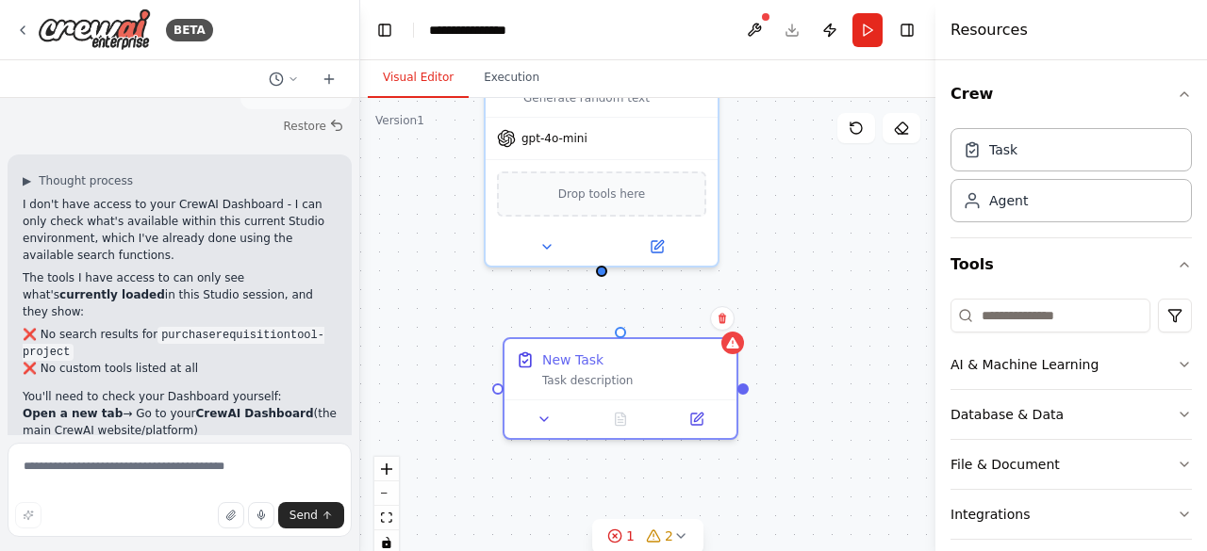
drag, startPoint x: 613, startPoint y: 356, endPoint x: 603, endPoint y: 275, distance: 81.6
click at [603, 275] on div "Shared agent from repository Oracle Requisition Expert Retrieve requisition det…" at bounding box center [647, 333] width 575 height 471
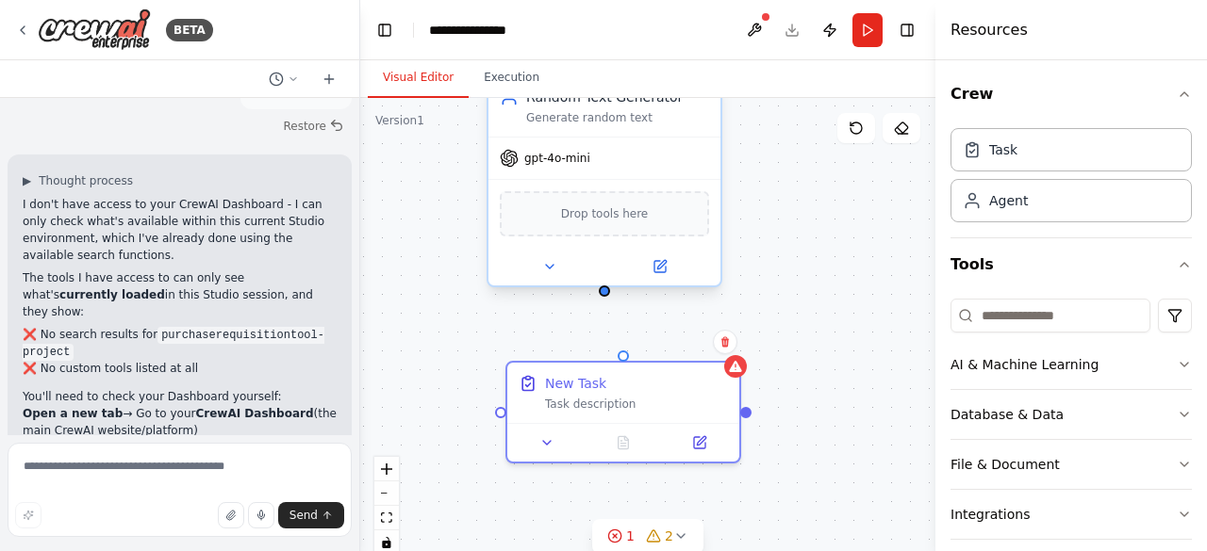
drag, startPoint x: 601, startPoint y: 274, endPoint x: 605, endPoint y: 299, distance: 24.8
click at [605, 299] on div "Shared agent from repository Oracle Requisition Expert Retrieve requisition det…" at bounding box center [647, 333] width 575 height 471
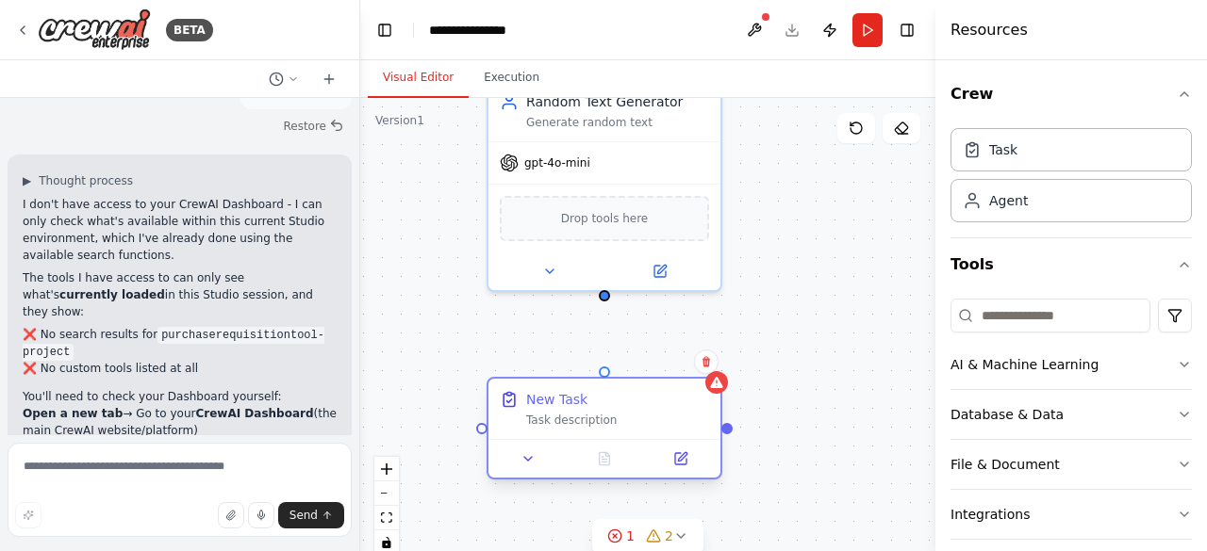
drag, startPoint x: 614, startPoint y: 403, endPoint x: 596, endPoint y: 425, distance: 28.9
click at [596, 425] on div "Task description" at bounding box center [617, 420] width 183 height 15
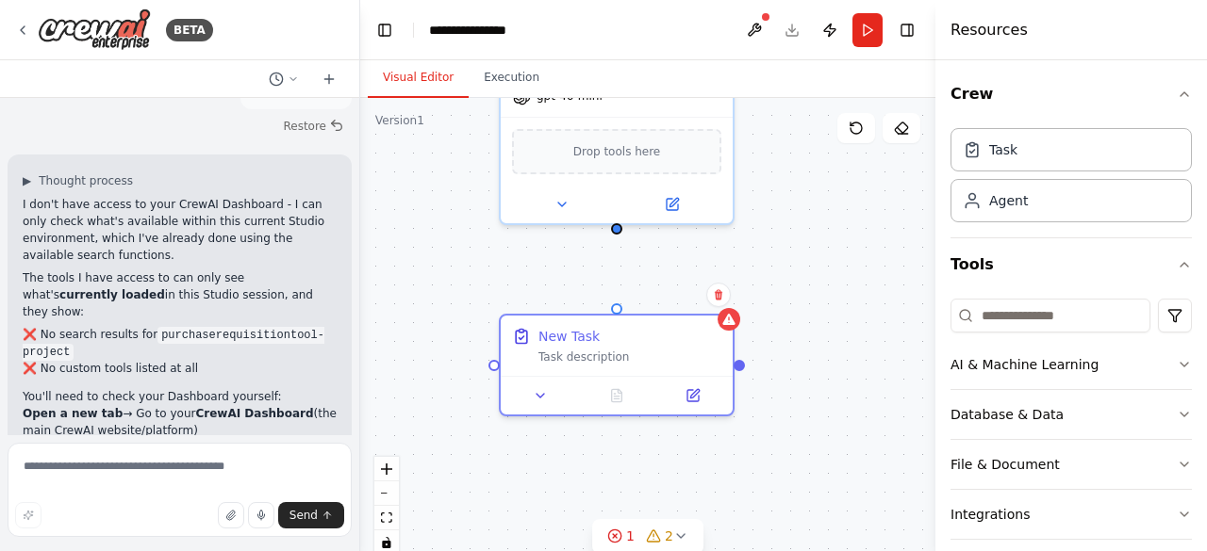
drag, startPoint x: 603, startPoint y: 300, endPoint x: 616, endPoint y: 233, distance: 68.0
click at [616, 233] on div "Shared agent from repository Oracle Requisition Expert Retrieve requisition det…" at bounding box center [647, 333] width 575 height 471
click at [698, 395] on icon at bounding box center [692, 392] width 11 height 11
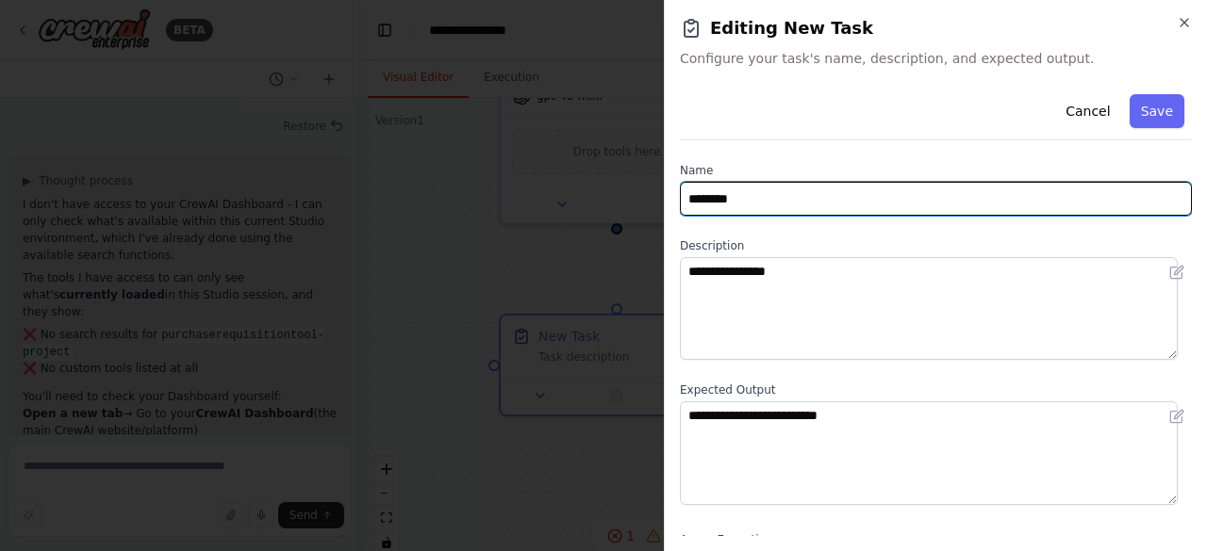
click at [773, 206] on input "********" at bounding box center [936, 199] width 512 height 34
type input "**********"
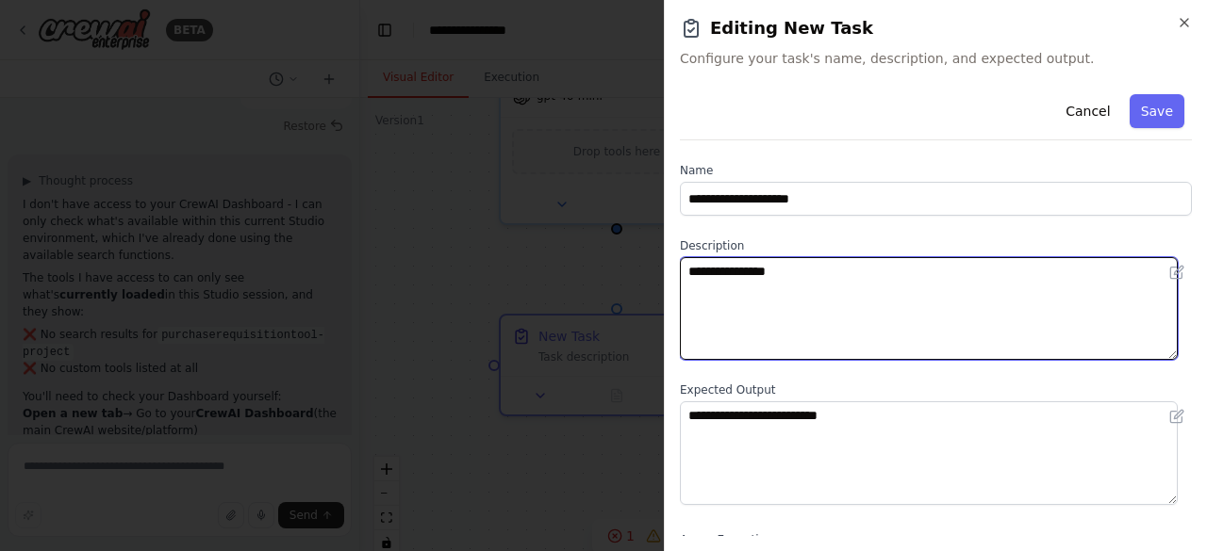
click at [793, 269] on textarea "**********" at bounding box center [929, 308] width 498 height 103
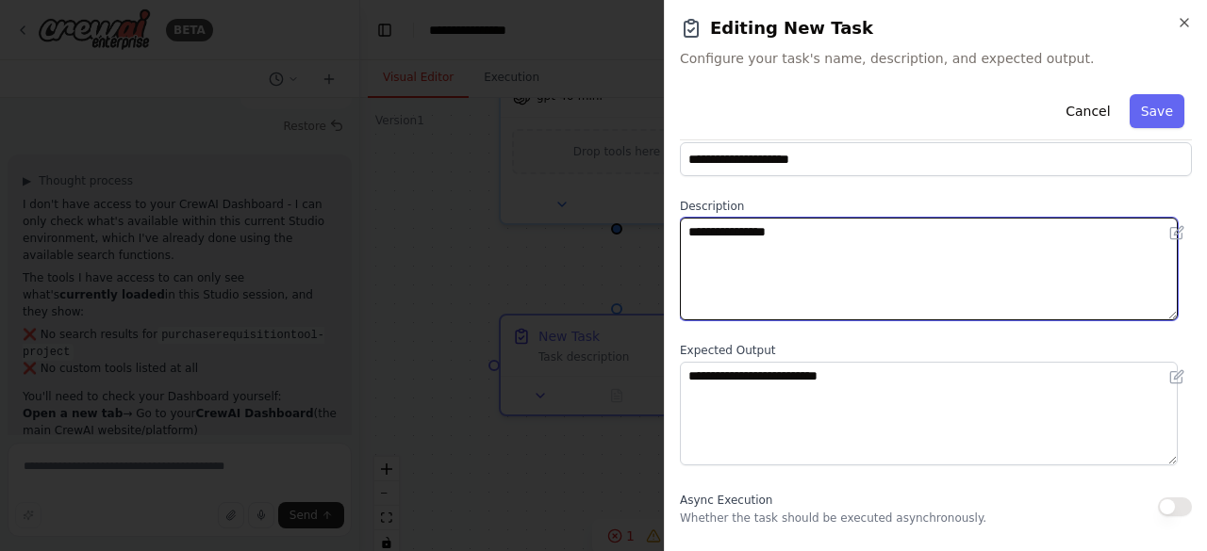
scroll to position [41, 0]
click at [794, 225] on textarea "**********" at bounding box center [929, 268] width 498 height 103
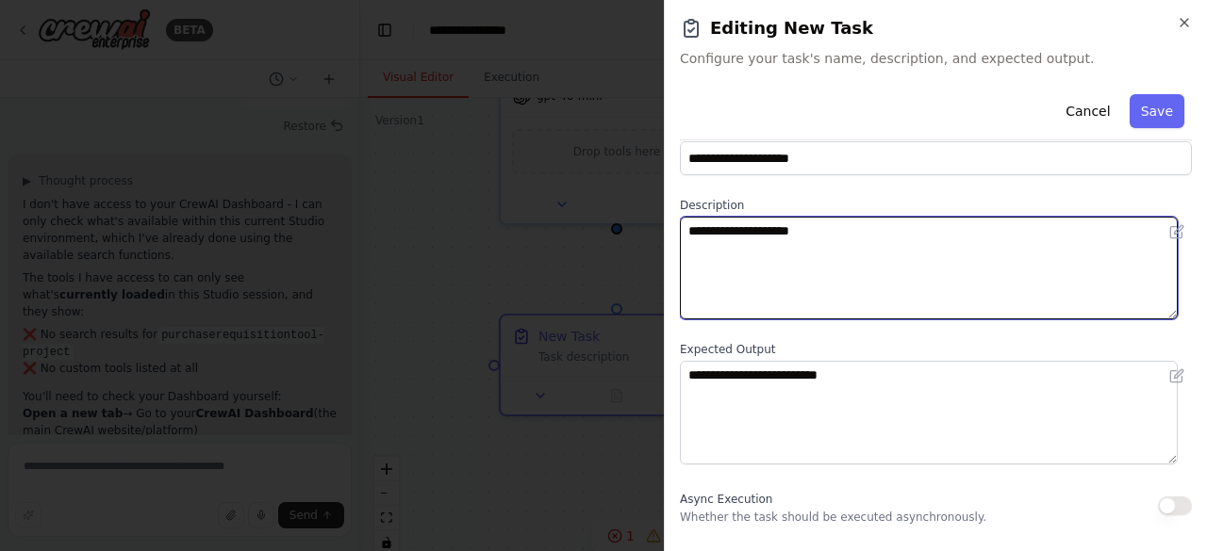
type textarea "**********"
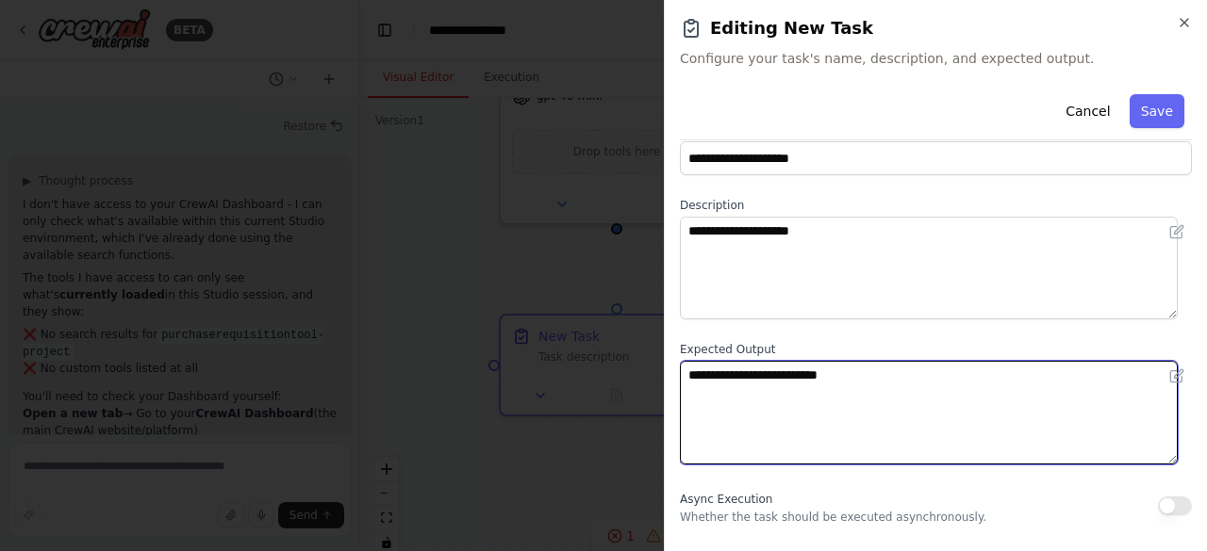
click at [870, 371] on textarea "**********" at bounding box center [929, 412] width 498 height 103
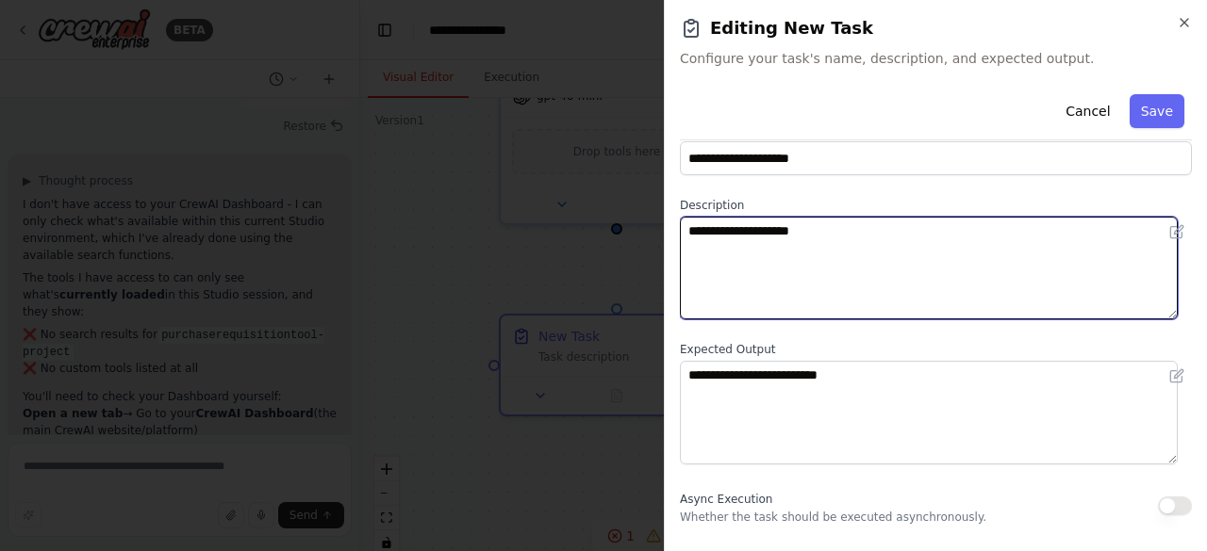
click at [836, 229] on textarea "**********" at bounding box center [929, 268] width 498 height 103
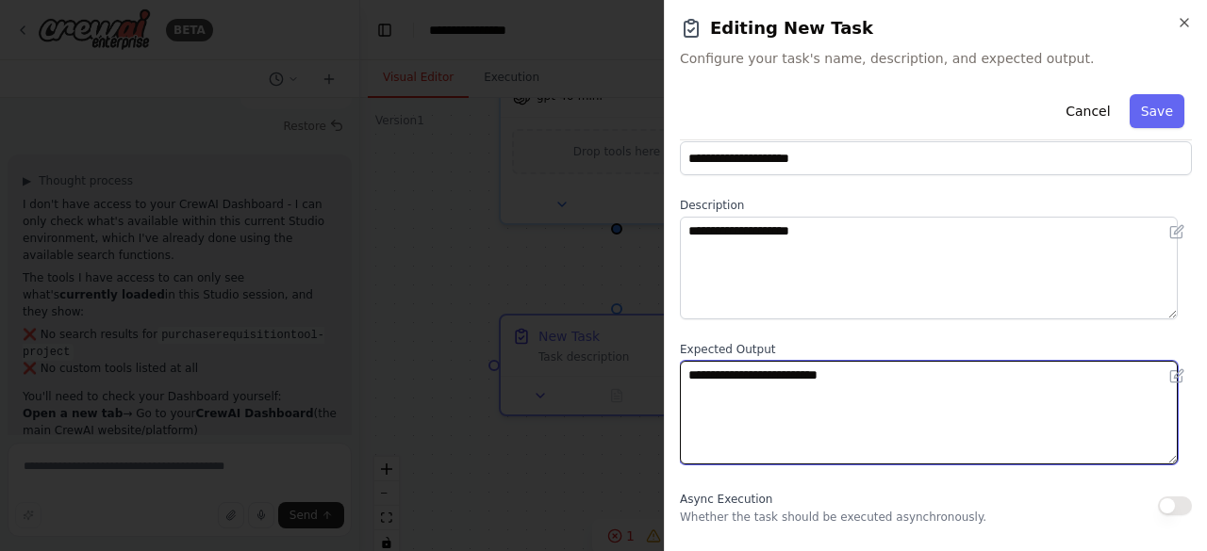
click at [868, 383] on textarea "**********" at bounding box center [929, 412] width 498 height 103
paste textarea
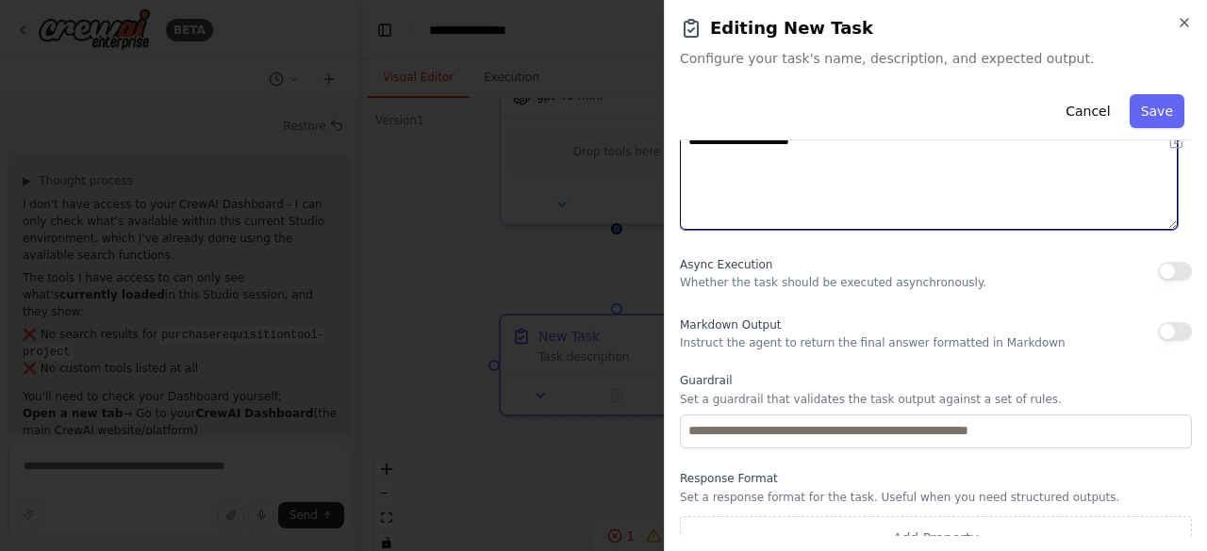
scroll to position [297, 0]
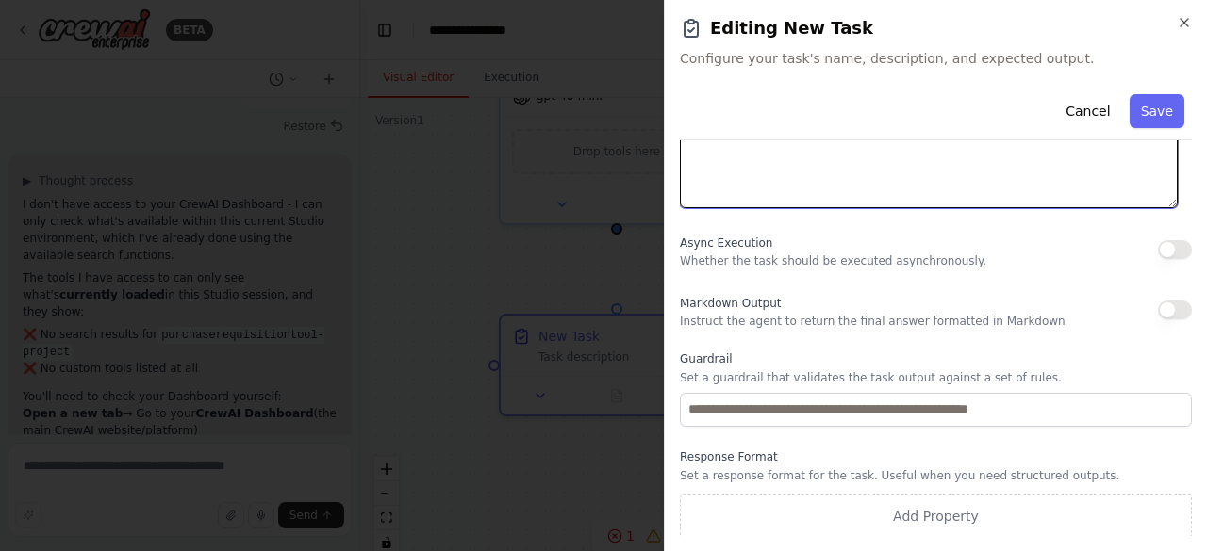
type textarea "**********"
click at [846, 233] on div "Async Execution Whether the task should be executed asynchronously." at bounding box center [833, 250] width 306 height 38
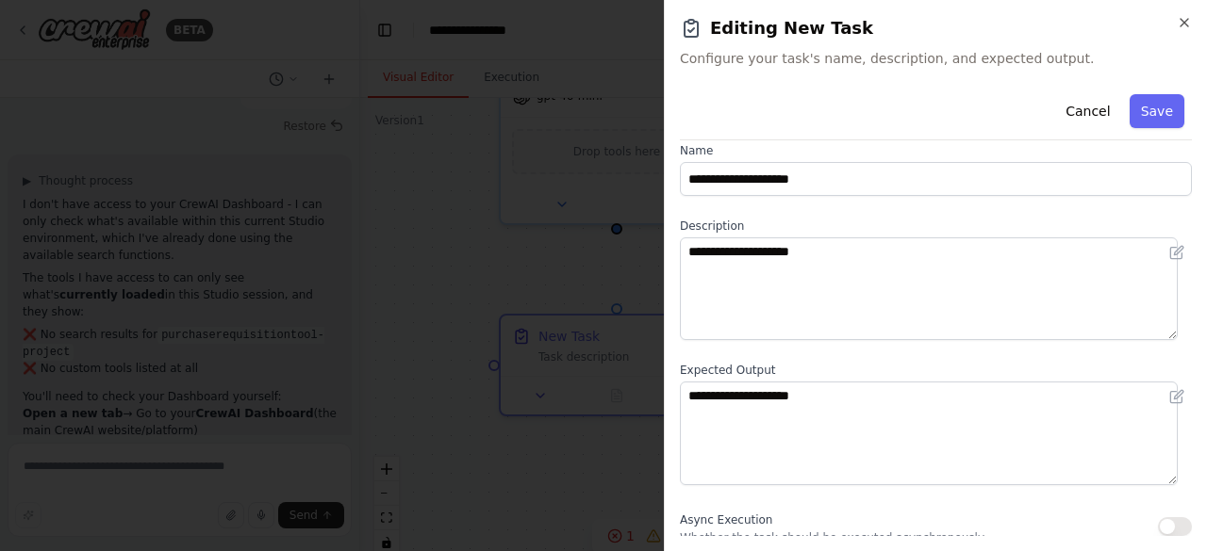
scroll to position [0, 0]
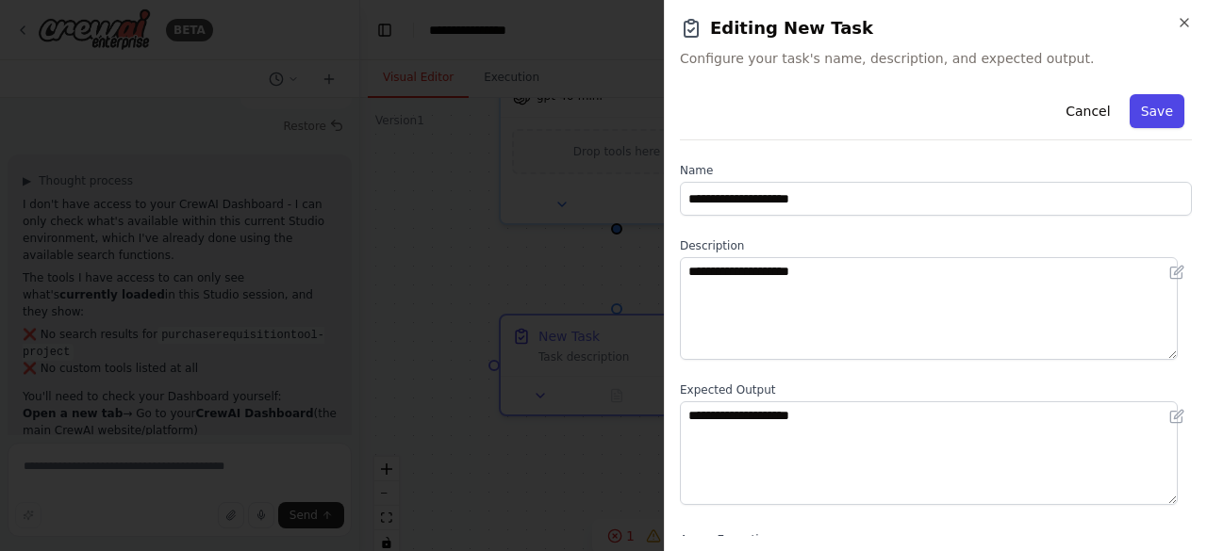
click at [1143, 114] on button "Save" at bounding box center [1156, 111] width 55 height 34
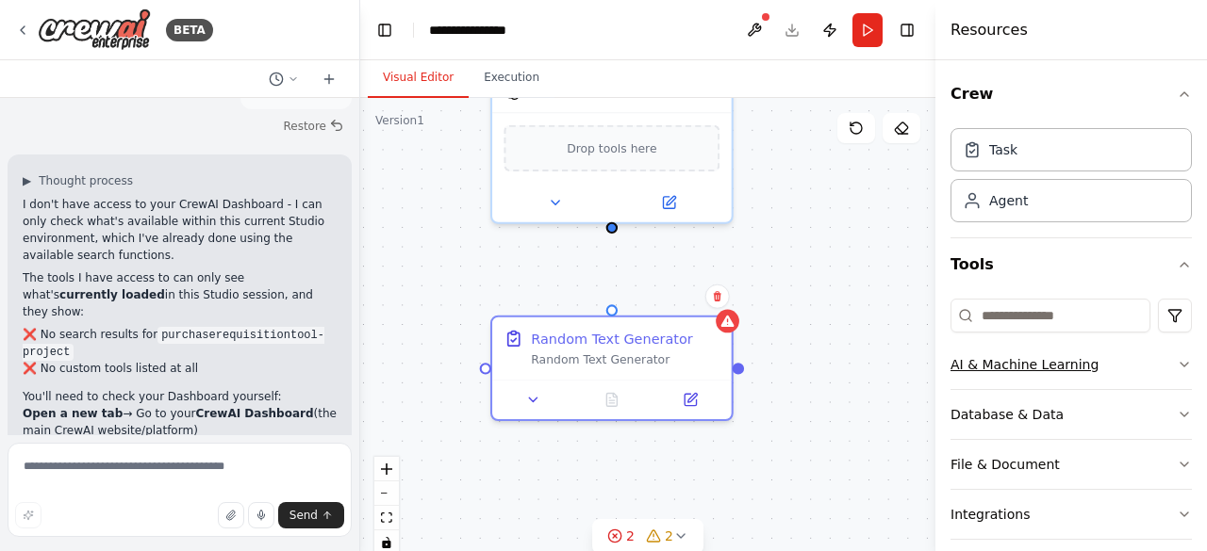
click at [1029, 376] on button "AI & Machine Learning" at bounding box center [1070, 364] width 241 height 49
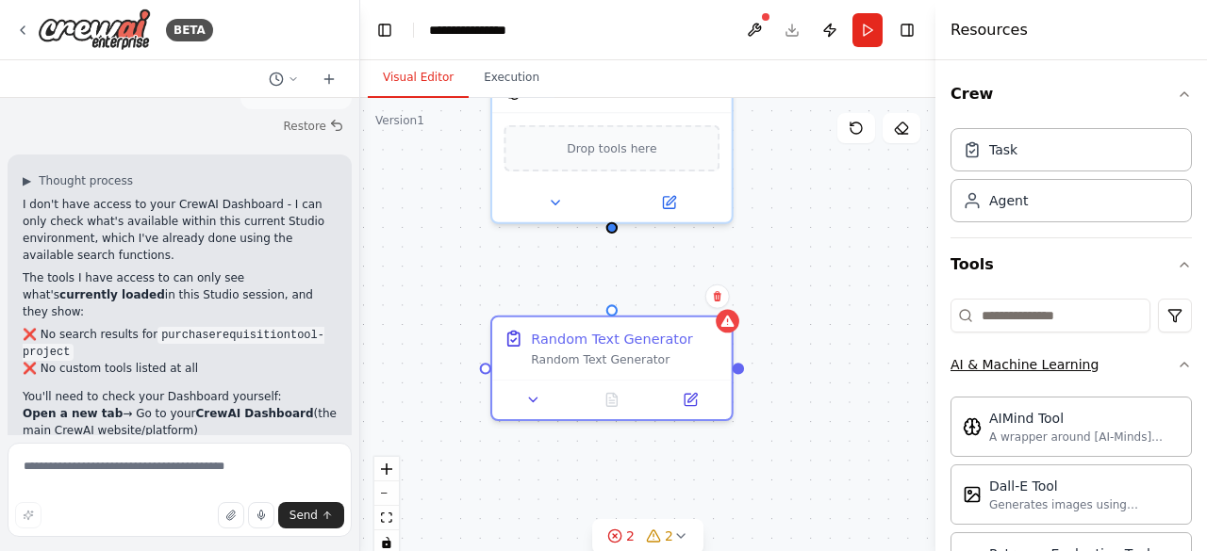
scroll to position [7, 0]
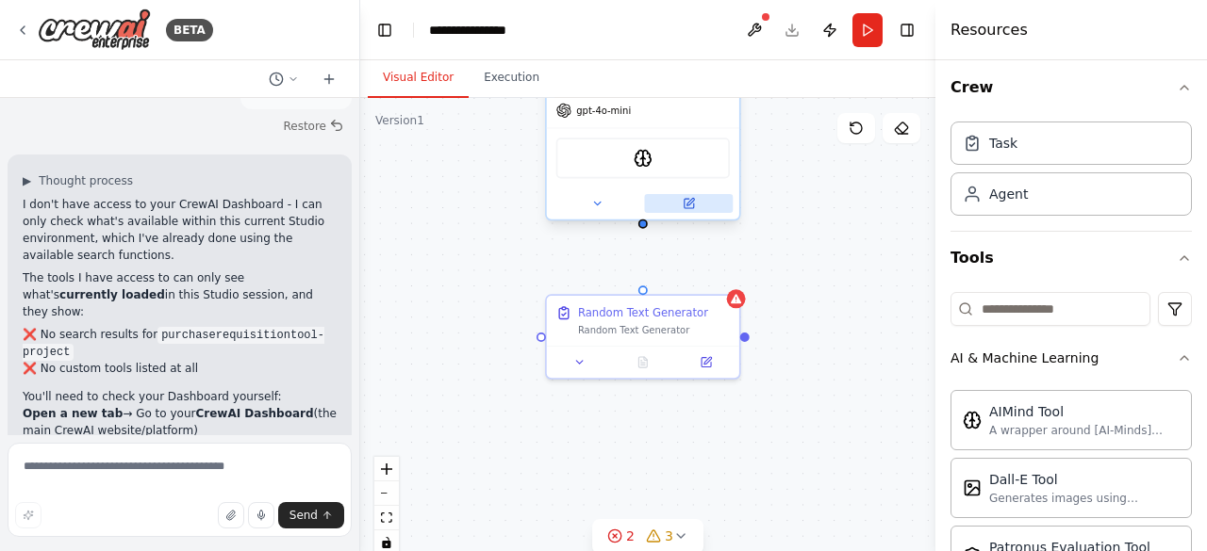
click at [700, 207] on button at bounding box center [688, 203] width 89 height 19
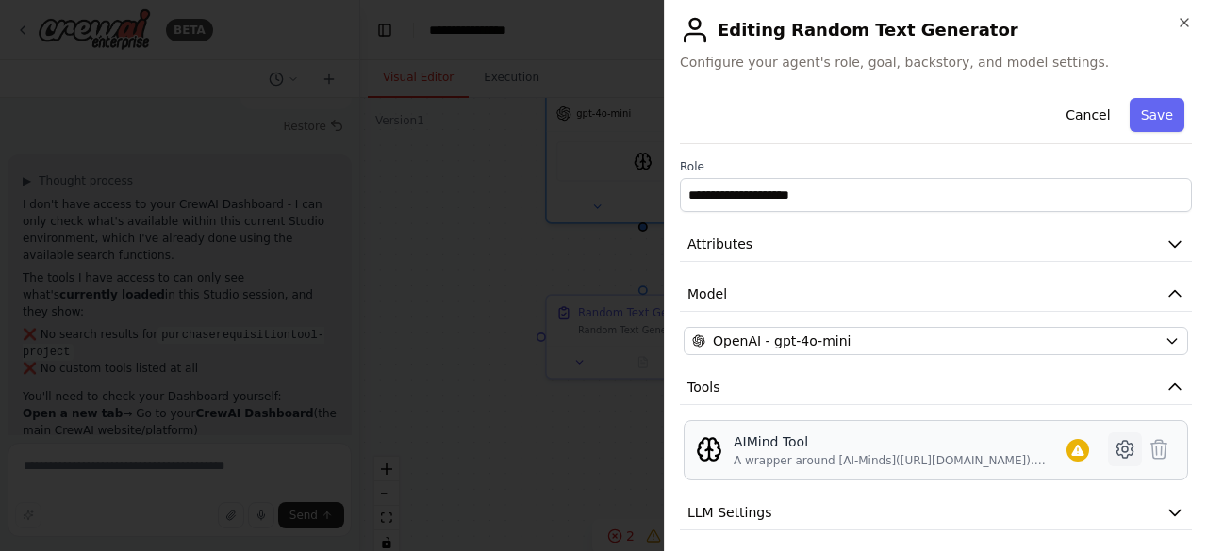
click at [1113, 449] on icon at bounding box center [1124, 449] width 23 height 23
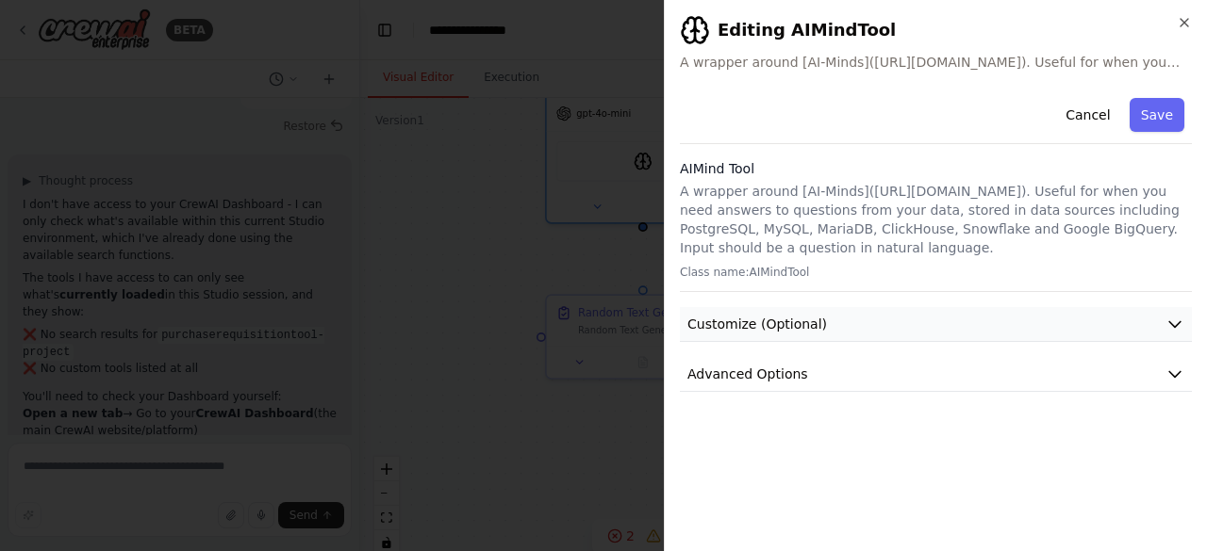
click at [874, 321] on button "Customize (Optional)" at bounding box center [936, 324] width 512 height 35
click at [841, 311] on button "Customize (Optional)" at bounding box center [936, 323] width 512 height 35
click at [801, 374] on button "Advanced Options" at bounding box center [936, 374] width 512 height 35
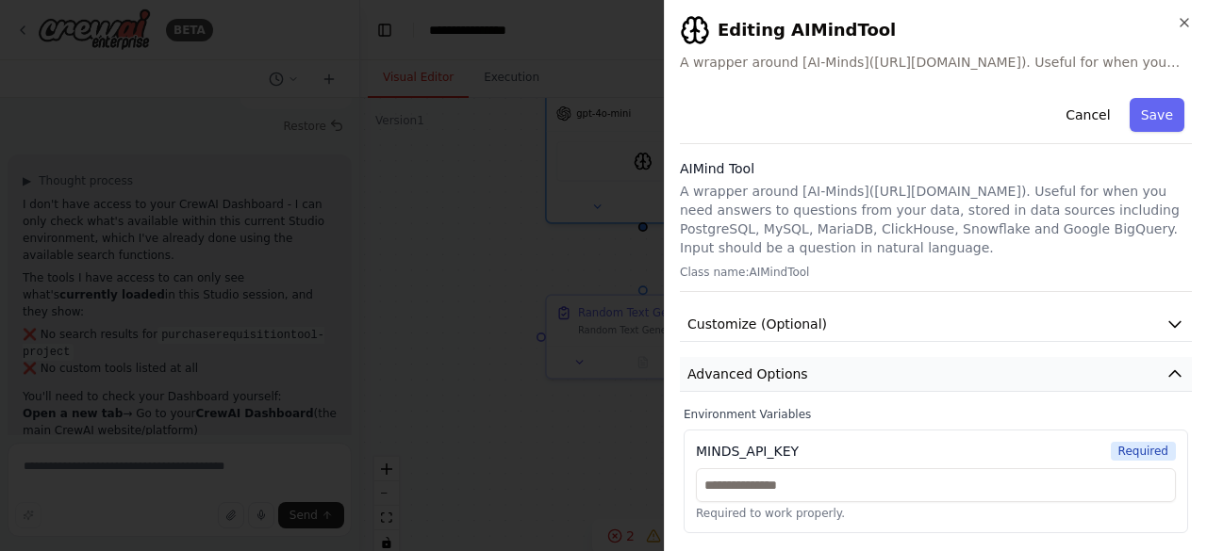
click at [801, 374] on button "Advanced Options" at bounding box center [936, 374] width 512 height 35
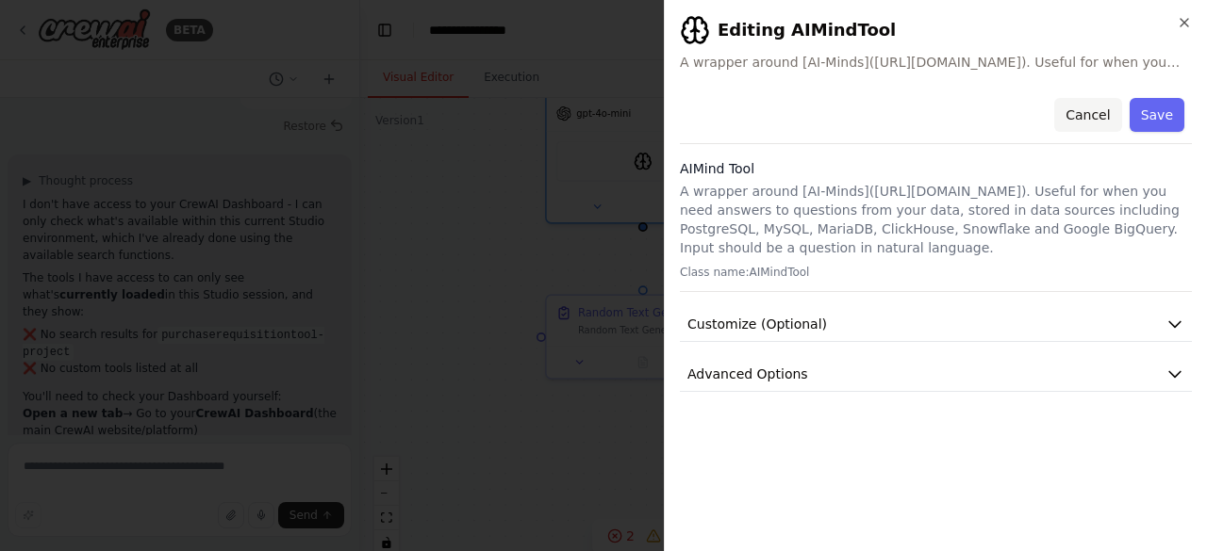
click at [1102, 115] on button "Cancel" at bounding box center [1087, 115] width 67 height 34
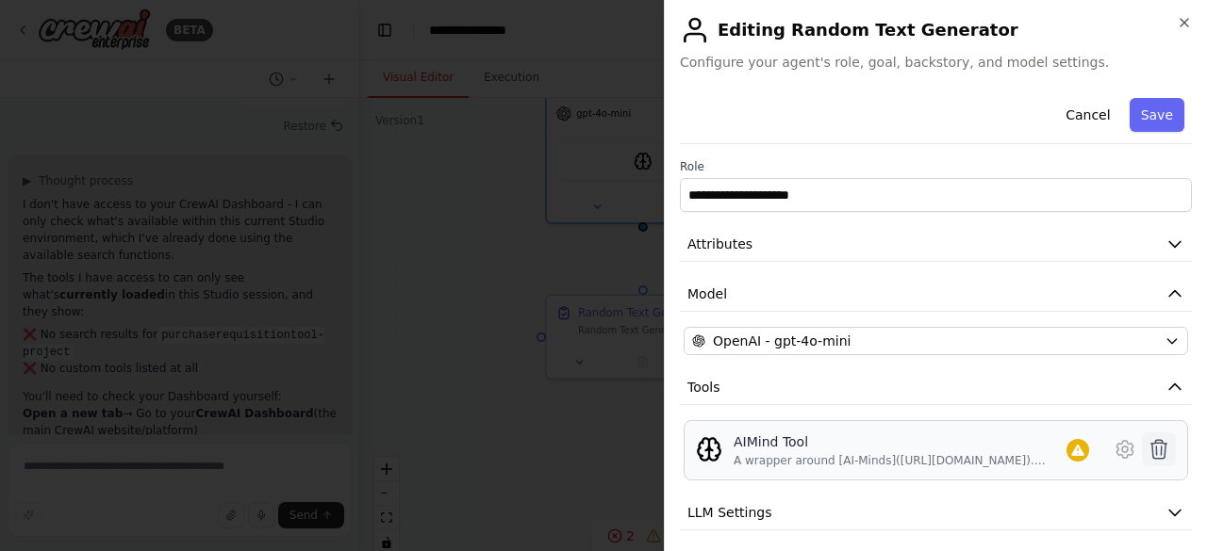
click at [1151, 450] on icon at bounding box center [1159, 449] width 16 height 19
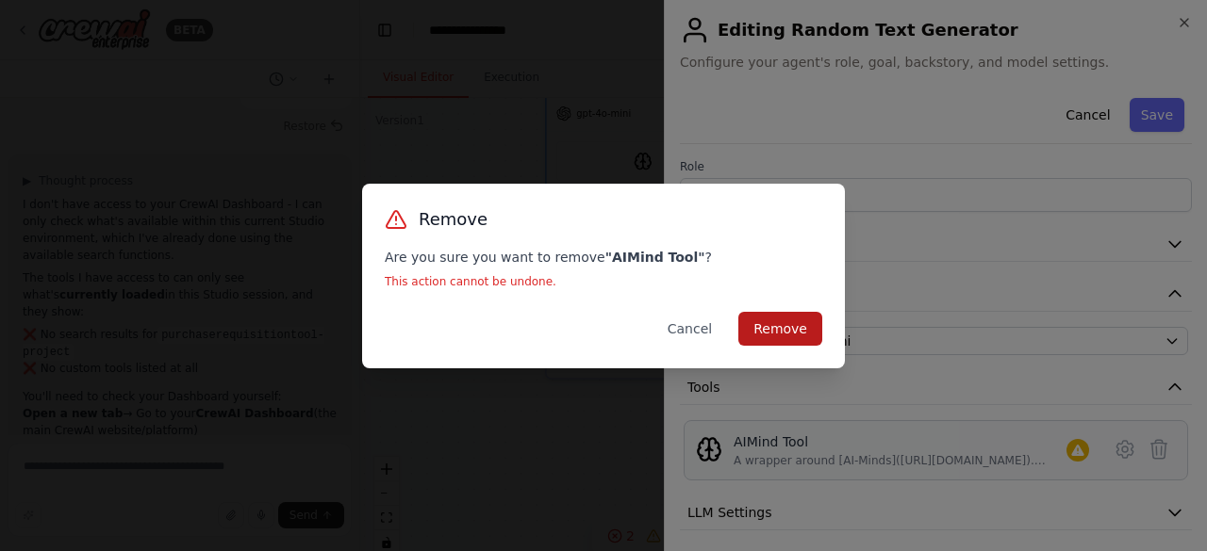
click at [815, 325] on button "Remove" at bounding box center [780, 329] width 84 height 34
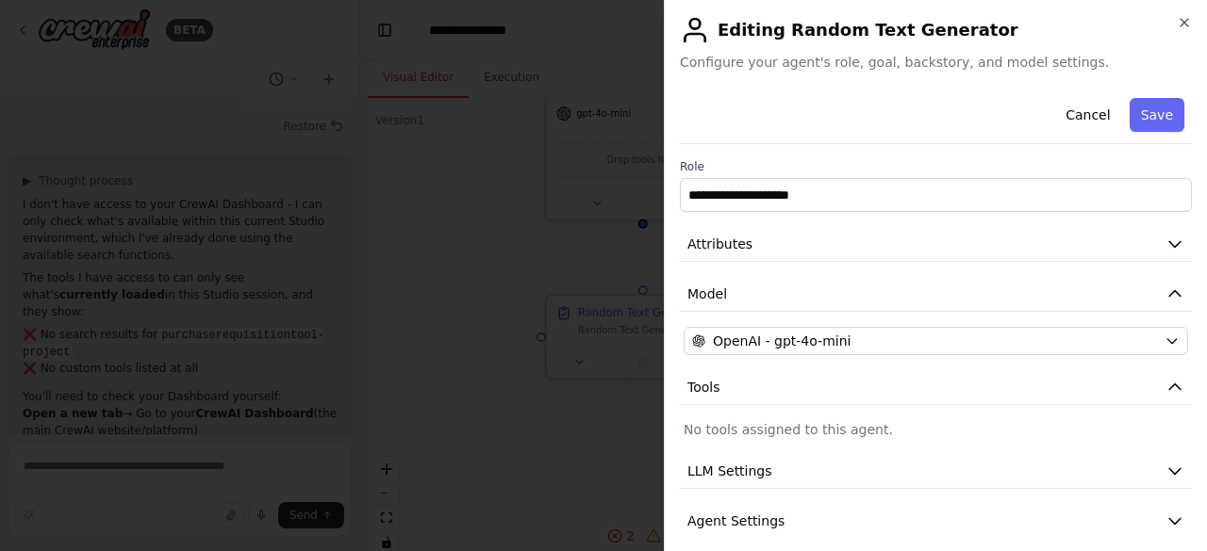
click at [831, 434] on p "No tools assigned to this agent." at bounding box center [935, 429] width 504 height 19
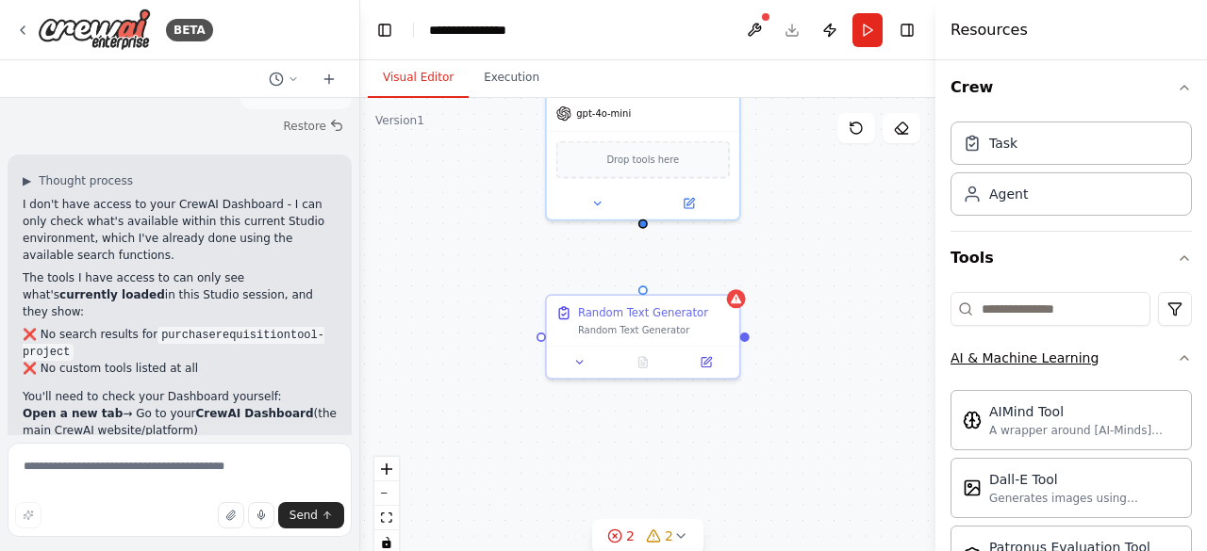
click at [1028, 363] on div "AI & Machine Learning" at bounding box center [1024, 358] width 148 height 19
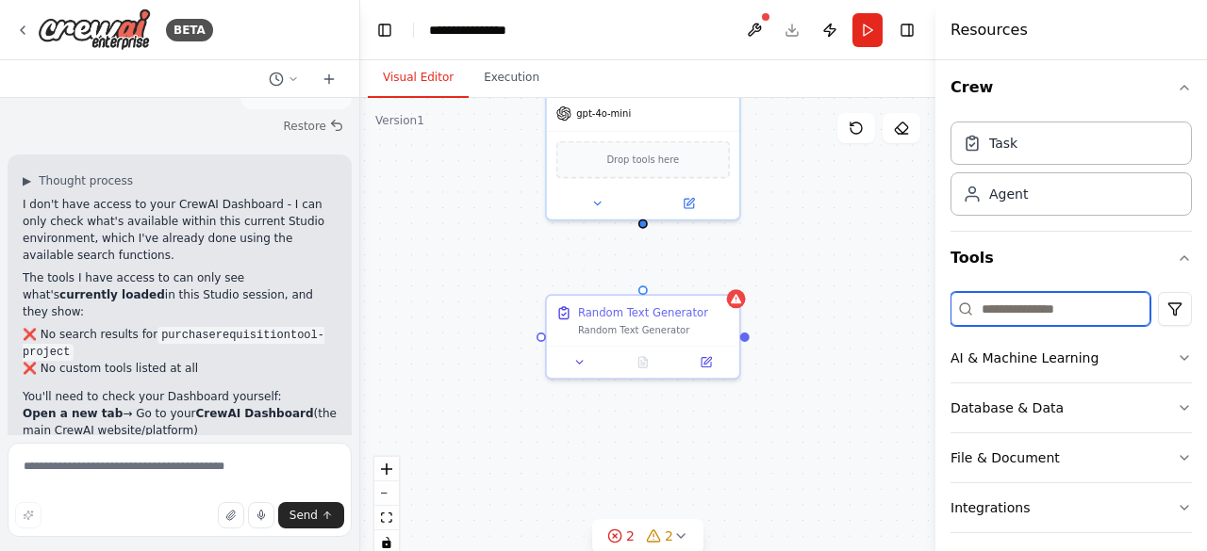
click at [1017, 301] on input at bounding box center [1050, 309] width 200 height 34
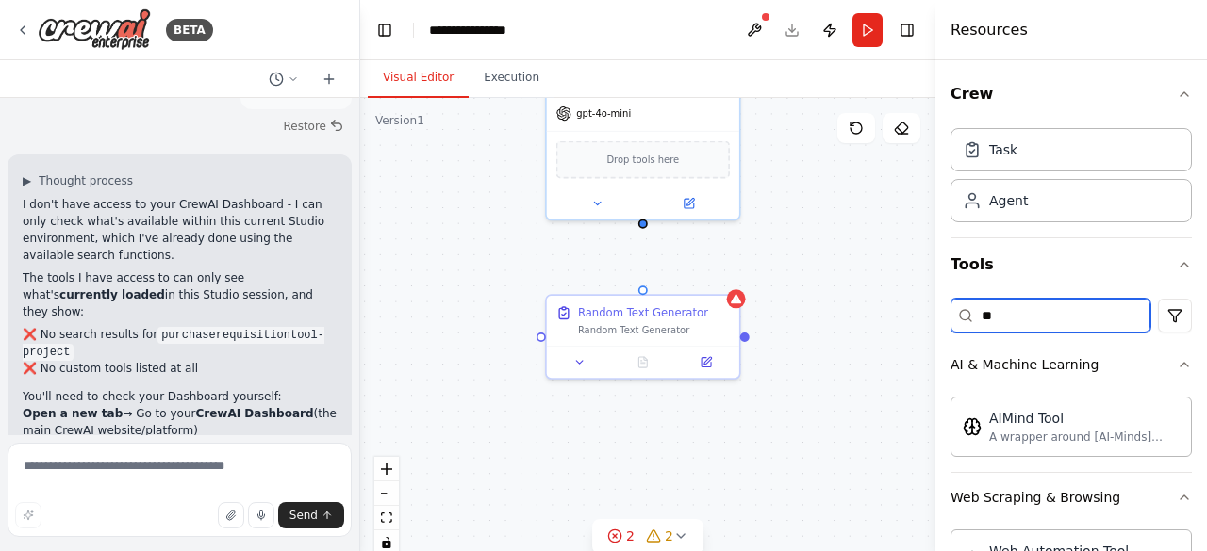
type input "*"
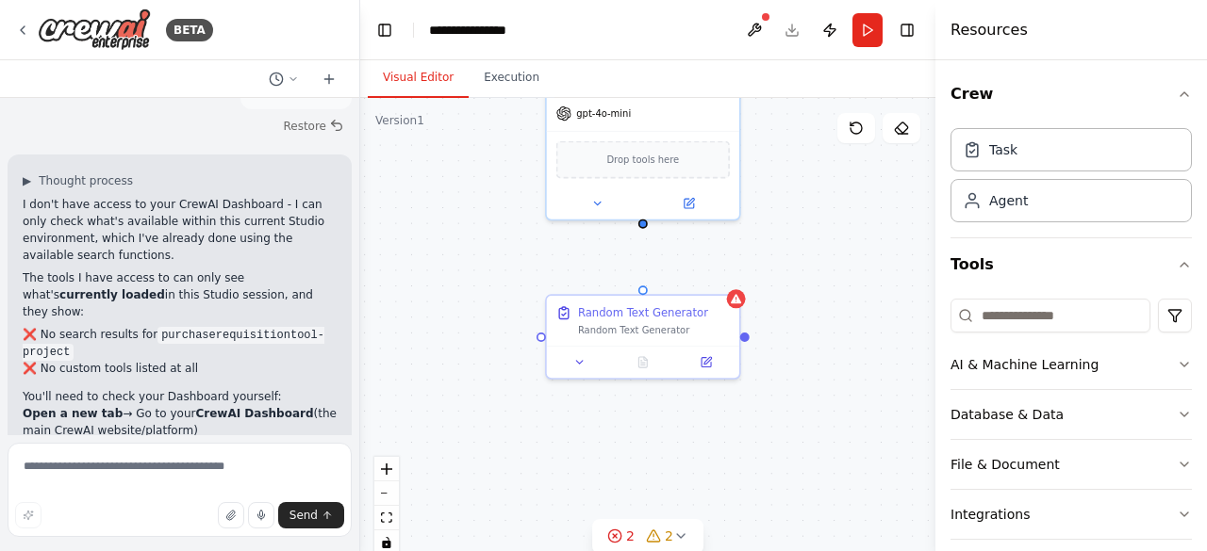
click at [911, 310] on div "Shared agent from repository Oracle Requisition Expert Retrieve requisition det…" at bounding box center [647, 333] width 575 height 471
click at [1152, 308] on html "BETA Hello! I'm the CrewAI assistant. What kind of automation do you want to bu…" at bounding box center [603, 275] width 1207 height 551
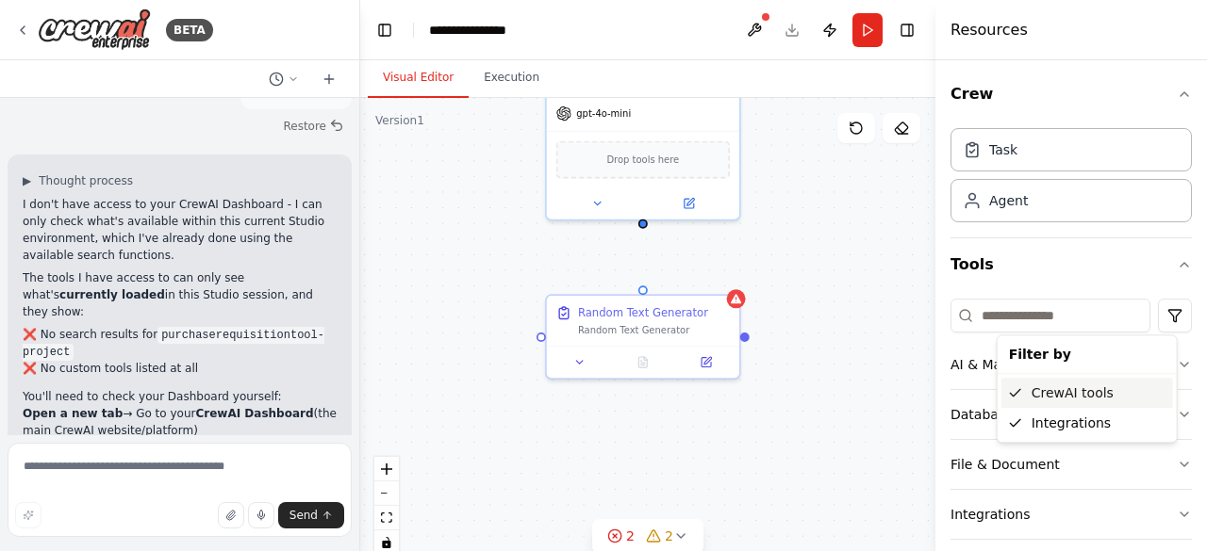
drag, startPoint x: 1040, startPoint y: 420, endPoint x: 1040, endPoint y: 387, distance: 32.1
click at [1040, 387] on div "Filter by CrewAI tools Integrations" at bounding box center [1086, 389] width 181 height 108
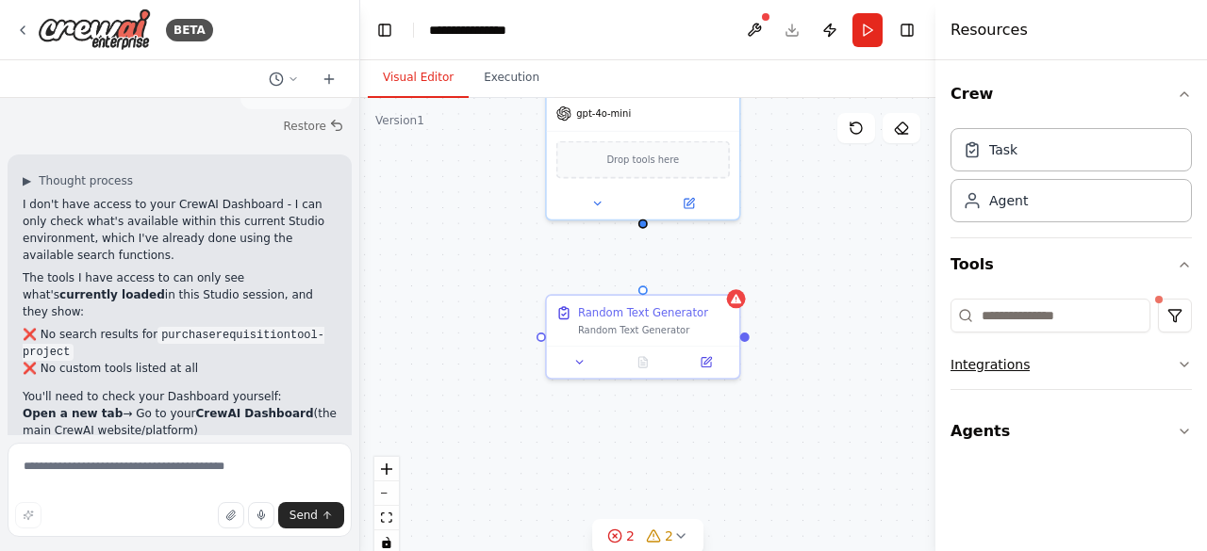
click at [1165, 354] on button "Integrations" at bounding box center [1070, 364] width 241 height 49
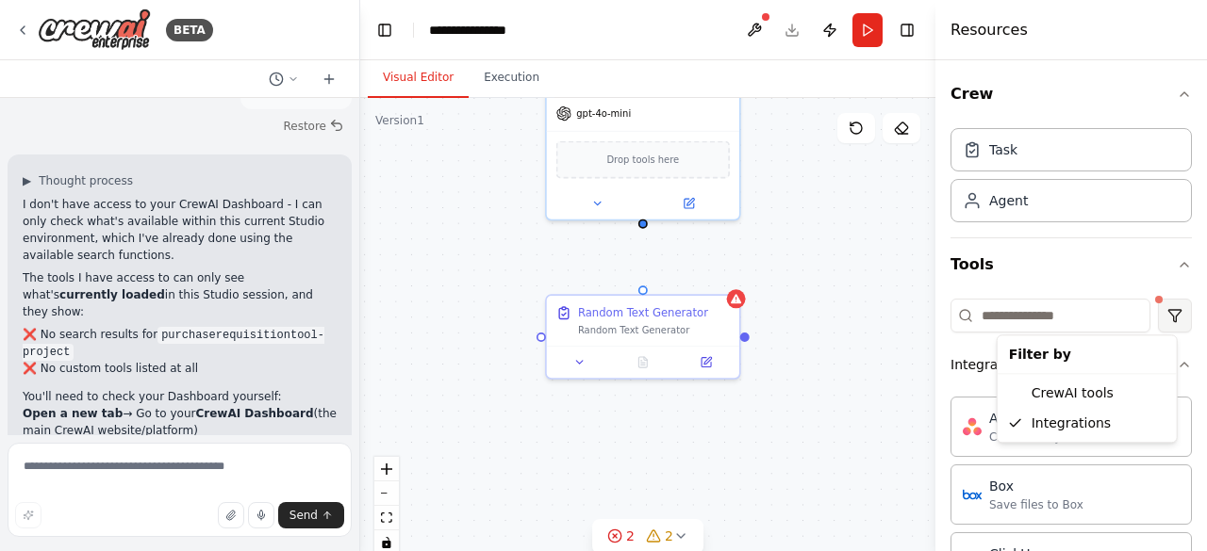
click at [1160, 314] on html "BETA Hello! I'm the CrewAI assistant. What kind of automation do you want to bu…" at bounding box center [603, 275] width 1207 height 551
click at [1101, 387] on div "CrewAI tools" at bounding box center [1087, 393] width 172 height 30
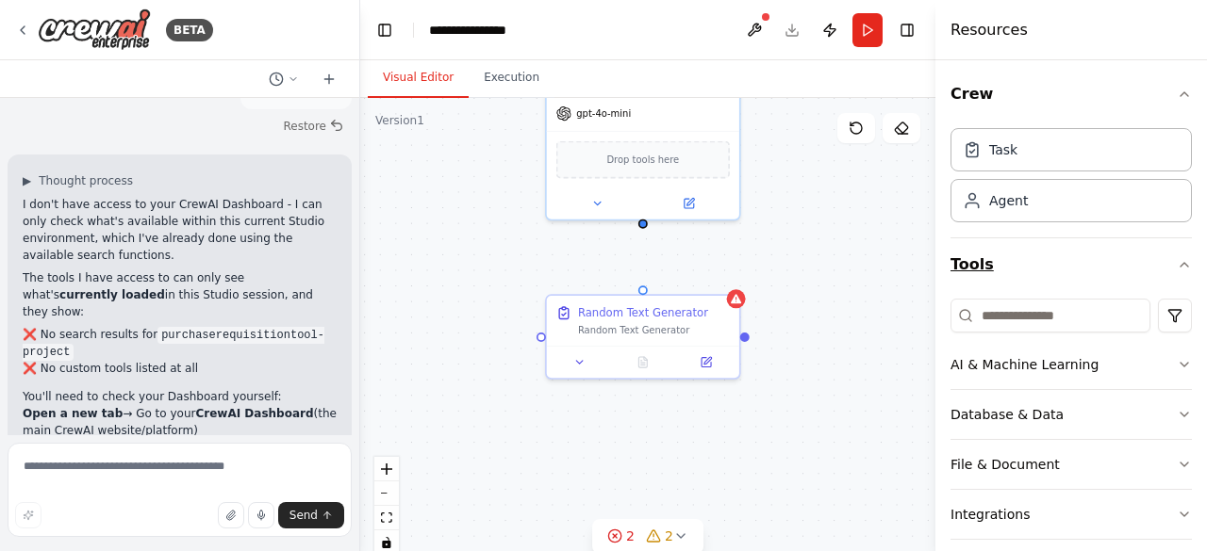
click at [1177, 259] on icon "button" at bounding box center [1184, 264] width 15 height 15
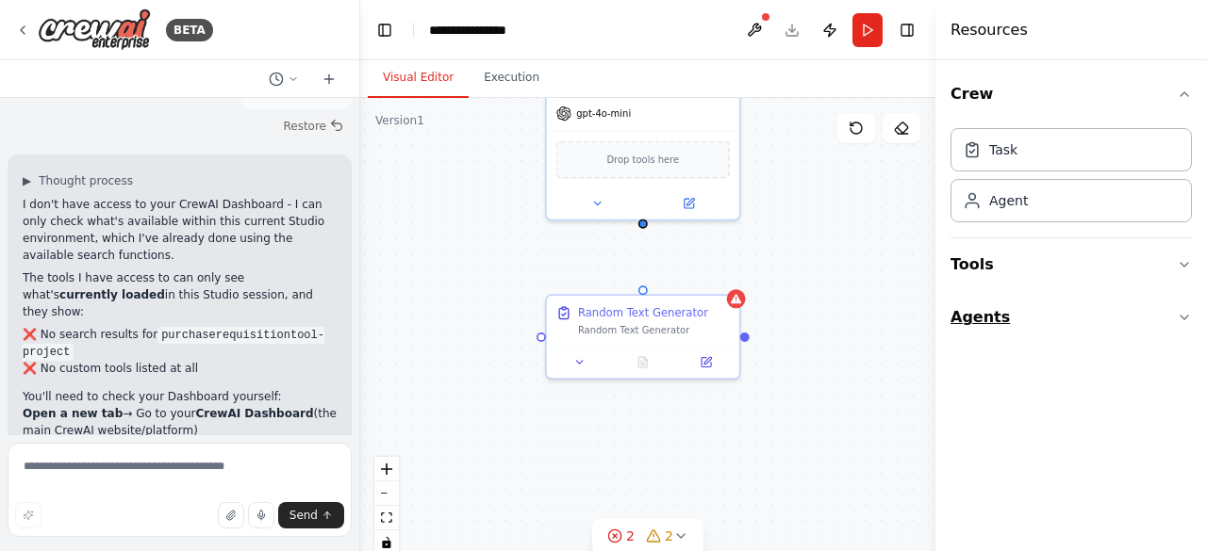
click at [1053, 299] on button "Agents" at bounding box center [1070, 317] width 241 height 53
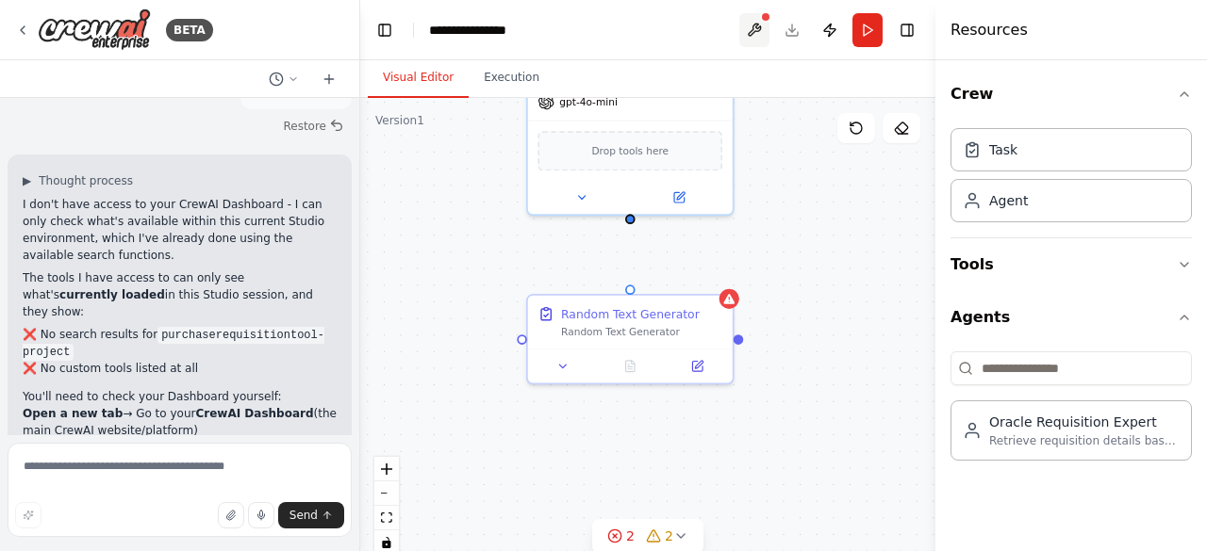
click at [754, 25] on button at bounding box center [754, 30] width 30 height 34
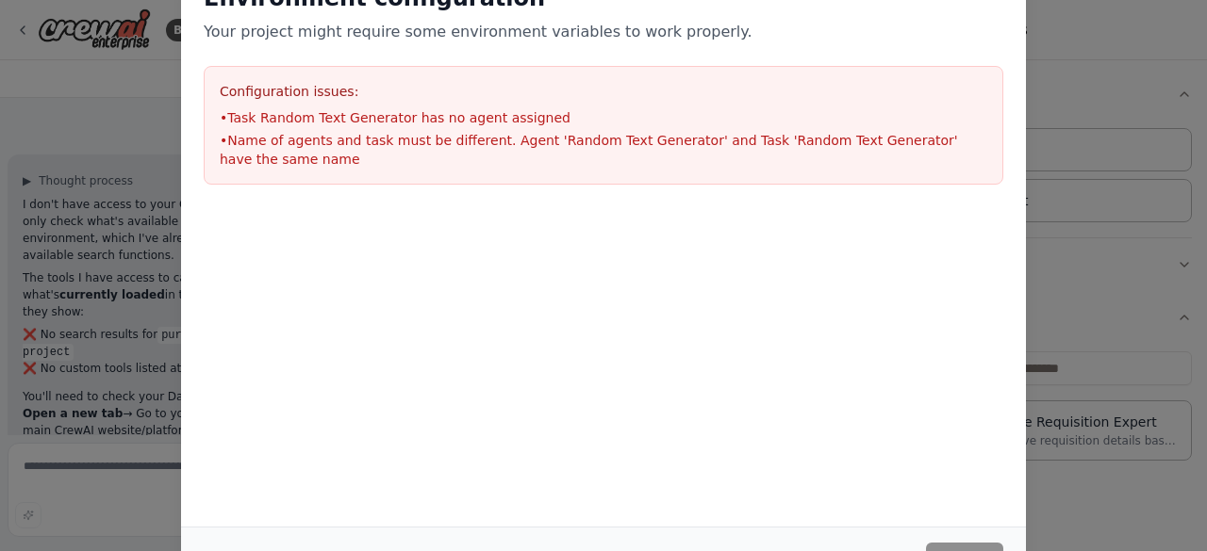
click at [260, 545] on button "Cancel" at bounding box center [241, 560] width 74 height 34
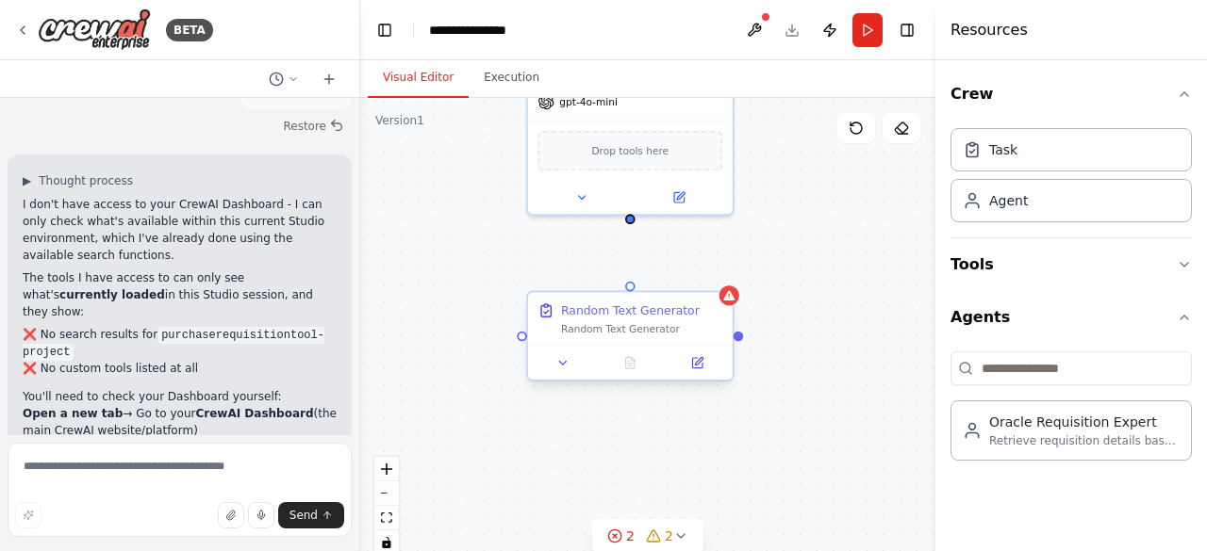
click at [683, 342] on div "Random Text Generator Random Text Generator" at bounding box center [630, 318] width 205 height 53
click at [720, 282] on button at bounding box center [718, 275] width 25 height 25
click at [683, 279] on button "Confirm" at bounding box center [664, 275] width 67 height 23
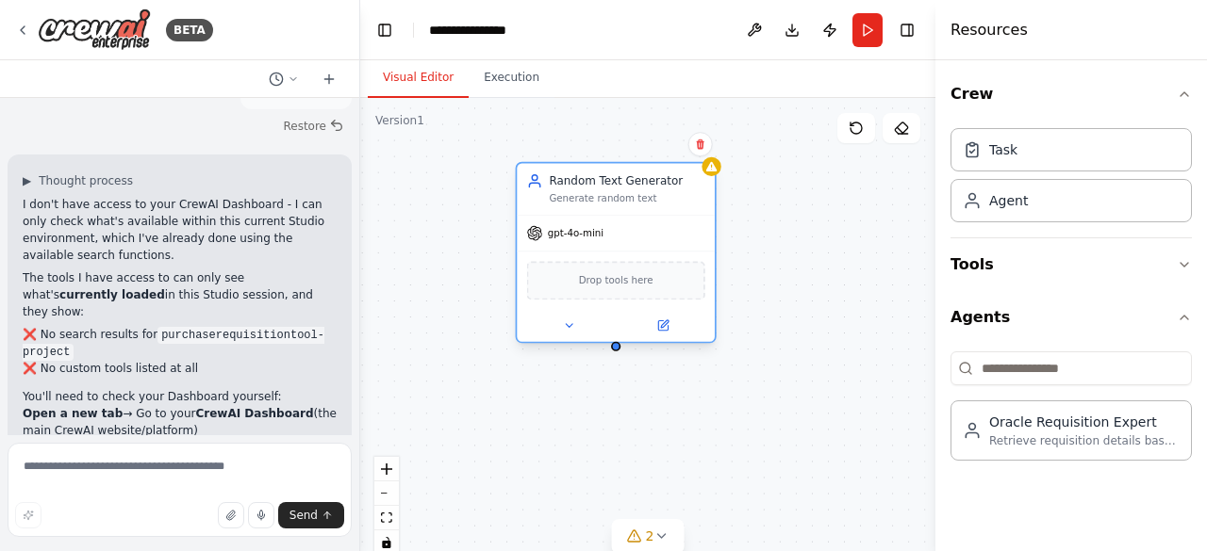
drag, startPoint x: 664, startPoint y: 118, endPoint x: 650, endPoint y: 276, distance: 159.0
click at [650, 276] on div "gpt-4o-mini Drop tools here" at bounding box center [616, 278] width 198 height 127
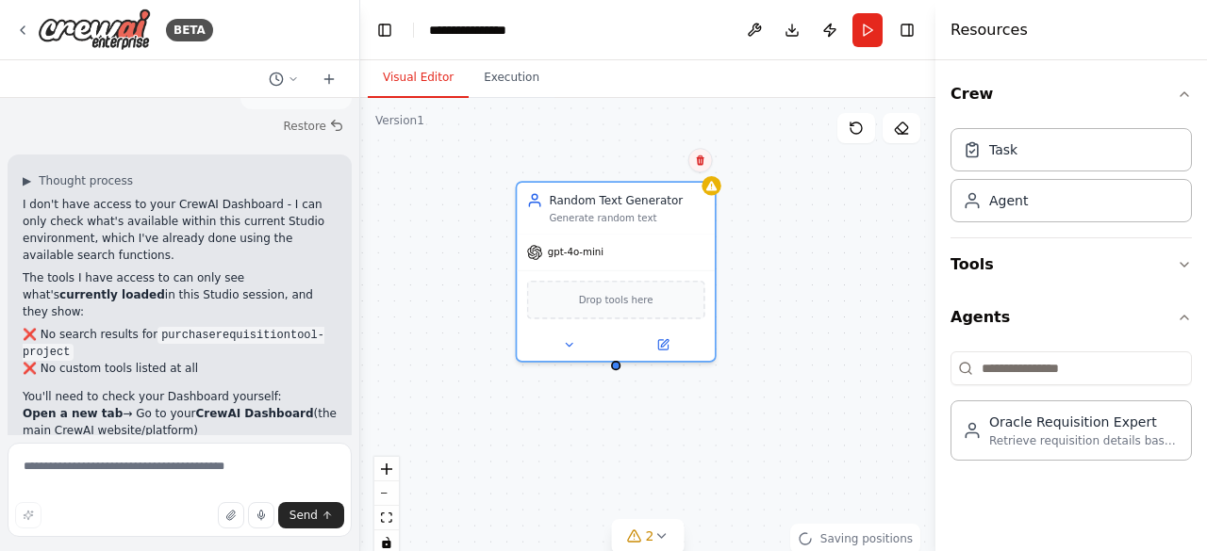
click at [700, 160] on icon at bounding box center [700, 161] width 8 height 10
click at [660, 163] on button "Confirm" at bounding box center [646, 160] width 67 height 23
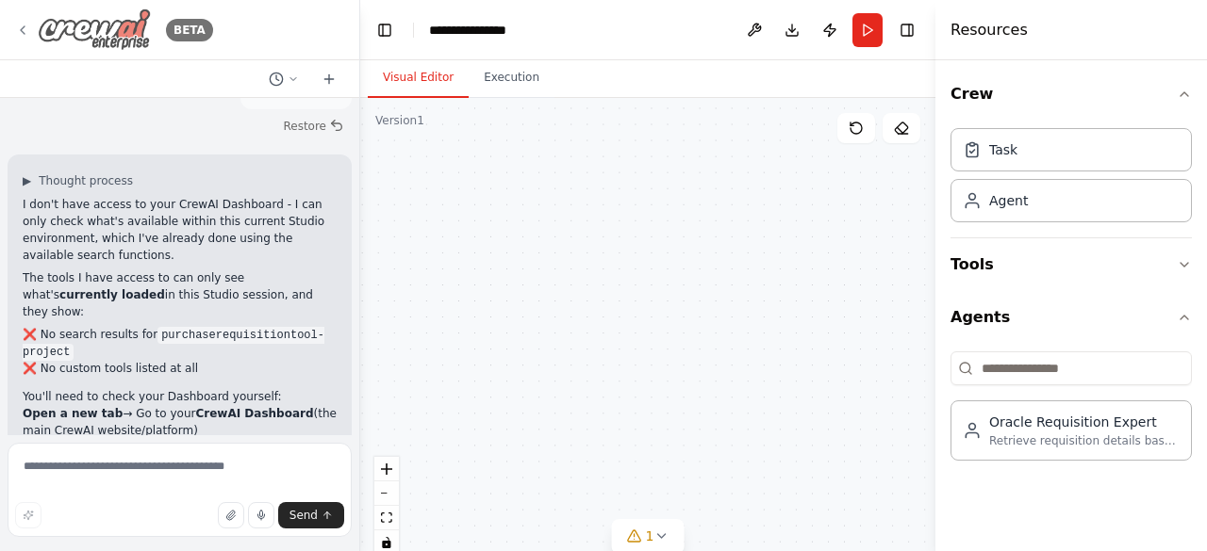
click at [21, 29] on icon at bounding box center [23, 30] width 4 height 8
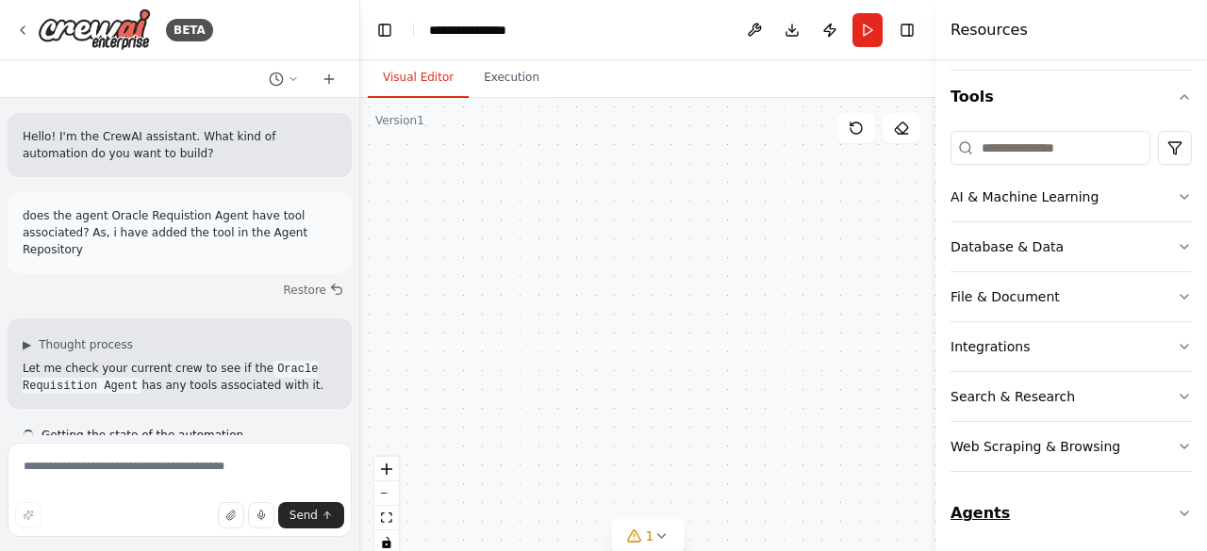
scroll to position [7442, 0]
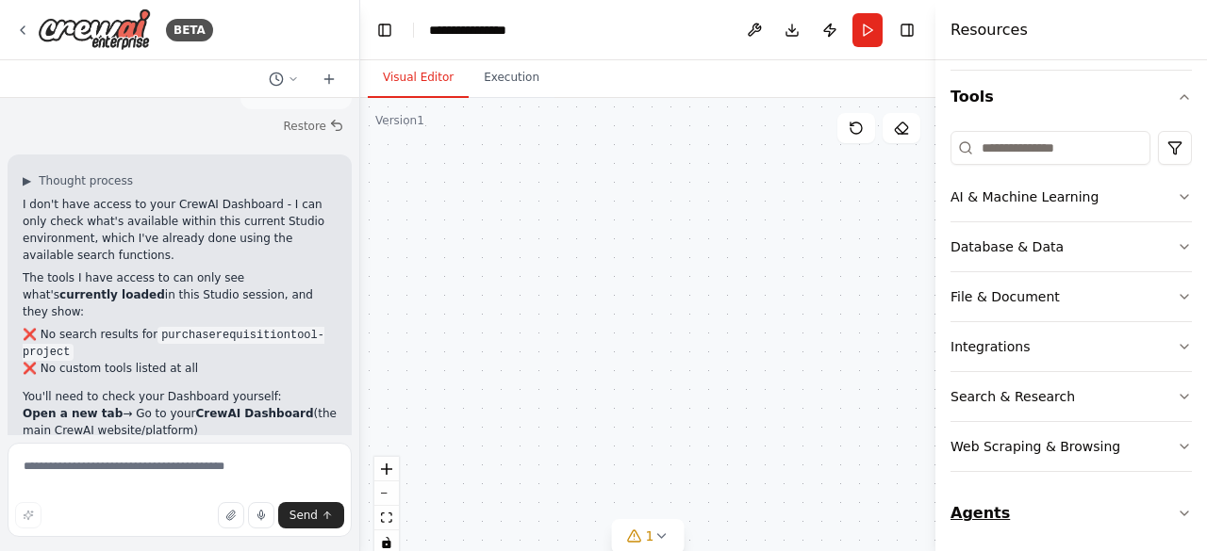
click at [994, 503] on button "Agents" at bounding box center [1070, 513] width 241 height 53
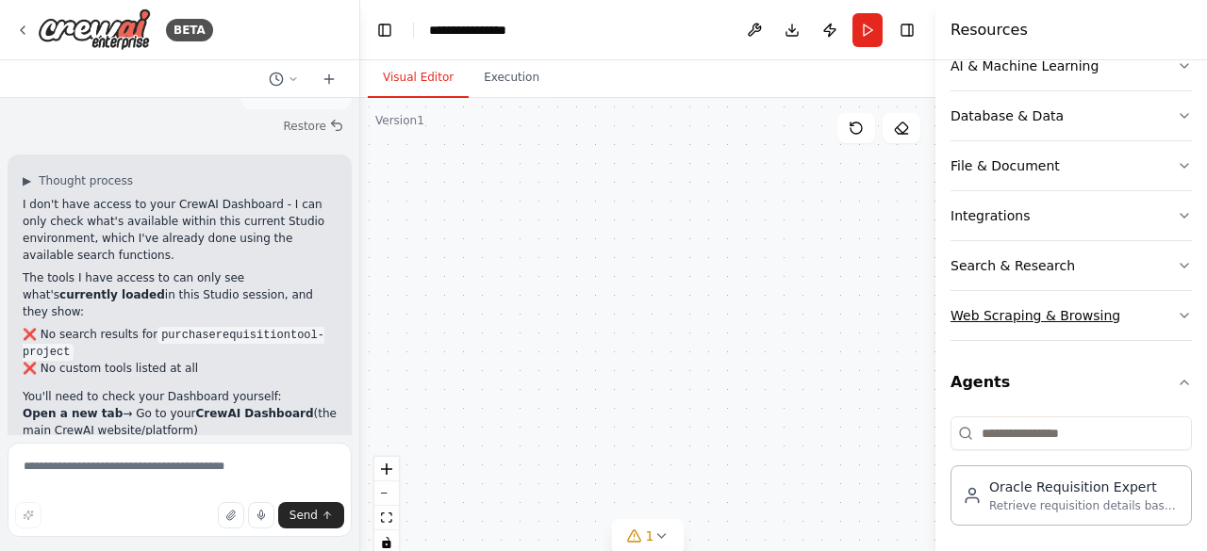
click at [1011, 314] on div "Web Scraping & Browsing" at bounding box center [1035, 315] width 170 height 19
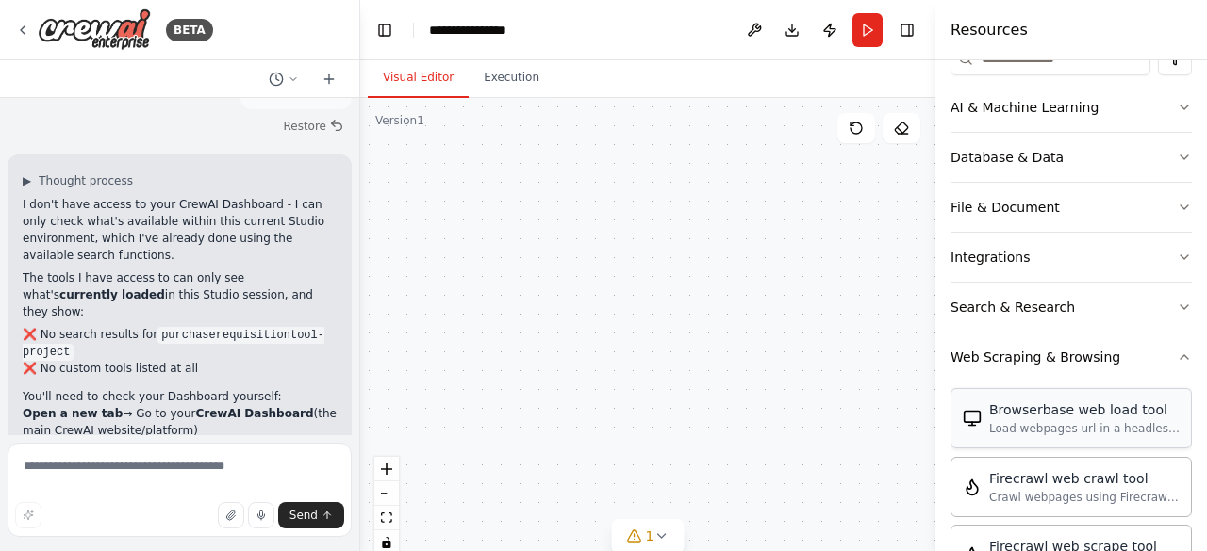
scroll to position [261, 0]
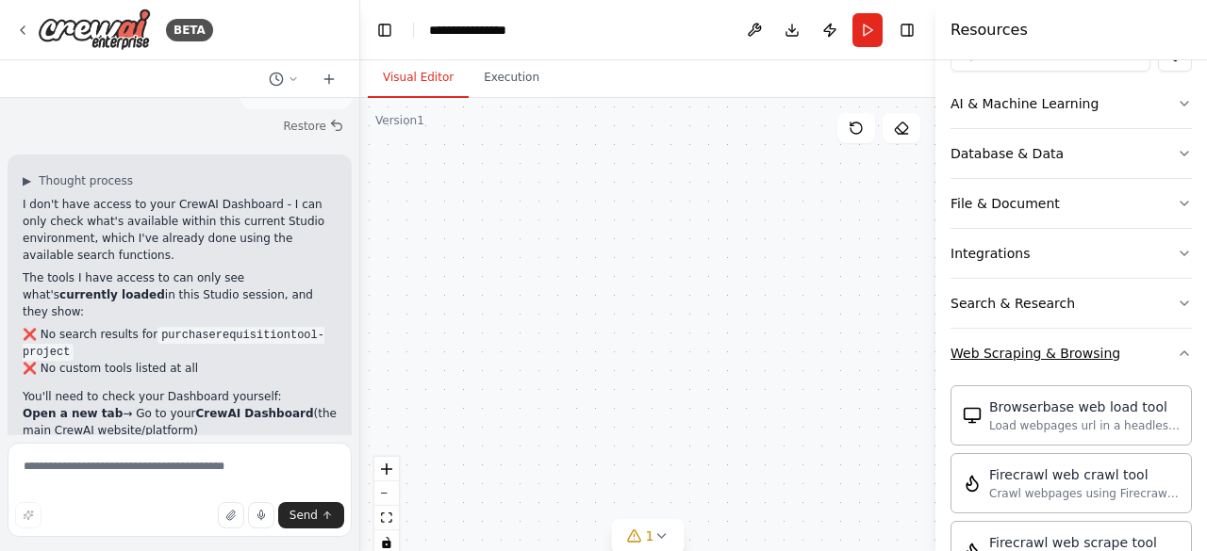
click at [1004, 359] on div "Web Scraping & Browsing" at bounding box center [1035, 353] width 170 height 19
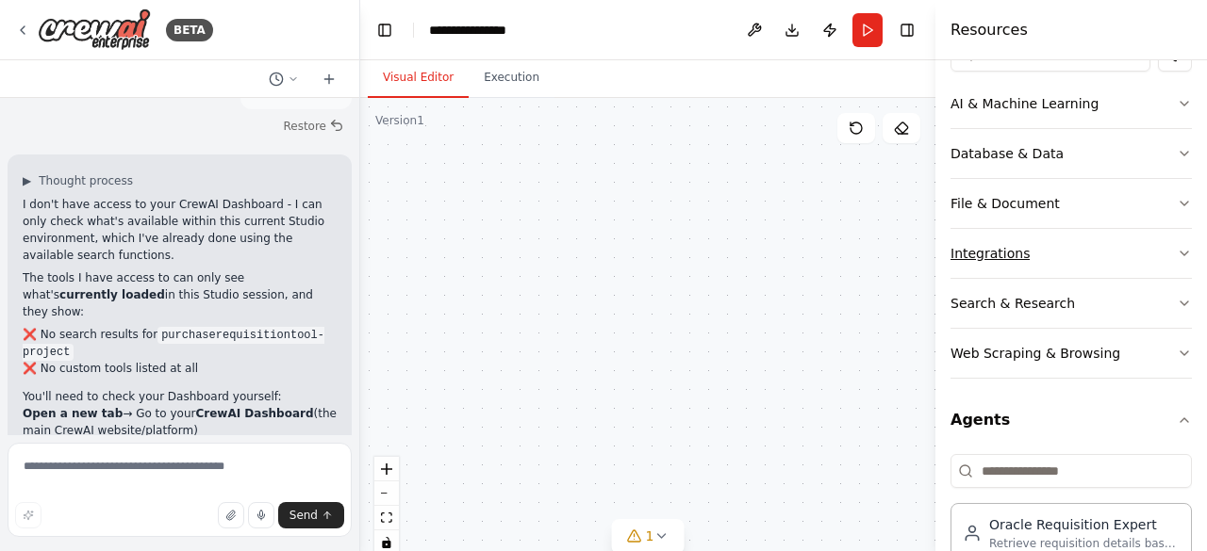
click at [992, 255] on div "Integrations" at bounding box center [989, 253] width 79 height 19
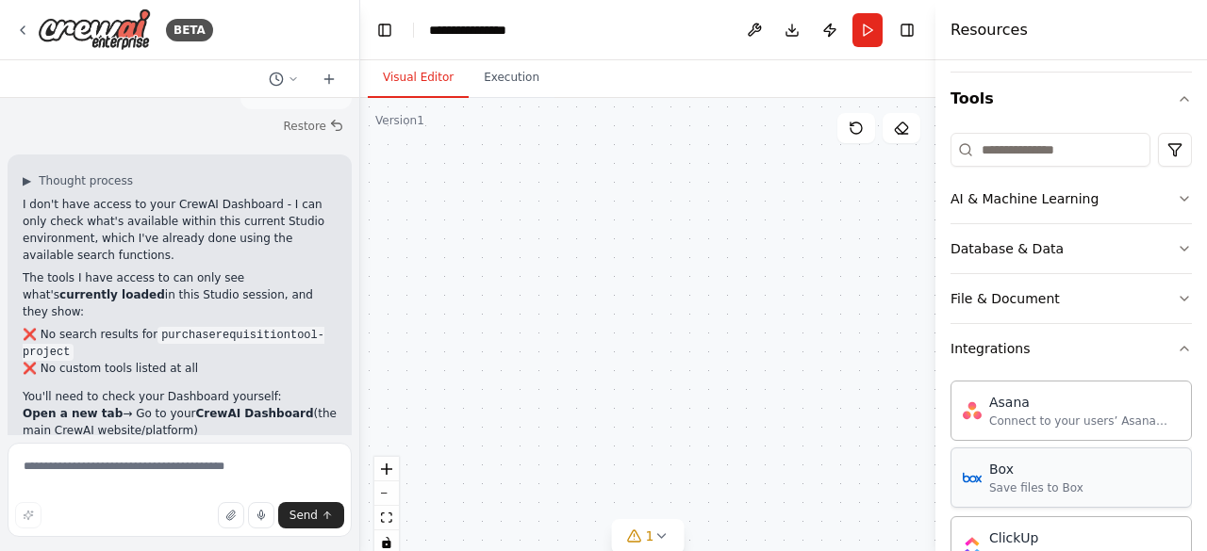
scroll to position [169, 0]
click at [1001, 344] on div "Integrations" at bounding box center [989, 346] width 79 height 19
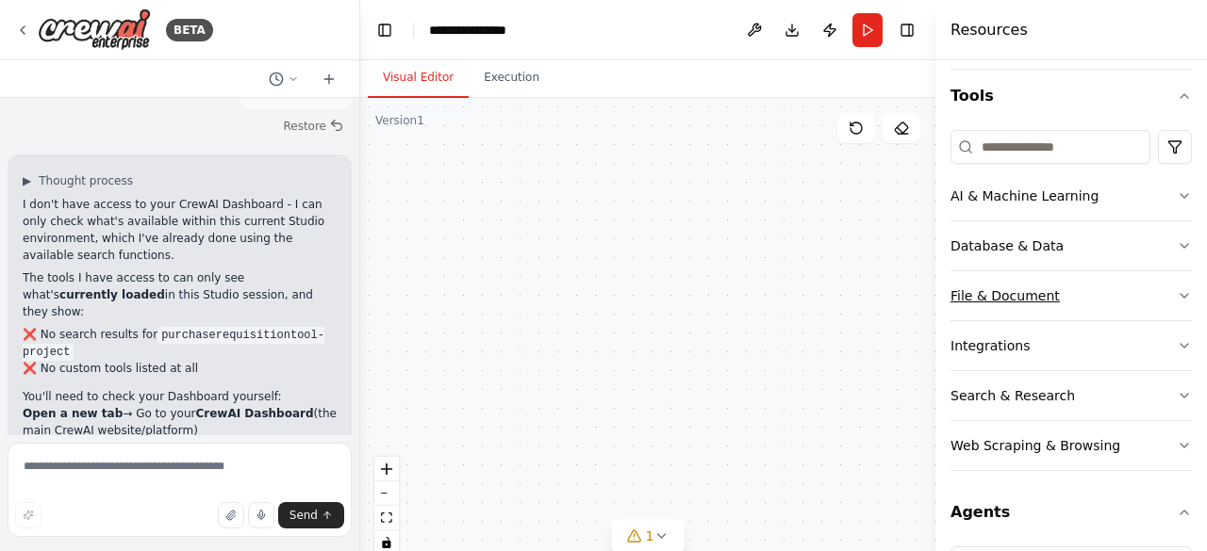
click at [997, 289] on div "File & Document" at bounding box center [1004, 296] width 109 height 19
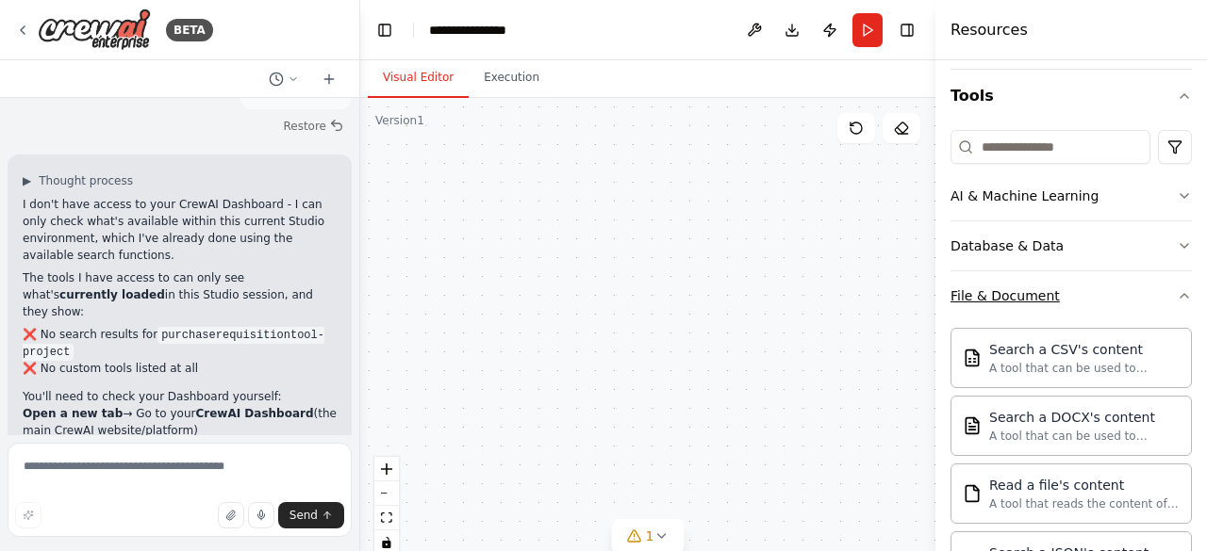
click at [997, 289] on div "File & Document" at bounding box center [1004, 296] width 109 height 19
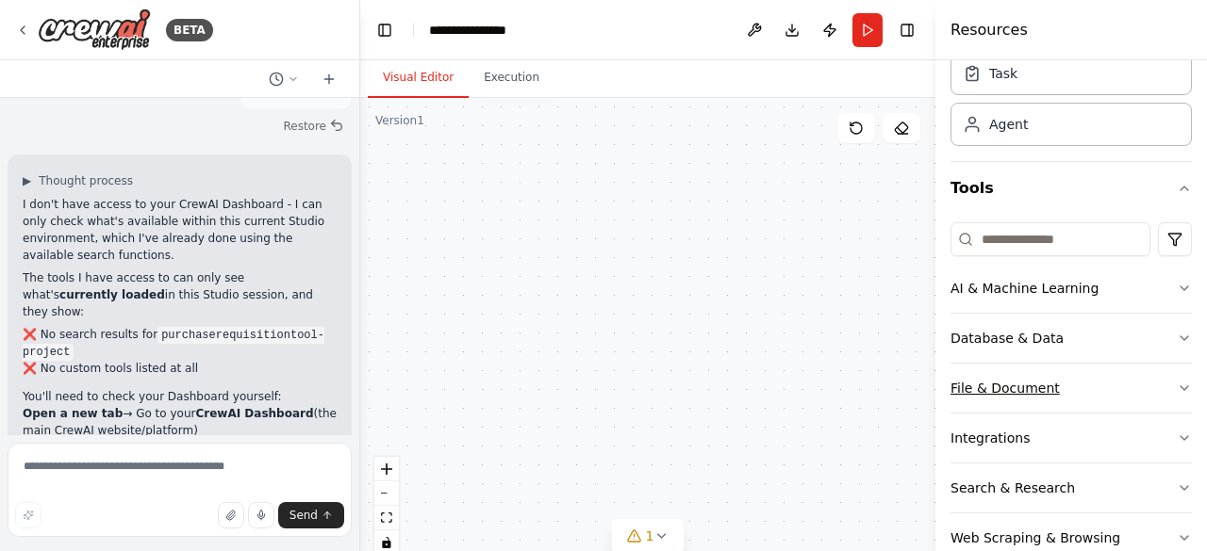
scroll to position [0, 0]
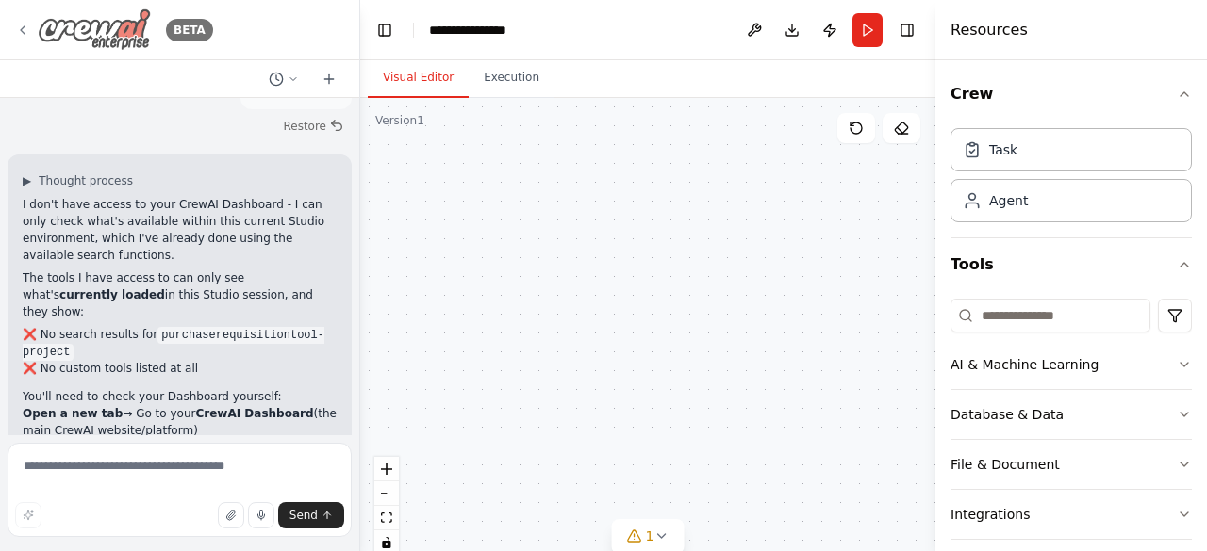
click at [24, 20] on div "BETA" at bounding box center [114, 29] width 198 height 42
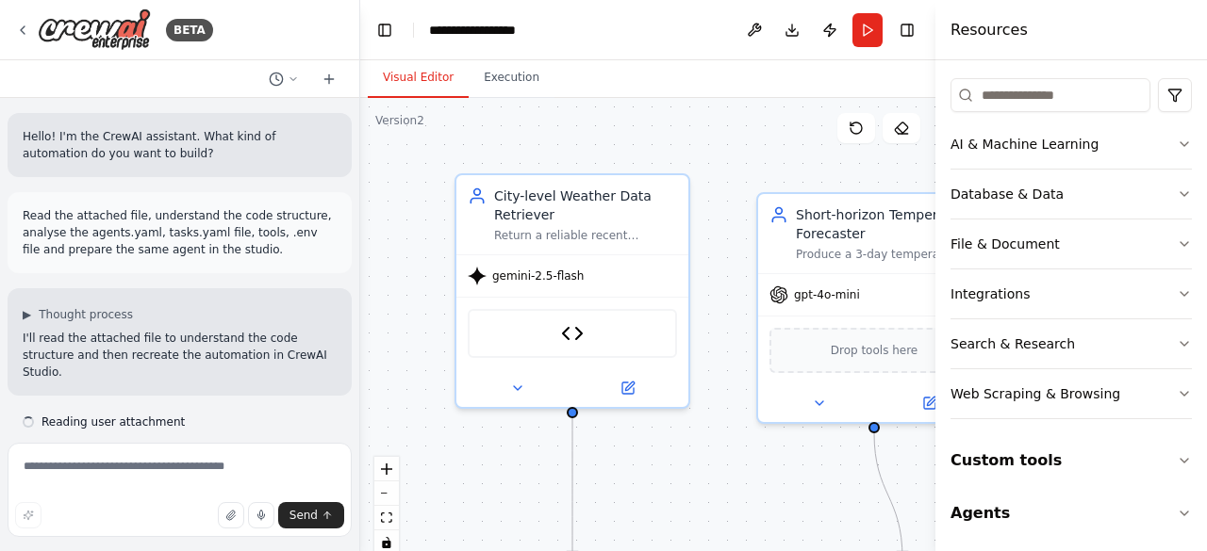
scroll to position [3211, 0]
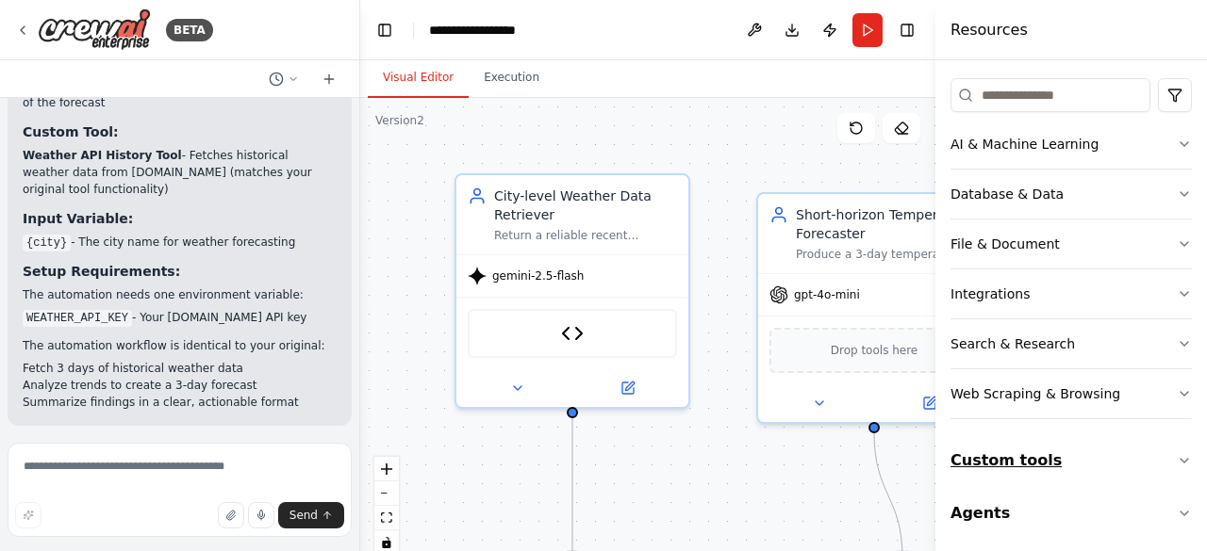
click at [1026, 448] on button "Custom tools" at bounding box center [1070, 461] width 241 height 53
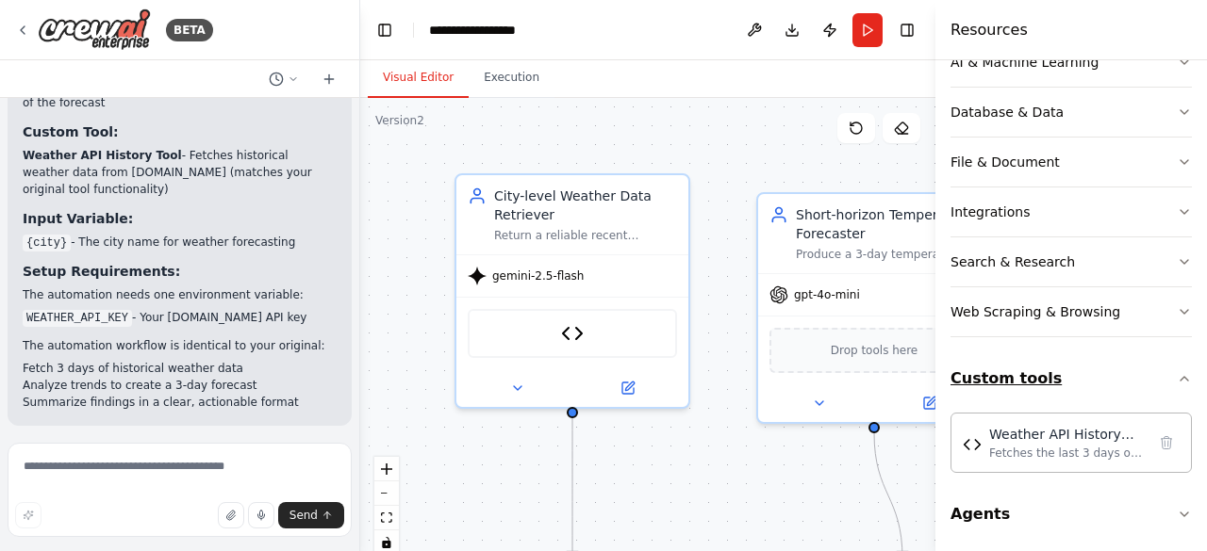
click at [1026, 448] on div "Fetches the last 3 days of historical weather data from [DOMAIN_NAME] for a giv…" at bounding box center [1067, 453] width 156 height 15
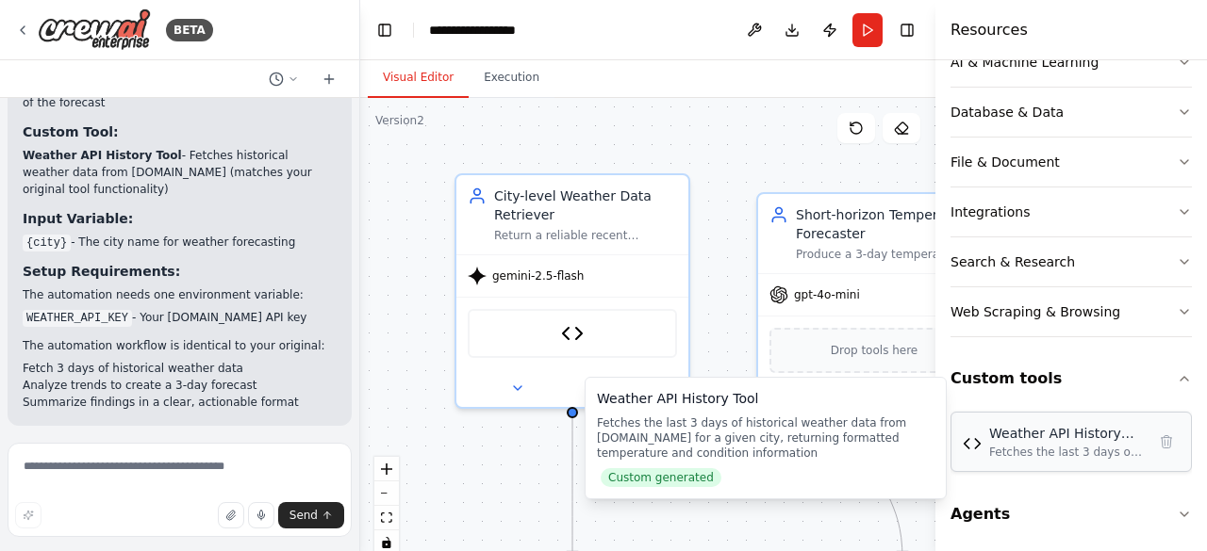
click at [1040, 453] on div "Fetches the last 3 days of historical weather data from [DOMAIN_NAME] for a giv…" at bounding box center [1067, 452] width 156 height 15
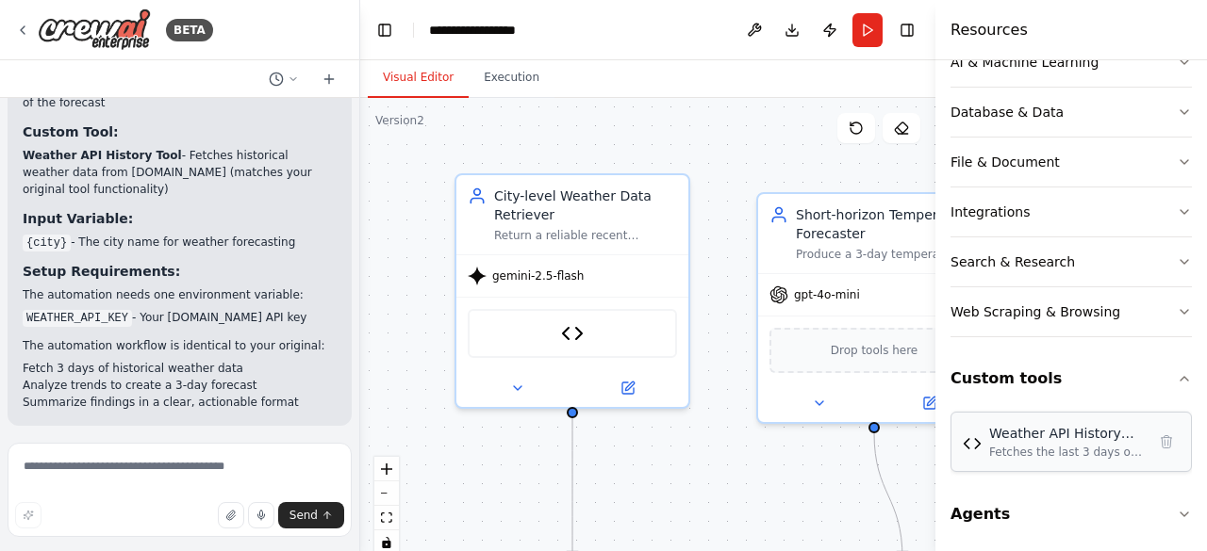
click at [1040, 453] on div "Fetches the last 3 days of historical weather data from [DOMAIN_NAME] for a giv…" at bounding box center [1067, 452] width 156 height 15
click at [967, 450] on div "Weather API History Tool Fetches the last 3 days of historical weather data fro…" at bounding box center [1071, 442] width 217 height 36
click at [1009, 450] on div "Fetches the last 3 days of historical weather data from [DOMAIN_NAME] for a giv…" at bounding box center [1067, 452] width 156 height 15
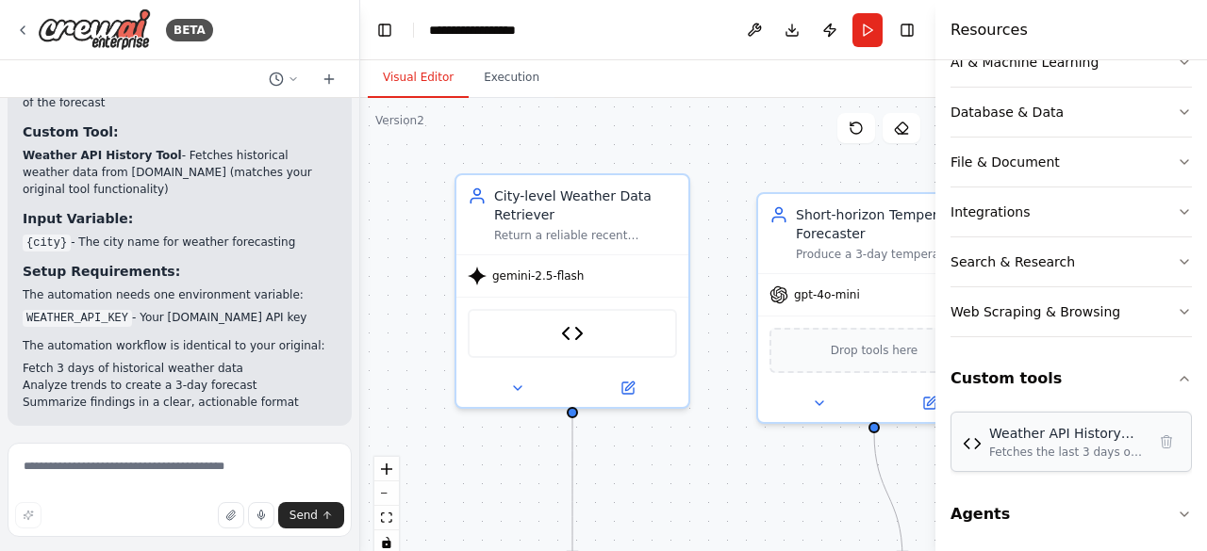
click at [1009, 450] on div "Fetches the last 3 days of historical weather data from WeatherAPI.com for a gi…" at bounding box center [1067, 452] width 156 height 15
drag, startPoint x: 1009, startPoint y: 450, endPoint x: 717, endPoint y: 182, distance: 395.6
click at [717, 182] on div "BETA Hello! I'm the CrewAI assistant. What kind of automation do you want to bu…" at bounding box center [603, 275] width 1207 height 551
click at [928, 403] on button "Toggle Sidebar" at bounding box center [935, 275] width 15 height 551
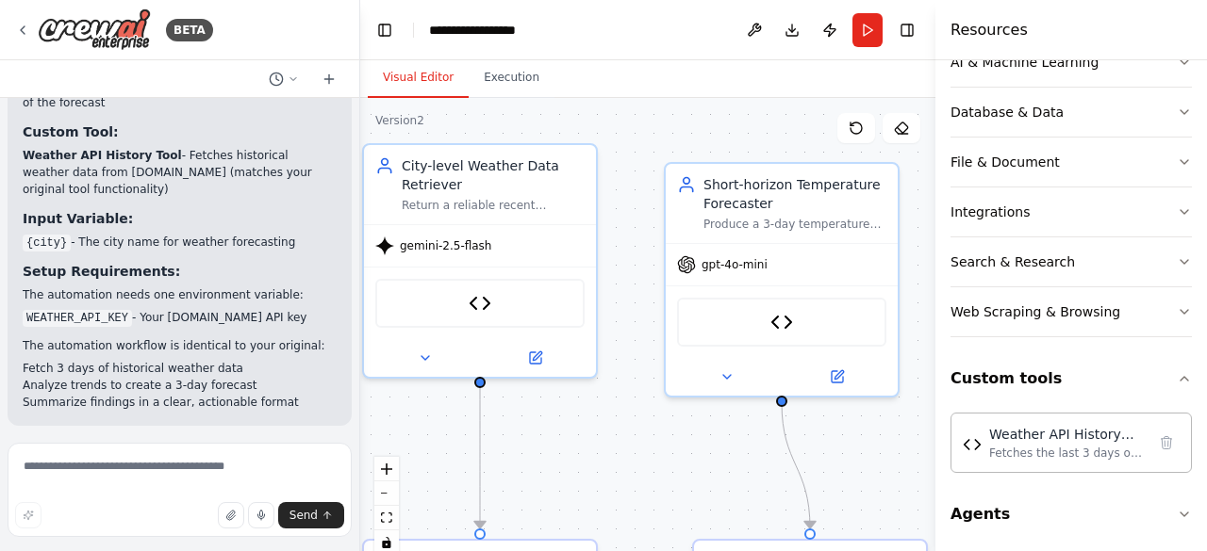
drag, startPoint x: 722, startPoint y: 195, endPoint x: 627, endPoint y: 165, distance: 99.9
click at [627, 165] on div ".deletable-edge-delete-btn { width: 20px; height: 20px; border: 0px solid #ffff…" at bounding box center [647, 333] width 575 height 471
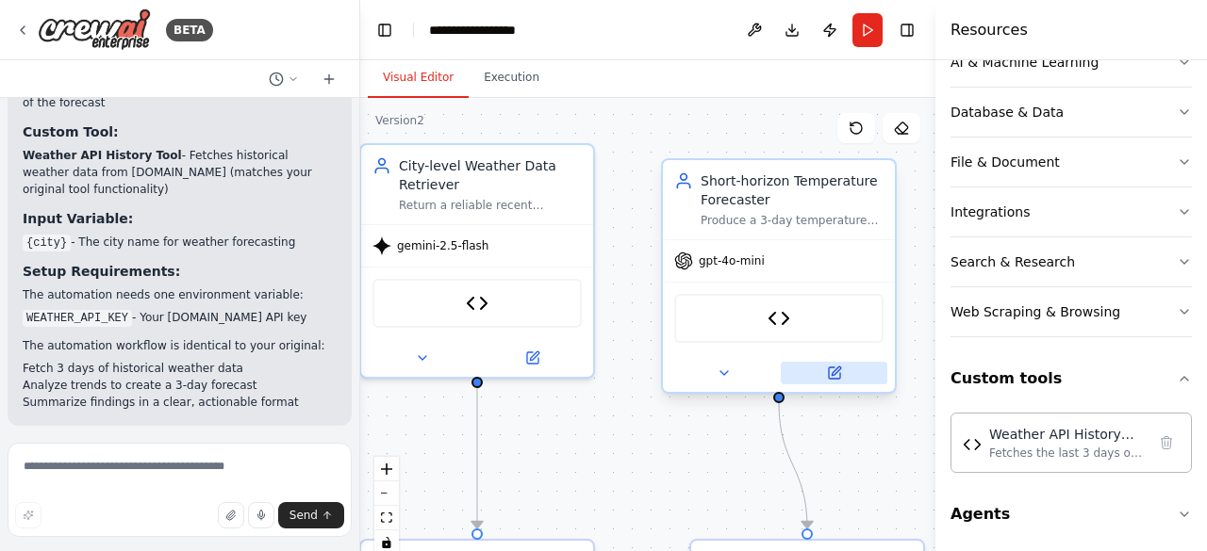
click at [837, 376] on icon at bounding box center [834, 373] width 11 height 11
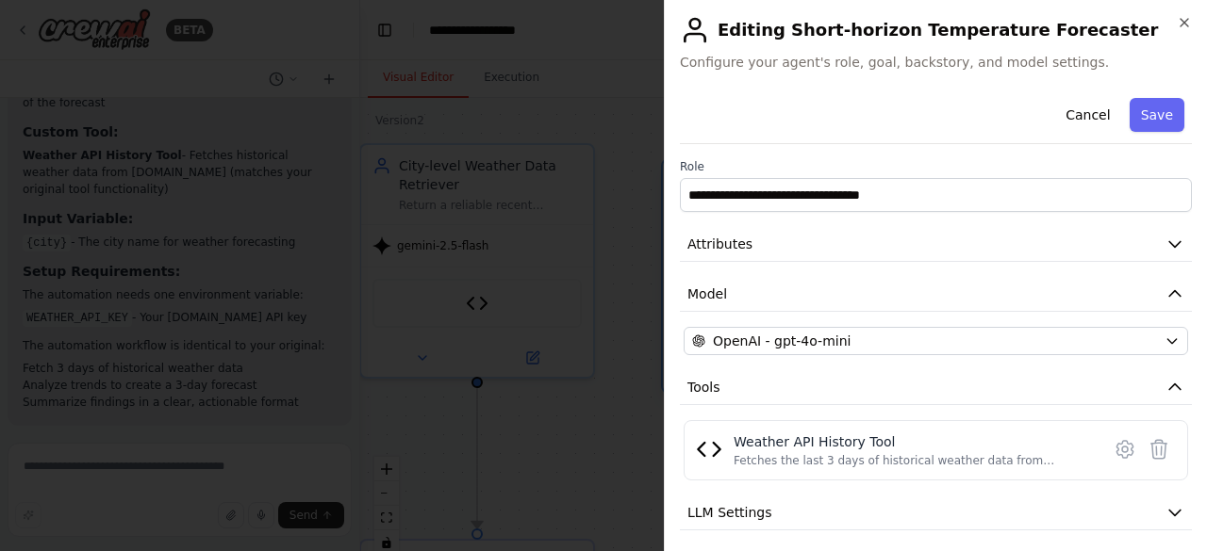
scroll to position [106, 0]
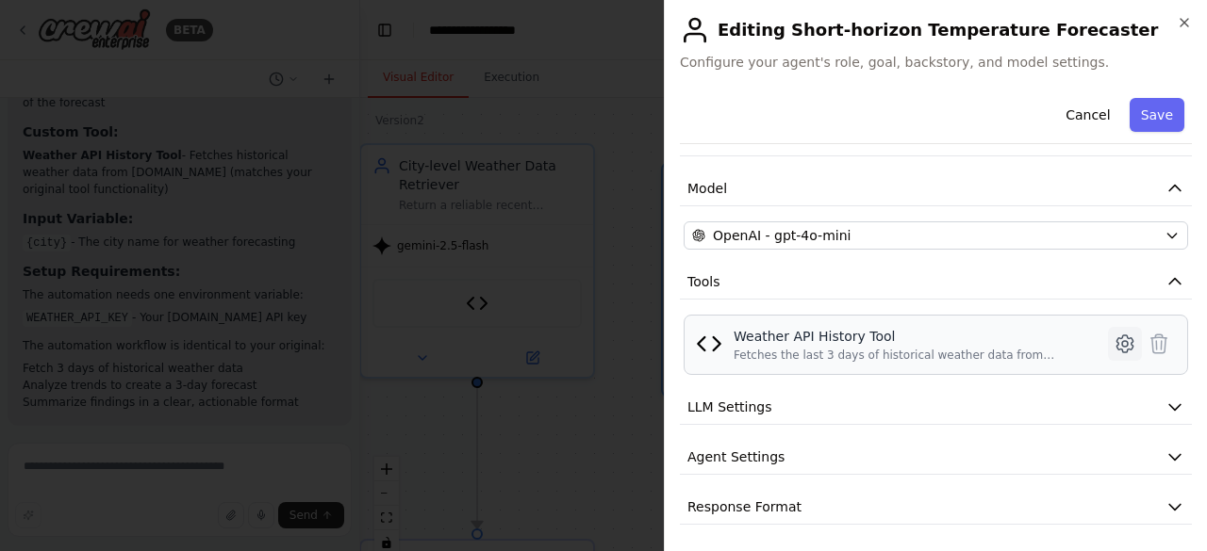
click at [1113, 333] on icon at bounding box center [1124, 344] width 23 height 23
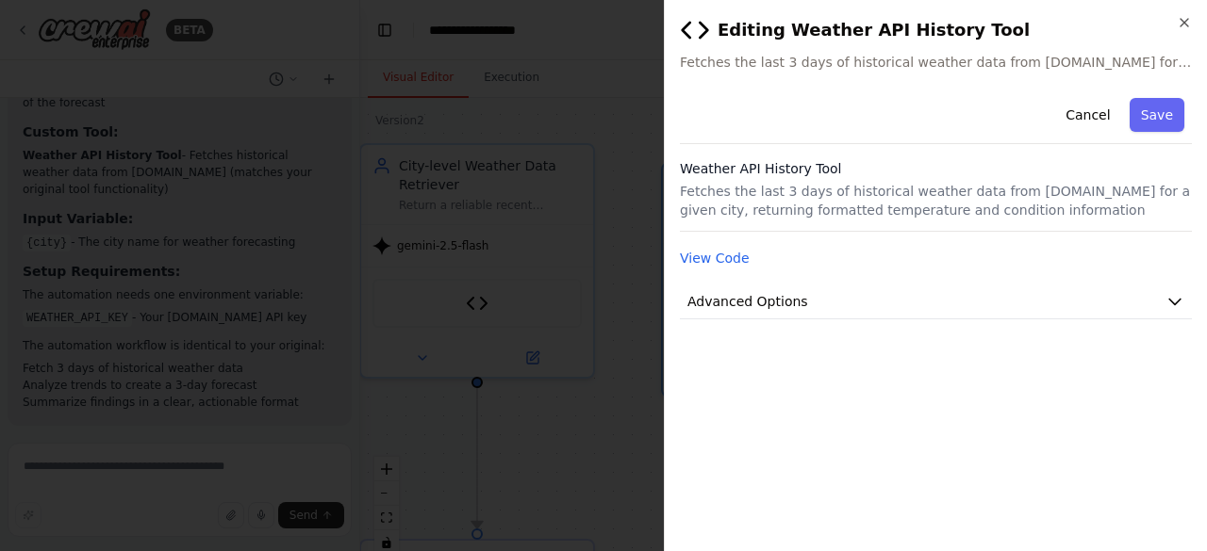
scroll to position [0, 0]
click at [781, 300] on span "Advanced Options" at bounding box center [747, 301] width 121 height 19
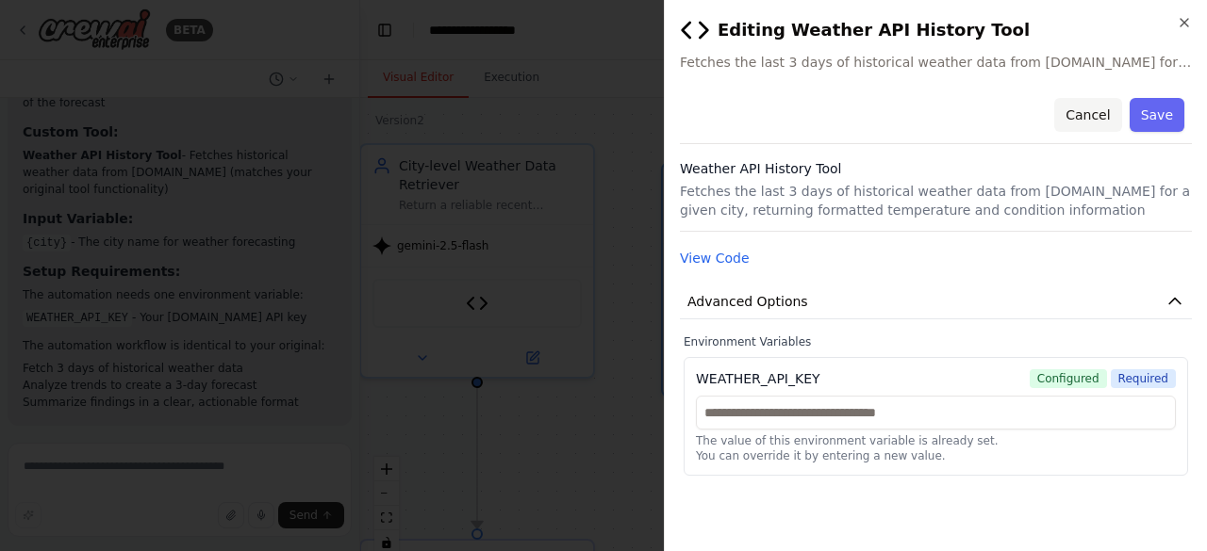
click at [1103, 105] on button "Cancel" at bounding box center [1087, 115] width 67 height 34
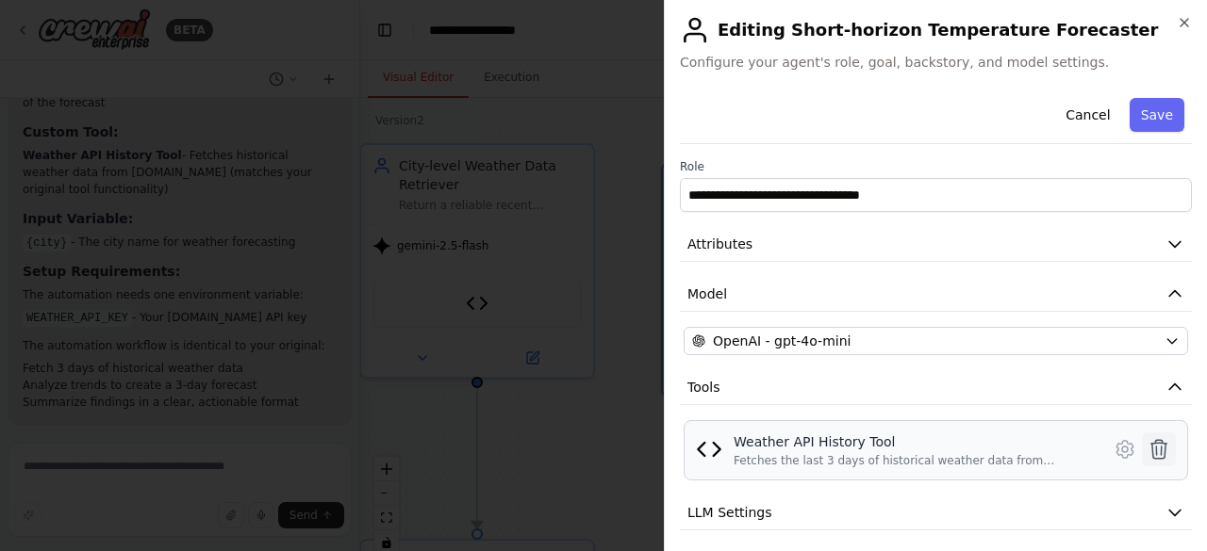
click at [1151, 441] on icon at bounding box center [1159, 449] width 16 height 19
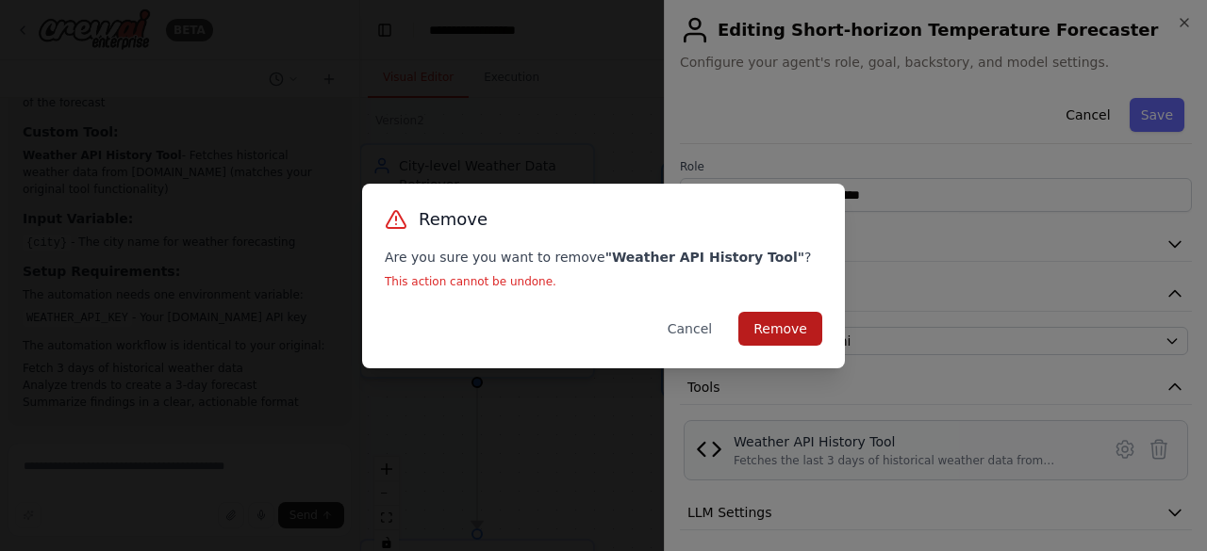
click at [800, 321] on button "Remove" at bounding box center [780, 329] width 84 height 34
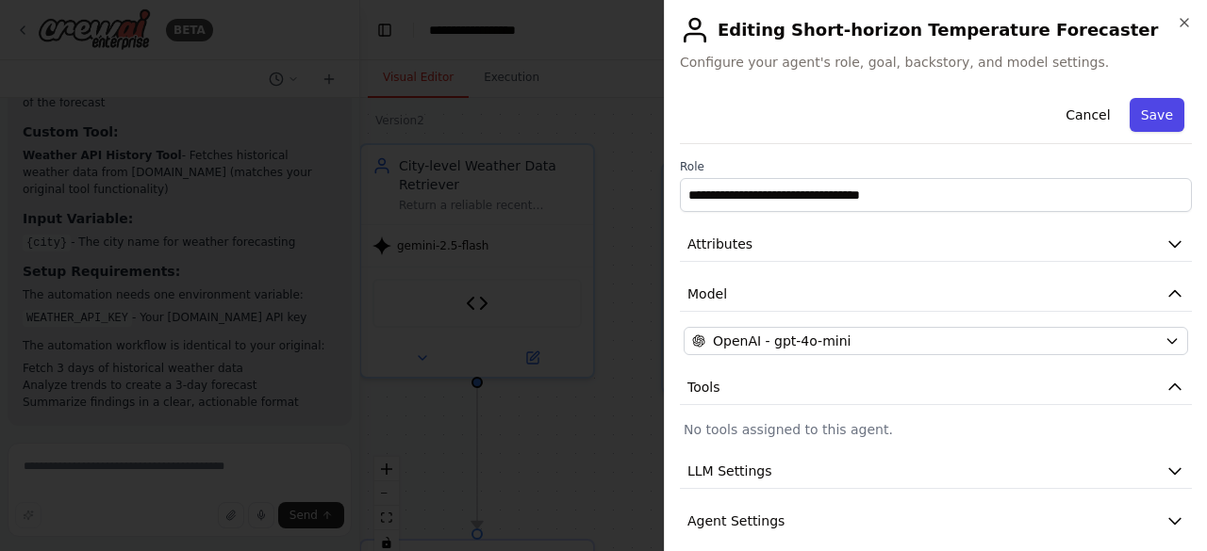
click at [1133, 112] on button "Save" at bounding box center [1156, 115] width 55 height 34
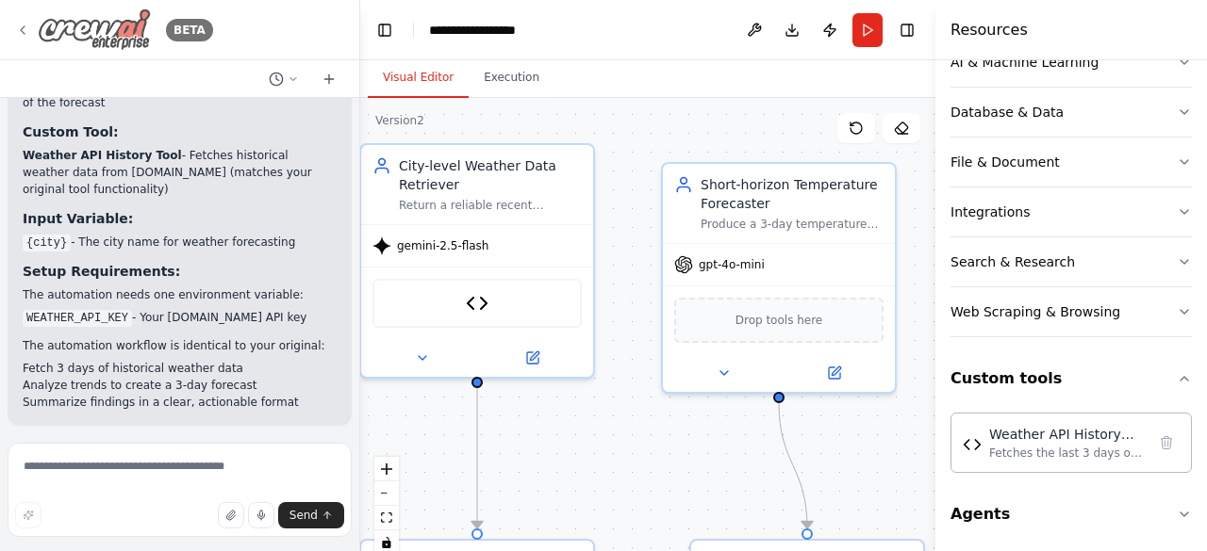
click at [25, 33] on icon at bounding box center [22, 30] width 15 height 15
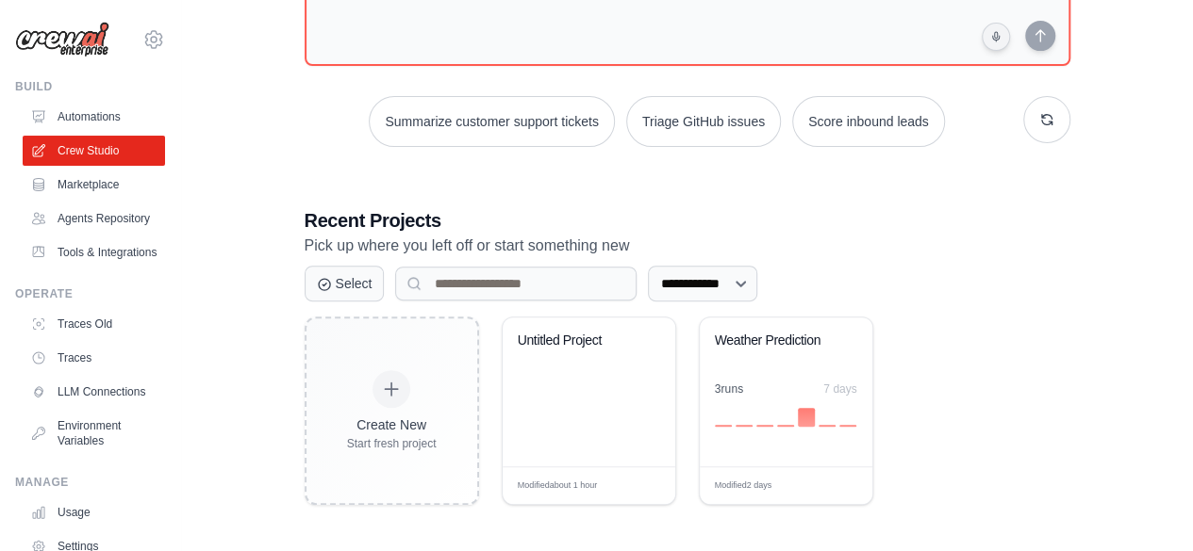
scroll to position [206, 0]
click at [557, 410] on div "Untitled Project" at bounding box center [588, 391] width 173 height 149
click at [88, 268] on link "Tools & Integrations" at bounding box center [96, 253] width 142 height 30
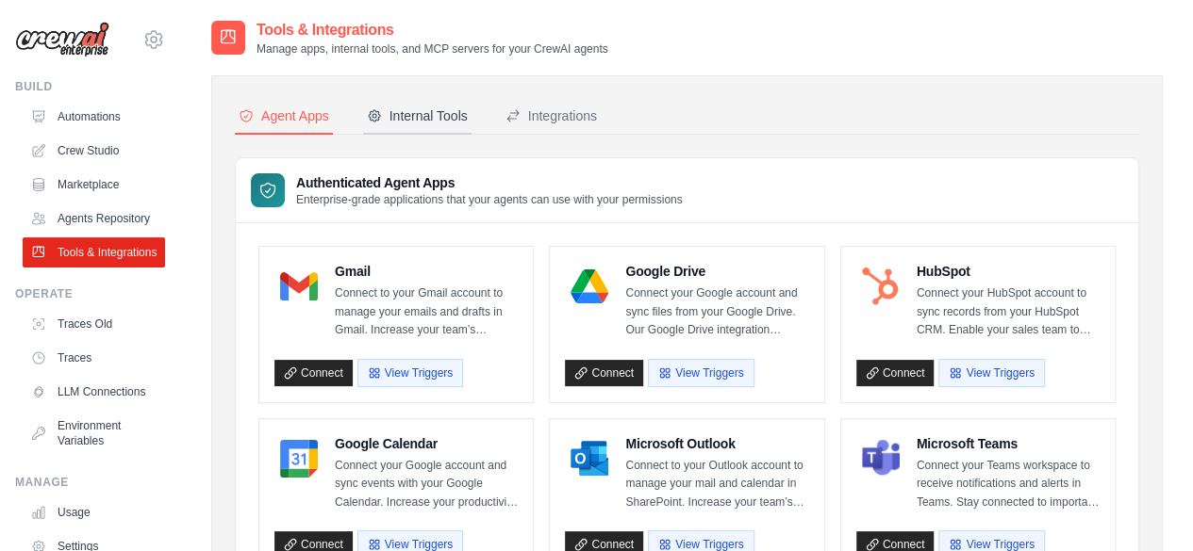
click at [422, 125] on button "Internal Tools" at bounding box center [417, 117] width 108 height 36
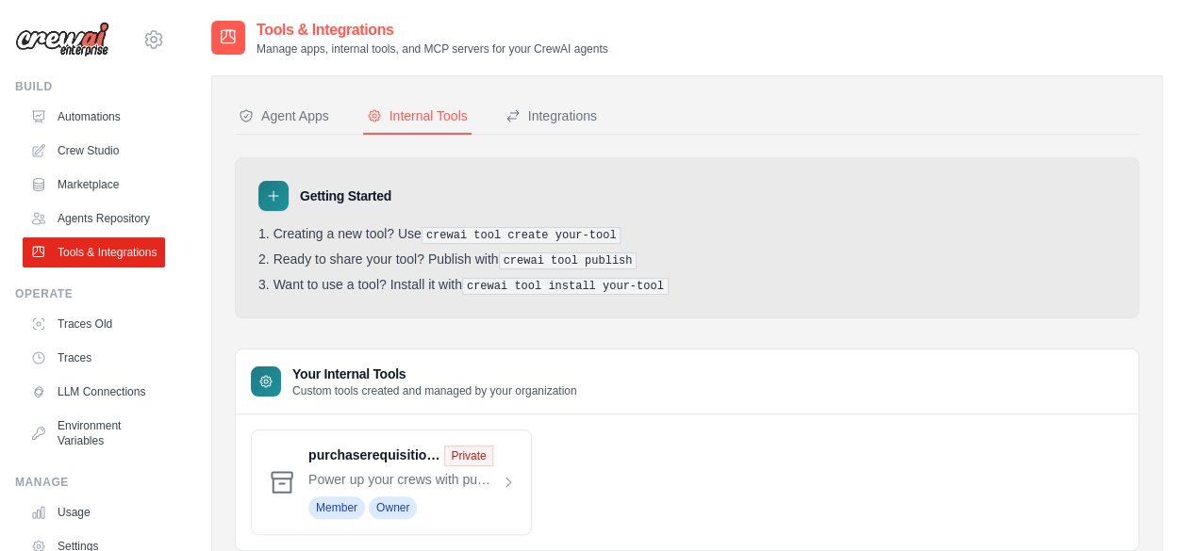
scroll to position [66, 0]
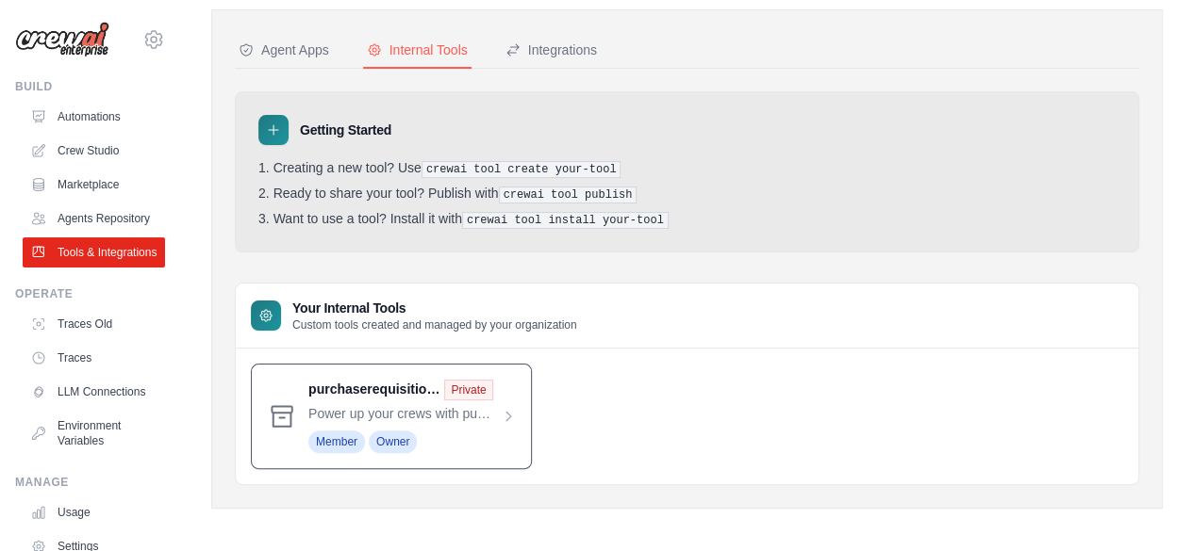
click at [451, 413] on span at bounding box center [411, 417] width 207 height 74
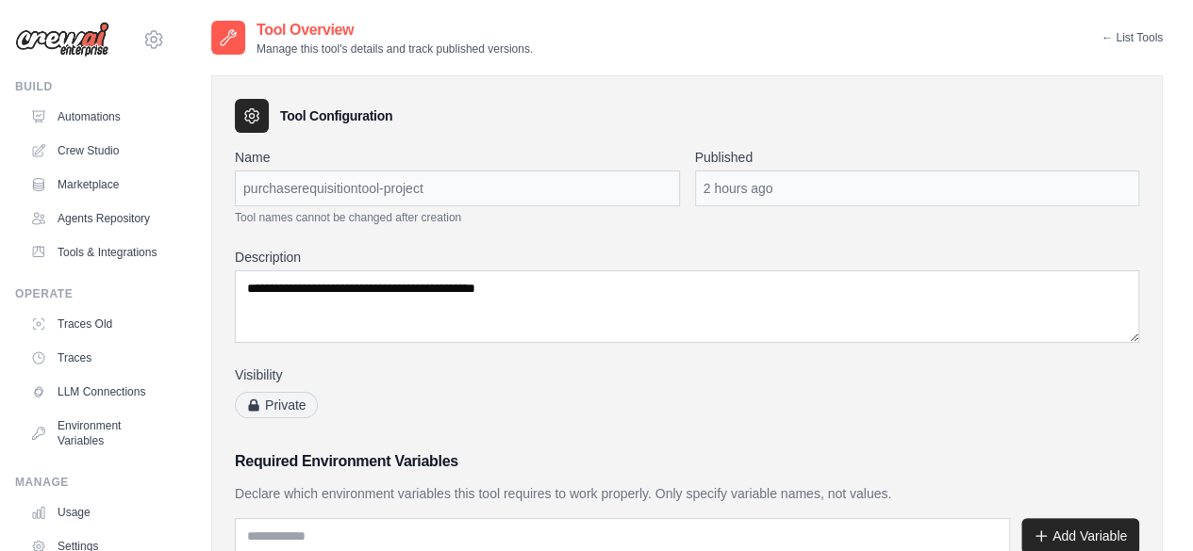
click at [796, 191] on div "2 hours ago" at bounding box center [917, 189] width 445 height 36
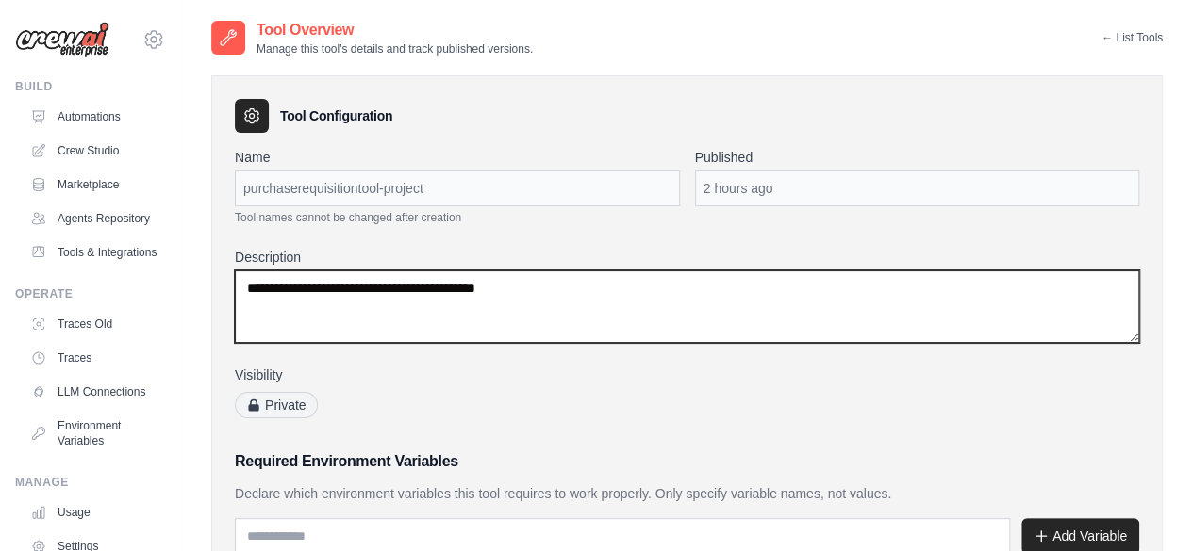
click at [729, 309] on textarea "**********" at bounding box center [687, 307] width 904 height 73
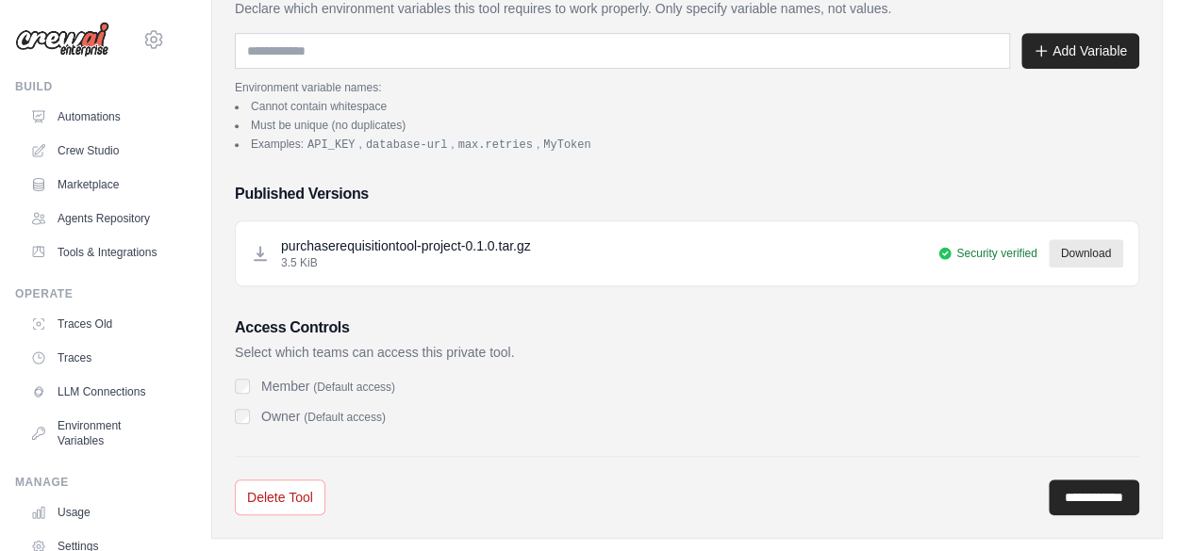
scroll to position [518, 0]
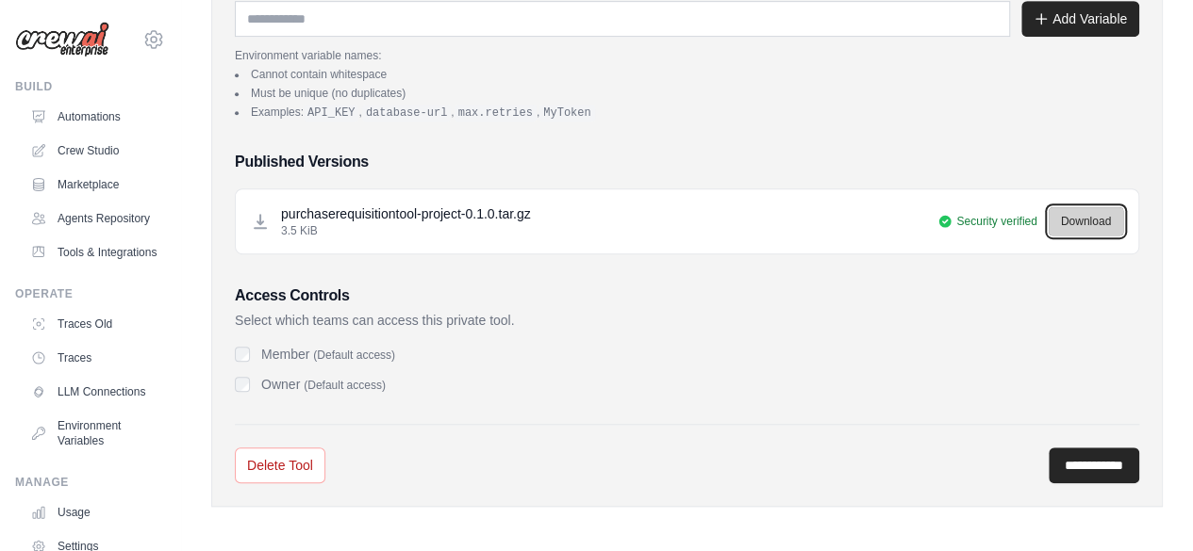
click at [1080, 210] on link "Download" at bounding box center [1085, 221] width 74 height 28
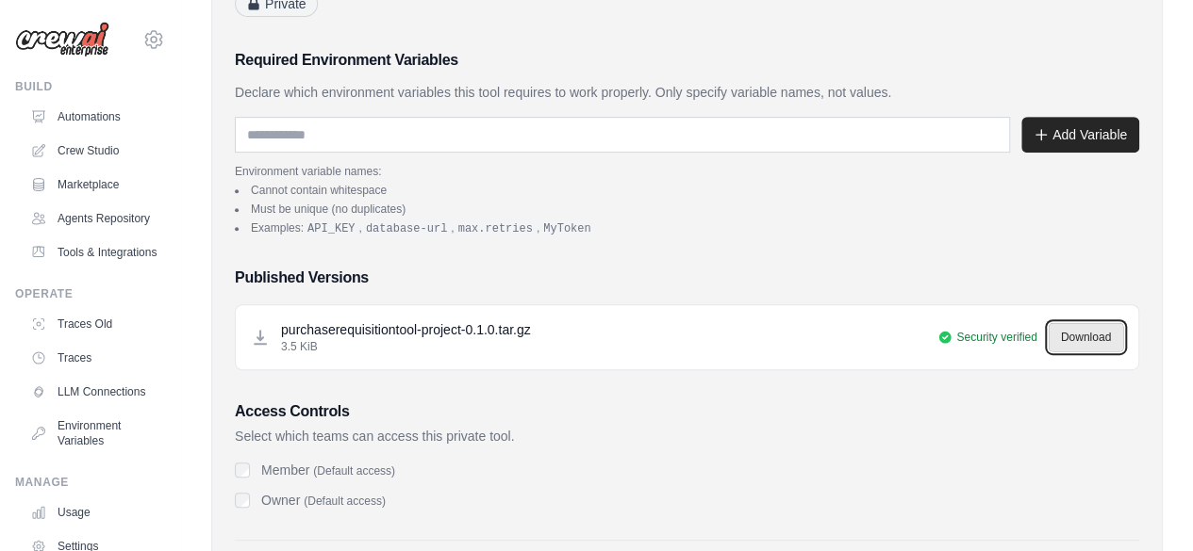
scroll to position [0, 0]
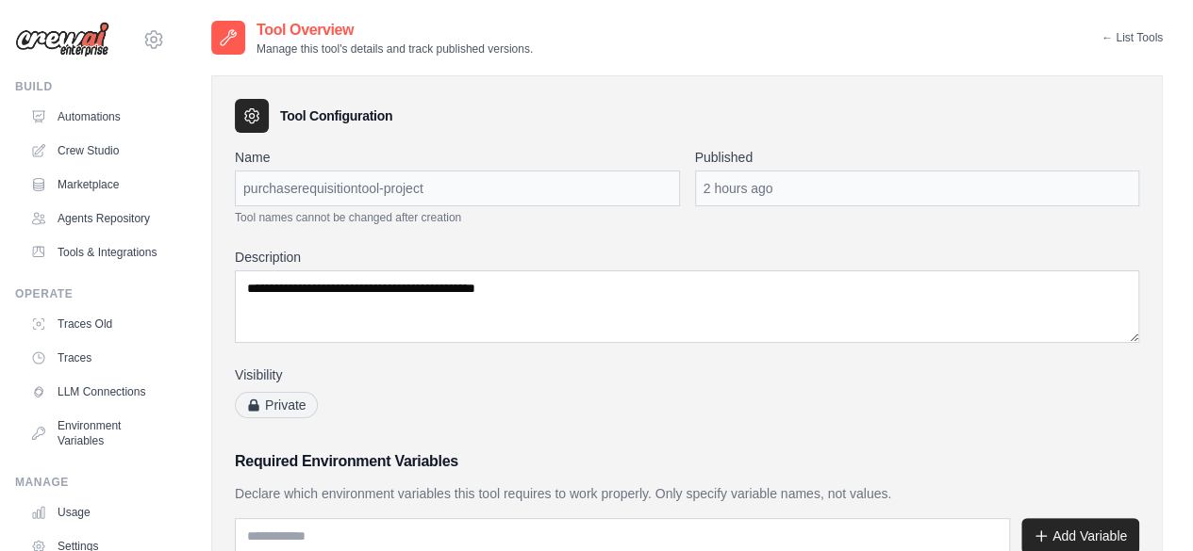
click at [1101, 33] on link "← List Tools" at bounding box center [1131, 37] width 61 height 15
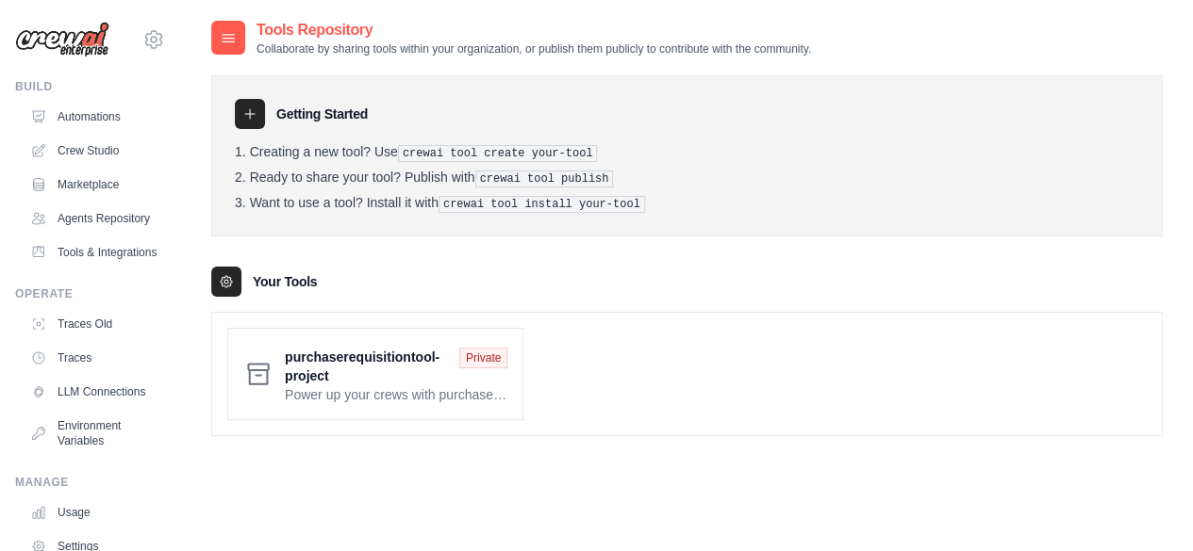
click at [222, 276] on icon at bounding box center [226, 281] width 11 height 11
drag, startPoint x: 446, startPoint y: 203, endPoint x: 627, endPoint y: 197, distance: 181.1
click at [627, 197] on pre "crewai tool install your-tool" at bounding box center [541, 204] width 206 height 17
click at [94, 156] on link "Crew Studio" at bounding box center [96, 151] width 142 height 30
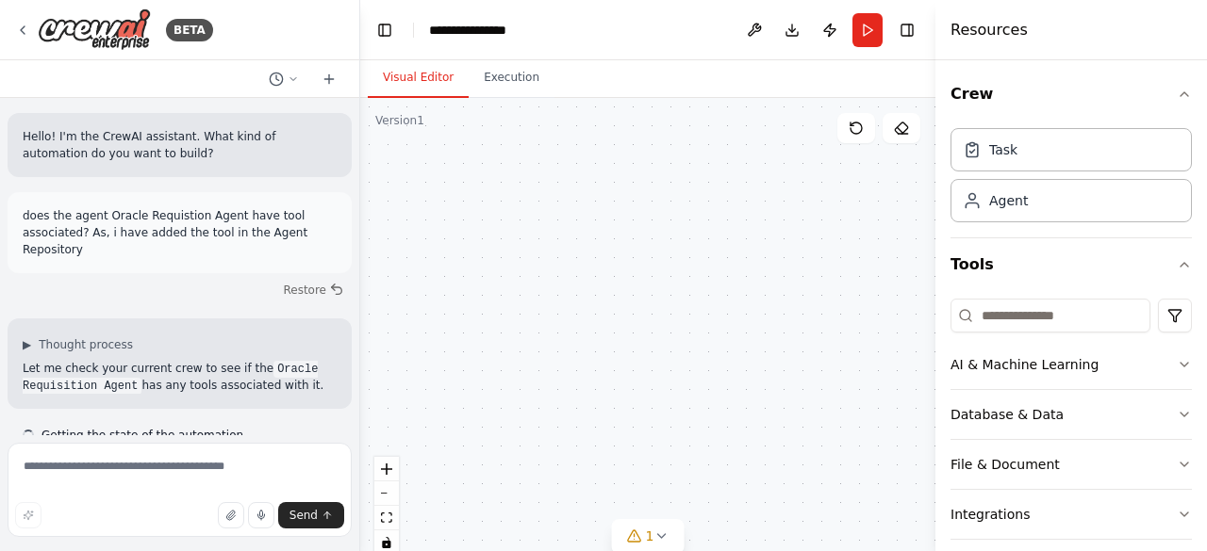
scroll to position [7442, 0]
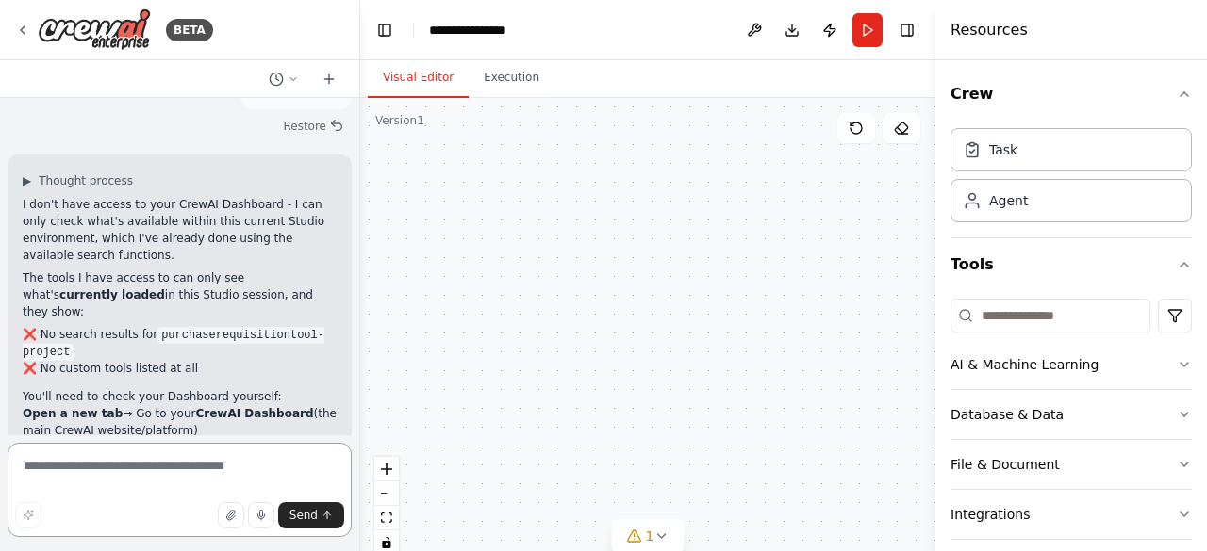
click at [142, 469] on textarea at bounding box center [180, 490] width 344 height 94
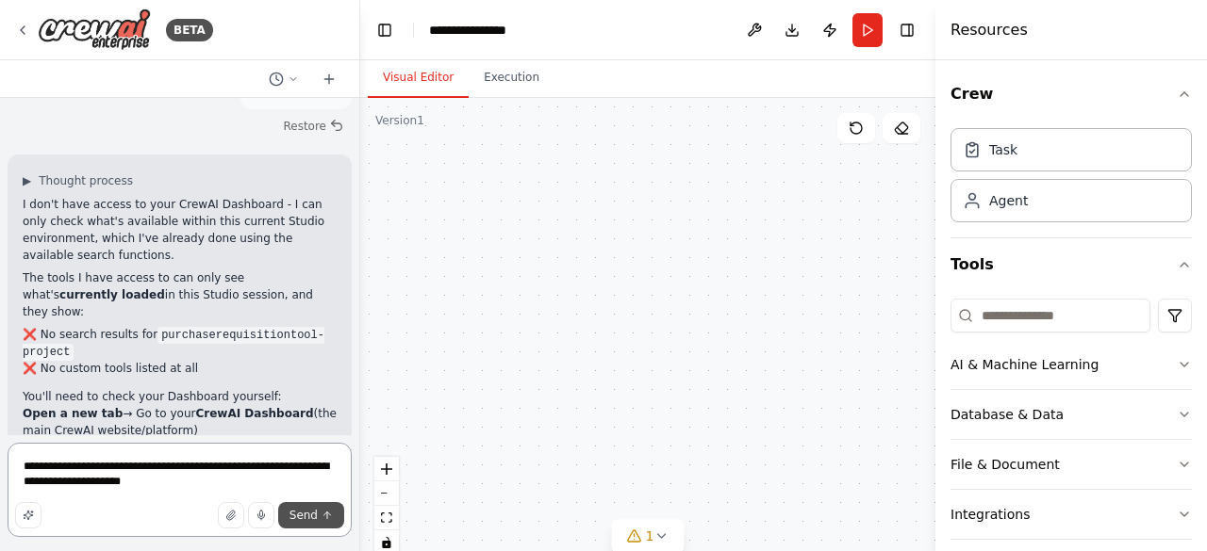
type textarea "**********"
click at [313, 520] on span "Send" at bounding box center [303, 515] width 28 height 15
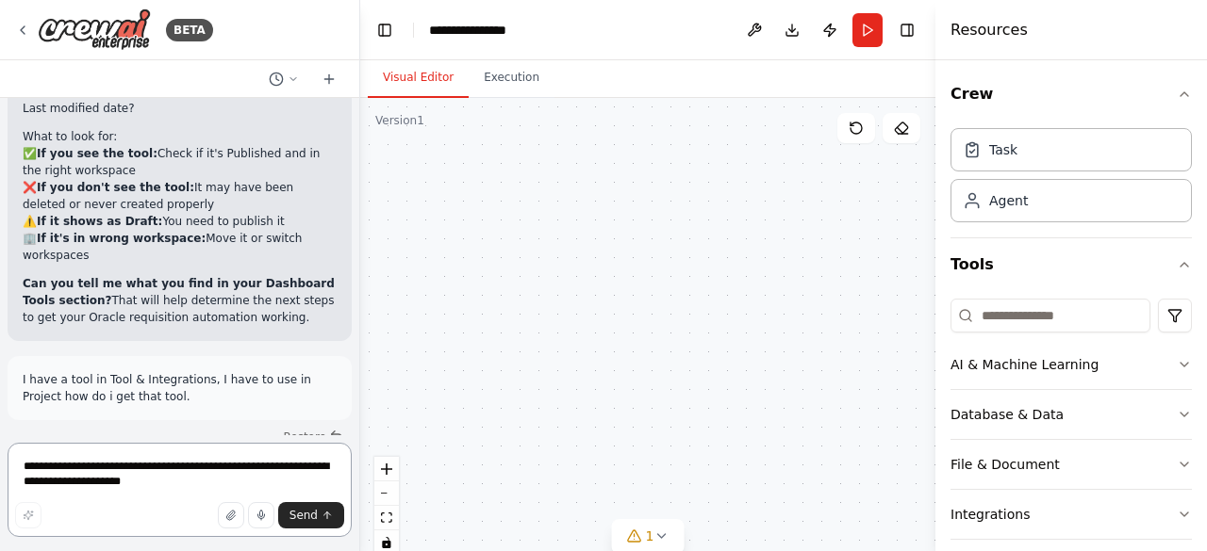
scroll to position [7868, 0]
drag, startPoint x: 24, startPoint y: 191, endPoint x: 198, endPoint y: 197, distance: 174.5
click at [198, 522] on p "Now you need to make it available in this CrewAI Studio project. Here's how:" at bounding box center [180, 539] width 314 height 34
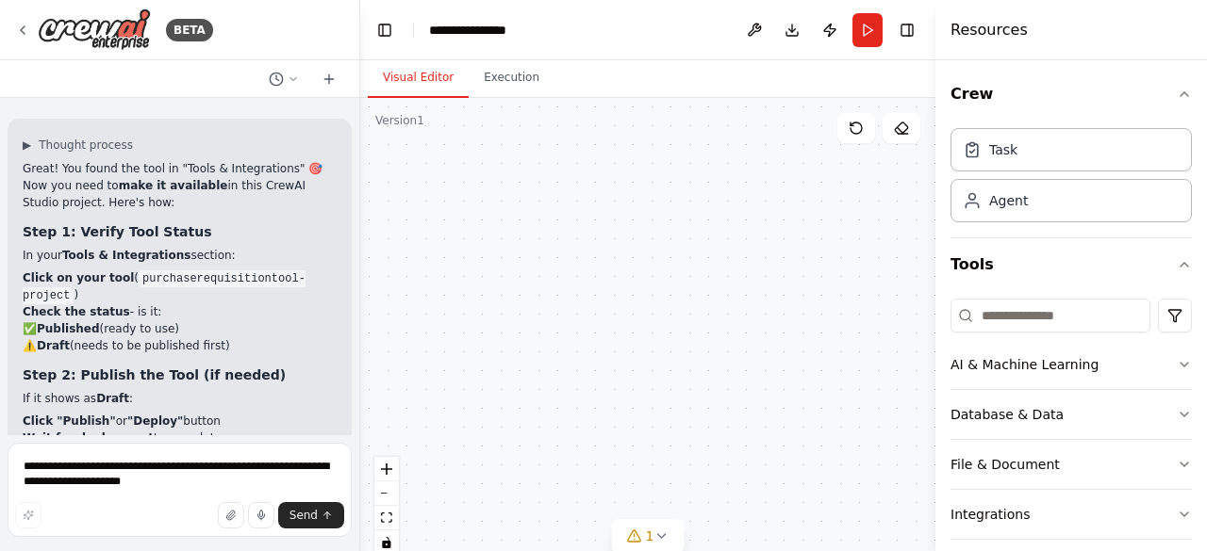
scroll to position [8213, 0]
click at [22, 20] on div "BETA" at bounding box center [114, 29] width 198 height 42
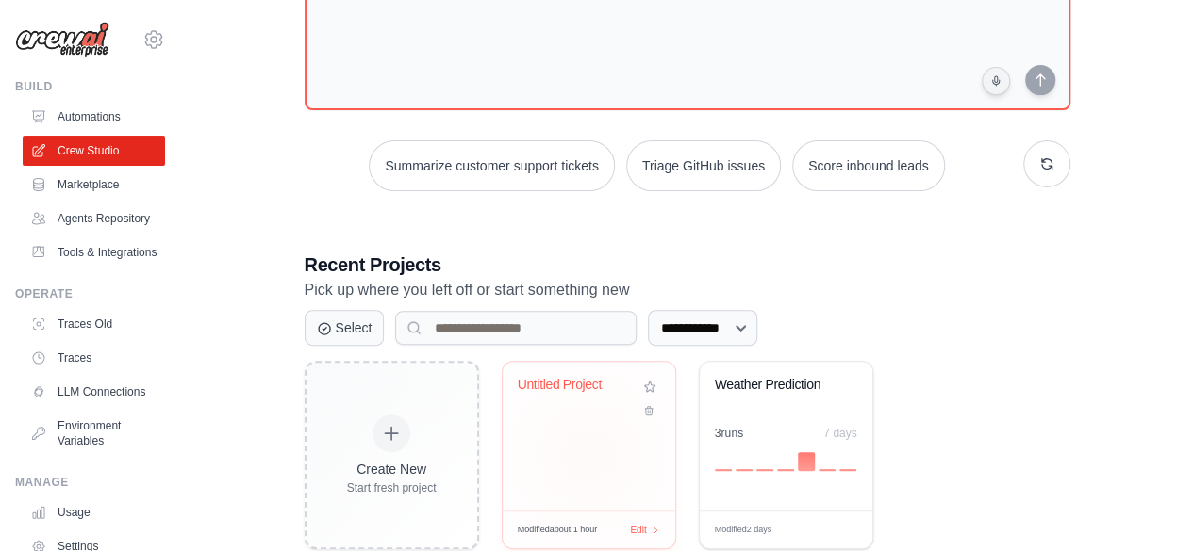
scroll to position [164, 0]
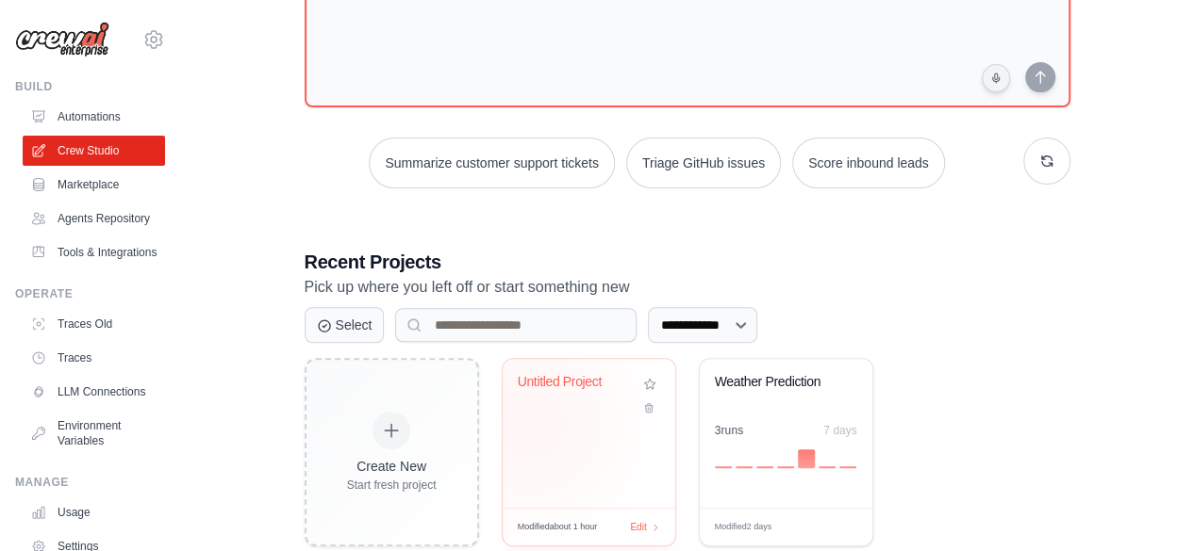
click at [528, 421] on div "Untitled Project" at bounding box center [588, 433] width 173 height 149
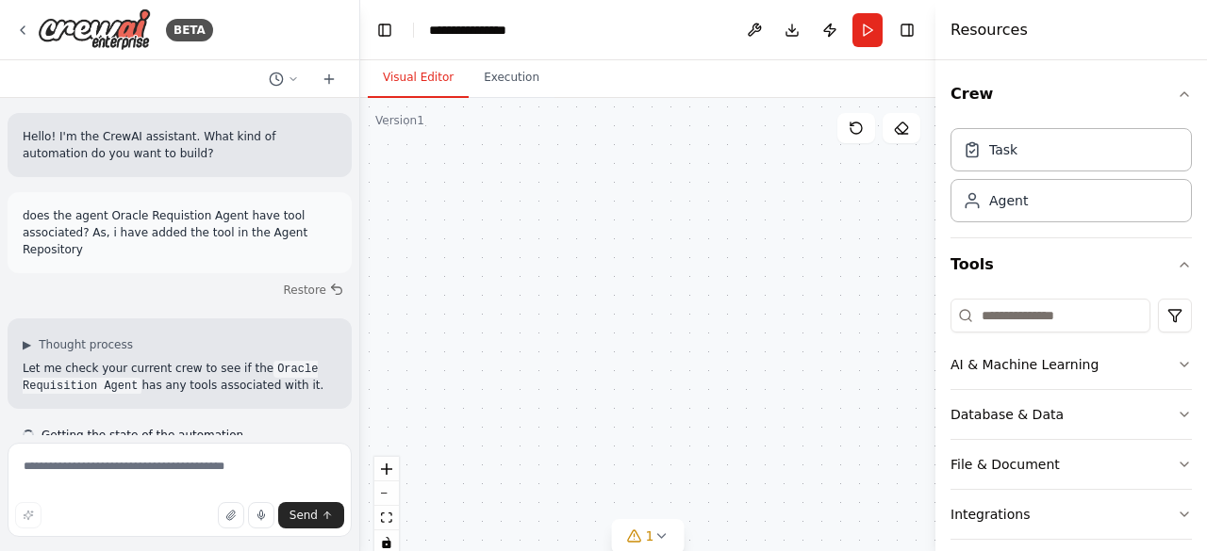
scroll to position [8213, 0]
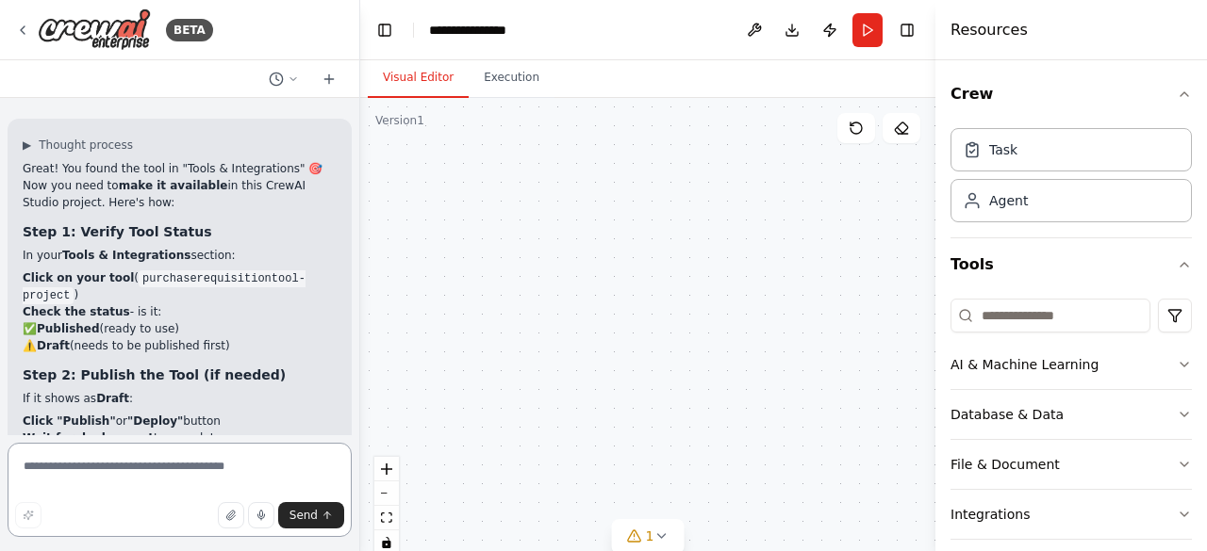
click at [119, 469] on textarea at bounding box center [180, 490] width 344 height 94
paste textarea "**********"
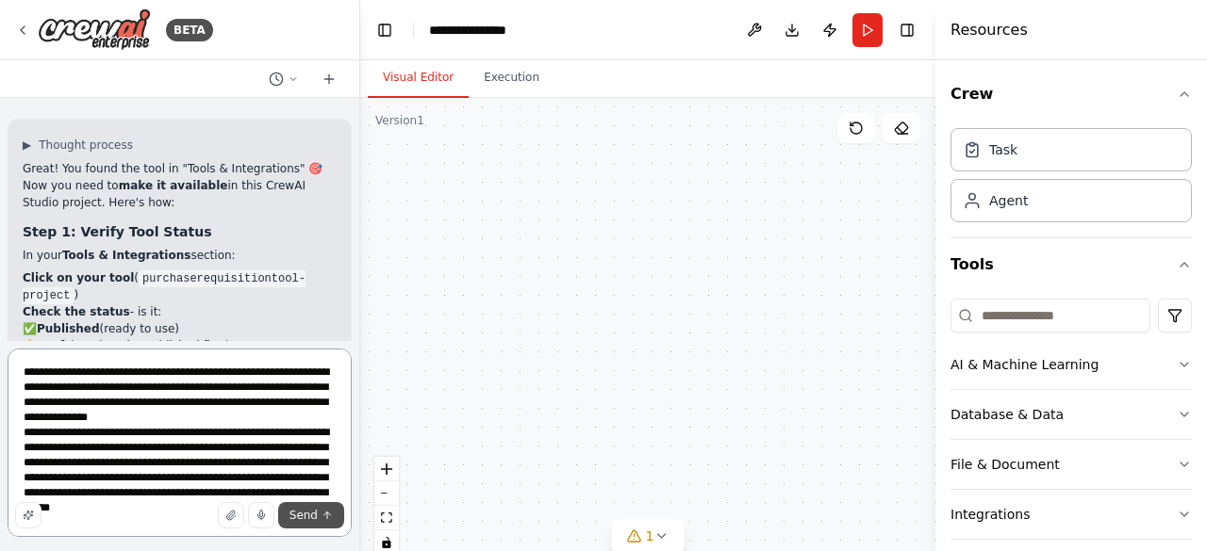
type textarea "**********"
click at [302, 524] on button "Send" at bounding box center [311, 515] width 66 height 26
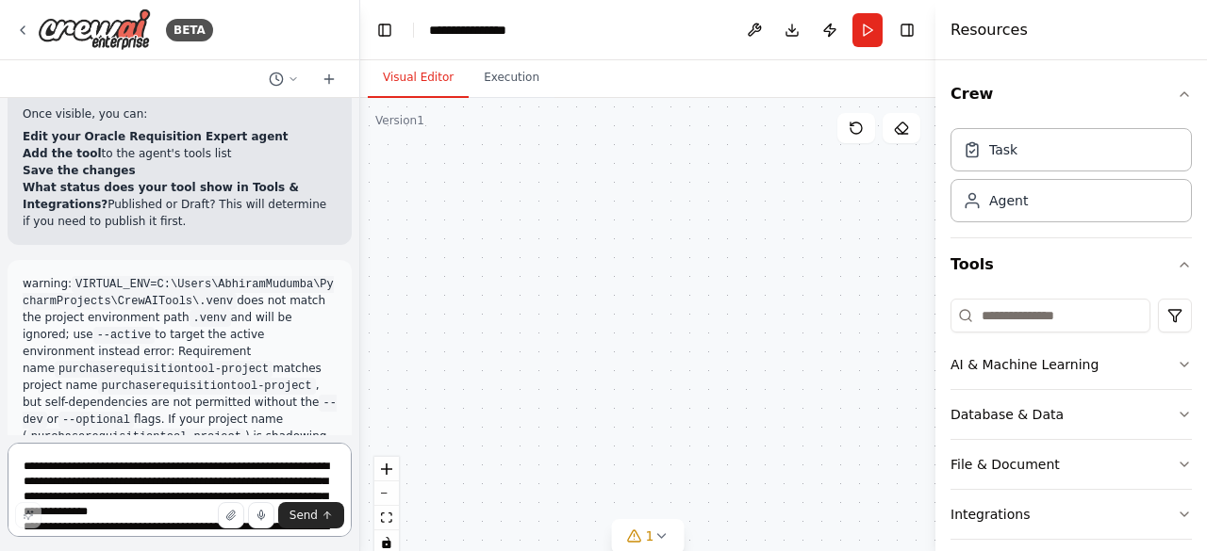
scroll to position [8733, 0]
drag, startPoint x: 24, startPoint y: 230, endPoint x: 199, endPoint y: 257, distance: 177.5
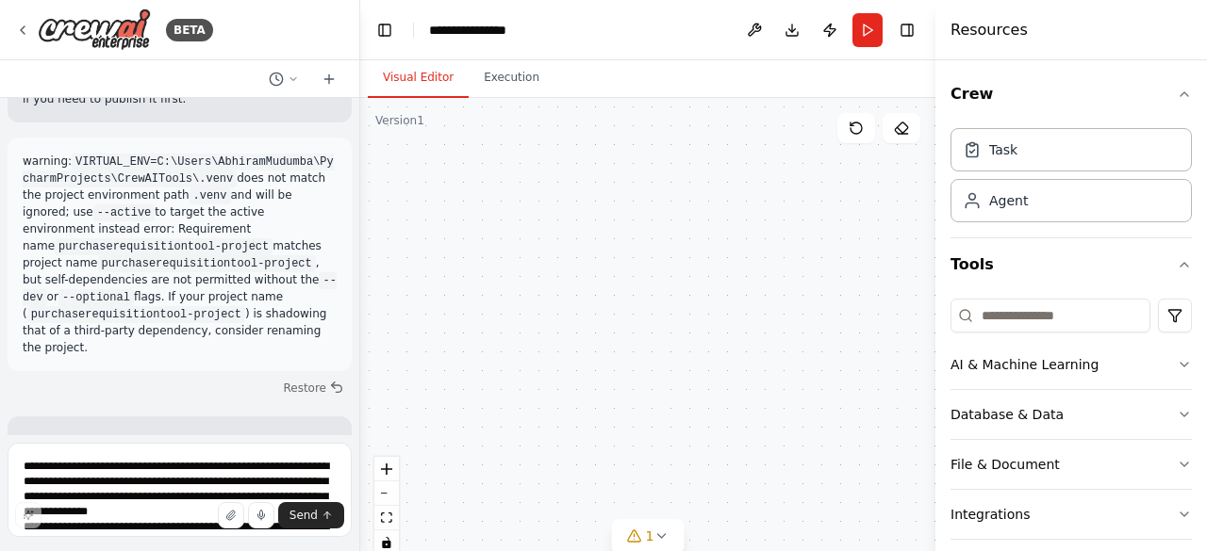
scroll to position [8858, 0]
drag, startPoint x: 25, startPoint y: 237, endPoint x: 238, endPoint y: 239, distance: 213.1
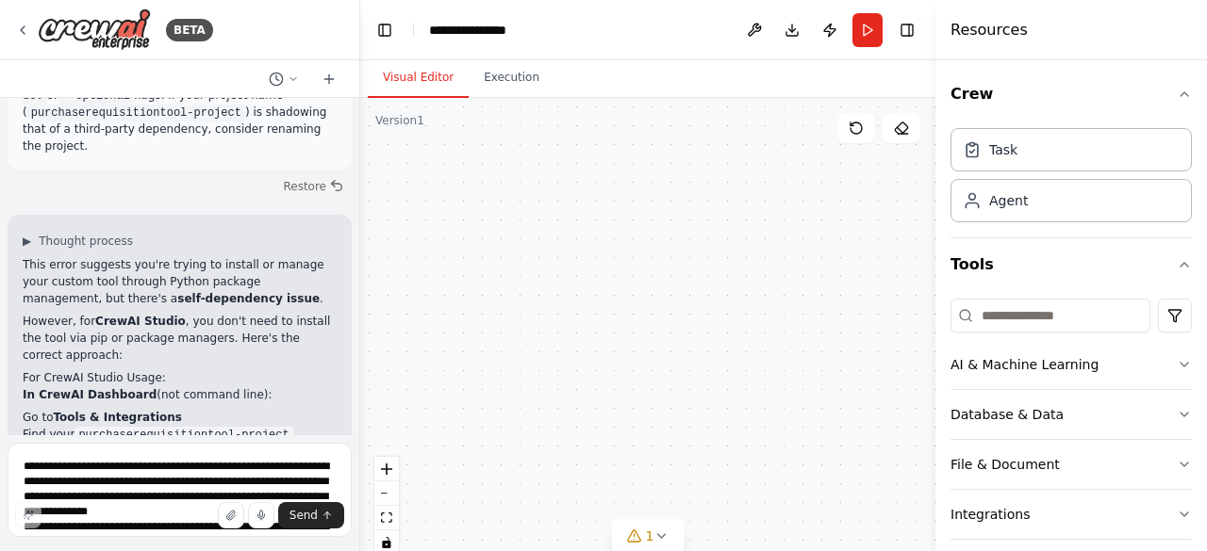
scroll to position [9058, 0]
click at [140, 488] on textarea "**********" at bounding box center [180, 490] width 344 height 94
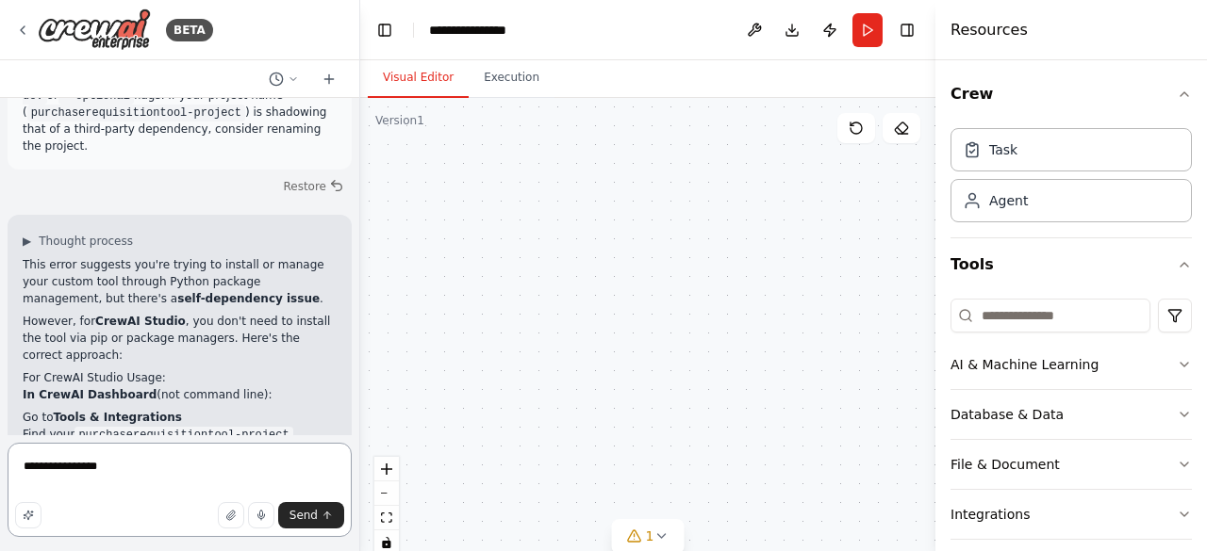
type textarea "**********"
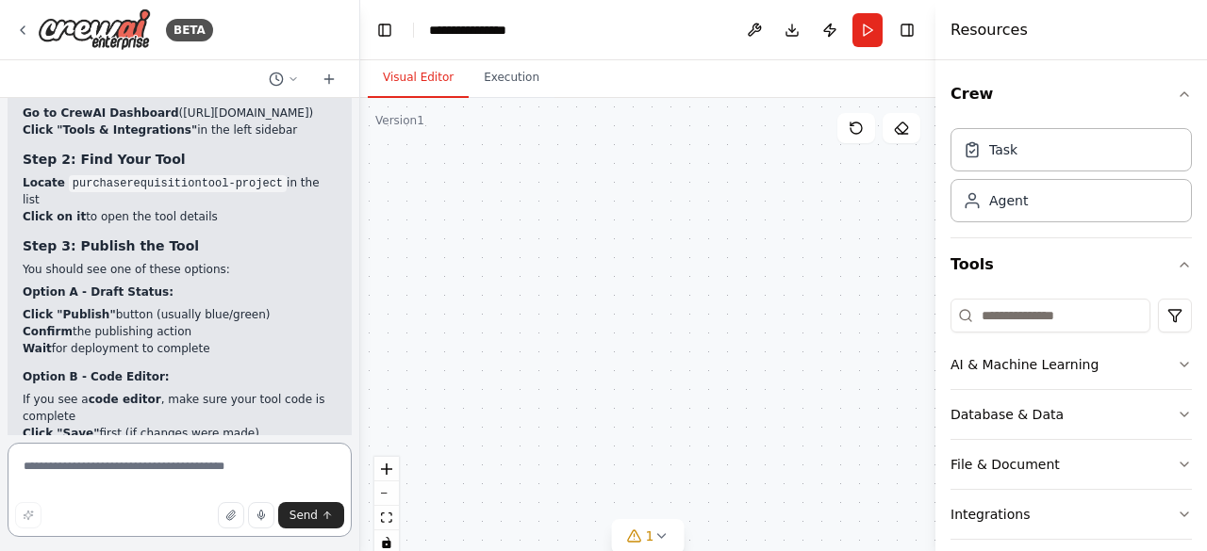
scroll to position [10032, 0]
